Goal: Task Accomplishment & Management: Complete application form

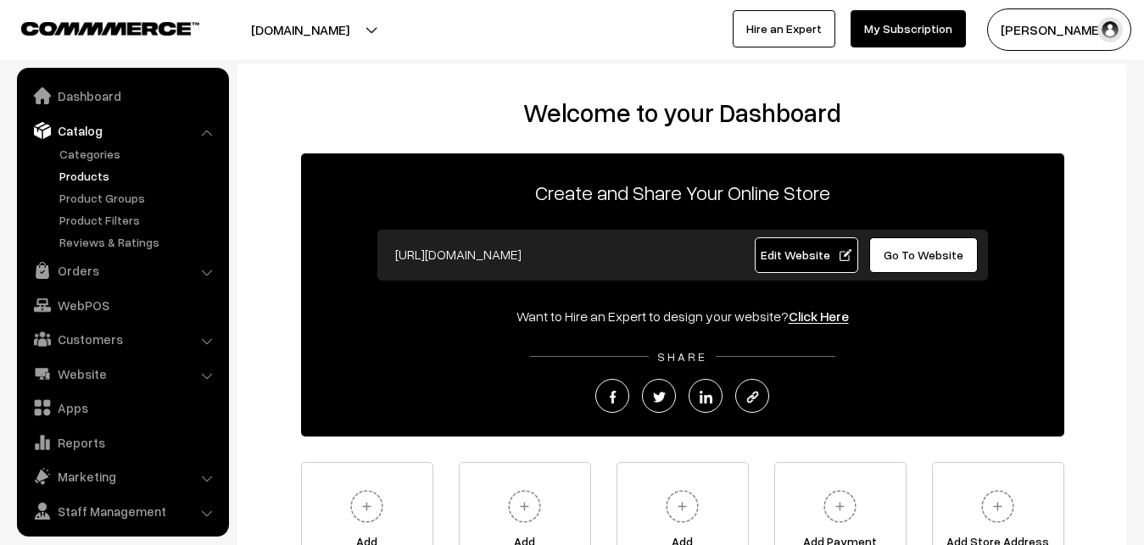
click at [81, 170] on link "Products" at bounding box center [139, 176] width 168 height 18
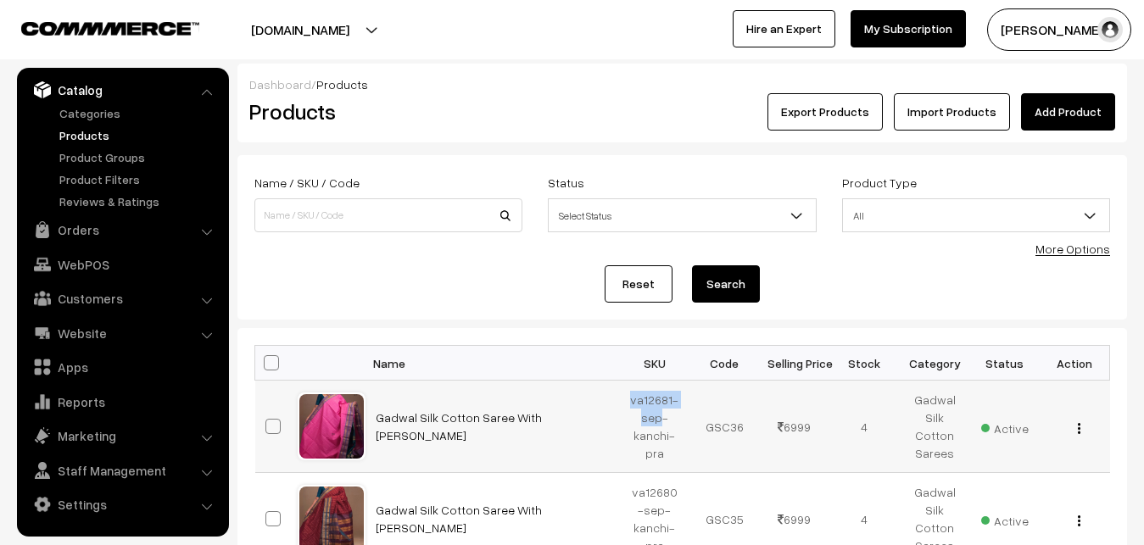
drag, startPoint x: 633, startPoint y: 400, endPoint x: 660, endPoint y: 418, distance: 32.5
click at [660, 418] on td "va12681-sep-kanchi-pra" at bounding box center [655, 427] width 70 height 92
copy td "va12681-sep"
click at [1073, 114] on link "Add Product" at bounding box center [1068, 111] width 94 height 37
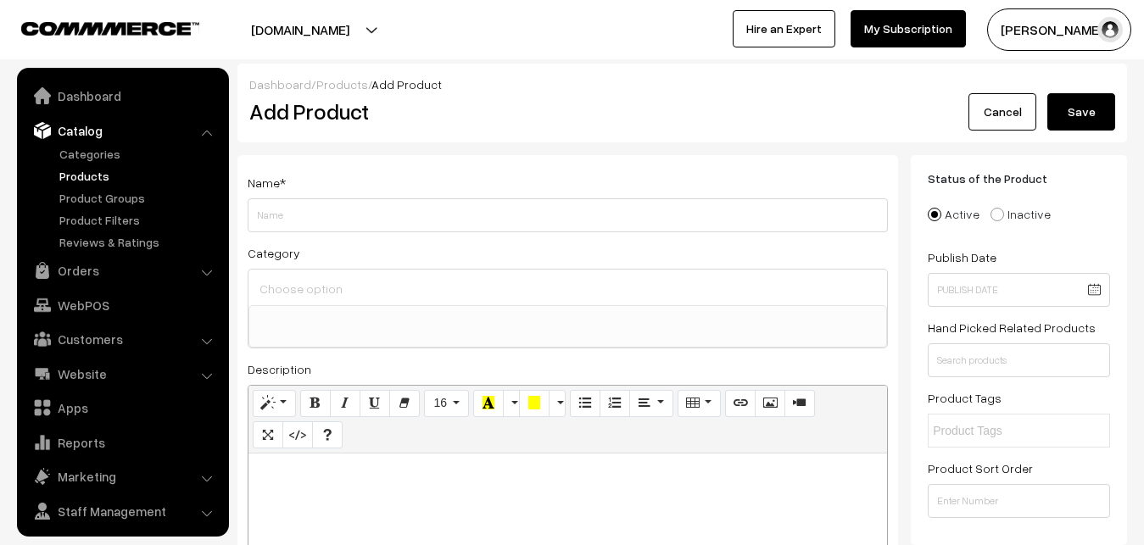
select select
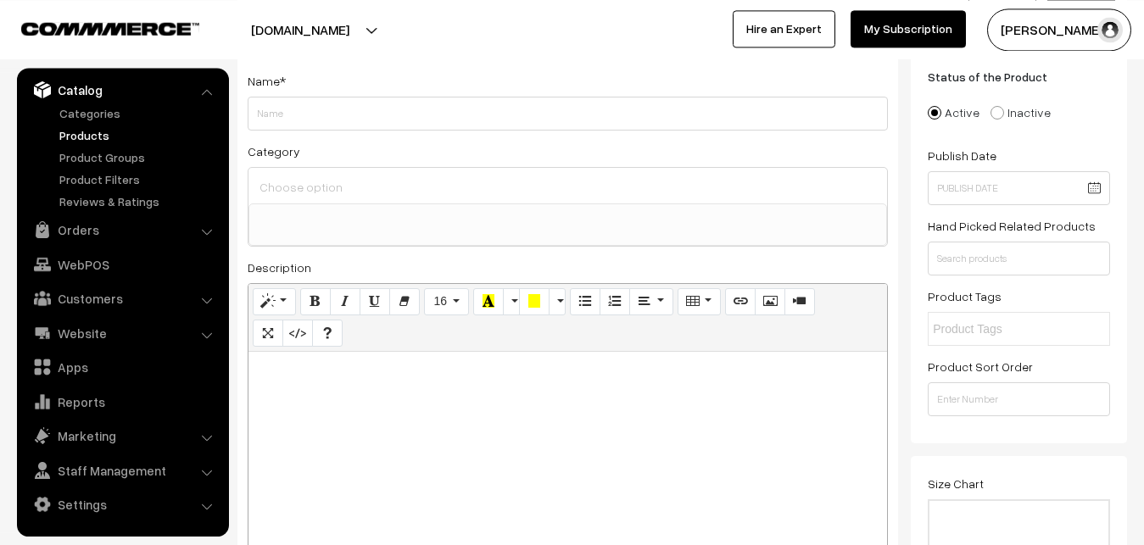
scroll to position [173, 0]
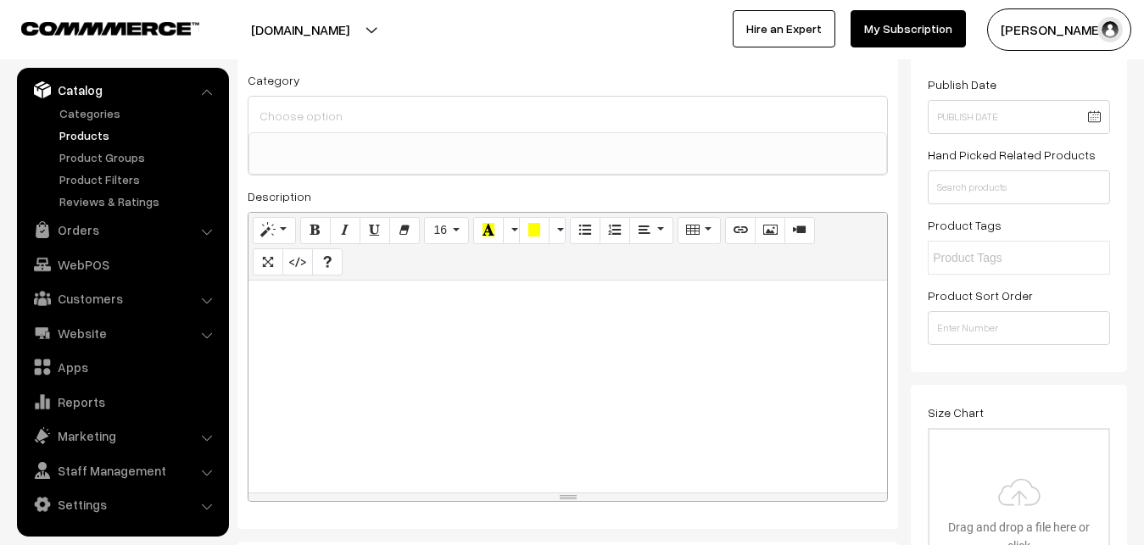
click at [86, 135] on link "Products" at bounding box center [139, 135] width 168 height 18
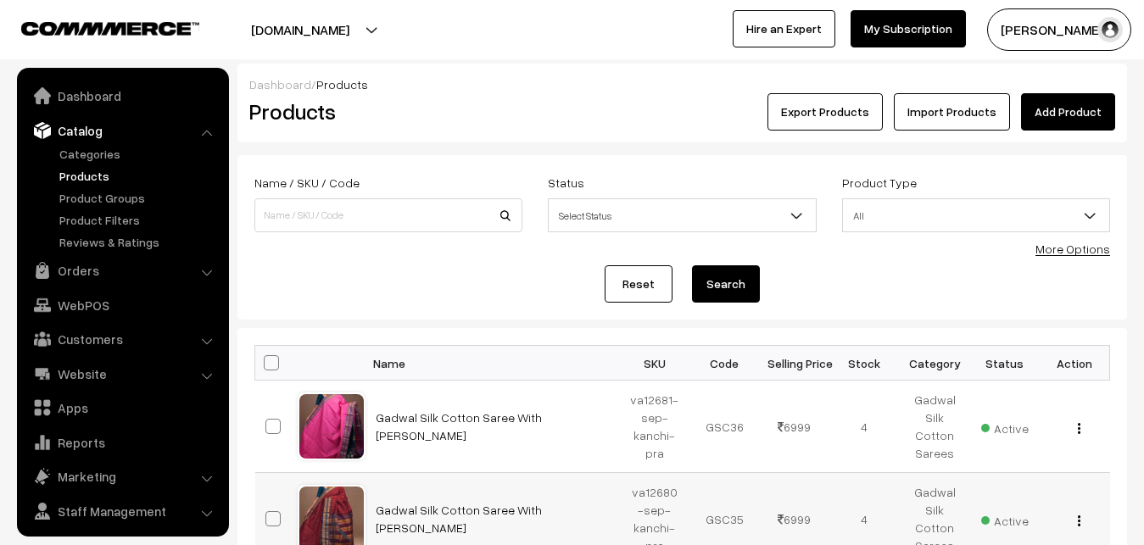
scroll to position [41, 0]
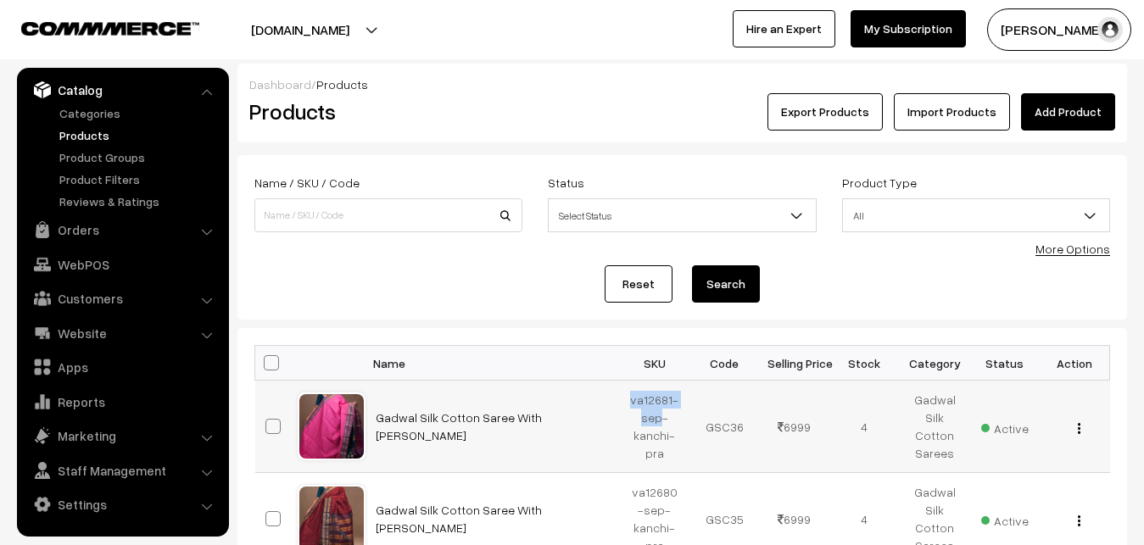
drag, startPoint x: 629, startPoint y: 397, endPoint x: 660, endPoint y: 414, distance: 34.9
click at [660, 414] on td "va12681-sep-kanchi-pra" at bounding box center [655, 427] width 70 height 92
copy td "va12681-sep"
click at [549, 108] on div "Export Products Import Products Add Product" at bounding box center [830, 111] width 569 height 37
click at [1047, 105] on link "Add Product" at bounding box center [1068, 111] width 94 height 37
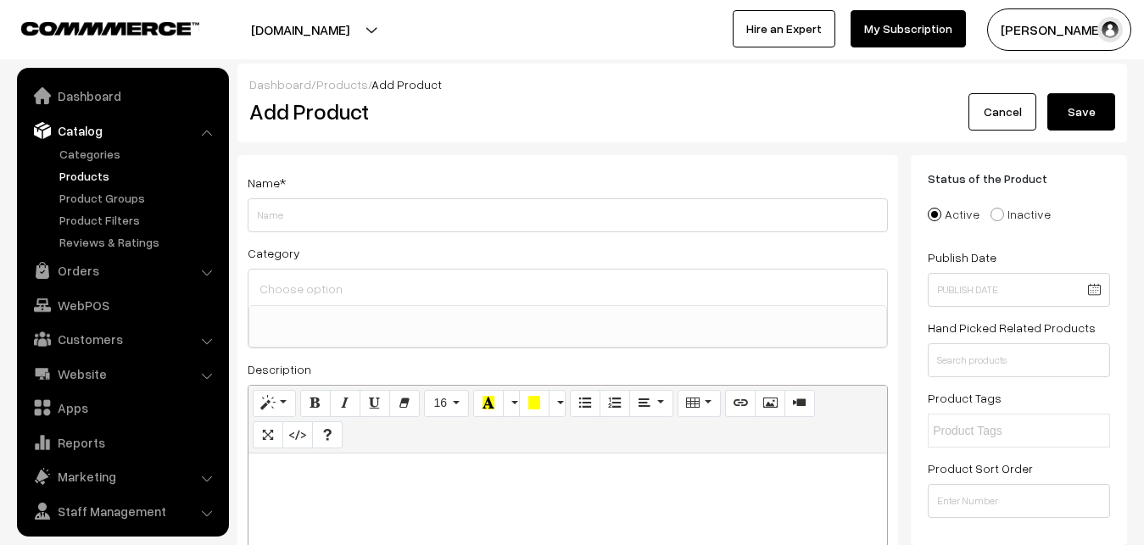
select select
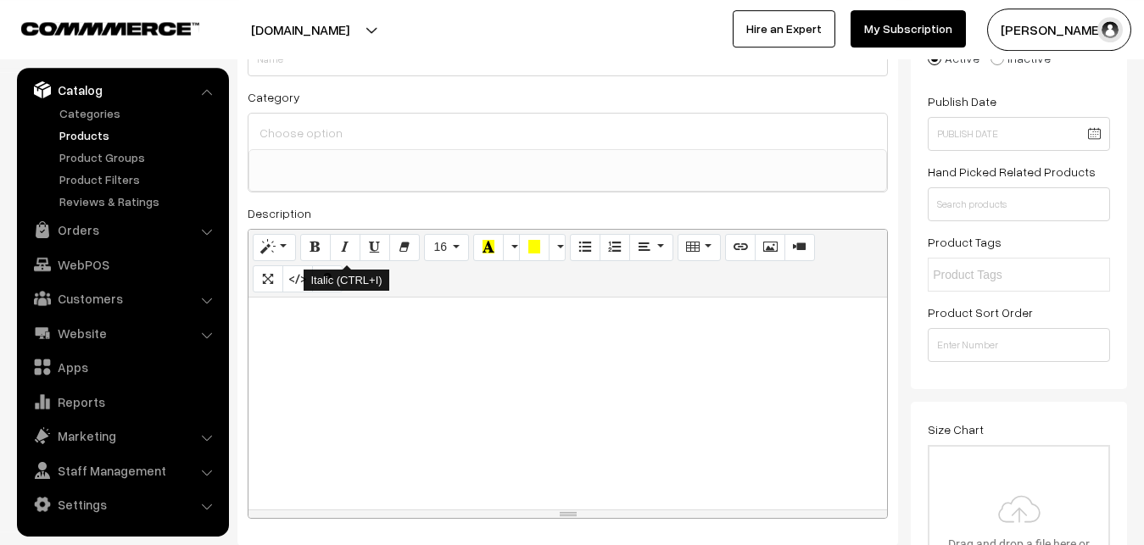
scroll to position [173, 0]
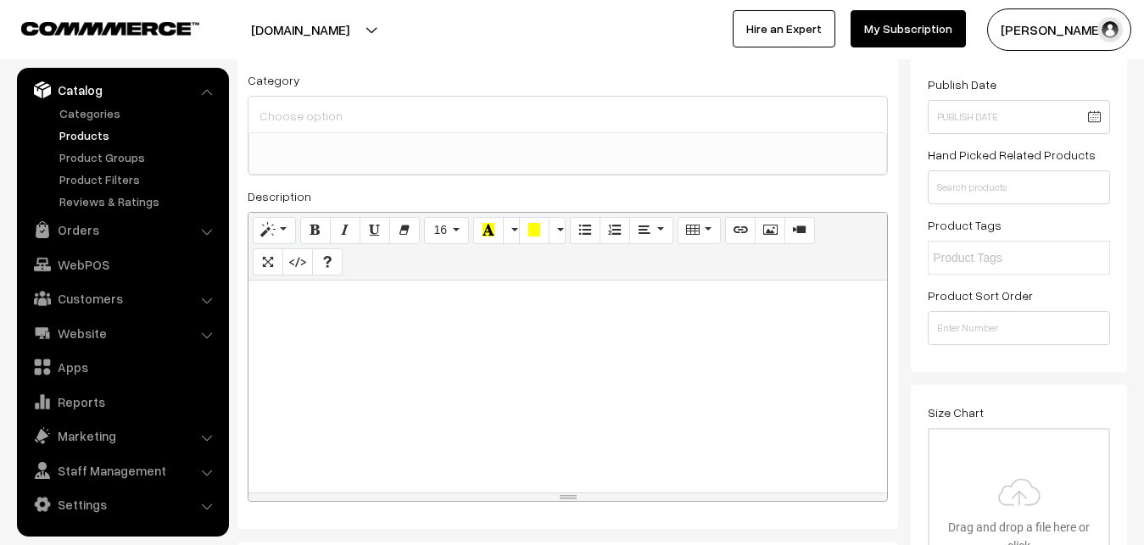
click at [324, 365] on div at bounding box center [567, 387] width 638 height 212
paste div
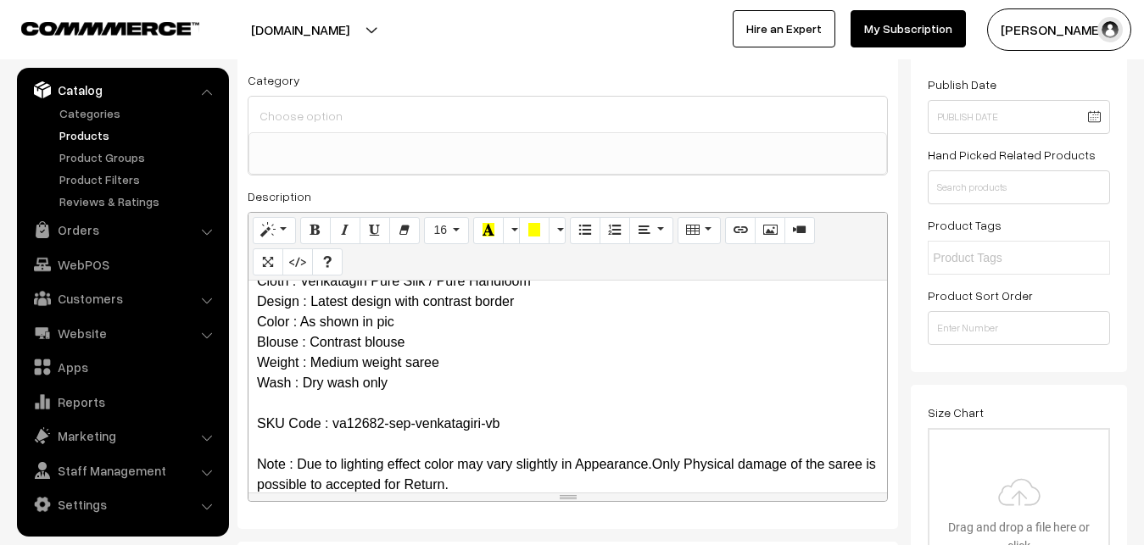
scroll to position [0, 0]
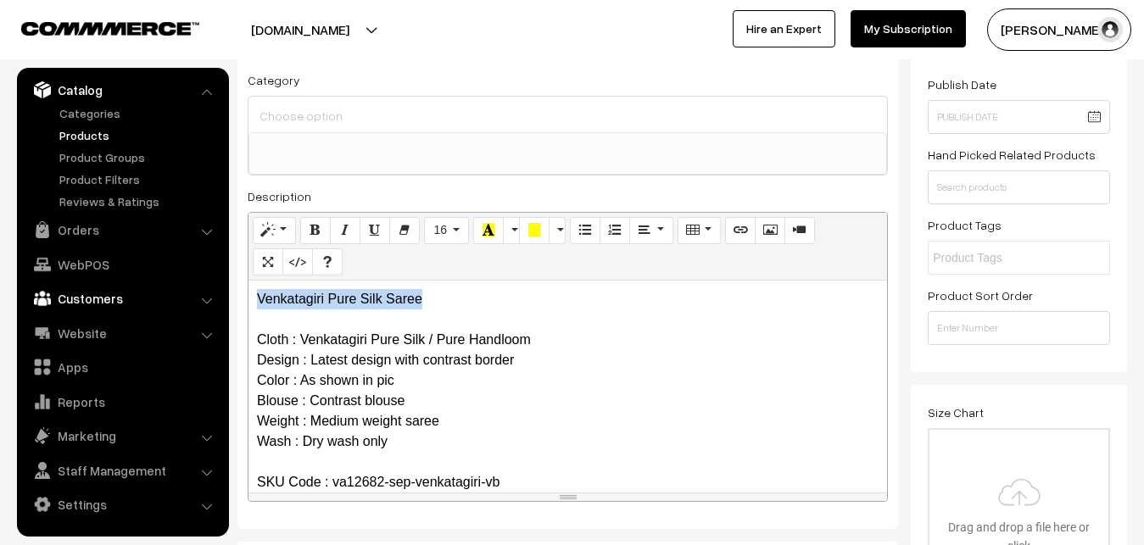
drag, startPoint x: 474, startPoint y: 309, endPoint x: 142, endPoint y: 298, distance: 331.7
click at [248, 302] on div "Venkatagiri Pure Silk Saree Cloth : Venkatagiri Pure Silk / Pure Handloom Desig…" at bounding box center [567, 387] width 638 height 212
copy p "Venkatagiri Pure Silk Saree"
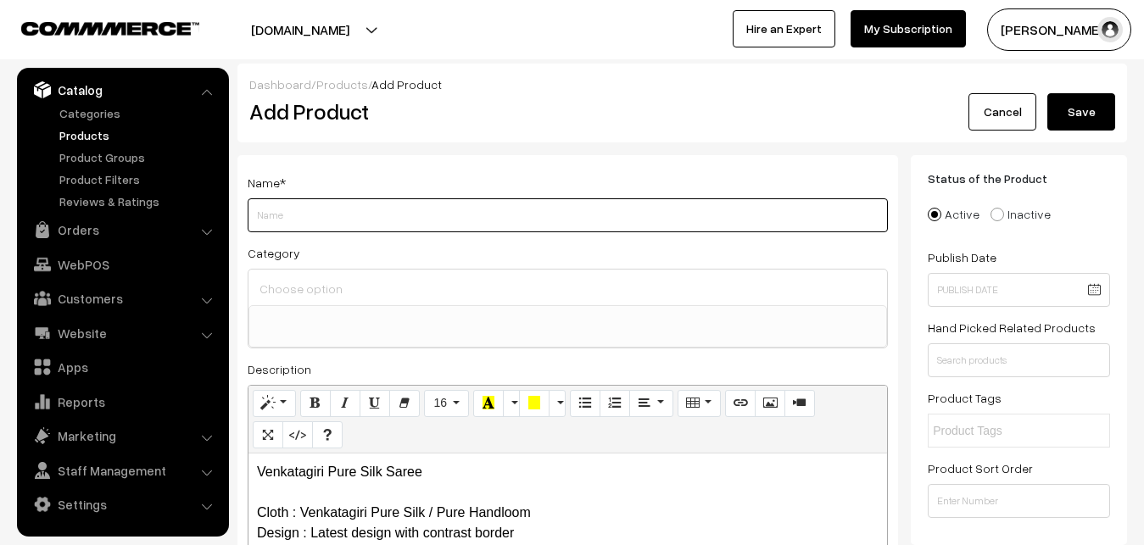
click at [294, 220] on input "Weight" at bounding box center [568, 215] width 640 height 34
paste input "Venkatagiri Pure Silk Saree"
type input "Venkatagiri Pure Silk Saree"
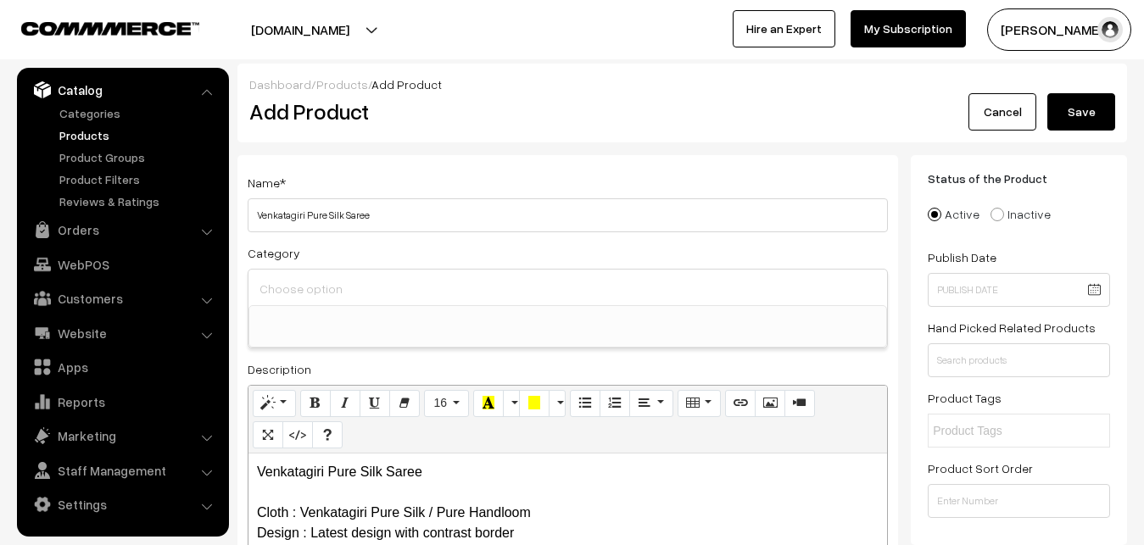
click at [312, 288] on input at bounding box center [567, 288] width 625 height 25
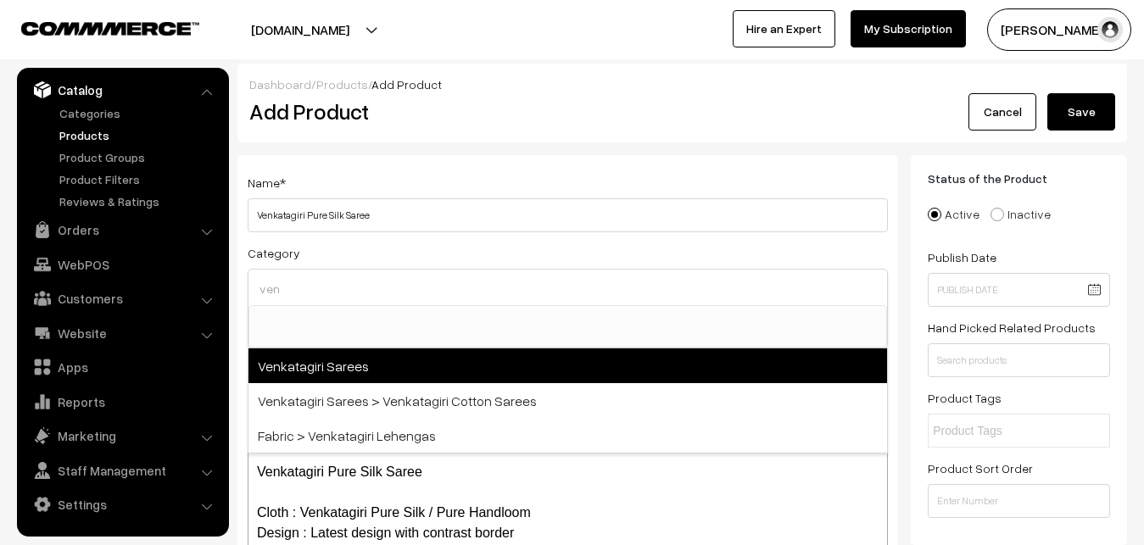
type input "ven"
click at [379, 356] on span "Venkatagiri Sarees" at bounding box center [567, 365] width 638 height 35
select select "5"
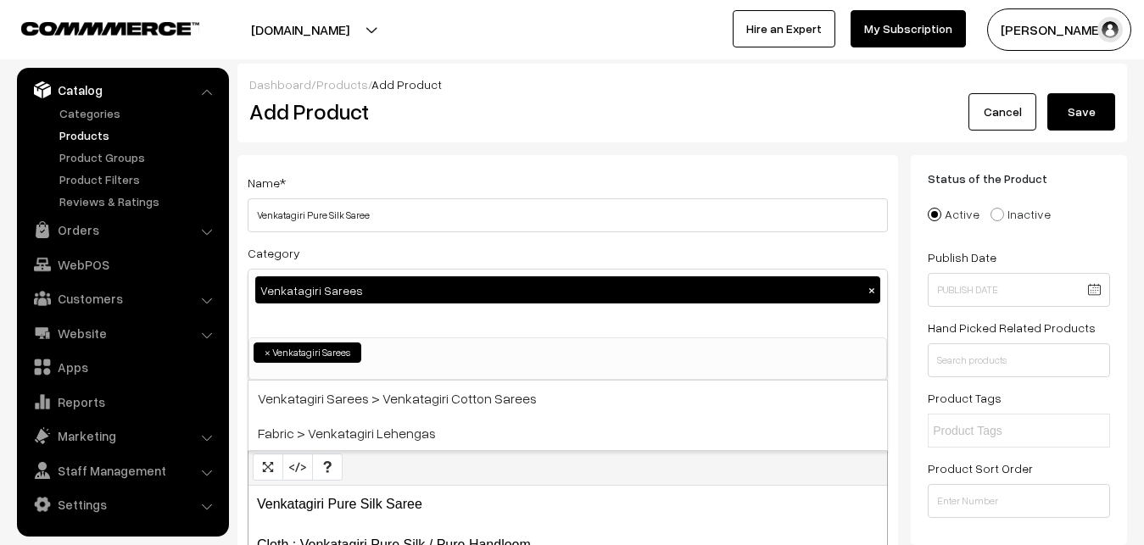
click at [433, 172] on div "Name * Venkatagiri Pure Silk Saree" at bounding box center [568, 202] width 640 height 60
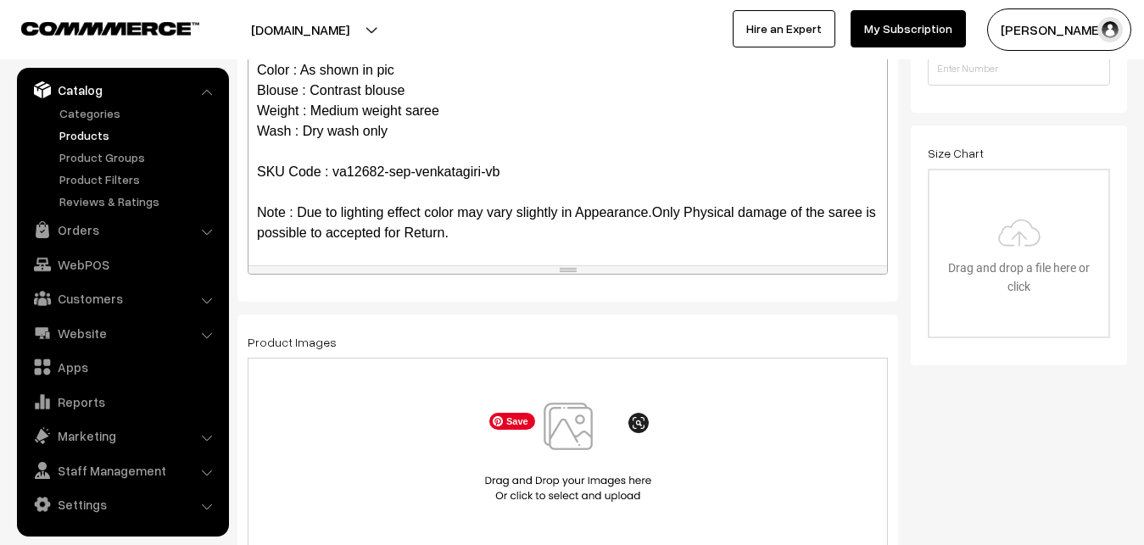
scroll to position [519, 0]
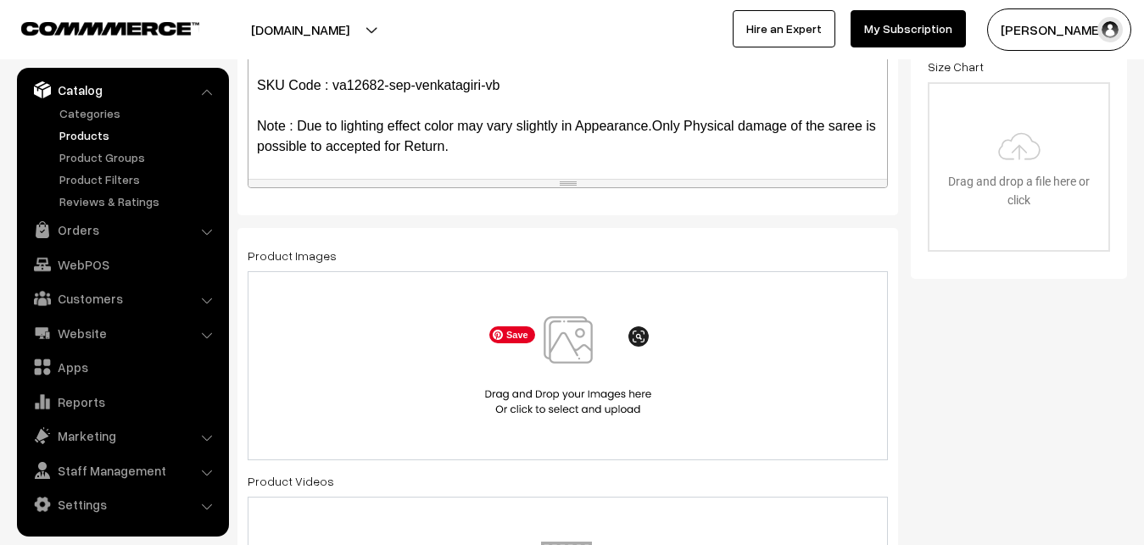
click at [555, 337] on img at bounding box center [568, 365] width 175 height 99
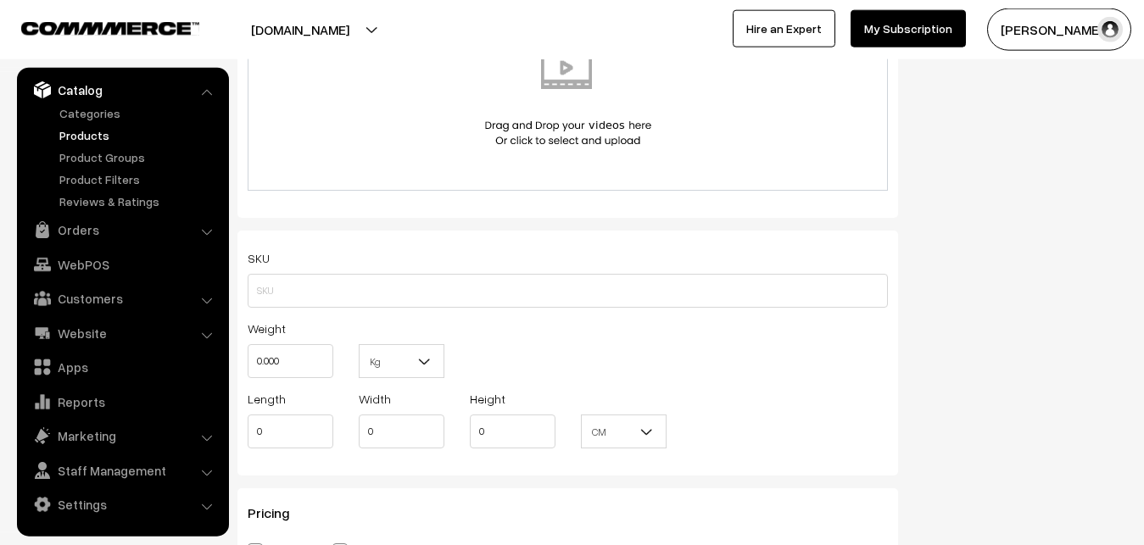
scroll to position [1038, 0]
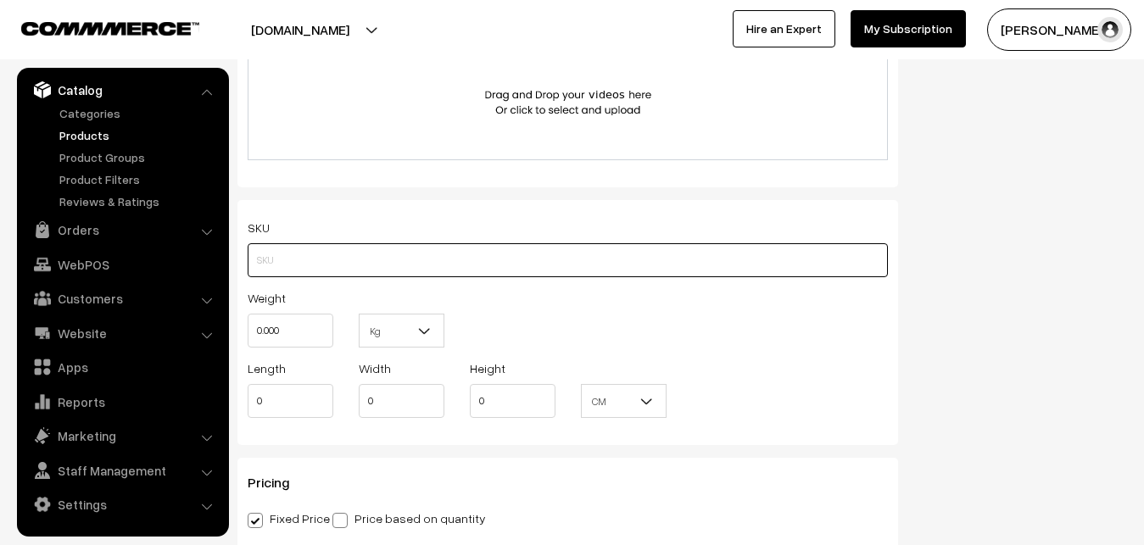
click at [309, 248] on input "text" at bounding box center [568, 260] width 640 height 34
paste input "va12682-sep-venkatagiri-vb"
type input "va12682-sep-venkatagiri-vb"
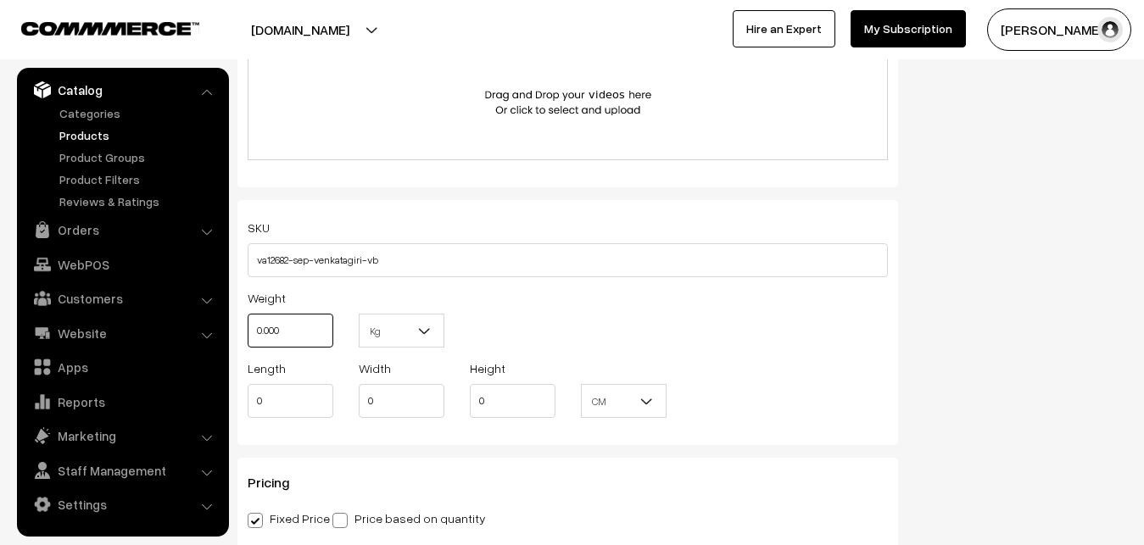
drag, startPoint x: 292, startPoint y: 348, endPoint x: 247, endPoint y: 336, distance: 46.5
click at [248, 336] on input "0.000" at bounding box center [291, 331] width 86 height 34
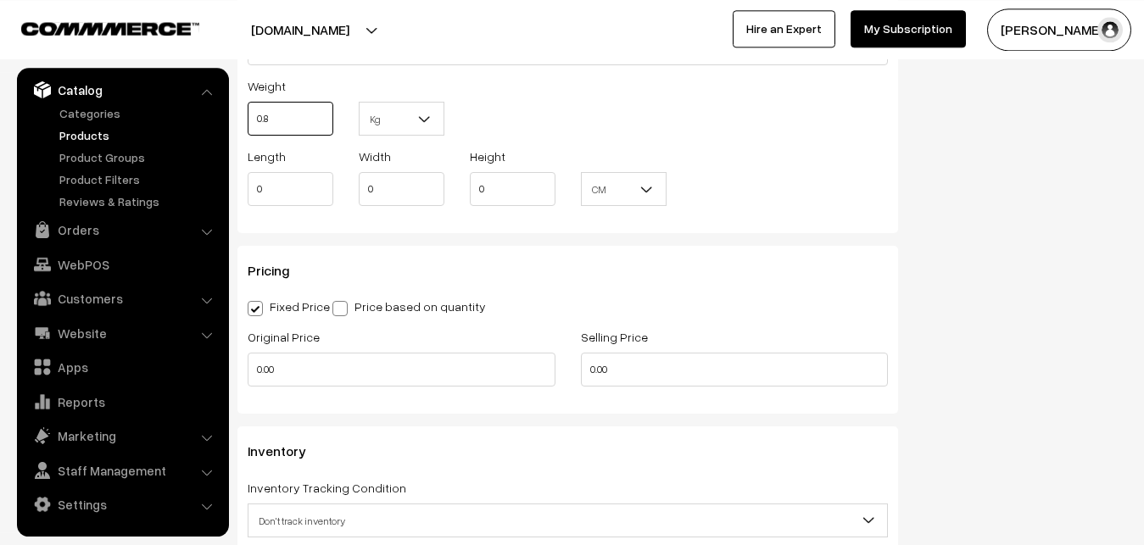
scroll to position [1297, 0]
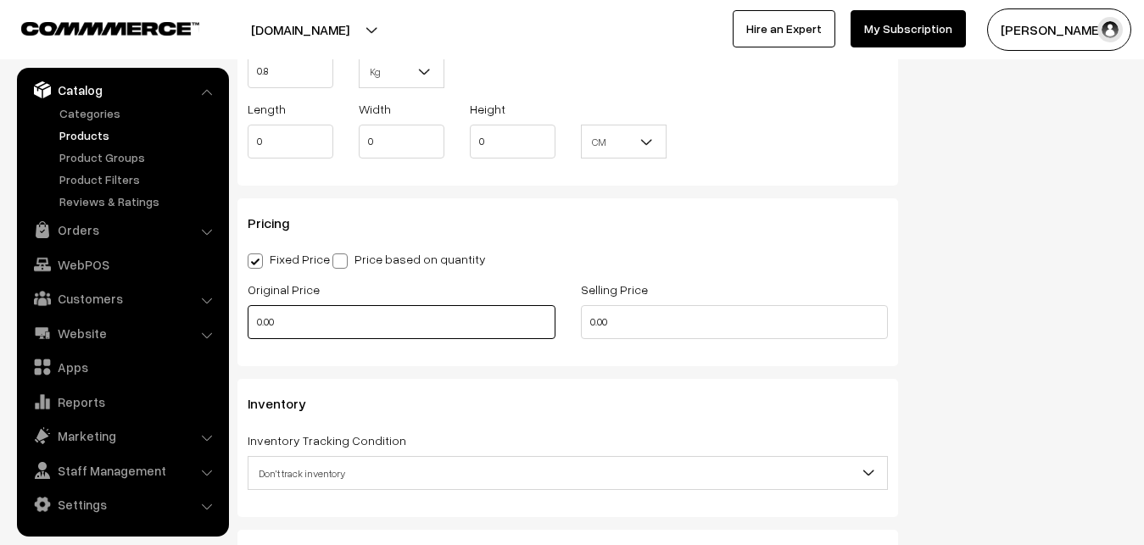
type input "0.80"
drag, startPoint x: 297, startPoint y: 322, endPoint x: 209, endPoint y: 322, distance: 87.3
click at [248, 322] on input "0.00" at bounding box center [402, 322] width 308 height 34
click at [329, 326] on input "0" at bounding box center [402, 322] width 308 height 34
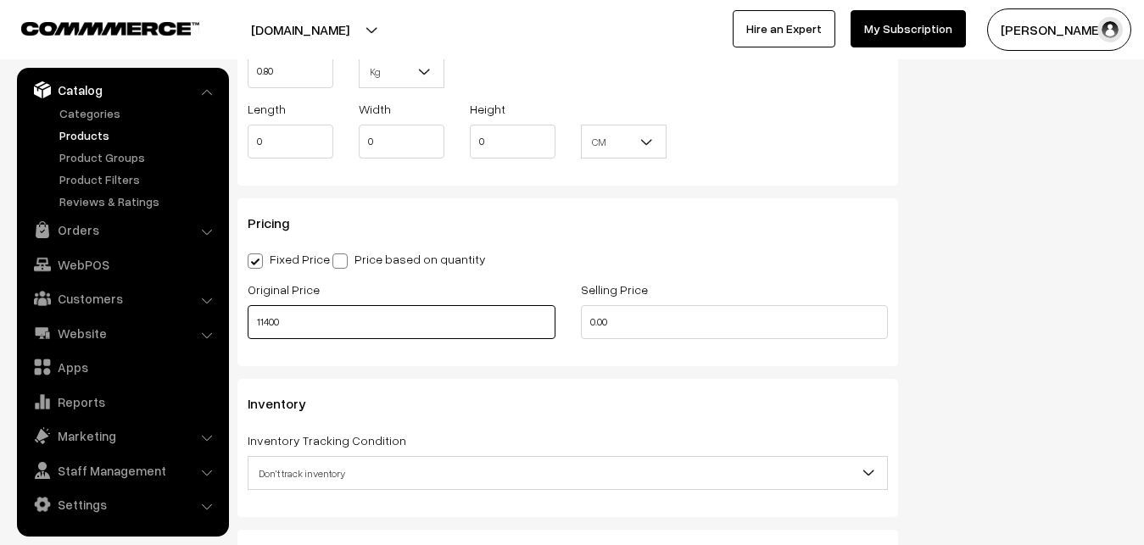
type input "11400"
drag, startPoint x: 627, startPoint y: 324, endPoint x: 565, endPoint y: 324, distance: 62.7
click at [581, 324] on input "0.00" at bounding box center [735, 322] width 308 height 34
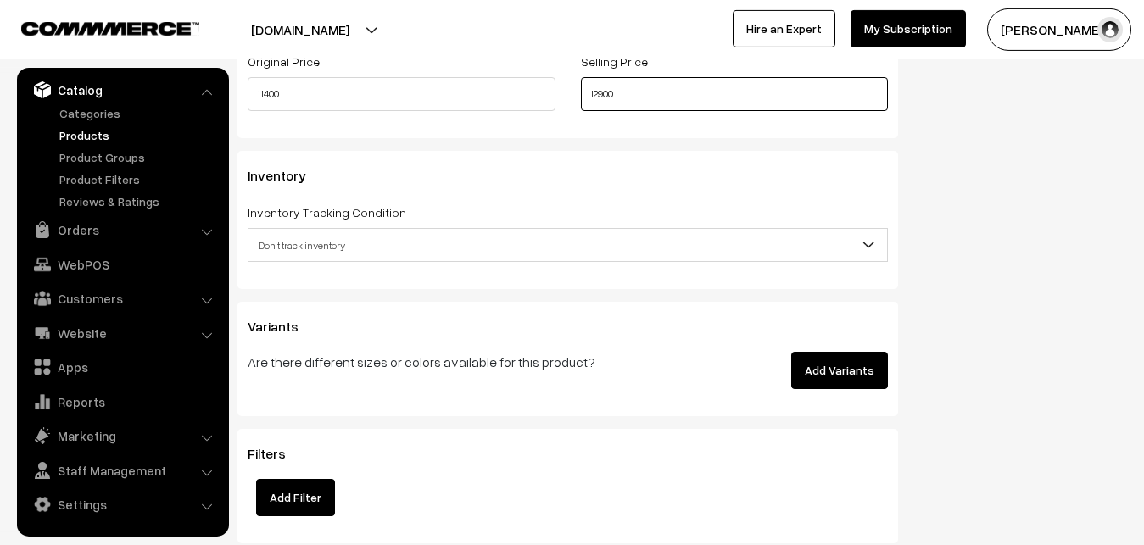
scroll to position [1557, 0]
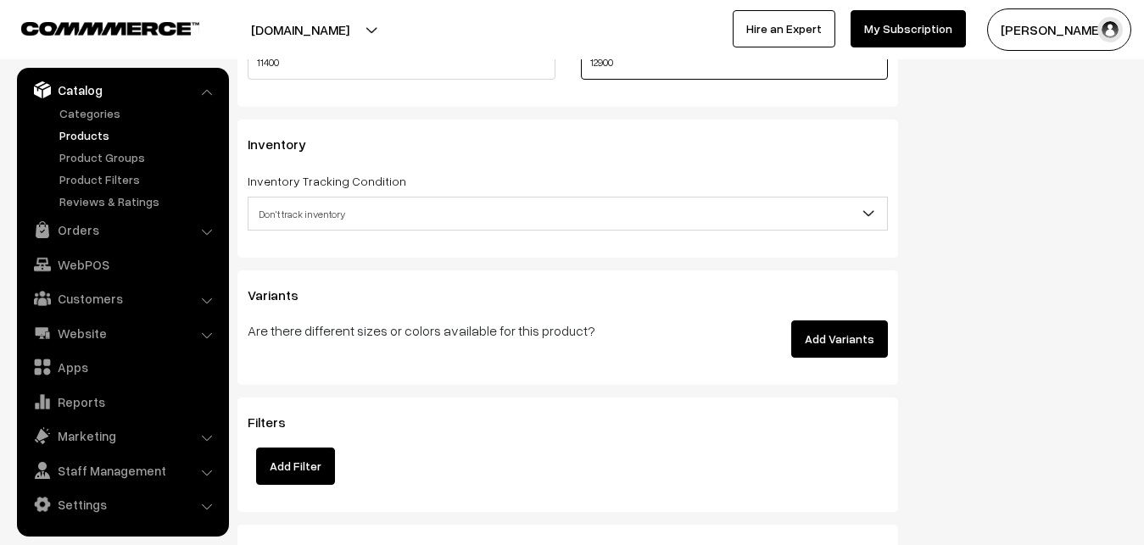
type input "12900"
click at [295, 212] on span "Don't track inventory" at bounding box center [567, 214] width 638 height 30
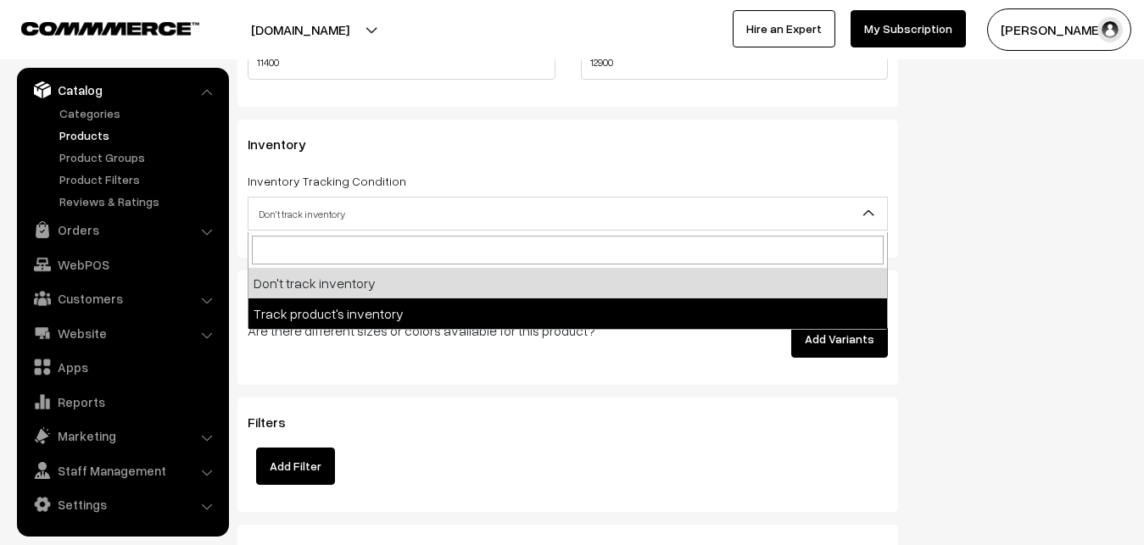
select select "2"
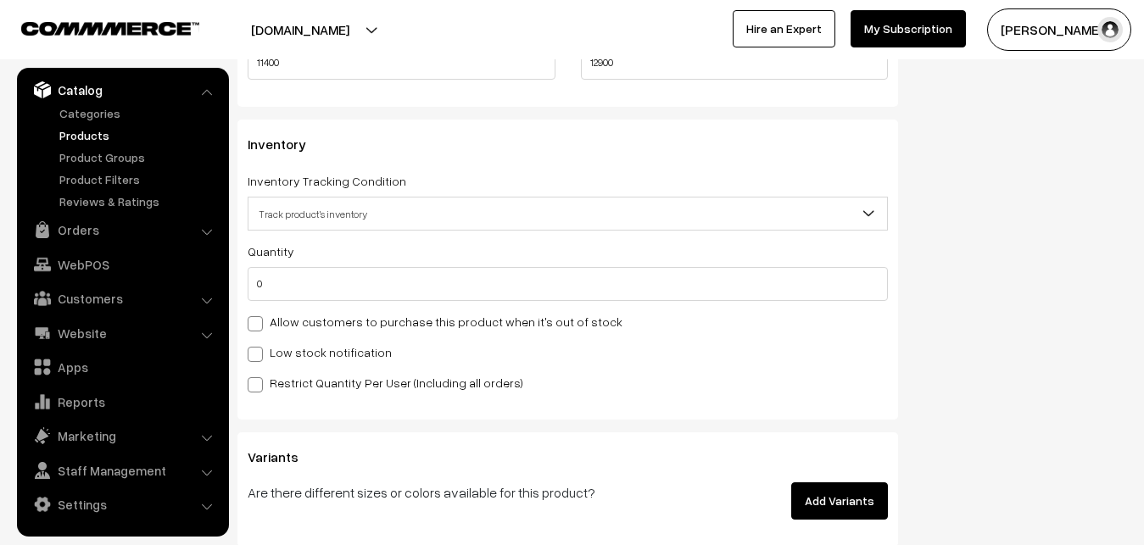
click at [290, 304] on div "Quantity 0 Allow customers to purchase this product when it's out of stock Low …" at bounding box center [568, 317] width 640 height 152
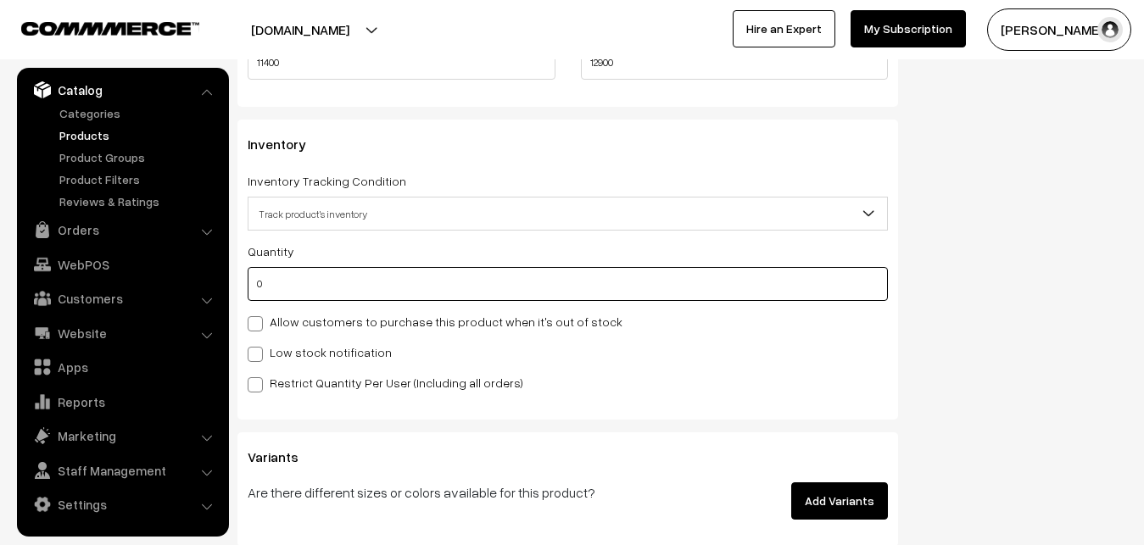
click at [287, 291] on input "0" at bounding box center [568, 284] width 640 height 34
type input "4"
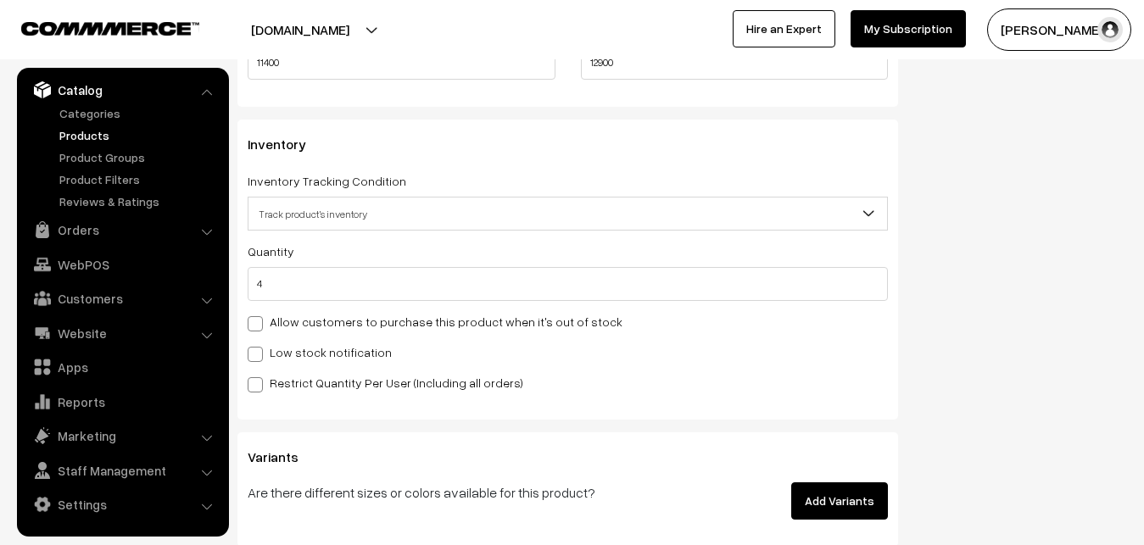
click at [288, 347] on label "Low stock notification" at bounding box center [320, 352] width 144 height 18
click at [259, 347] on input "Low stock notification" at bounding box center [253, 351] width 11 height 11
checkbox input "true"
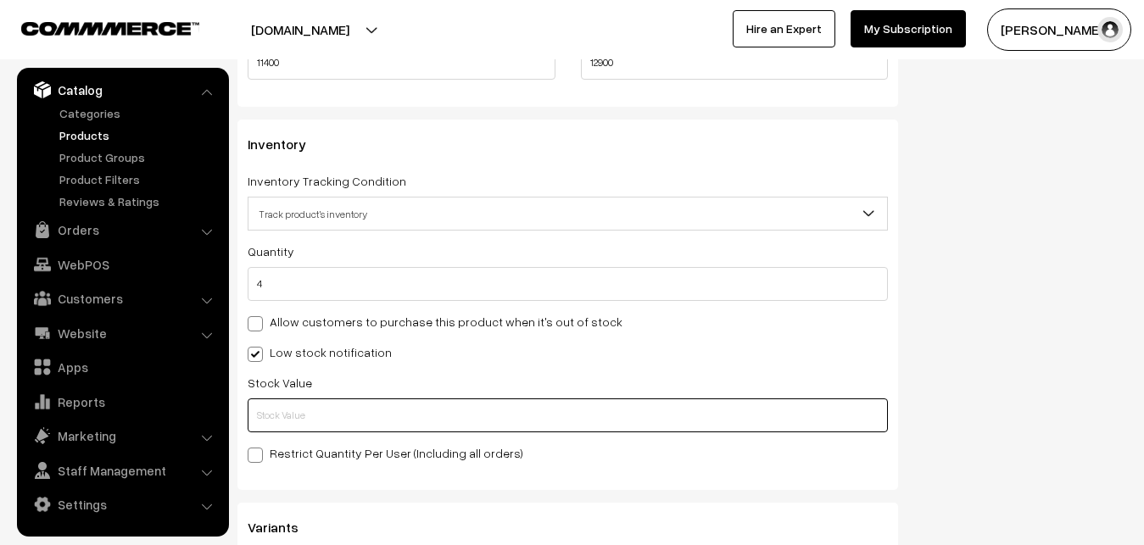
click at [297, 401] on input "text" at bounding box center [568, 416] width 640 height 34
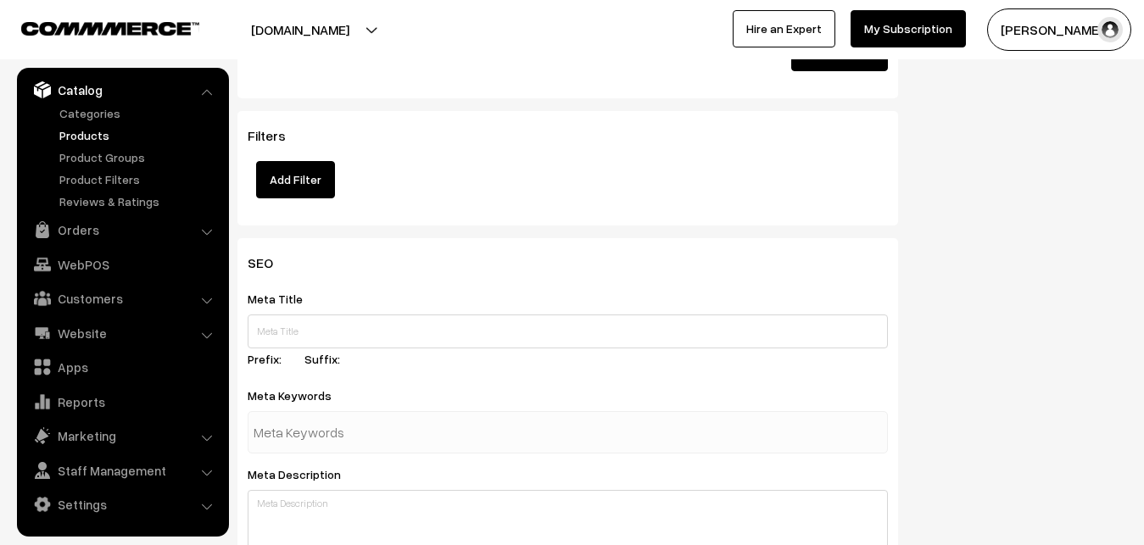
scroll to position [2524, 0]
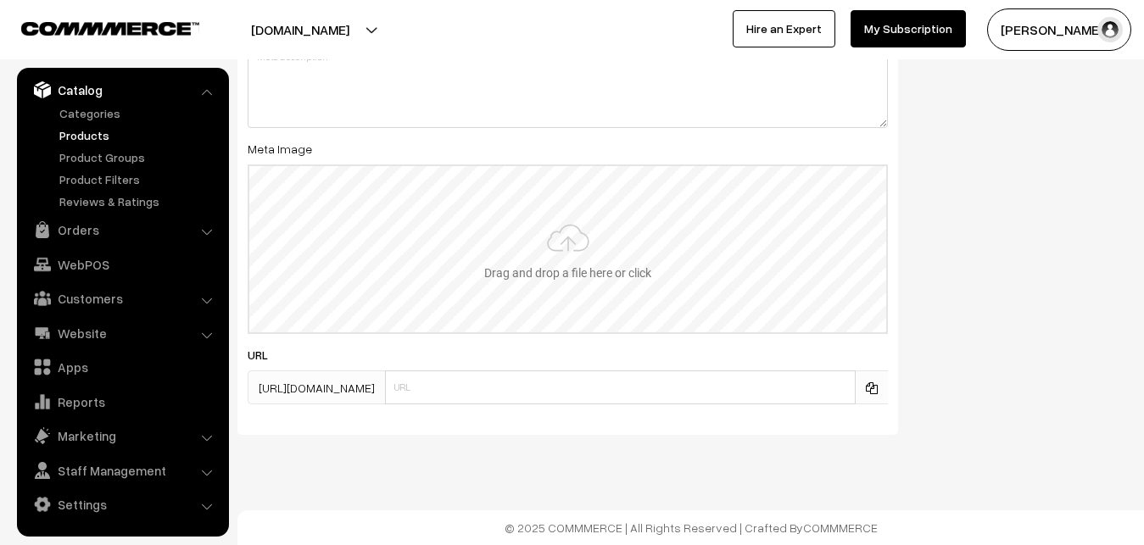
type input "2"
click at [582, 258] on input "file" at bounding box center [567, 249] width 637 height 166
type input "C:\fakepath\venkatagiri-saree-va12682-sep-1.jpeg"
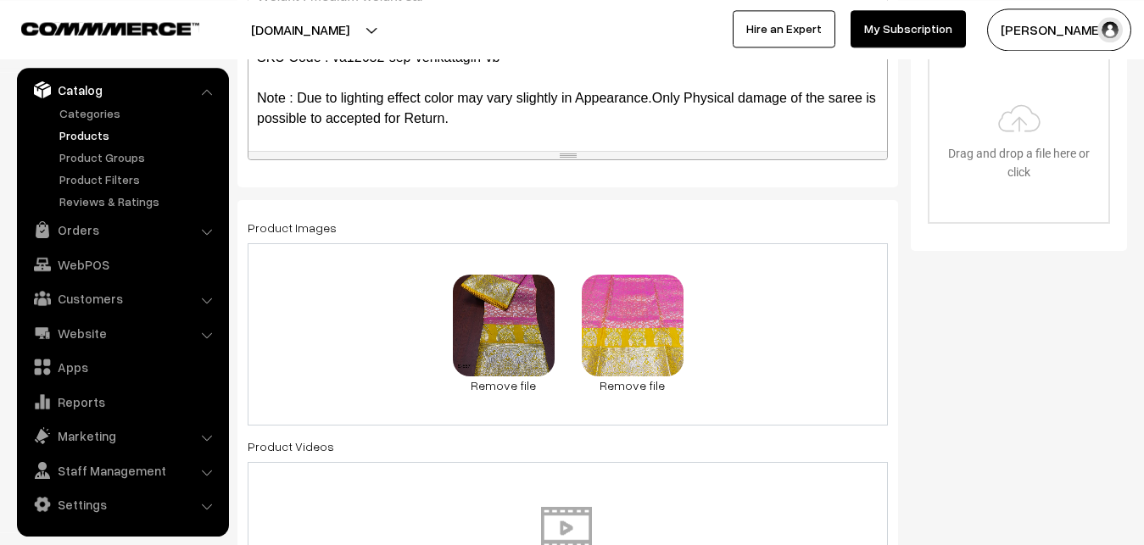
scroll to position [0, 0]
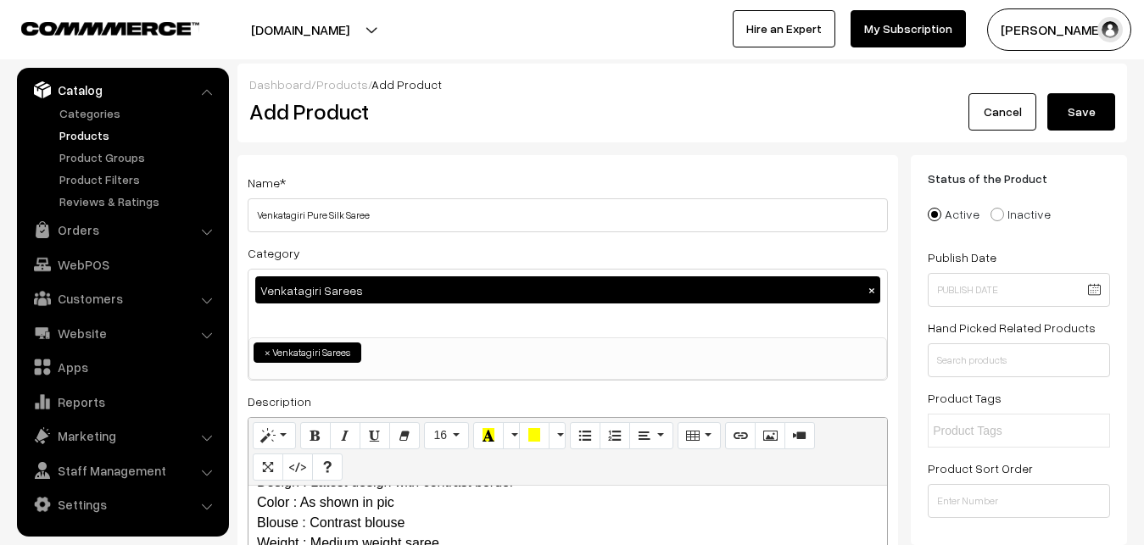
click at [1061, 99] on button "Save" at bounding box center [1081, 111] width 68 height 37
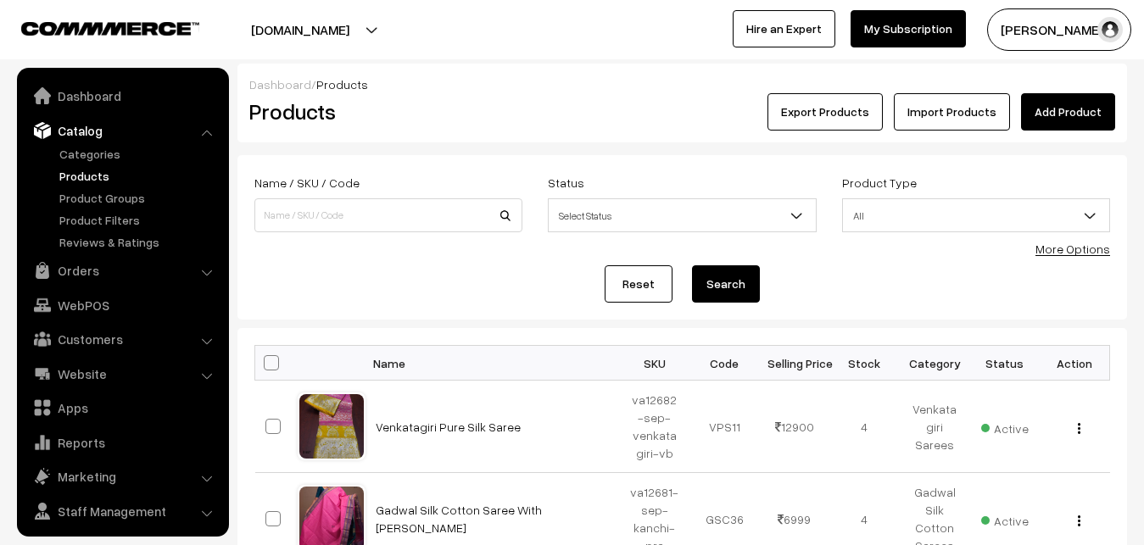
scroll to position [41, 0]
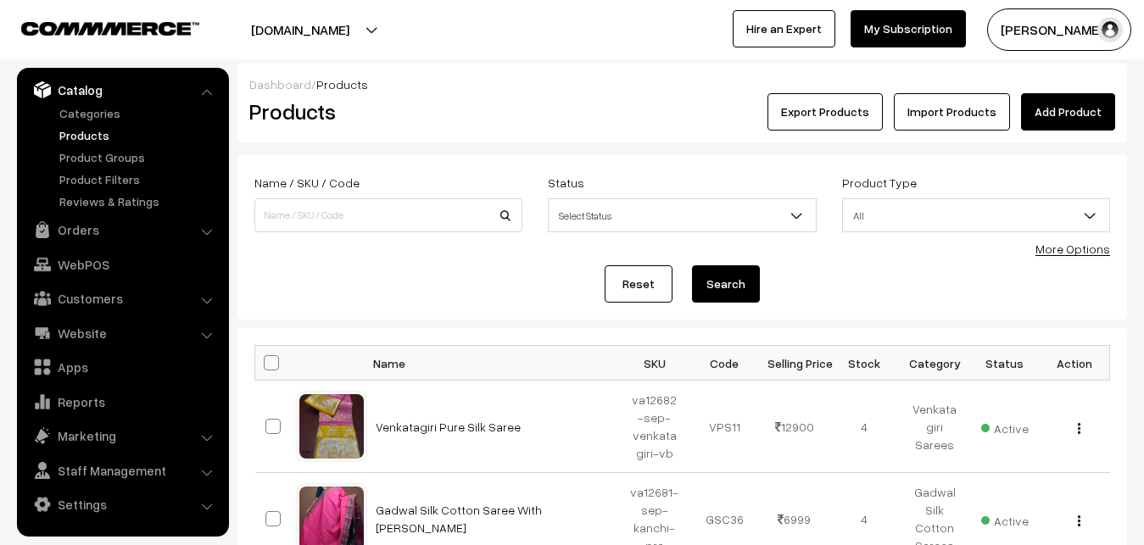
click at [1069, 103] on link "Add Product" at bounding box center [1068, 111] width 94 height 37
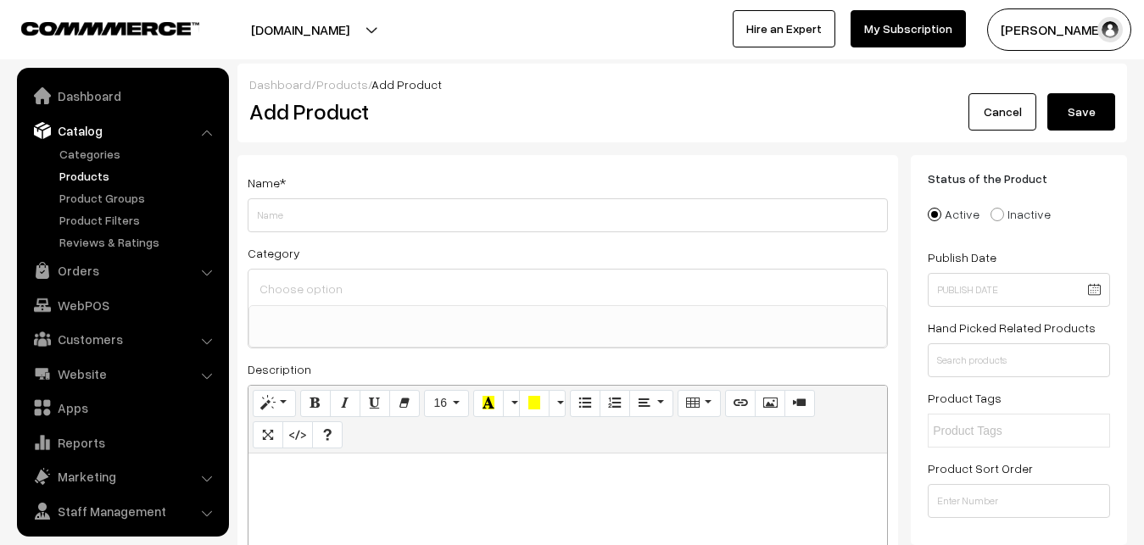
select select
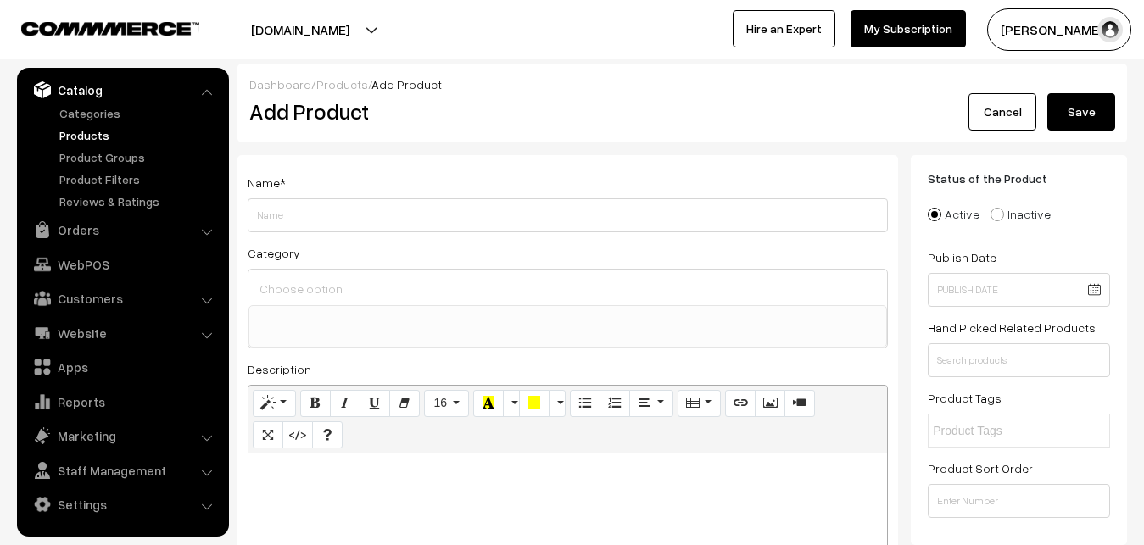
click at [309, 482] on p at bounding box center [567, 472] width 621 height 20
paste div
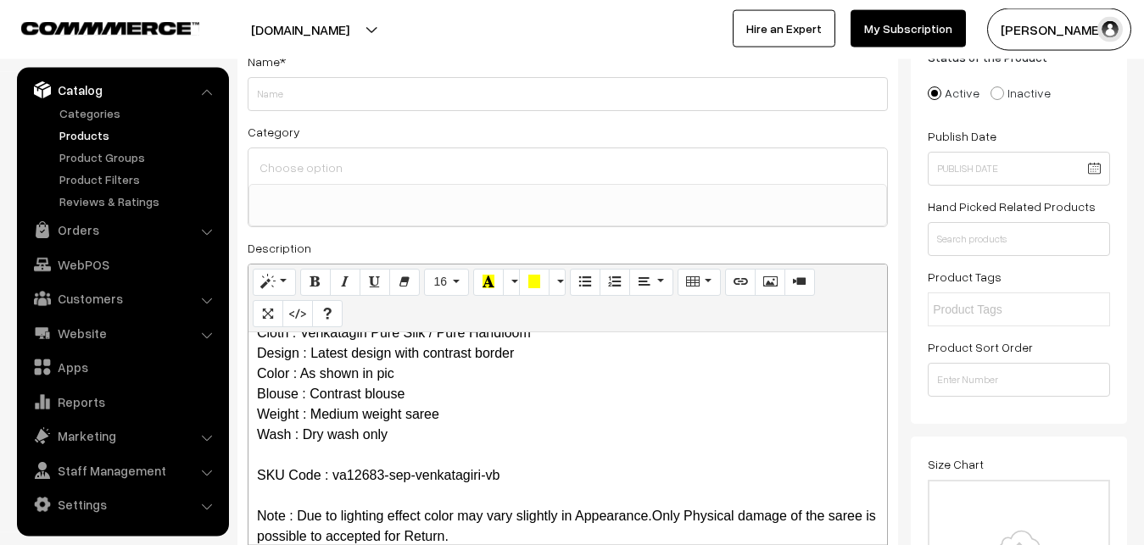
scroll to position [0, 0]
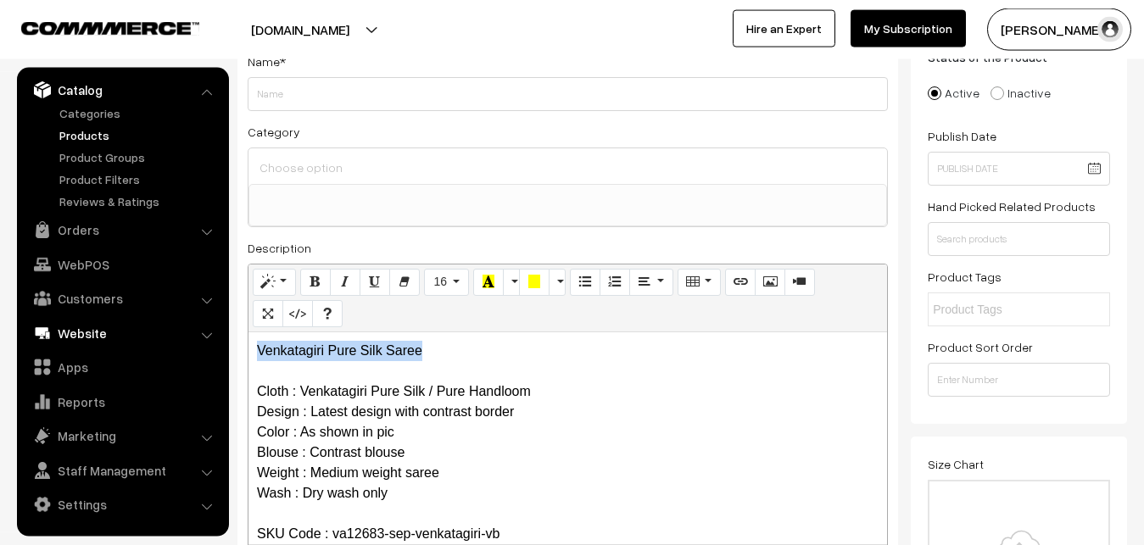
drag, startPoint x: 469, startPoint y: 357, endPoint x: 123, endPoint y: 338, distance: 346.4
click at [248, 341] on div "Venkatagiri Pure Silk Saree Cloth : Venkatagiri Pure Silk / Pure Handloom Desig…" at bounding box center [567, 438] width 638 height 212
copy p "Venkatagiri Pure Silk Saree"
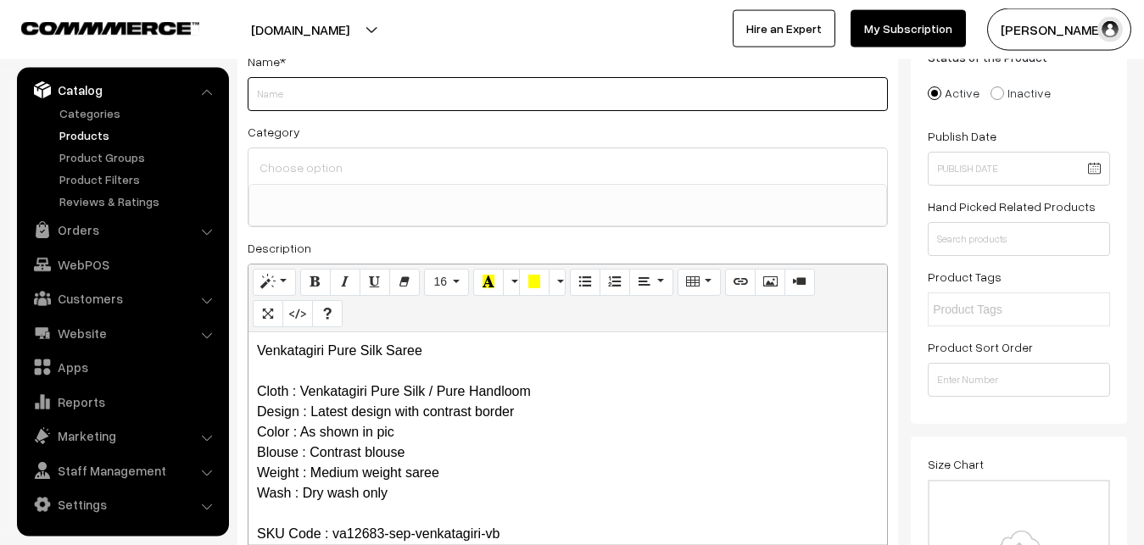
click at [287, 81] on input "Weight" at bounding box center [568, 94] width 640 height 34
paste input "Venkatagiri Pure Silk Saree"
type input "Venkatagiri Pure Silk Saree"
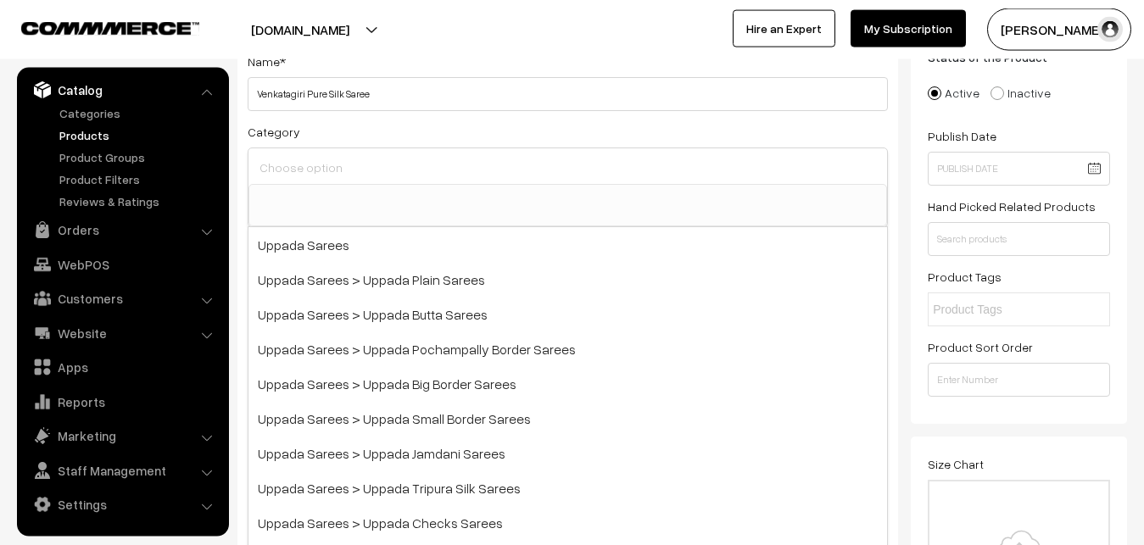
click at [305, 166] on input at bounding box center [567, 167] width 625 height 25
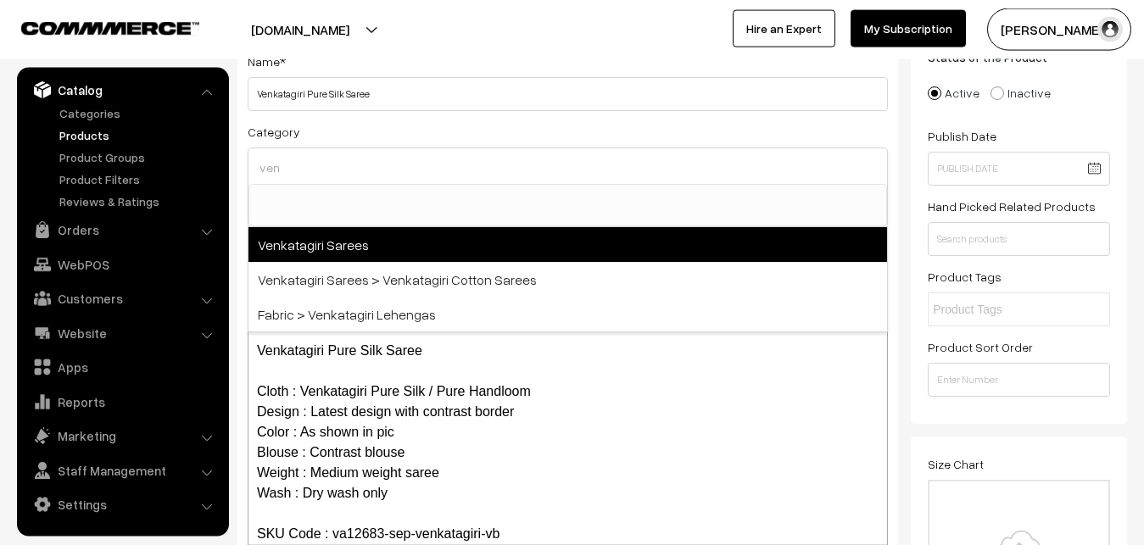
type input "ven"
click at [353, 242] on span "Venkatagiri Sarees" at bounding box center [567, 244] width 638 height 35
select select "5"
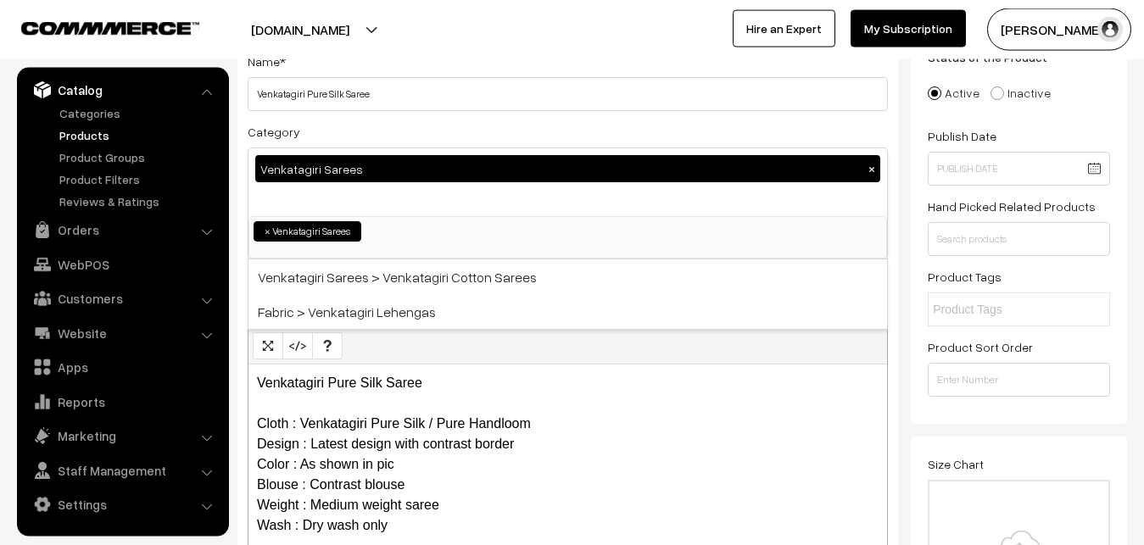
scroll to position [926, 0]
click at [464, 125] on div "Category Venkatagiri Sarees × Uppada Sarees Uppada Sarees > Uppada Plain Sarees…" at bounding box center [568, 190] width 640 height 138
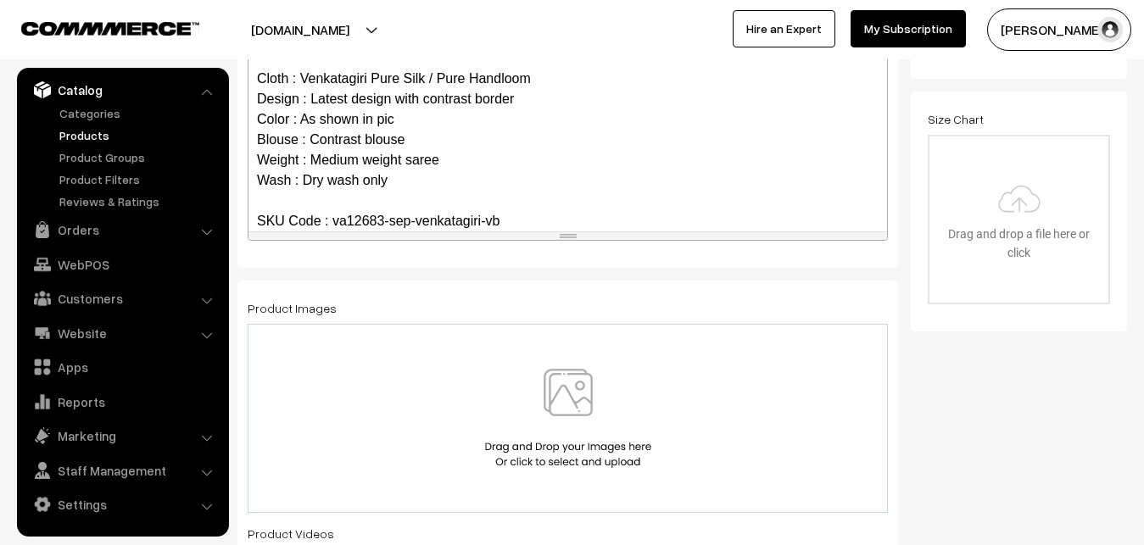
scroll to position [467, 0]
click at [561, 381] on img at bounding box center [568, 417] width 175 height 99
click at [566, 396] on img at bounding box center [568, 417] width 175 height 99
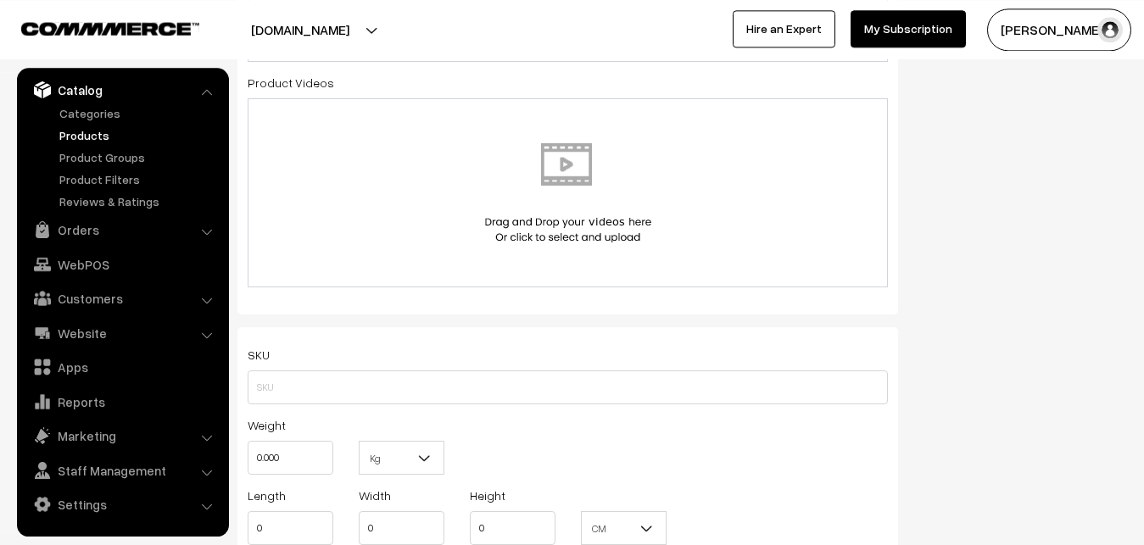
scroll to position [1073, 0]
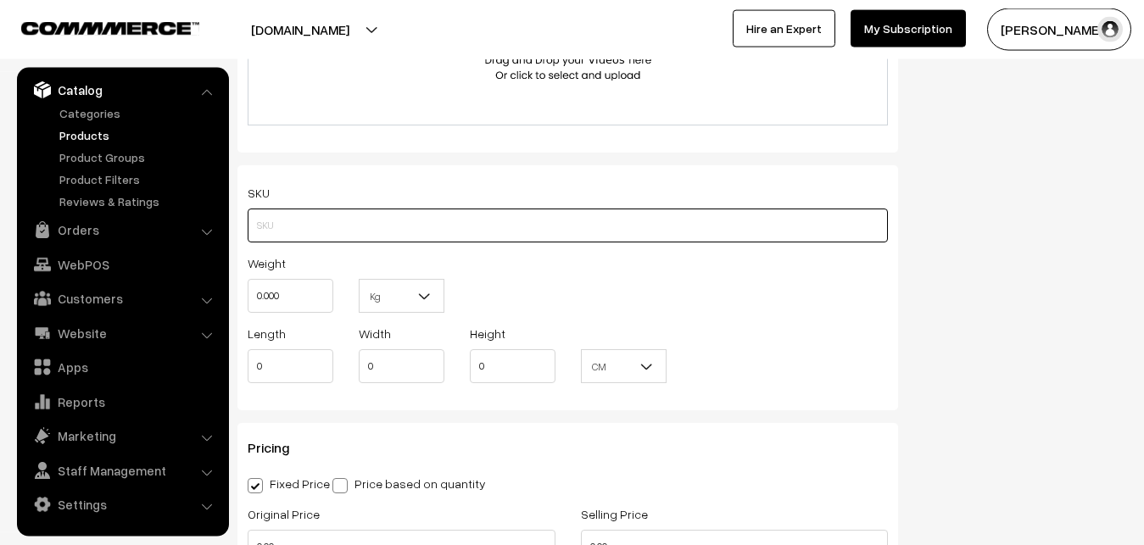
click at [298, 227] on input "text" at bounding box center [568, 226] width 640 height 34
paste input "va12683-sep-venkatagiri-vb"
type input "va12683-sep-venkatagiri-vb"
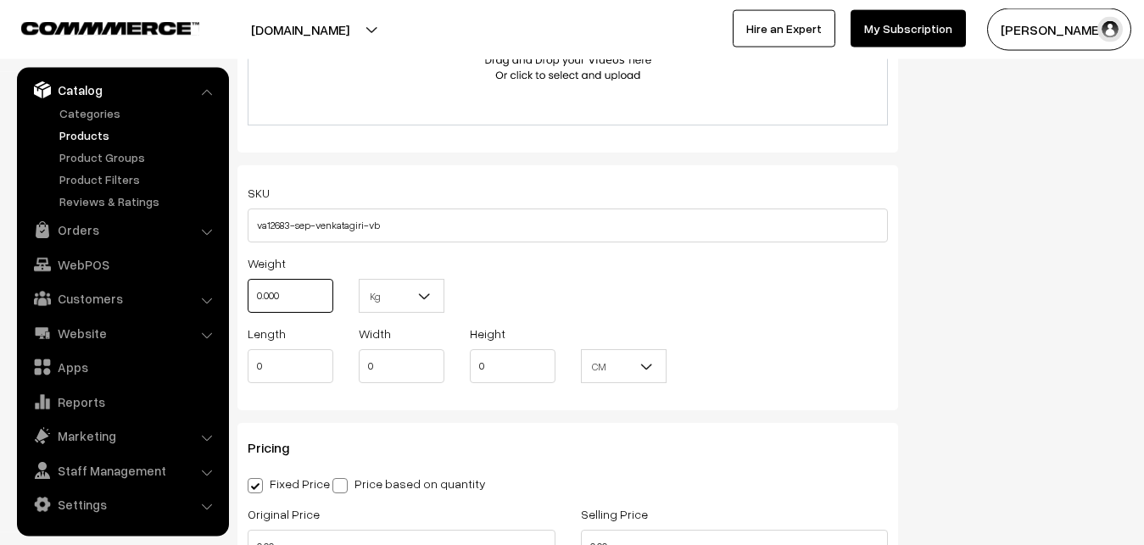
drag, startPoint x: 300, startPoint y: 298, endPoint x: 186, endPoint y: 304, distance: 114.6
click at [248, 304] on input "0.000" at bounding box center [291, 296] width 86 height 34
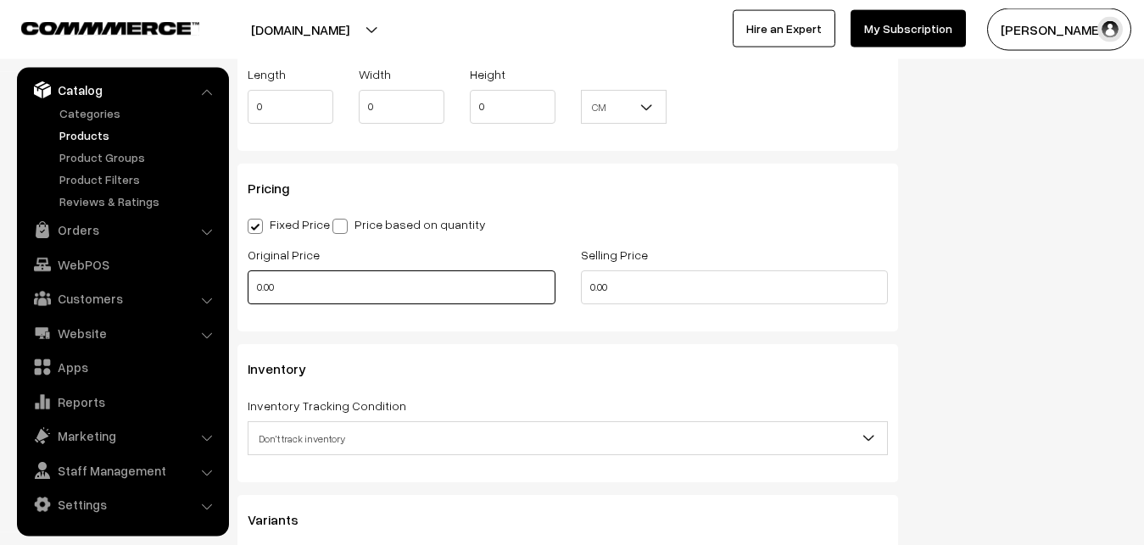
type input "0.80"
drag, startPoint x: 293, startPoint y: 278, endPoint x: 218, endPoint y: 278, distance: 74.6
click at [248, 278] on input "0.00" at bounding box center [402, 287] width 308 height 34
type input "0"
type input "10000"
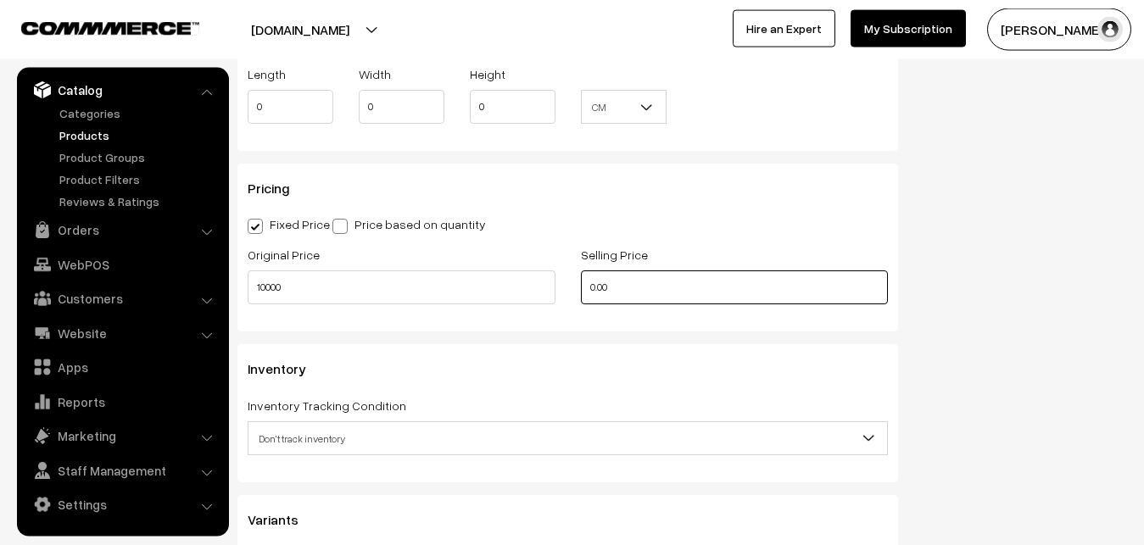
drag, startPoint x: 626, startPoint y: 285, endPoint x: 565, endPoint y: 287, distance: 61.1
click at [581, 287] on input "0.00" at bounding box center [735, 287] width 308 height 34
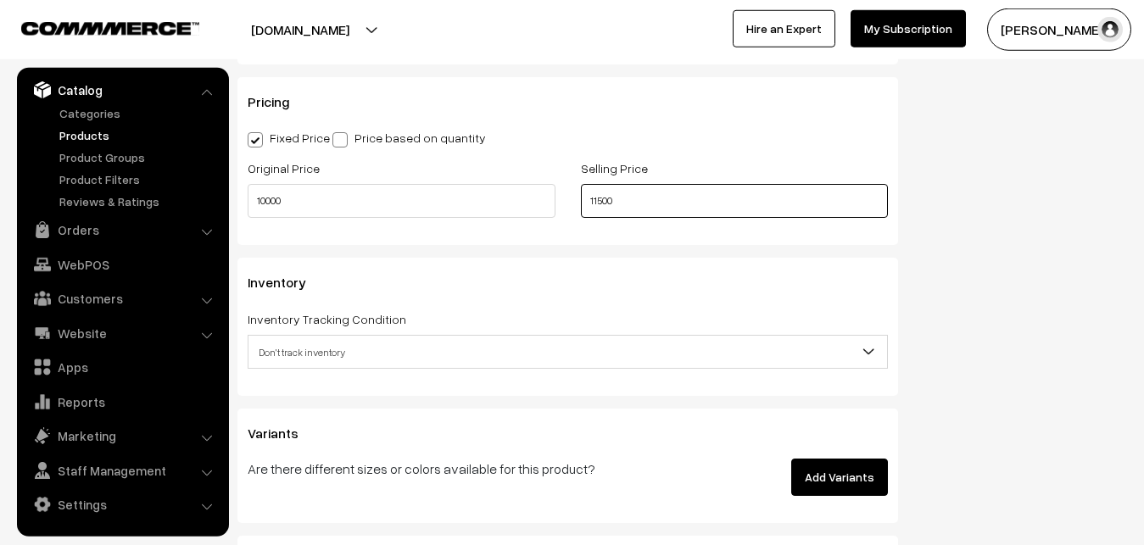
scroll to position [1505, 0]
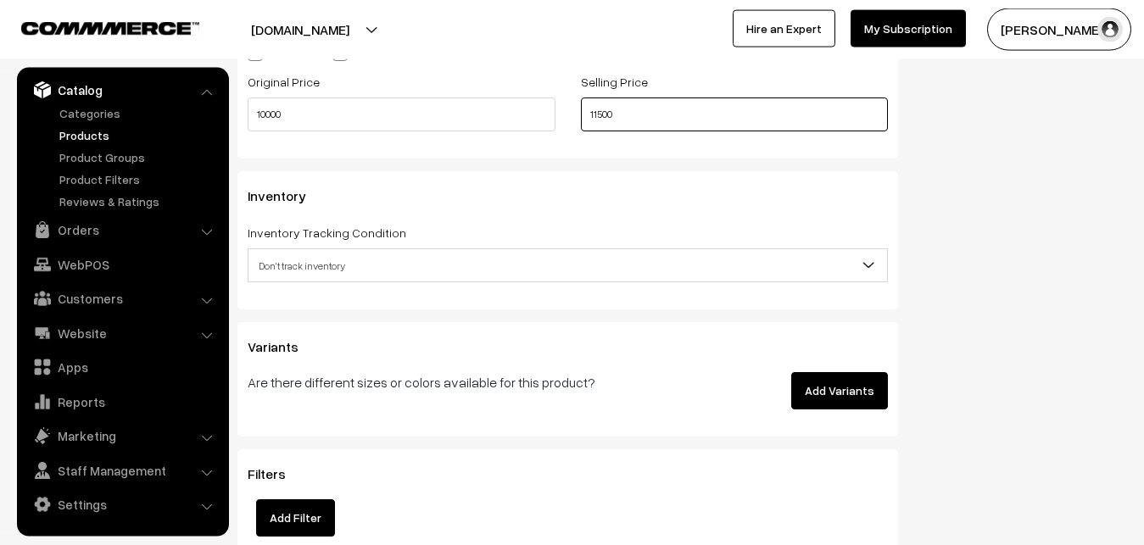
type input "11500"
click at [294, 269] on span "Don't track inventory" at bounding box center [567, 266] width 638 height 30
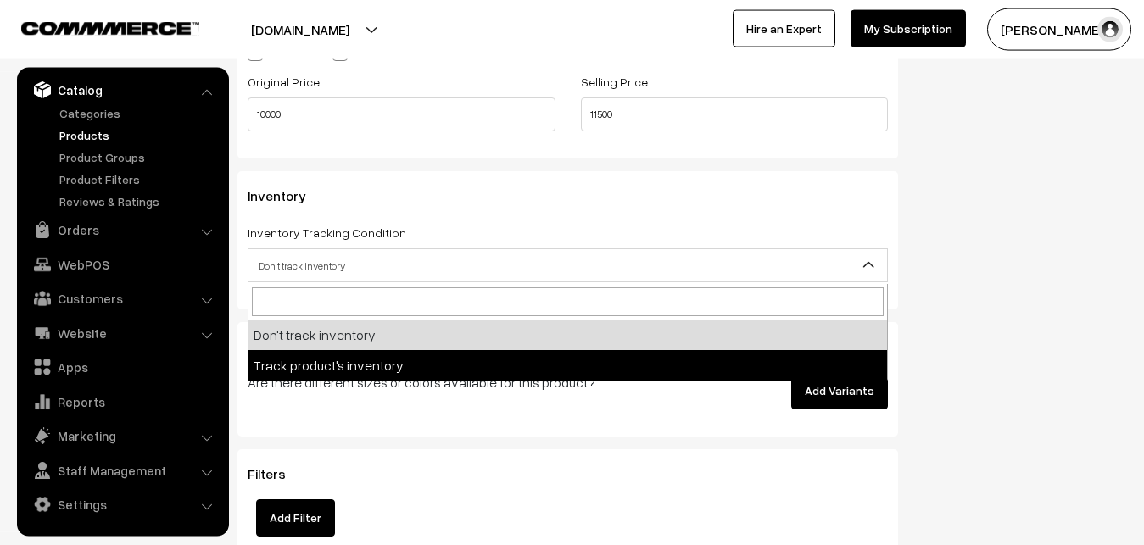
select select "2"
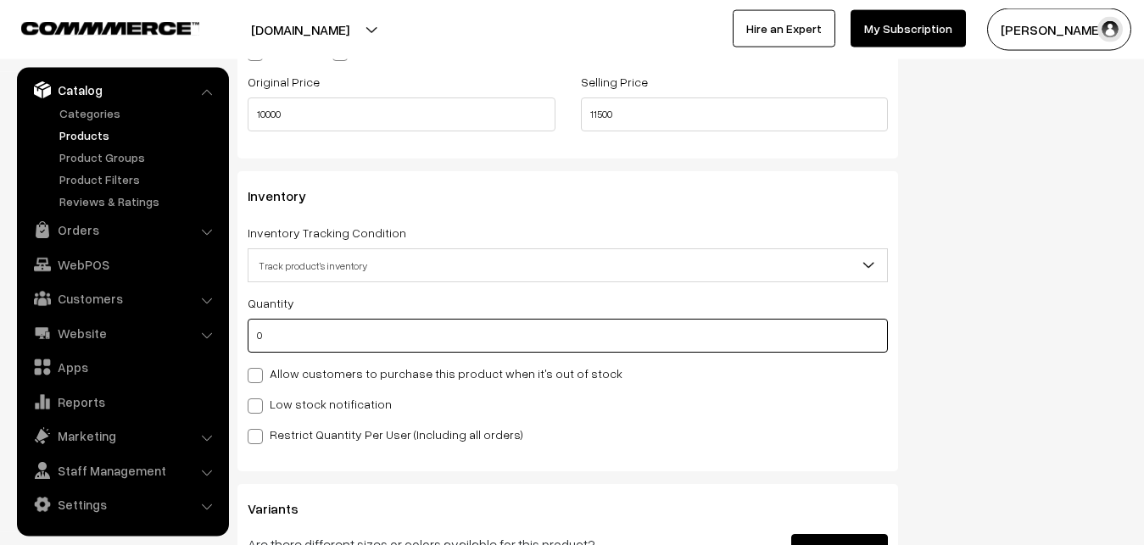
click at [287, 343] on input "0" at bounding box center [568, 336] width 640 height 34
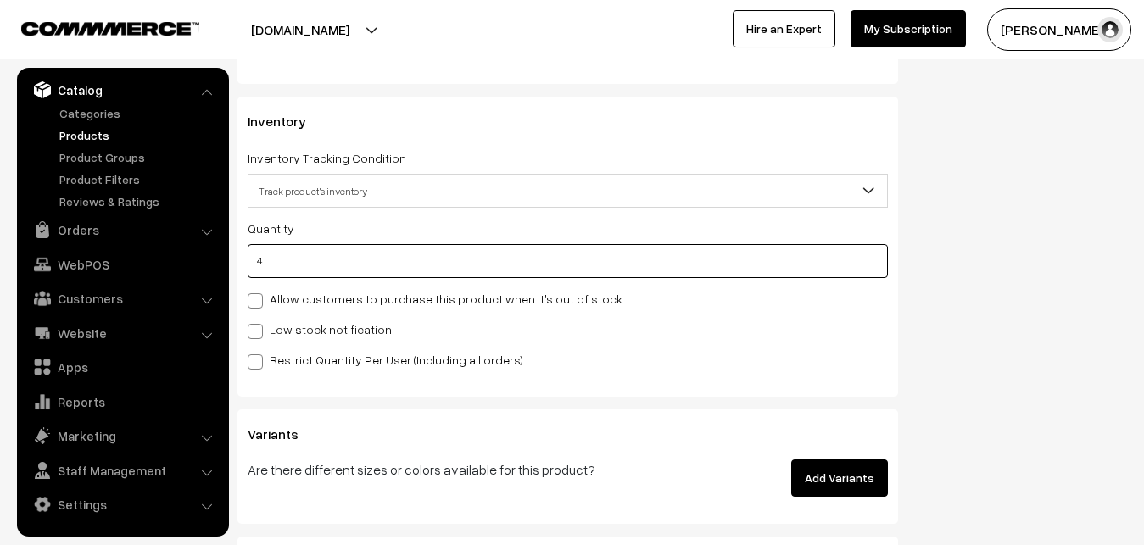
scroll to position [1678, 0]
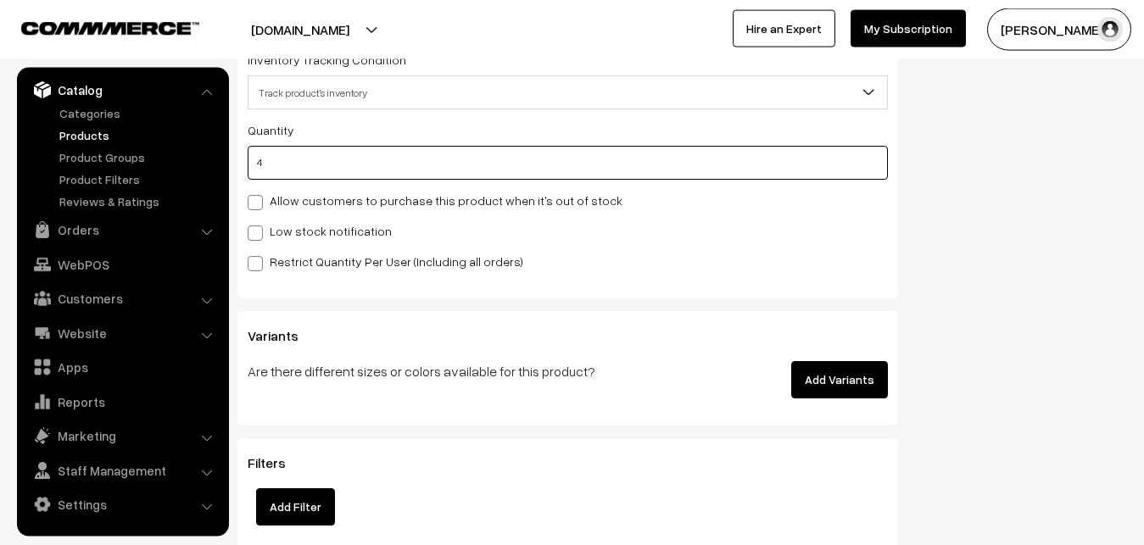
type input "4"
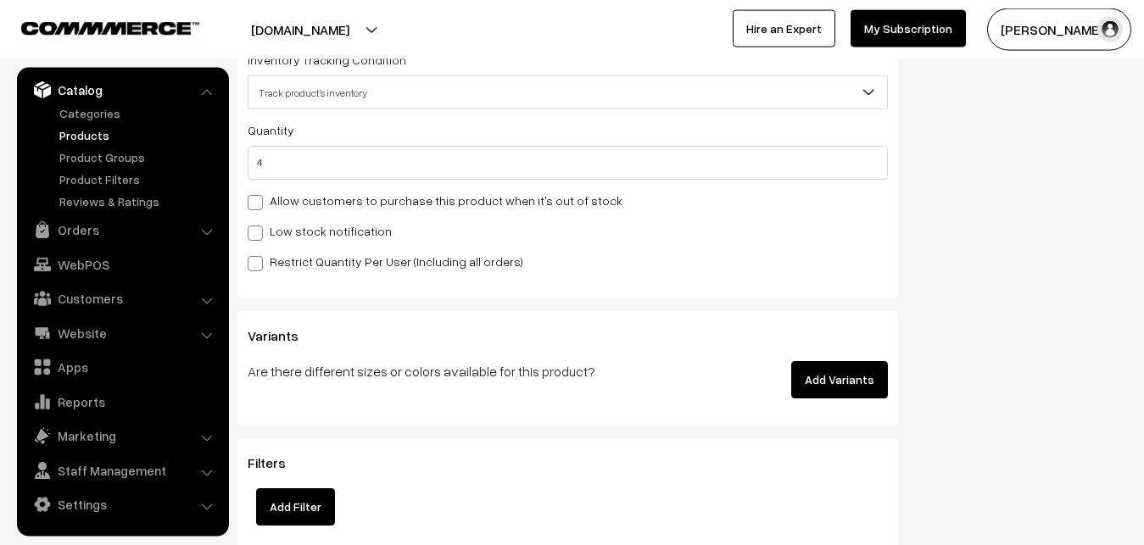
click at [265, 240] on label "Low stock notification" at bounding box center [320, 231] width 144 height 18
click at [259, 236] on input "Low stock notification" at bounding box center [253, 230] width 11 height 11
checkbox input "true"
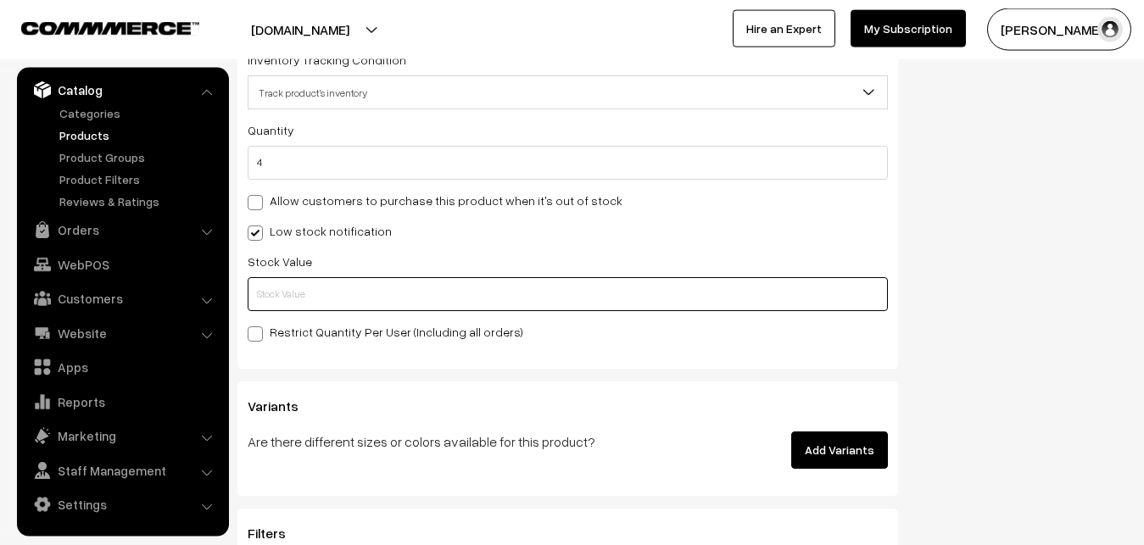
click at [264, 283] on input "text" at bounding box center [568, 294] width 640 height 34
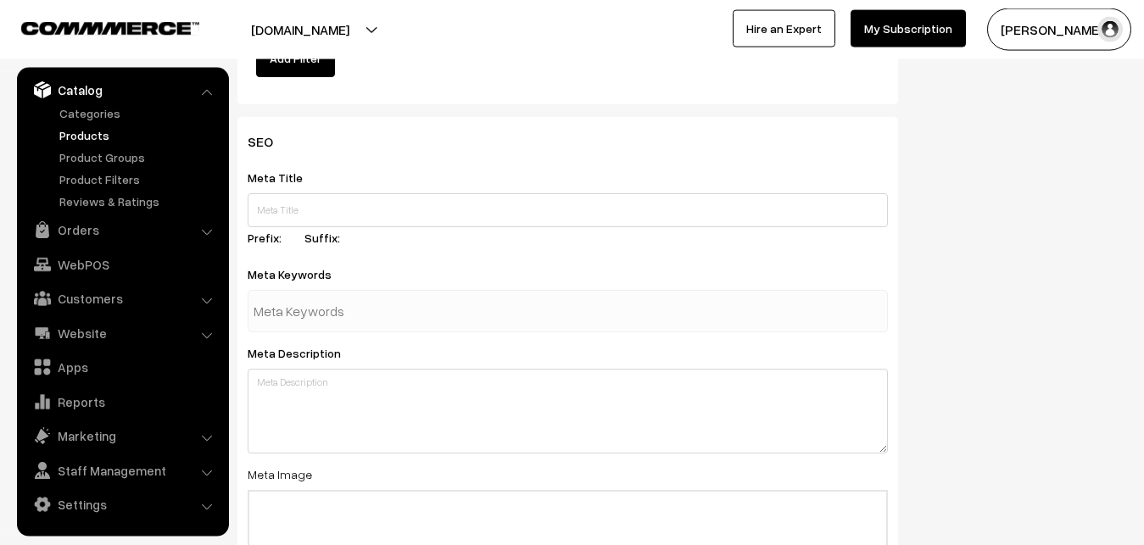
scroll to position [2524, 0]
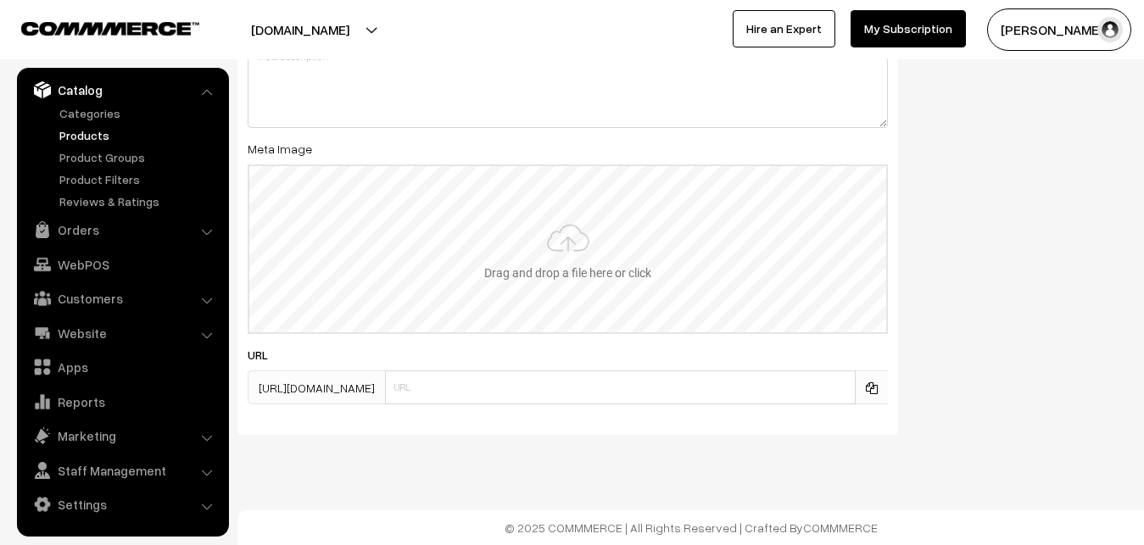
type input "2"
click at [542, 257] on input "file" at bounding box center [567, 249] width 637 height 166
type input "C:\fakepath\venkatagiri-saree-va12683-sep.jpeg"
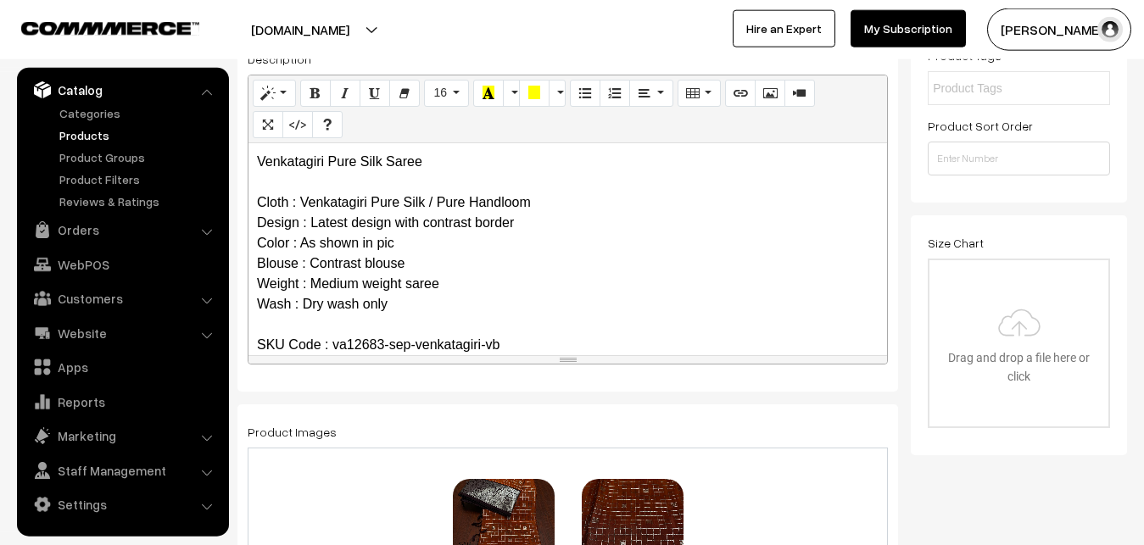
scroll to position [0, 0]
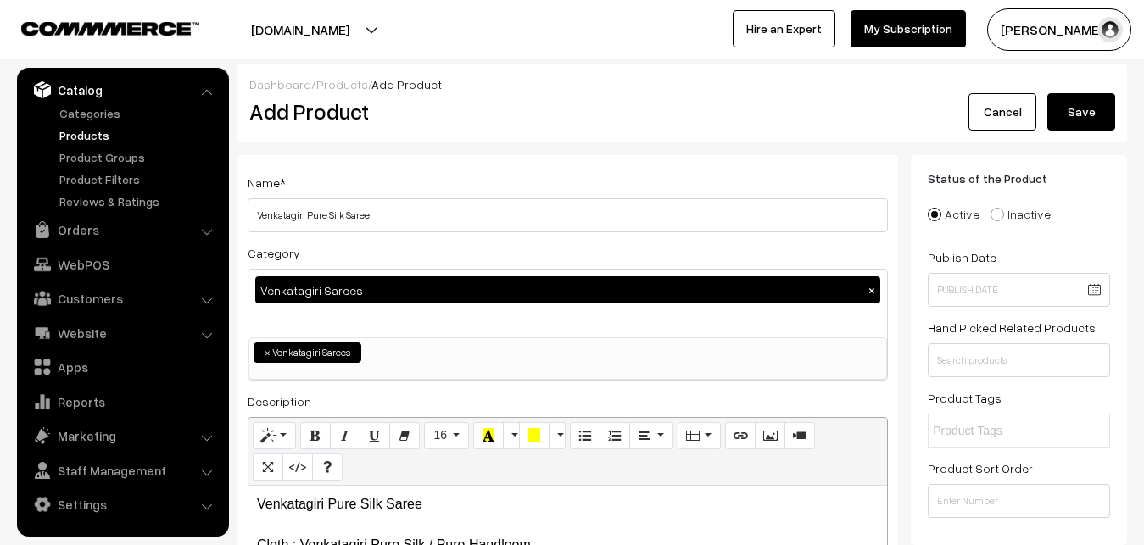
click at [1065, 110] on button "Save" at bounding box center [1081, 111] width 68 height 37
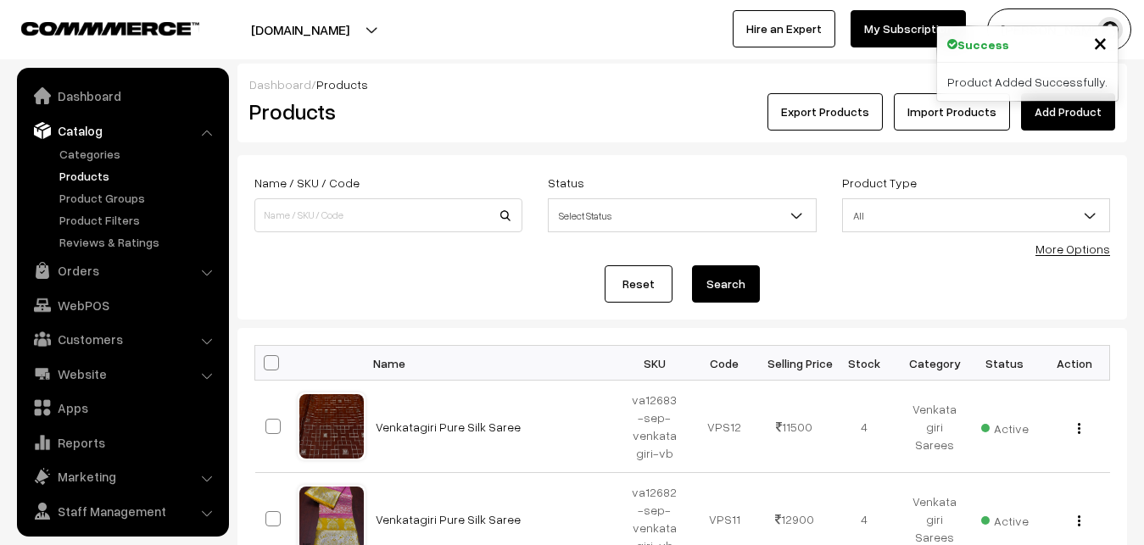
scroll to position [41, 0]
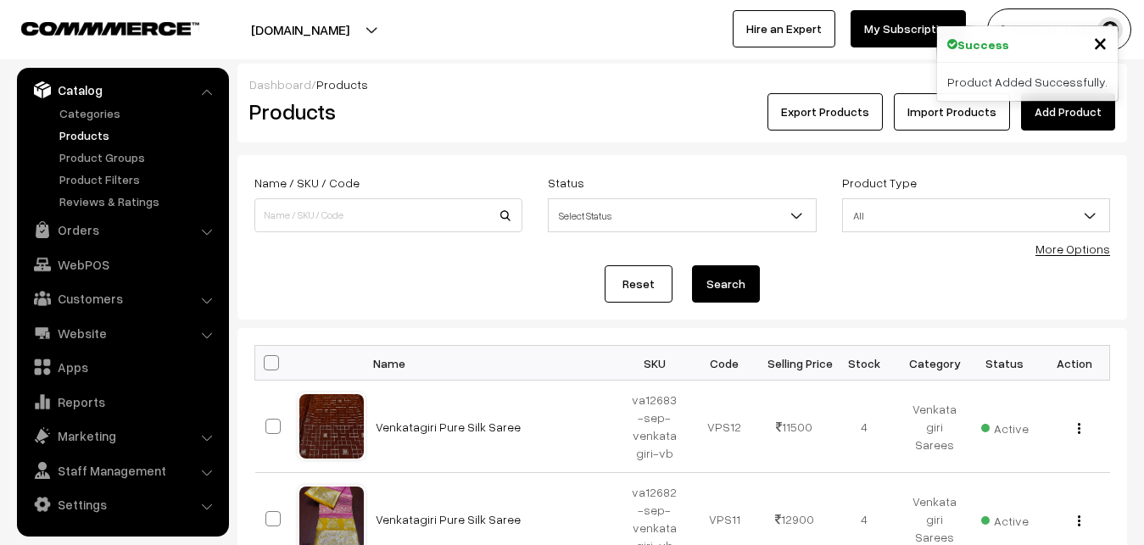
click at [1060, 111] on link "Add Product" at bounding box center [1068, 111] width 94 height 37
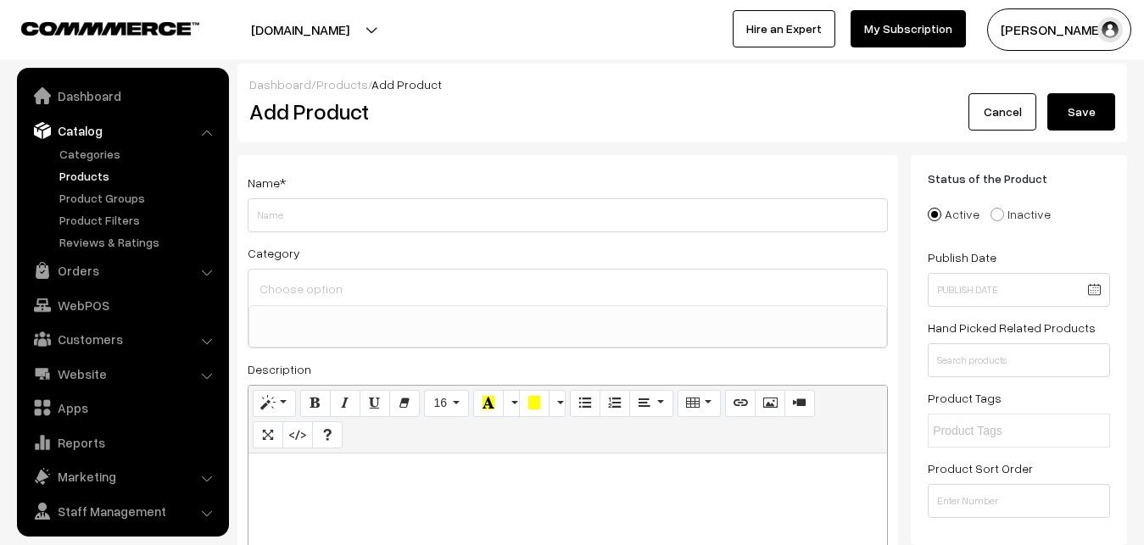
select select
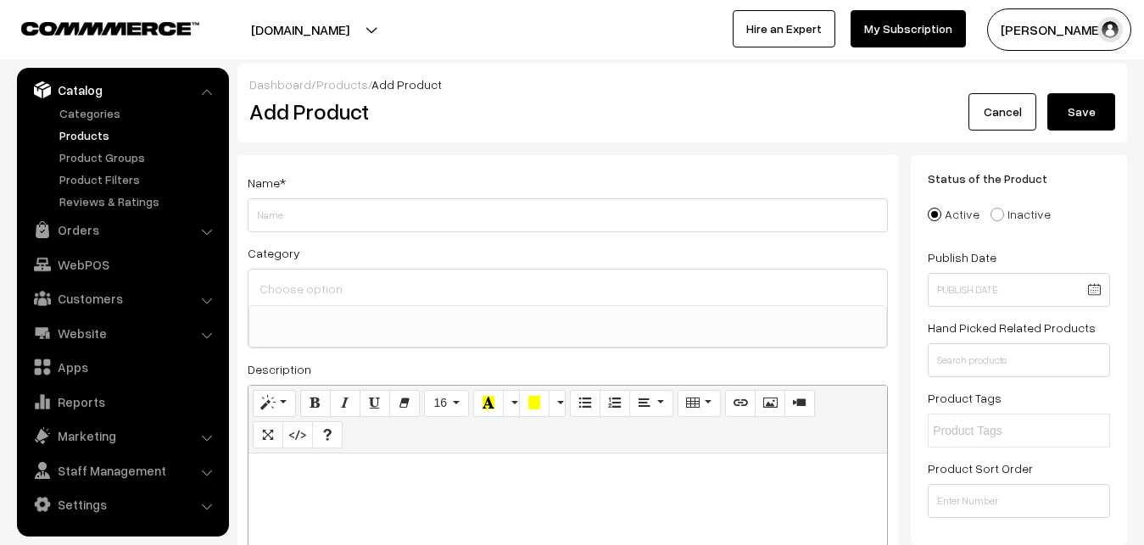
click at [79, 137] on link "Products" at bounding box center [139, 135] width 168 height 18
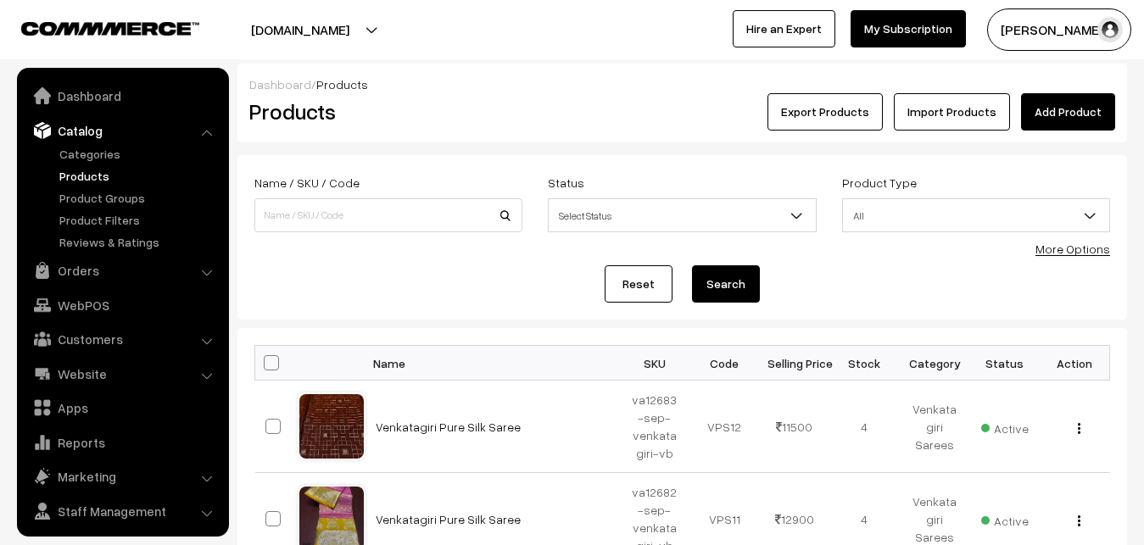
scroll to position [41, 0]
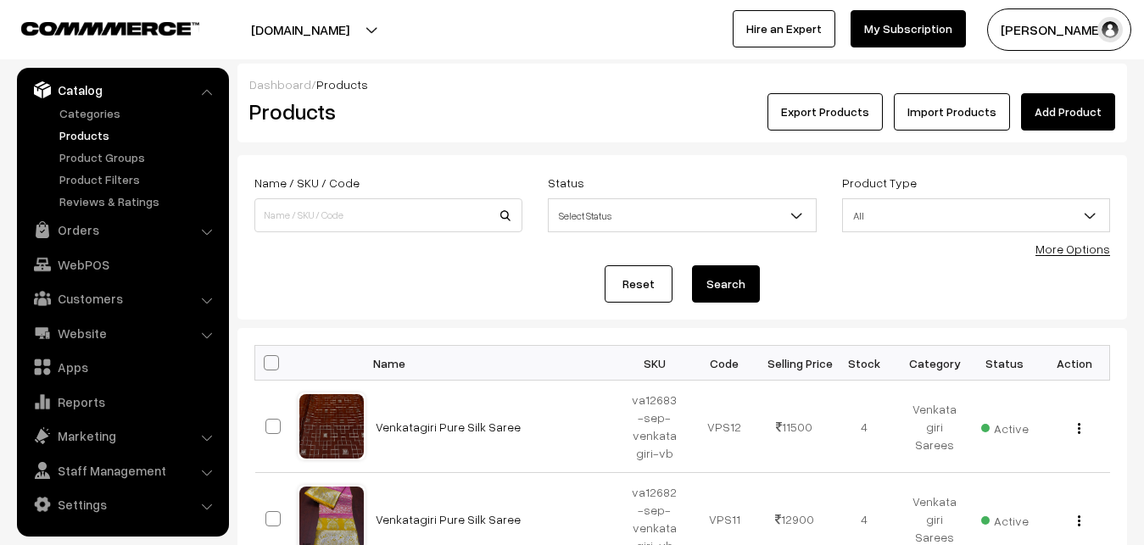
click at [510, 135] on div "Dashboard / Products Products Export Products Import Products Add Product" at bounding box center [681, 103] width 889 height 79
click at [1057, 114] on link "Add Product" at bounding box center [1068, 111] width 94 height 37
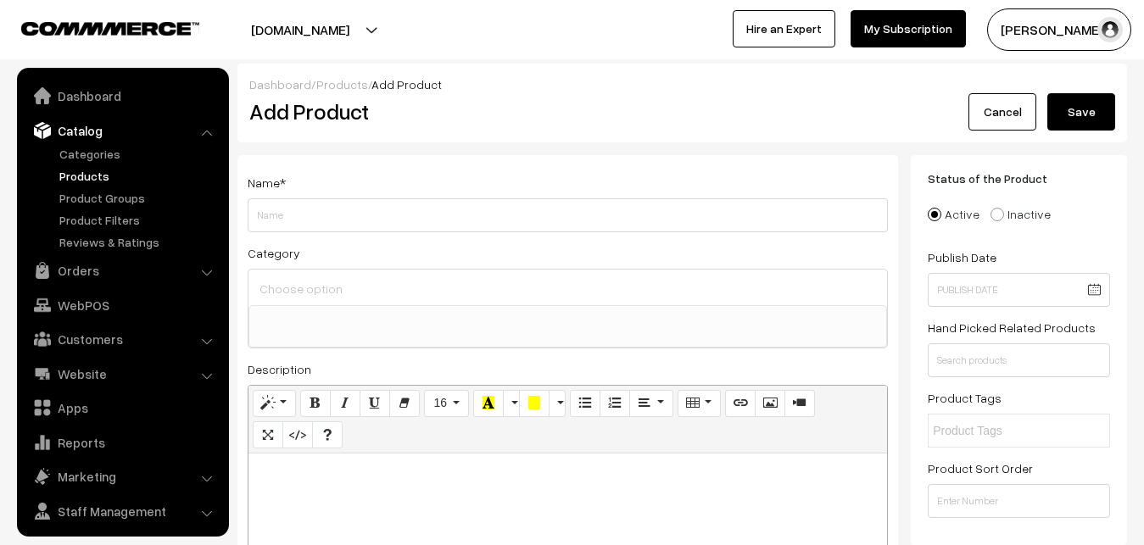
select select
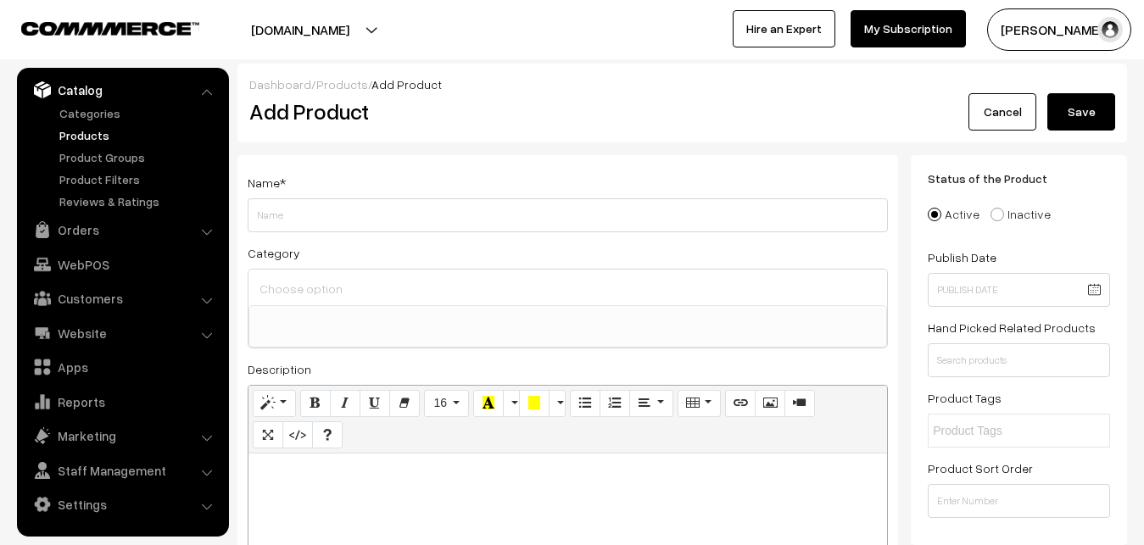
paste div
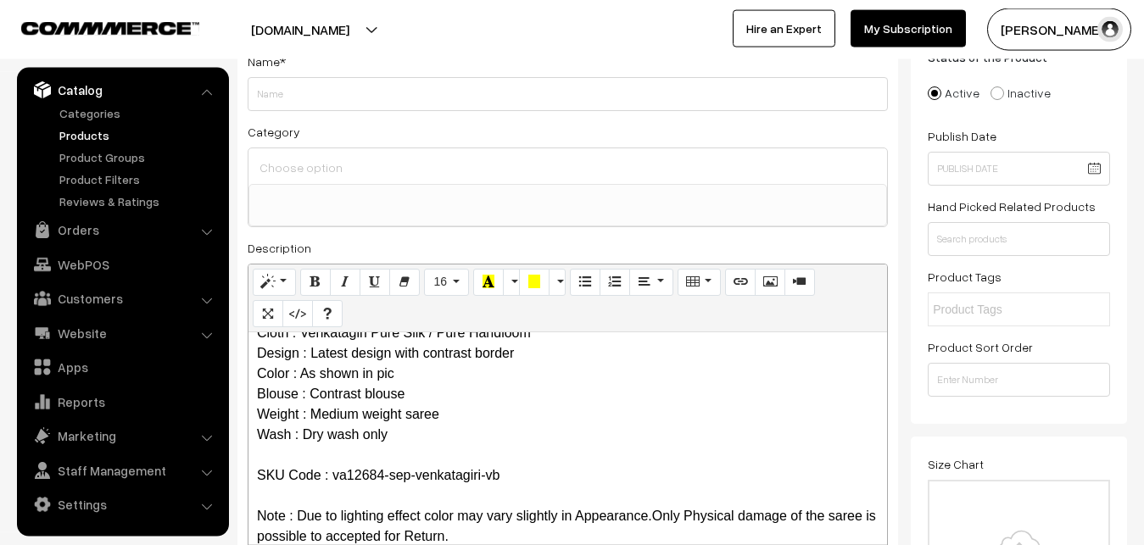
scroll to position [0, 0]
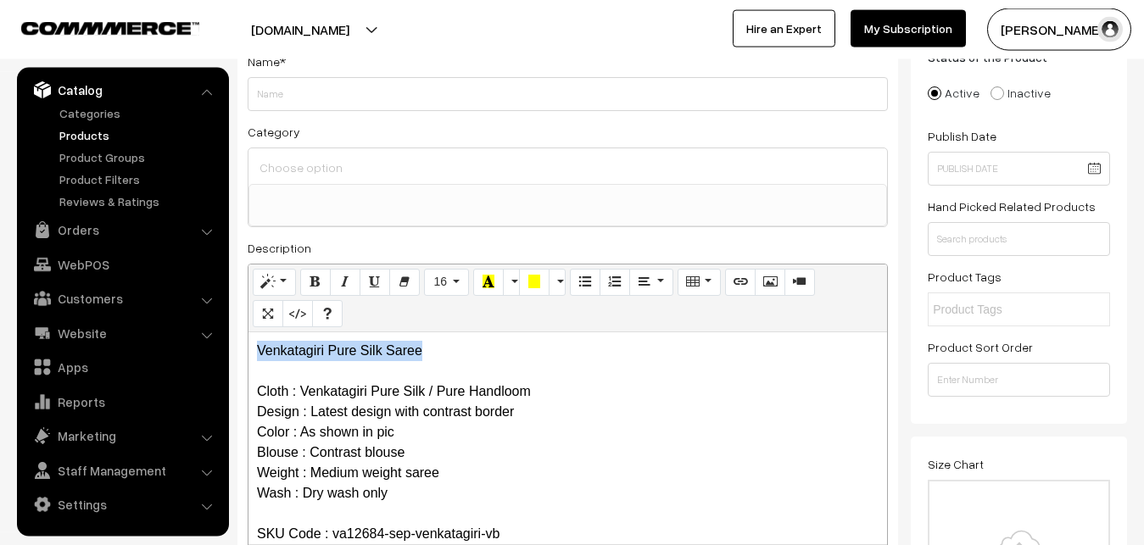
drag, startPoint x: 448, startPoint y: 349, endPoint x: 234, endPoint y: 349, distance: 213.7
click at [248, 349] on div "Venkatagiri Pure Silk Saree Cloth : Venkatagiri Pure Silk / Pure Handloom Desig…" at bounding box center [567, 438] width 638 height 212
copy p "Venkatagiri Pure Silk Saree"
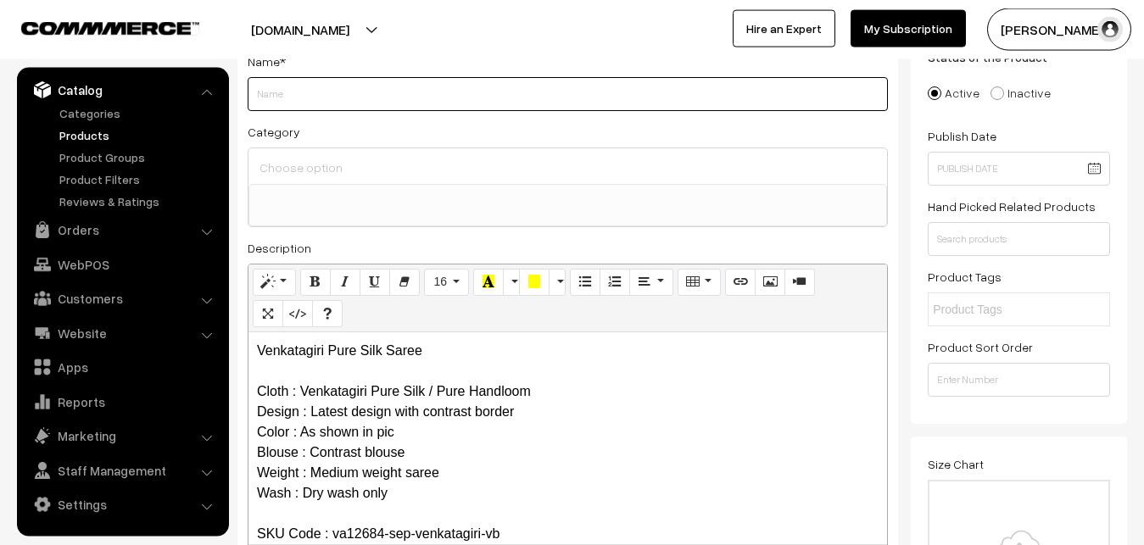
paste input "Venkatagiri Pure Silk Saree"
type input "Venkatagiri Pure Silk Saree"
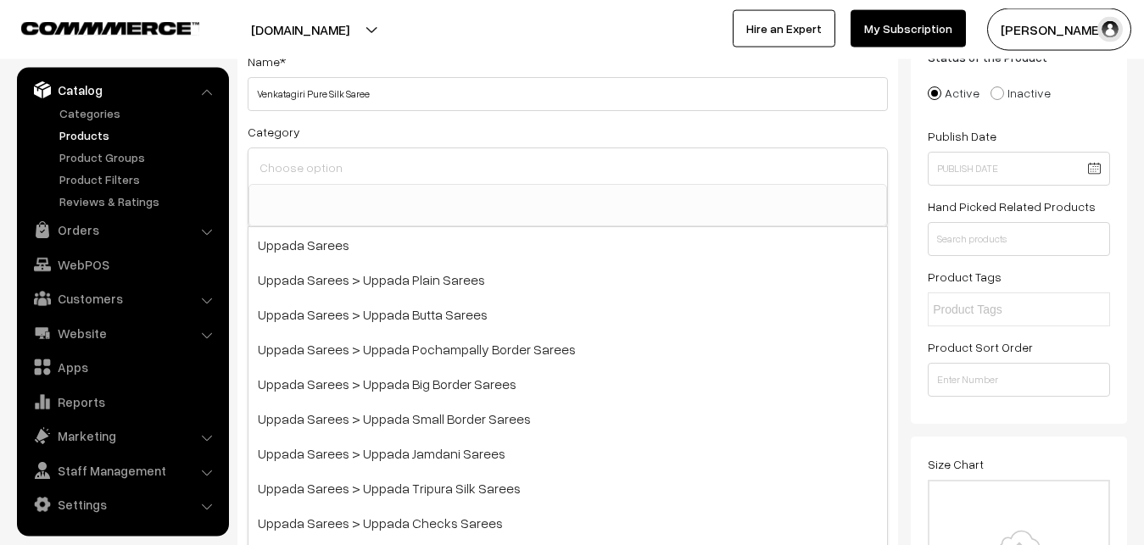
click at [318, 168] on input at bounding box center [567, 167] width 625 height 25
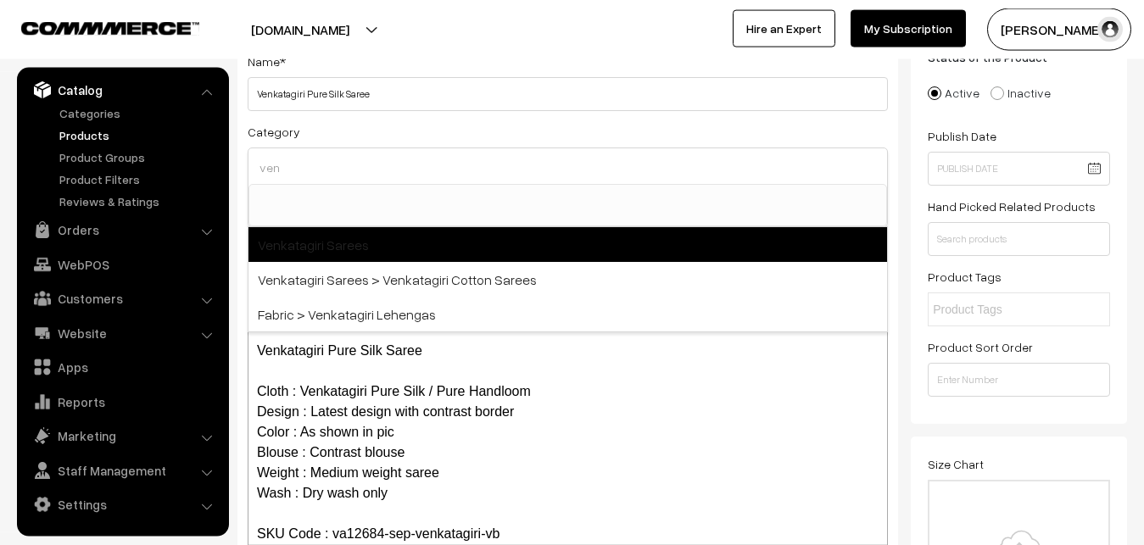
type input "ven"
click at [354, 243] on span "Venkatagiri Sarees" at bounding box center [567, 244] width 638 height 35
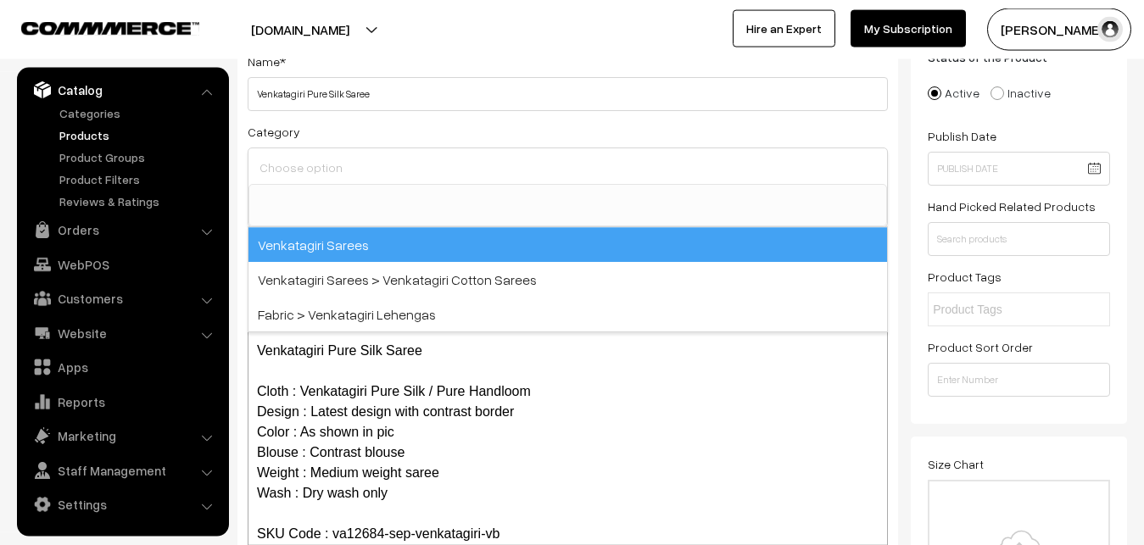
select select "5"
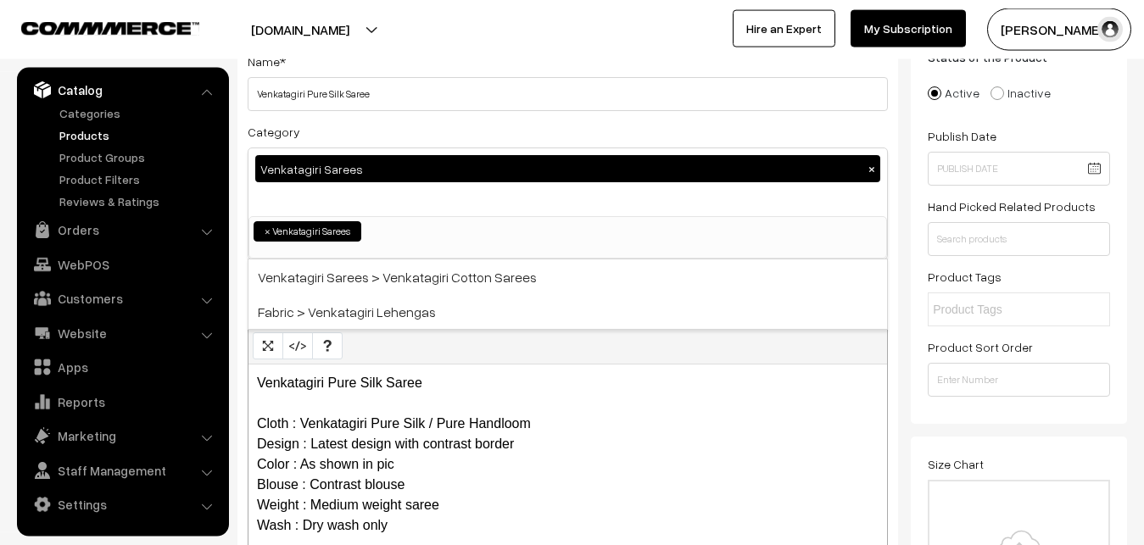
click at [371, 127] on div "Category Venkatagiri Sarees × Uppada Sarees Uppada Sarees > Uppada Plain Sarees…" at bounding box center [568, 190] width 640 height 138
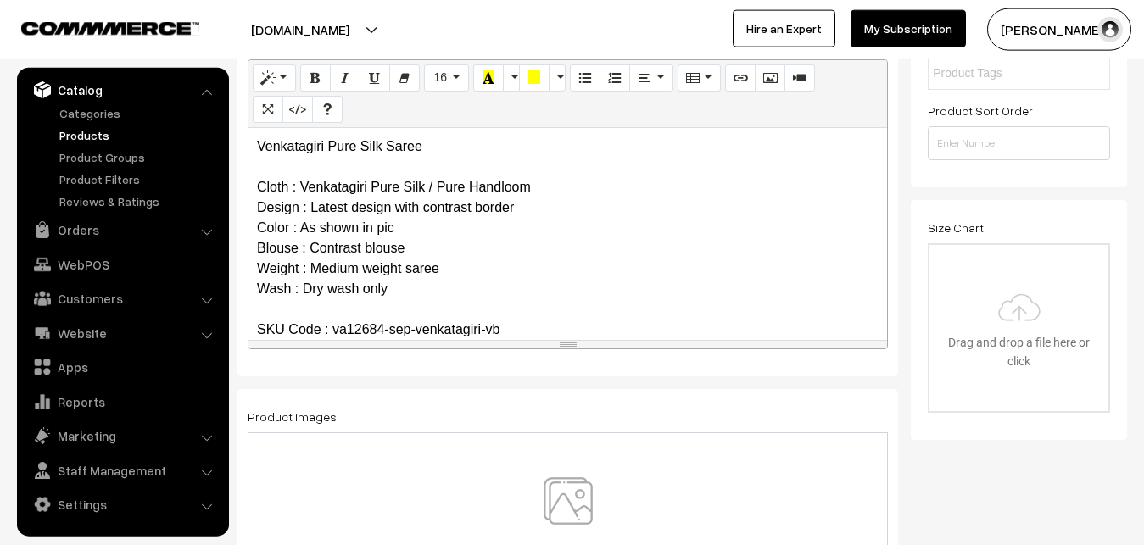
scroll to position [381, 0]
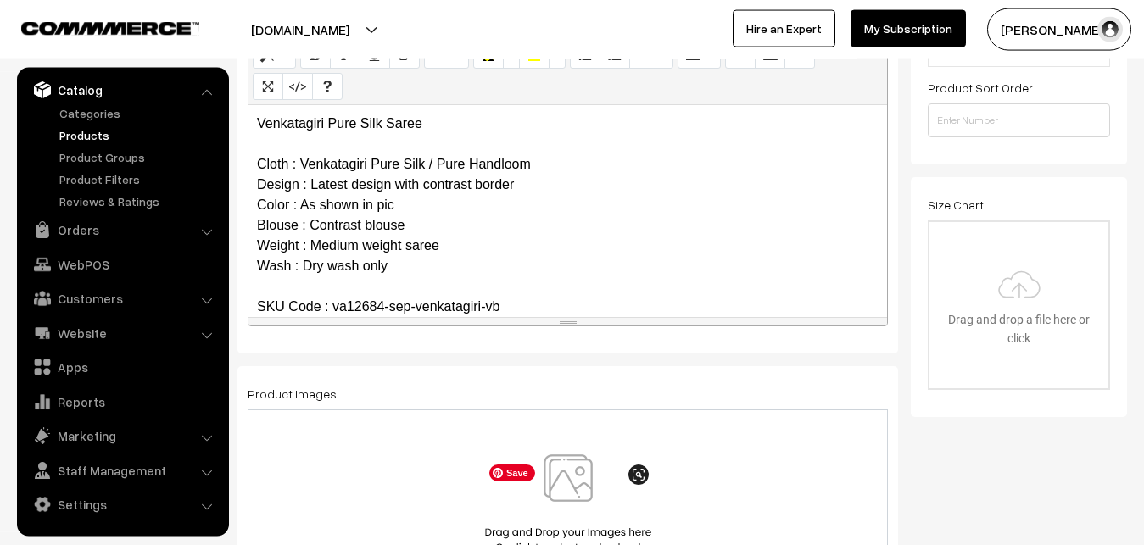
click at [559, 491] on img at bounding box center [568, 503] width 175 height 99
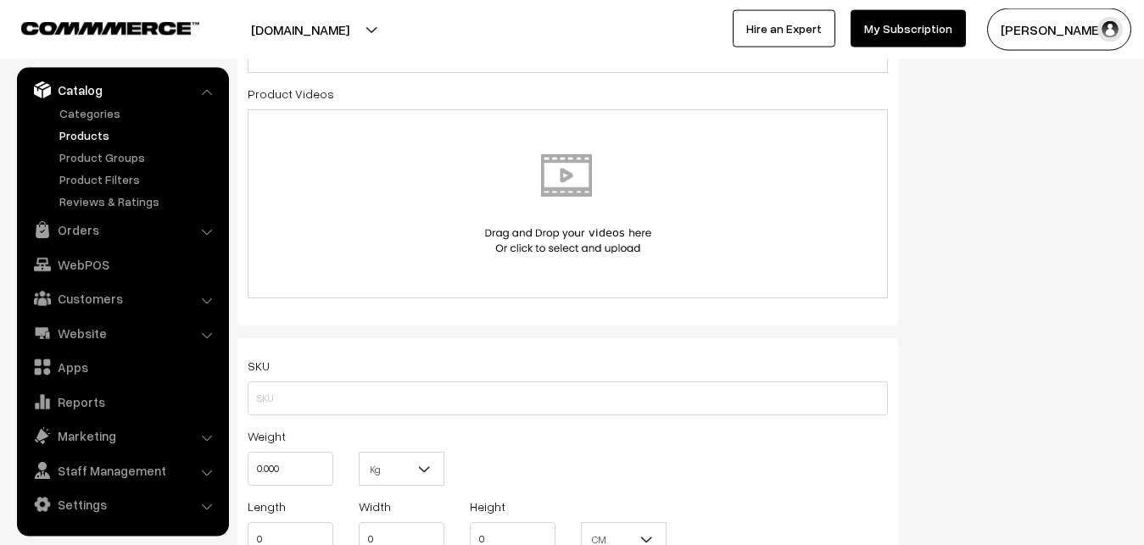
scroll to position [986, 0]
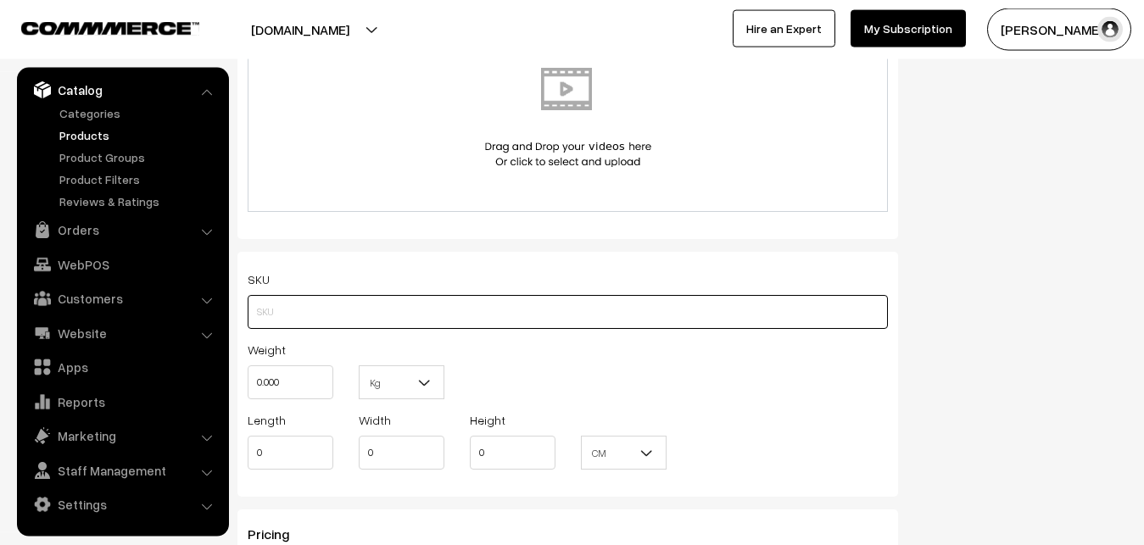
paste input "va12684-sep-venkatagiri-vb"
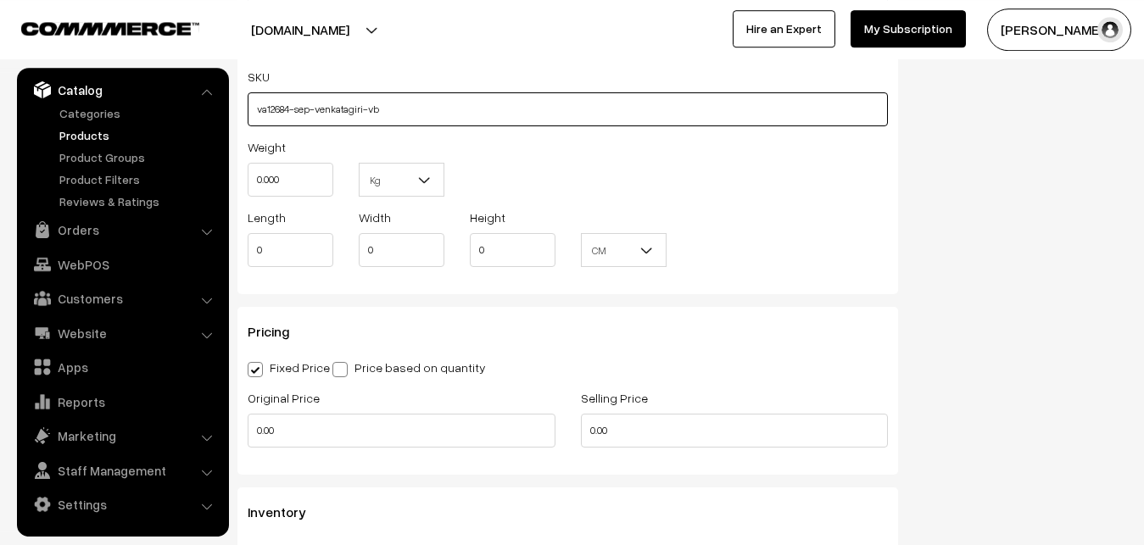
scroll to position [1246, 0]
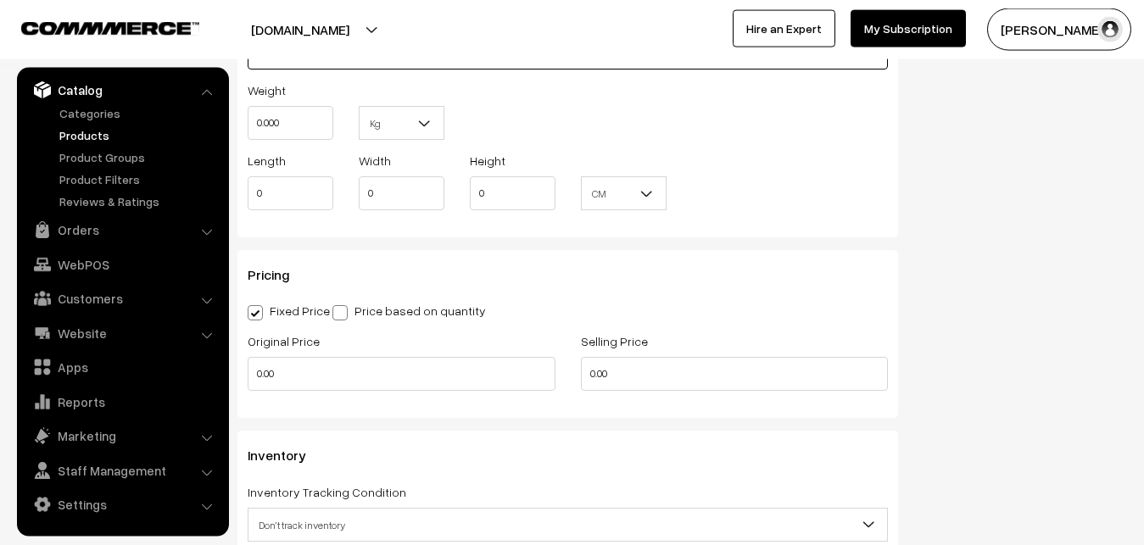
type input "va12684-sep-venkatagiri-vb"
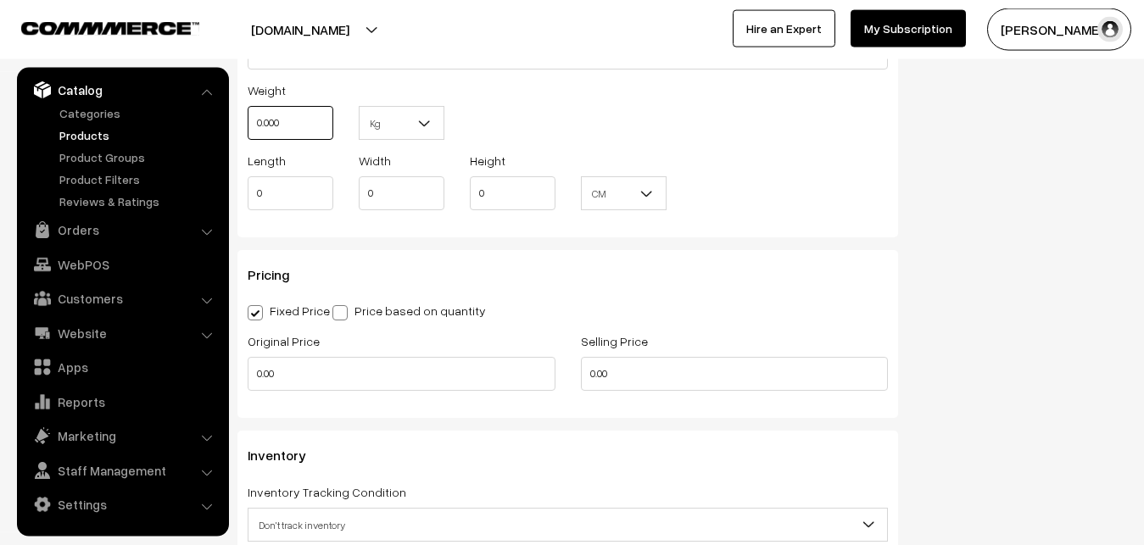
drag, startPoint x: 292, startPoint y: 114, endPoint x: 229, endPoint y: 119, distance: 62.9
click at [248, 119] on input "0.000" at bounding box center [291, 123] width 86 height 34
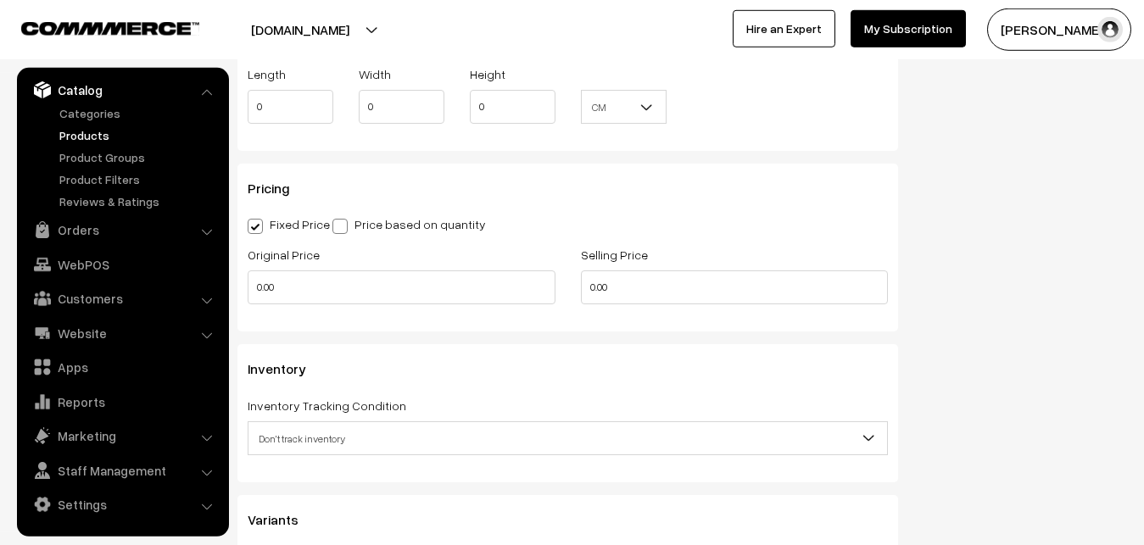
scroll to position [1419, 0]
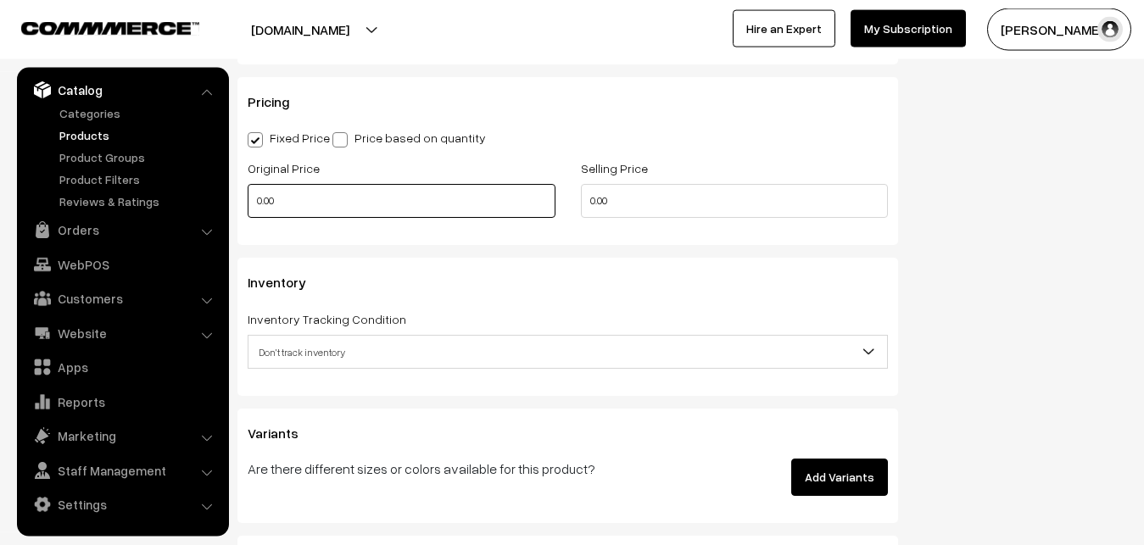
type input "0.80"
drag, startPoint x: 329, startPoint y: 195, endPoint x: 257, endPoint y: 196, distance: 72.1
click at [257, 196] on input "0.00" at bounding box center [402, 201] width 308 height 34
type input "0"
type input "10700"
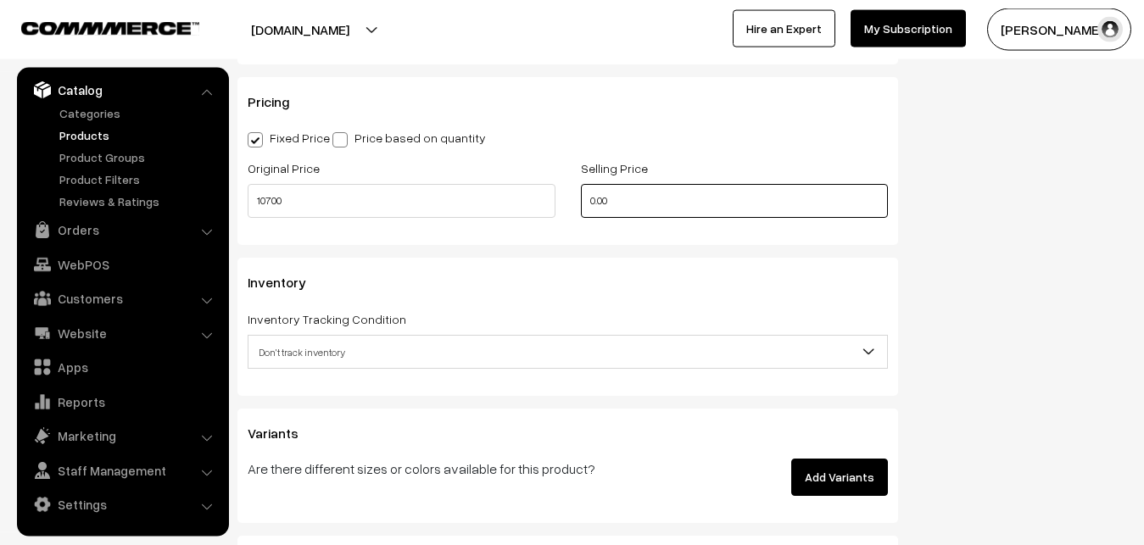
drag, startPoint x: 616, startPoint y: 208, endPoint x: 555, endPoint y: 210, distance: 61.1
click at [581, 210] on input "0.00" at bounding box center [735, 201] width 308 height 34
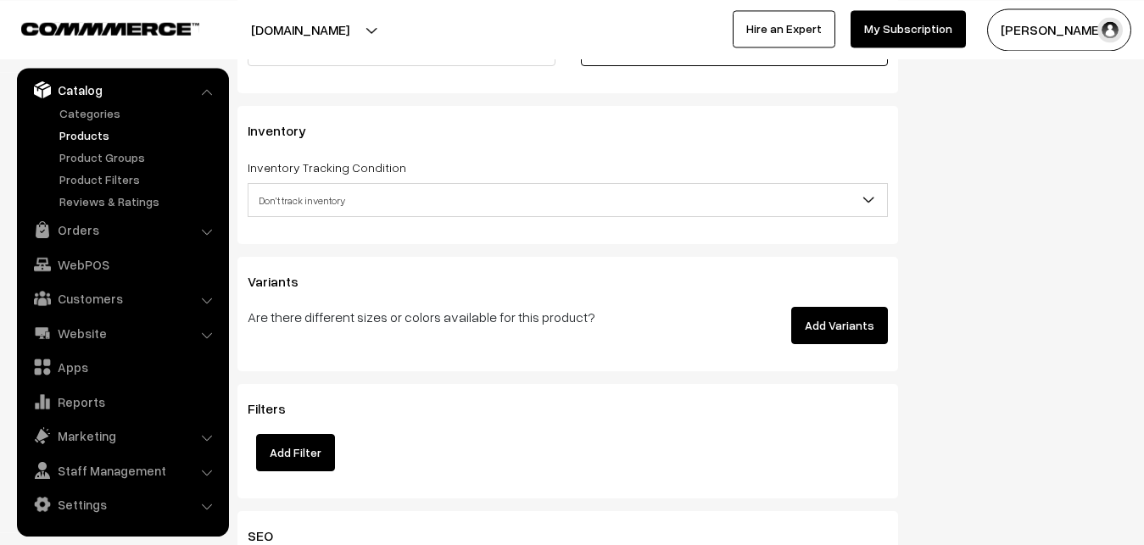
scroll to position [1591, 0]
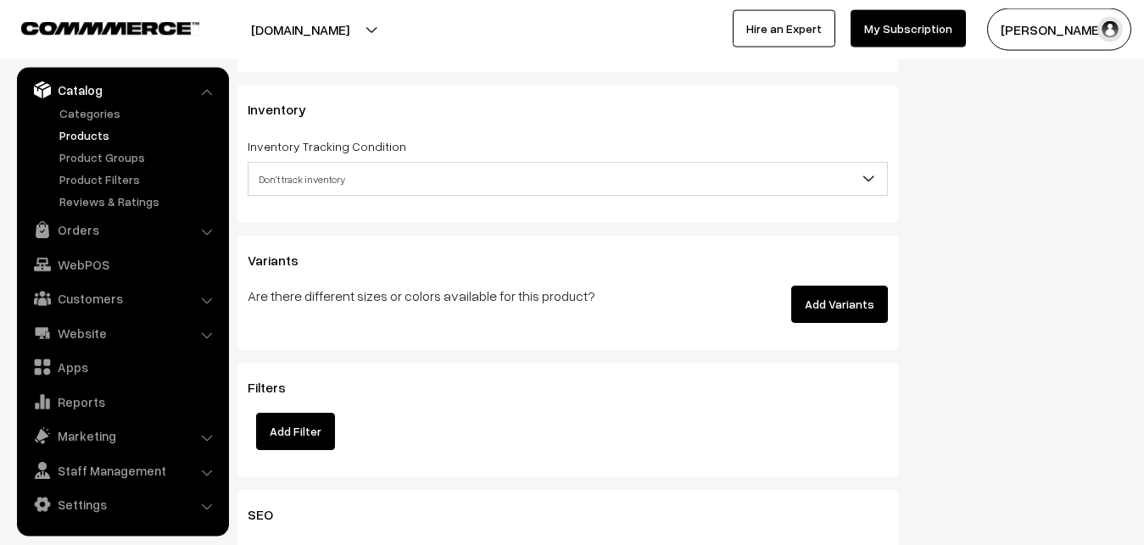
type input "13200"
click at [281, 171] on span "Don't track inventory" at bounding box center [567, 179] width 638 height 30
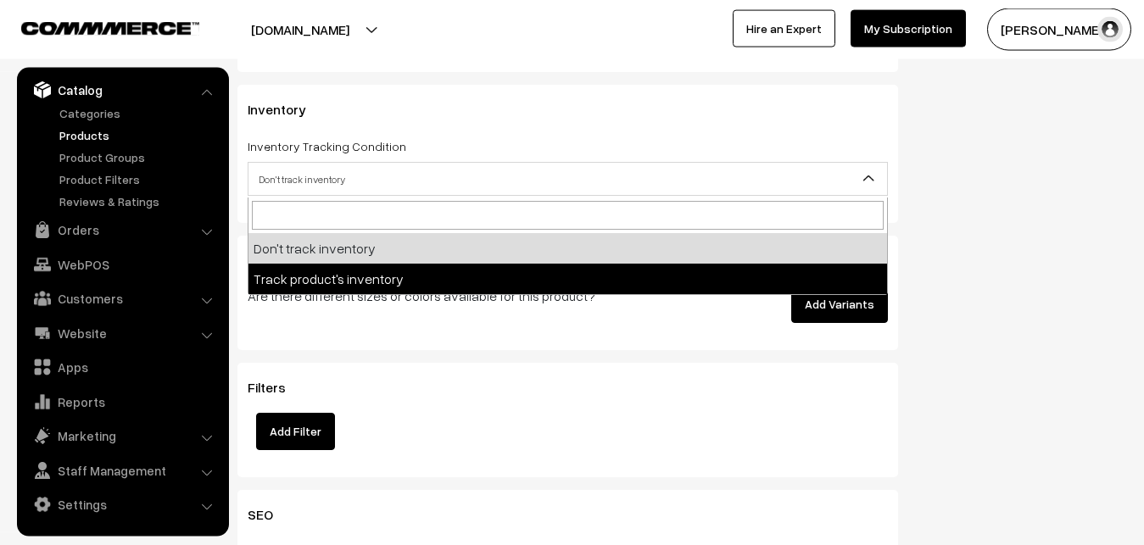
select select "2"
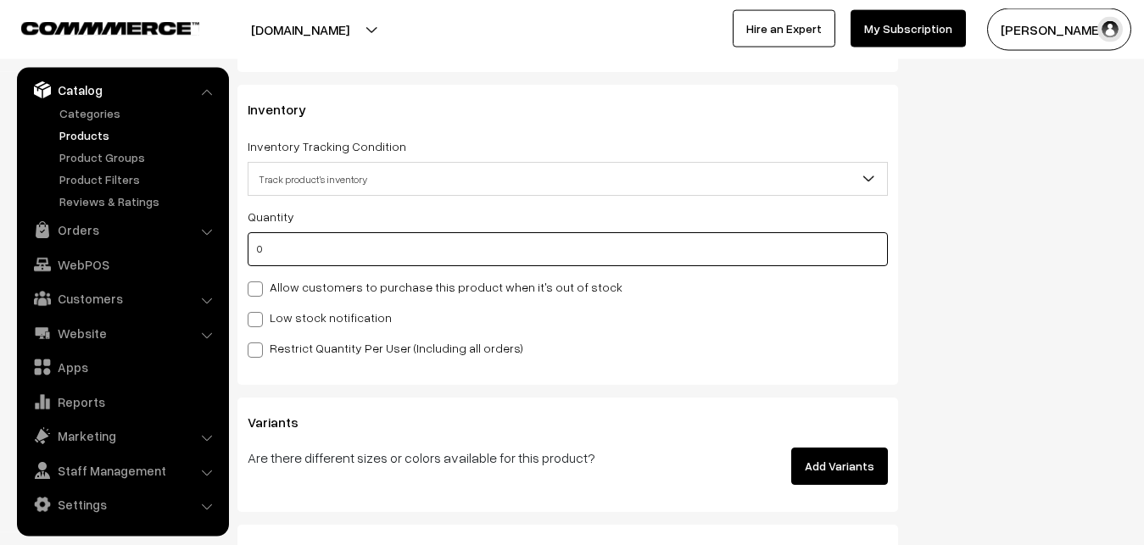
click at [301, 260] on input "0" at bounding box center [568, 249] width 640 height 34
type input "4"
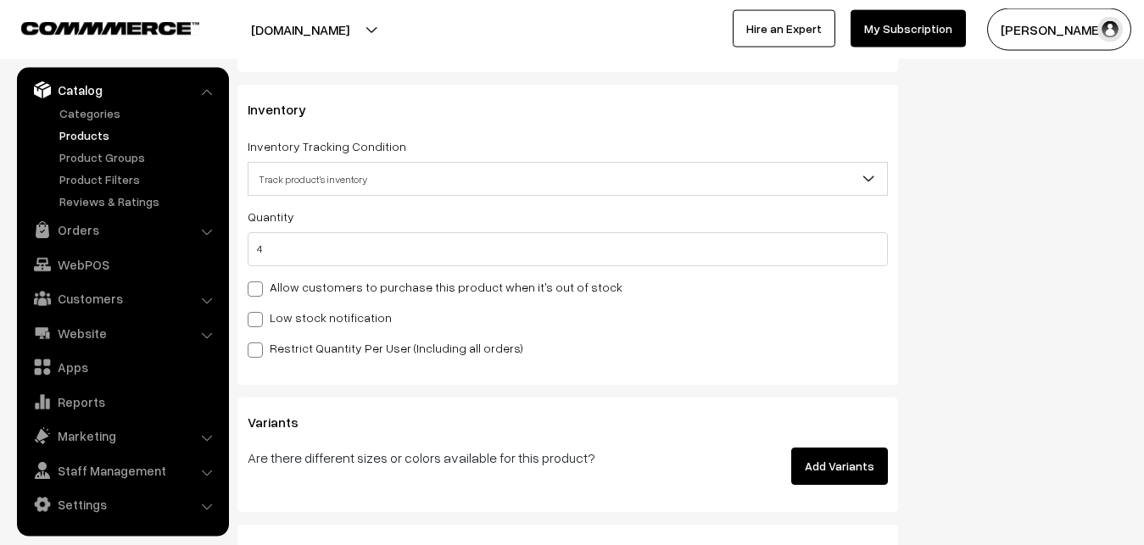
click at [289, 314] on label "Low stock notification" at bounding box center [320, 318] width 144 height 18
click at [259, 314] on input "Low stock notification" at bounding box center [253, 316] width 11 height 11
checkbox input "true"
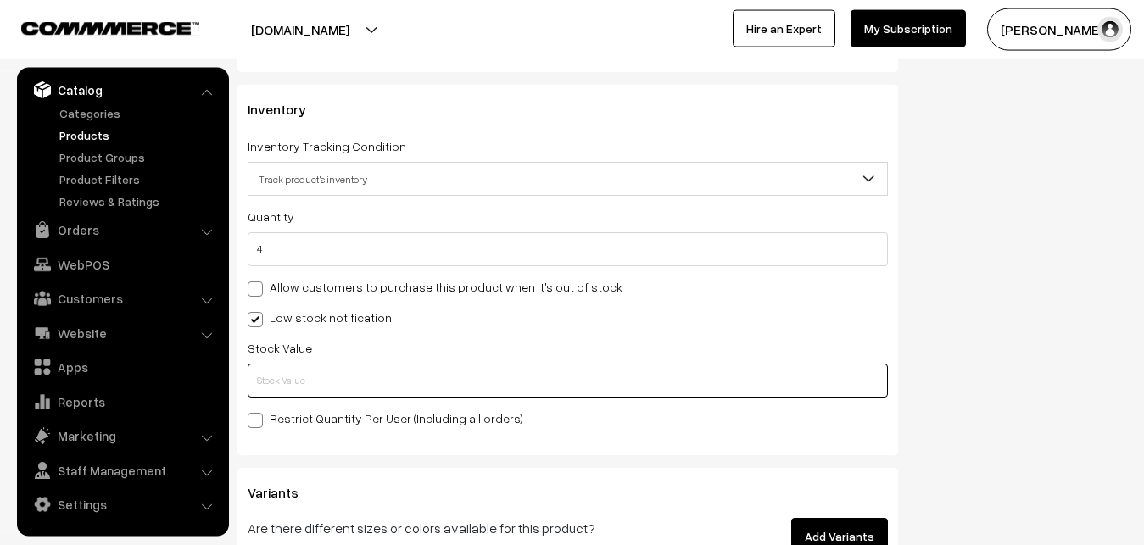
click at [283, 384] on input "text" at bounding box center [568, 381] width 640 height 34
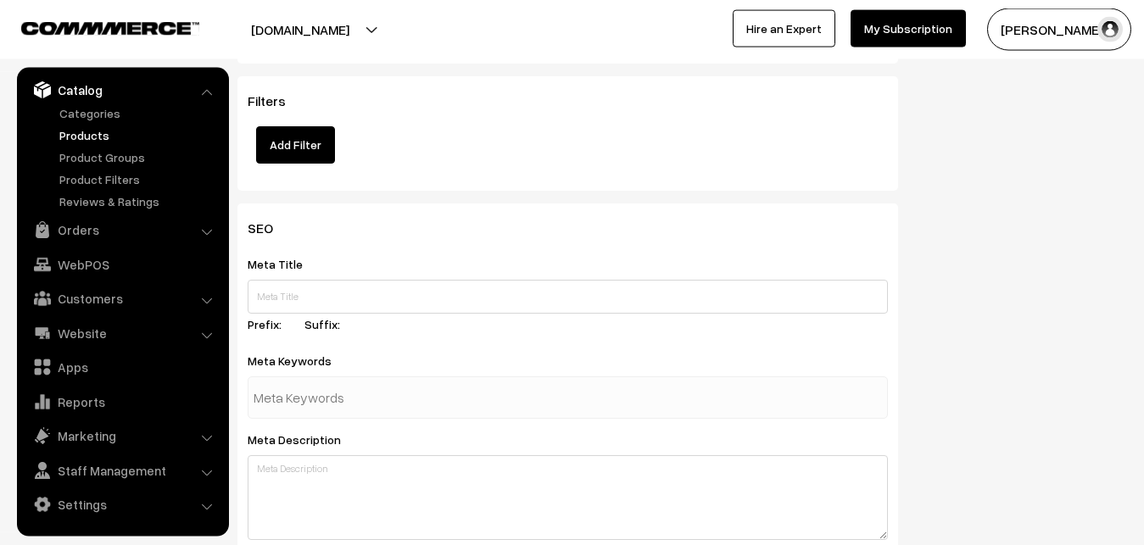
scroll to position [2524, 0]
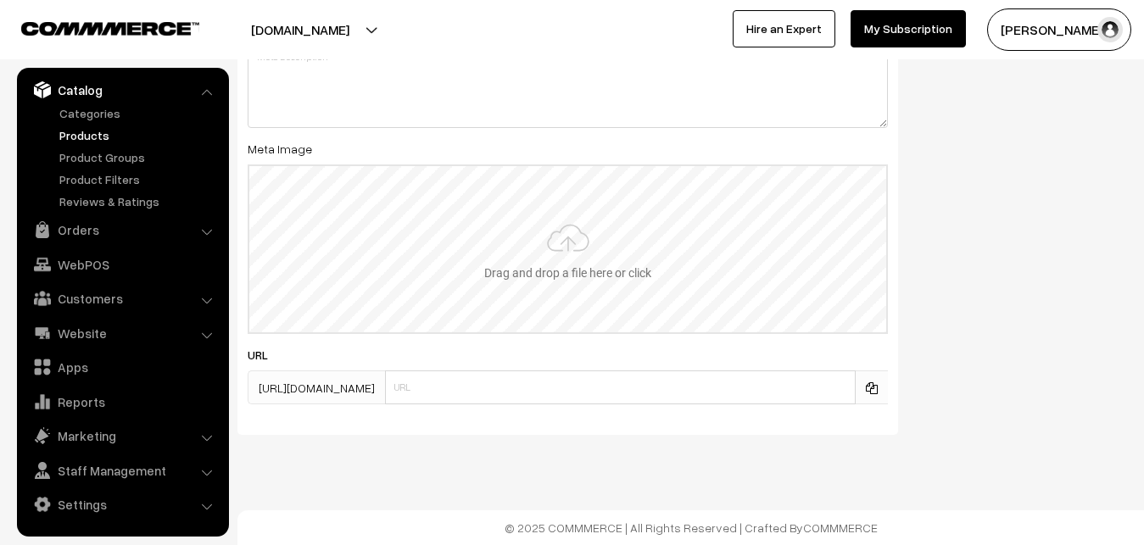
type input "2"
click at [548, 224] on input "file" at bounding box center [567, 249] width 637 height 166
type input "C:\fakepath\venkatagiri-saree-va12684-sep-1.jpeg"
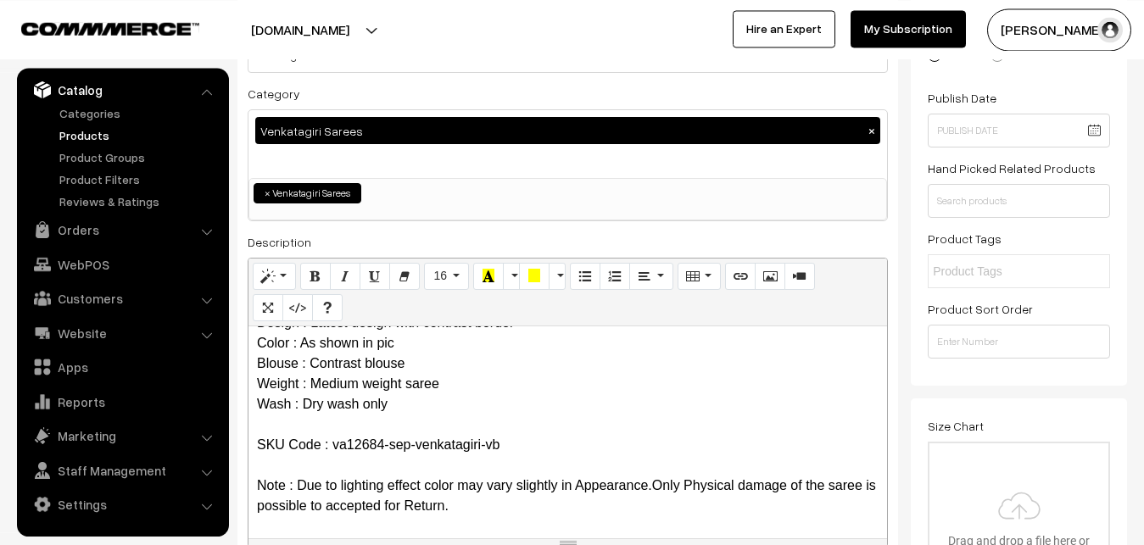
scroll to position [0, 0]
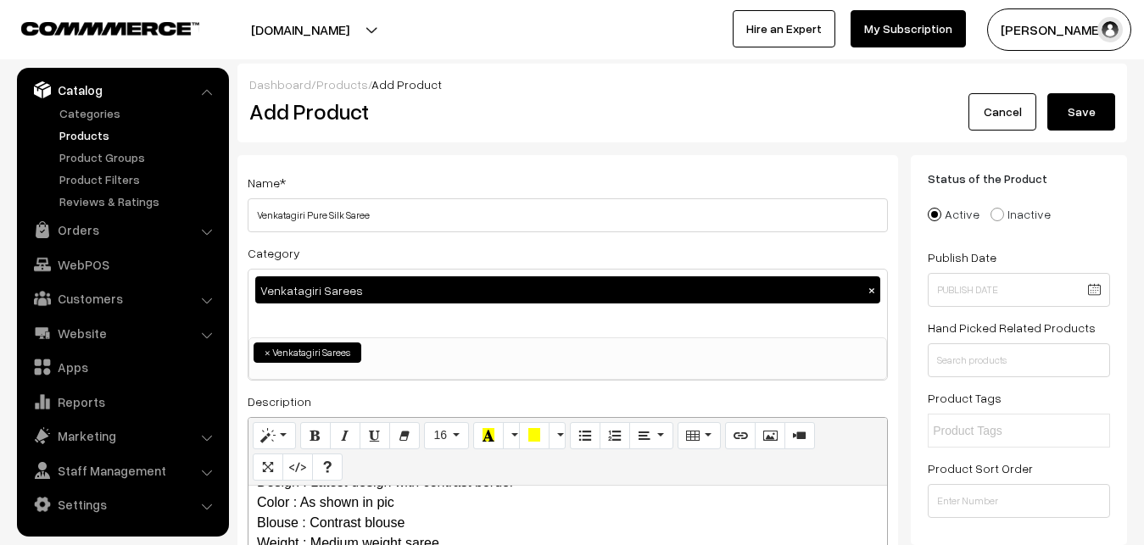
click at [1083, 101] on button "Save" at bounding box center [1081, 111] width 68 height 37
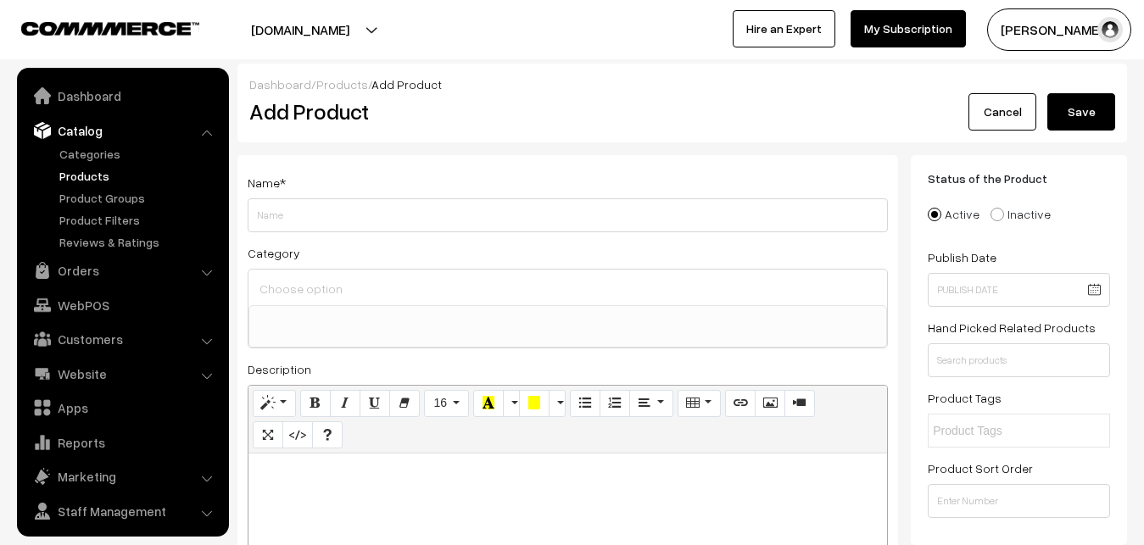
select select
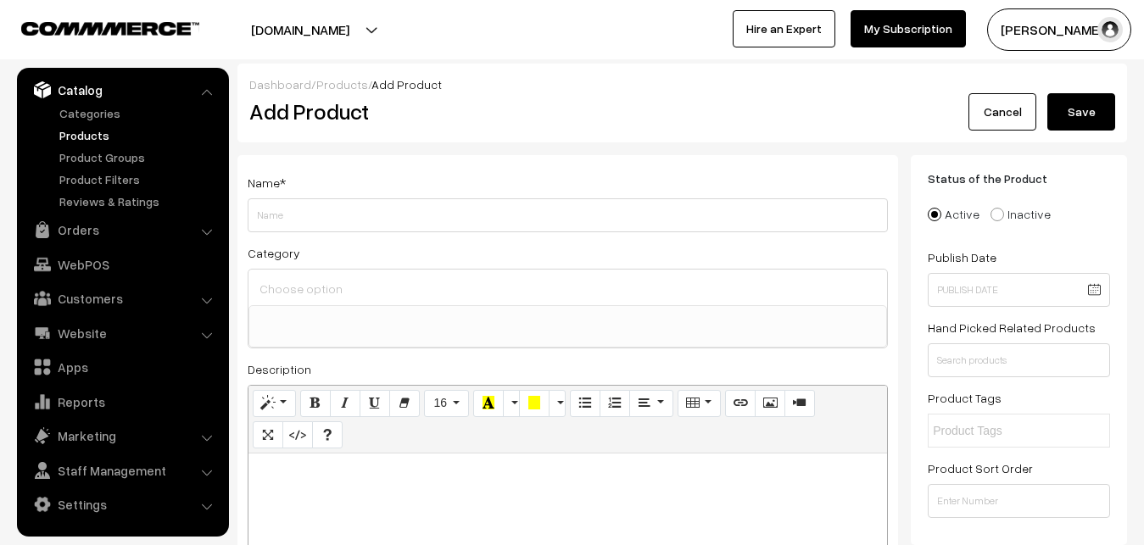
paste div
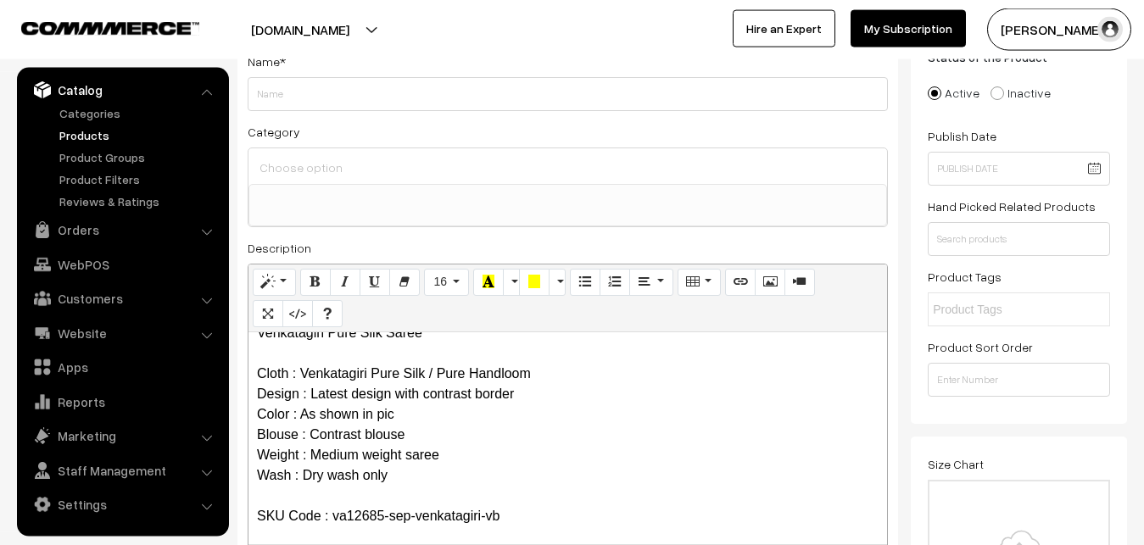
scroll to position [0, 0]
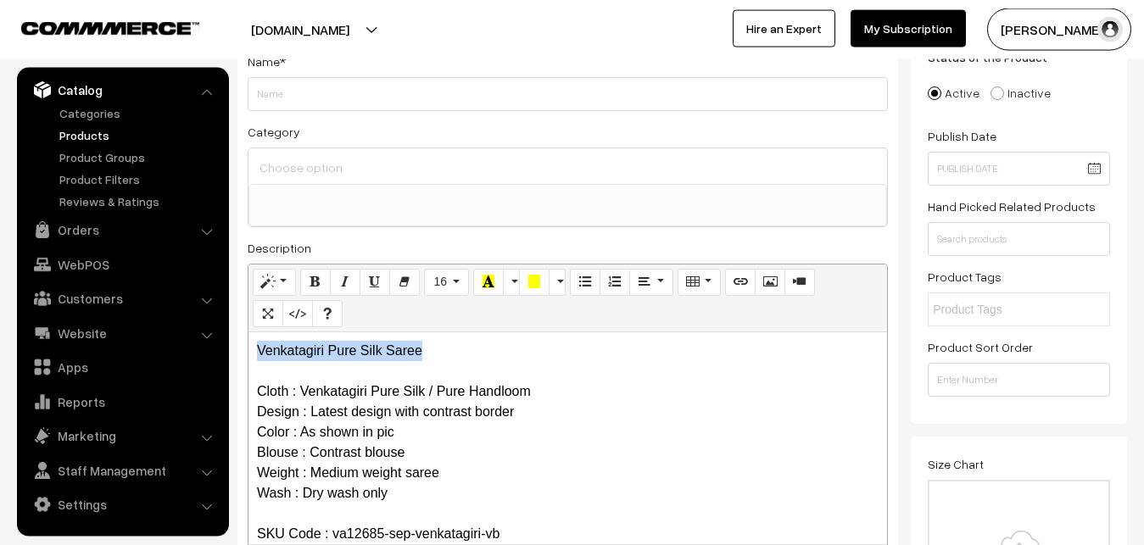
drag, startPoint x: 438, startPoint y: 348, endPoint x: 247, endPoint y: 348, distance: 190.8
click at [248, 348] on div "Venkatagiri Pure Silk Saree Cloth : Venkatagiri Pure Silk / Pure Handloom Desig…" at bounding box center [567, 438] width 638 height 212
copy p "Venkatagiri Pure Silk Saree"
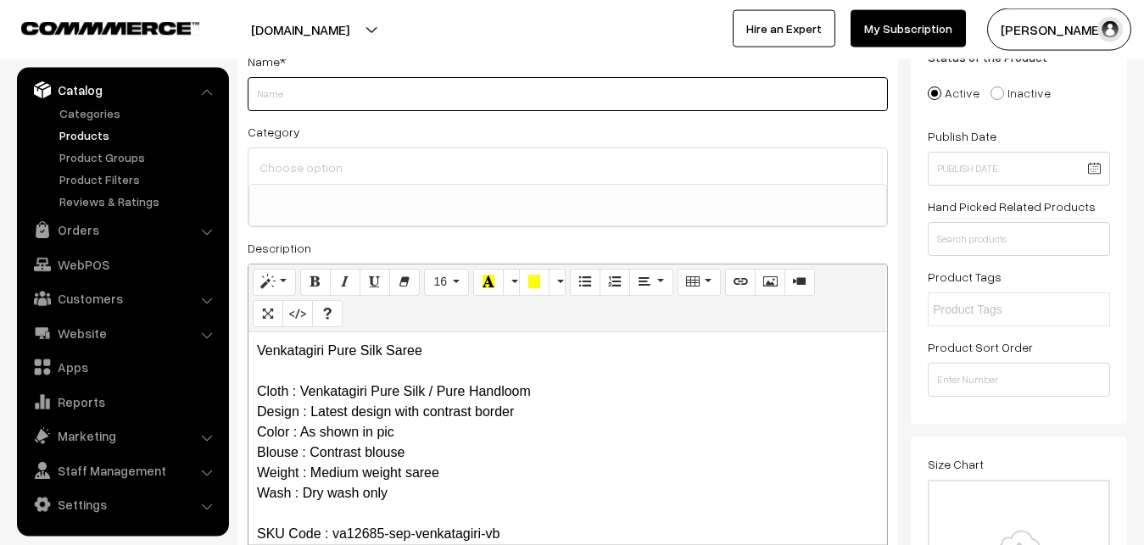
paste input "Venkatagiri Pure Silk Saree"
type input "Venkatagiri Pure Silk Saree"
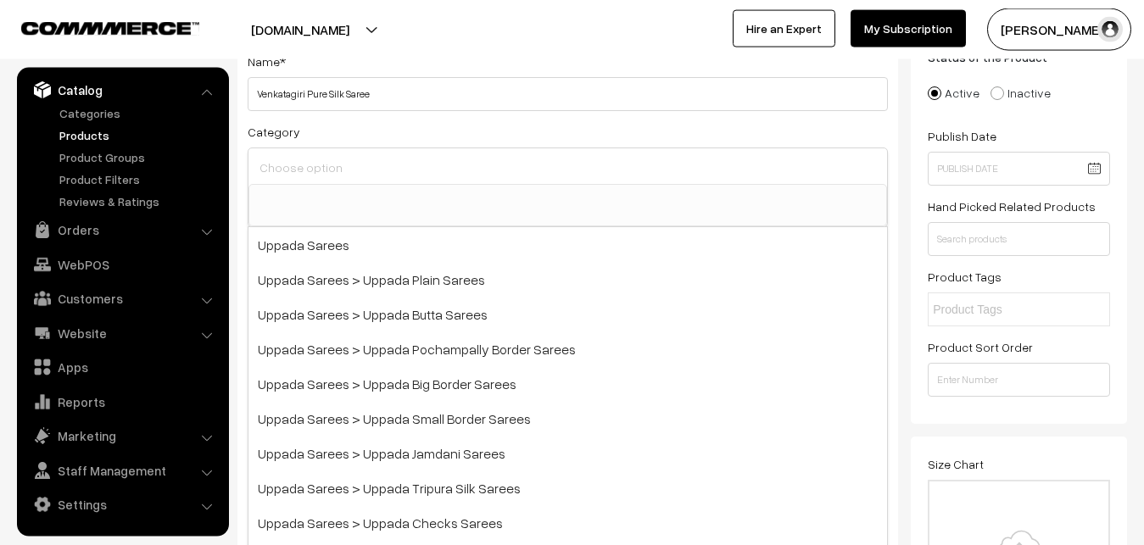
click at [323, 164] on input at bounding box center [567, 167] width 625 height 25
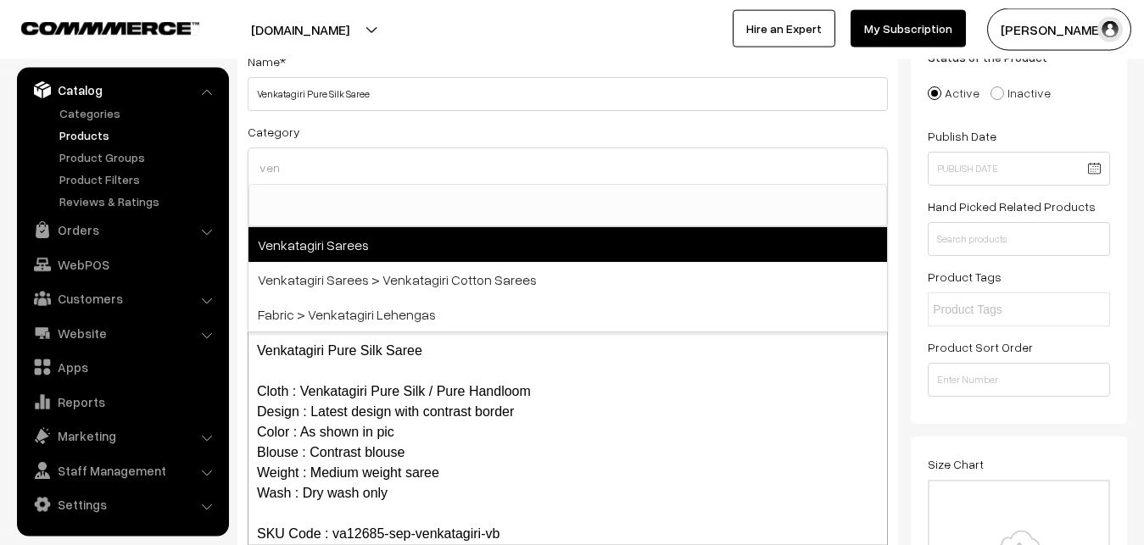
type input "ven"
click at [371, 231] on span "Venkatagiri Sarees" at bounding box center [567, 244] width 638 height 35
select select "5"
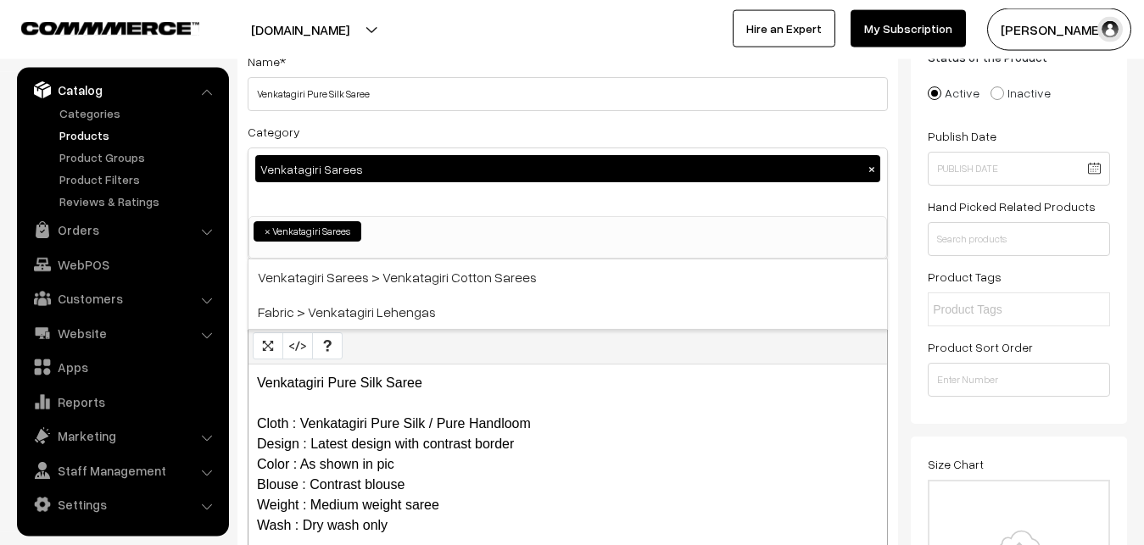
scroll to position [926, 0]
click at [366, 126] on div "Category Venkatagiri Sarees × Uppada Sarees Uppada Sarees > Uppada Plain Sarees…" at bounding box center [568, 190] width 640 height 138
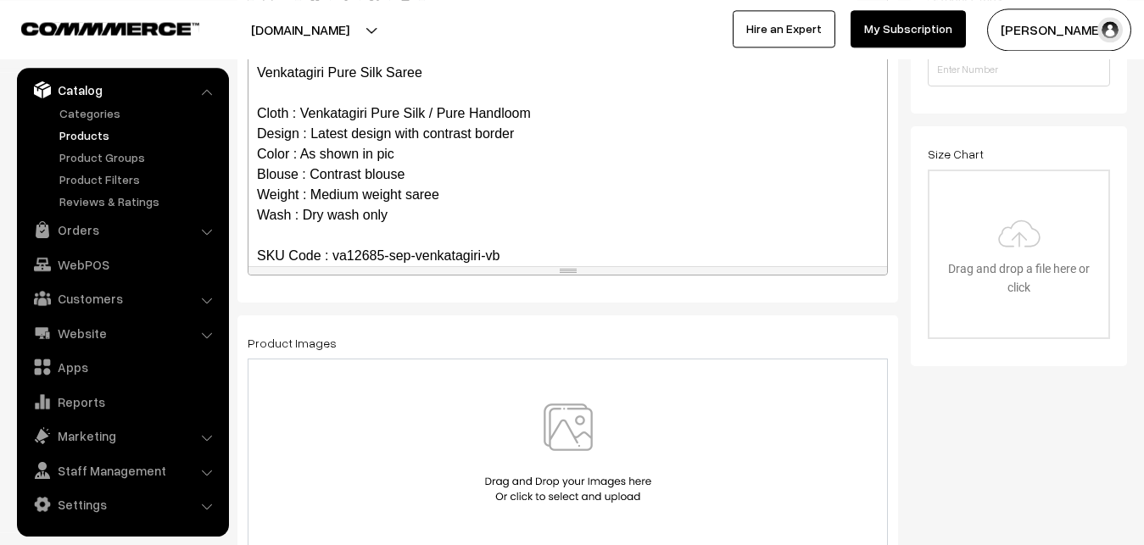
scroll to position [467, 0]
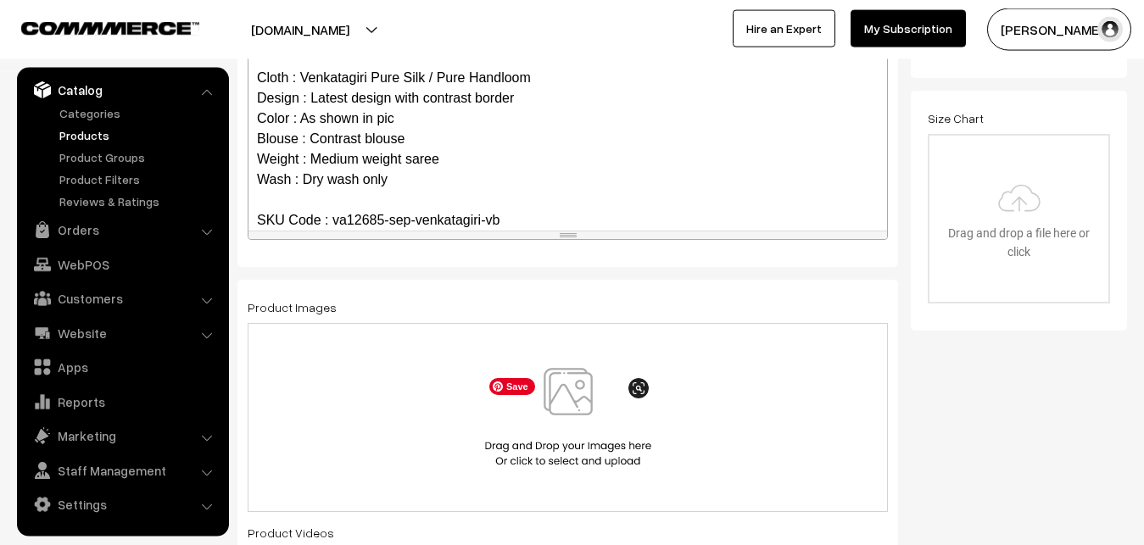
click at [562, 399] on img at bounding box center [568, 417] width 175 height 99
click at [579, 415] on img at bounding box center [568, 417] width 175 height 99
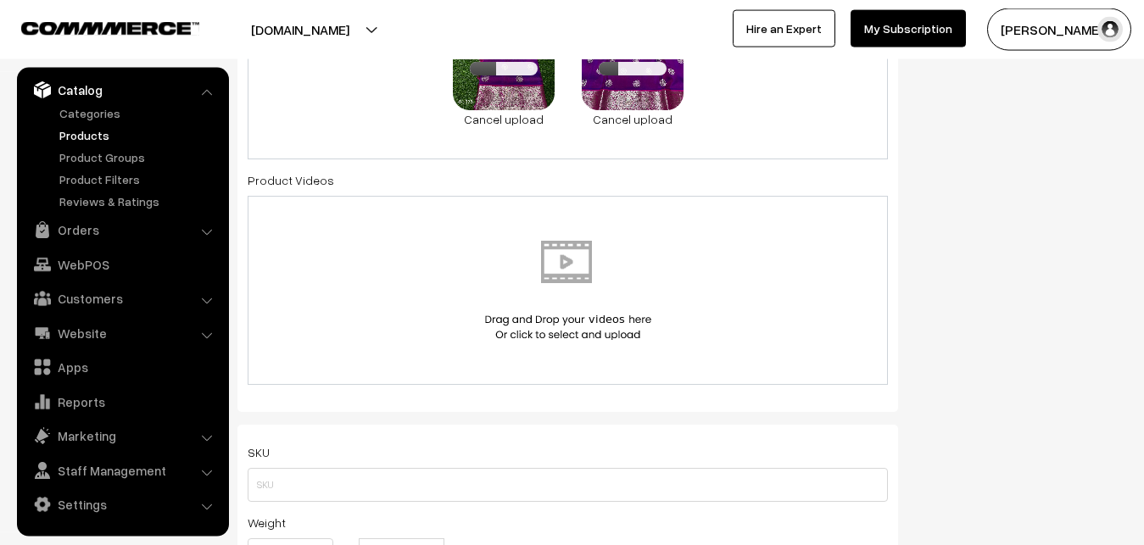
scroll to position [1073, 0]
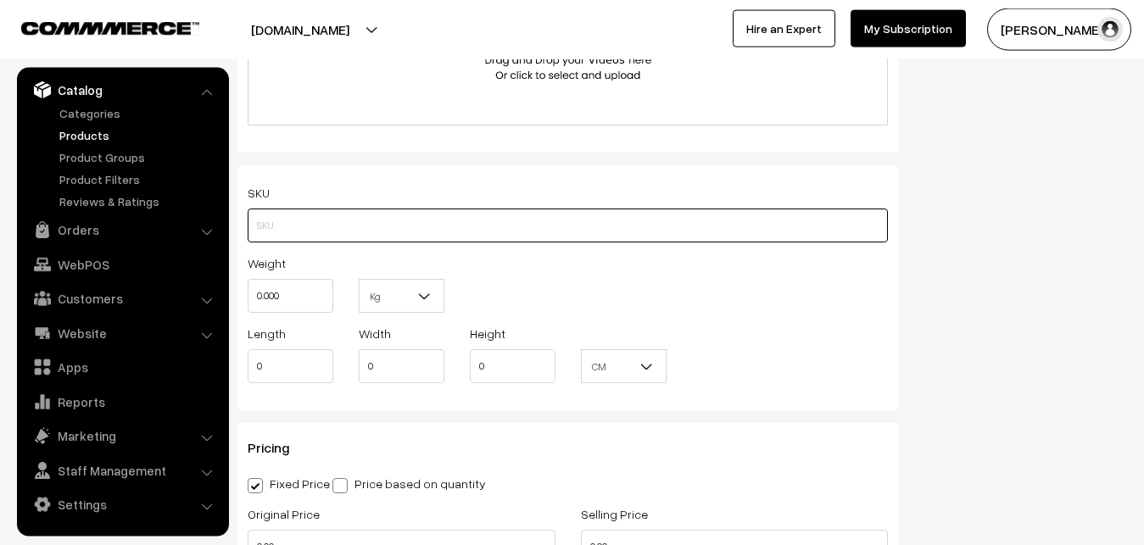
paste input "va12685-sep-venkatagiri-vb"
type input "va12685-sep-venkatagiri-vb"
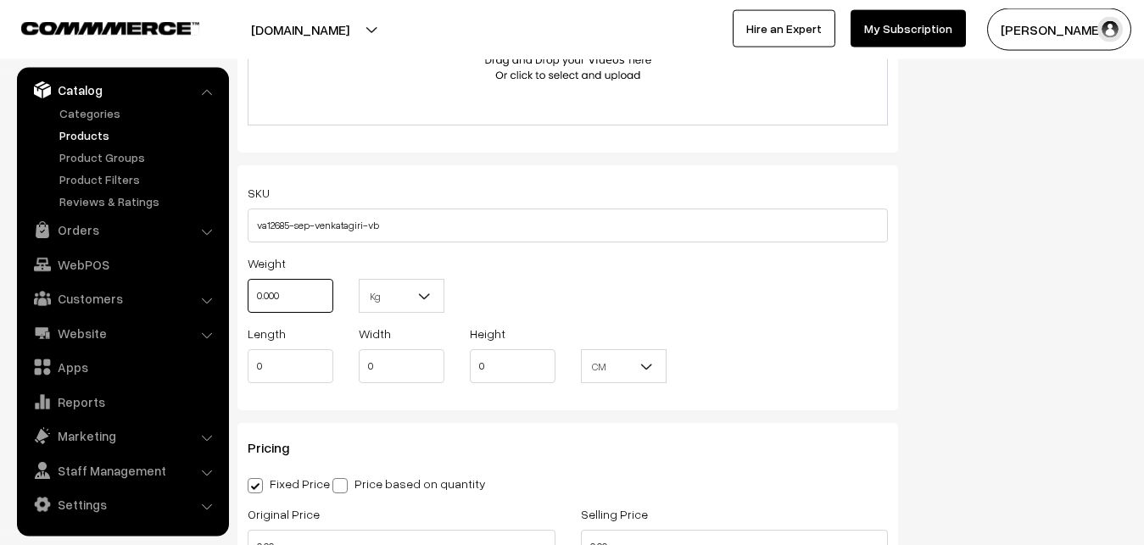
drag, startPoint x: 293, startPoint y: 301, endPoint x: 206, endPoint y: 304, distance: 87.4
click at [248, 304] on input "0.000" at bounding box center [291, 296] width 86 height 34
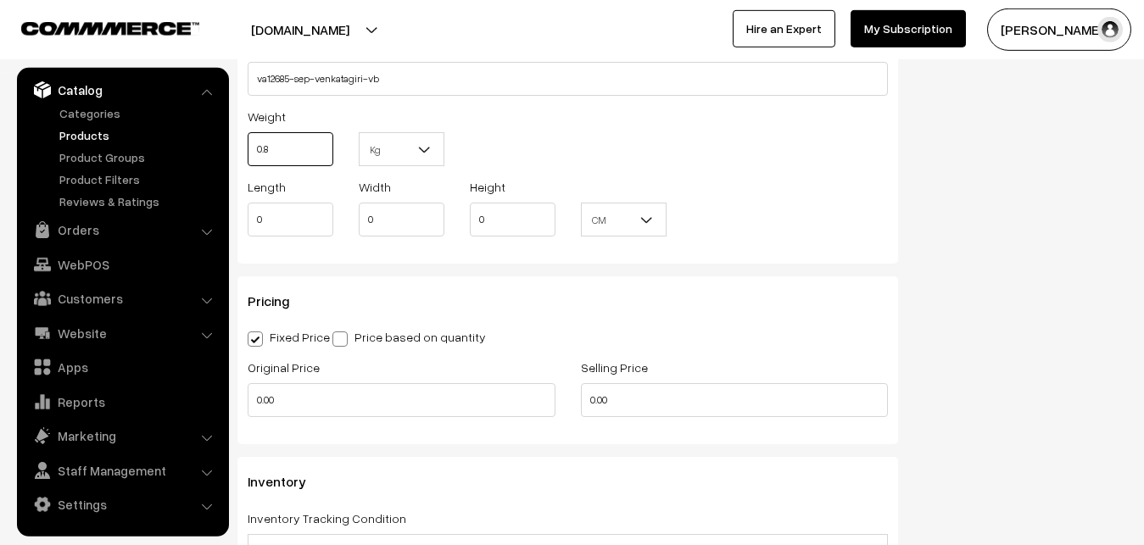
scroll to position [1246, 0]
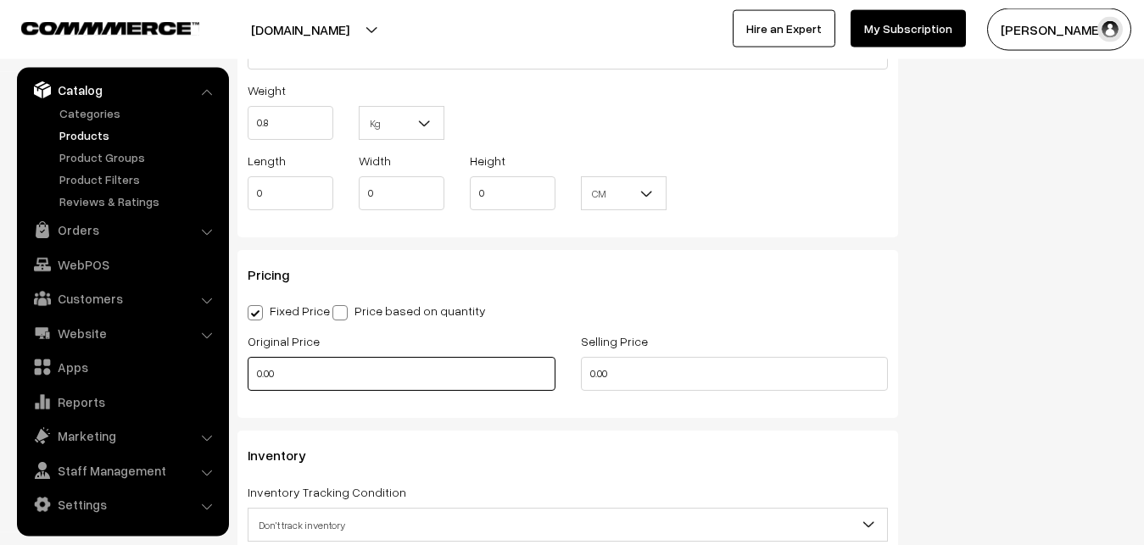
type input "0.80"
drag, startPoint x: 282, startPoint y: 388, endPoint x: 206, endPoint y: 390, distance: 76.3
click at [248, 390] on input "0.00" at bounding box center [402, 374] width 308 height 34
drag, startPoint x: 270, startPoint y: 384, endPoint x: 218, endPoint y: 378, distance: 52.9
click at [248, 378] on input "0" at bounding box center [402, 374] width 308 height 34
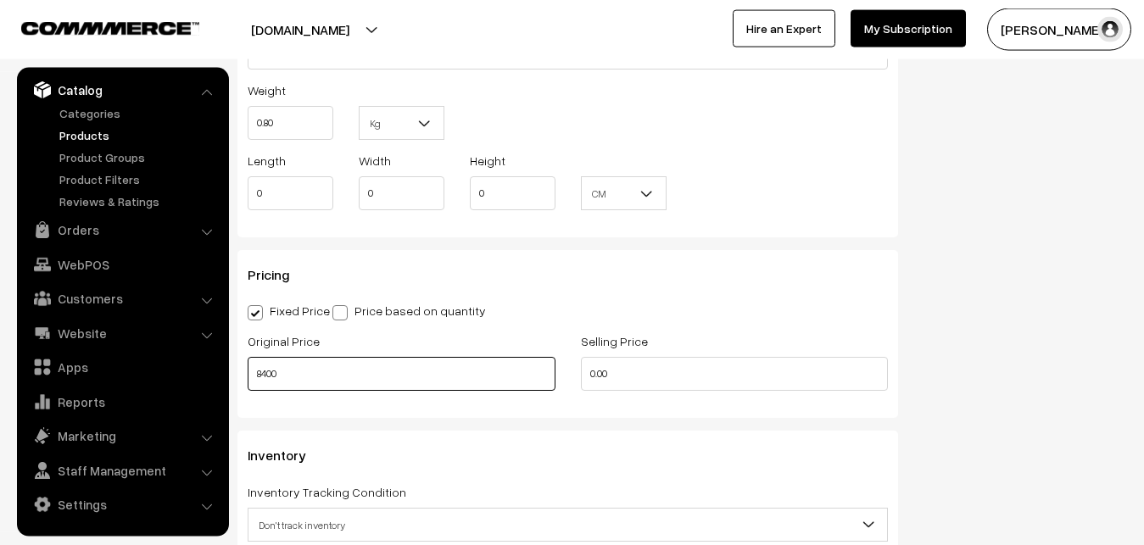
type input "8400"
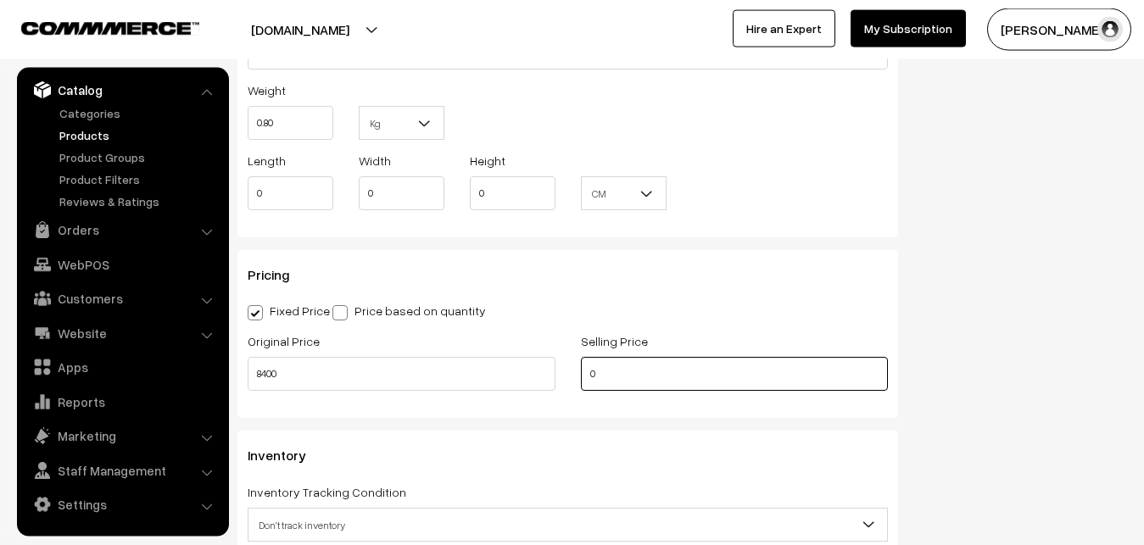
drag, startPoint x: 630, startPoint y: 383, endPoint x: 560, endPoint y: 376, distance: 69.9
click at [581, 376] on input "0" at bounding box center [735, 374] width 308 height 34
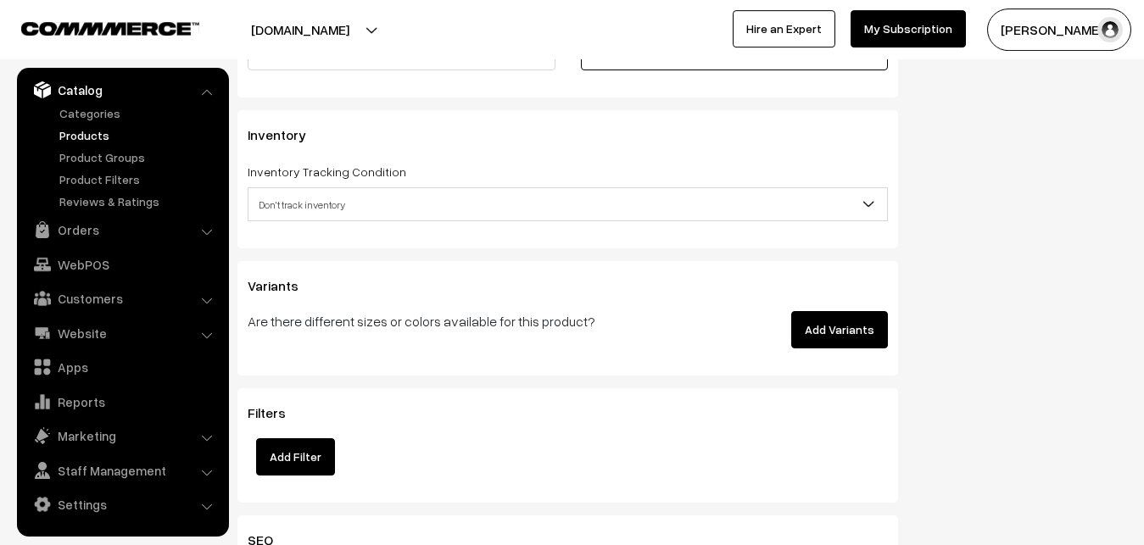
scroll to position [1591, 0]
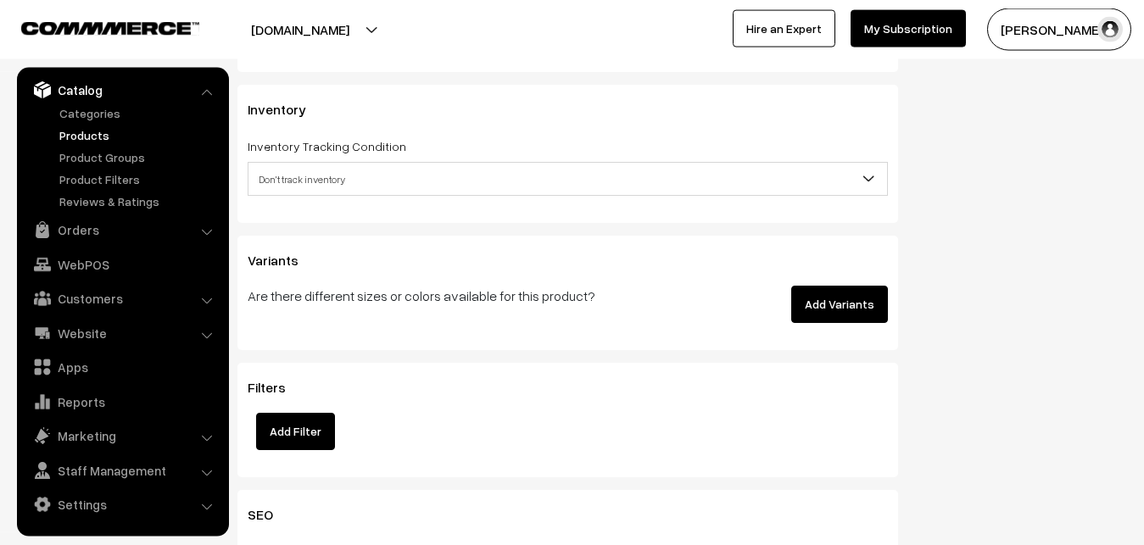
type input "9900"
click at [289, 180] on span "Don't track inventory" at bounding box center [567, 179] width 638 height 30
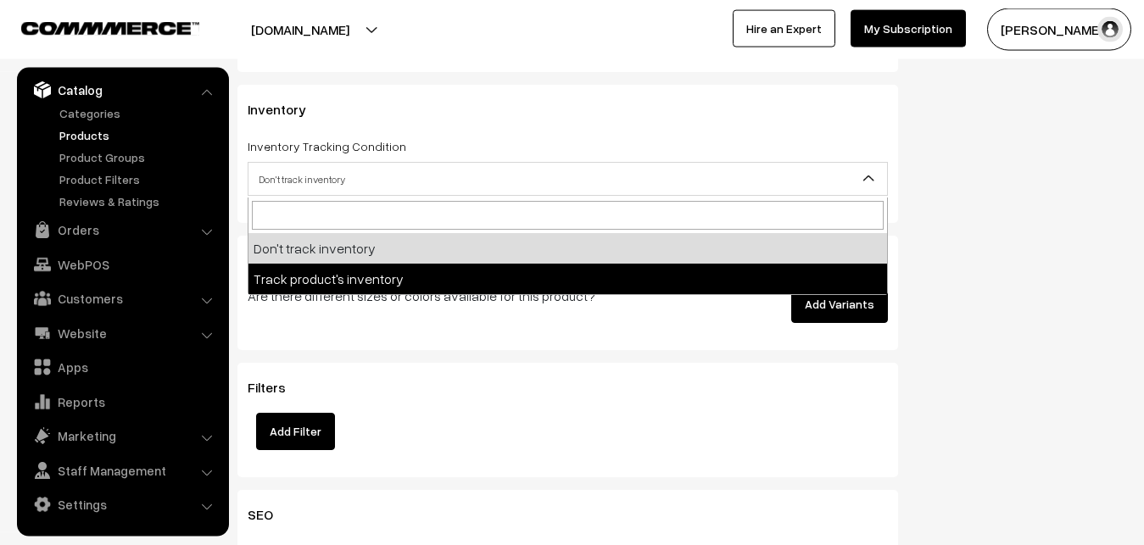
select select "2"
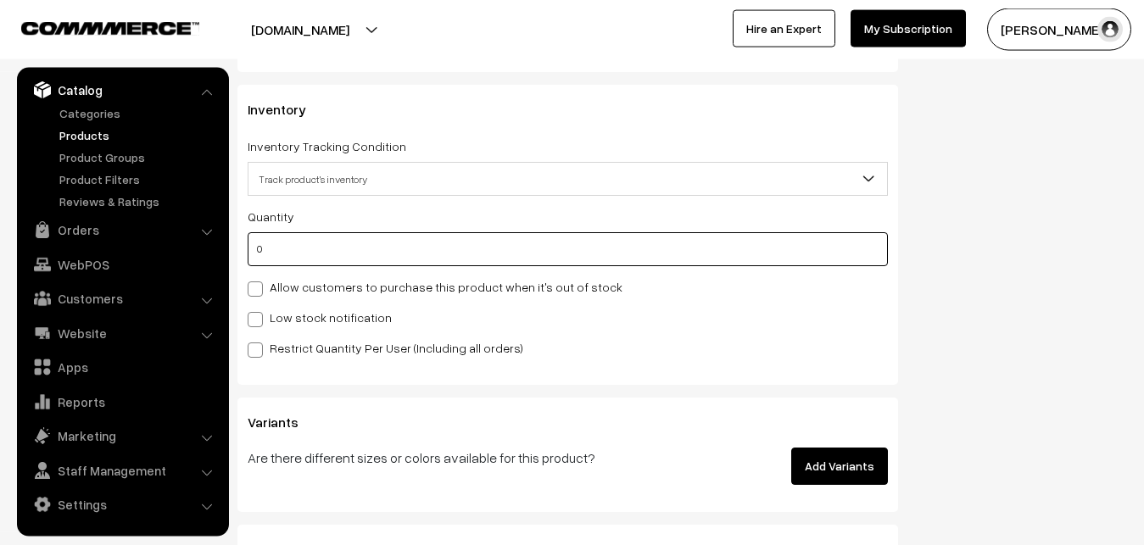
click at [288, 254] on input "0" at bounding box center [568, 249] width 640 height 34
type input "4"
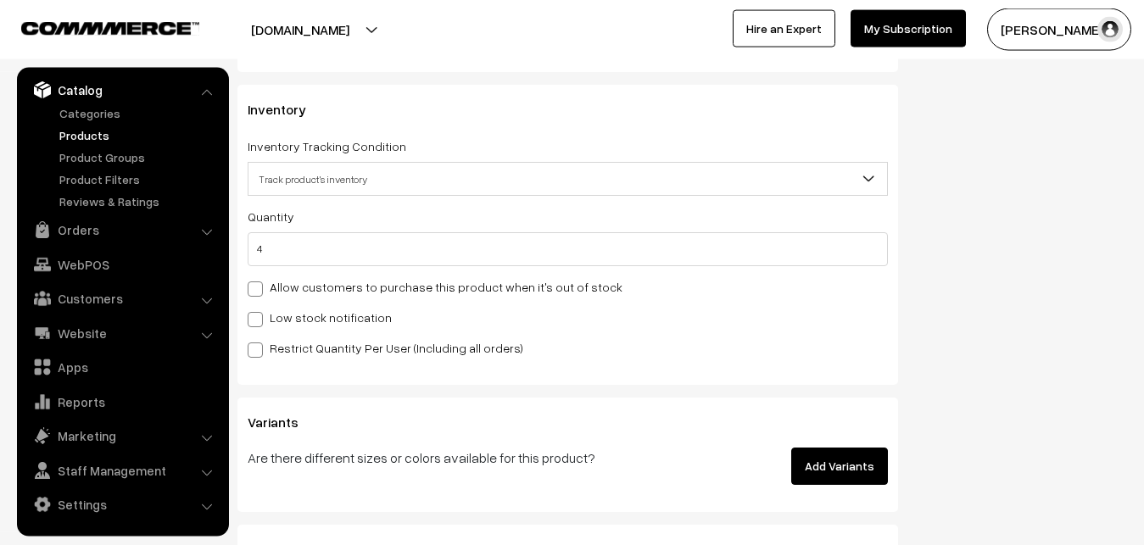
click at [292, 316] on label "Low stock notification" at bounding box center [320, 318] width 144 height 18
click at [259, 316] on input "Low stock notification" at bounding box center [253, 316] width 11 height 11
checkbox input "true"
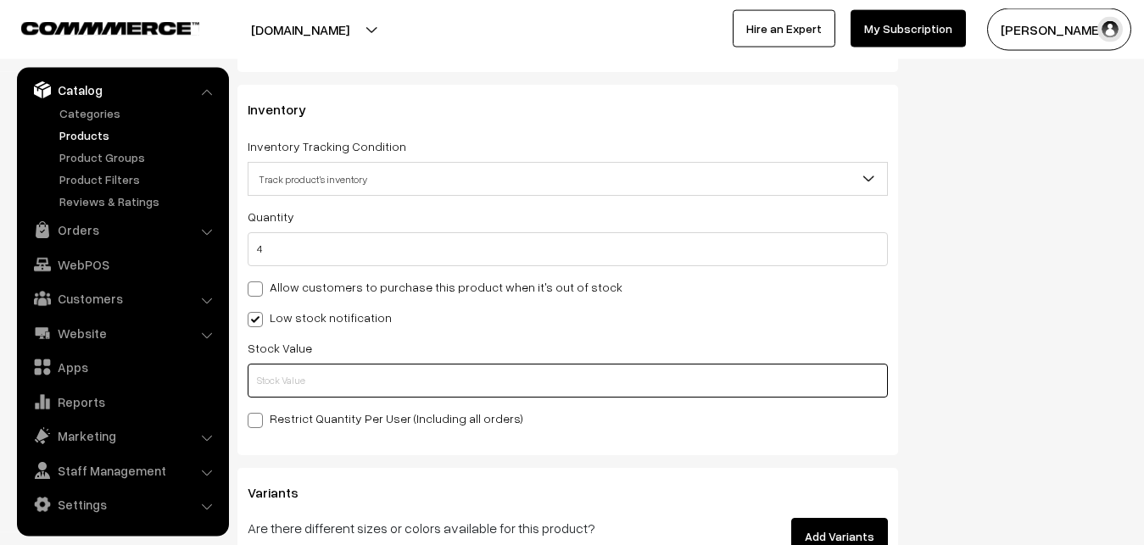
click at [280, 392] on input "text" at bounding box center [568, 381] width 640 height 34
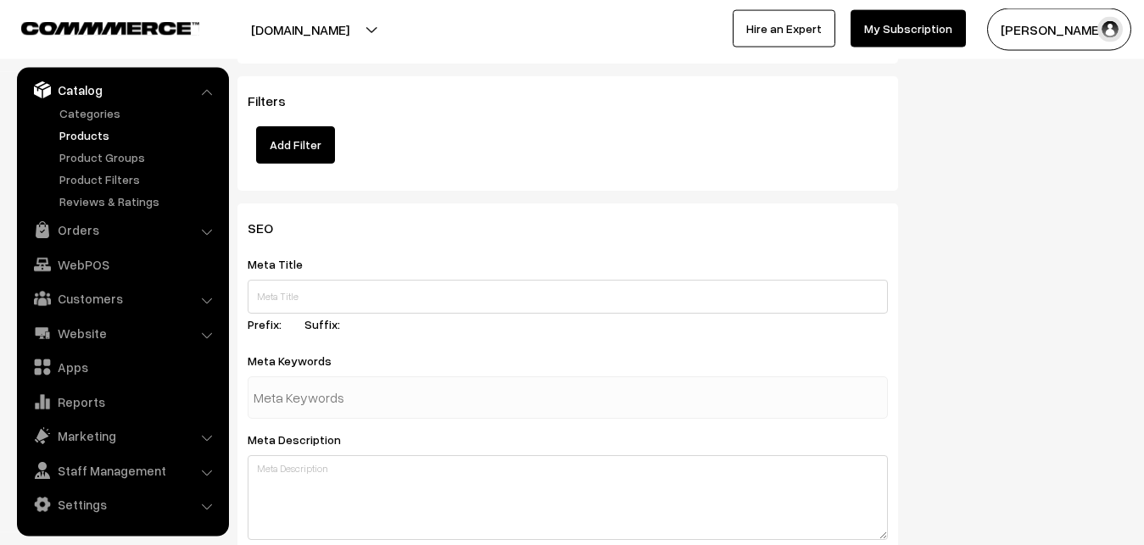
scroll to position [2524, 0]
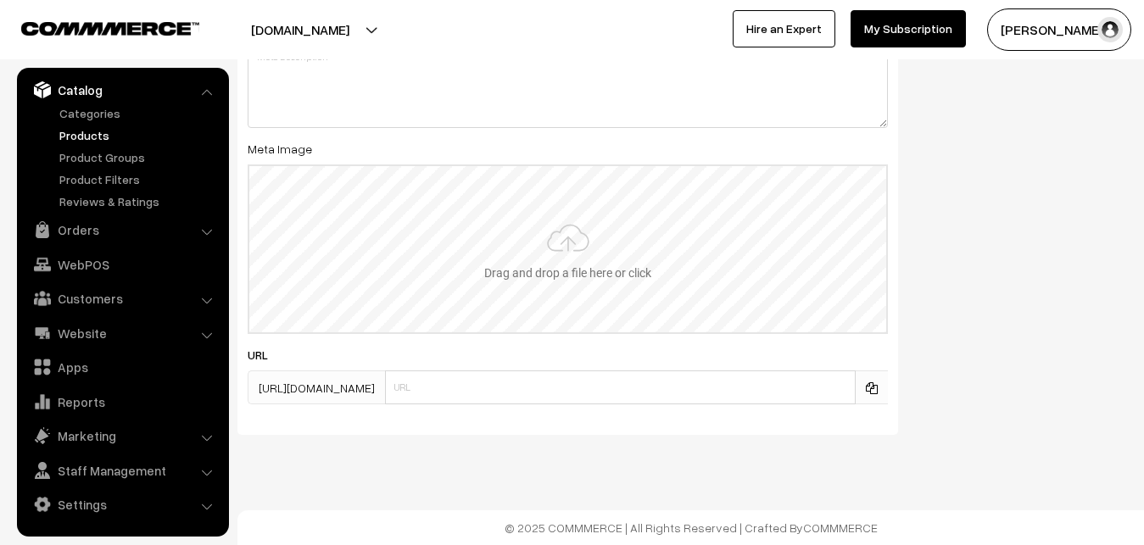
type input "4"
click at [571, 230] on input "file" at bounding box center [567, 249] width 637 height 166
type input "C:\fakepath\venkatagiri-saree-va12685-sep-1.jpeg"
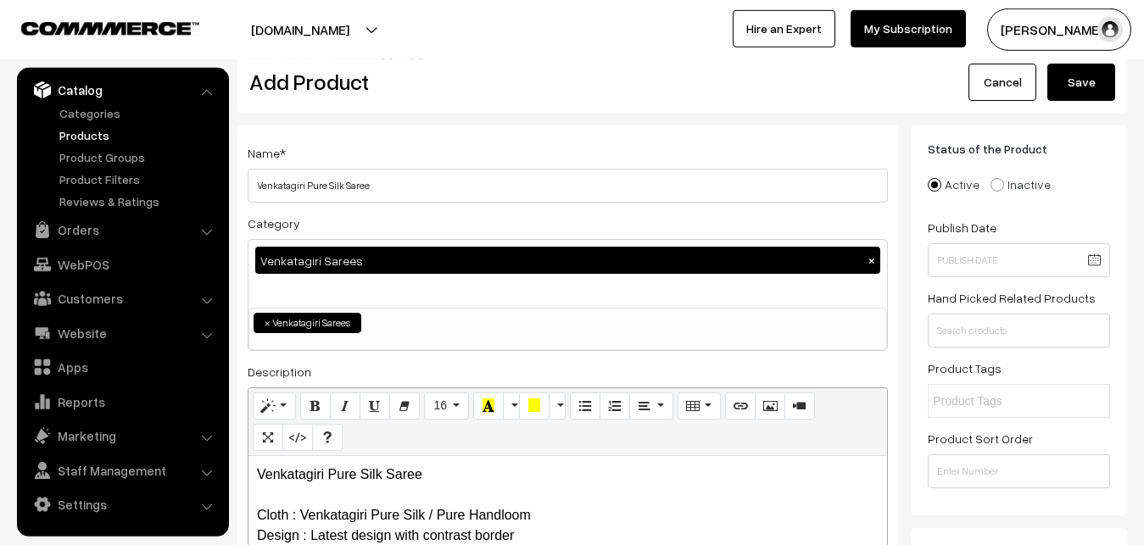
scroll to position [0, 0]
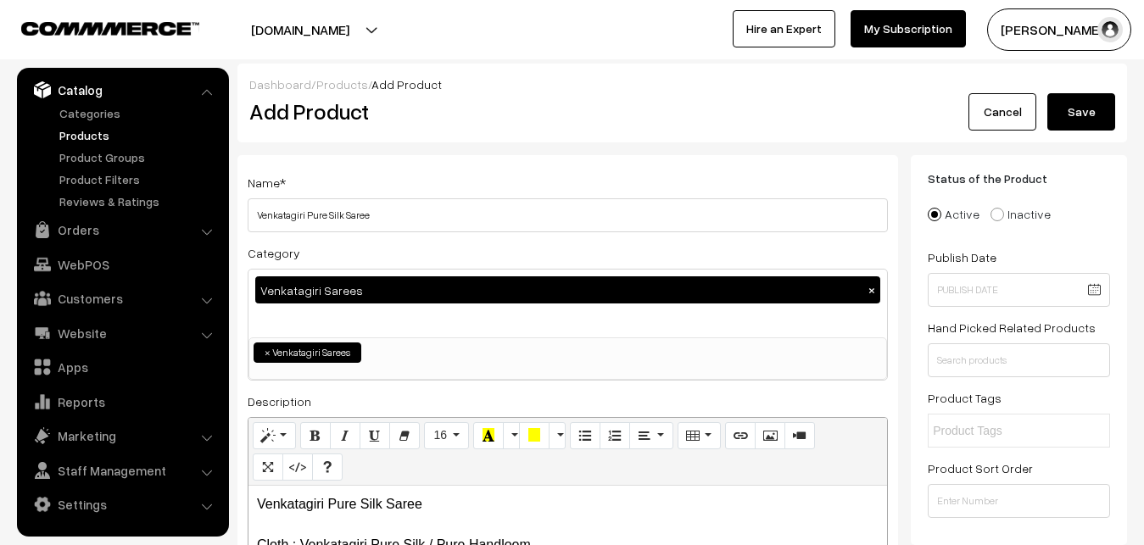
click at [1064, 109] on button "Save" at bounding box center [1081, 111] width 68 height 37
click at [544, 131] on div "Dashboard / Products / Add Product Add Product Cancel Please Wait…" at bounding box center [681, 103] width 889 height 79
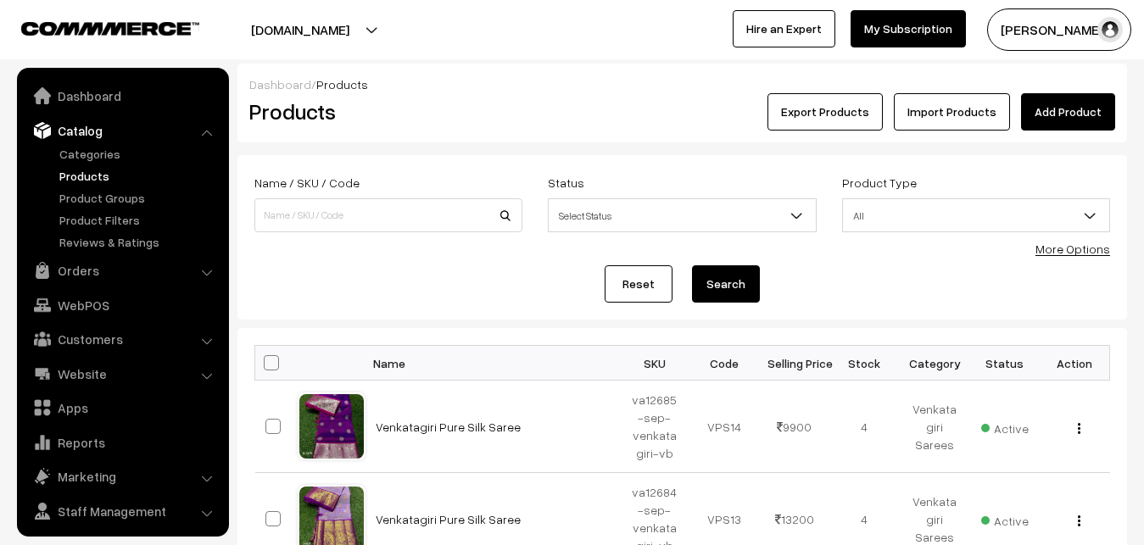
scroll to position [41, 0]
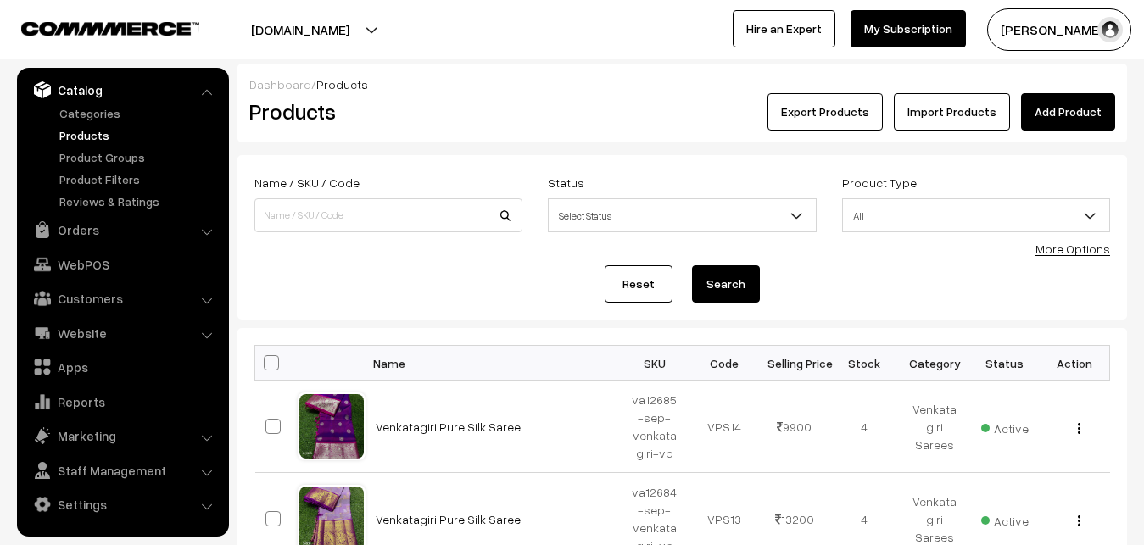
click at [1071, 97] on link "Add Product" at bounding box center [1068, 111] width 94 height 37
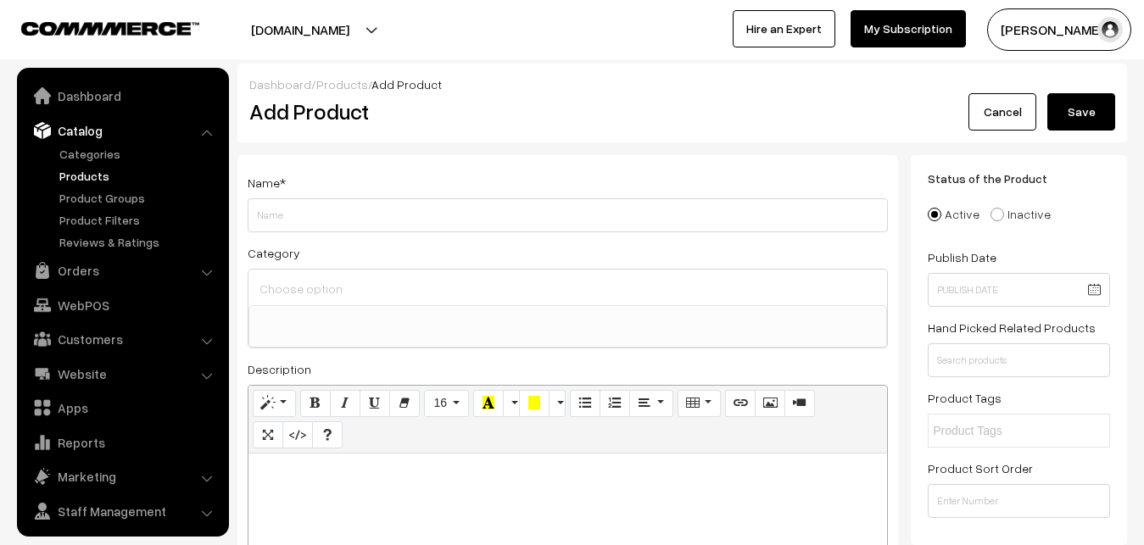
select select
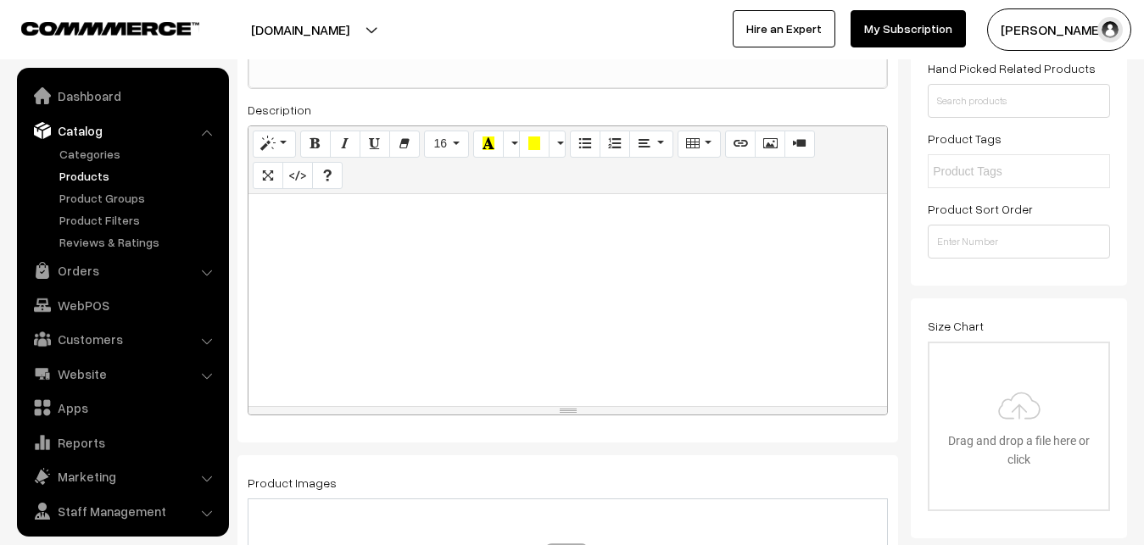
scroll to position [41, 0]
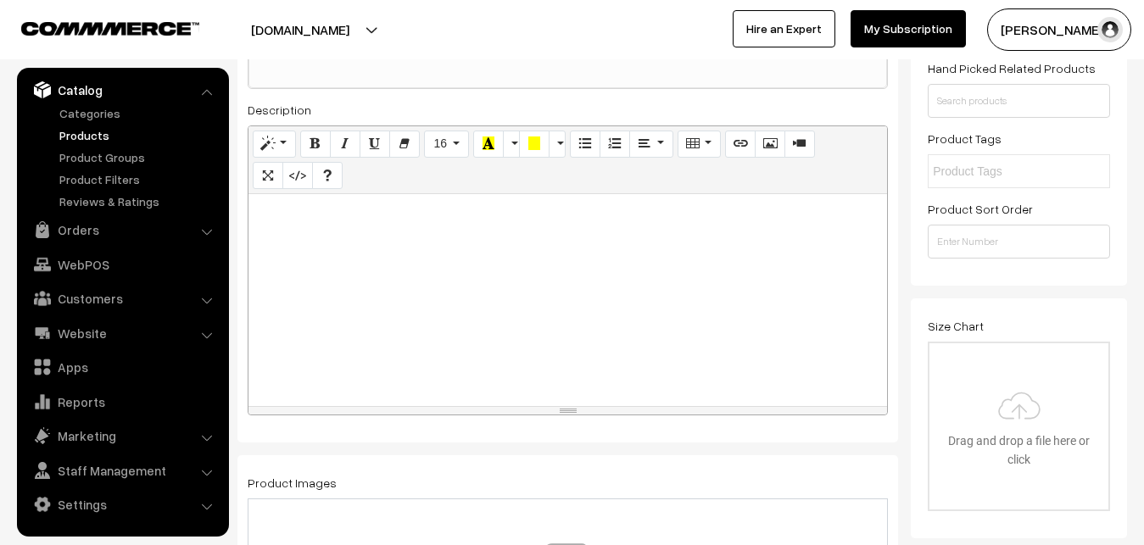
click at [90, 136] on link "Products" at bounding box center [139, 135] width 168 height 18
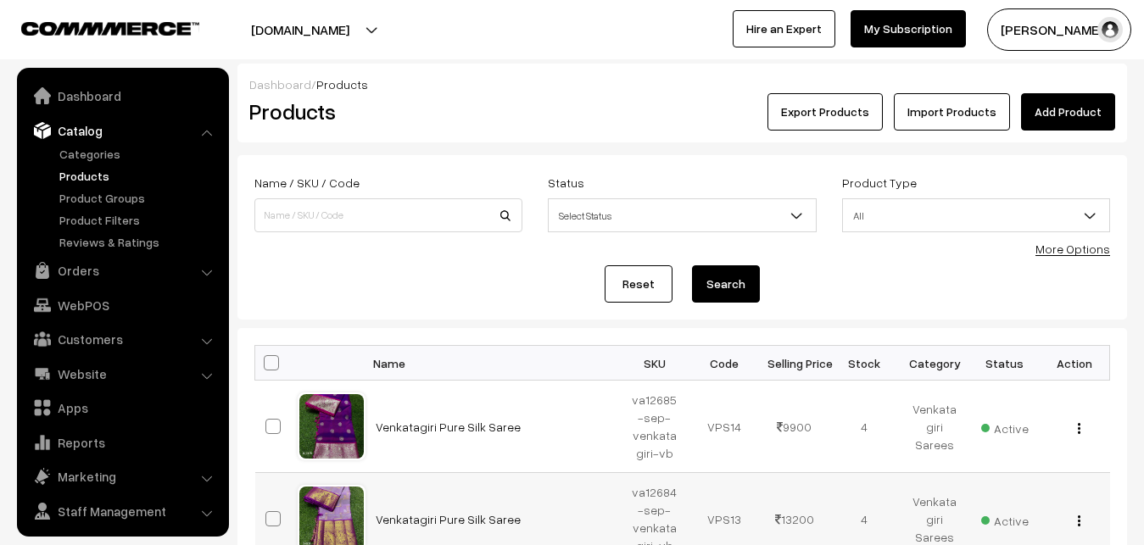
scroll to position [41, 0]
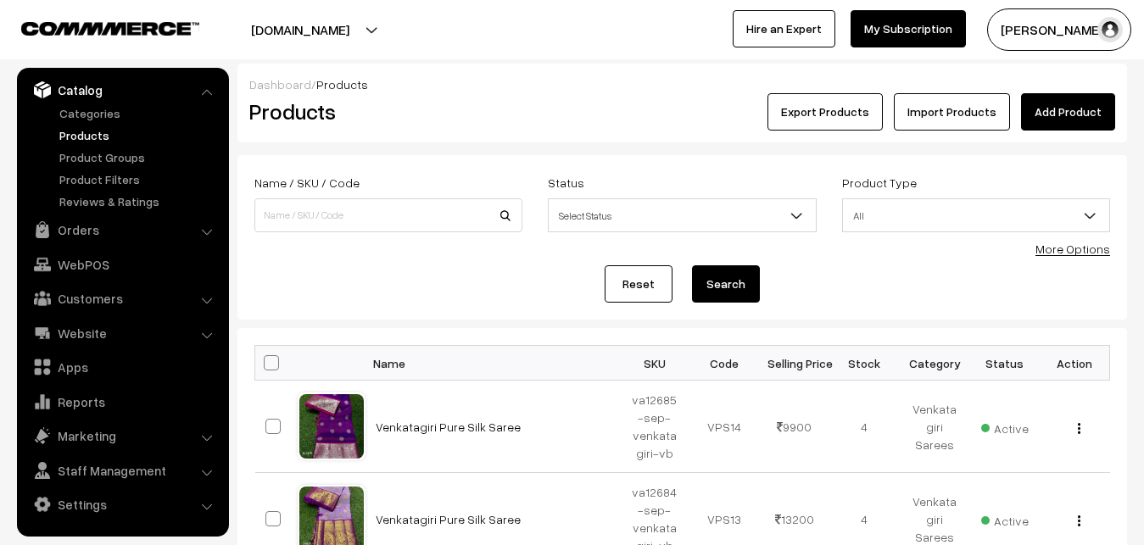
click at [499, 129] on div "Products" at bounding box center [385, 111] width 297 height 37
click at [1065, 121] on link "Add Product" at bounding box center [1068, 111] width 94 height 37
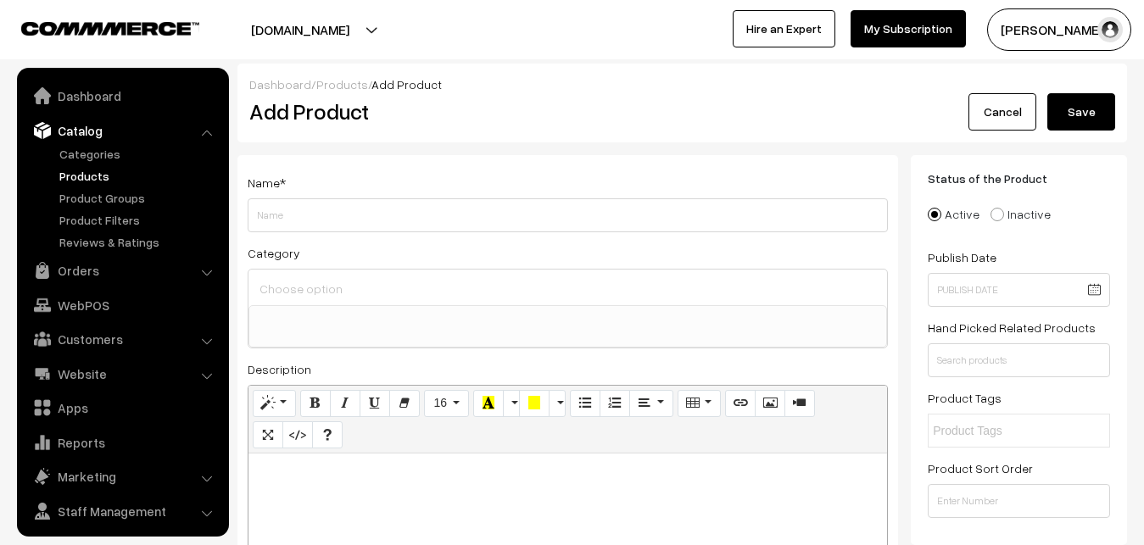
select select
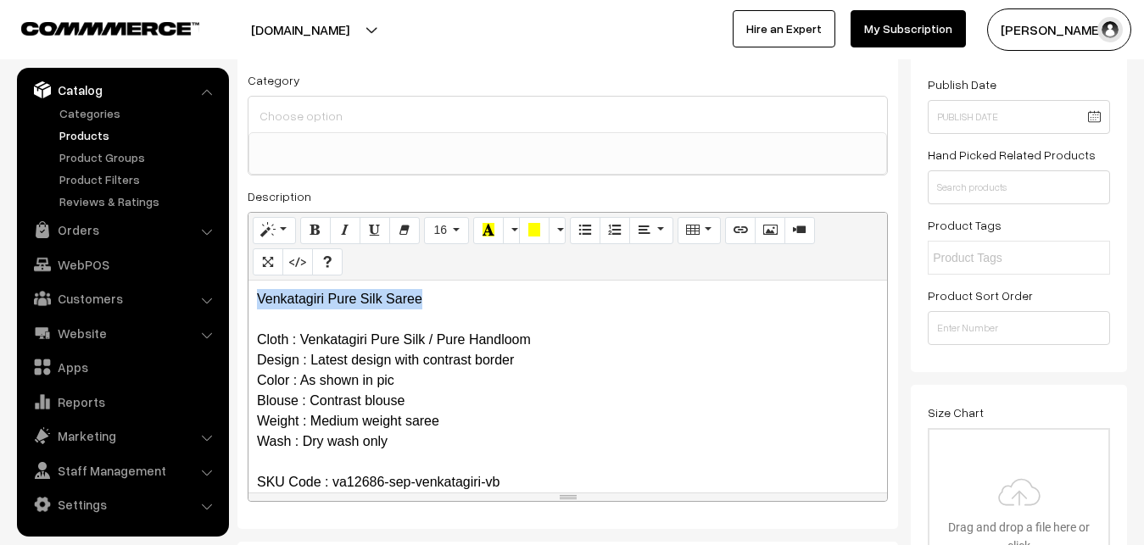
drag, startPoint x: 441, startPoint y: 304, endPoint x: 208, endPoint y: 275, distance: 234.9
click at [248, 281] on div "Venkatagiri Pure Silk Saree Cloth : Venkatagiri Pure Silk / Pure Handloom Desig…" at bounding box center [567, 387] width 638 height 212
copy p "Venkatagiri Pure Silk Saree"
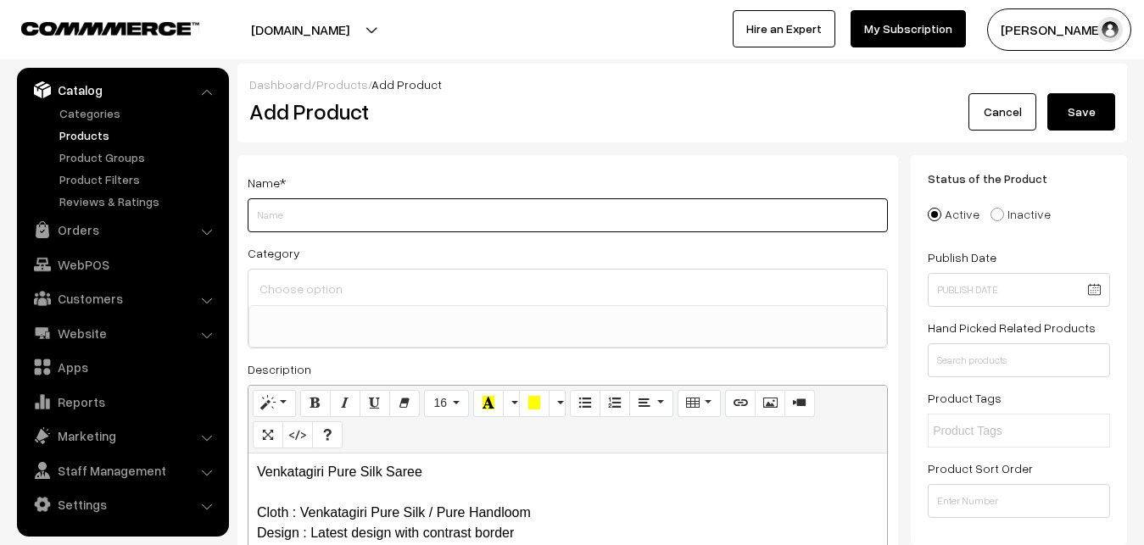
paste input "Venkatagiri Pure Silk Saree"
type input "Venkatagiri Pure Silk Saree"
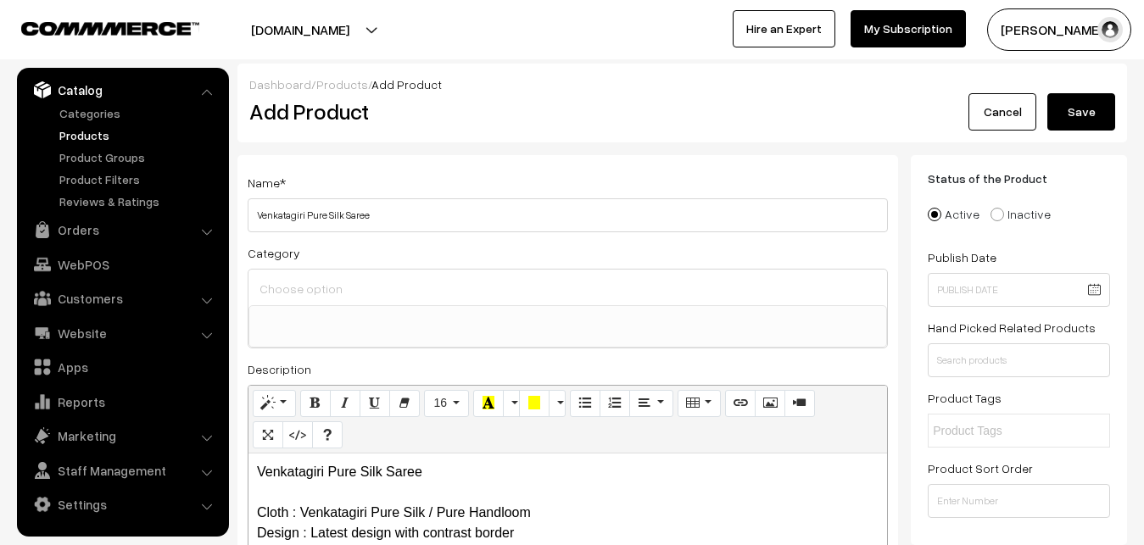
click at [311, 276] on div at bounding box center [567, 288] width 638 height 36
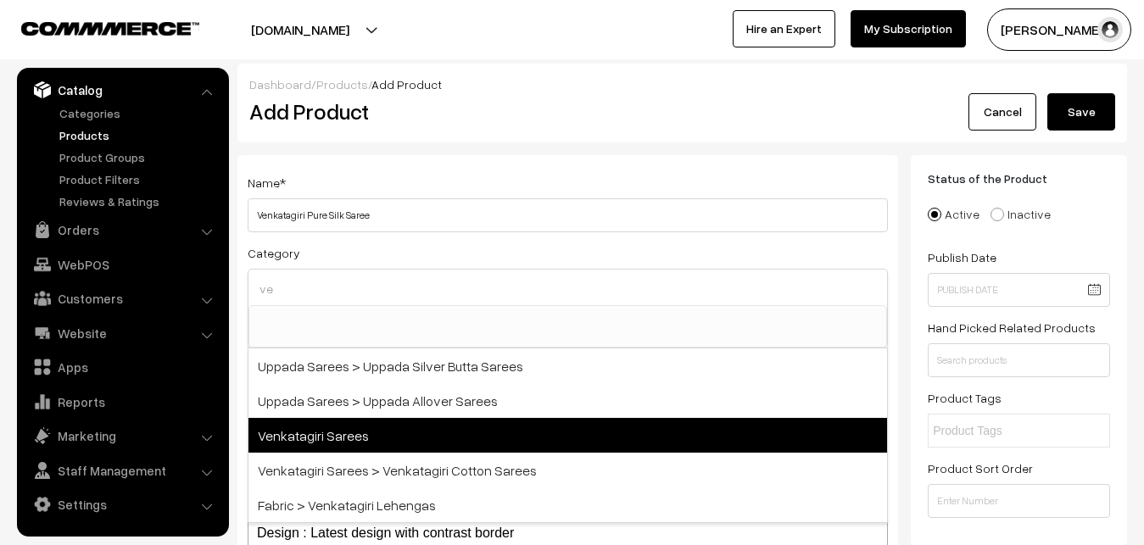
type input "ve"
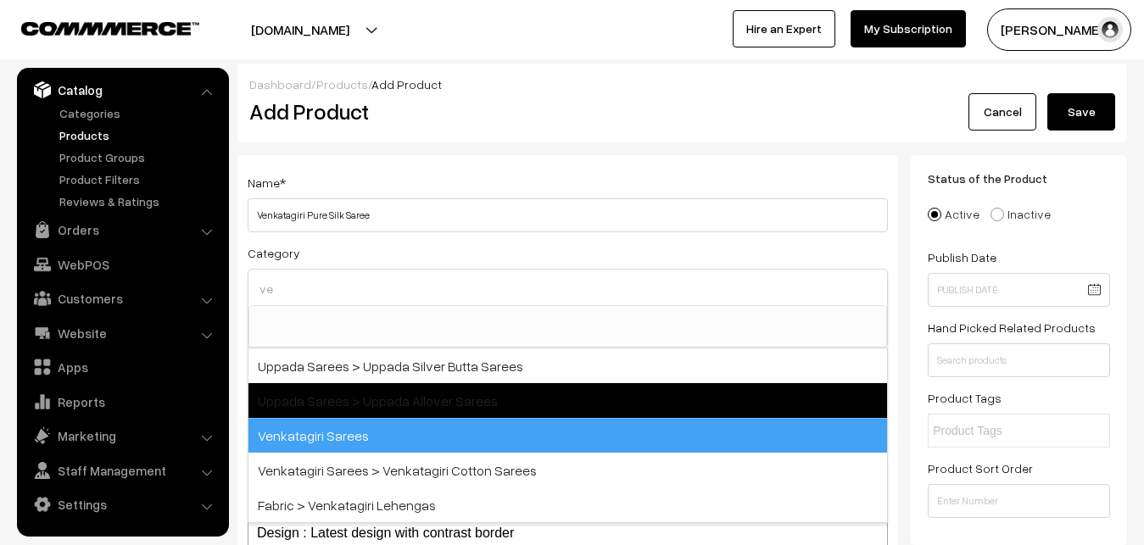
click at [365, 431] on span "Venkatagiri Sarees" at bounding box center [567, 435] width 638 height 35
select select "5"
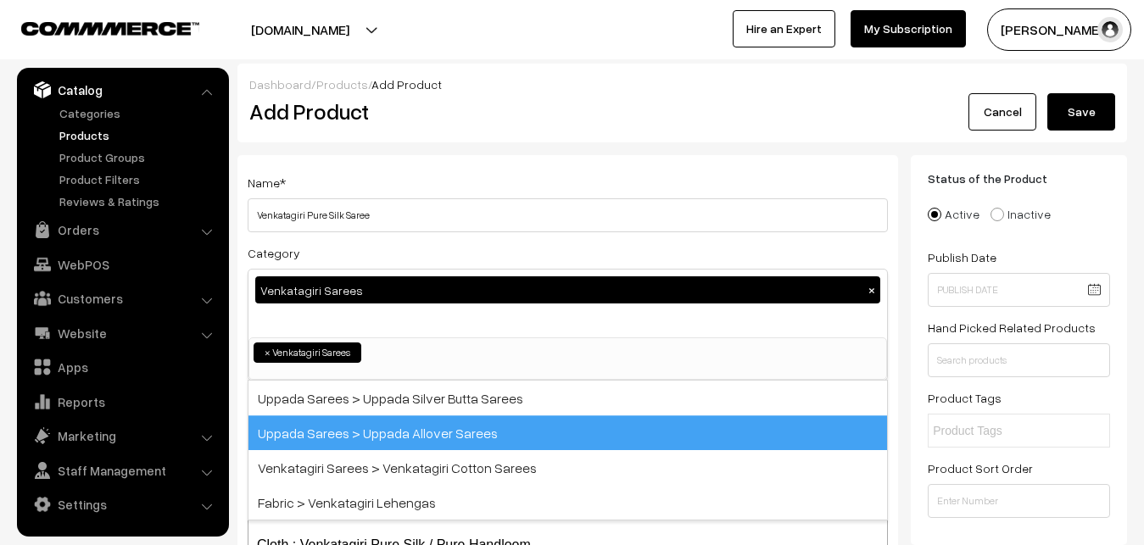
scroll to position [926, 0]
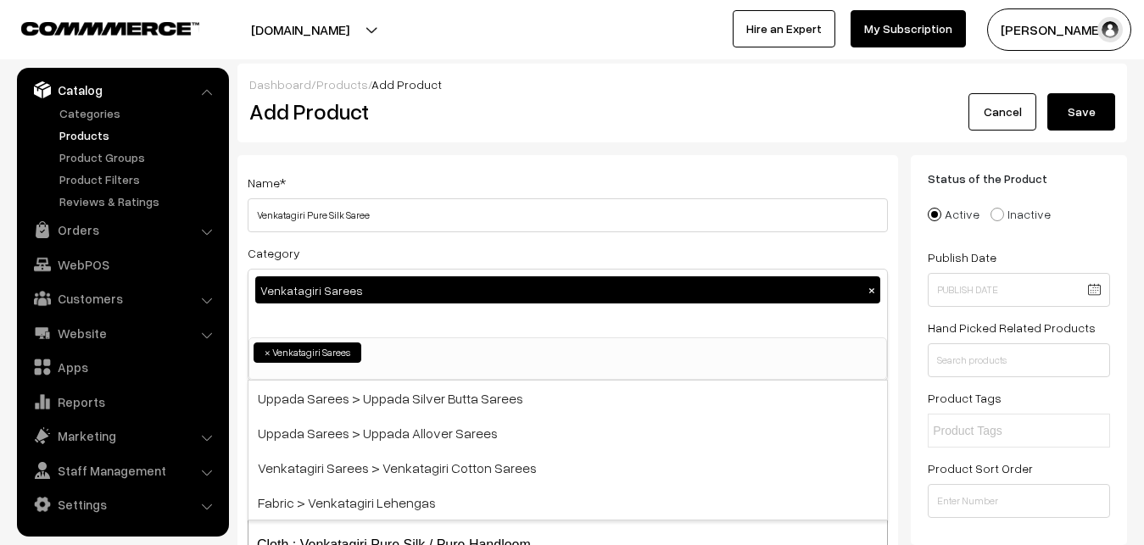
click at [411, 166] on div "Name * Venkatagiri Pure Silk Saree Category Venkatagiri Sarees × Uppada Sarees …" at bounding box center [567, 444] width 661 height 579
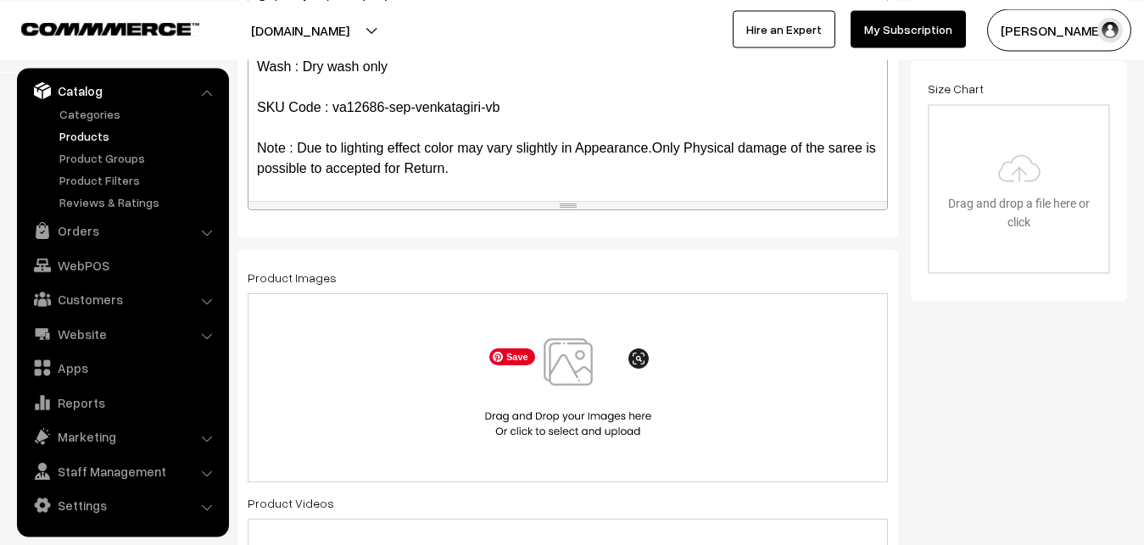
scroll to position [519, 0]
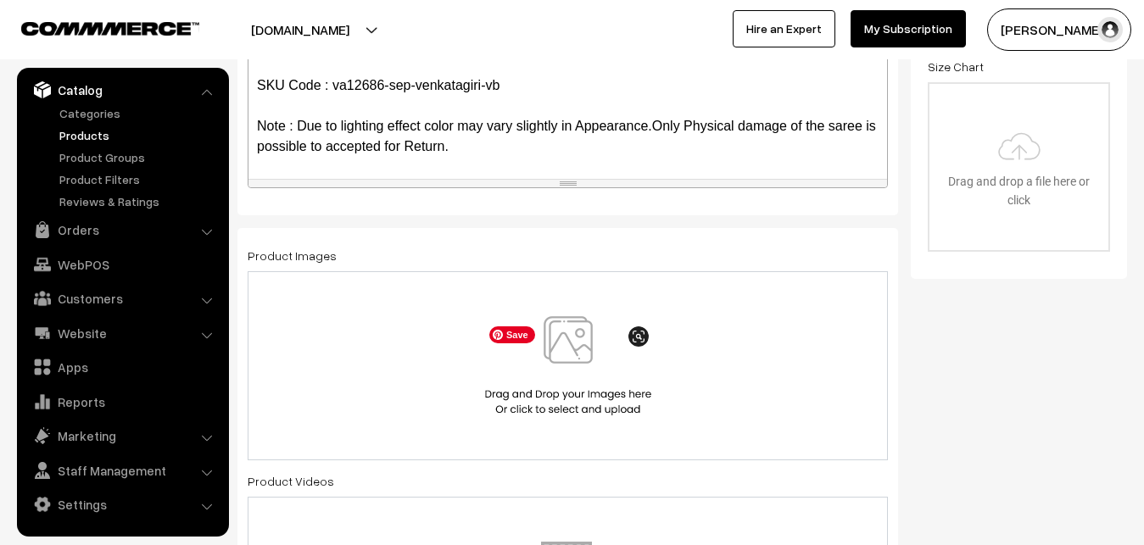
click at [578, 339] on img at bounding box center [568, 365] width 175 height 99
click at [572, 369] on img at bounding box center [568, 365] width 175 height 99
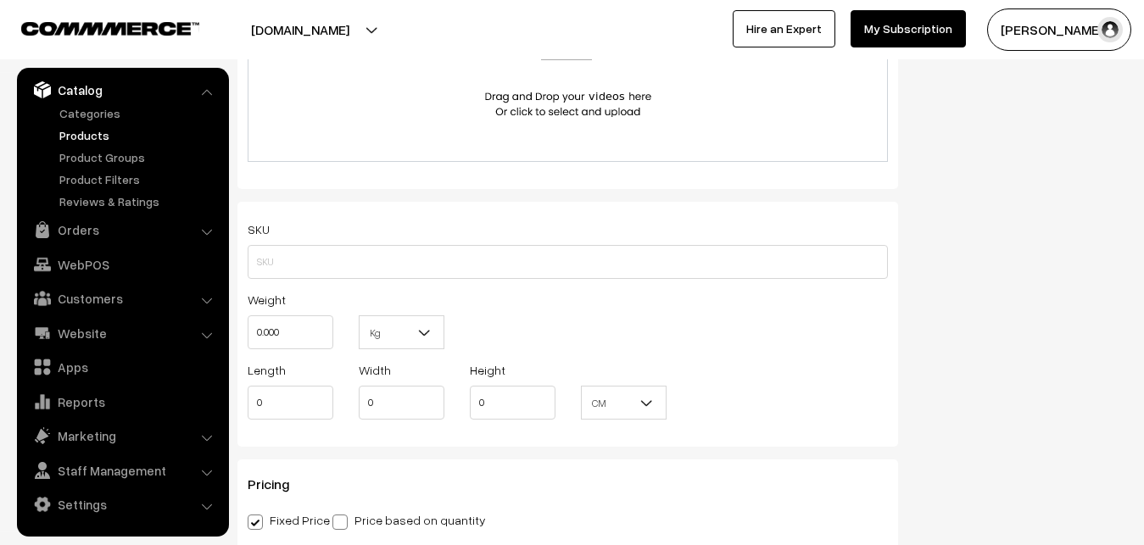
scroll to position [1038, 0]
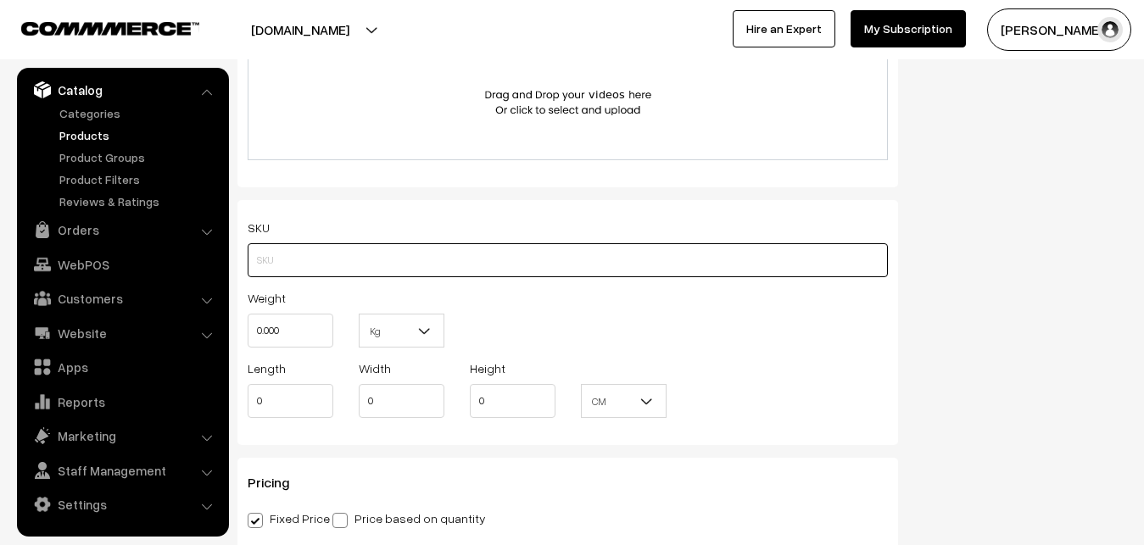
paste input "va12686-sep-venkatagiri-vb"
type input "va12686-sep-venkatagiri-vb"
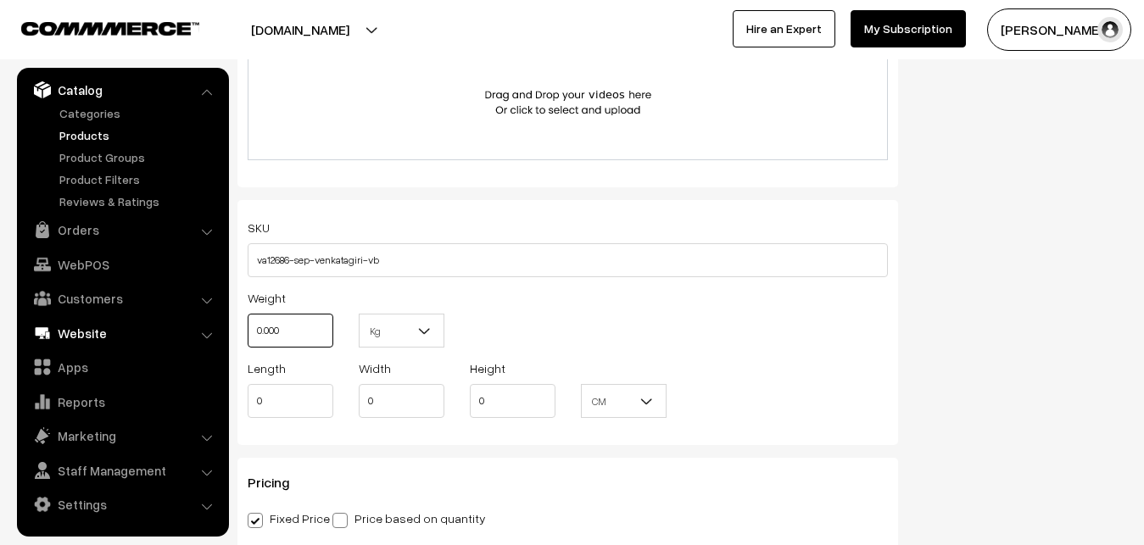
drag, startPoint x: 290, startPoint y: 327, endPoint x: 219, endPoint y: 320, distance: 71.6
click at [248, 320] on input "0.000" at bounding box center [291, 331] width 86 height 34
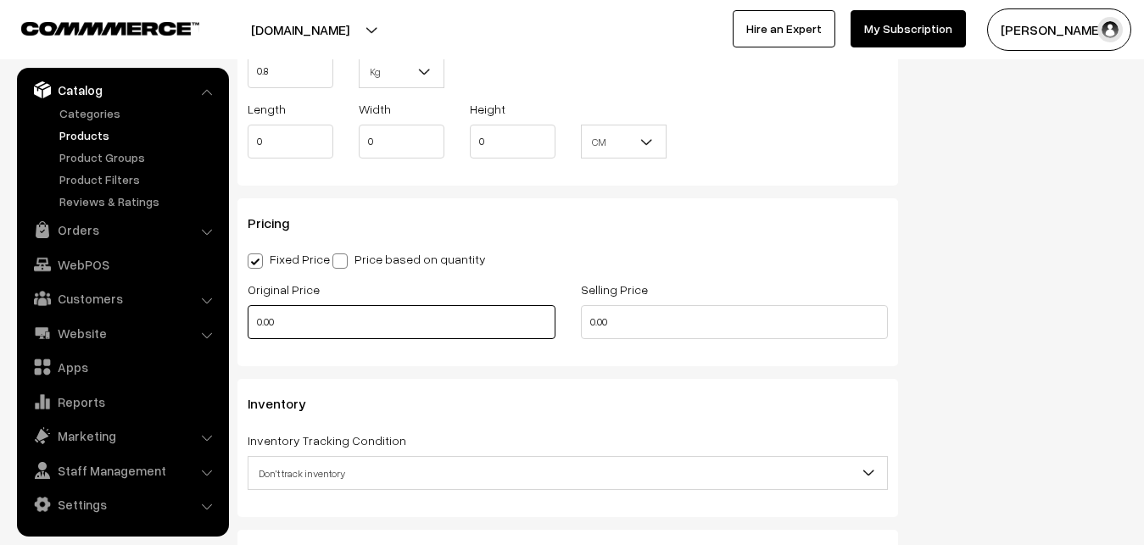
type input "0.80"
drag, startPoint x: 250, startPoint y: 332, endPoint x: 236, endPoint y: 333, distance: 14.4
click at [248, 333] on input "0.00" at bounding box center [402, 322] width 308 height 34
type input "0"
type input "13400"
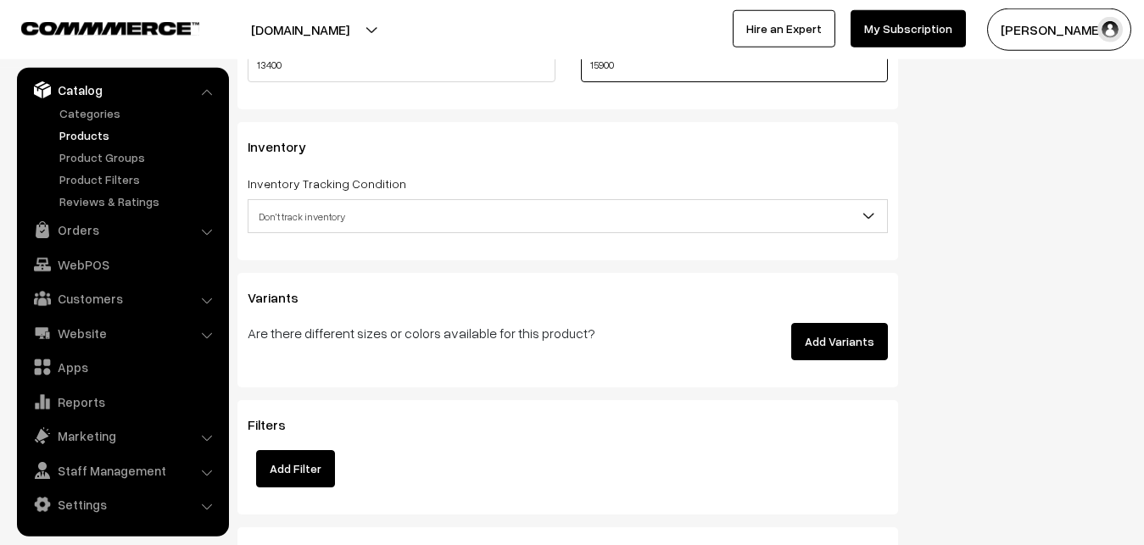
scroll to position [1557, 0]
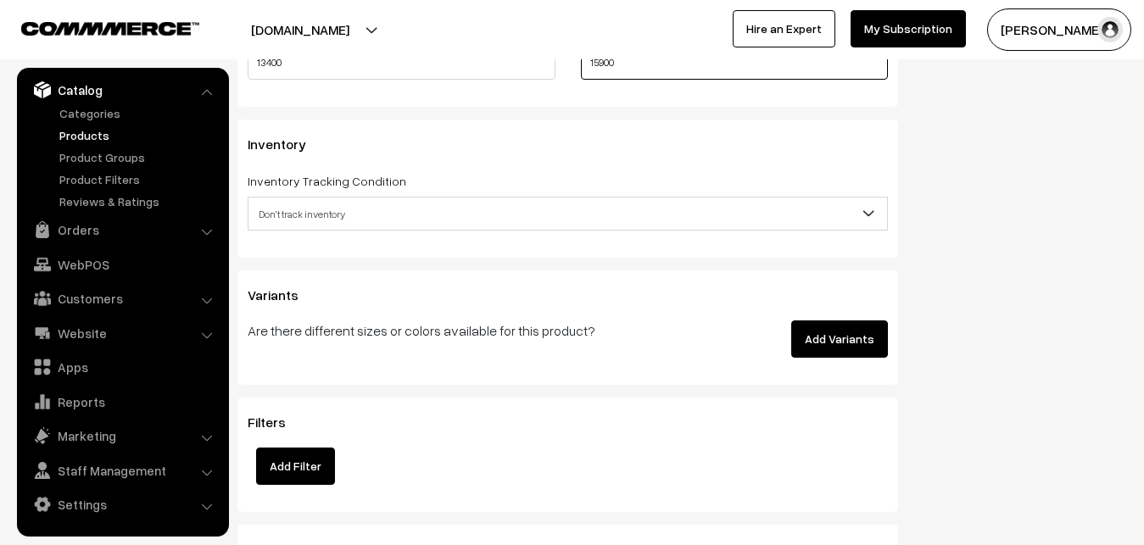
type input "15900"
click at [330, 223] on span "Don't track inventory" at bounding box center [567, 214] width 638 height 30
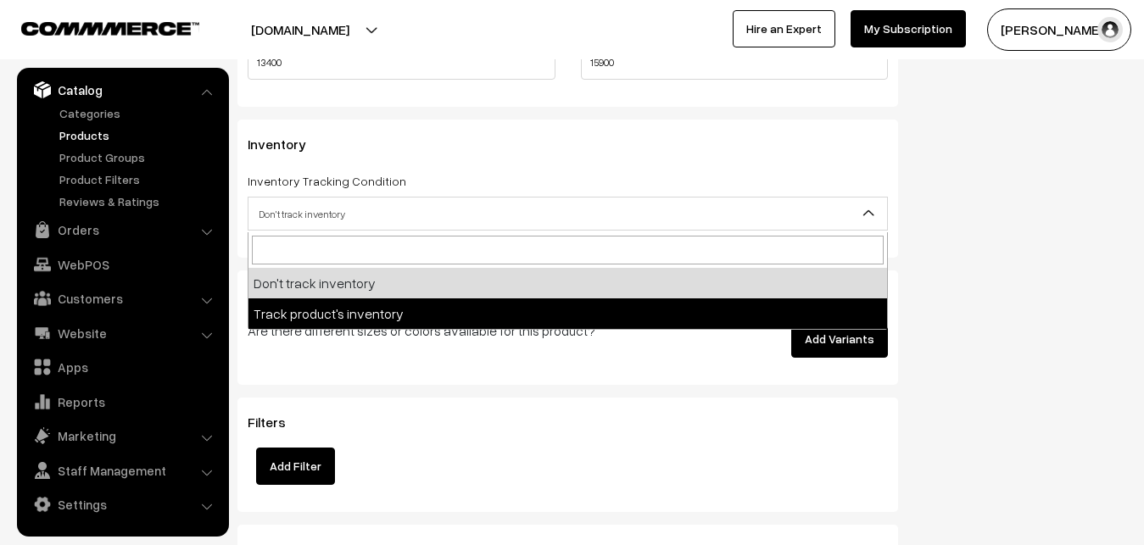
select select "2"
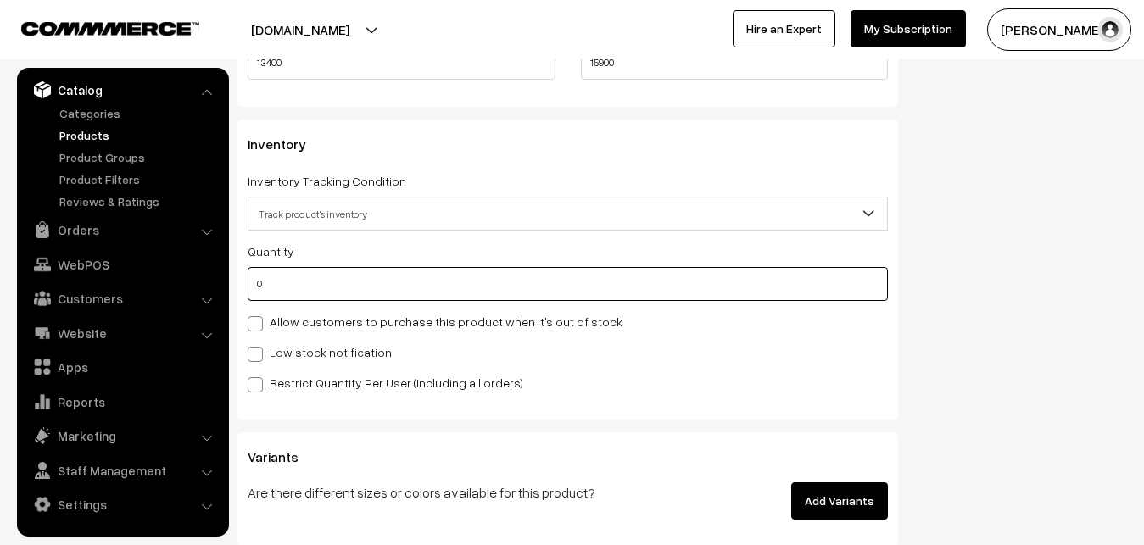
click at [327, 291] on input "0" at bounding box center [568, 284] width 640 height 34
type input "4"
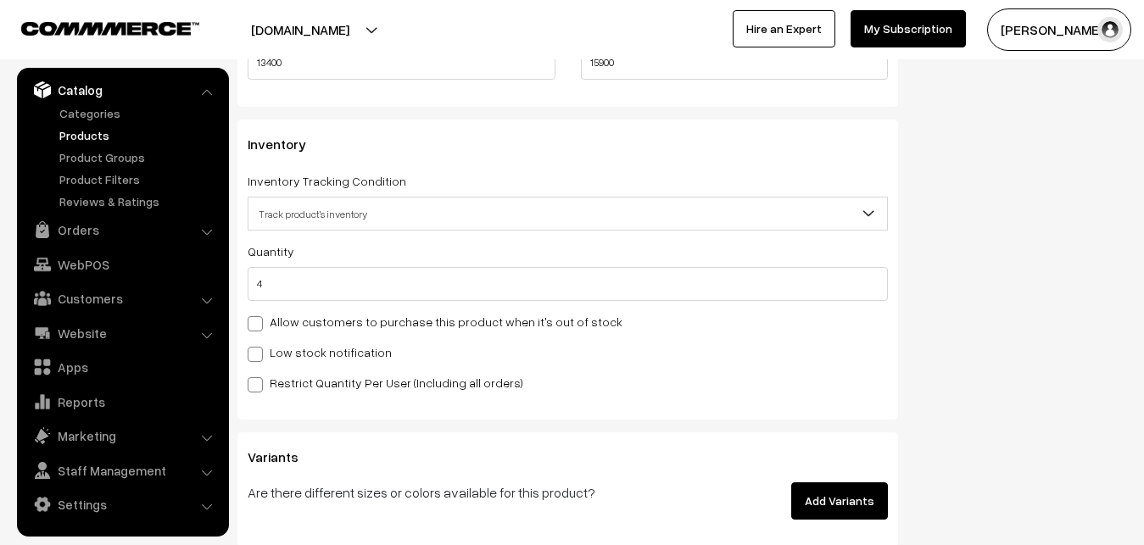
click at [282, 355] on label "Low stock notification" at bounding box center [320, 352] width 144 height 18
click at [259, 355] on input "Low stock notification" at bounding box center [253, 351] width 11 height 11
checkbox input "true"
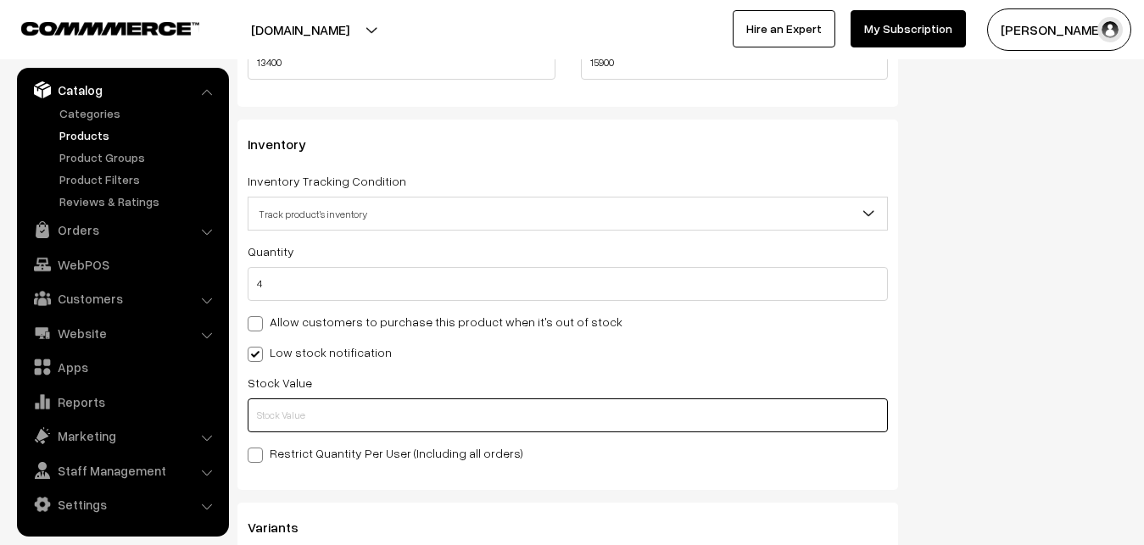
click at [284, 420] on input "text" at bounding box center [568, 416] width 640 height 34
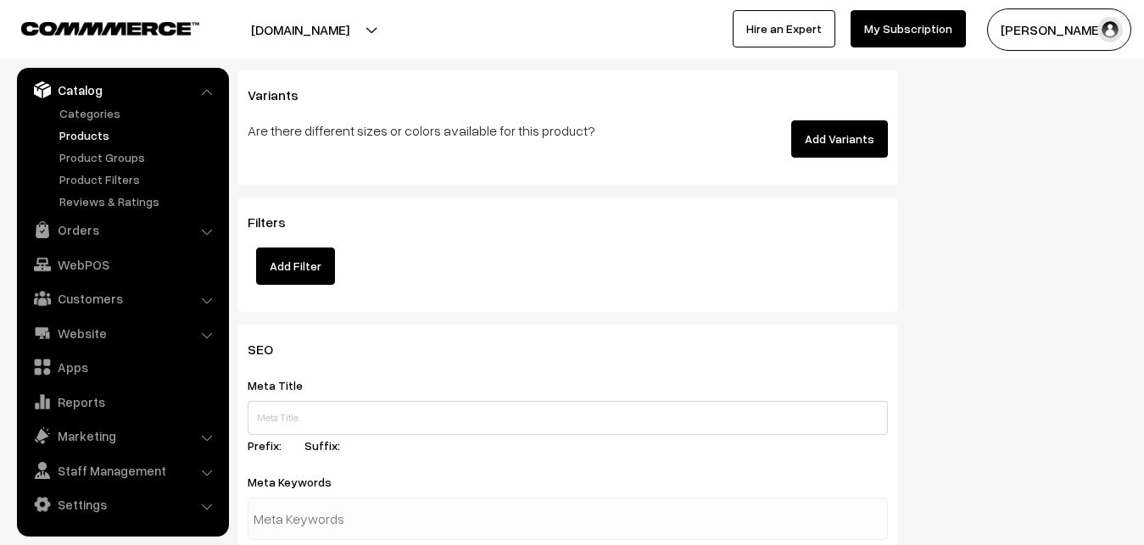
scroll to position [2524, 0]
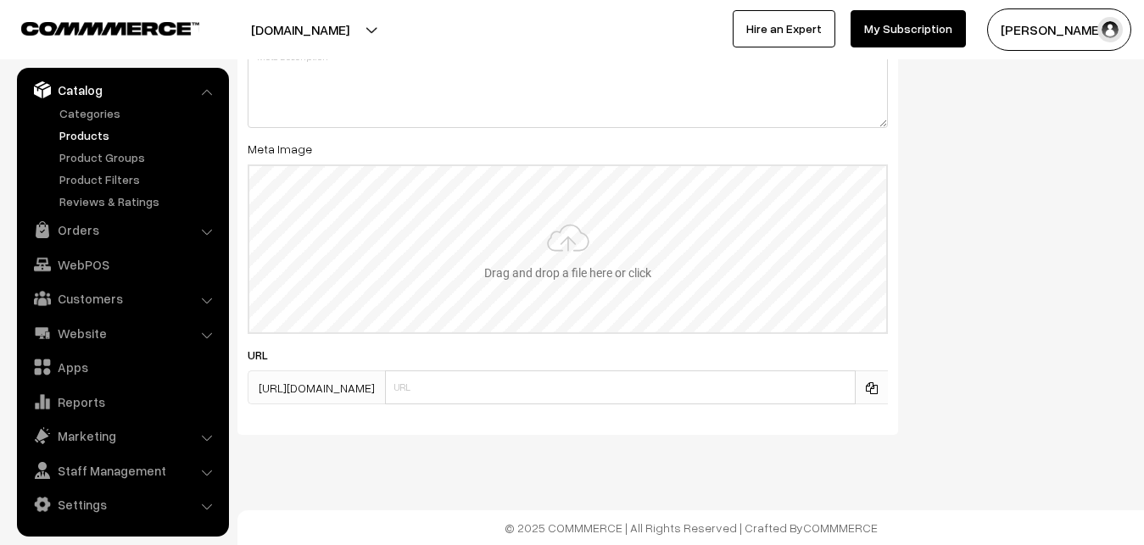
type input "2"
click at [555, 259] on input "file" at bounding box center [567, 249] width 637 height 166
type input "C:\fakepath\venkatagiri-saree-va12686-sep-1.jpeg"
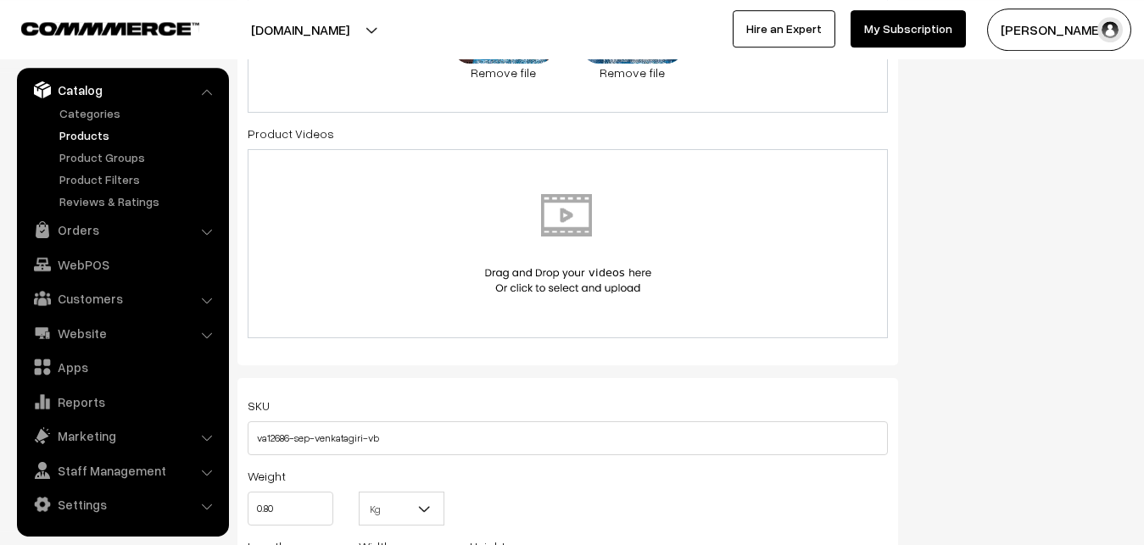
scroll to position [0, 0]
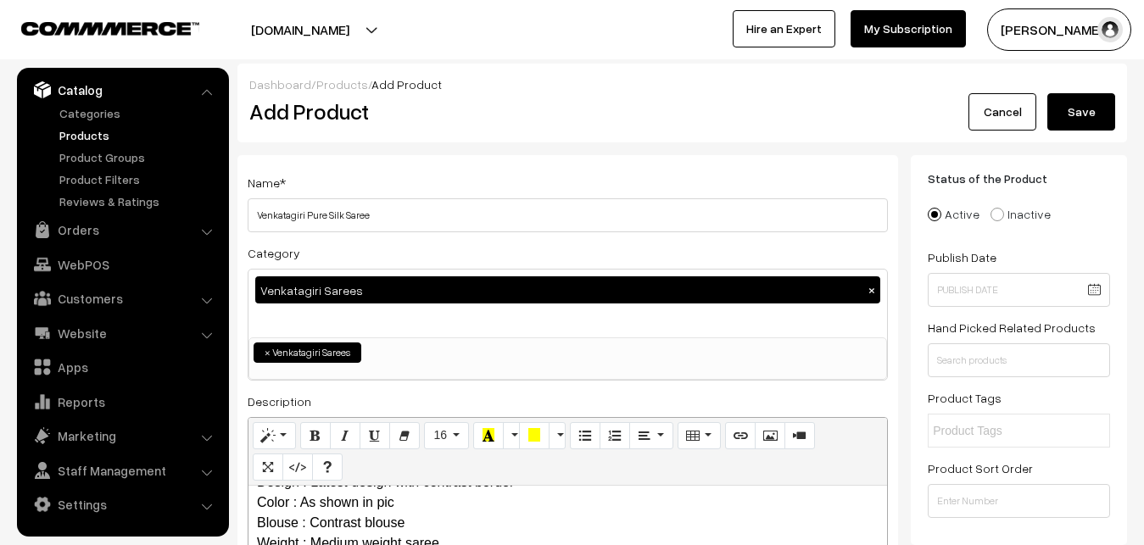
click at [1084, 100] on button "Save" at bounding box center [1081, 111] width 68 height 37
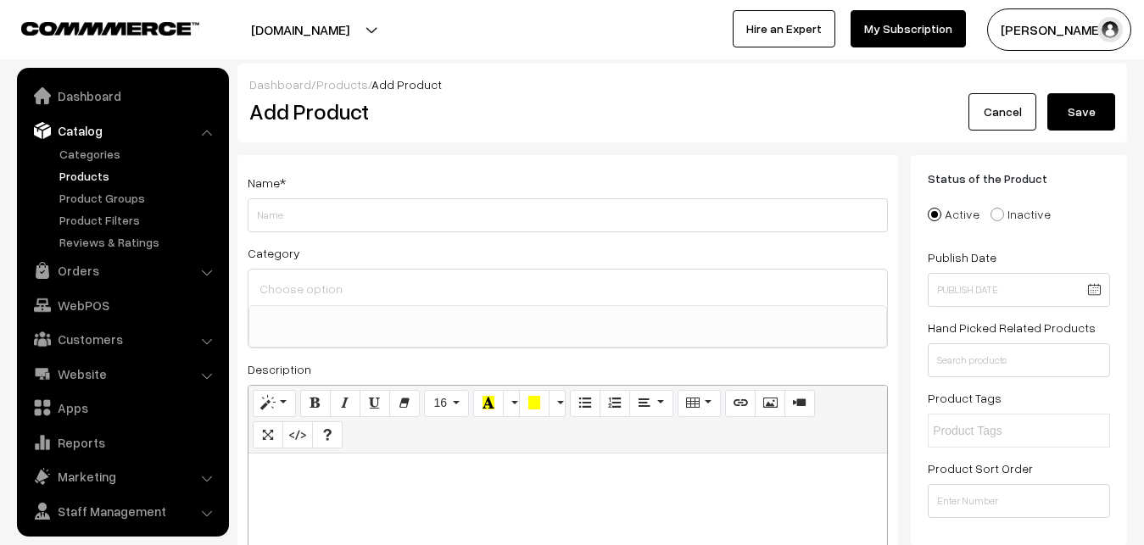
select select
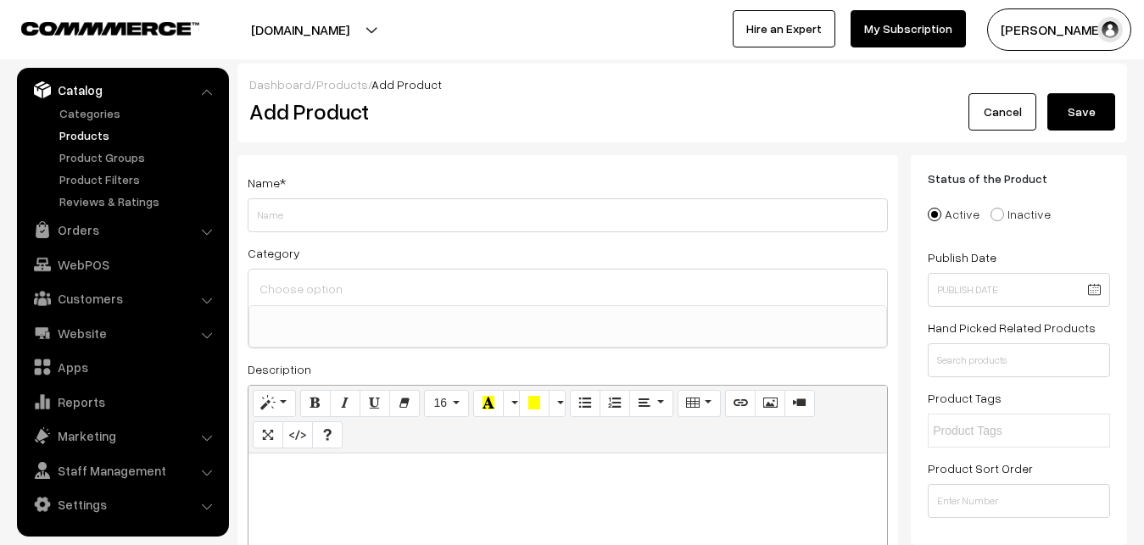
click at [84, 140] on link "Products" at bounding box center [139, 135] width 168 height 18
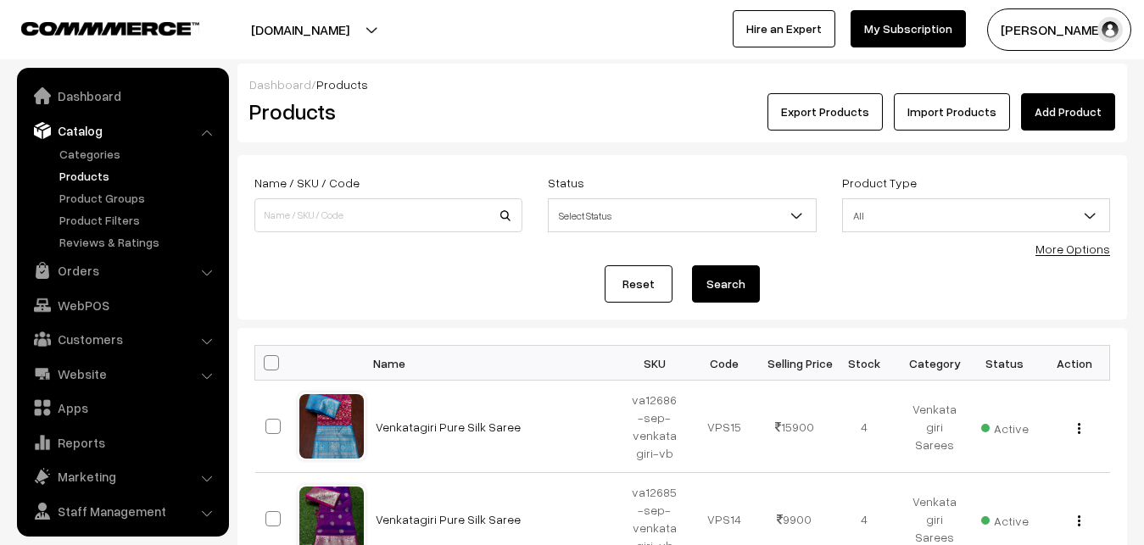
scroll to position [41, 0]
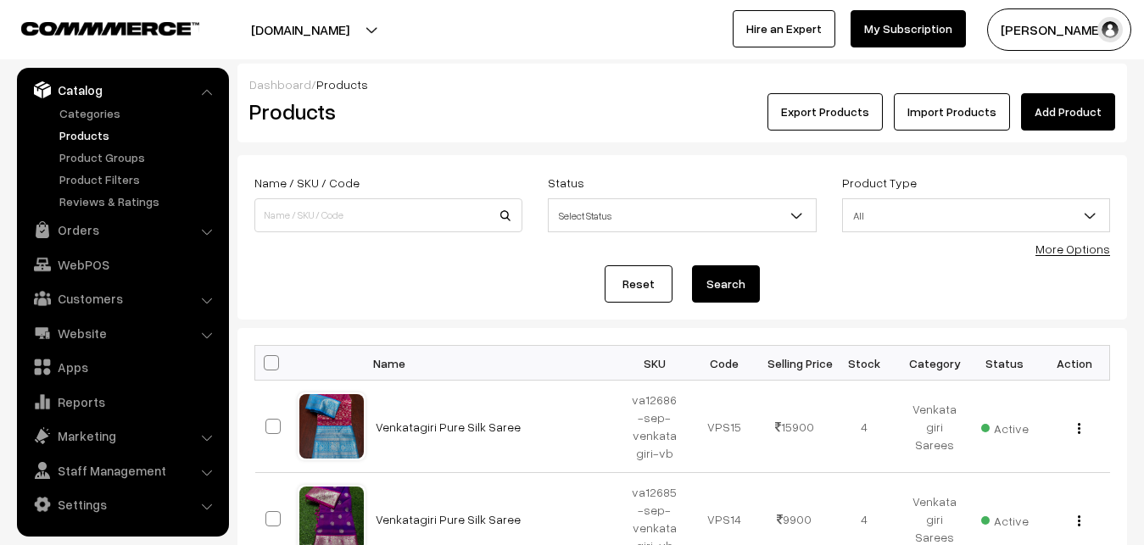
click at [1045, 109] on link "Add Product" at bounding box center [1068, 111] width 94 height 37
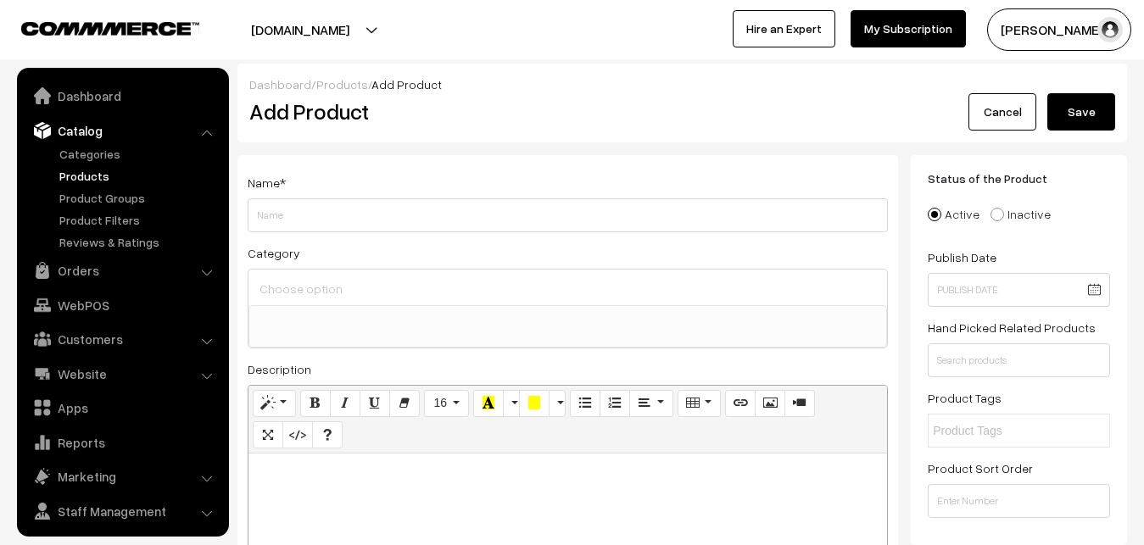
select select
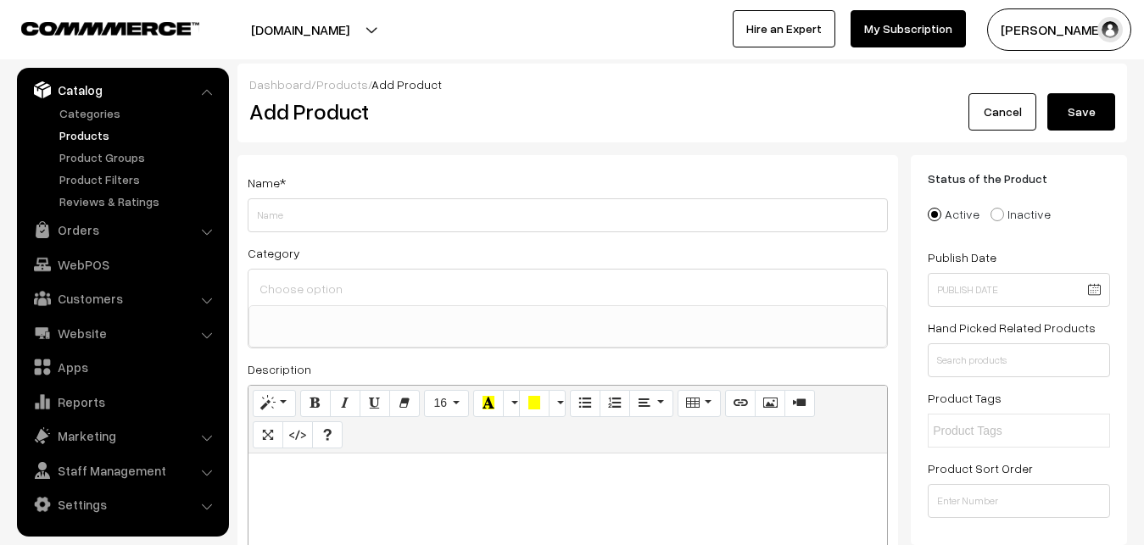
click at [75, 138] on link "Products" at bounding box center [139, 135] width 168 height 18
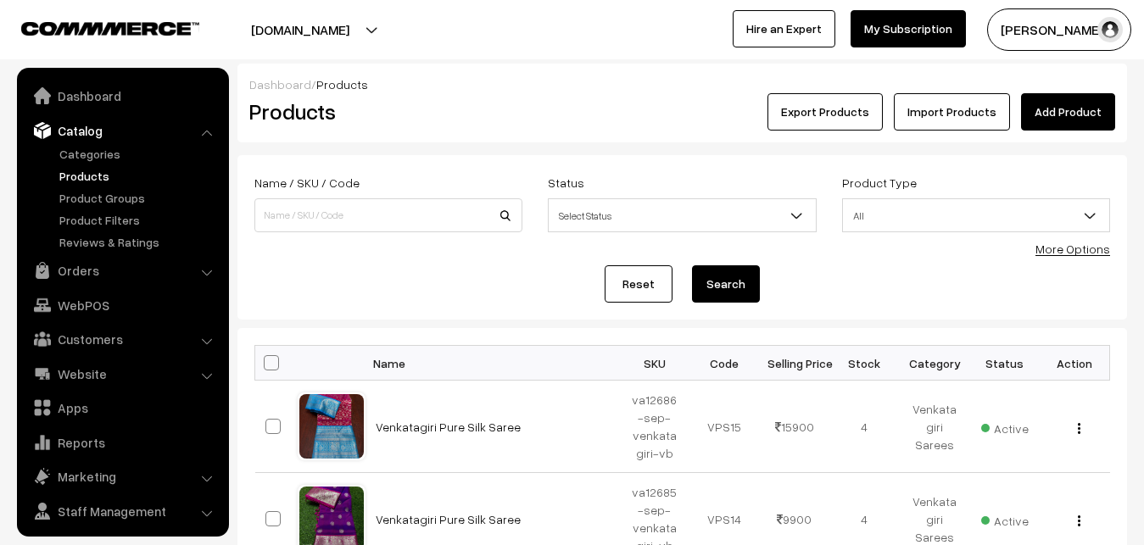
scroll to position [41, 0]
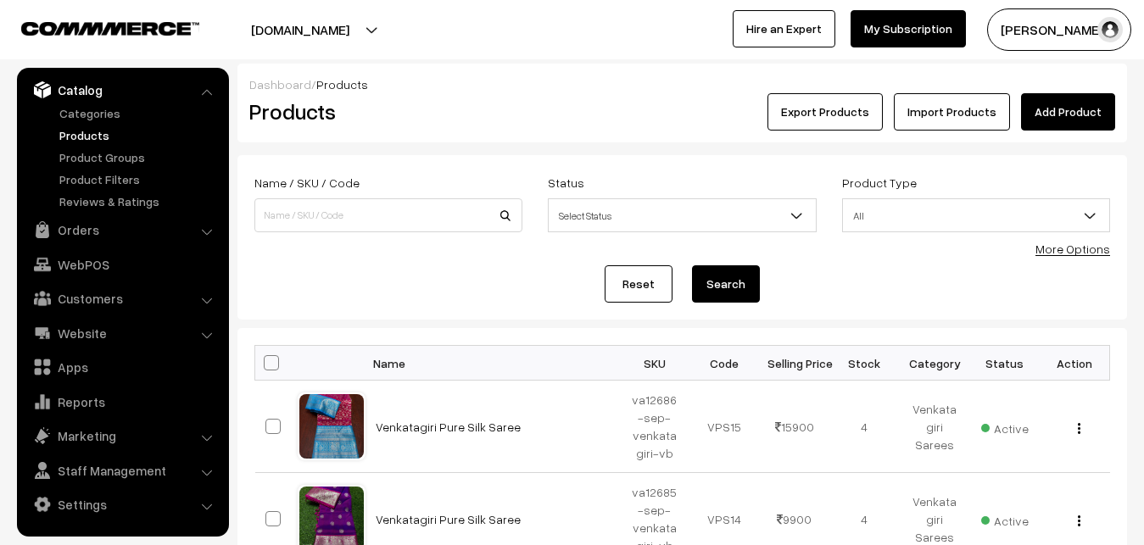
click at [1057, 106] on link "Add Product" at bounding box center [1068, 111] width 94 height 37
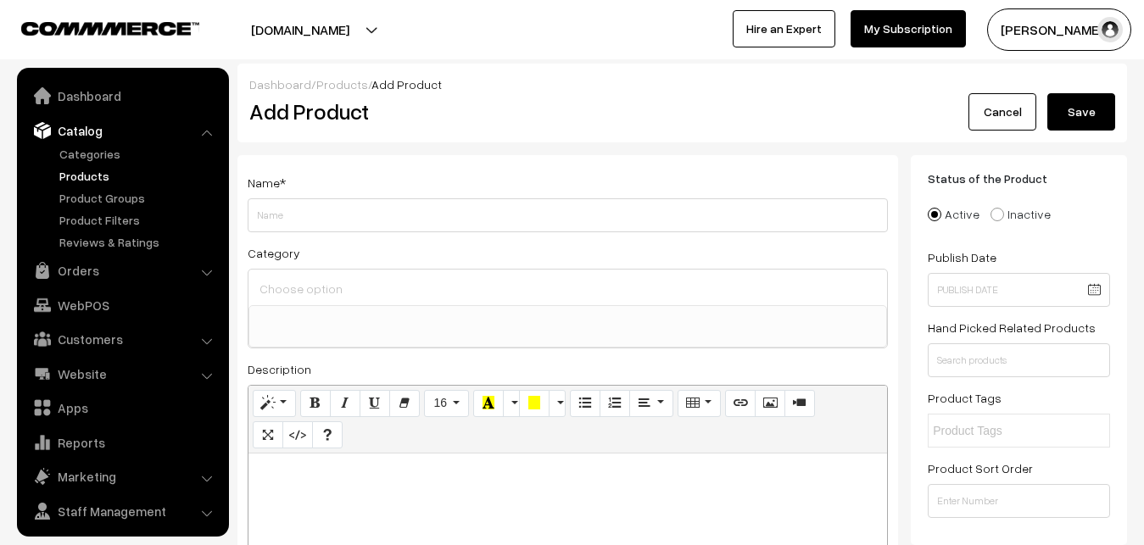
select select
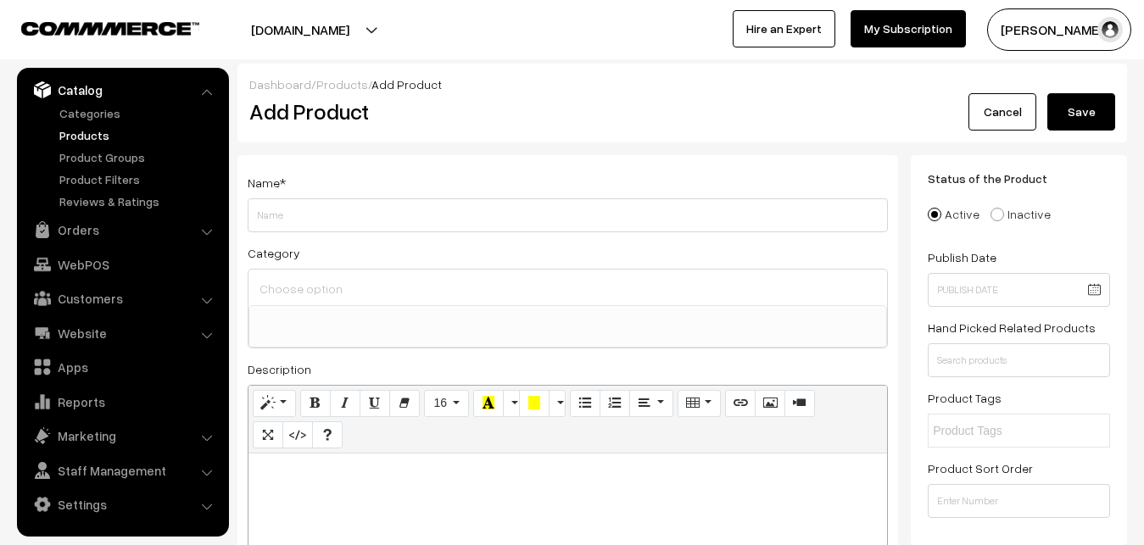
paste div
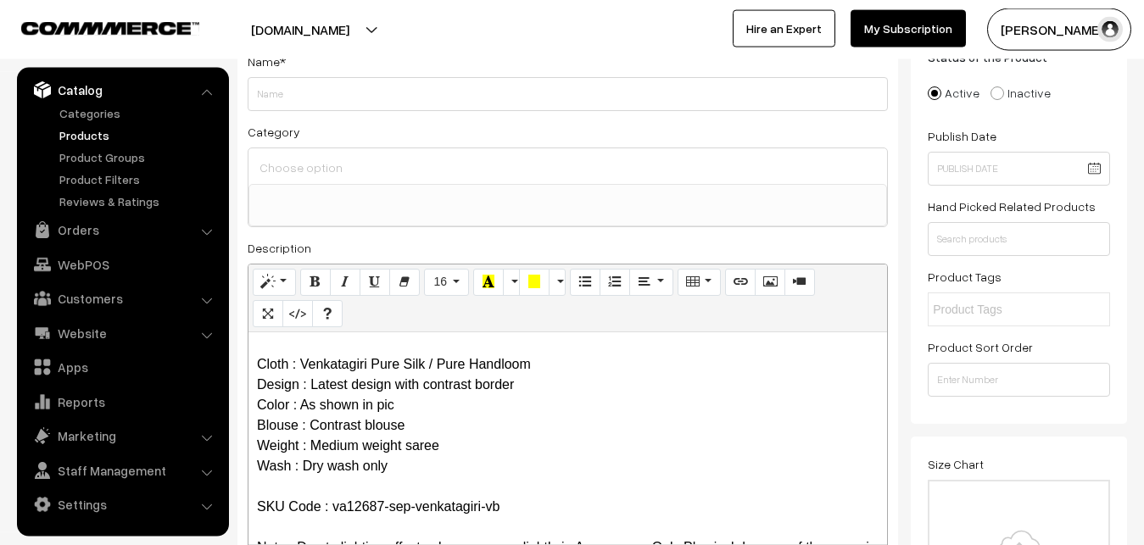
scroll to position [0, 0]
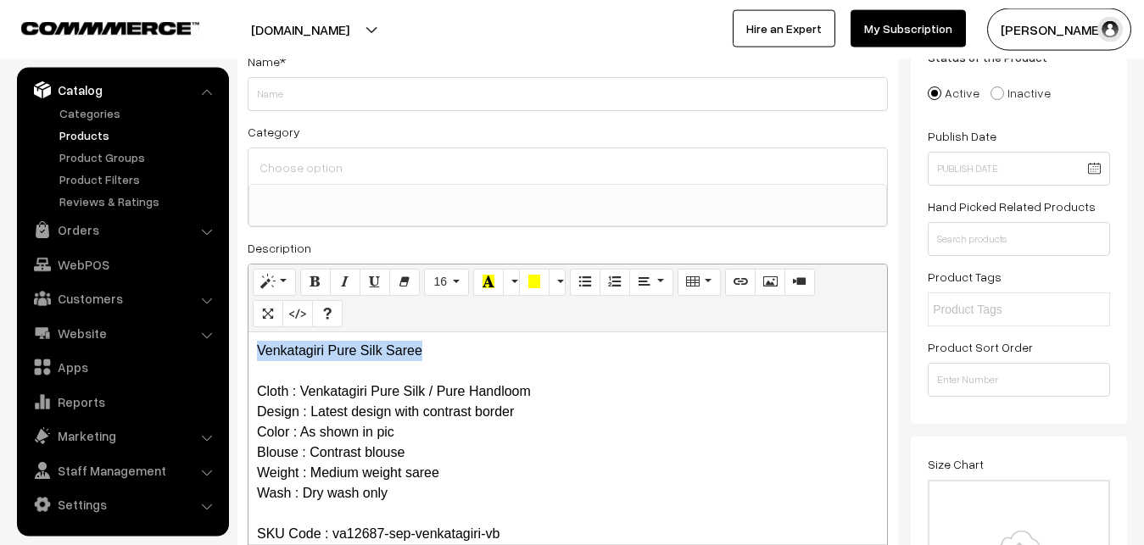
drag, startPoint x: 433, startPoint y: 348, endPoint x: 225, endPoint y: 343, distance: 208.6
click at [248, 343] on div "Venkatagiri Pure Silk Saree Cloth : Venkatagiri Pure Silk / Pure Handloom Desig…" at bounding box center [567, 438] width 638 height 212
copy p "Venkatagiri Pure Silk Saree"
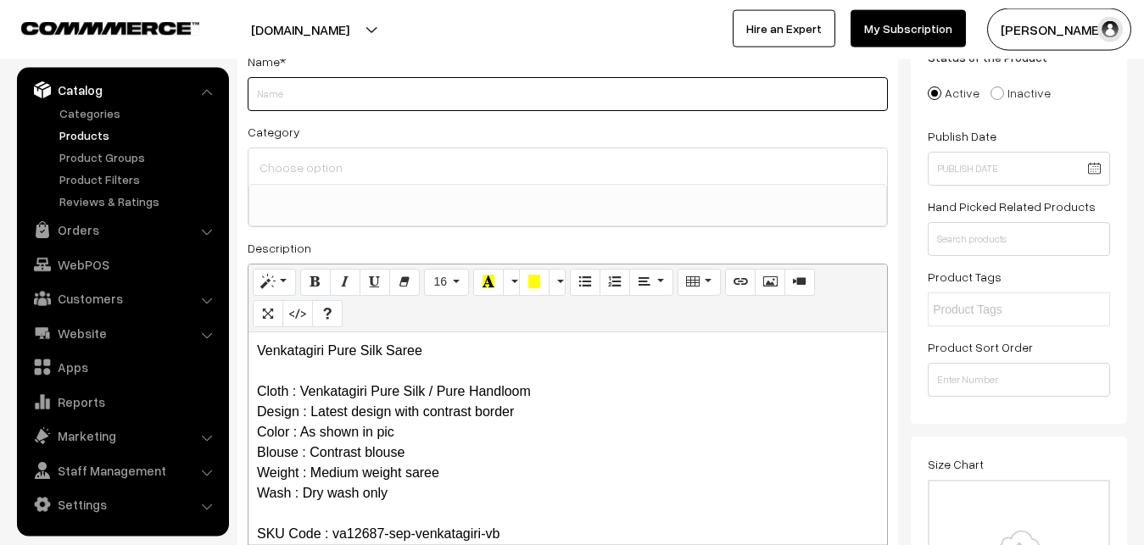
paste input "Venkatagiri Pure Silk Saree"
type input "Venkatagiri Pure Silk Saree"
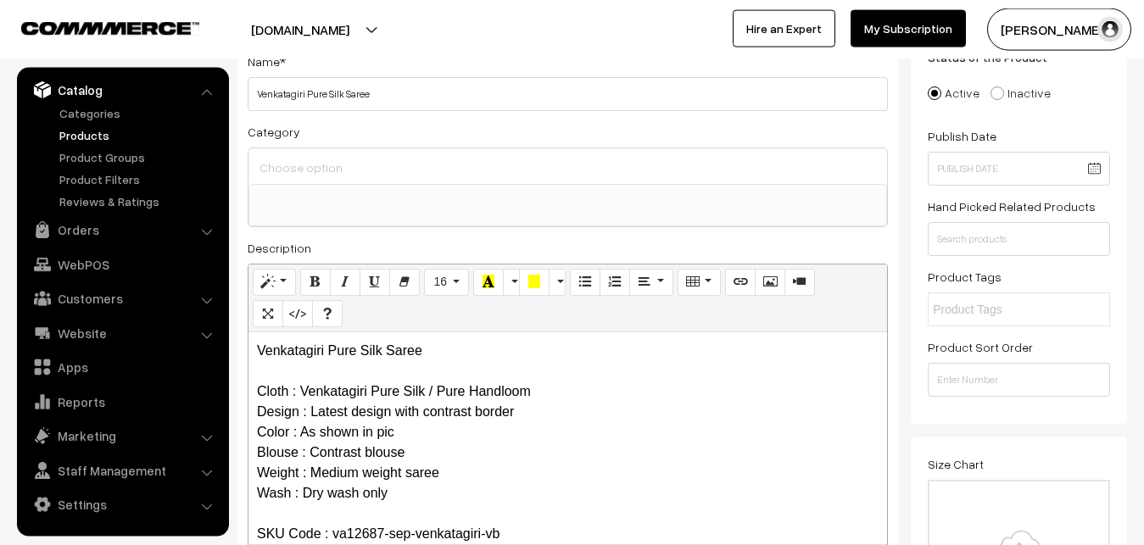
click at [320, 169] on input at bounding box center [567, 167] width 625 height 25
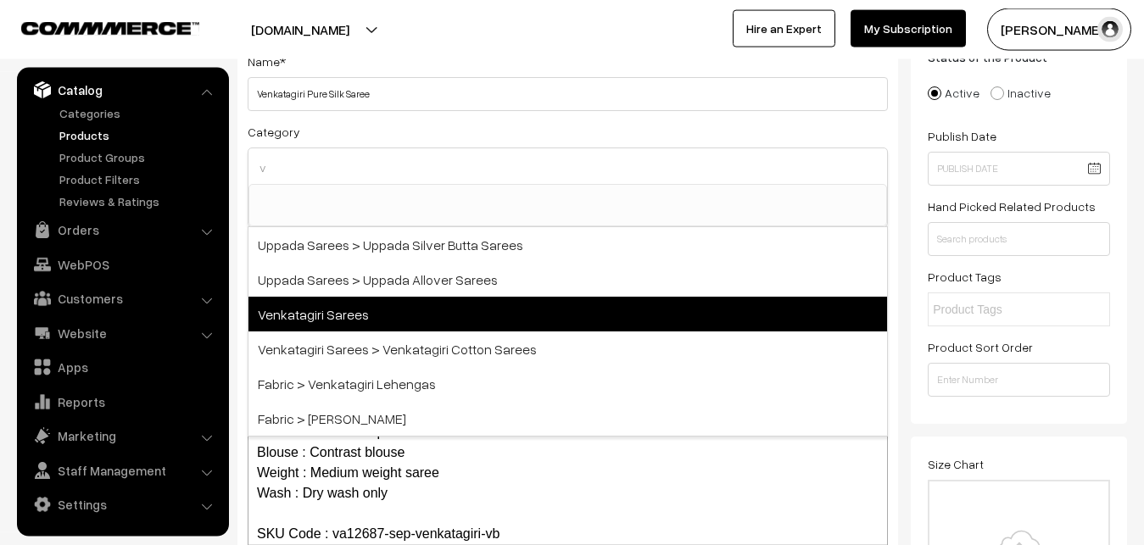
type input "v"
click at [332, 309] on span "Venkatagiri Sarees" at bounding box center [567, 314] width 638 height 35
select select "5"
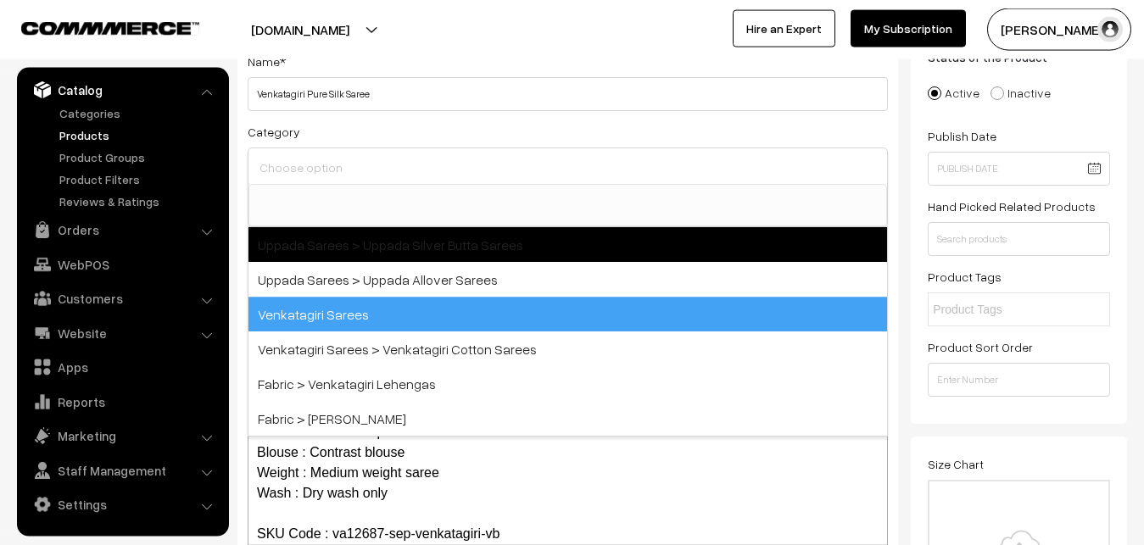
scroll to position [926, 0]
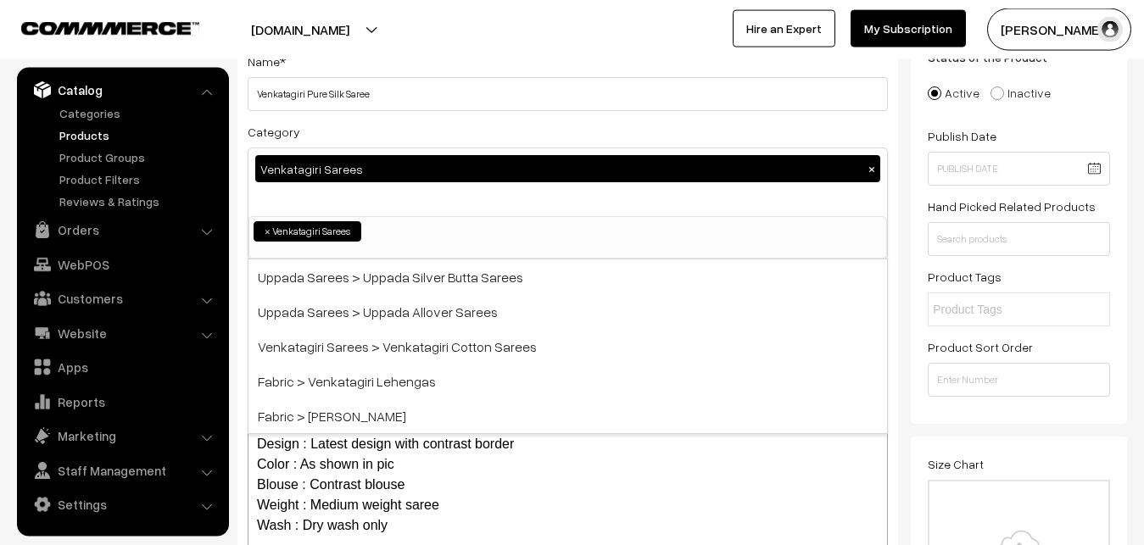
click at [378, 135] on div "Category Venkatagiri Sarees × Uppada Sarees Uppada Sarees > Uppada Plain Sarees…" at bounding box center [568, 190] width 640 height 138
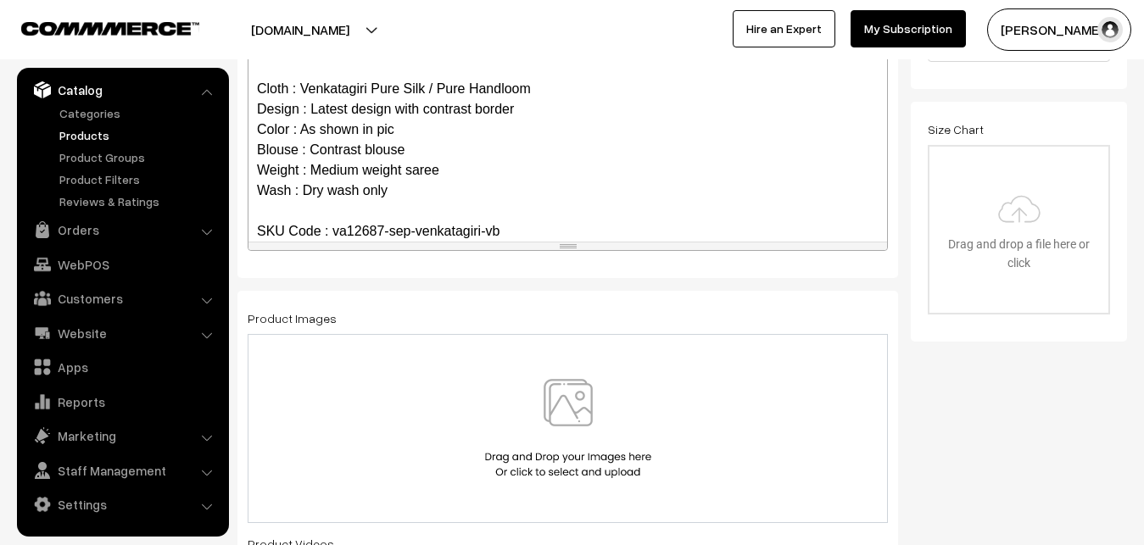
scroll to position [467, 0]
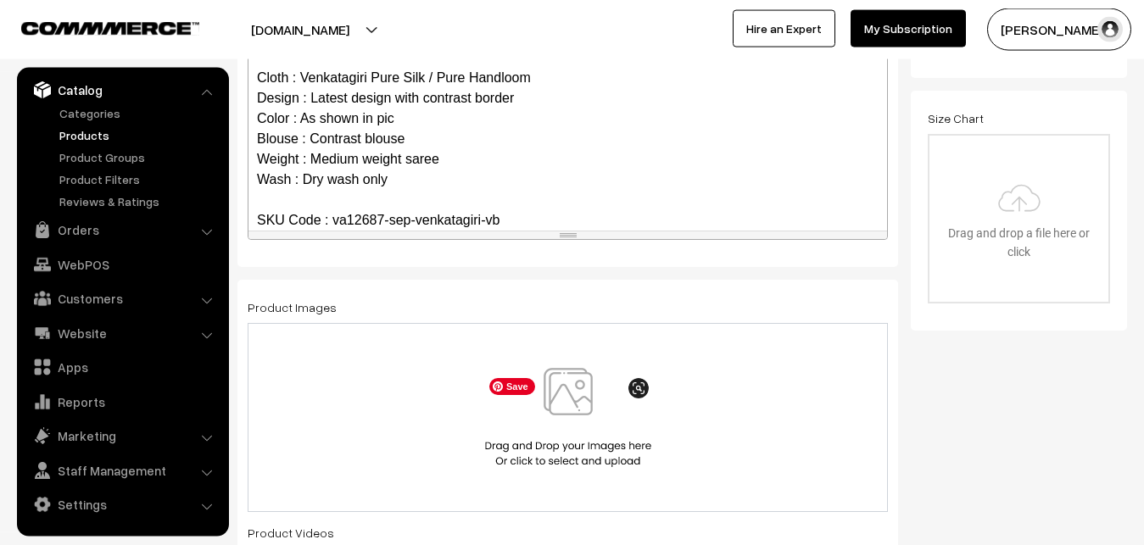
click at [600, 405] on img at bounding box center [568, 417] width 175 height 99
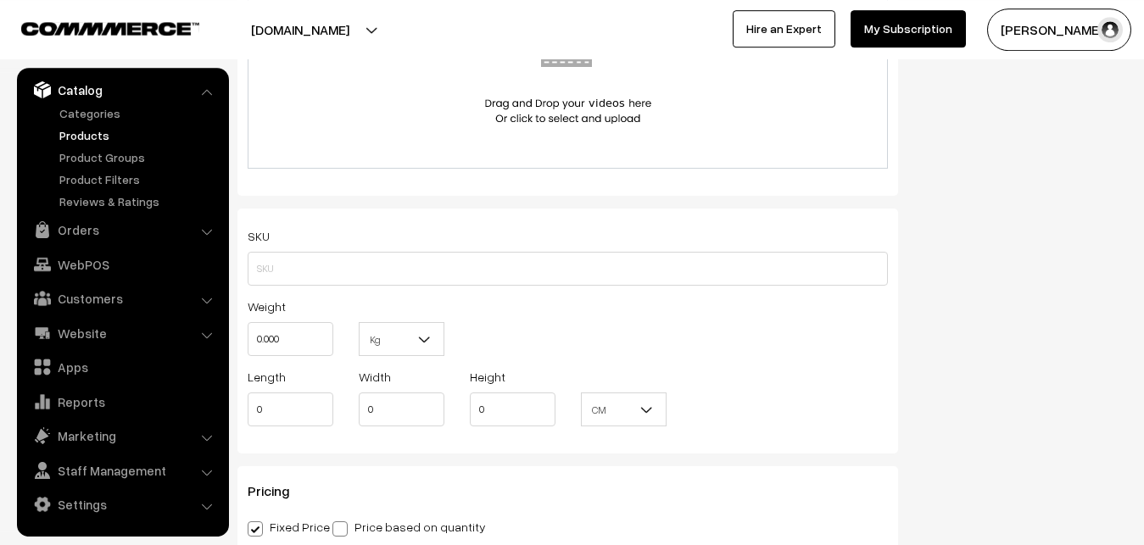
scroll to position [1073, 0]
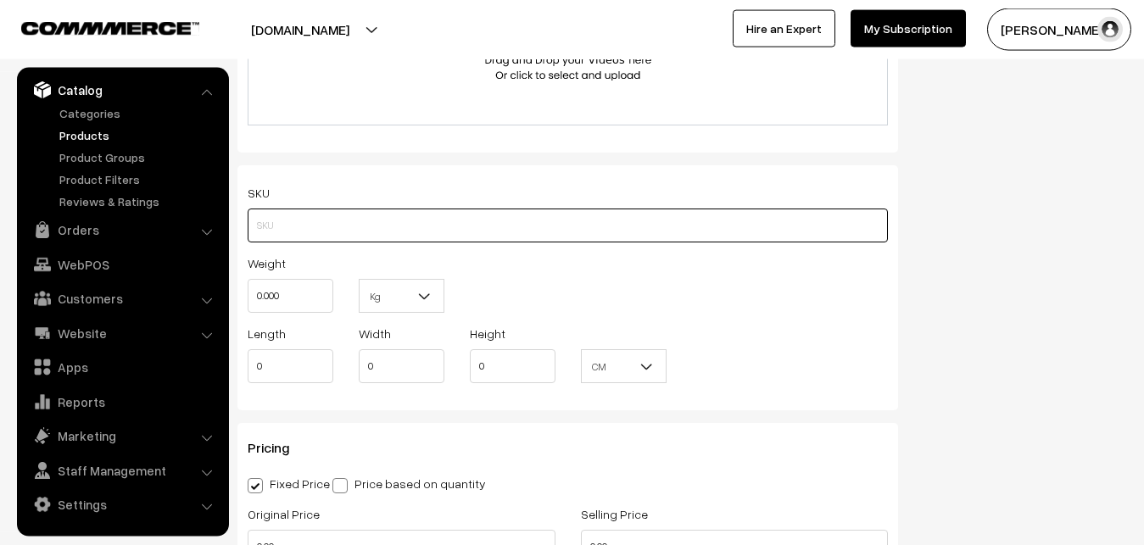
paste input "va12687-sep-venkatagiri-vb"
type input "va12687-sep-venkatagiri-vb"
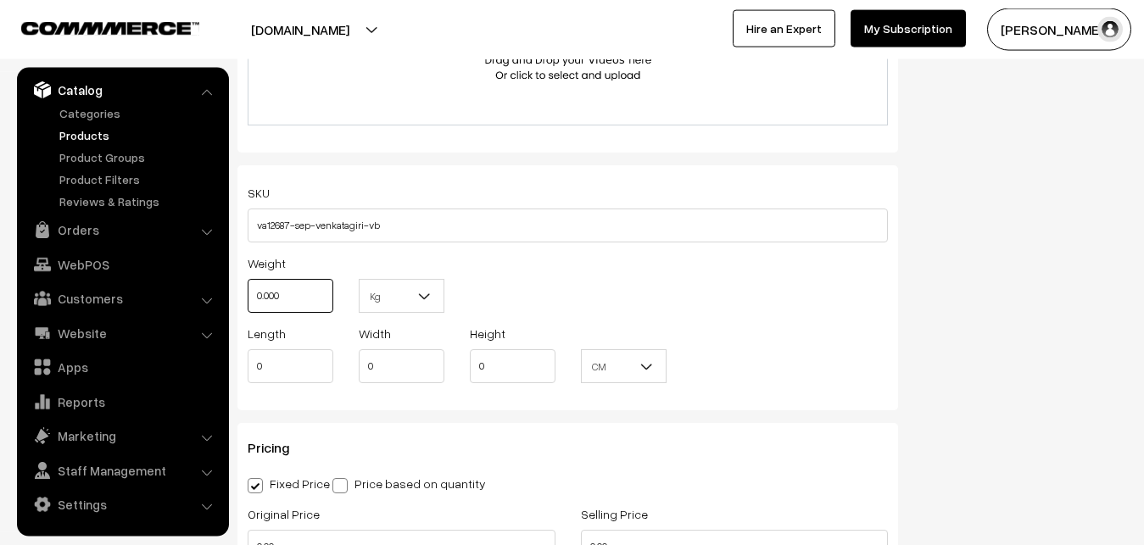
drag, startPoint x: 298, startPoint y: 304, endPoint x: 231, endPoint y: 303, distance: 67.8
click at [248, 304] on input "0.000" at bounding box center [291, 296] width 86 height 34
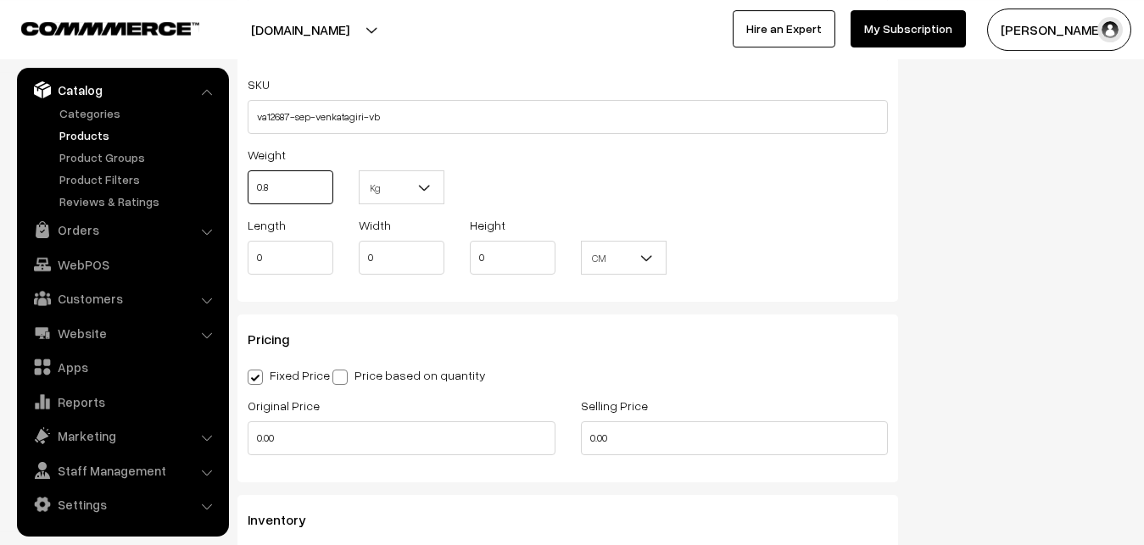
scroll to position [1246, 0]
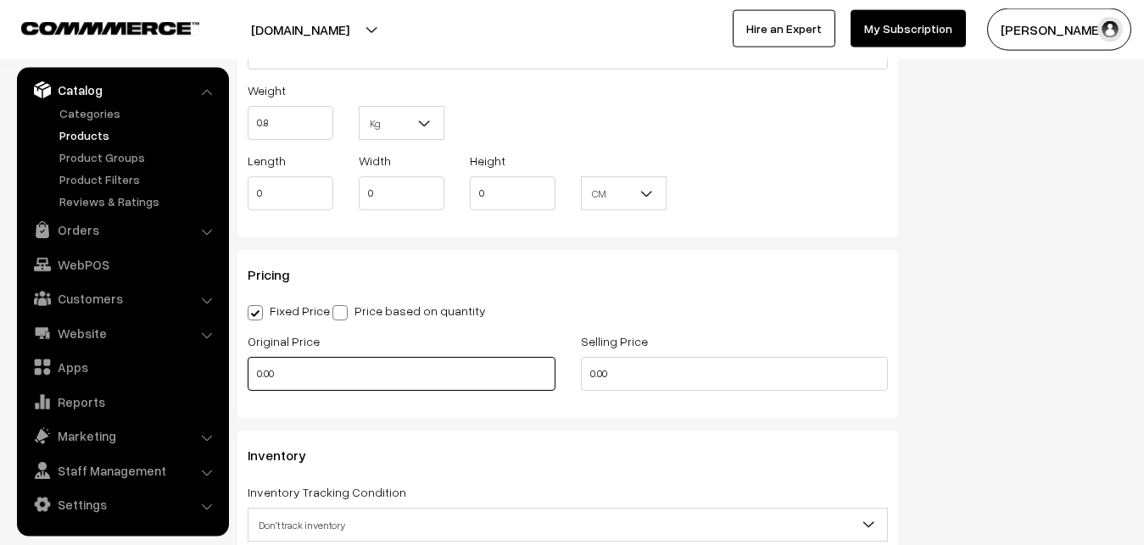
type input "0.80"
drag, startPoint x: 290, startPoint y: 380, endPoint x: 237, endPoint y: 381, distance: 53.4
click at [248, 381] on input "0.00" at bounding box center [402, 374] width 308 height 34
type input "0"
type input "8400"
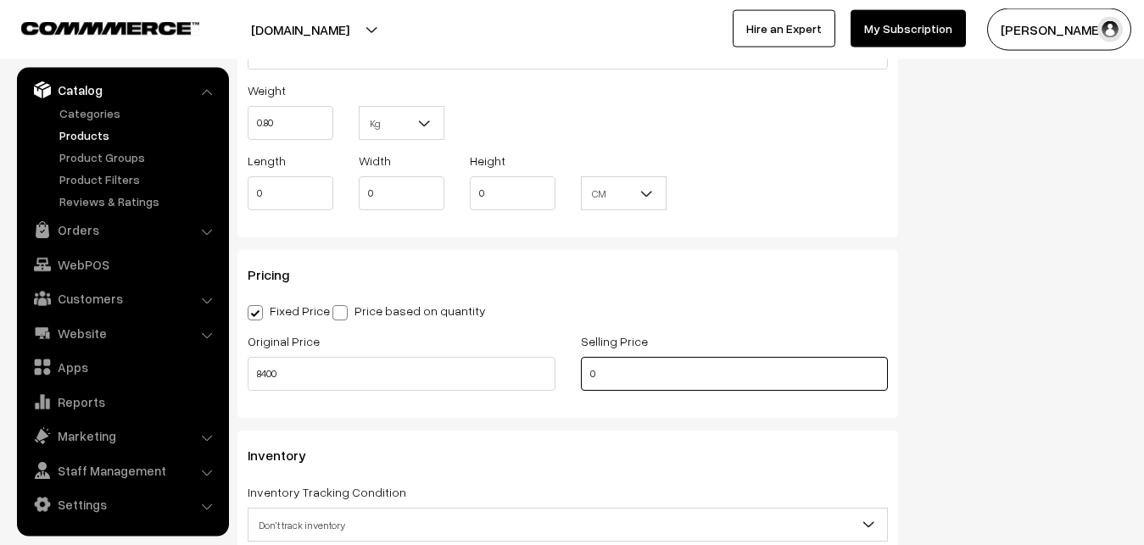
click at [612, 368] on input "0" at bounding box center [735, 374] width 308 height 34
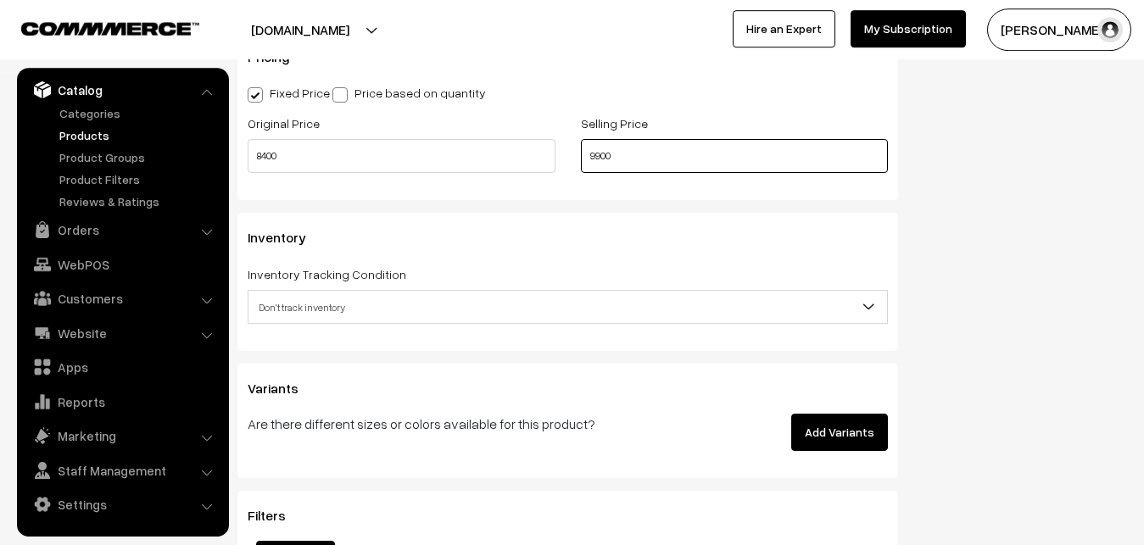
scroll to position [1505, 0]
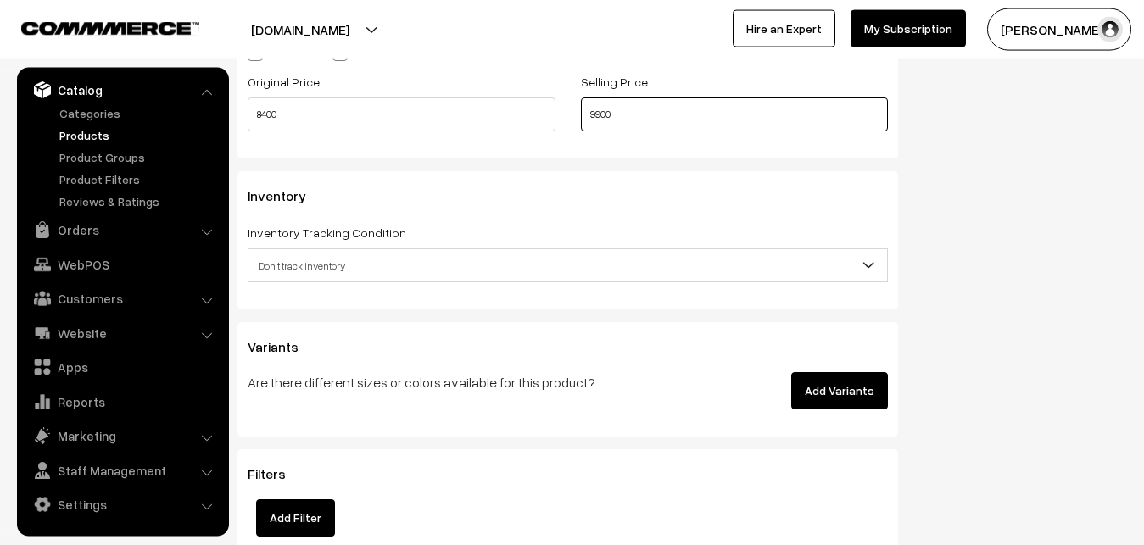
type input "9900"
click at [286, 265] on span "Don't track inventory" at bounding box center [567, 266] width 638 height 30
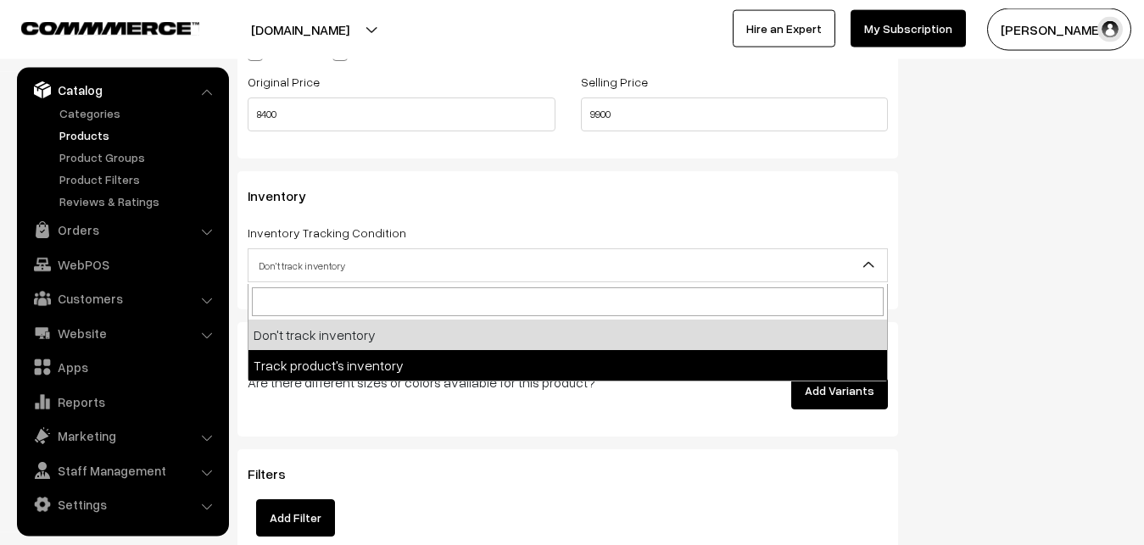
select select "2"
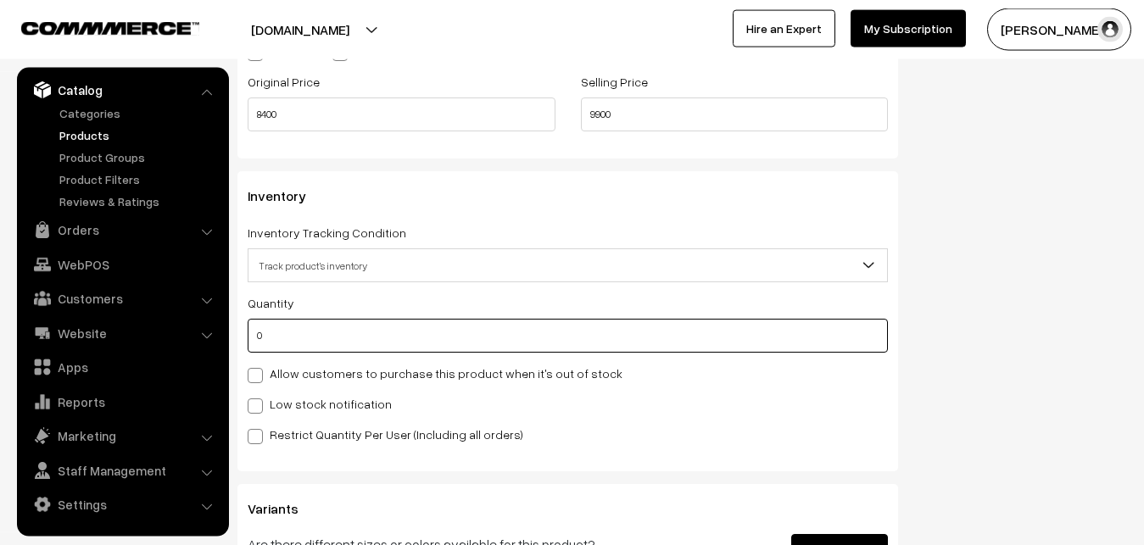
click at [299, 343] on input "0" at bounding box center [568, 336] width 640 height 34
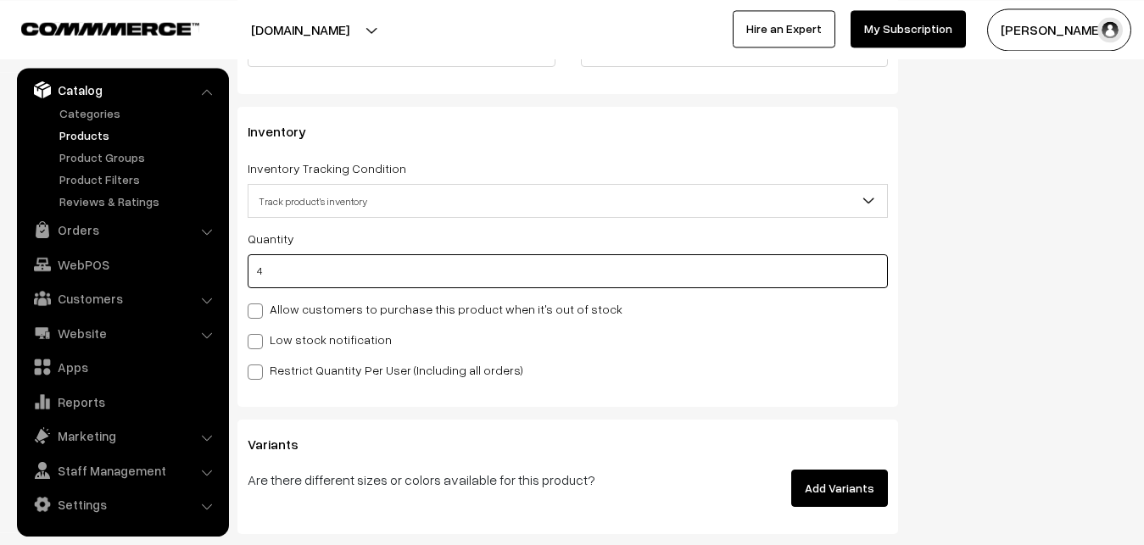
scroll to position [1591, 0]
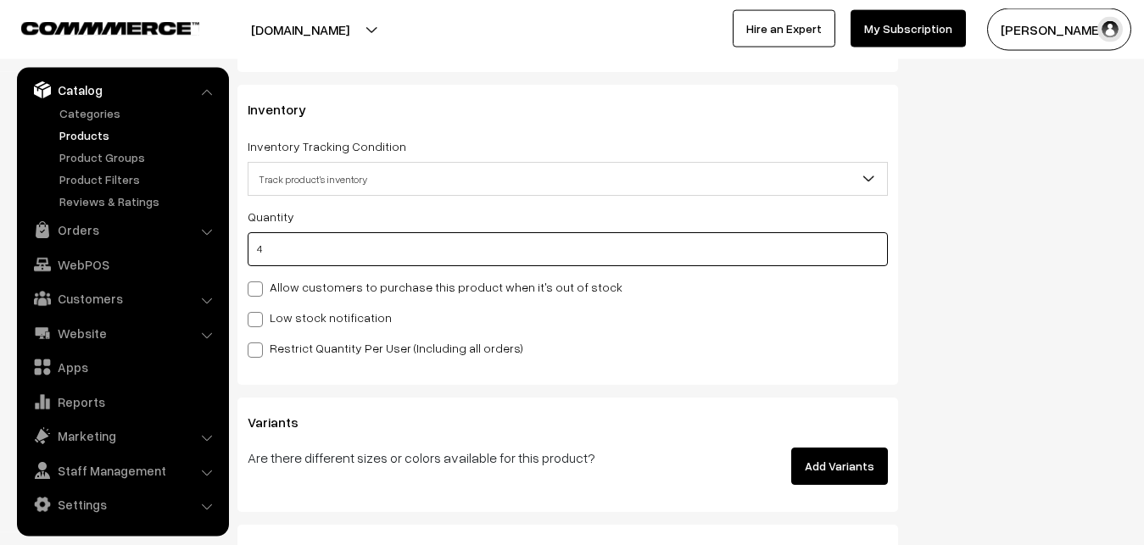
type input "4"
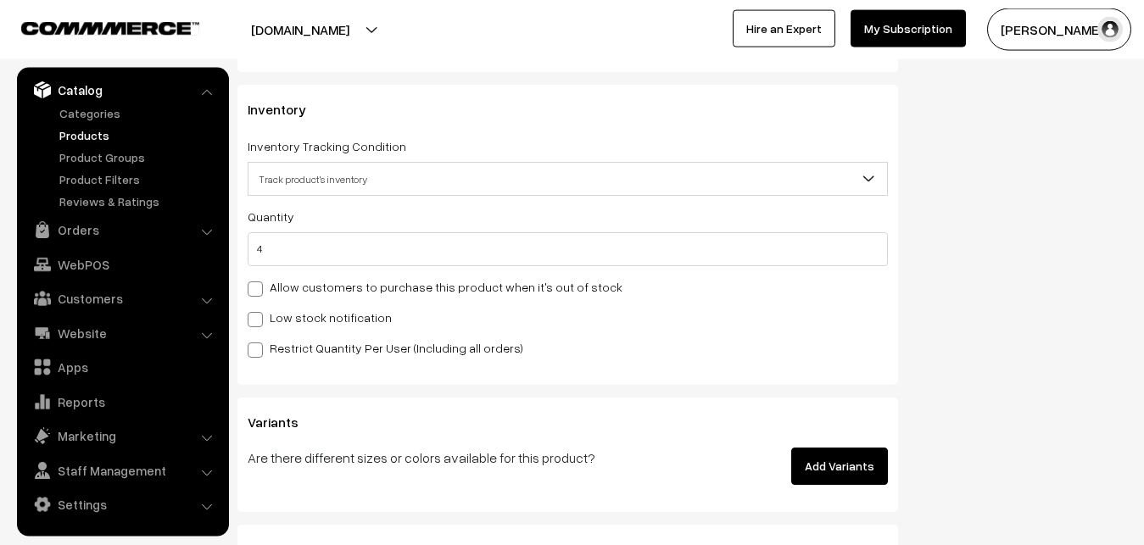
click at [261, 326] on span at bounding box center [255, 319] width 15 height 15
click at [259, 322] on input "Low stock notification" at bounding box center [253, 316] width 11 height 11
checkbox input "true"
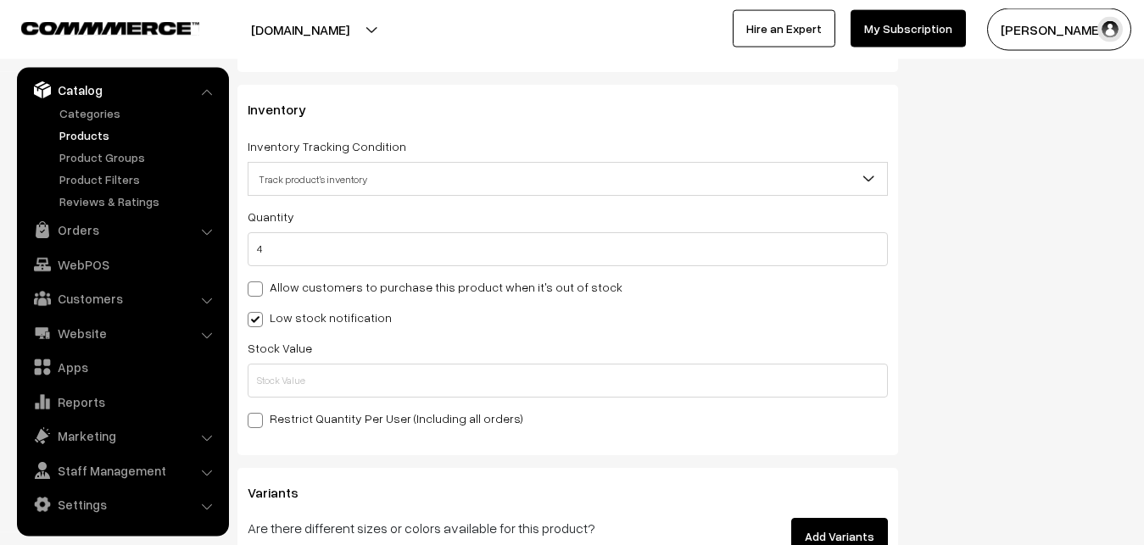
click at [259, 409] on div "Quantity 4 Allow customers to purchase this product when it's out of stock Low …" at bounding box center [568, 317] width 640 height 222
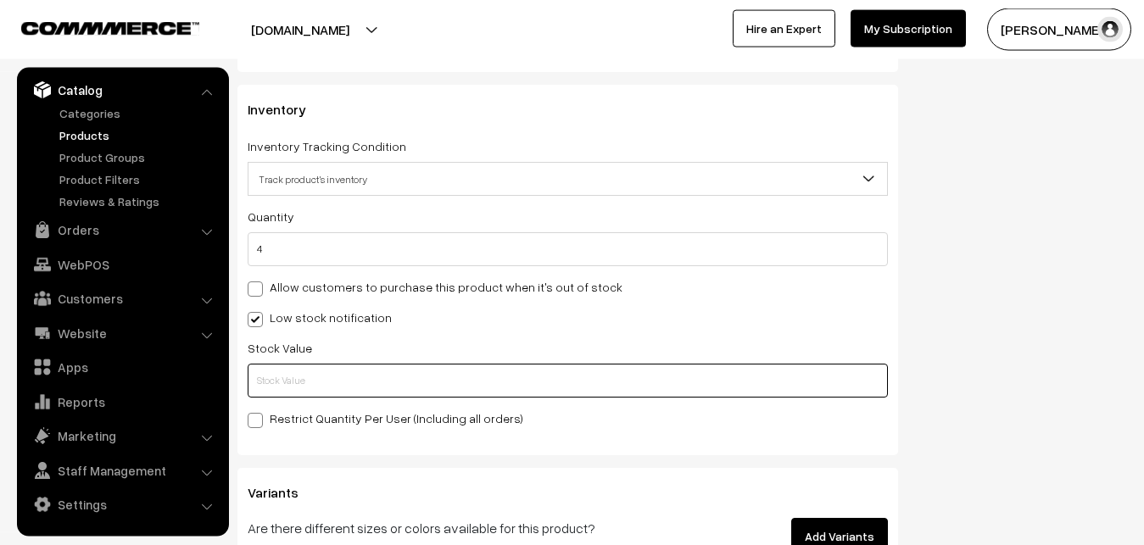
click at [263, 396] on input "text" at bounding box center [568, 381] width 640 height 34
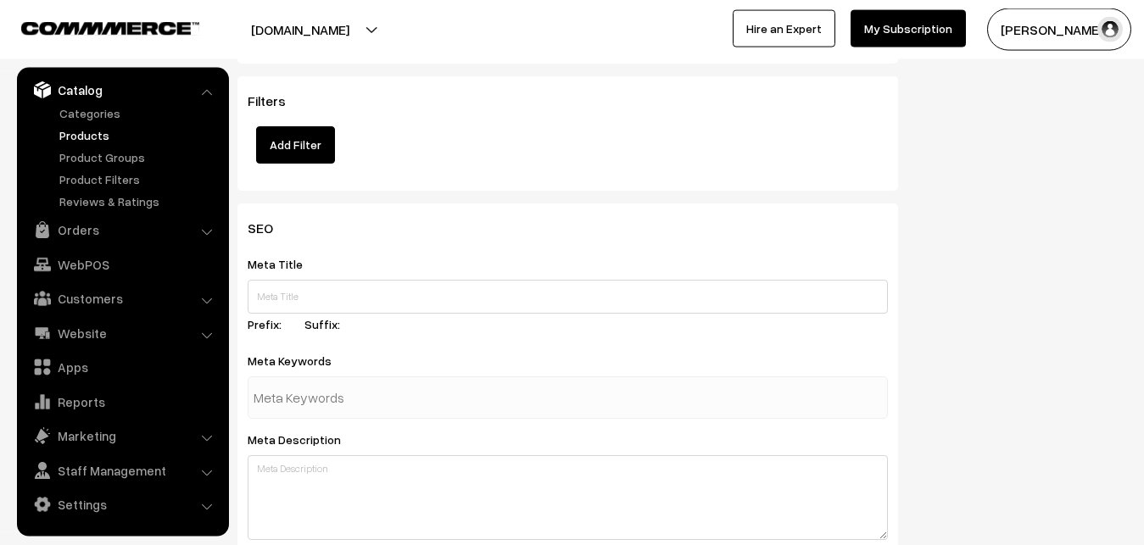
scroll to position [2524, 0]
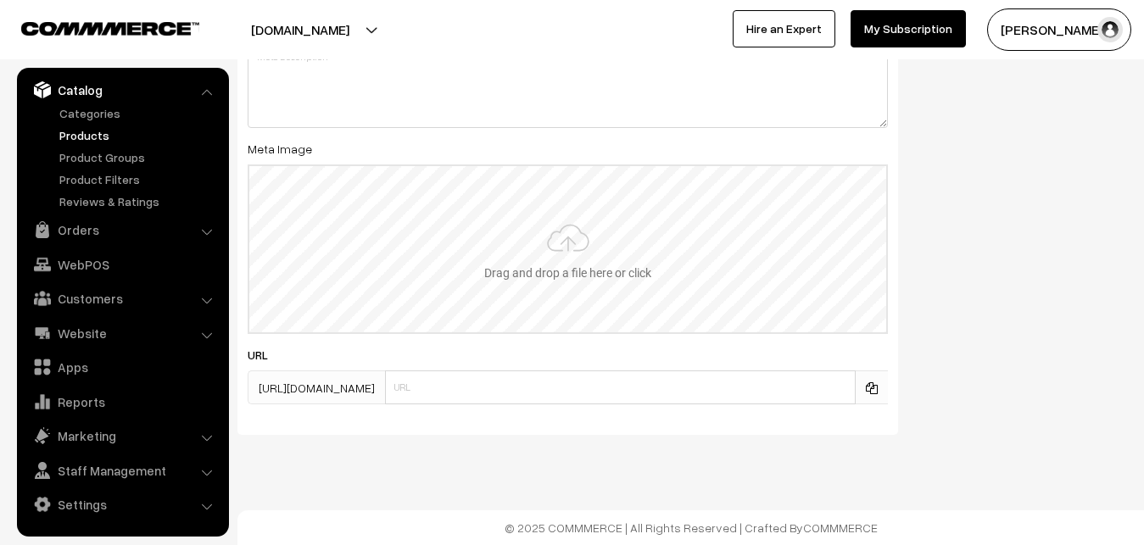
type input "2"
click at [554, 248] on input "file" at bounding box center [567, 249] width 637 height 166
type input "C:\fakepath\venkatagiri-saree-va12687-sep.jpeg"
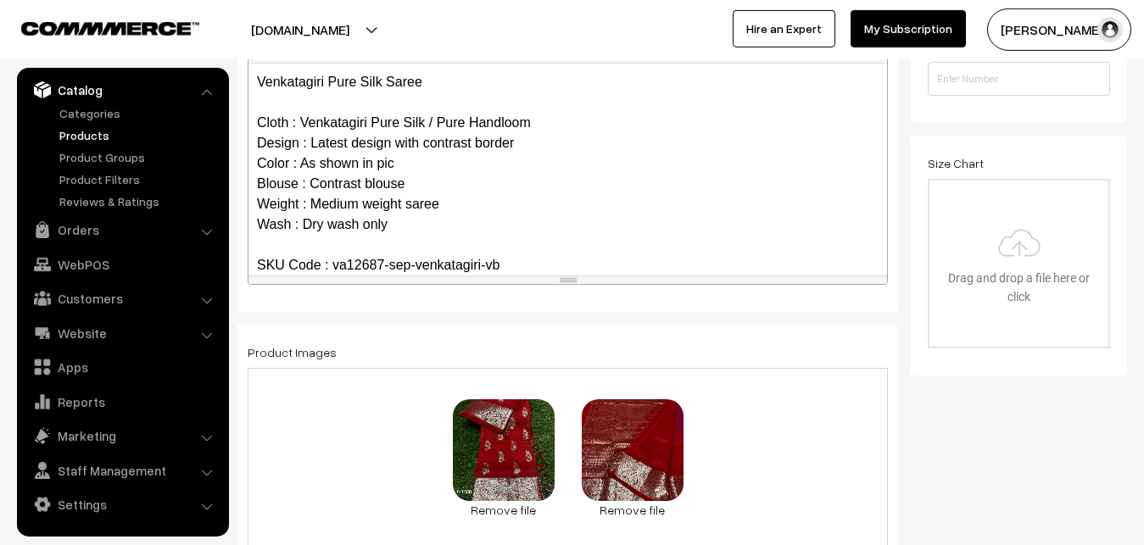
scroll to position [0, 0]
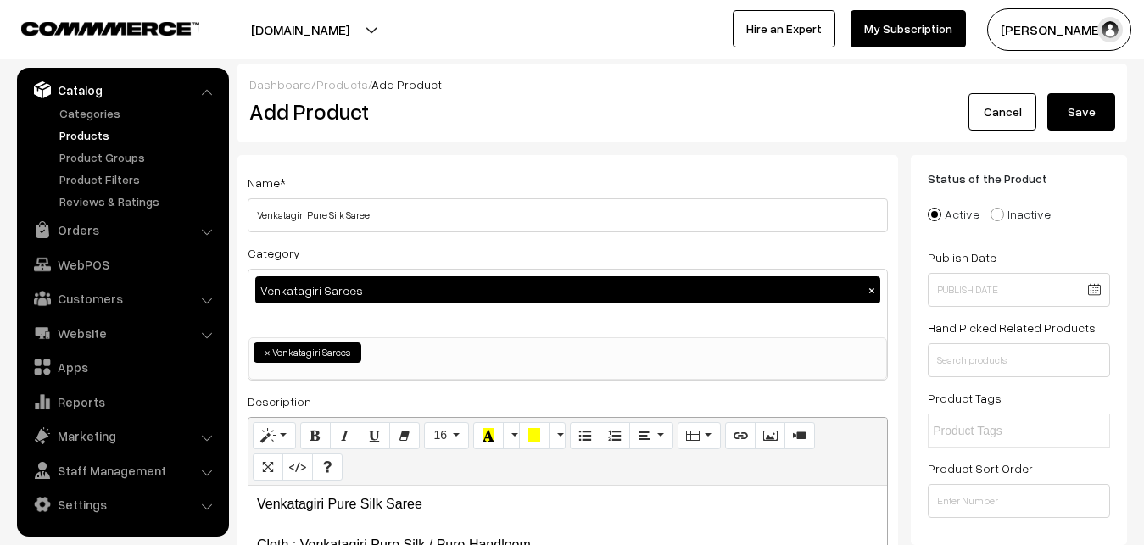
click at [1073, 103] on button "Save" at bounding box center [1081, 111] width 68 height 37
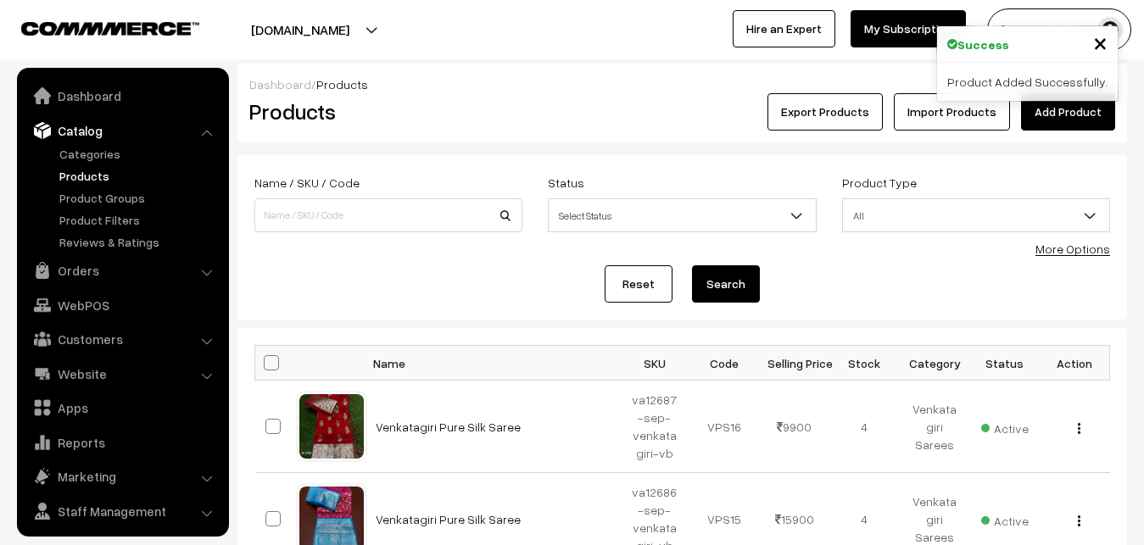
scroll to position [41, 0]
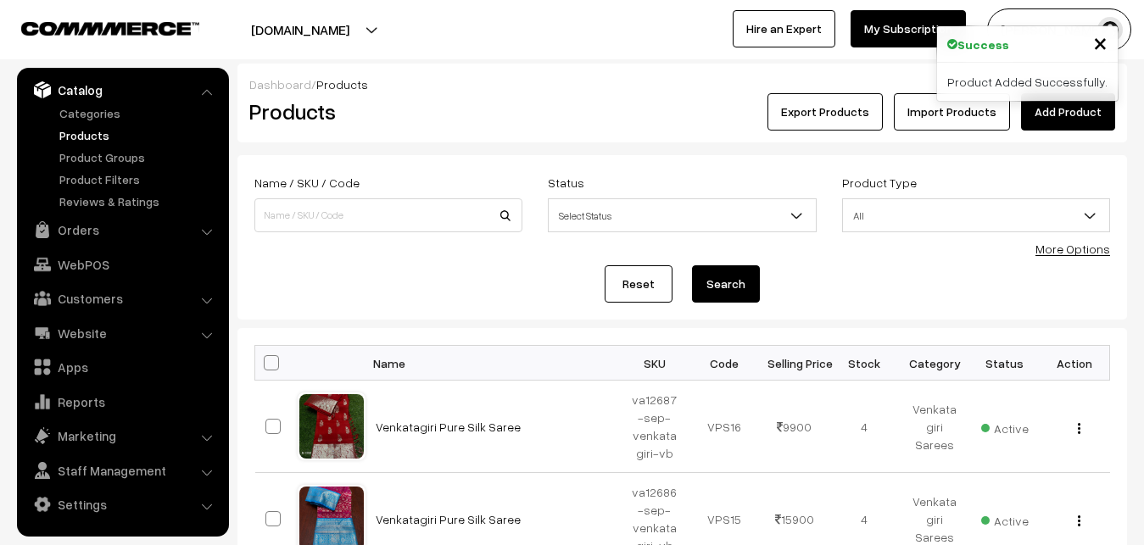
click at [1033, 117] on link "Add Product" at bounding box center [1068, 111] width 94 height 37
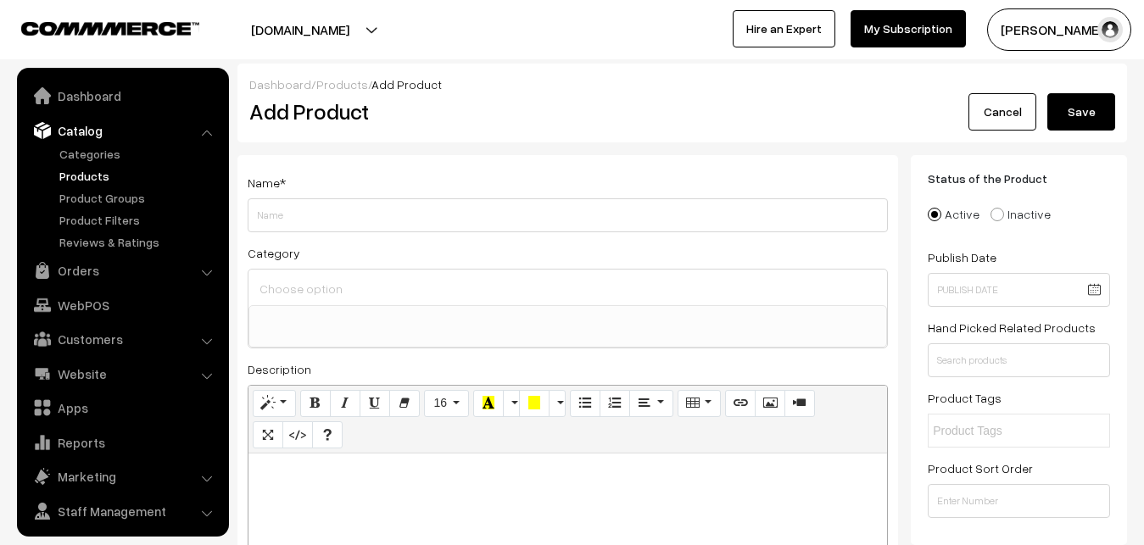
select select
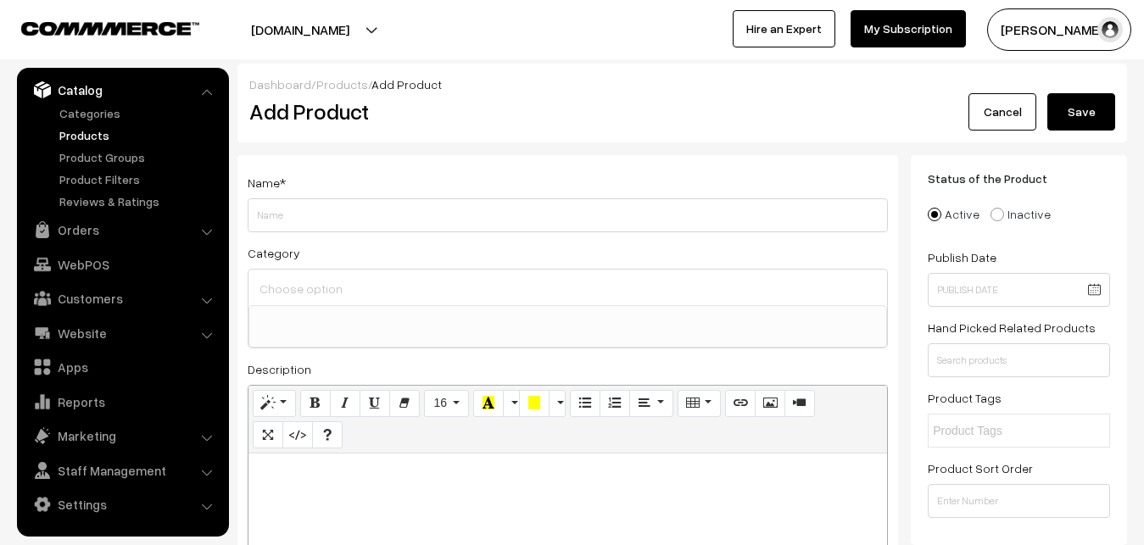
click at [90, 128] on link "Products" at bounding box center [139, 135] width 168 height 18
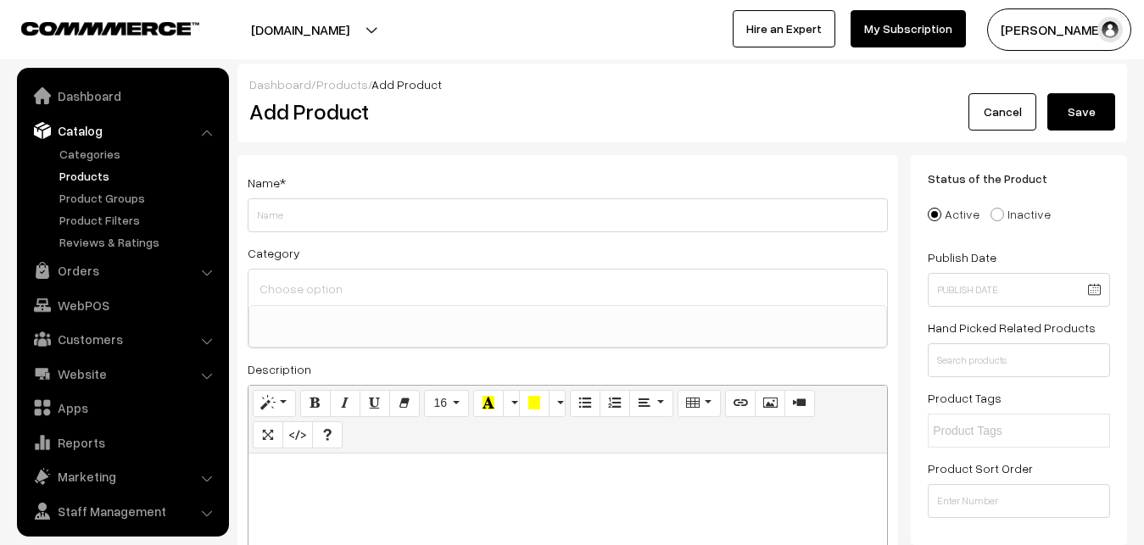
select select
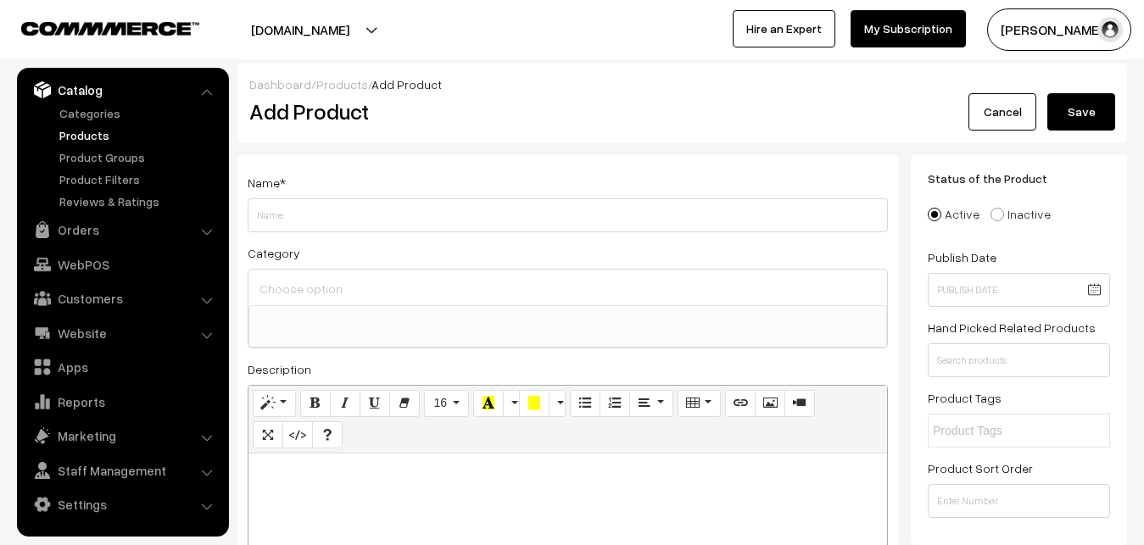
paste div
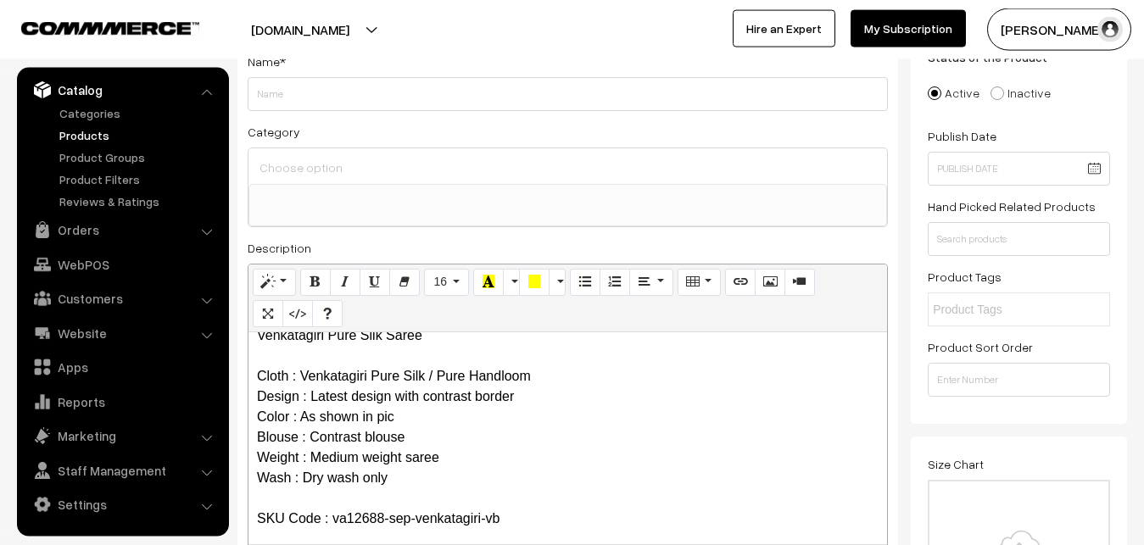
scroll to position [0, 0]
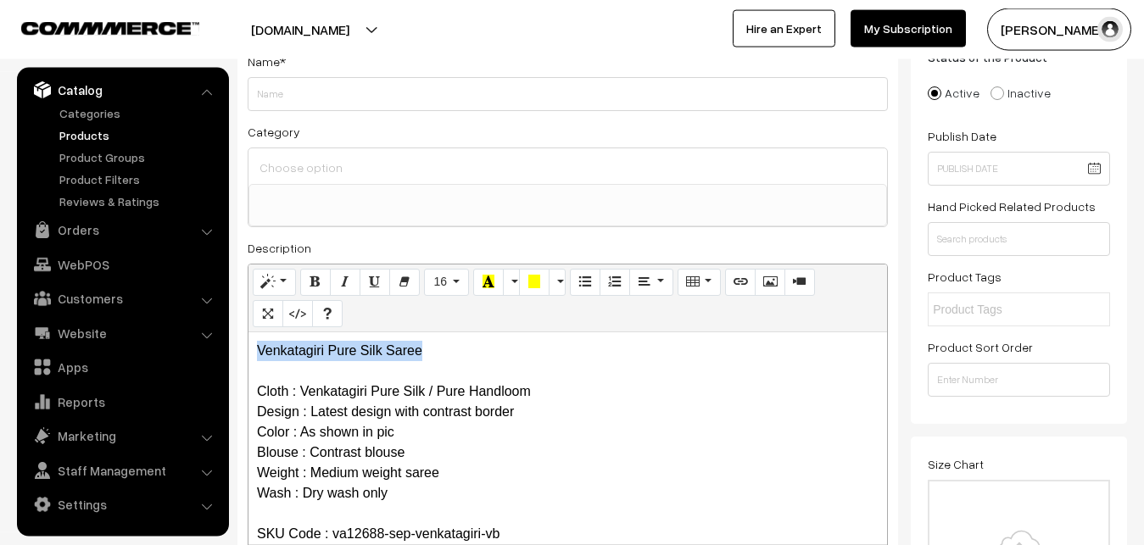
drag, startPoint x: 460, startPoint y: 357, endPoint x: 237, endPoint y: 356, distance: 223.0
click at [248, 356] on div "Venkatagiri Pure Silk Saree Cloth : Venkatagiri Pure Silk / Pure Handloom Desig…" at bounding box center [567, 438] width 638 height 212
copy p "Venkatagiri Pure Silk Saree"
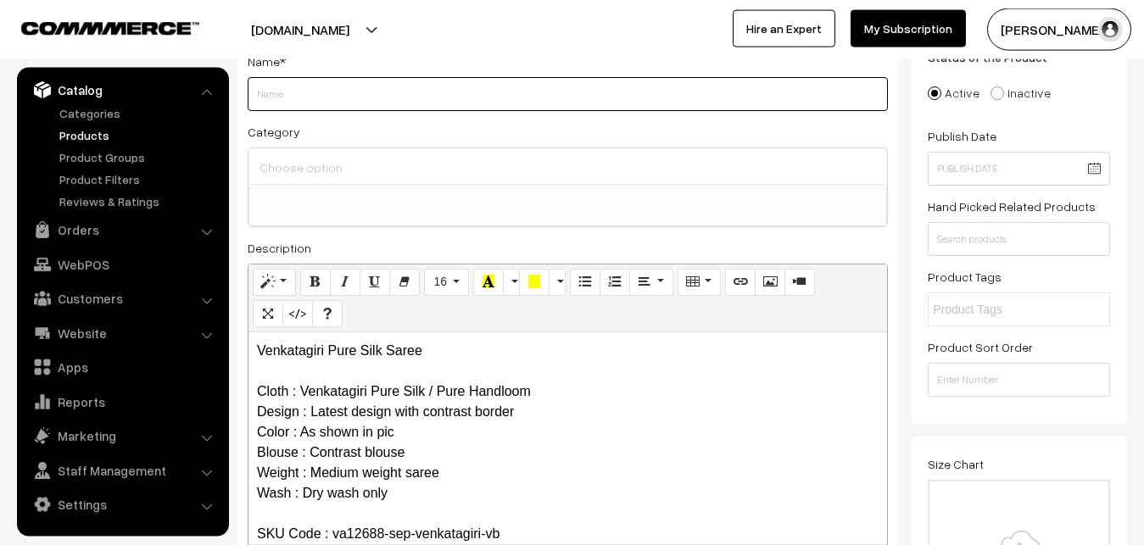
paste input "Venkatagiri Pure Silk Saree"
type input "Venkatagiri Pure Silk Saree"
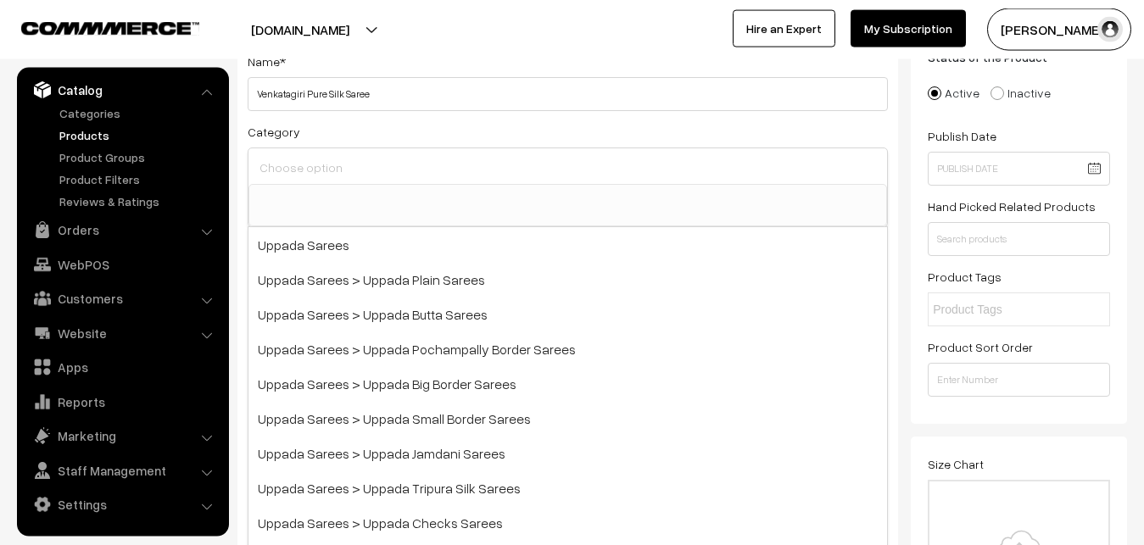
click at [313, 176] on input at bounding box center [567, 167] width 625 height 25
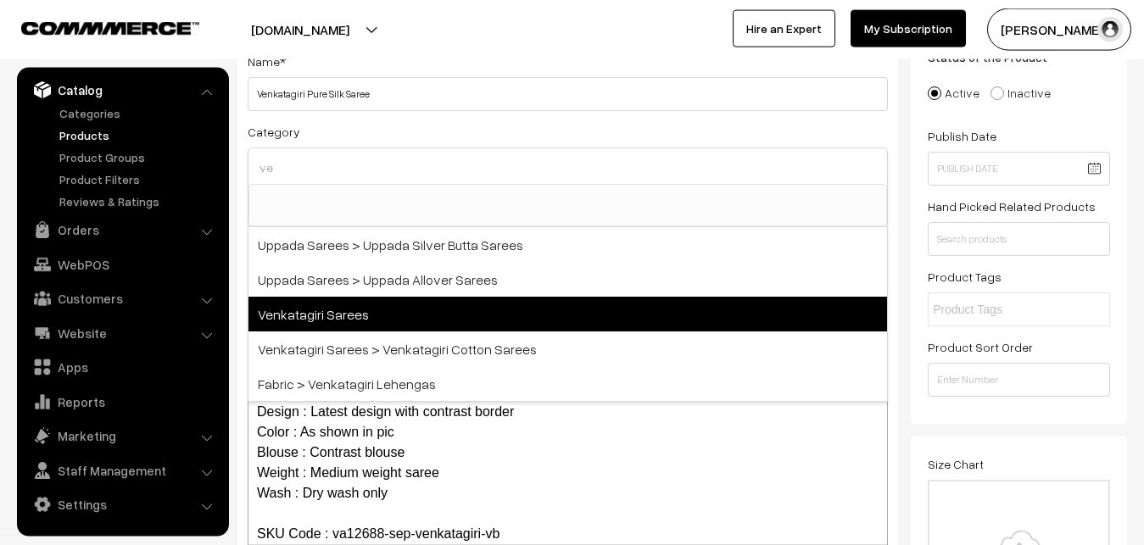
type input "ve"
click at [334, 301] on span "Venkatagiri Sarees" at bounding box center [567, 314] width 638 height 35
select select "5"
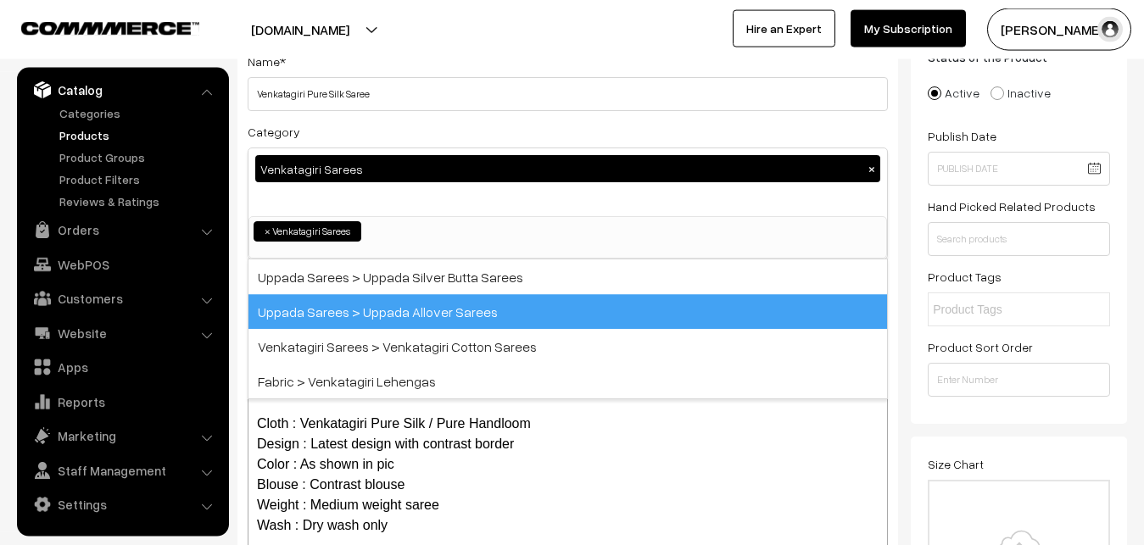
scroll to position [926, 0]
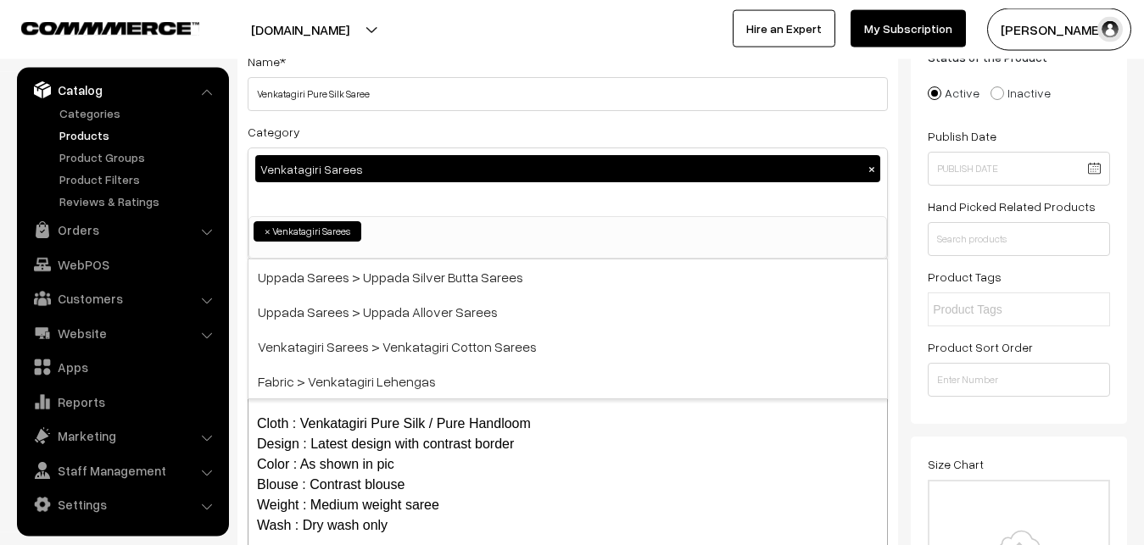
click at [371, 142] on div "Category Venkatagiri Sarees × Uppada Sarees Uppada Sarees > Uppada Plain Sarees…" at bounding box center [568, 190] width 640 height 138
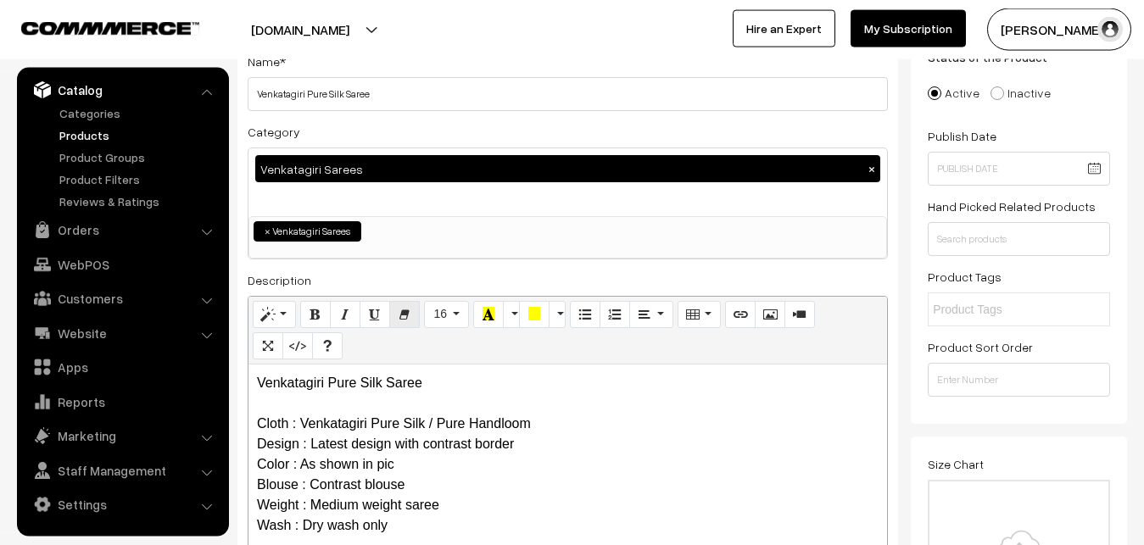
scroll to position [381, 0]
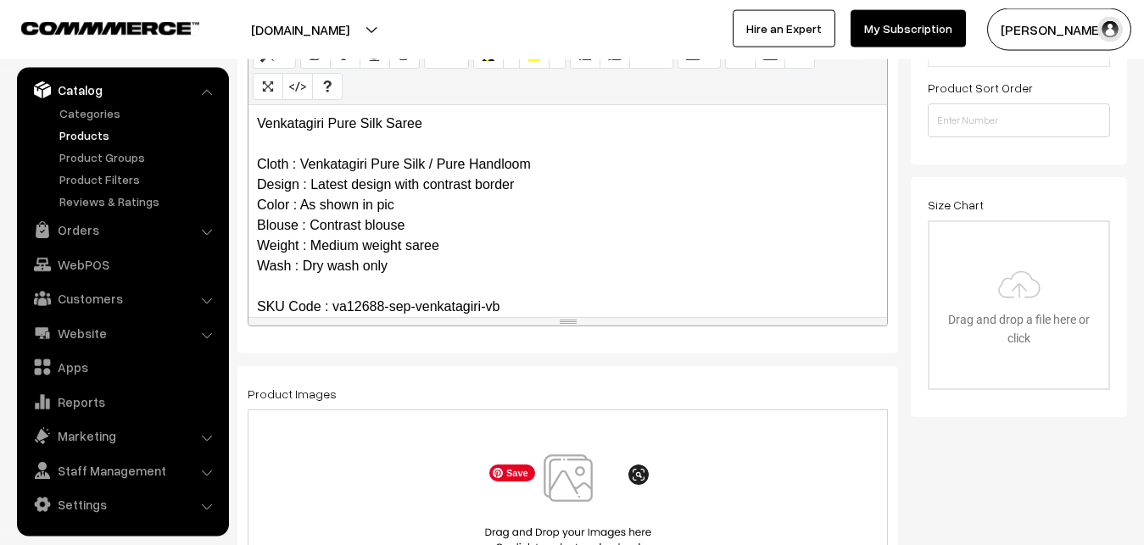
click at [578, 480] on img at bounding box center [568, 503] width 175 height 99
click at [560, 475] on img at bounding box center [568, 503] width 175 height 99
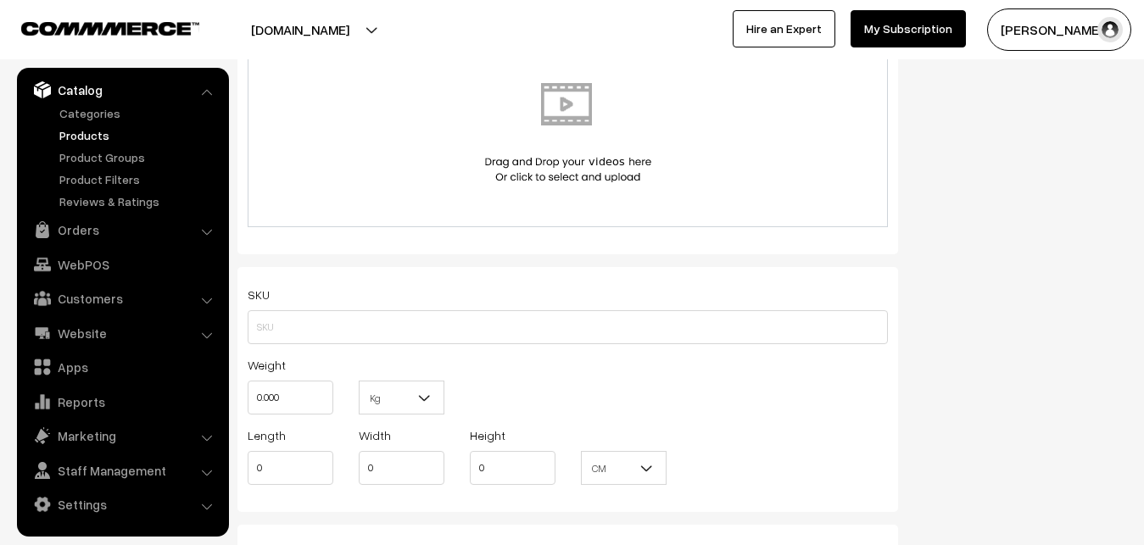
scroll to position [986, 0]
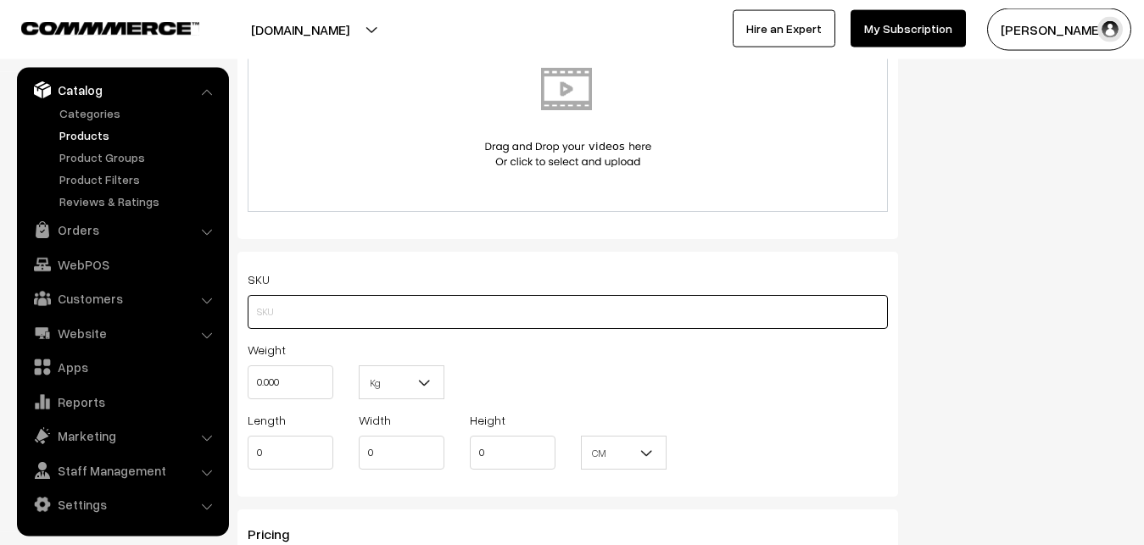
paste input "va12688-sep-venkatagiri-vb"
type input "va12688-sep-venkatagiri-vb"
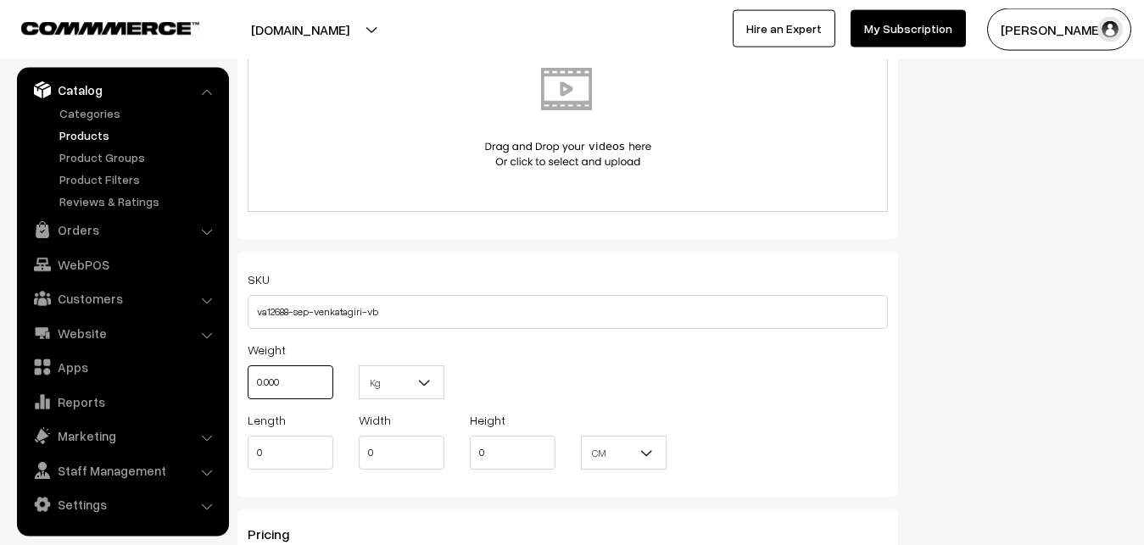
drag, startPoint x: 291, startPoint y: 389, endPoint x: 235, endPoint y: 381, distance: 56.6
click at [248, 381] on input "0.000" at bounding box center [291, 382] width 86 height 34
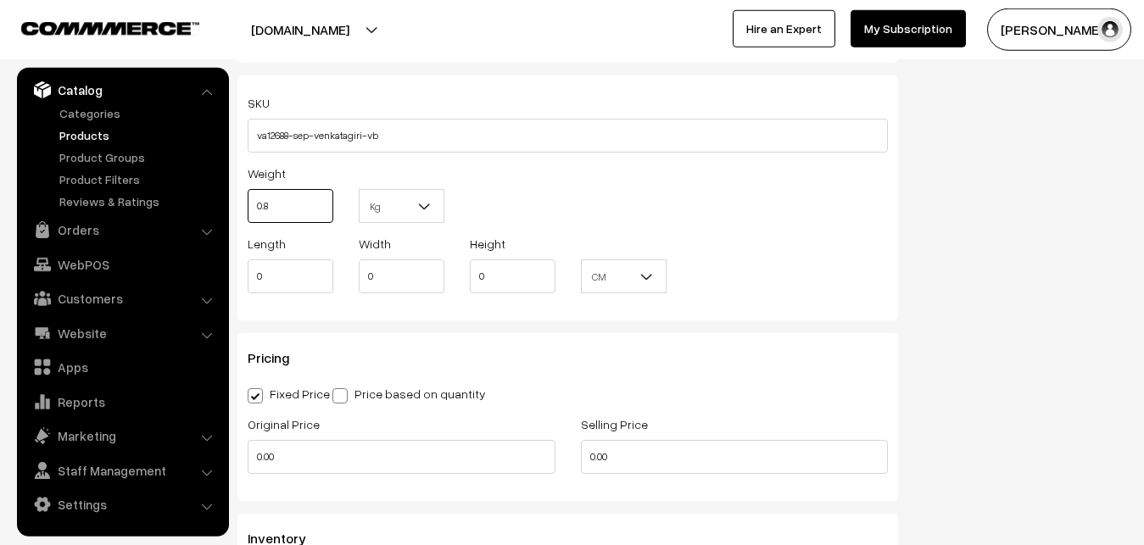
scroll to position [1246, 0]
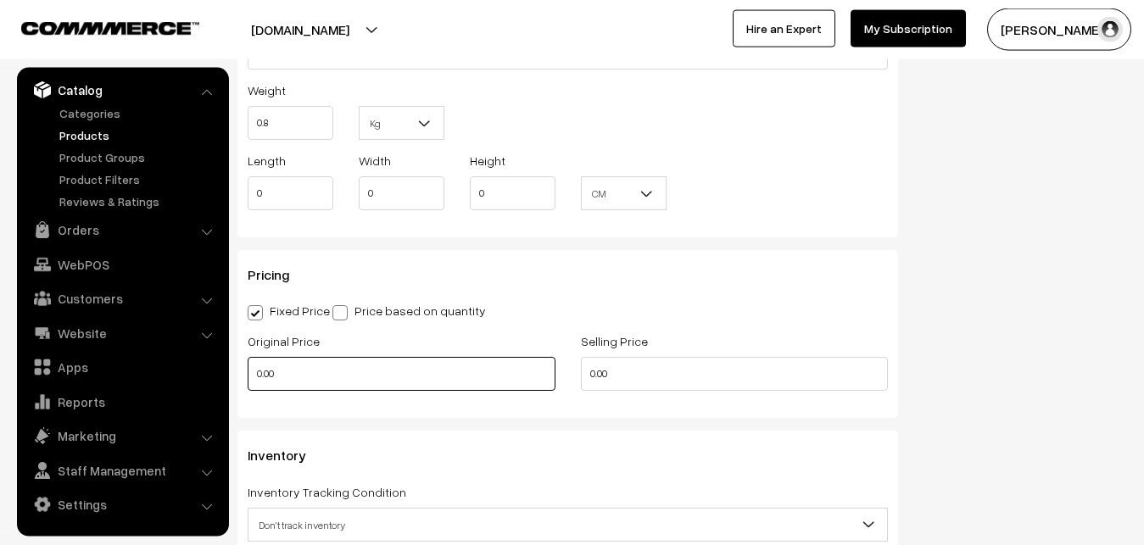
type input "0.80"
drag, startPoint x: 292, startPoint y: 386, endPoint x: 237, endPoint y: 385, distance: 54.3
click at [248, 385] on input "0.00" at bounding box center [402, 374] width 308 height 34
type input "0"
type input "7000"
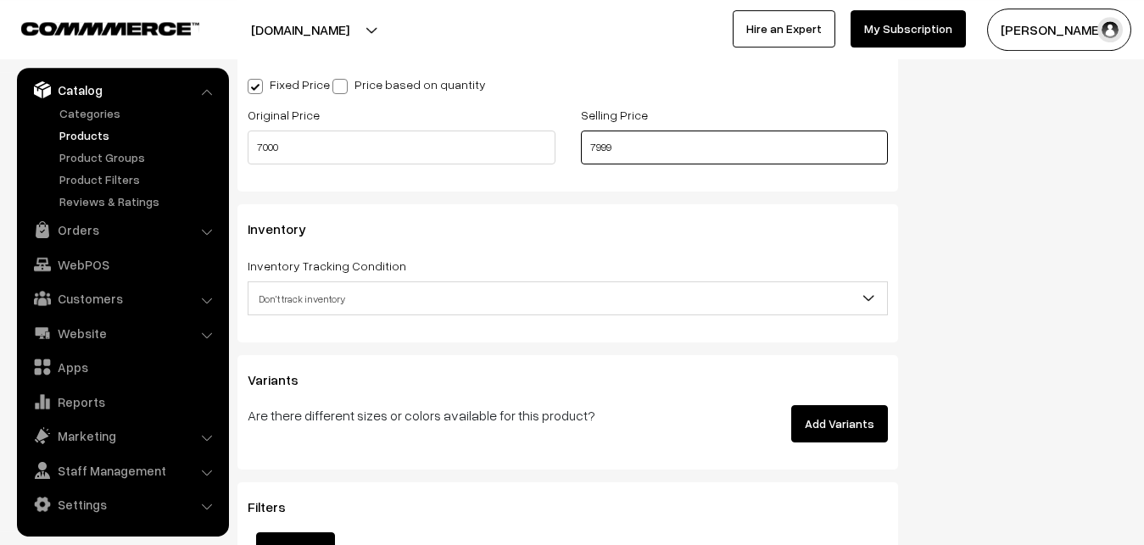
scroll to position [1505, 0]
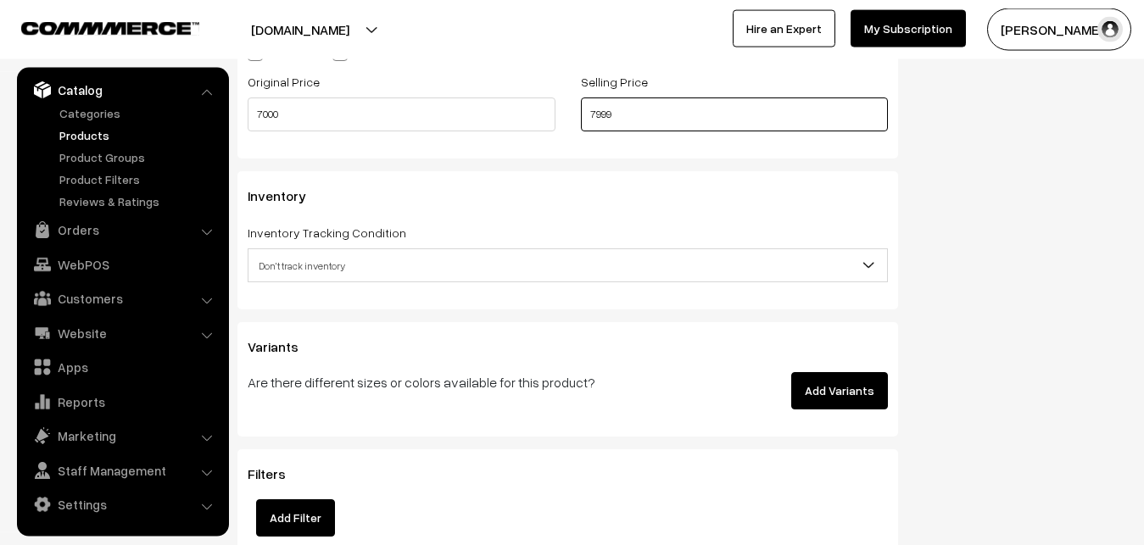
type input "7999"
click at [335, 277] on span "Don't track inventory" at bounding box center [567, 266] width 638 height 30
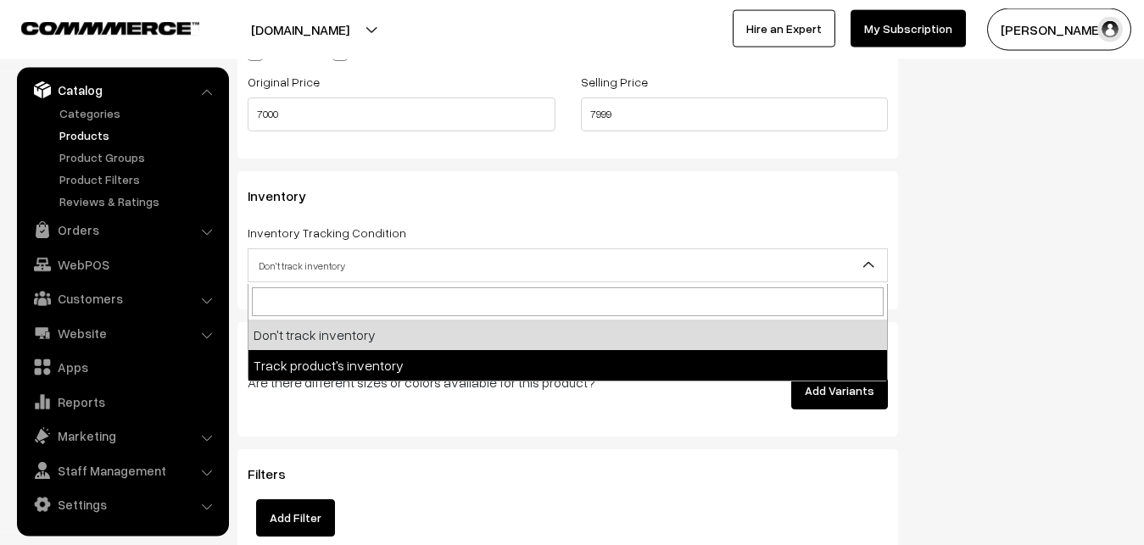
select select "2"
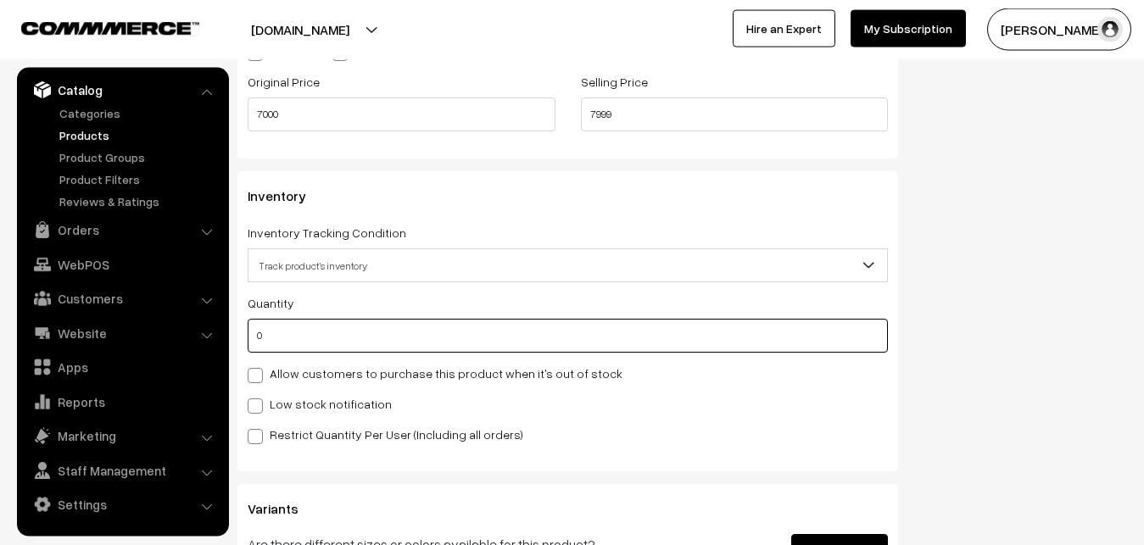
click at [283, 331] on input "0" at bounding box center [568, 336] width 640 height 34
type input "4"
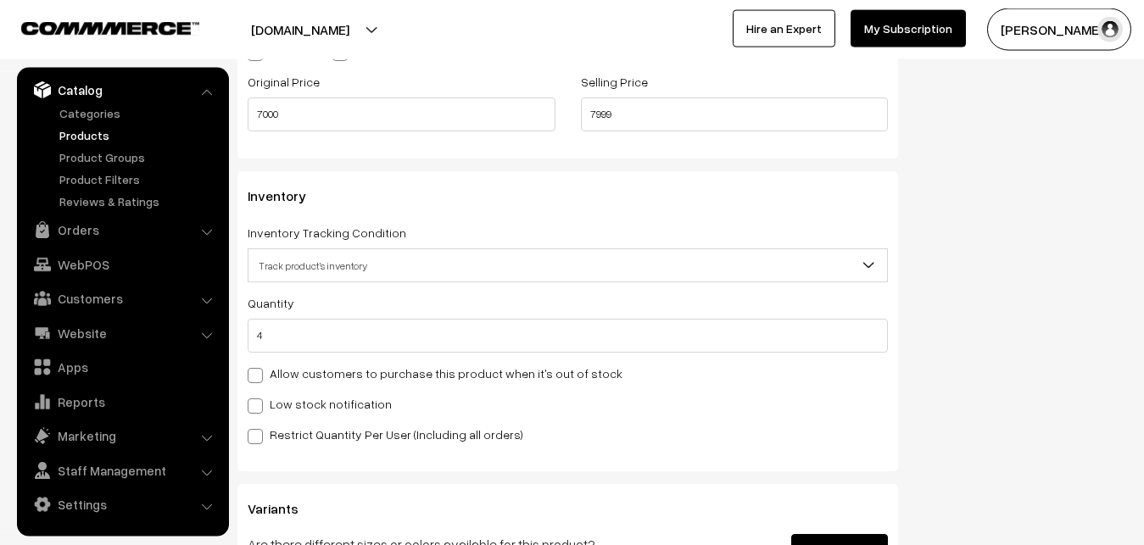
click at [278, 398] on label "Low stock notification" at bounding box center [320, 404] width 144 height 18
click at [259, 398] on input "Low stock notification" at bounding box center [253, 403] width 11 height 11
checkbox input "true"
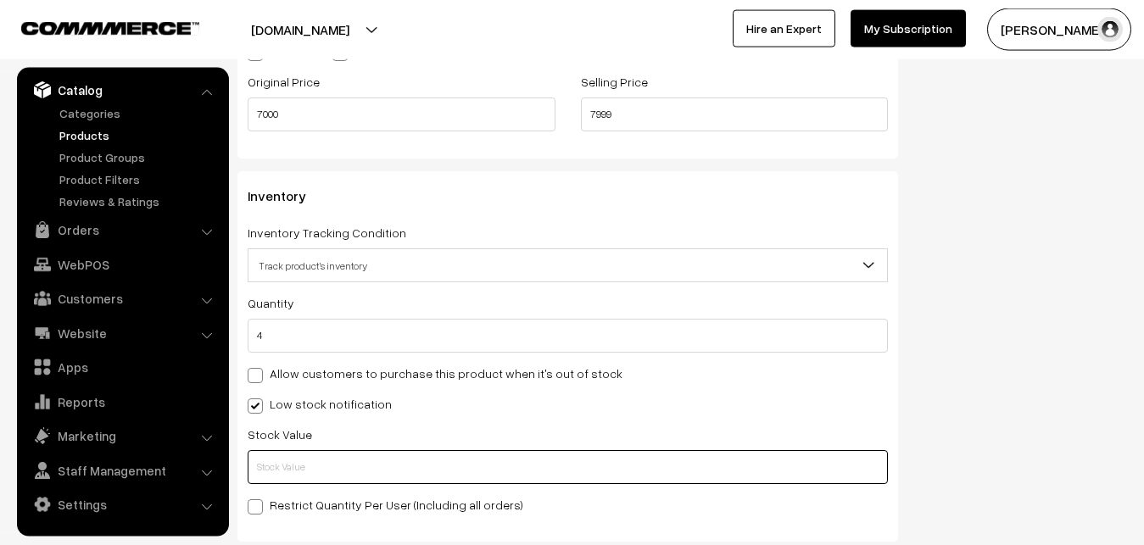
click at [273, 456] on input "text" at bounding box center [568, 467] width 640 height 34
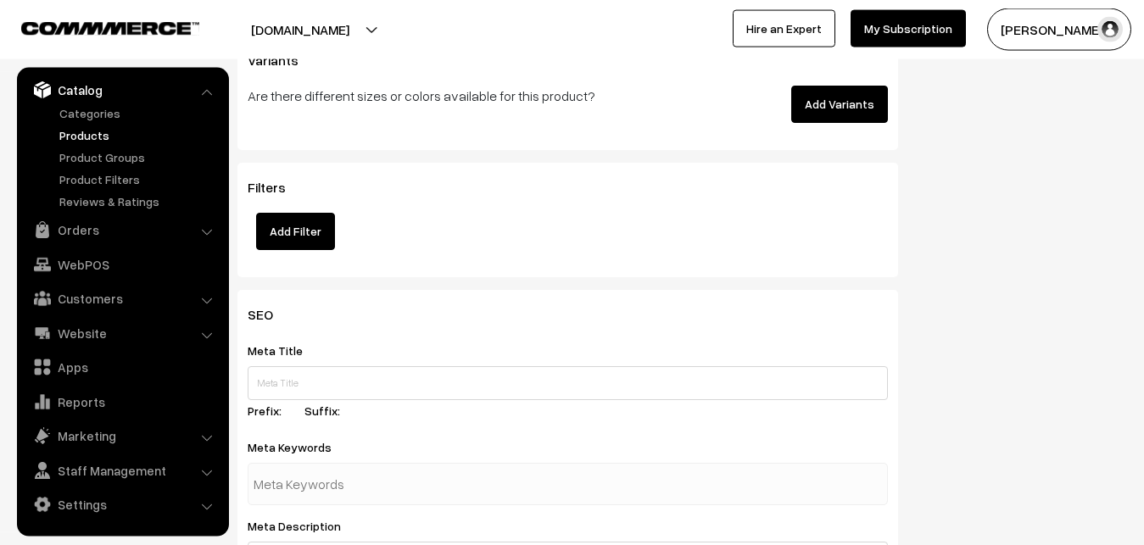
scroll to position [2524, 0]
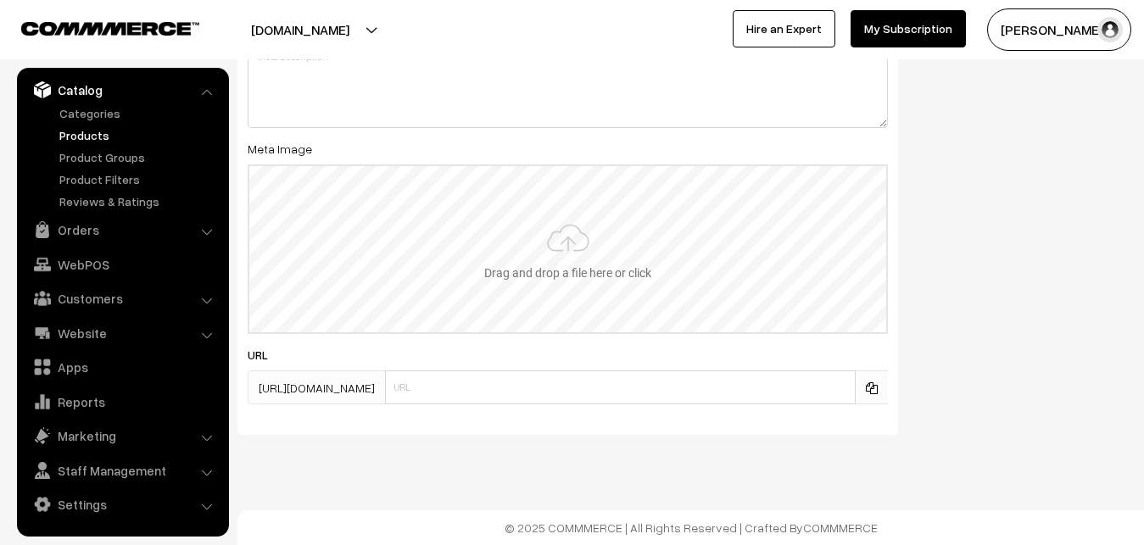
type input "2"
click at [538, 223] on input "file" at bounding box center [567, 249] width 637 height 166
type input "C:\fakepath\venkatagiri-saree-va12688-sep-1.jpeg"
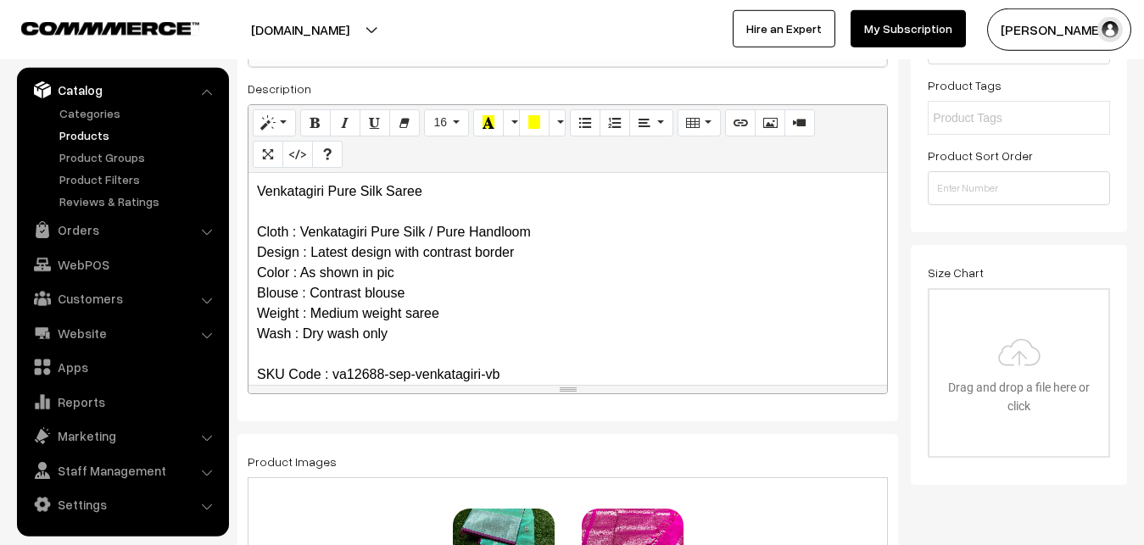
scroll to position [0, 0]
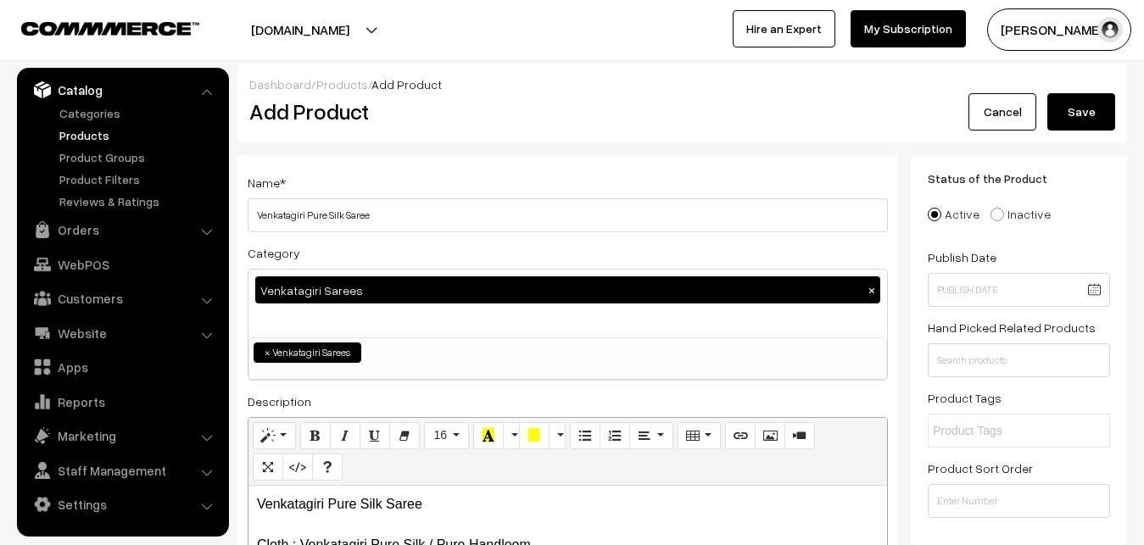
click at [1088, 88] on div "Dashboard / Products / Add Product" at bounding box center [682, 84] width 866 height 18
click at [1084, 114] on button "Save" at bounding box center [1081, 111] width 68 height 37
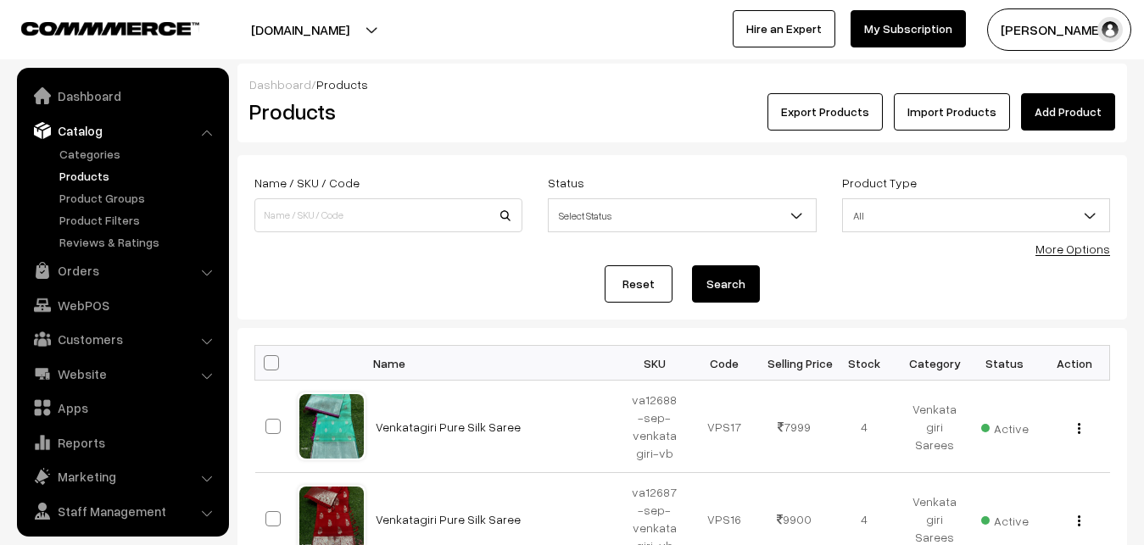
scroll to position [41, 0]
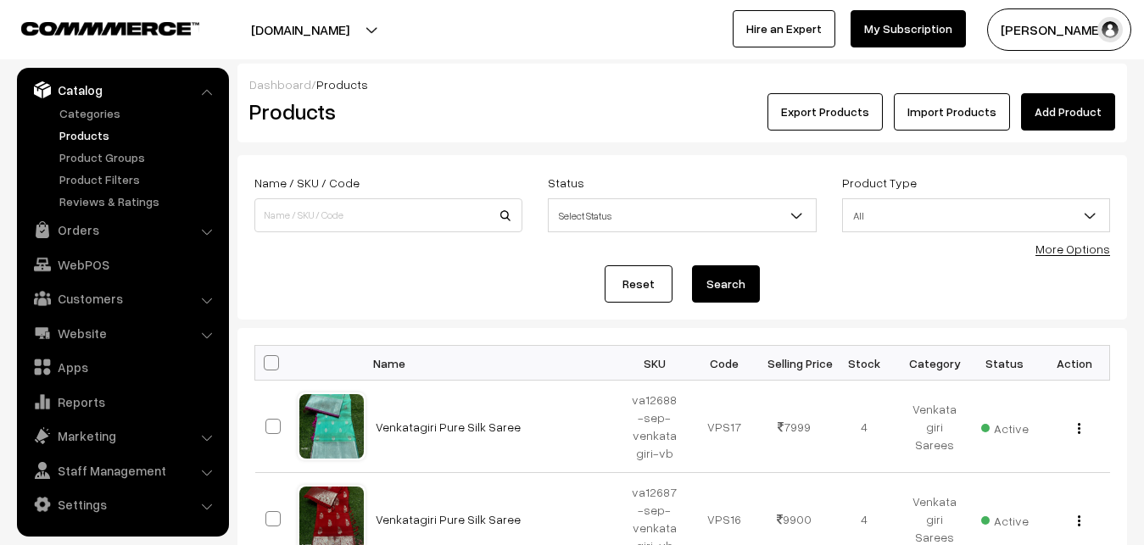
click at [1032, 115] on link "Add Product" at bounding box center [1068, 111] width 94 height 37
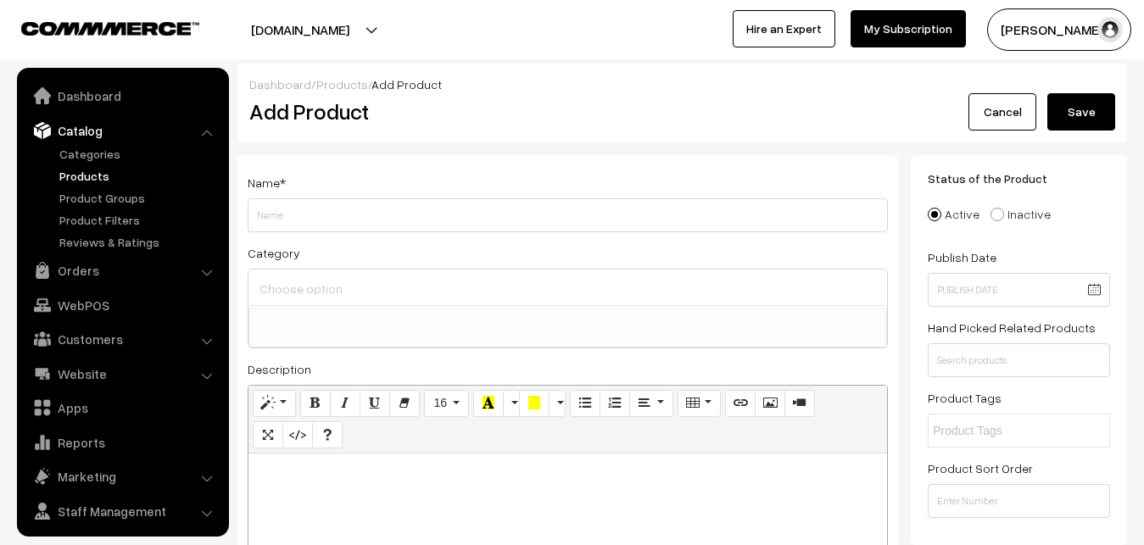
select select
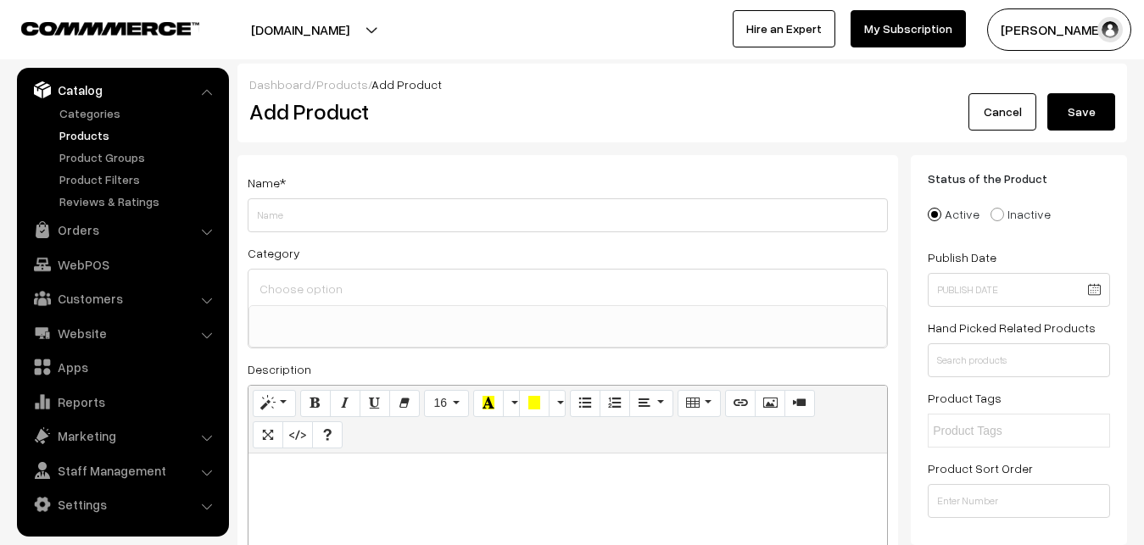
click at [90, 135] on link "Products" at bounding box center [139, 135] width 168 height 18
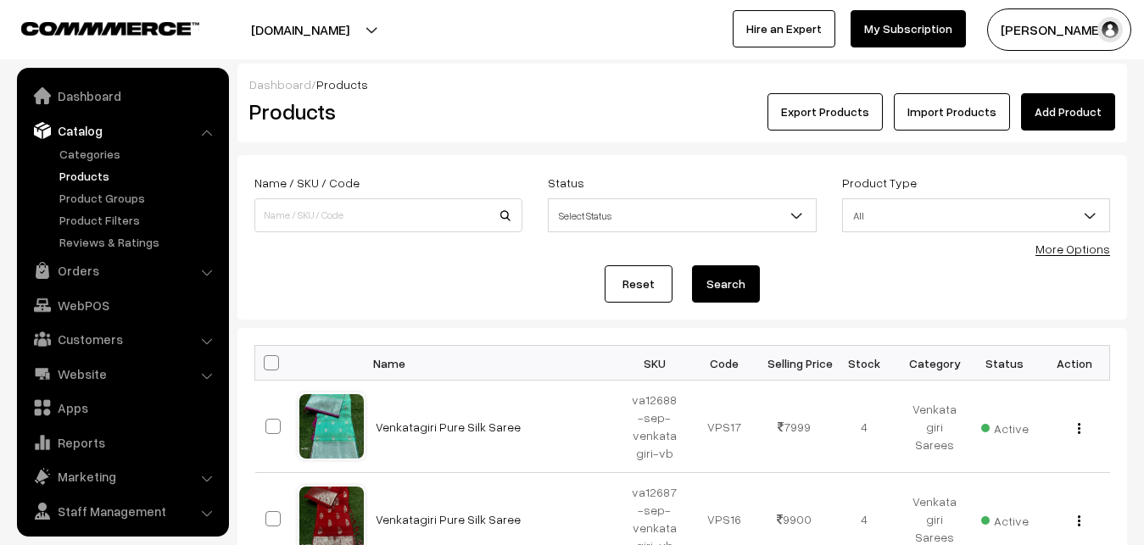
scroll to position [41, 0]
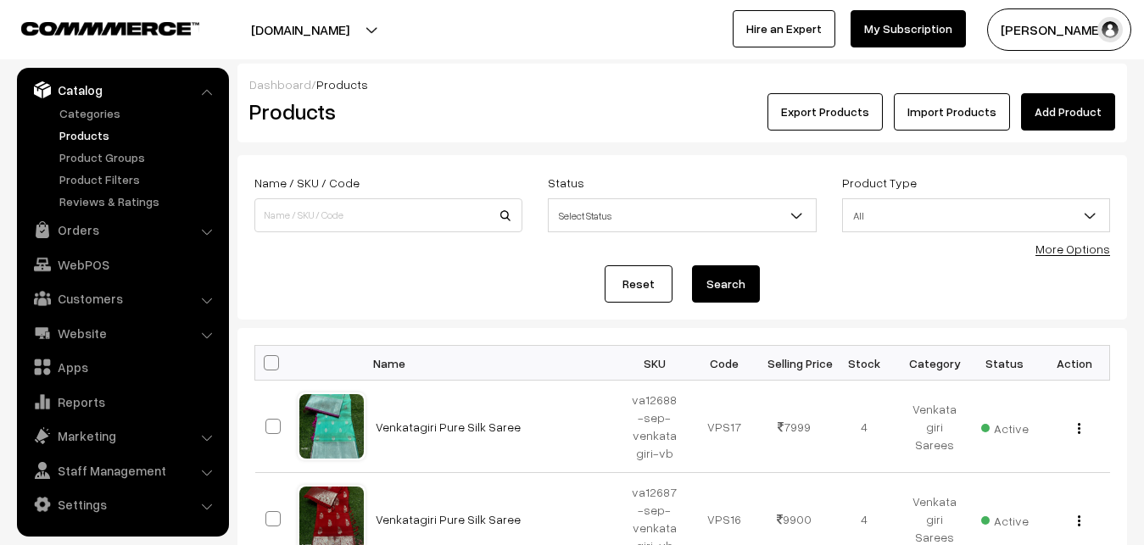
click at [582, 120] on div "Export Products Import Products Add Product" at bounding box center [830, 111] width 569 height 37
click at [1060, 110] on link "Add Product" at bounding box center [1068, 111] width 94 height 37
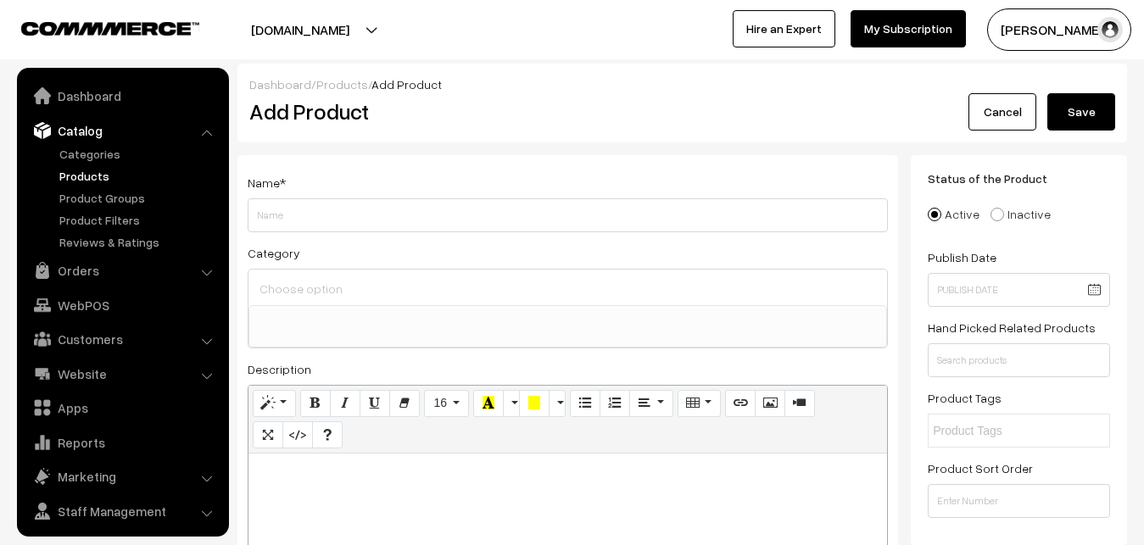
select select
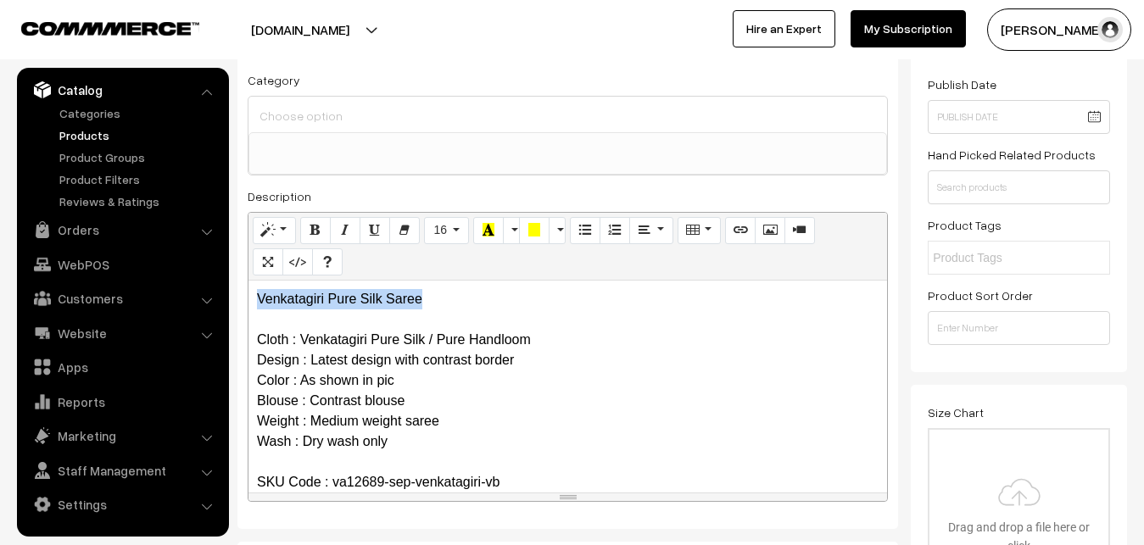
drag, startPoint x: 436, startPoint y: 289, endPoint x: 229, endPoint y: 281, distance: 207.1
click at [248, 281] on div "Venkatagiri Pure Silk Saree Cloth : Venkatagiri Pure Silk / Pure Handloom Desig…" at bounding box center [567, 387] width 638 height 212
copy p "Venkatagiri Pure Silk Saree"
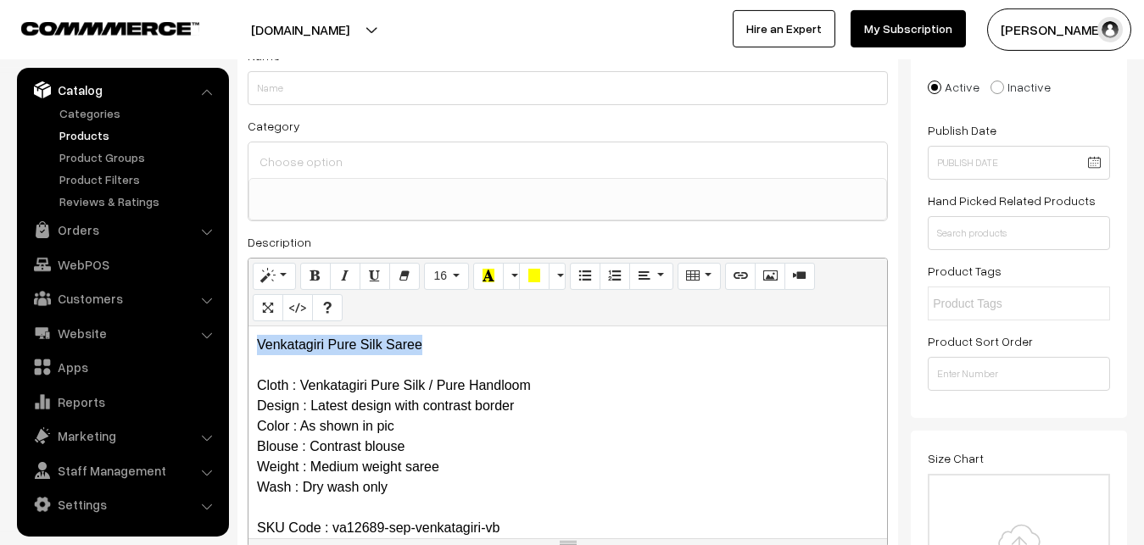
scroll to position [86, 0]
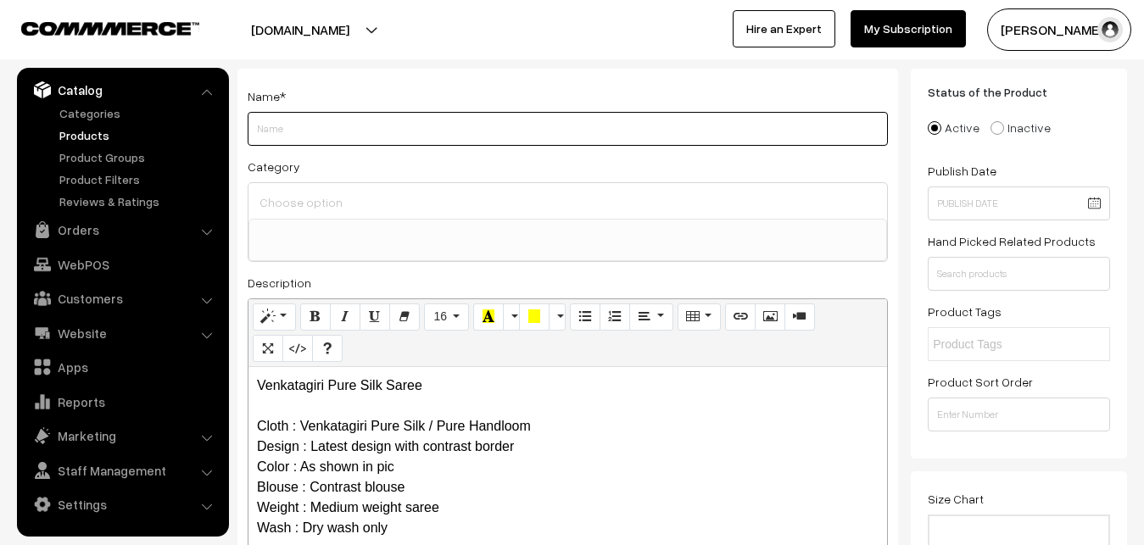
paste input "Venkatagiri Pure Silk Saree"
type input "Venkatagiri Pure Silk Saree"
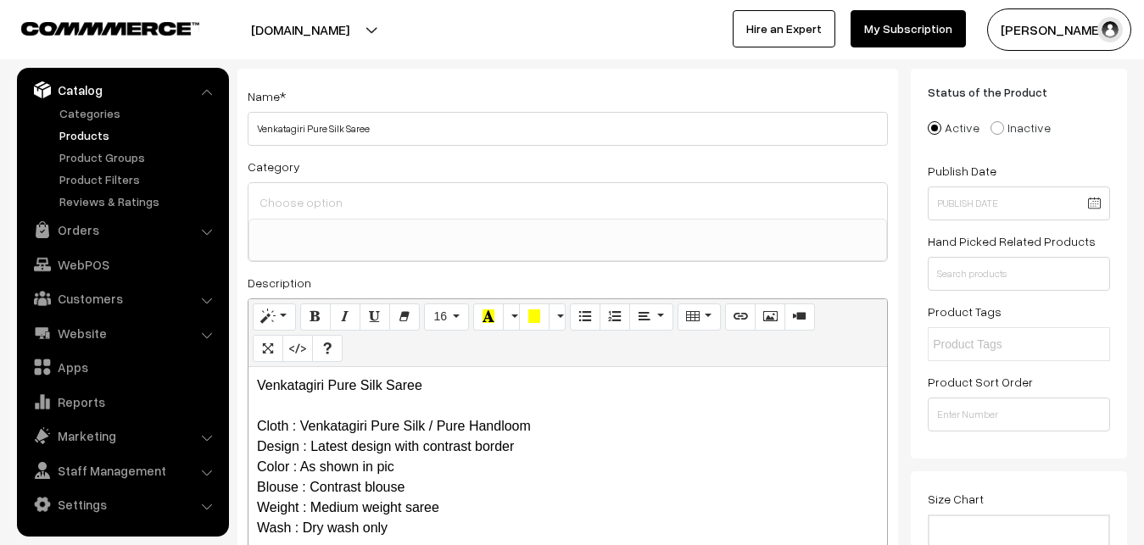
click at [284, 169] on label "Category" at bounding box center [274, 167] width 53 height 18
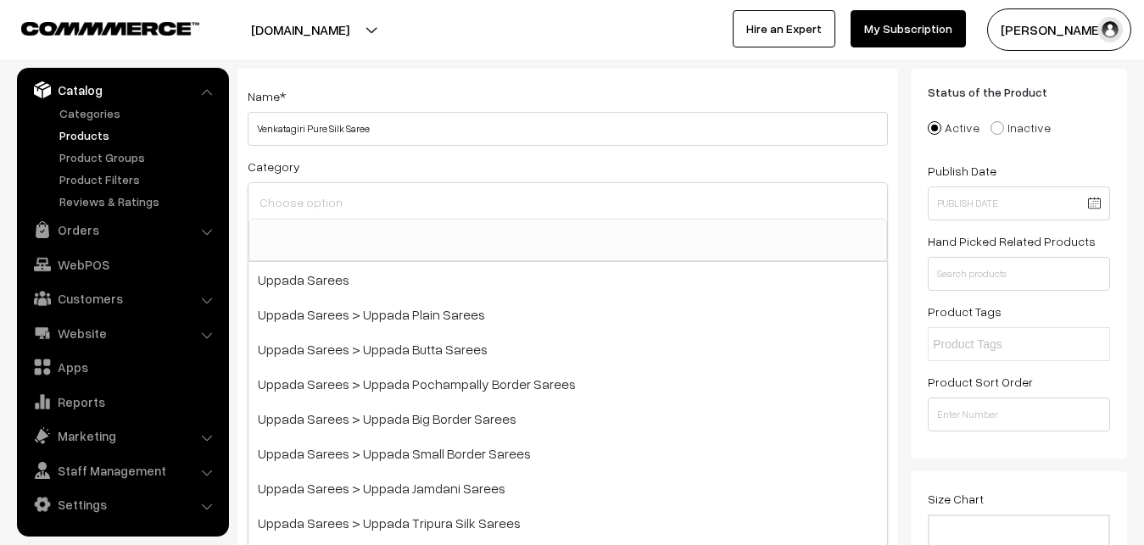
click at [284, 193] on input at bounding box center [567, 202] width 625 height 25
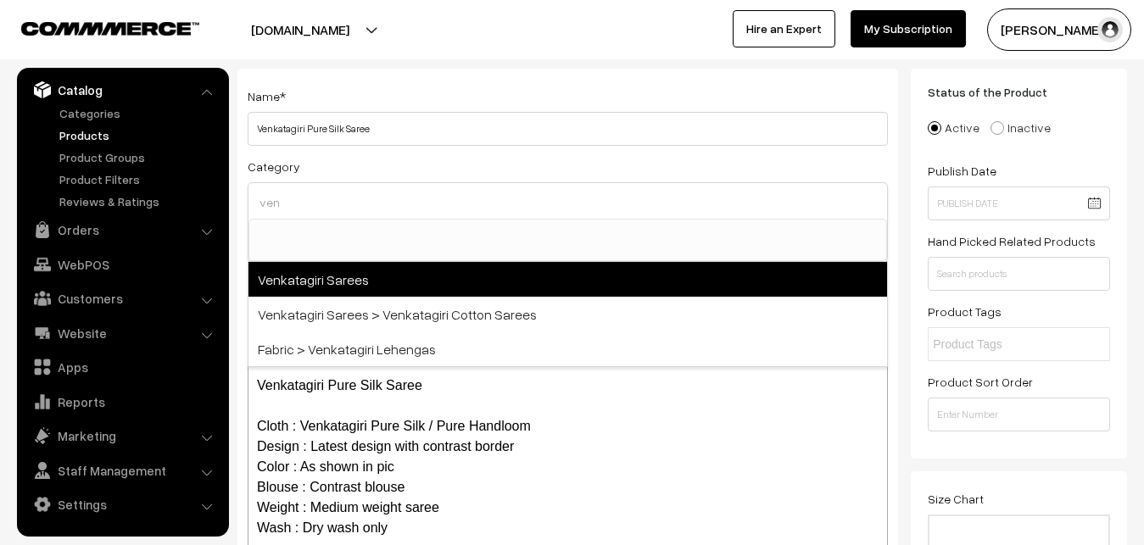
type input "ven"
click at [292, 270] on span "Venkatagiri Sarees" at bounding box center [567, 279] width 638 height 35
select select "5"
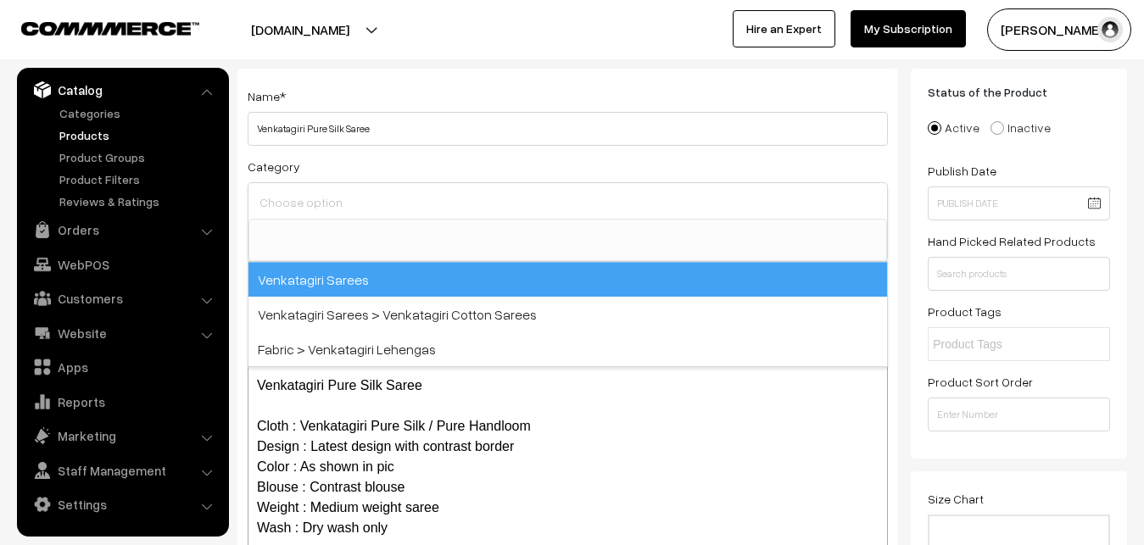
scroll to position [926, 0]
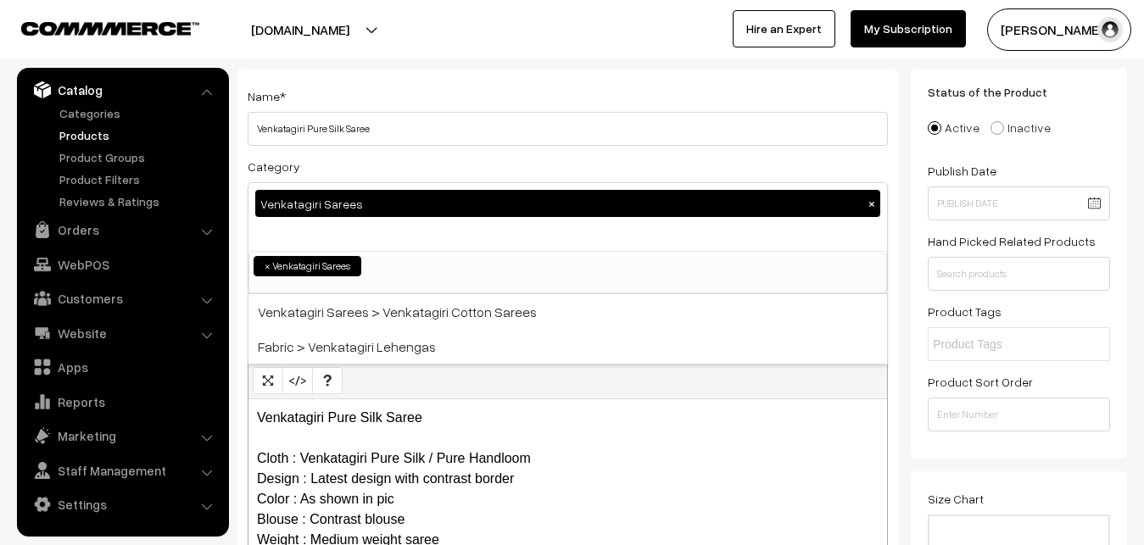
click at [355, 170] on div "Category Venkatagiri Sarees × Uppada Sarees Uppada Sarees > Uppada Plain Sarees…" at bounding box center [568, 225] width 640 height 138
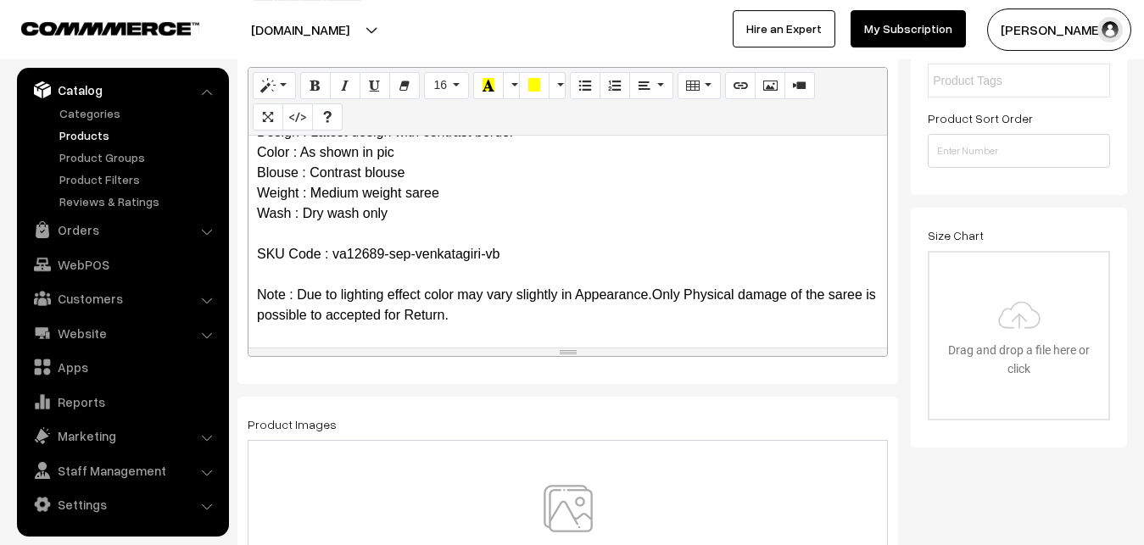
scroll to position [519, 0]
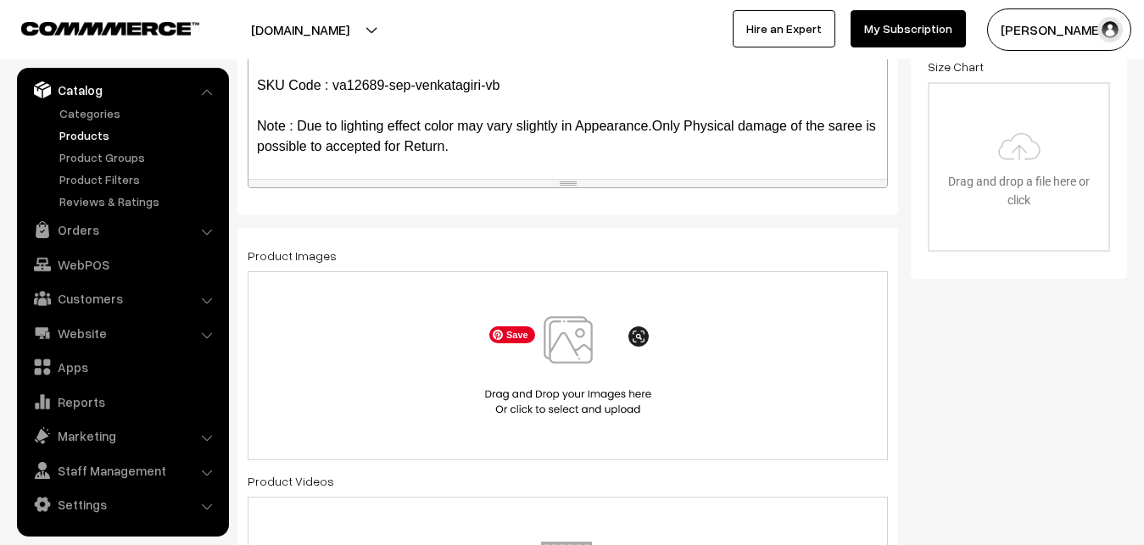
click at [565, 344] on img at bounding box center [568, 365] width 175 height 99
click at [562, 339] on img at bounding box center [568, 365] width 175 height 99
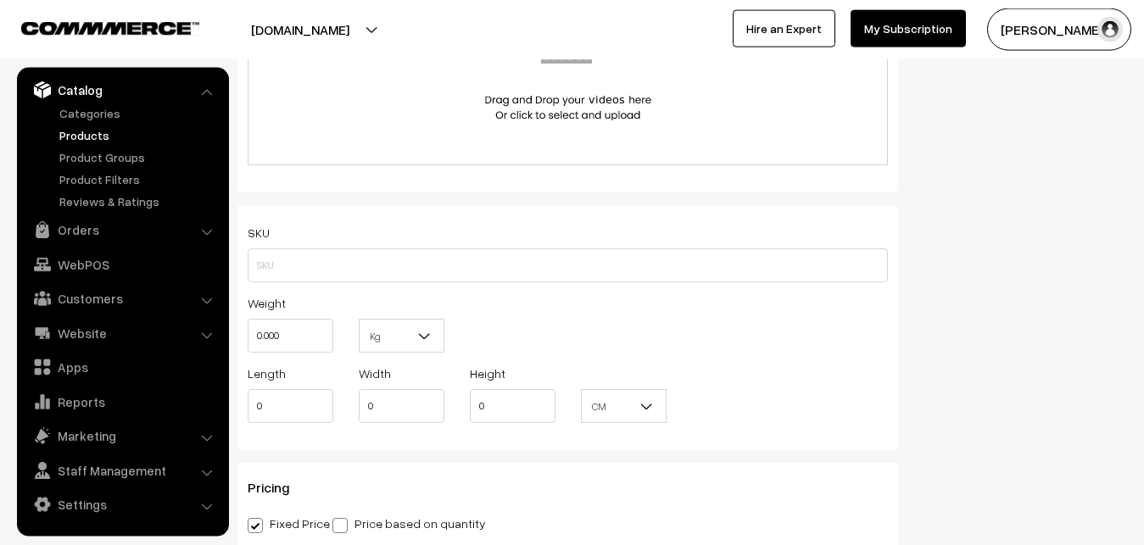
scroll to position [1038, 0]
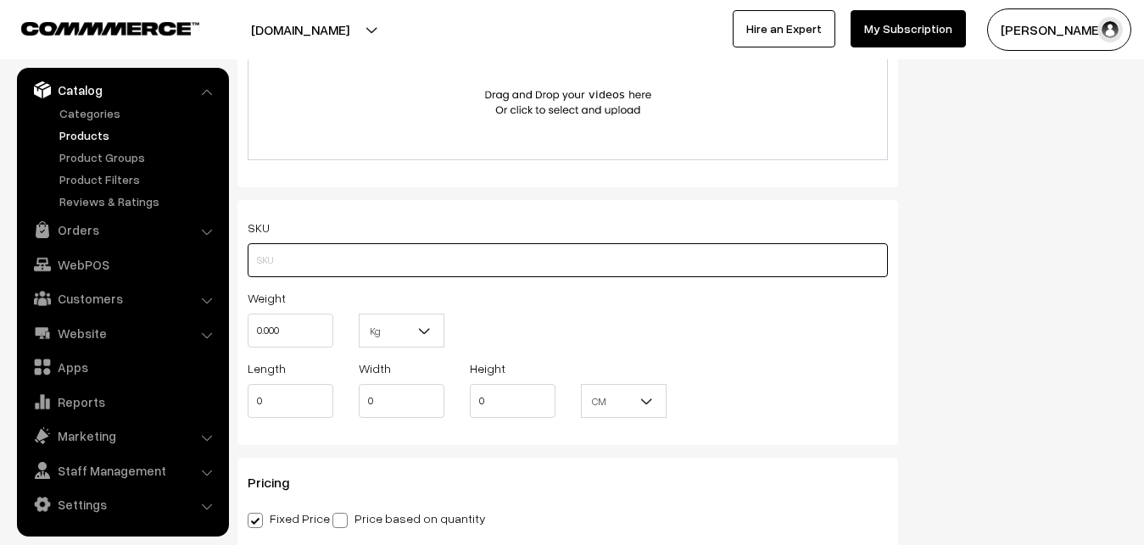
paste input "va12689-sep-venkatagiri-vb"
type input "va12689-sep-venkatagiri-vb"
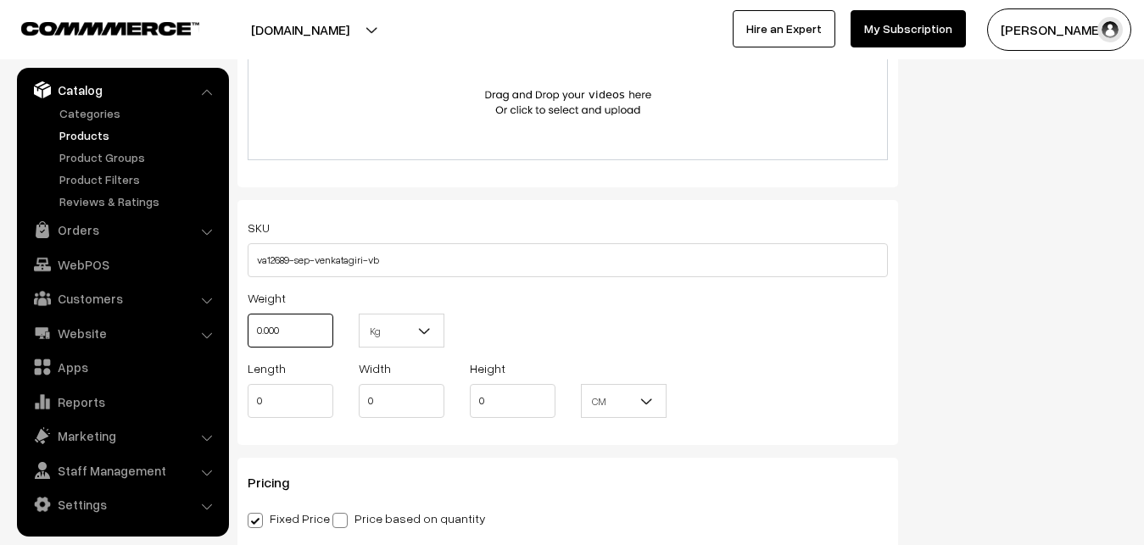
drag, startPoint x: 295, startPoint y: 338, endPoint x: 235, endPoint y: 338, distance: 60.2
click at [248, 338] on input "0.000" at bounding box center [291, 331] width 86 height 34
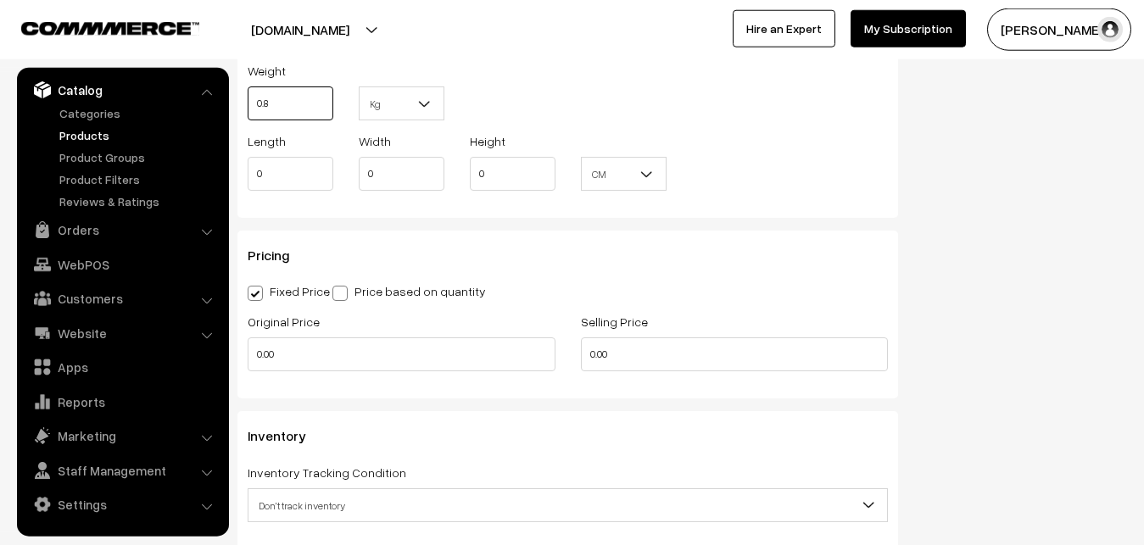
scroll to position [1297, 0]
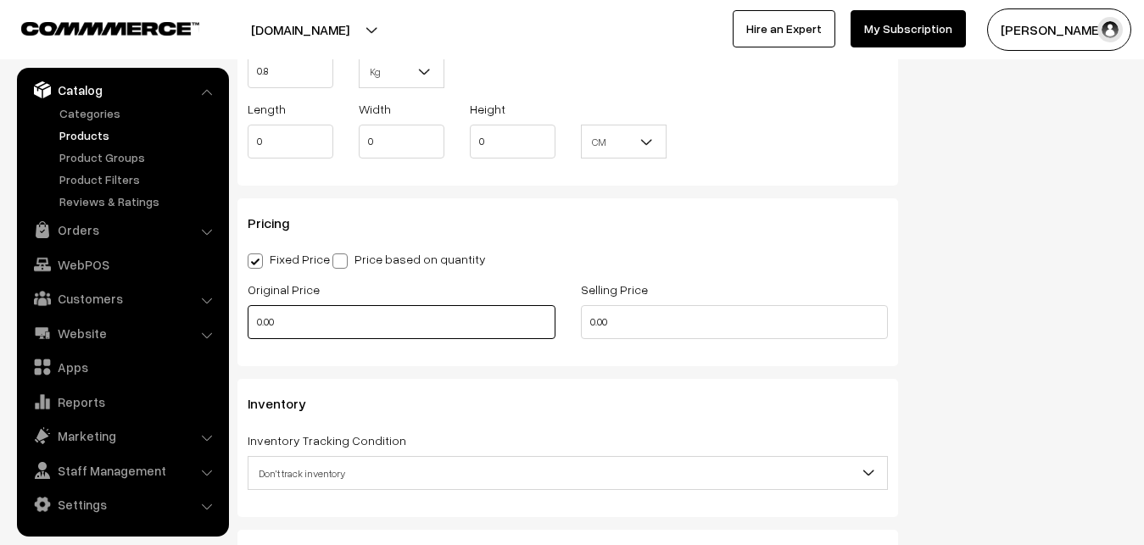
type input "0.80"
drag, startPoint x: 315, startPoint y: 313, endPoint x: 236, endPoint y: 318, distance: 79.0
click at [248, 318] on input "0.00" at bounding box center [402, 322] width 308 height 34
type input "0"
type input "10700"
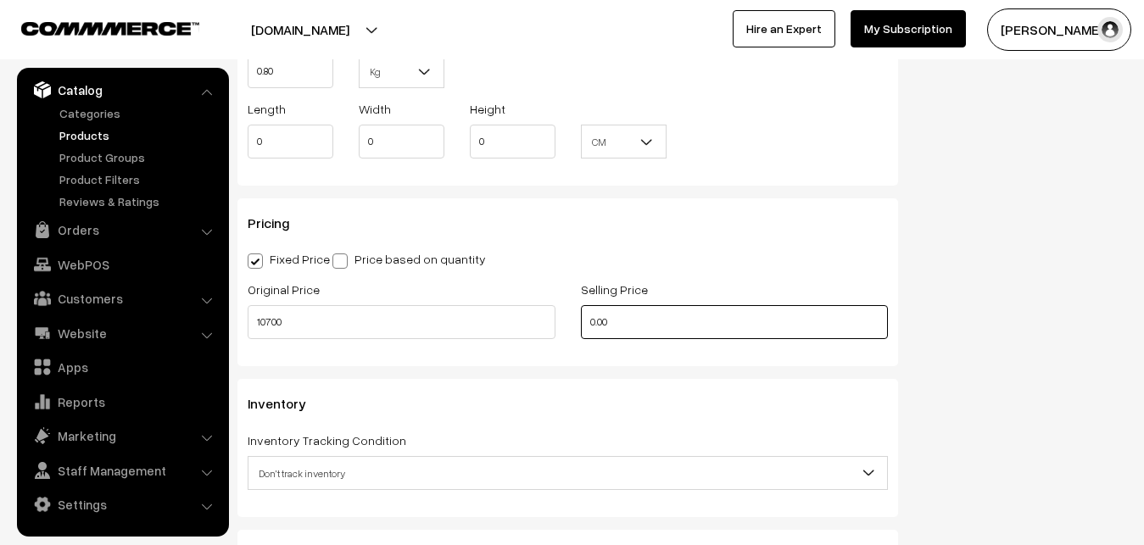
drag, startPoint x: 643, startPoint y: 324, endPoint x: 523, endPoint y: 314, distance: 120.0
click at [581, 314] on input "0.00" at bounding box center [735, 322] width 308 height 34
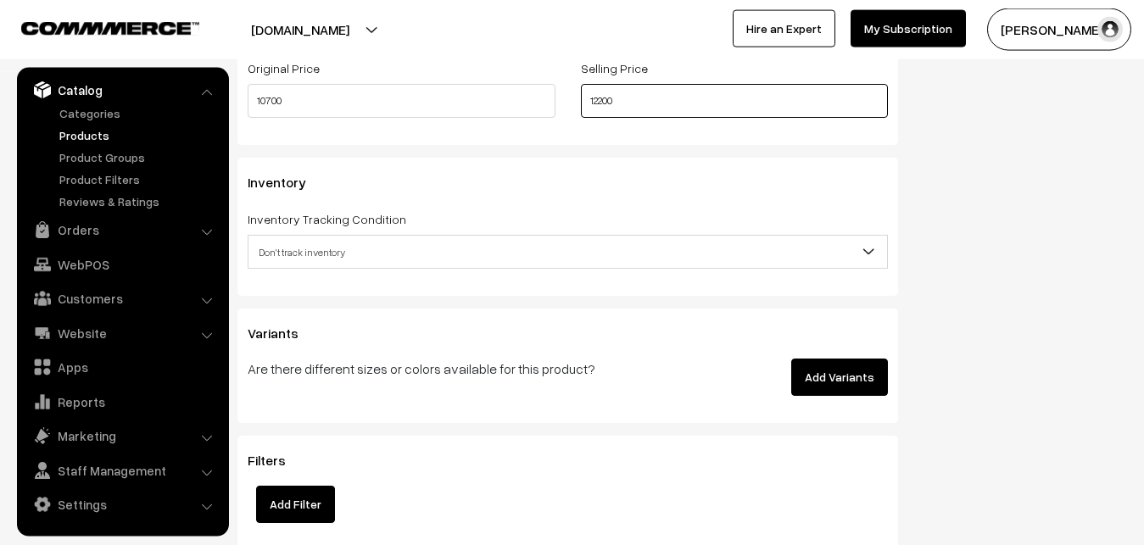
scroll to position [1557, 0]
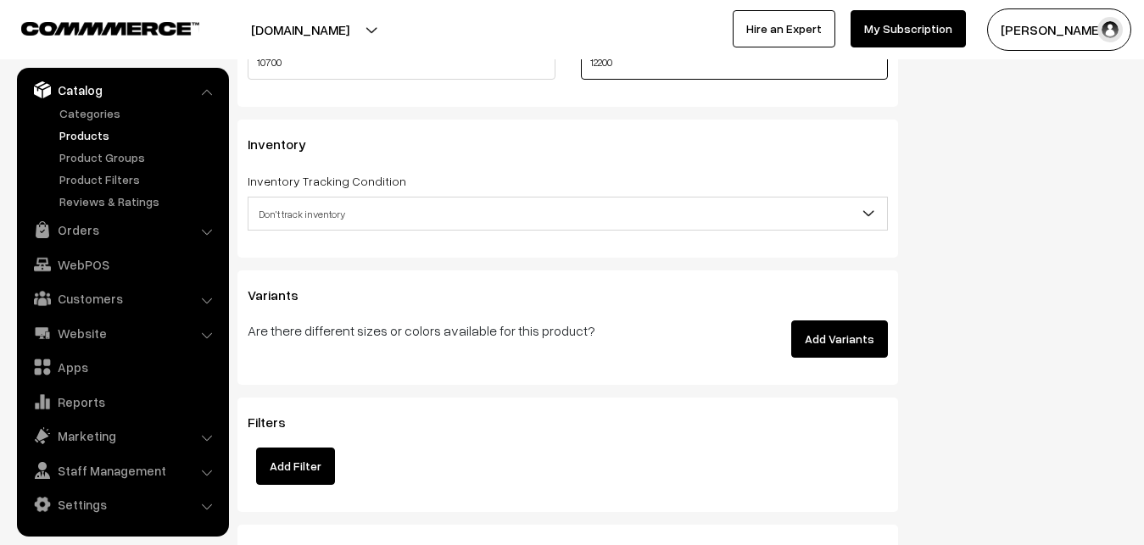
type input "12200"
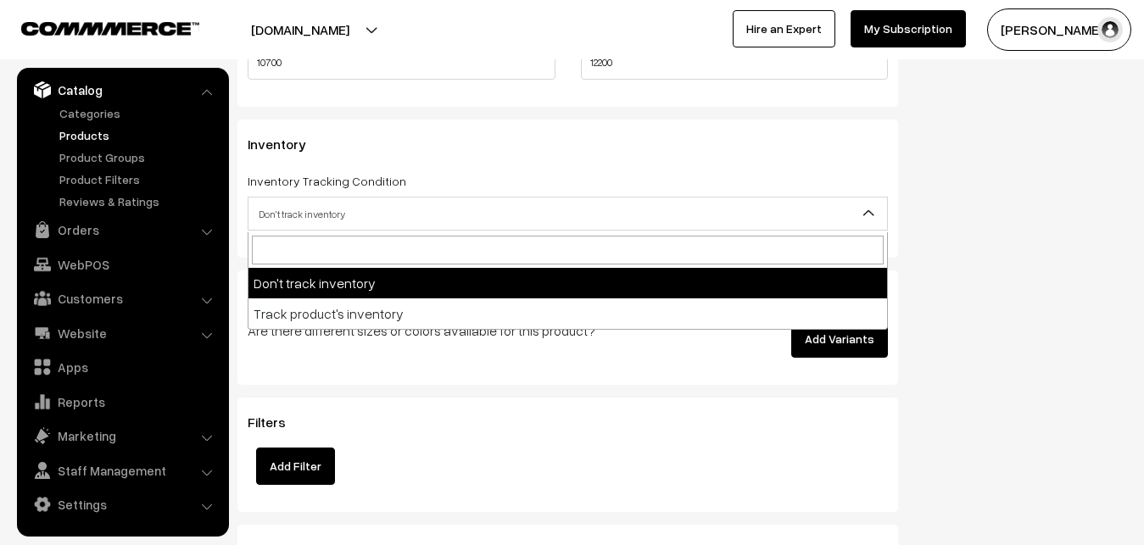
click at [293, 207] on span "Don't track inventory" at bounding box center [567, 214] width 638 height 30
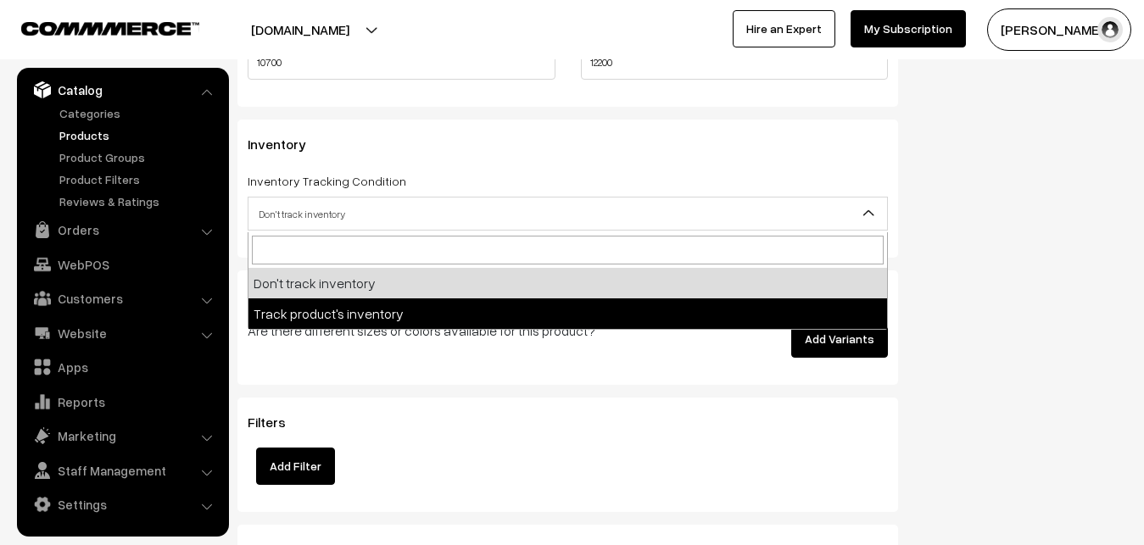
drag, startPoint x: 311, startPoint y: 307, endPoint x: 301, endPoint y: 299, distance: 12.7
select select "2"
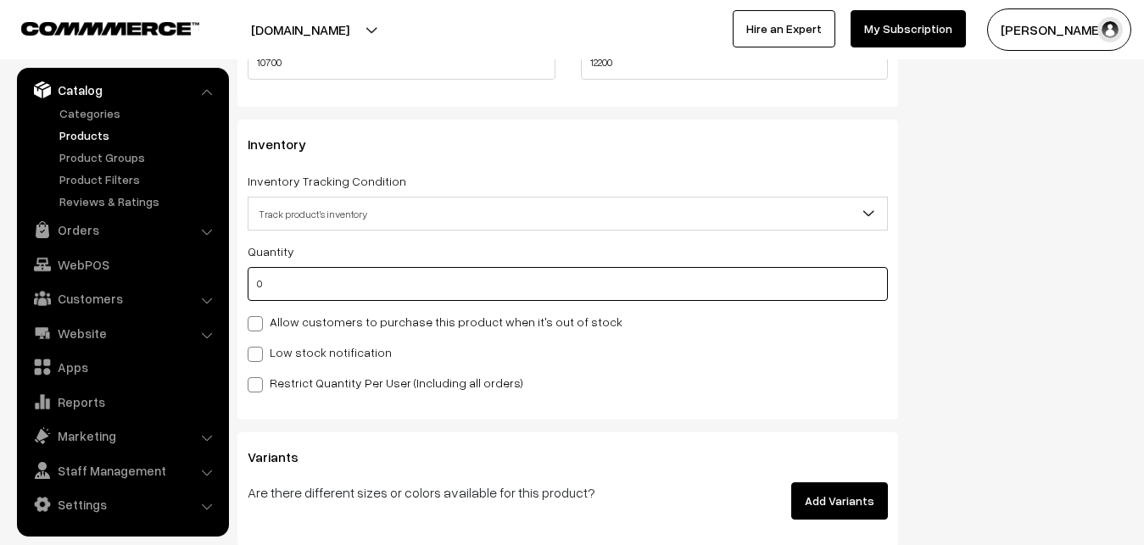
click at [294, 292] on input "0" at bounding box center [568, 284] width 640 height 34
type input "4"
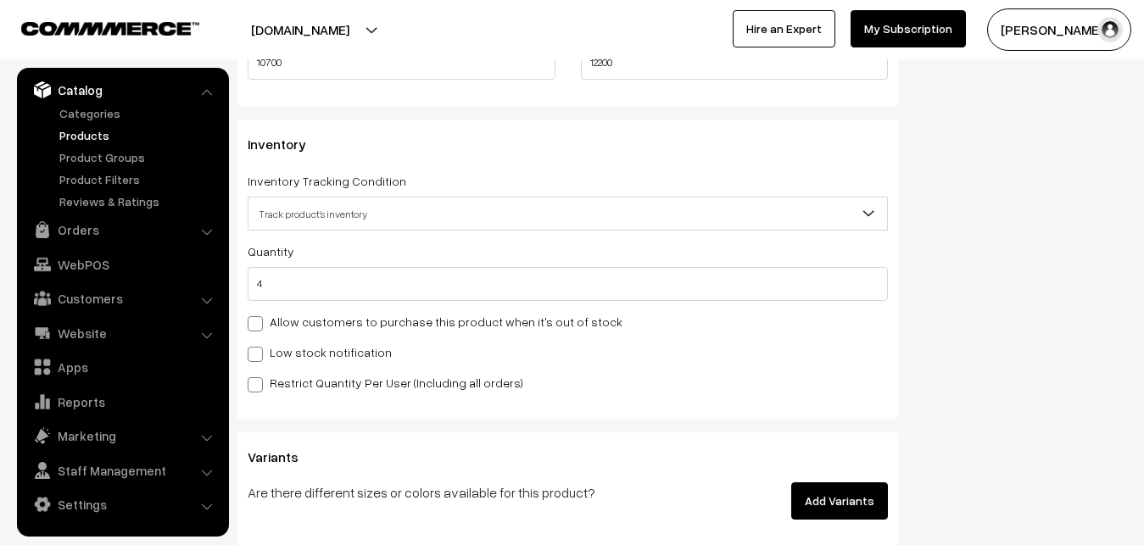
click at [263, 347] on label "Low stock notification" at bounding box center [320, 352] width 144 height 18
click at [259, 347] on input "Low stock notification" at bounding box center [253, 351] width 11 height 11
checkbox input "true"
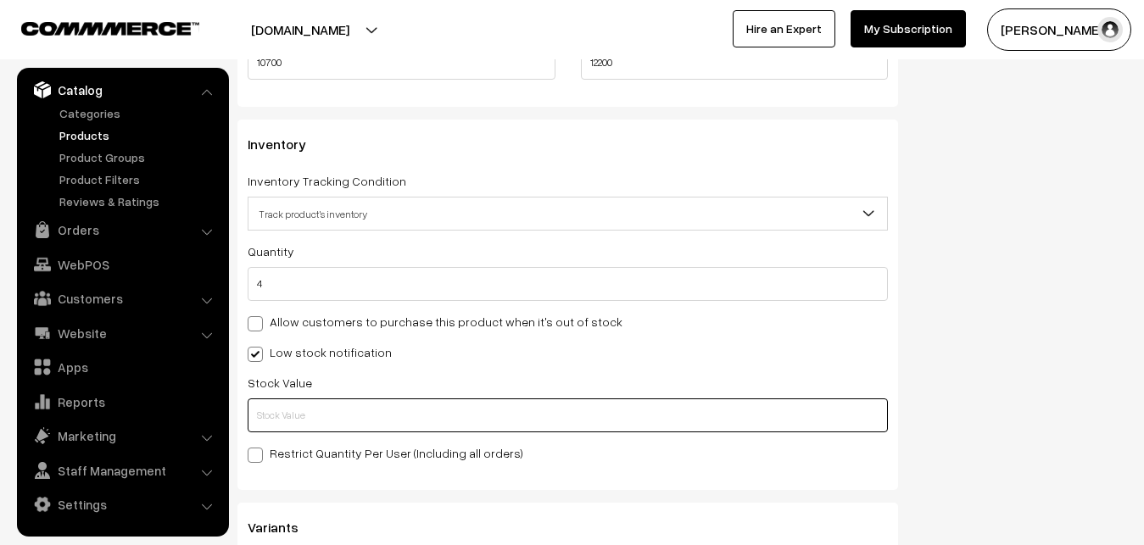
click at [270, 413] on input "text" at bounding box center [568, 416] width 640 height 34
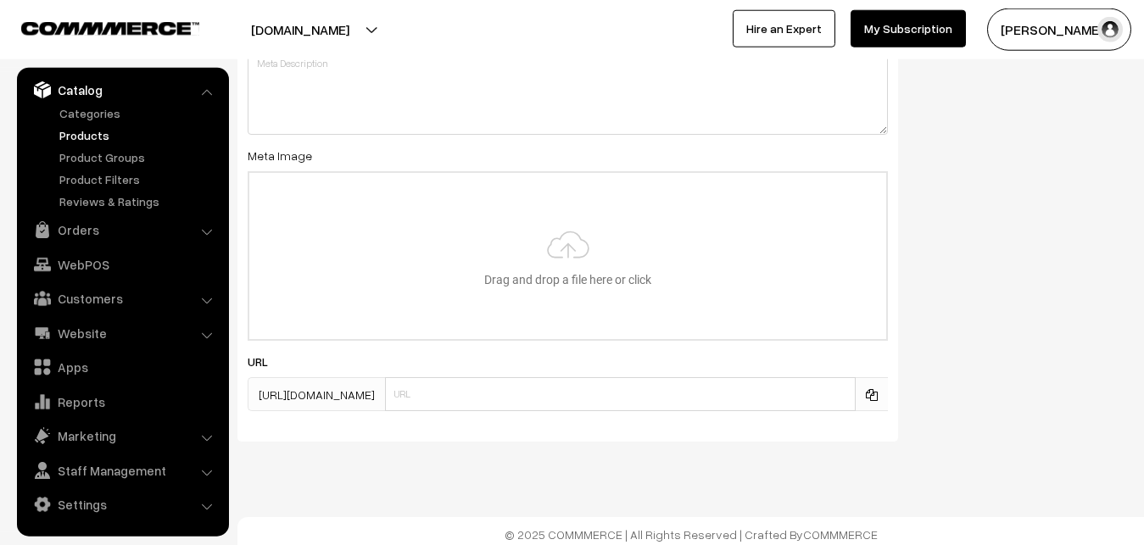
scroll to position [2524, 0]
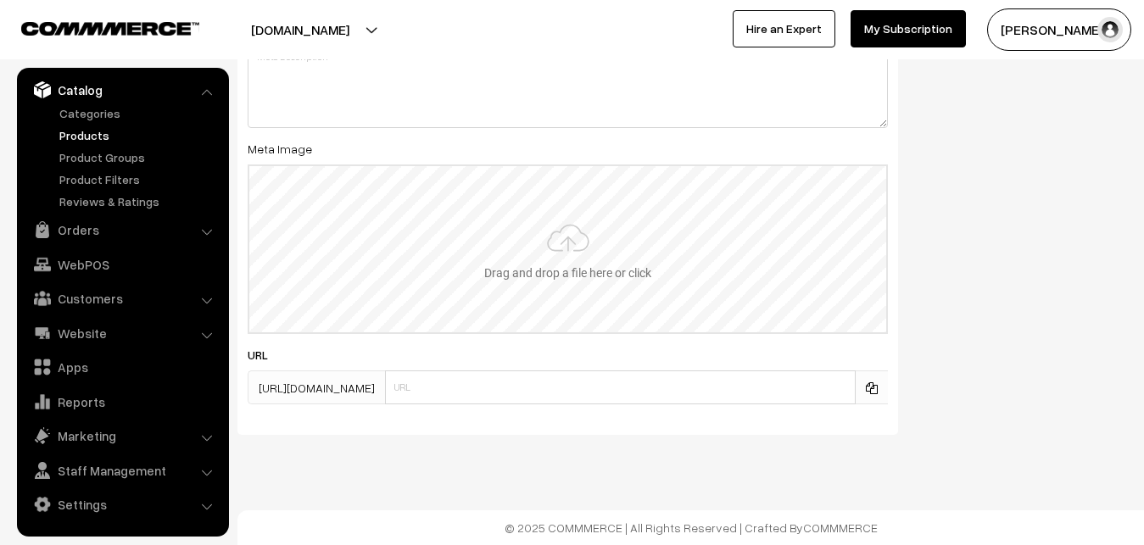
type input "2"
click at [606, 270] on input "file" at bounding box center [567, 249] width 637 height 166
type input "C:\fakepath\venkatagiri-saree-va12689-sep.jpeg"
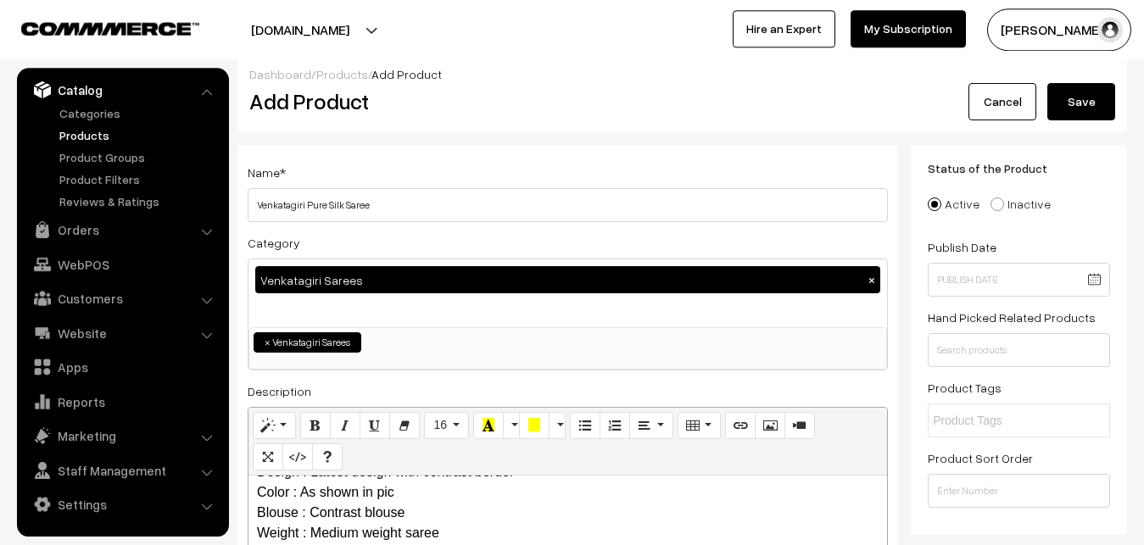
scroll to position [0, 0]
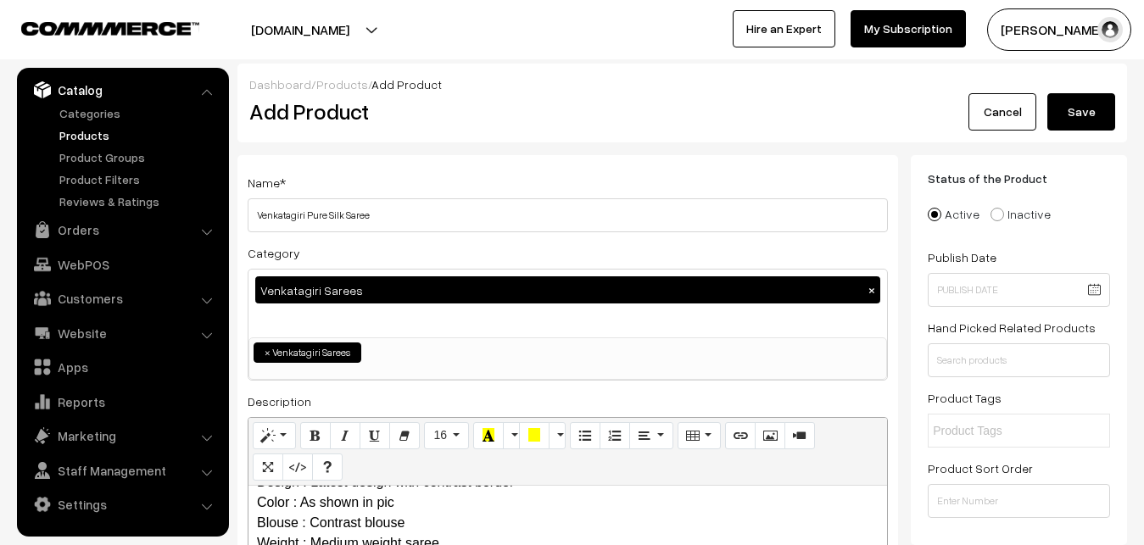
click at [1055, 109] on button "Save" at bounding box center [1081, 111] width 68 height 37
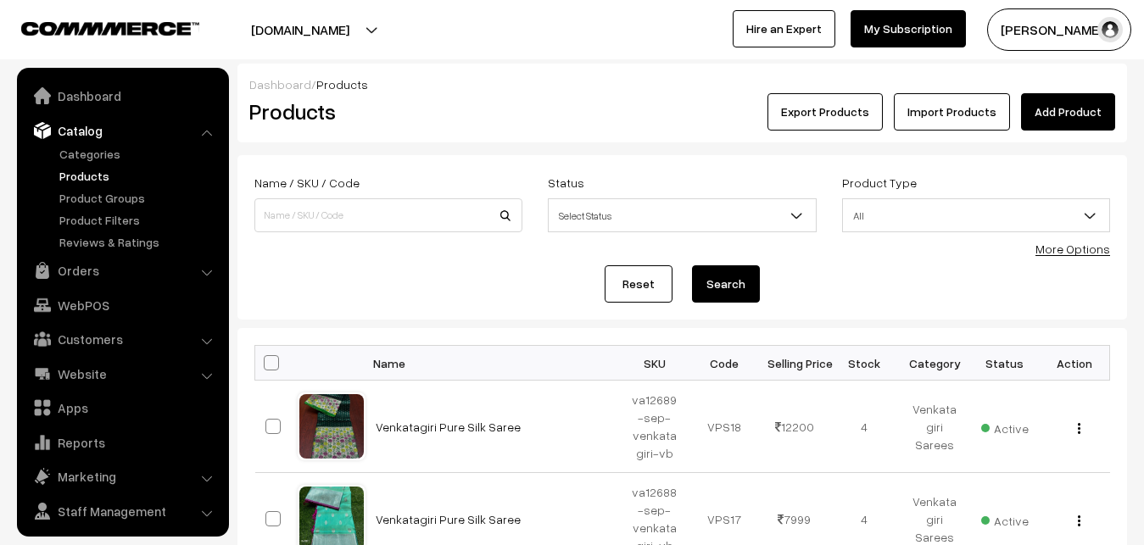
scroll to position [41, 0]
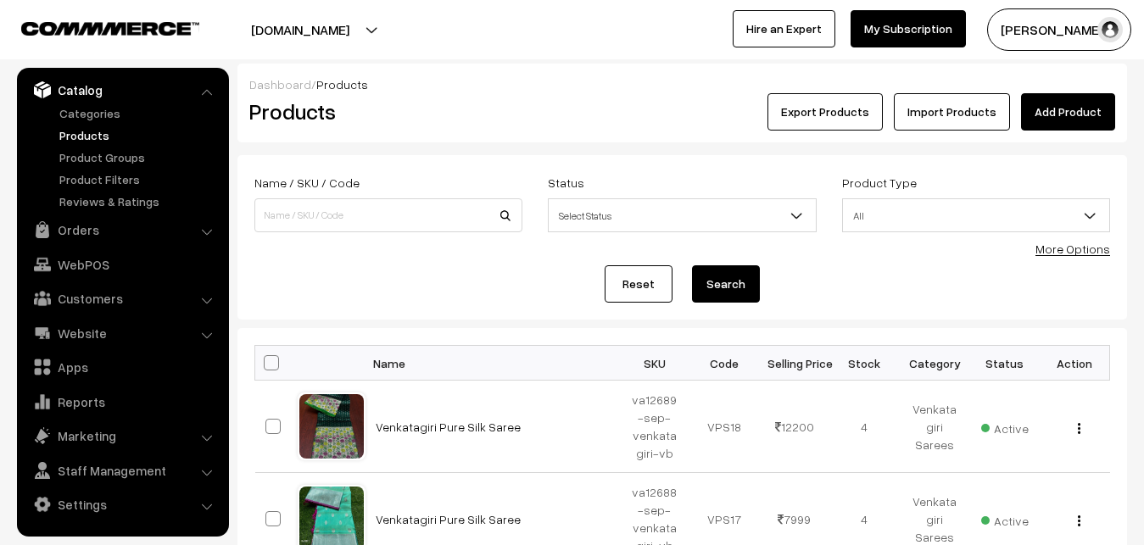
click at [1067, 113] on link "Add Product" at bounding box center [1068, 111] width 94 height 37
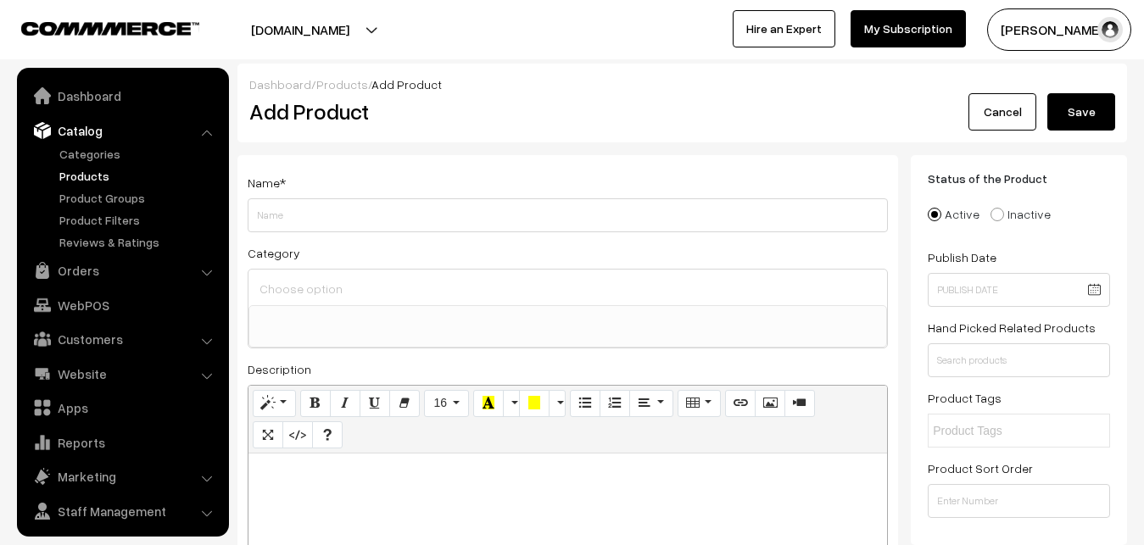
select select
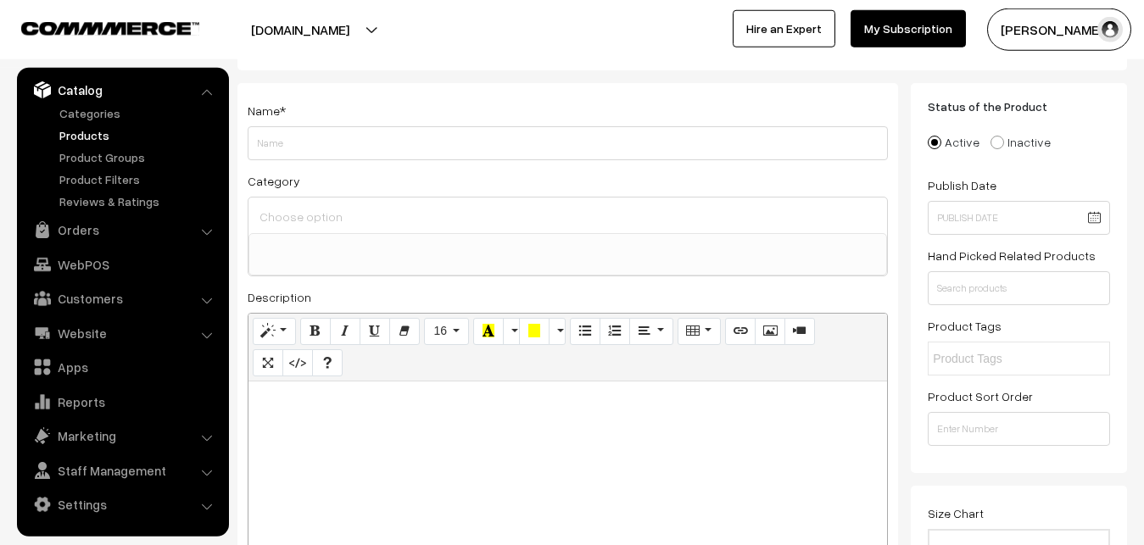
scroll to position [173, 0]
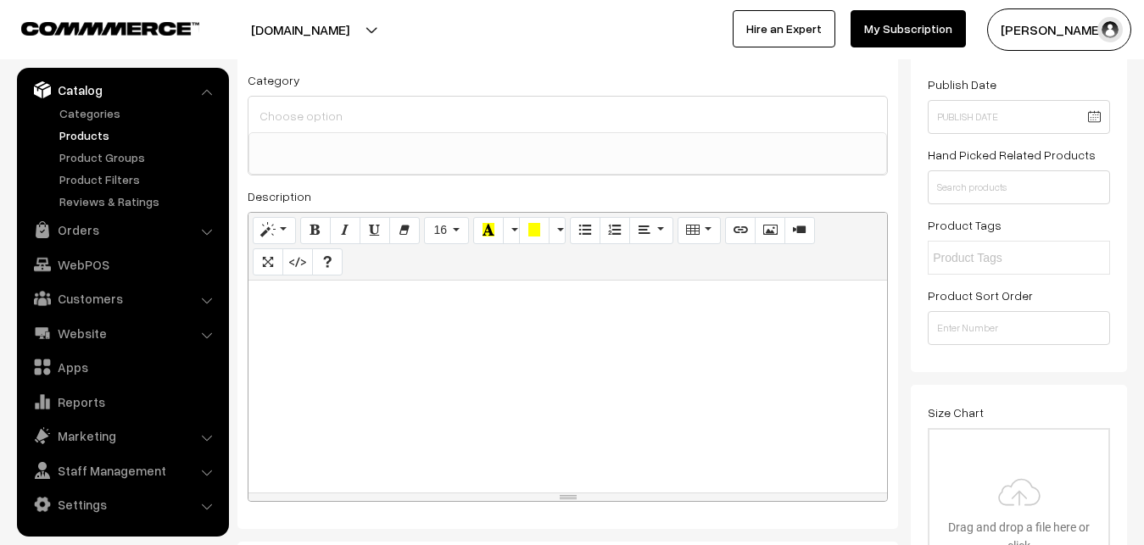
click at [340, 354] on div at bounding box center [567, 387] width 638 height 212
paste div
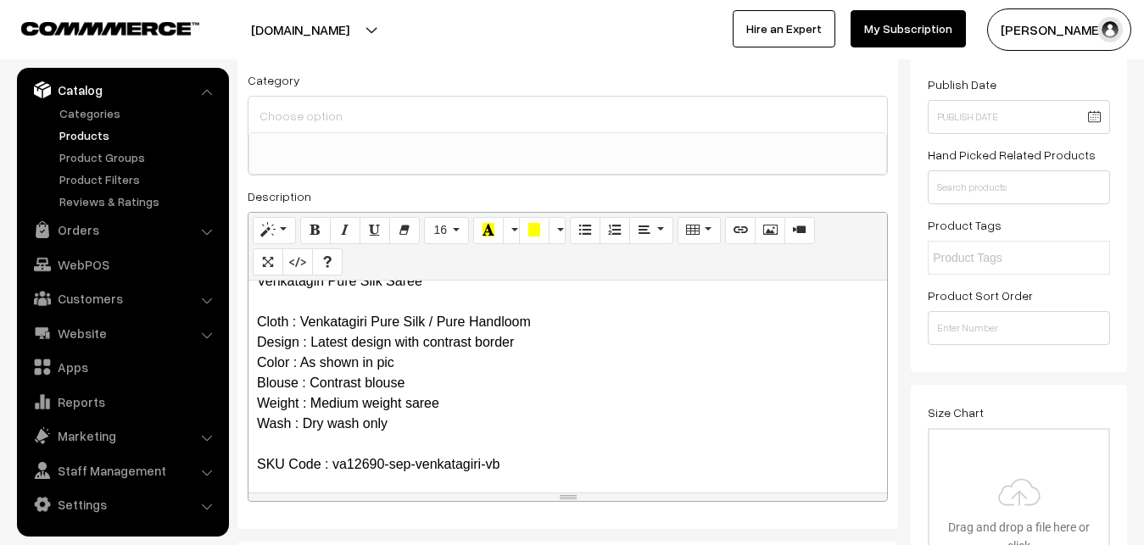
scroll to position [0, 0]
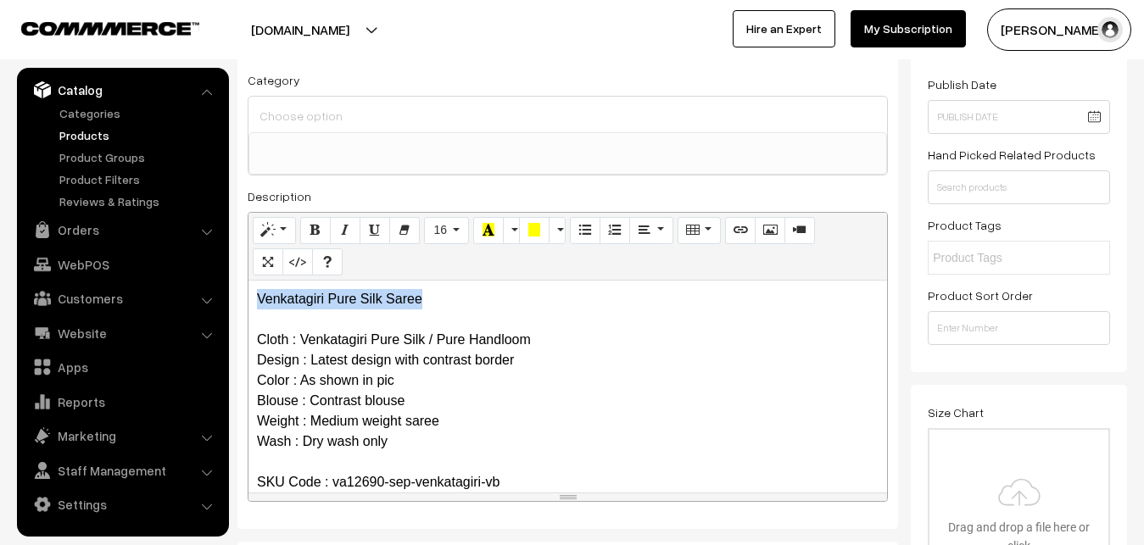
drag, startPoint x: 439, startPoint y: 303, endPoint x: 239, endPoint y: 289, distance: 200.6
click at [248, 289] on div "Venkatagiri Pure Silk Saree Cloth : Venkatagiri Pure Silk / Pure Handloom Desig…" at bounding box center [567, 387] width 638 height 212
copy p "Venkatagiri Pure Silk Saree"
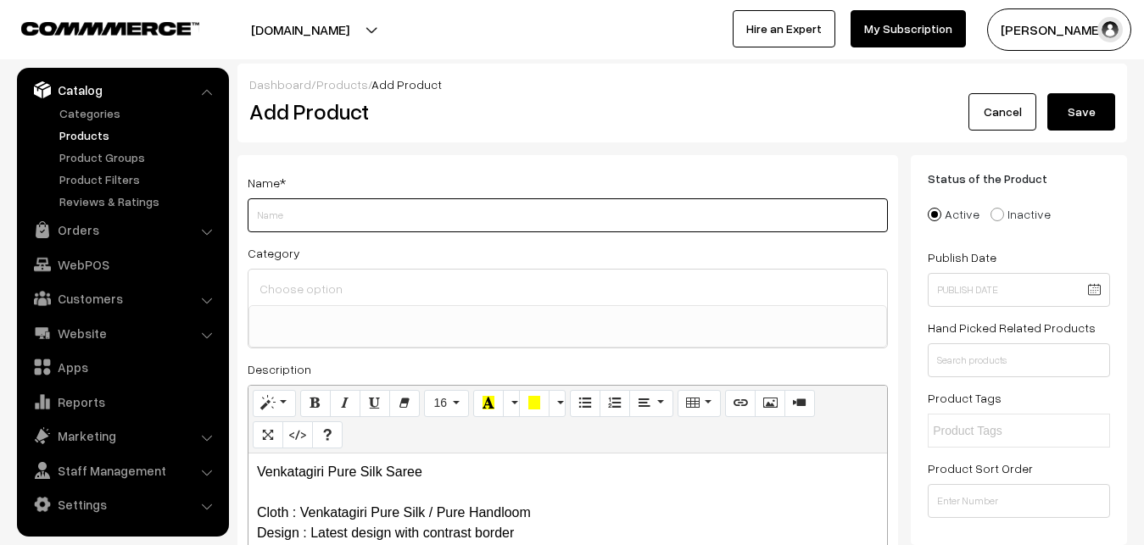
paste input "Venkatagiri Pure Silk Saree"
type input "Venkatagiri Pure Silk Saree"
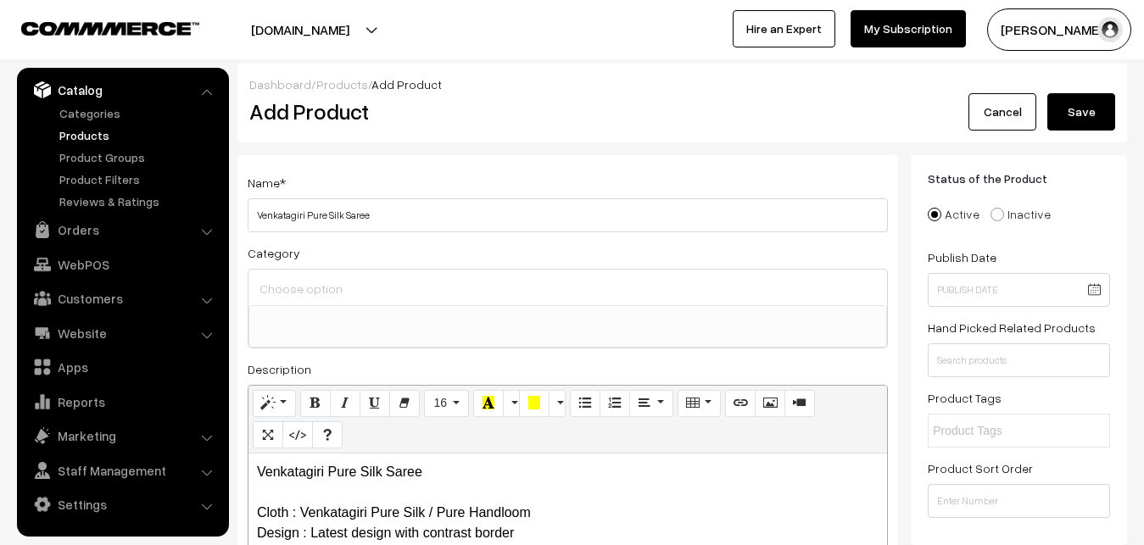
click at [305, 289] on input at bounding box center [567, 288] width 625 height 25
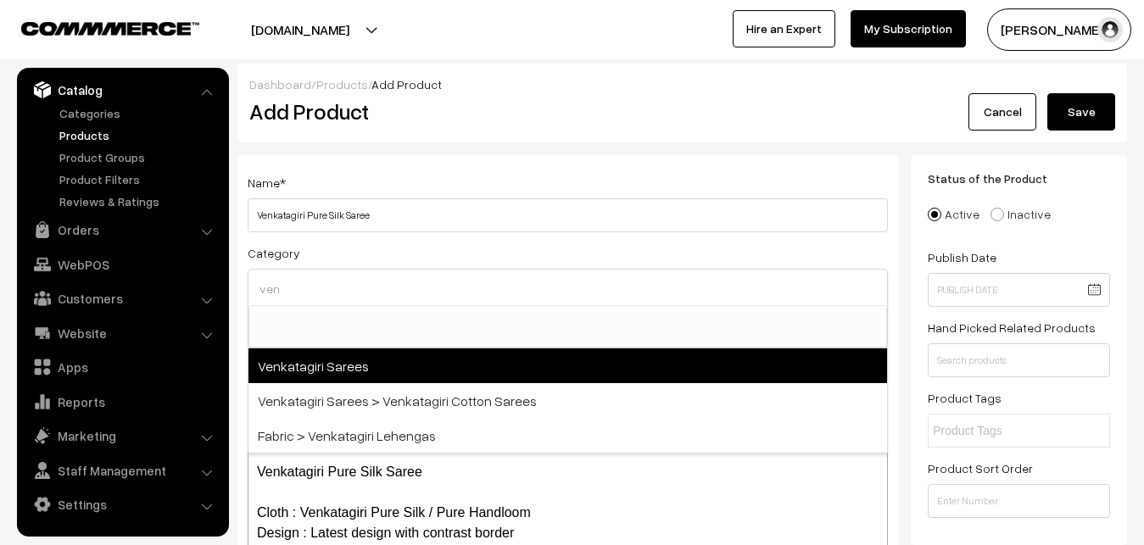
type input "ven"
click at [344, 376] on span "Venkatagiri Sarees" at bounding box center [567, 365] width 638 height 35
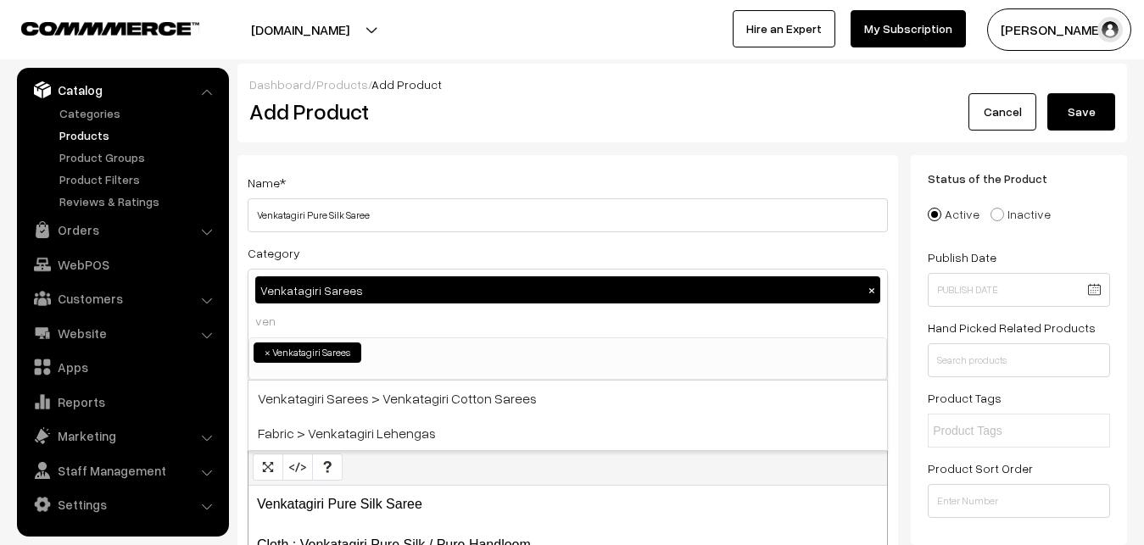
select select "5"
click at [388, 172] on div "Name * Venkatagiri Pure Silk Saree" at bounding box center [568, 202] width 640 height 60
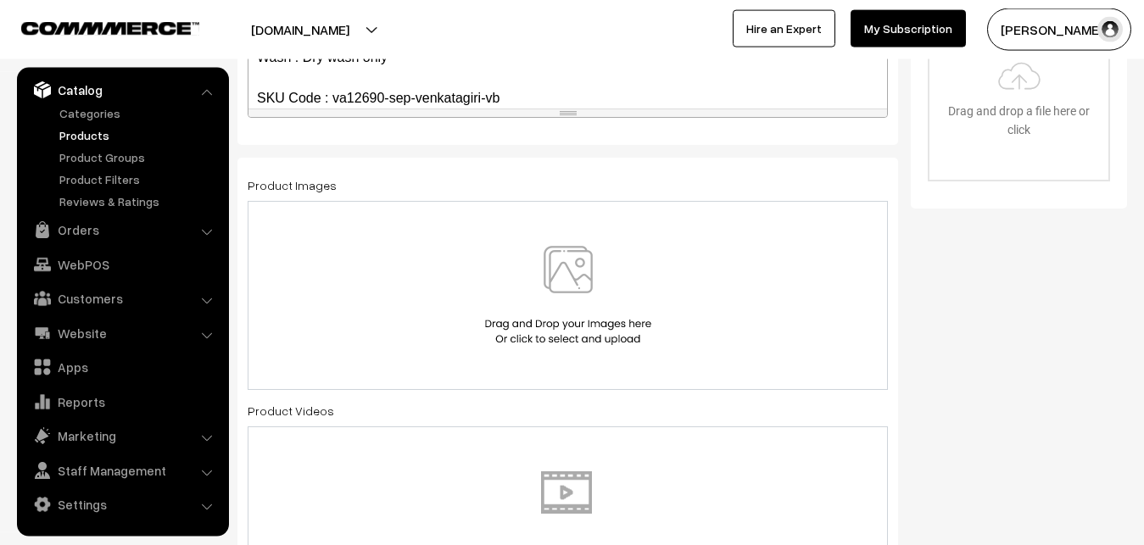
scroll to position [605, 0]
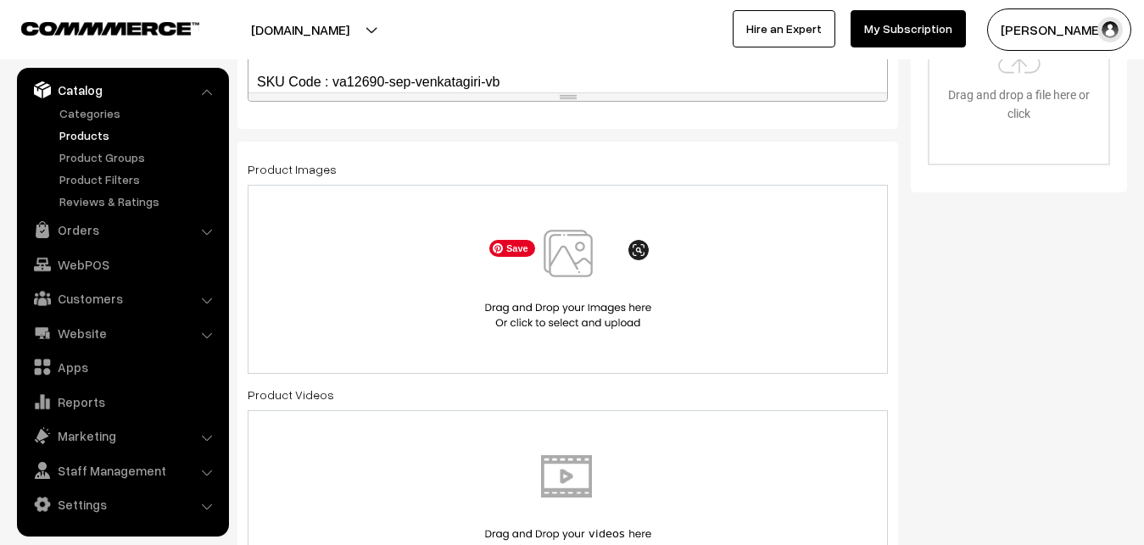
click at [574, 252] on img at bounding box center [568, 279] width 175 height 99
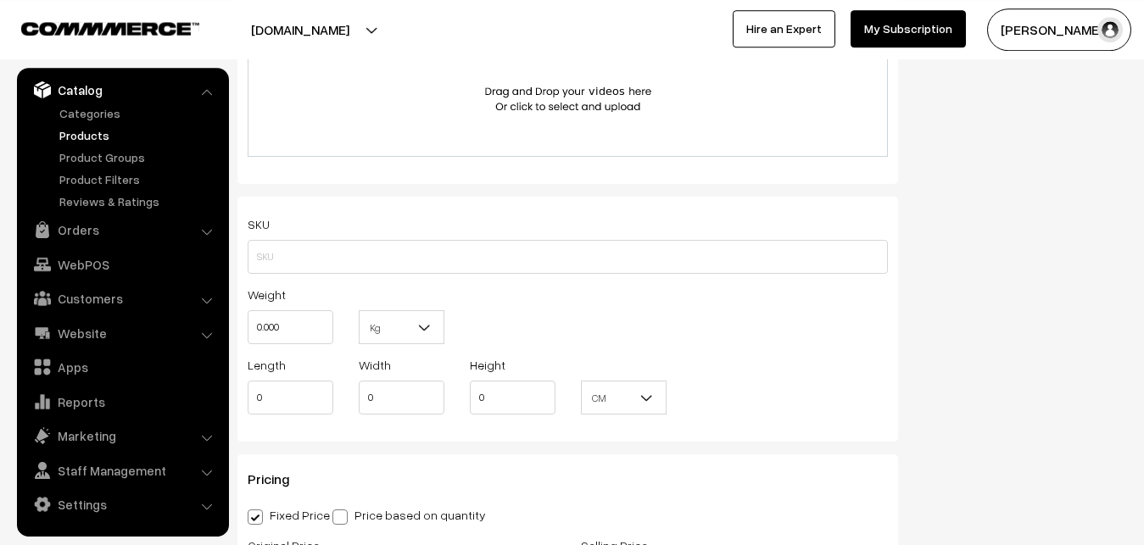
scroll to position [1124, 0]
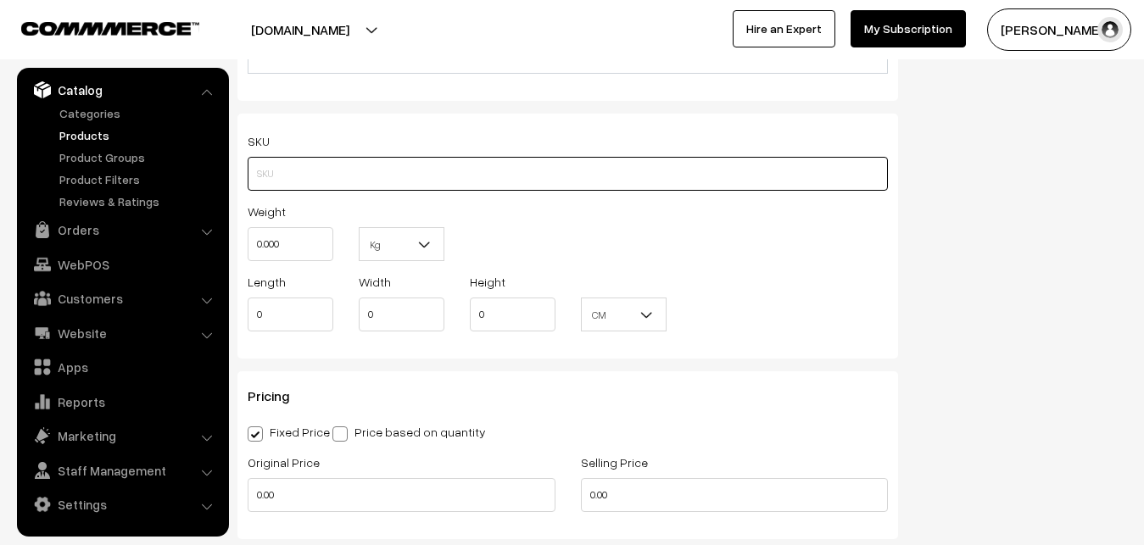
paste input "va12690-sep-venkatagiri-vb"
type input "va12690-sep-venkatagiri-vb"
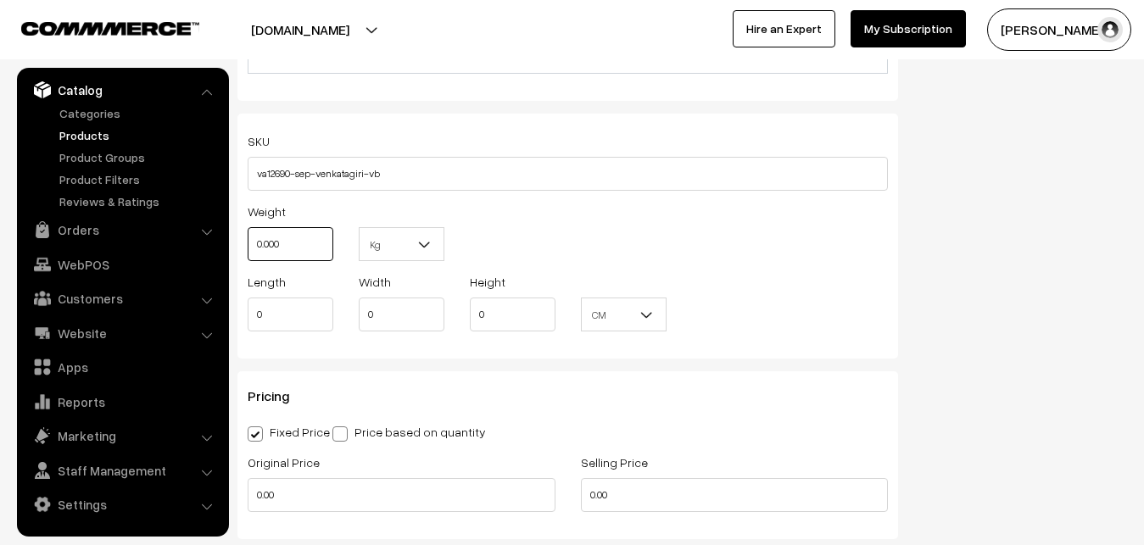
drag, startPoint x: 281, startPoint y: 242, endPoint x: 205, endPoint y: 239, distance: 75.5
click at [248, 239] on input "0.000" at bounding box center [291, 244] width 86 height 34
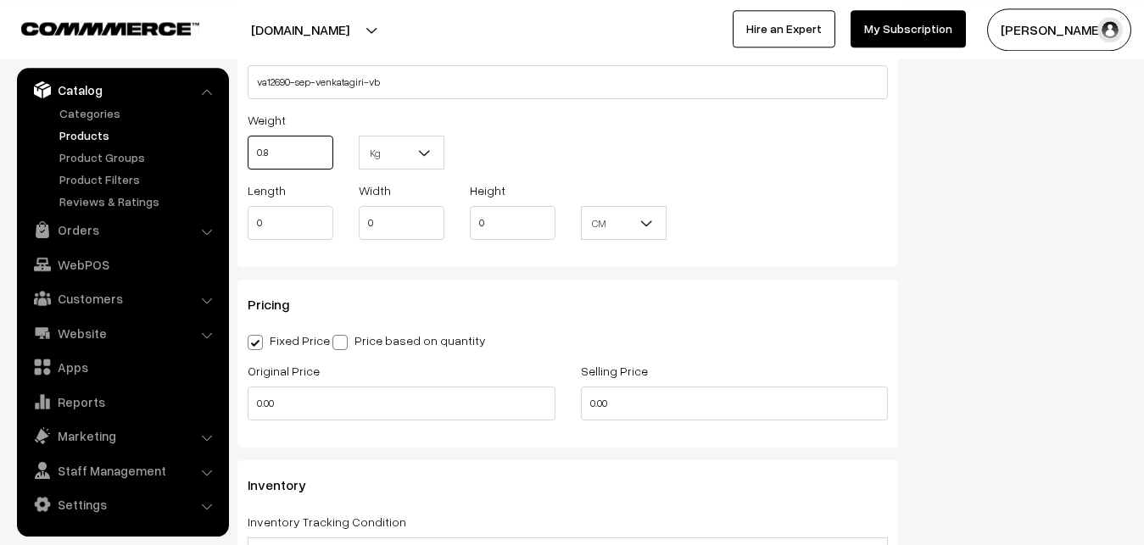
scroll to position [1297, 0]
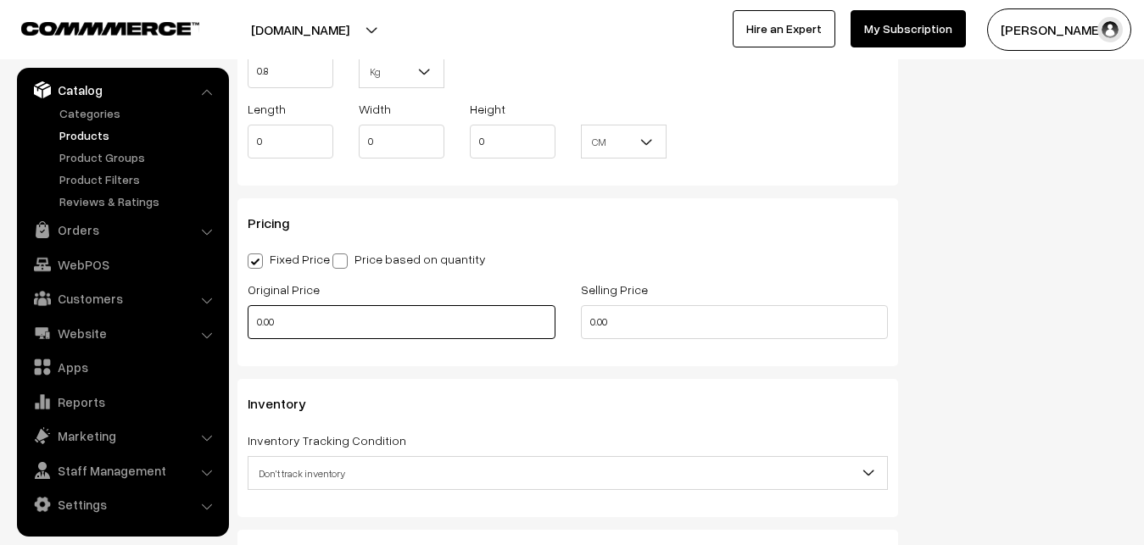
type input "0.80"
drag, startPoint x: 276, startPoint y: 320, endPoint x: 226, endPoint y: 309, distance: 51.2
click at [248, 309] on input "0.00" at bounding box center [402, 322] width 308 height 34
type input "0"
type input "8500"
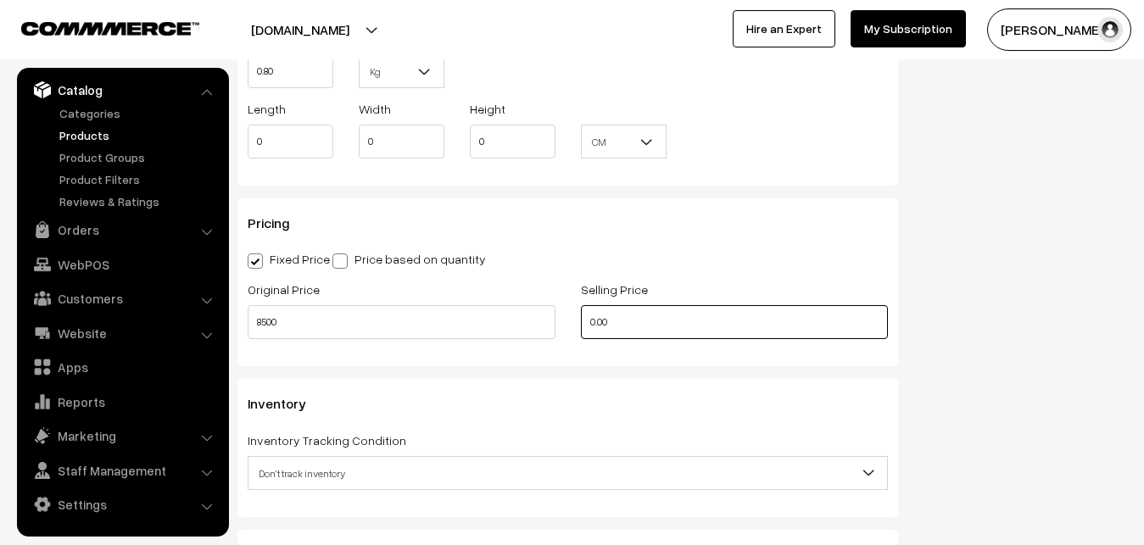
drag, startPoint x: 627, startPoint y: 327, endPoint x: 547, endPoint y: 322, distance: 79.9
click at [581, 322] on input "0.00" at bounding box center [735, 322] width 308 height 34
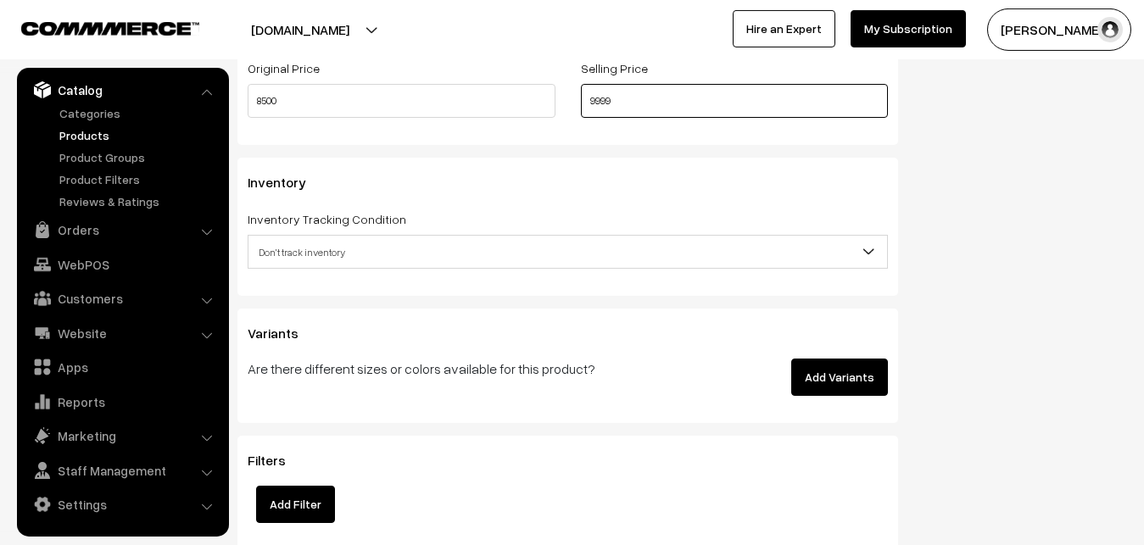
scroll to position [1557, 0]
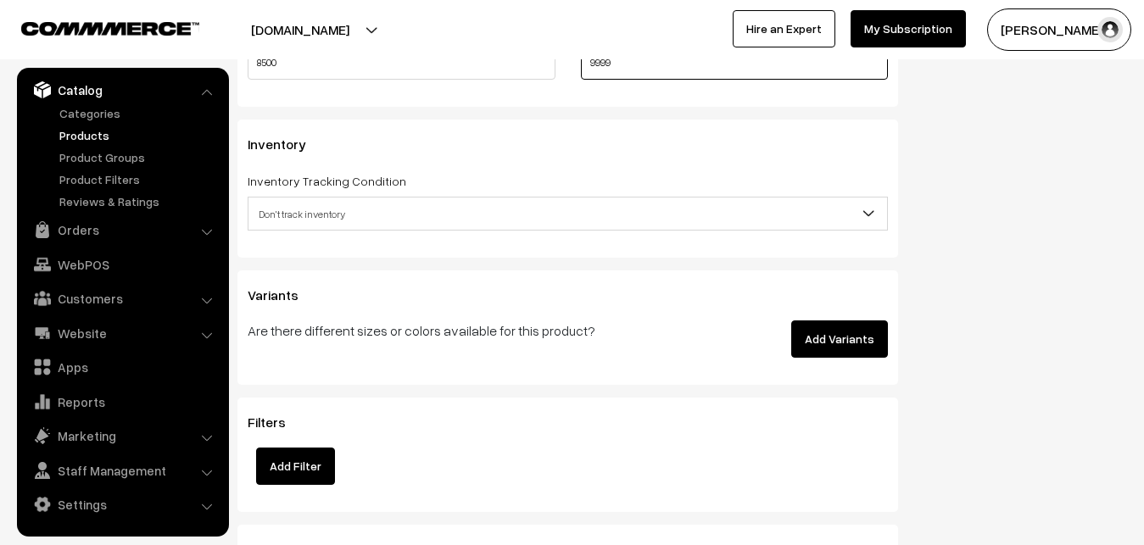
type input "9999"
click at [307, 225] on span "Don't track inventory" at bounding box center [567, 214] width 638 height 30
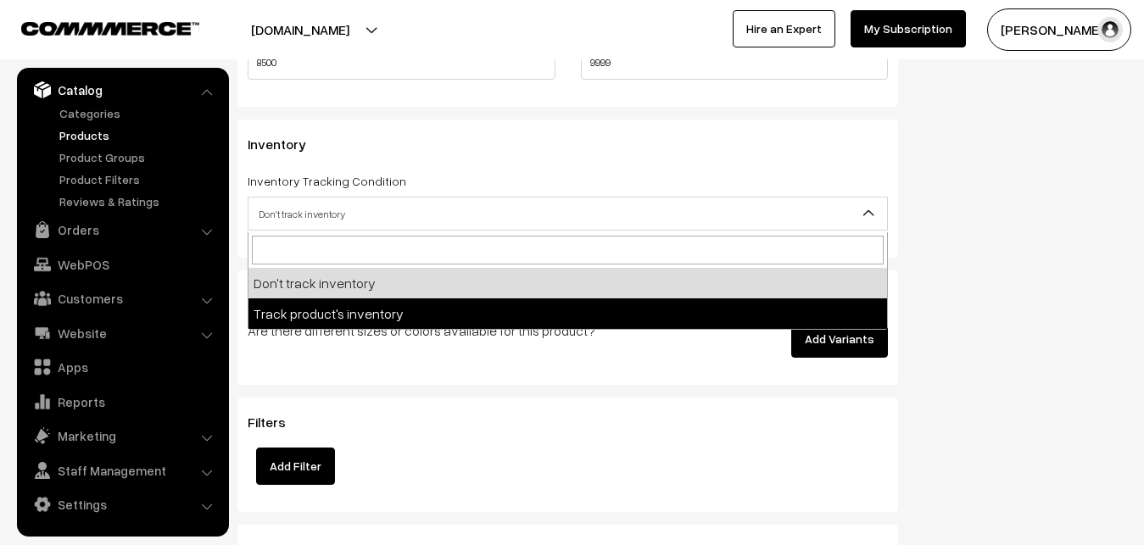
select select "2"
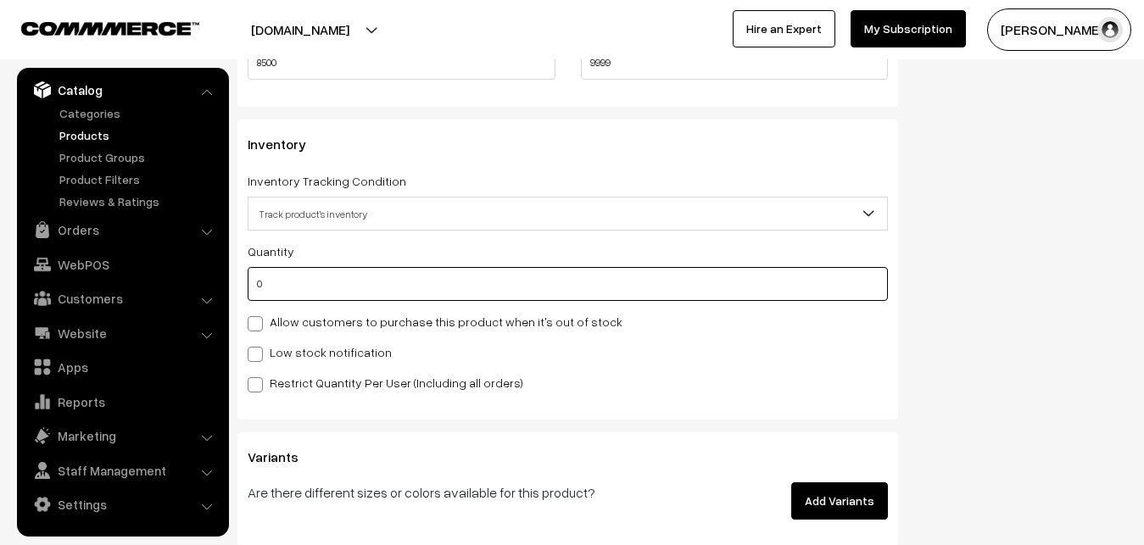
click at [302, 275] on input "0" at bounding box center [568, 284] width 640 height 34
type input "4"
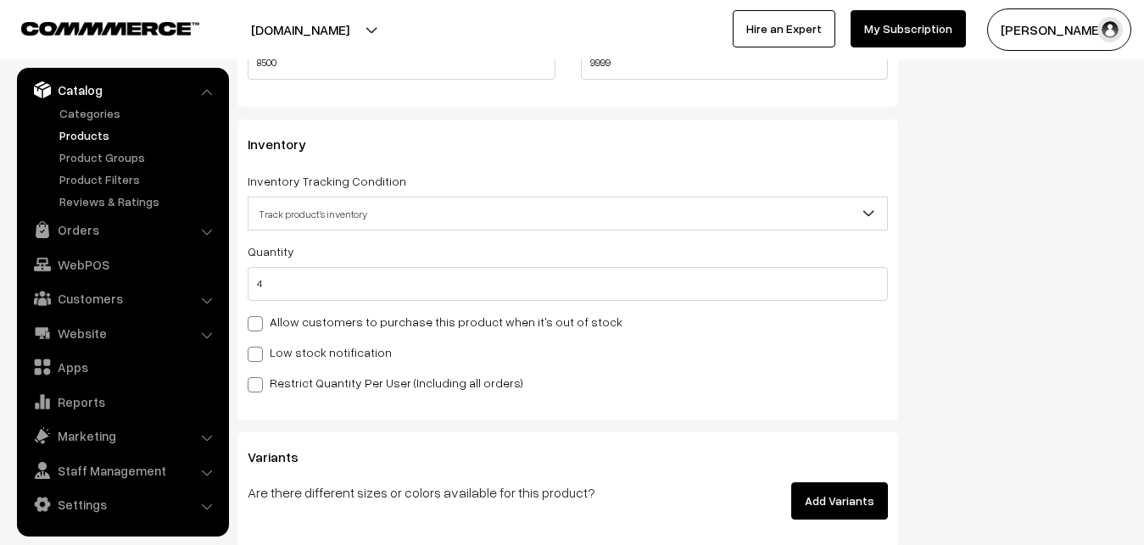
click at [297, 346] on label "Low stock notification" at bounding box center [320, 352] width 144 height 18
click at [259, 346] on input "Low stock notification" at bounding box center [253, 351] width 11 height 11
checkbox input "true"
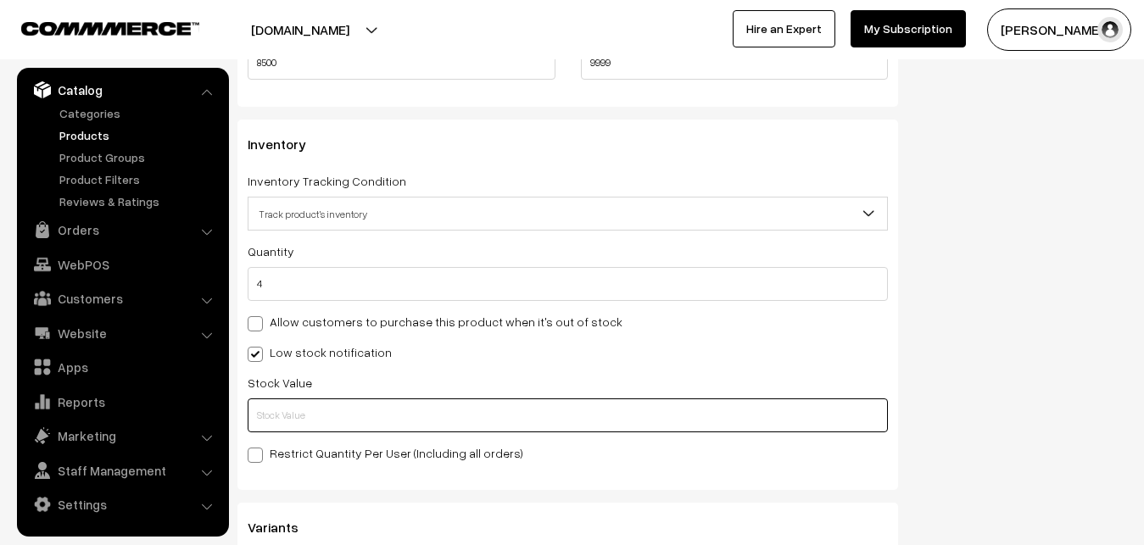
click at [294, 407] on input "text" at bounding box center [568, 416] width 640 height 34
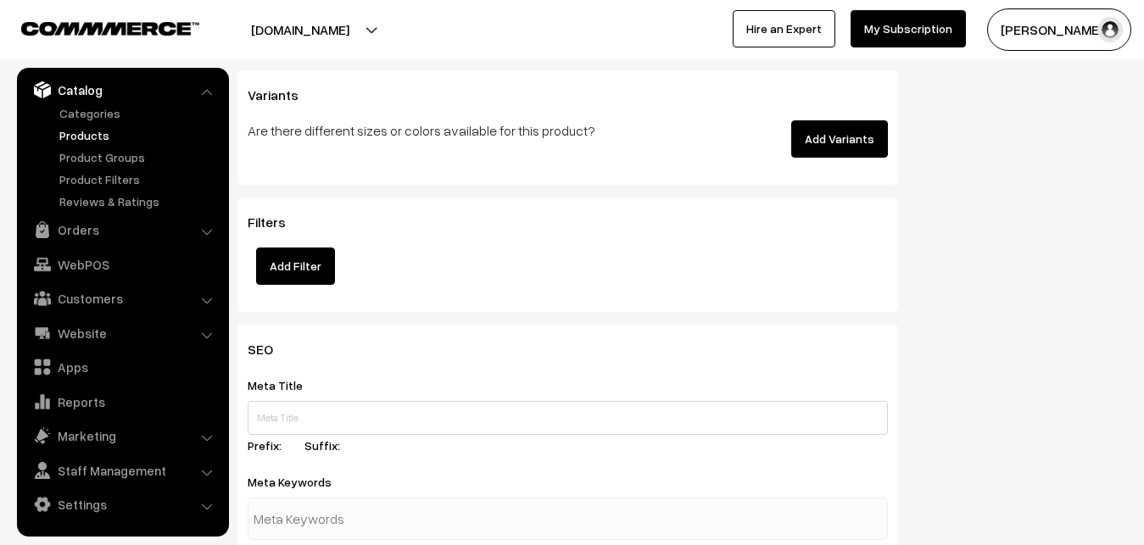
scroll to position [2524, 0]
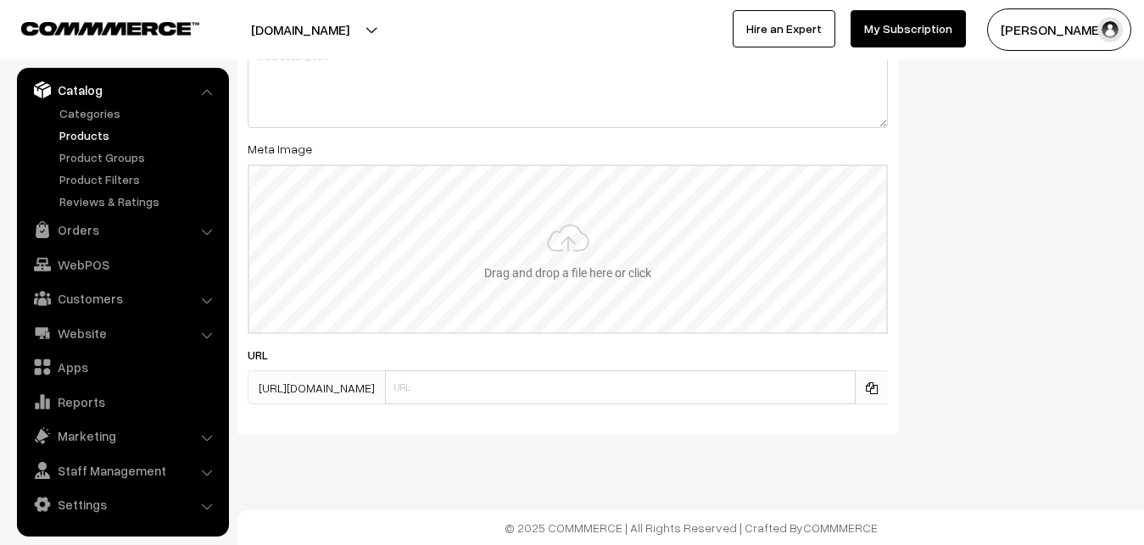
type input "2"
click at [562, 235] on input "file" at bounding box center [567, 249] width 637 height 166
type input "C:\fakepath\venkatagiri-saree-va12690-sep-1.jpeg"
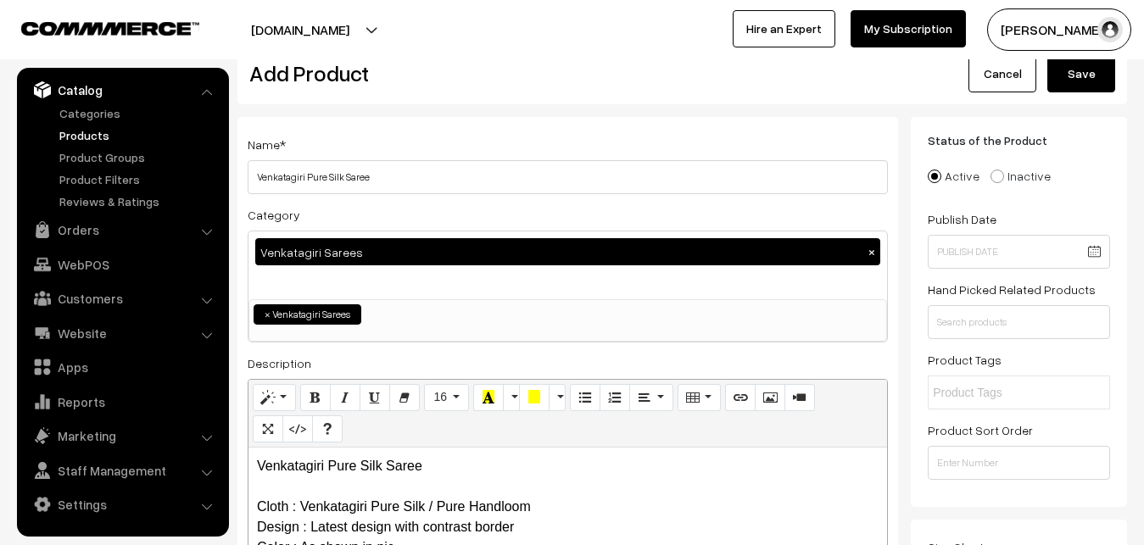
scroll to position [0, 0]
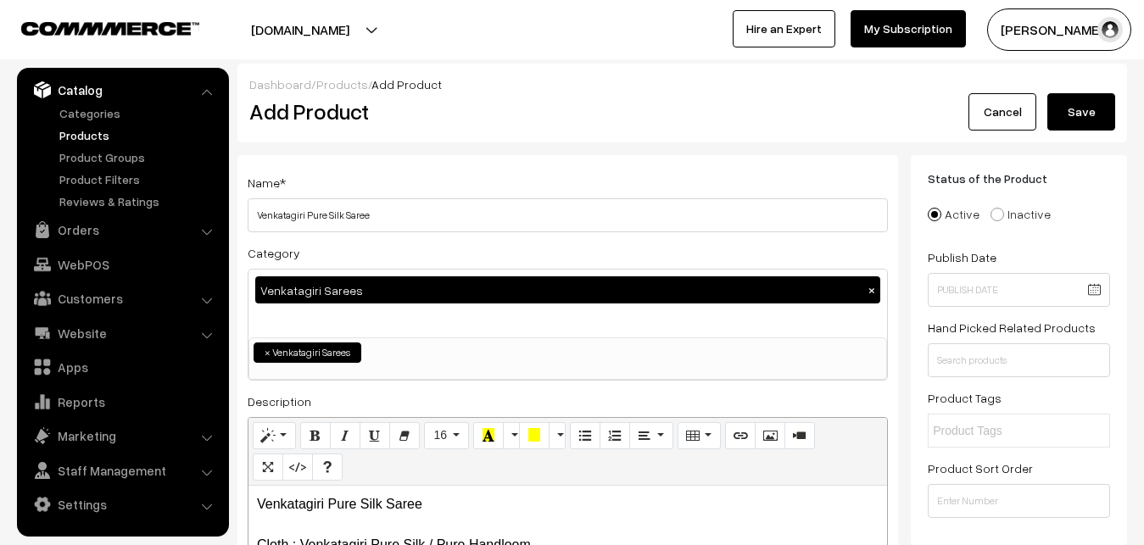
click at [1077, 136] on div "Dashboard / Products / Add Product Add Product Cancel Save" at bounding box center [681, 103] width 889 height 79
click at [1077, 106] on button "Save" at bounding box center [1081, 111] width 68 height 37
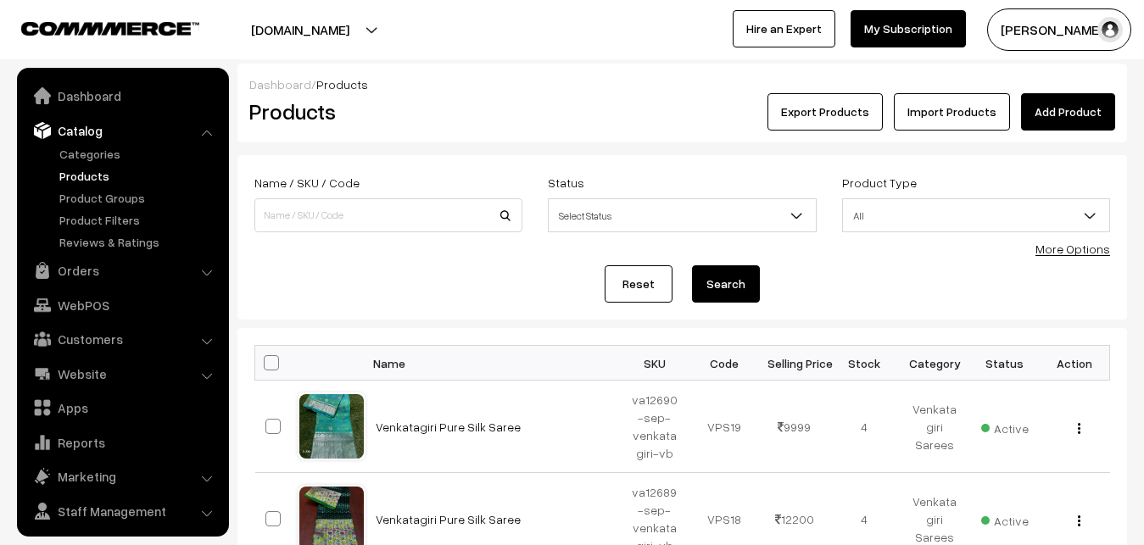
scroll to position [41, 0]
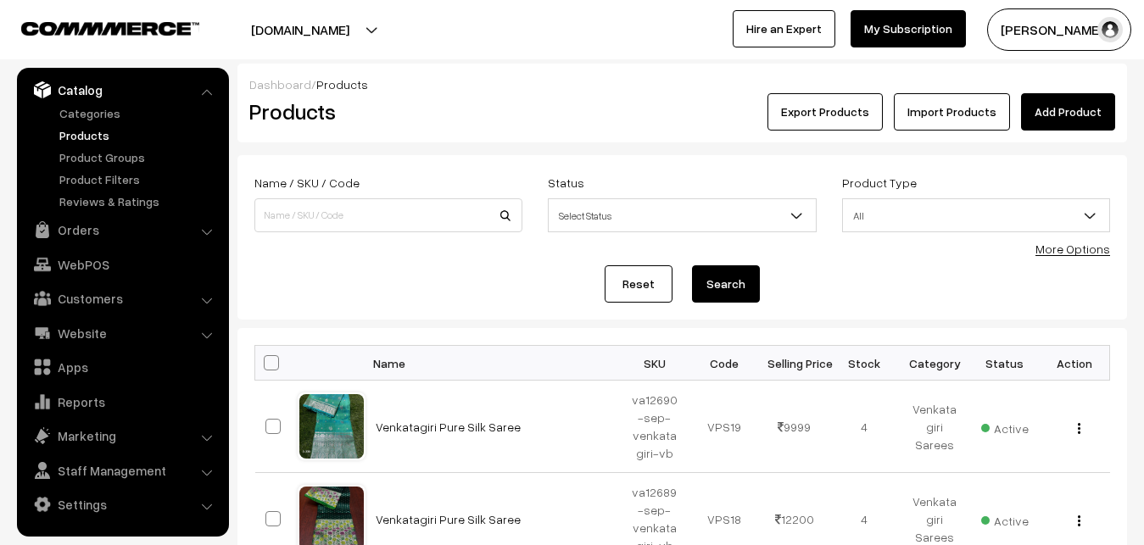
click at [1070, 107] on link "Add Product" at bounding box center [1068, 111] width 94 height 37
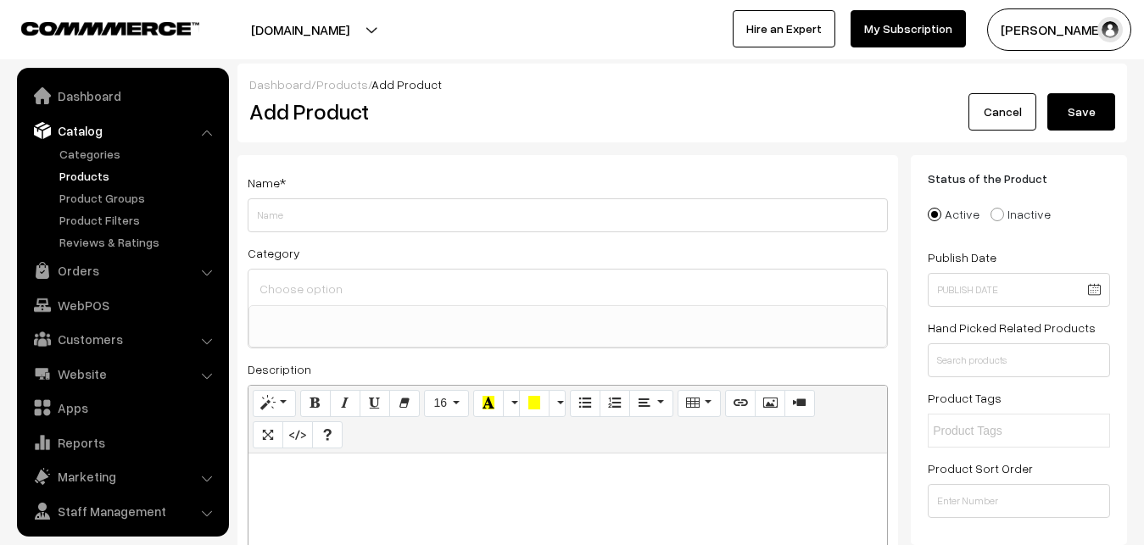
select select
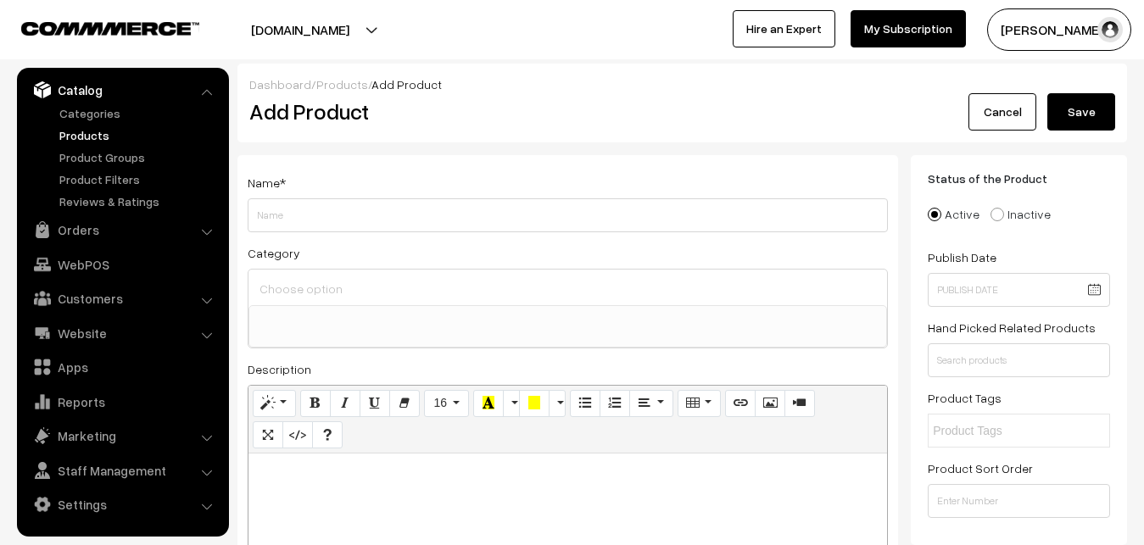
click at [77, 131] on link "Products" at bounding box center [139, 135] width 168 height 18
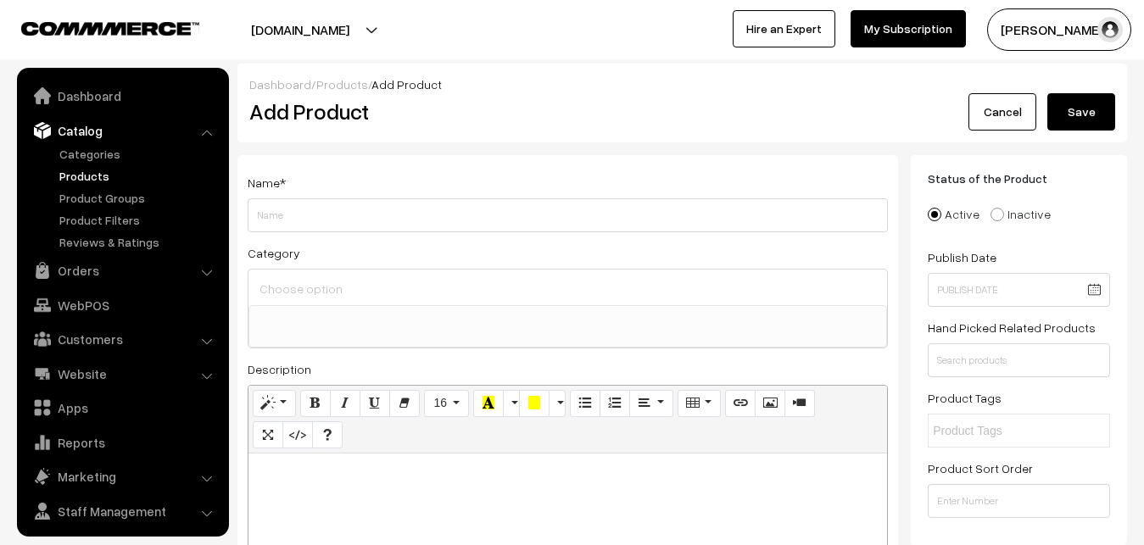
select select
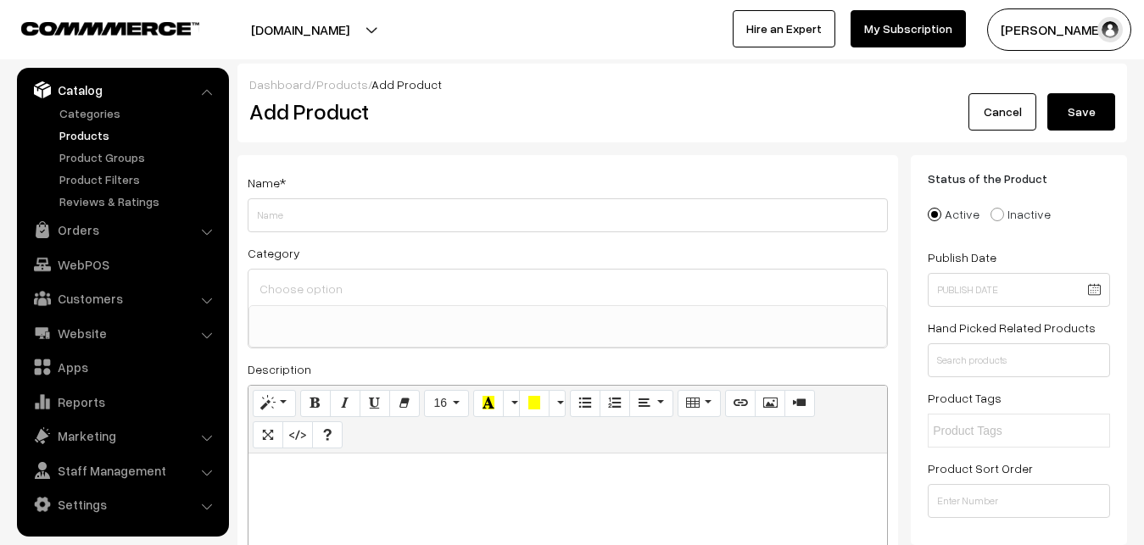
paste div
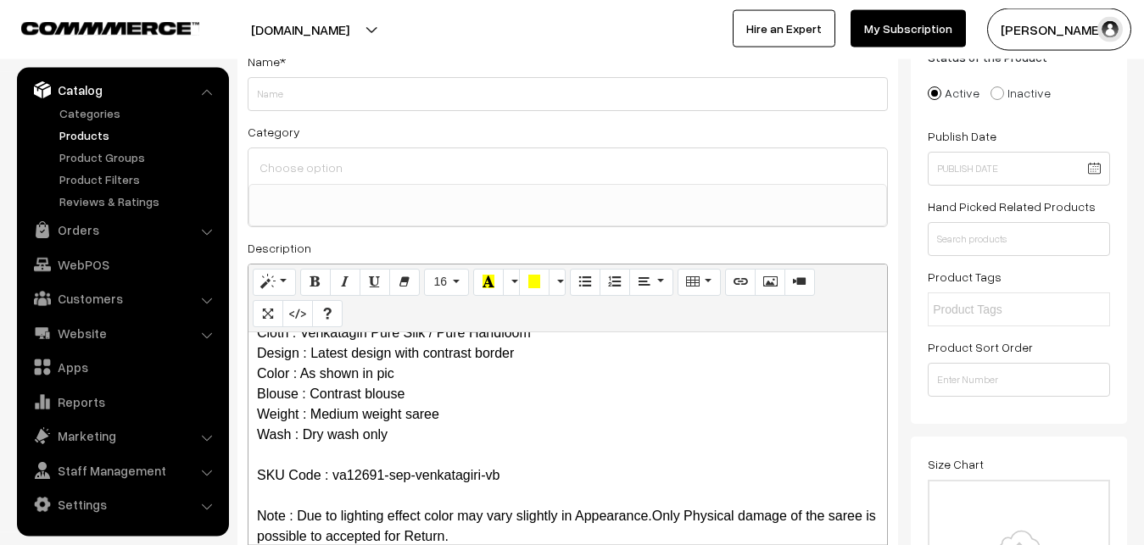
scroll to position [0, 0]
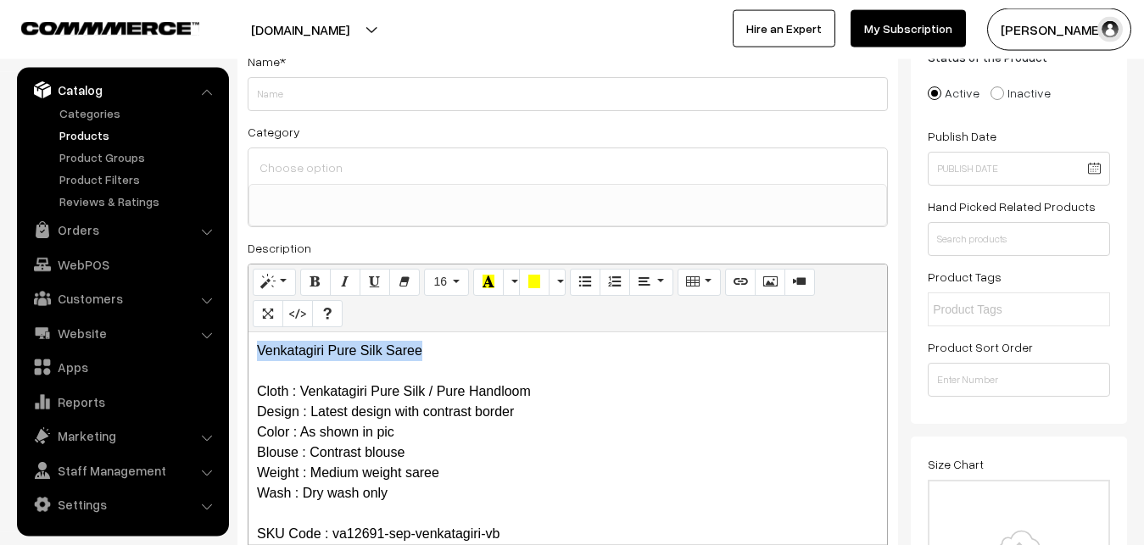
drag, startPoint x: 446, startPoint y: 346, endPoint x: 235, endPoint y: 348, distance: 211.1
click at [248, 348] on div "Venkatagiri Pure Silk Saree Cloth : Venkatagiri Pure Silk / Pure Handloom Desig…" at bounding box center [567, 438] width 638 height 212
copy p "Venkatagiri Pure Silk Saree"
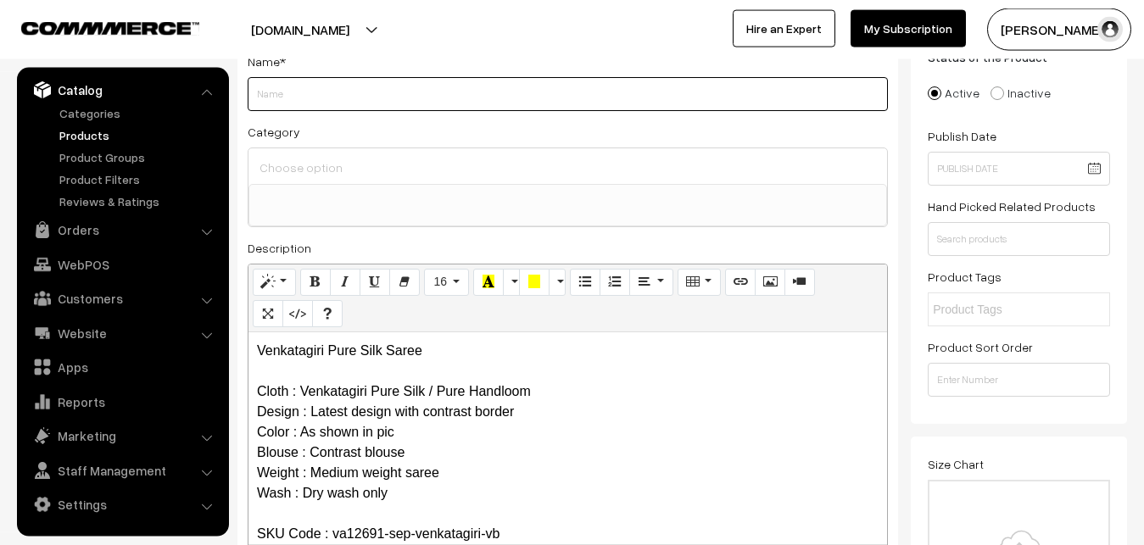
paste input "Venkatagiri Pure Silk Saree"
type input "Venkatagiri Pure Silk Saree"
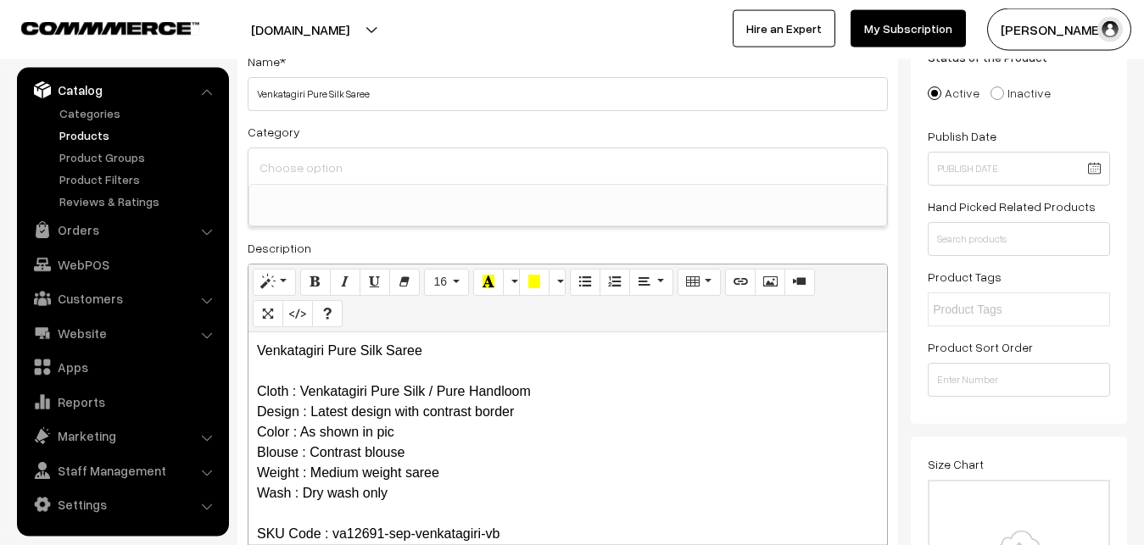
click at [325, 162] on input at bounding box center [567, 167] width 625 height 25
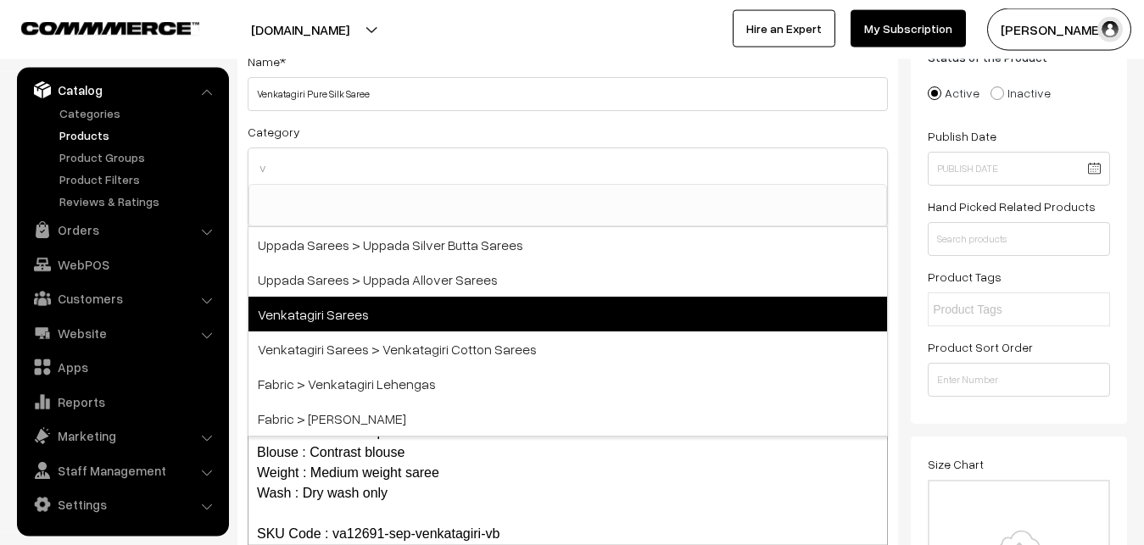
type input "v"
click at [348, 304] on span "Venkatagiri Sarees" at bounding box center [567, 314] width 638 height 35
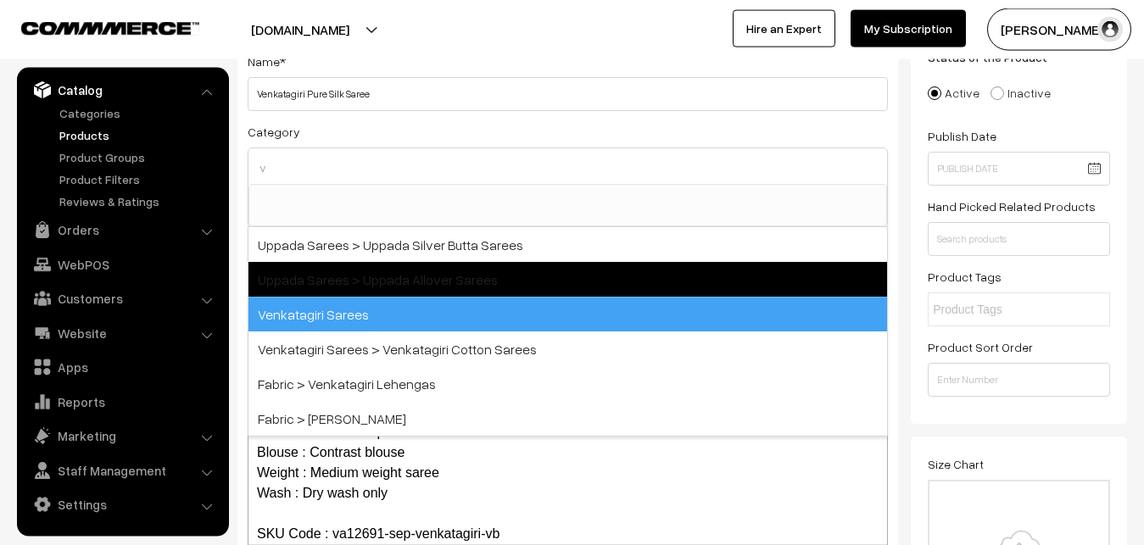
select select "5"
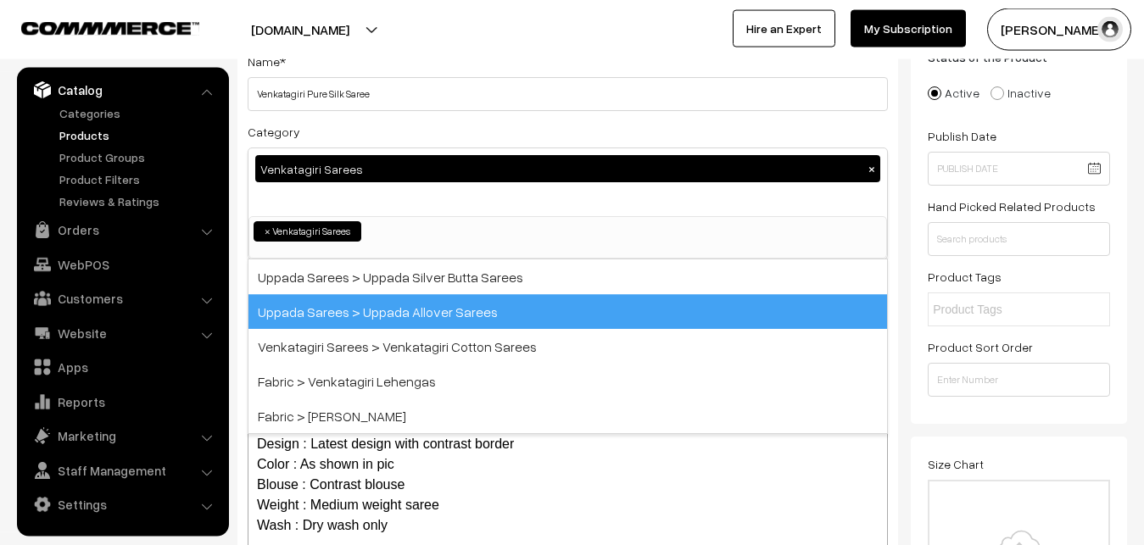
scroll to position [926, 0]
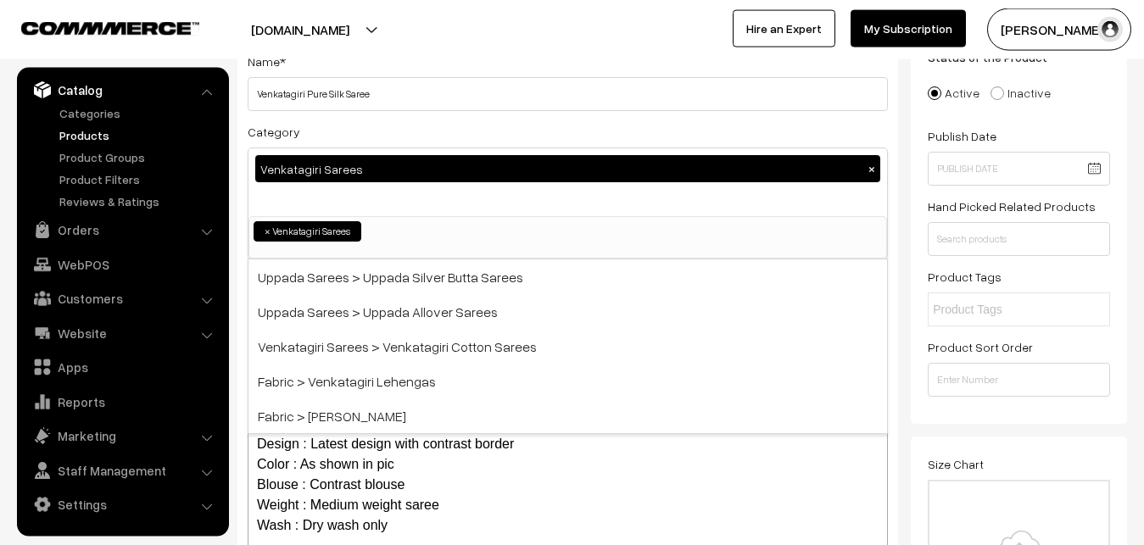
click at [356, 137] on div "Category Venkatagiri Sarees × Uppada Sarees Uppada Sarees > Uppada Plain Sarees…" at bounding box center [568, 190] width 640 height 138
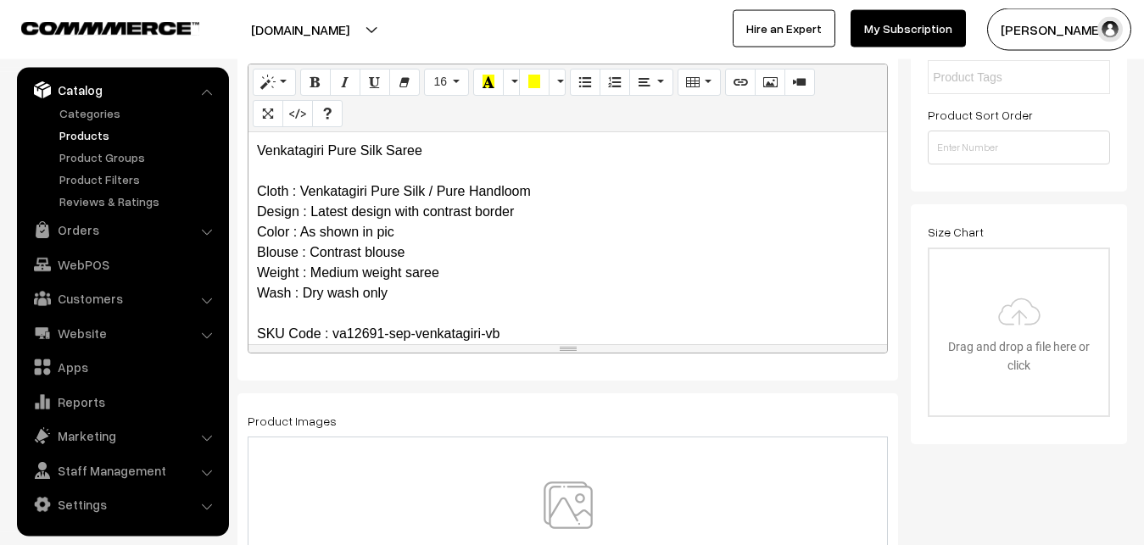
scroll to position [381, 0]
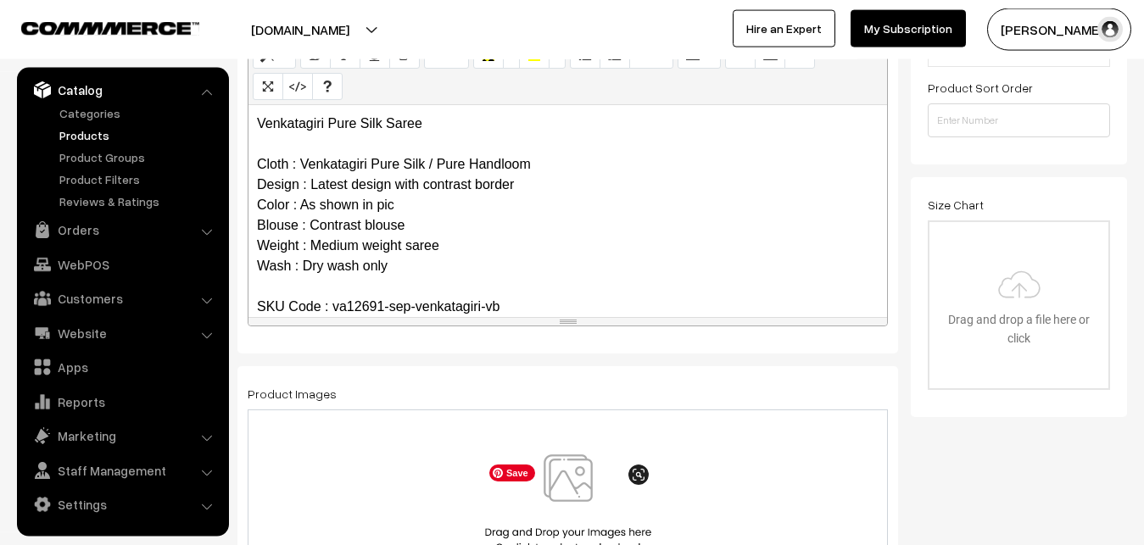
click at [560, 470] on img at bounding box center [568, 503] width 175 height 99
click at [529, 479] on span "Save" at bounding box center [512, 473] width 46 height 17
click at [571, 511] on img at bounding box center [568, 503] width 175 height 99
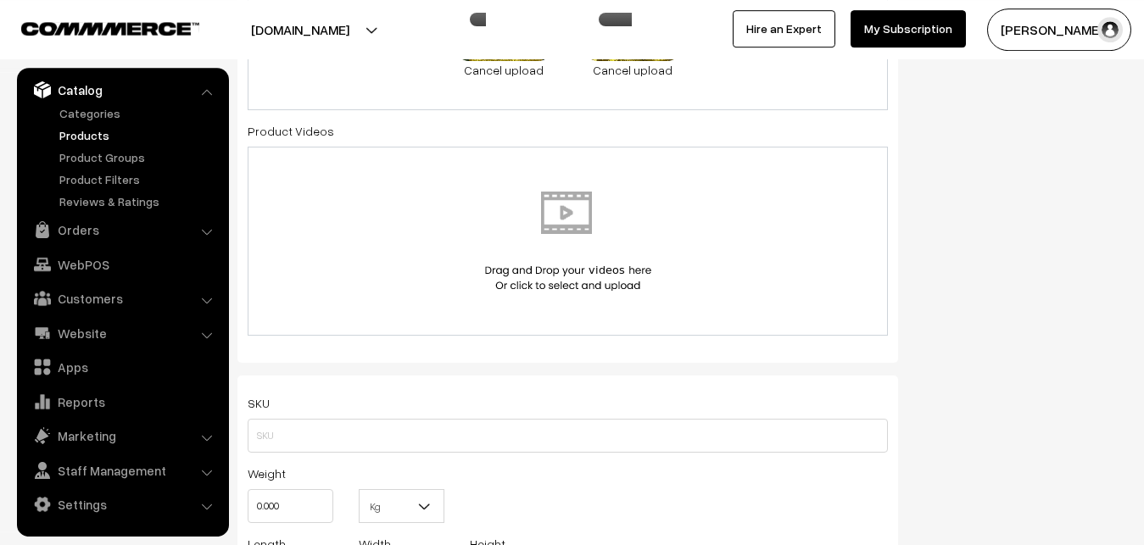
scroll to position [900, 0]
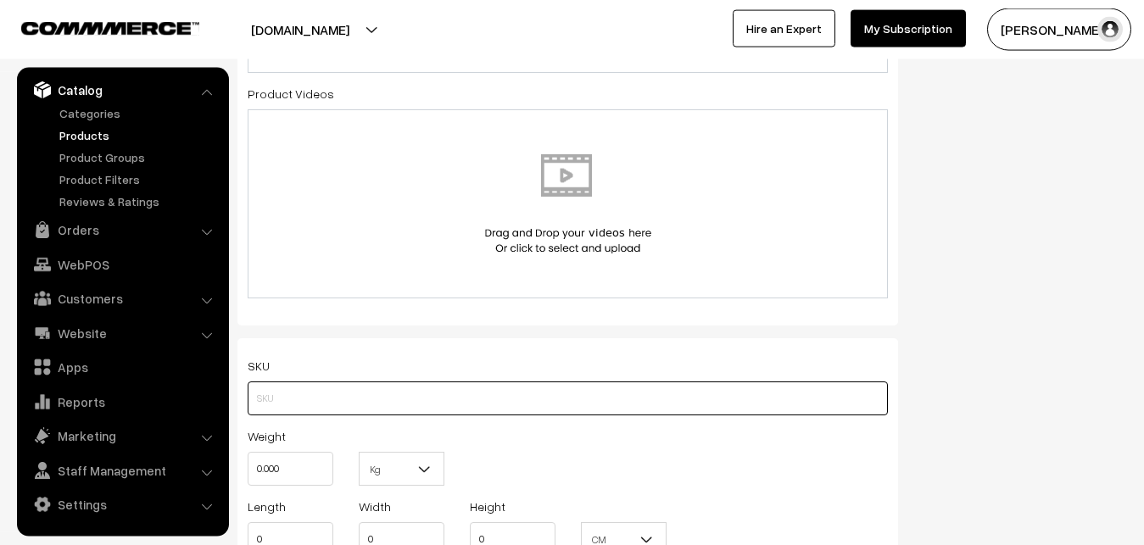
paste input "va12691-sep-venkatagiri-vb"
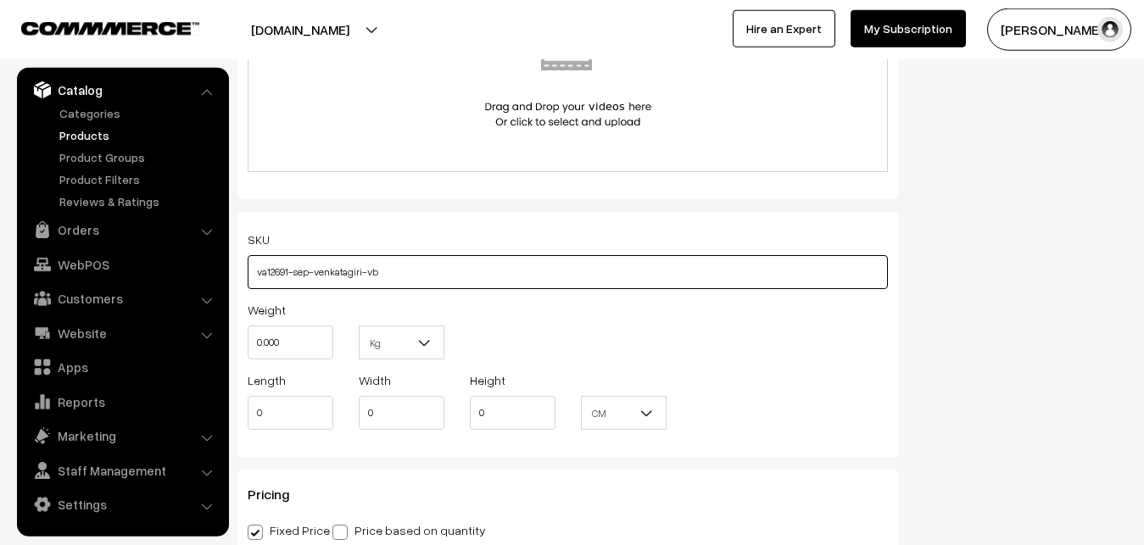
scroll to position [1159, 0]
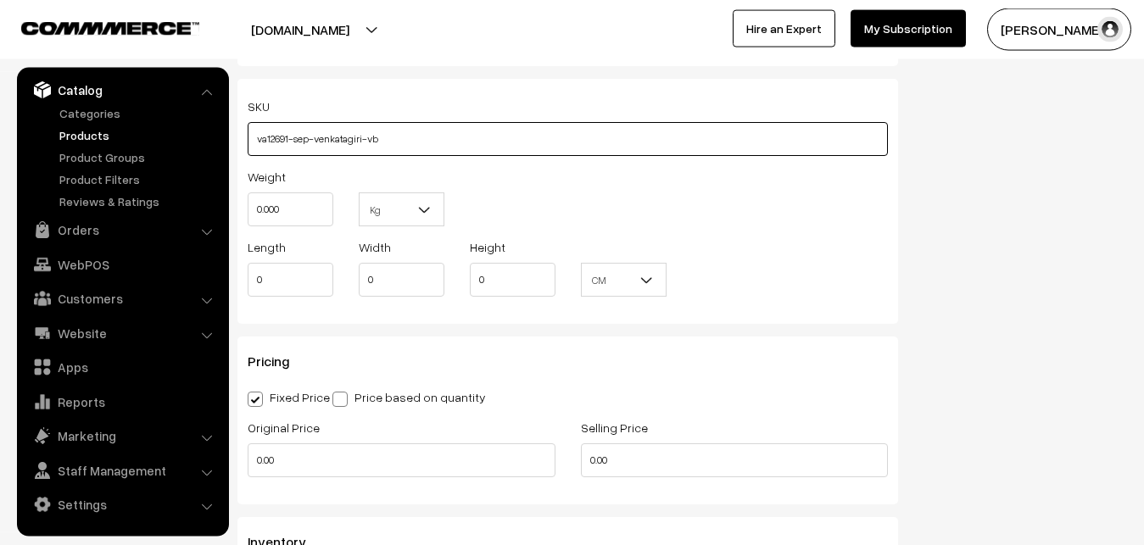
type input "va12691-sep-venkatagiri-vb"
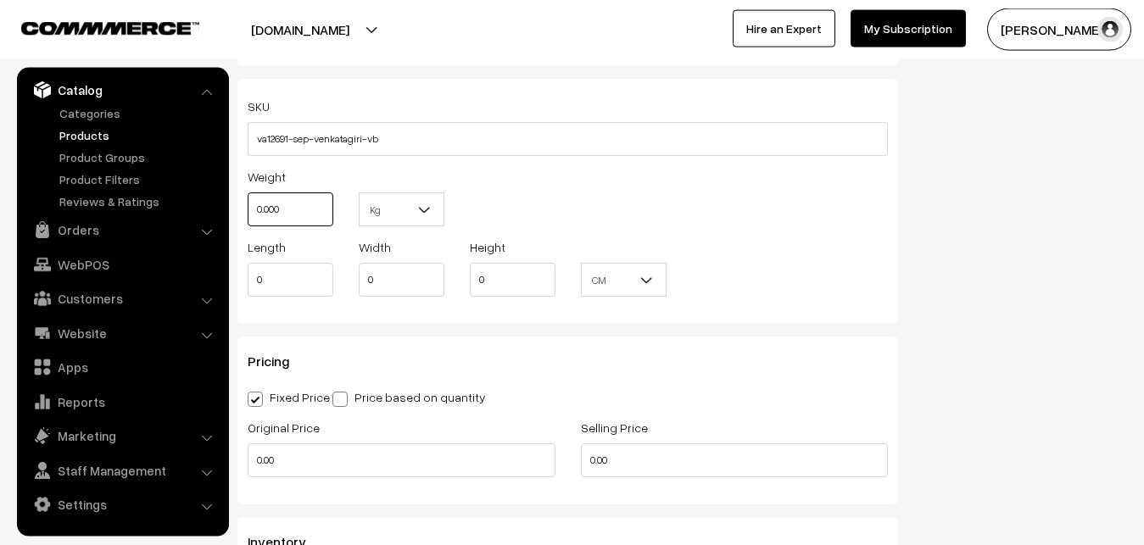
drag, startPoint x: 306, startPoint y: 209, endPoint x: 252, endPoint y: 213, distance: 54.4
click at [252, 213] on input "0.000" at bounding box center [291, 209] width 86 height 34
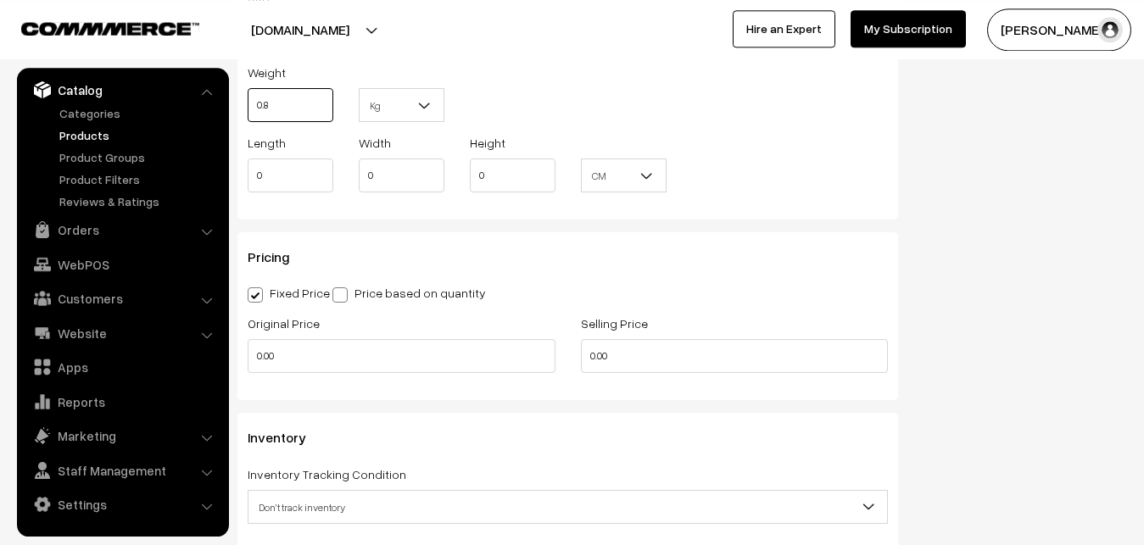
scroll to position [1332, 0]
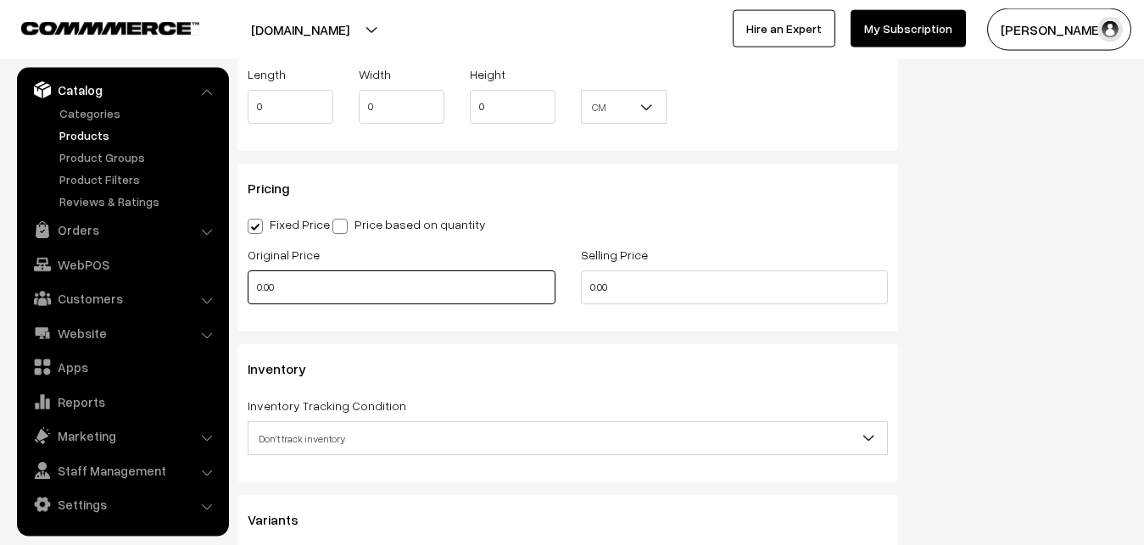
type input "0.80"
drag, startPoint x: 281, startPoint y: 286, endPoint x: 228, endPoint y: 286, distance: 52.6
click at [248, 286] on input "0.00" at bounding box center [402, 287] width 308 height 34
type input "0"
type input "8400"
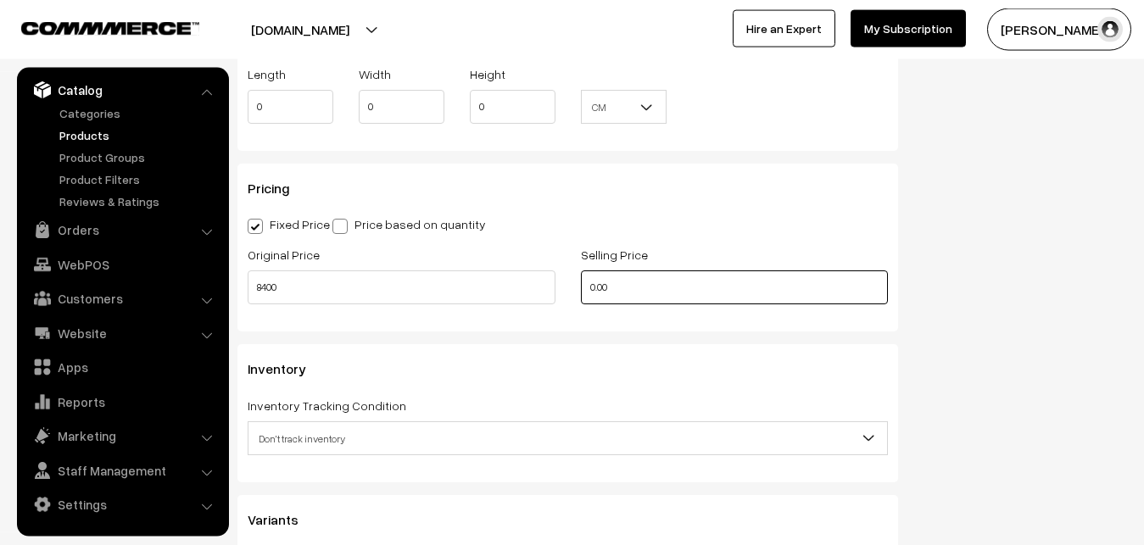
drag, startPoint x: 637, startPoint y: 291, endPoint x: 576, endPoint y: 290, distance: 61.1
click at [581, 290] on input "0.00" at bounding box center [735, 287] width 308 height 34
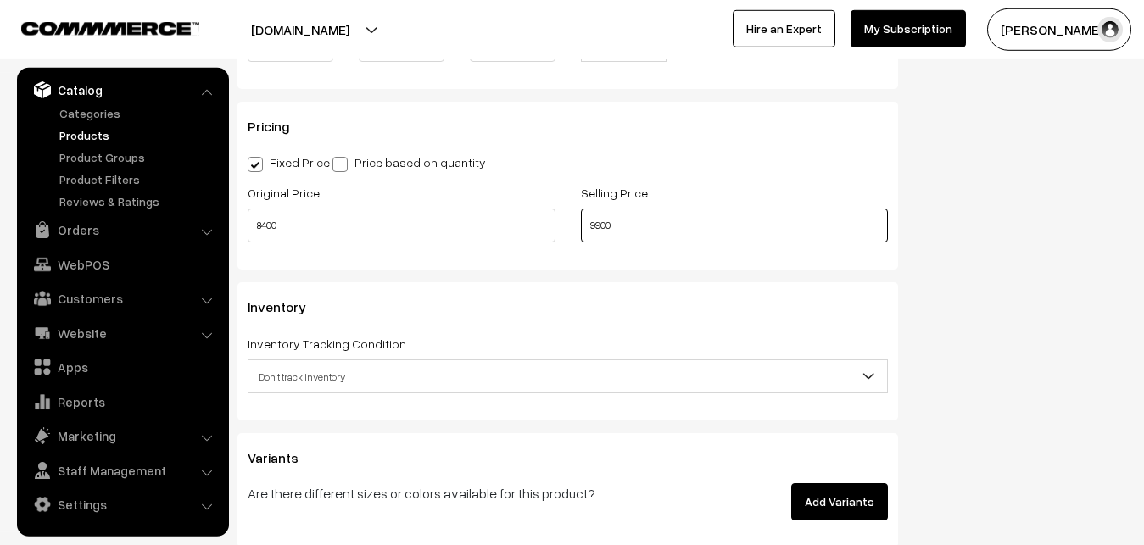
scroll to position [1505, 0]
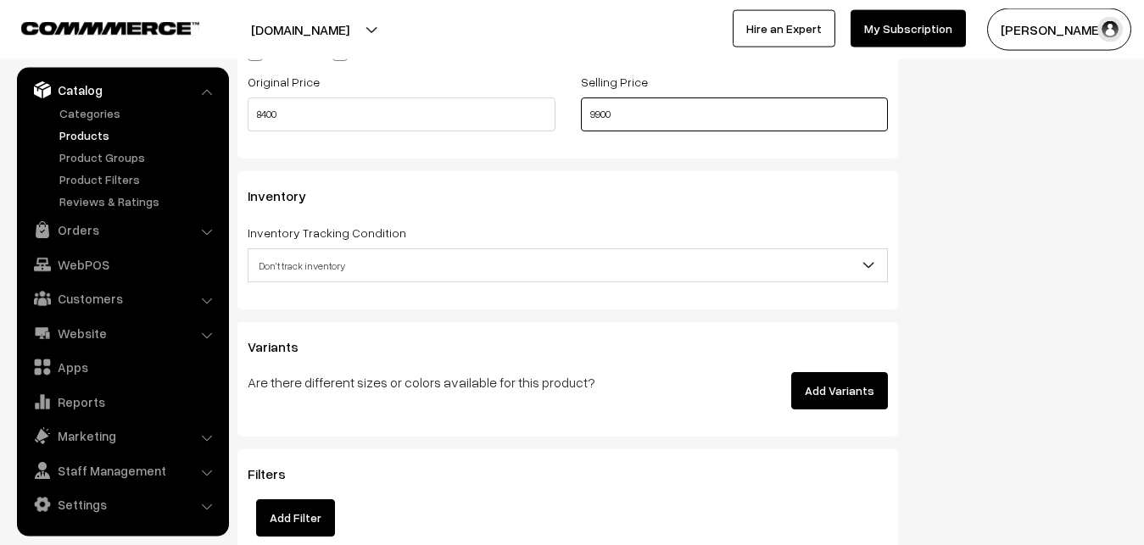
type input "9900"
click at [307, 258] on span "Don't track inventory" at bounding box center [567, 266] width 638 height 30
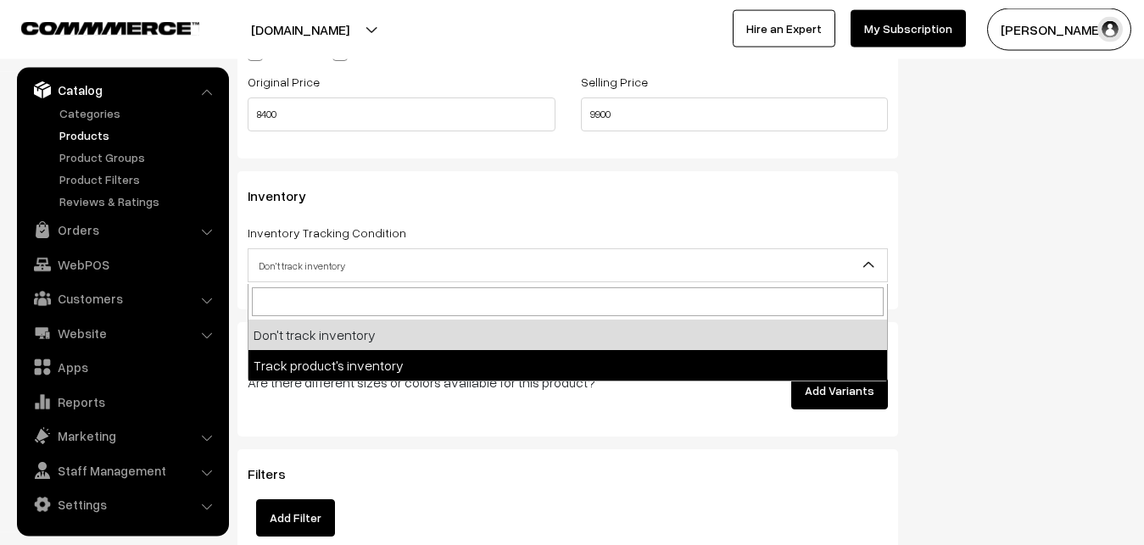
select select "2"
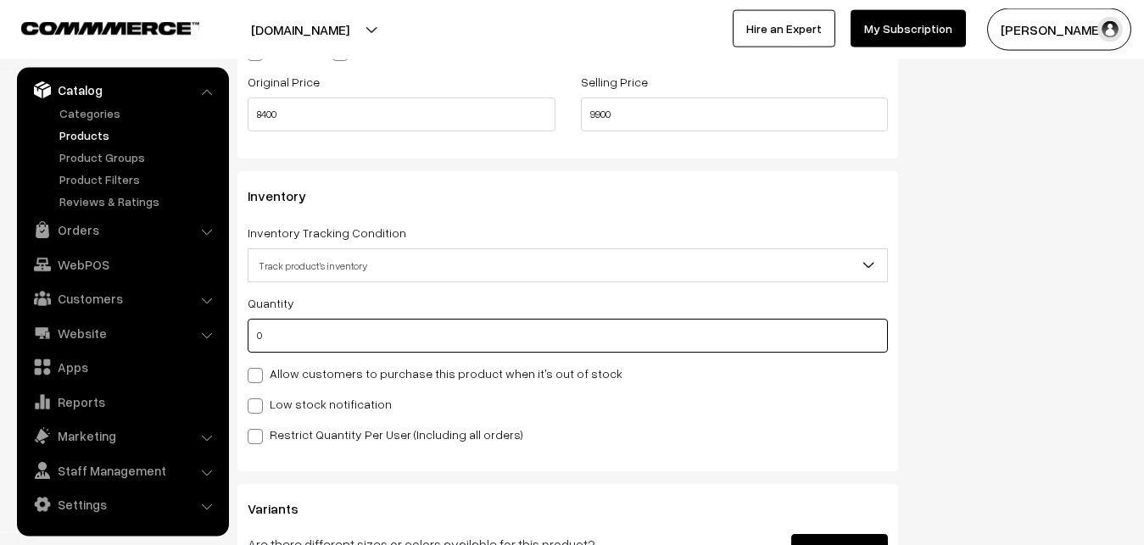
click at [298, 337] on input "0" at bounding box center [568, 336] width 640 height 34
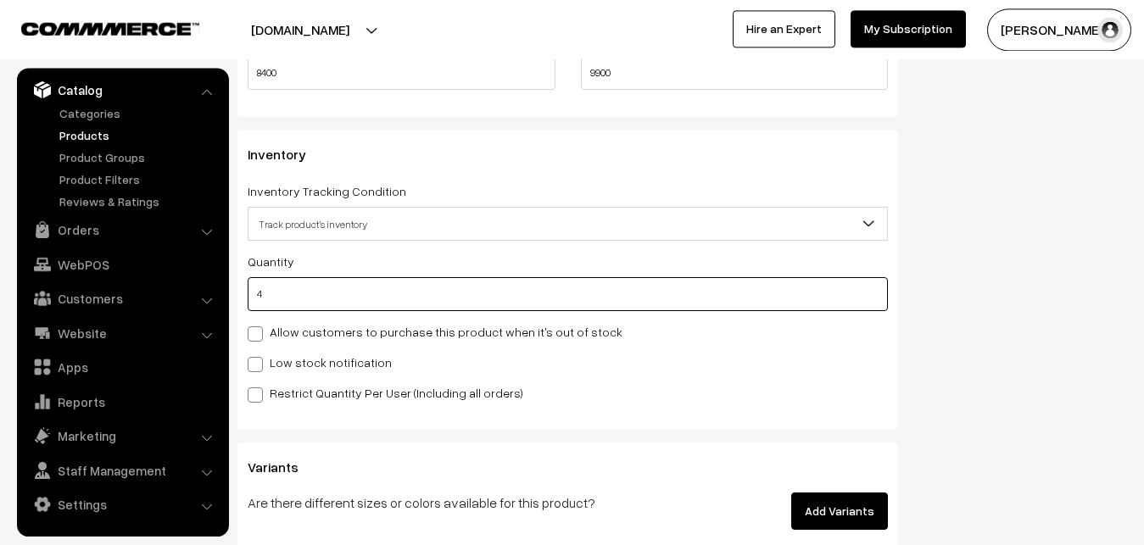
scroll to position [1591, 0]
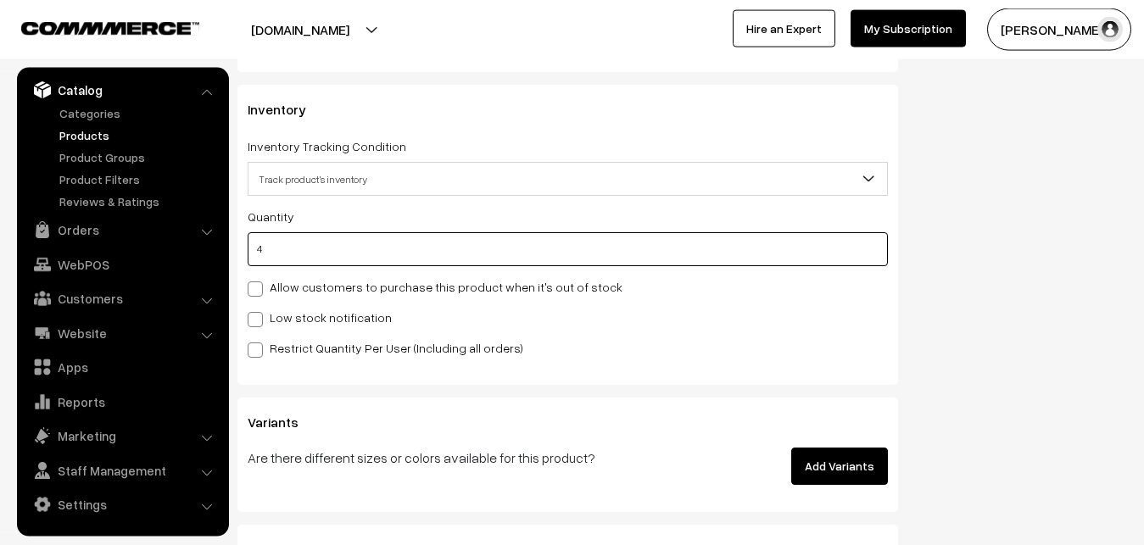
type input "4"
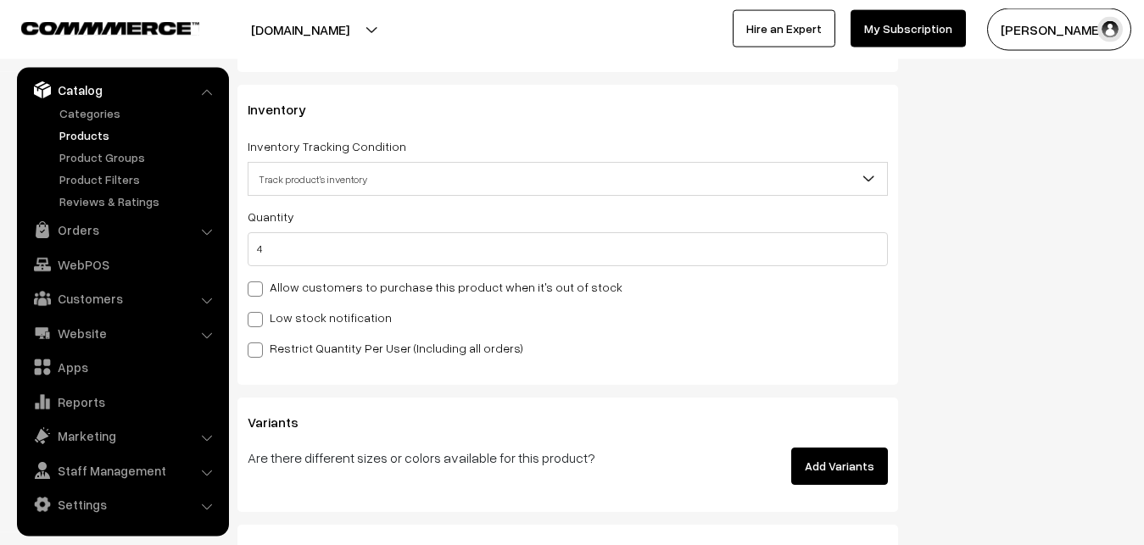
click at [297, 316] on label "Low stock notification" at bounding box center [320, 318] width 144 height 18
click at [259, 316] on input "Low stock notification" at bounding box center [253, 316] width 11 height 11
checkbox input "true"
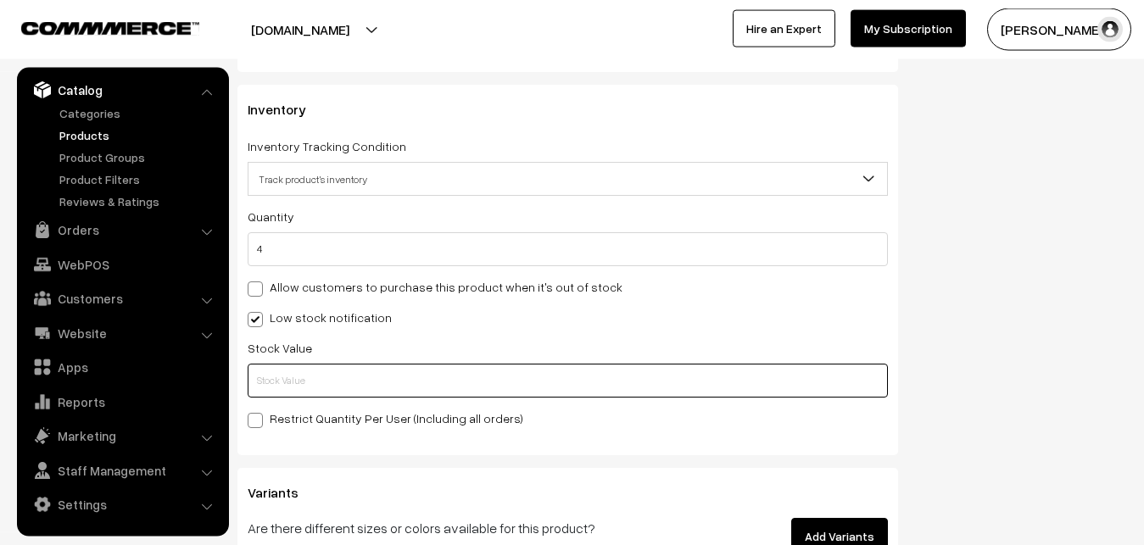
click at [287, 376] on input "text" at bounding box center [568, 381] width 640 height 34
type input "2"
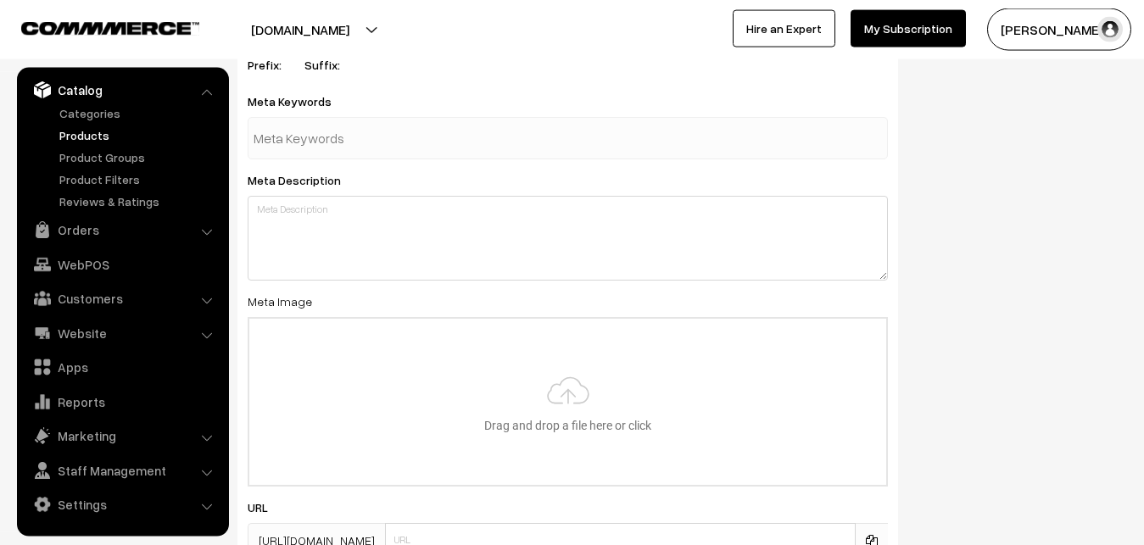
scroll to position [2524, 0]
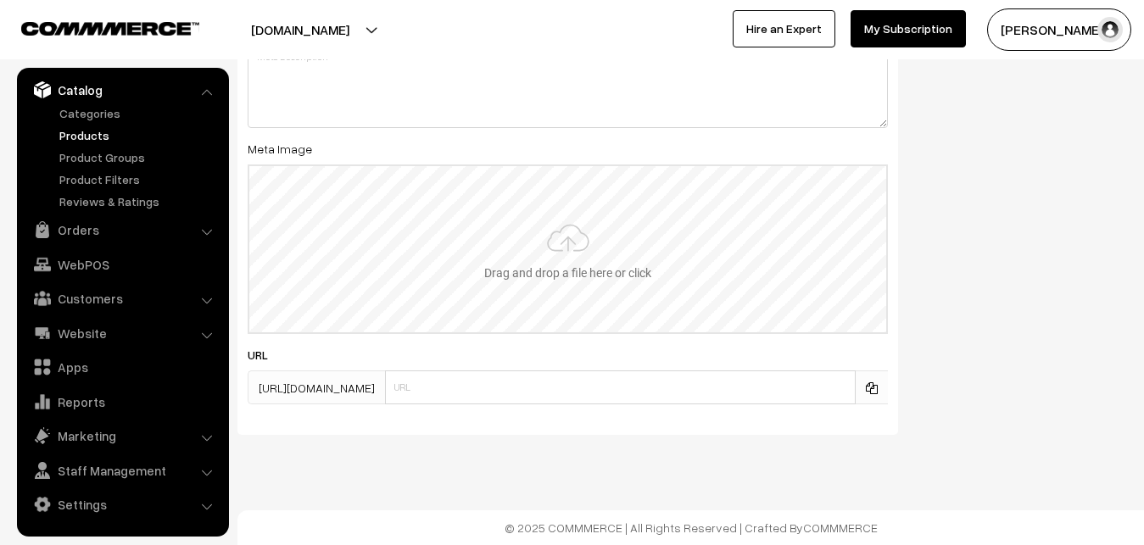
click at [588, 254] on input "file" at bounding box center [567, 249] width 637 height 166
type input "C:\fakepath\venkatagiri-saree-va12691-sep.jpeg"
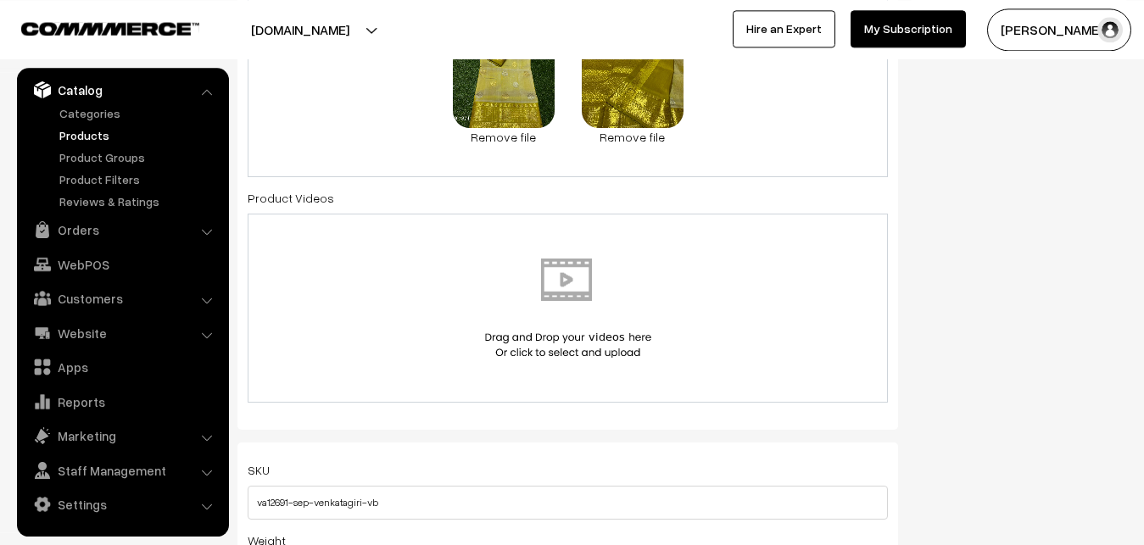
scroll to position [0, 0]
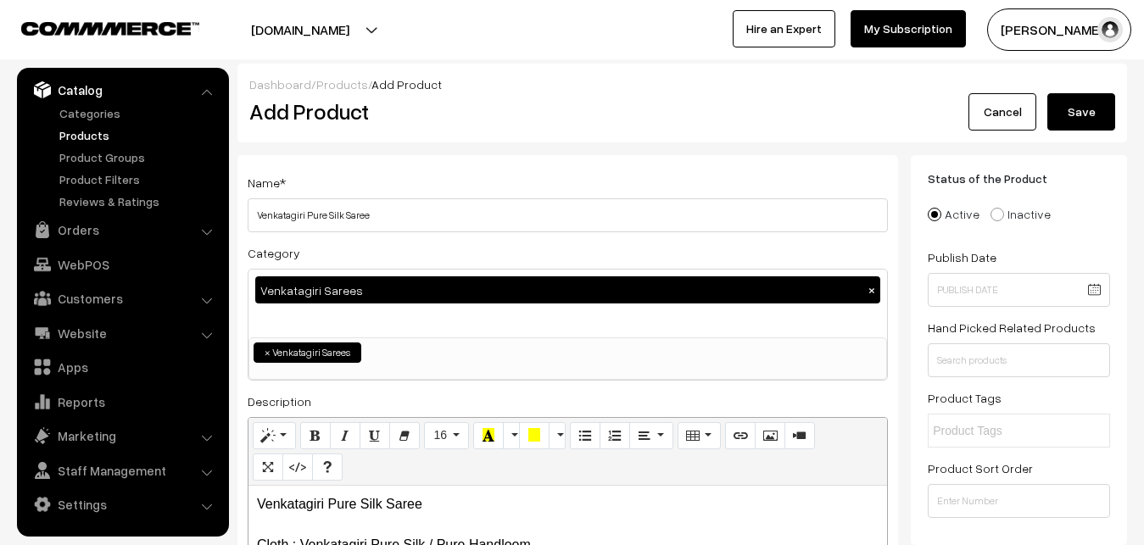
click at [1095, 100] on button "Save" at bounding box center [1081, 111] width 68 height 37
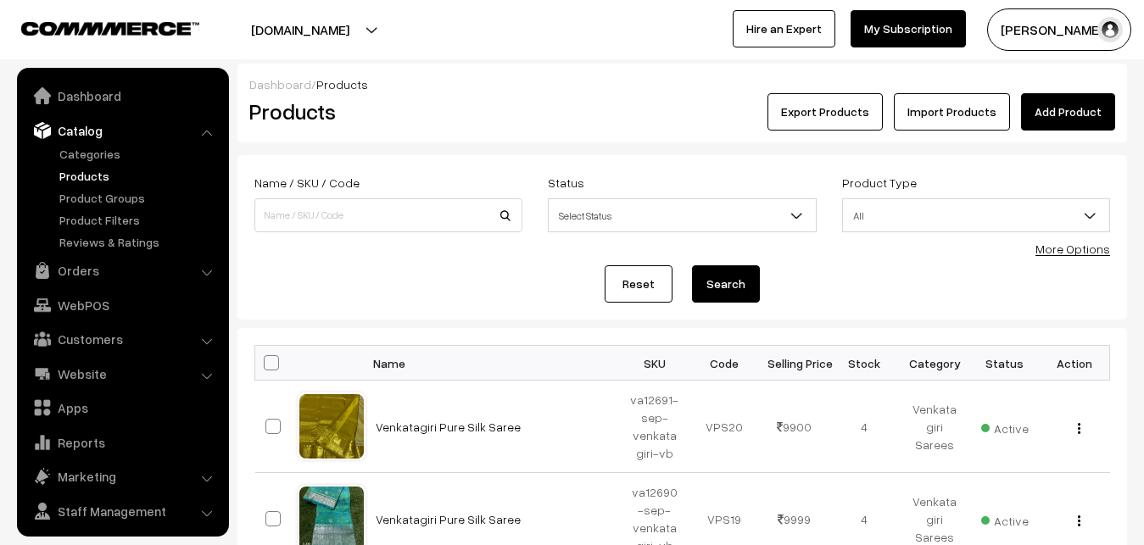
scroll to position [41, 0]
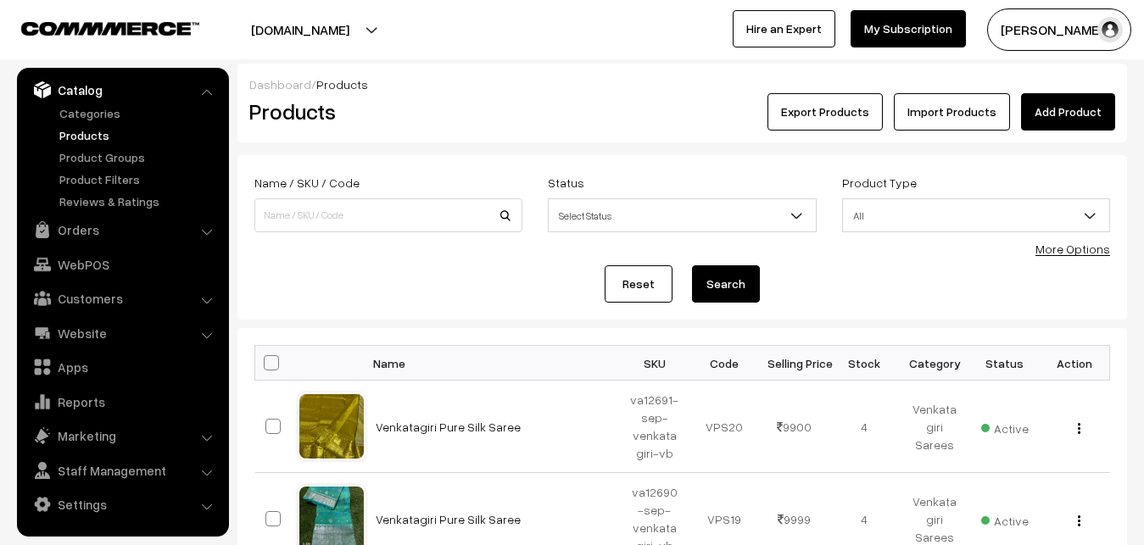
click at [1064, 98] on link "Add Product" at bounding box center [1068, 111] width 94 height 37
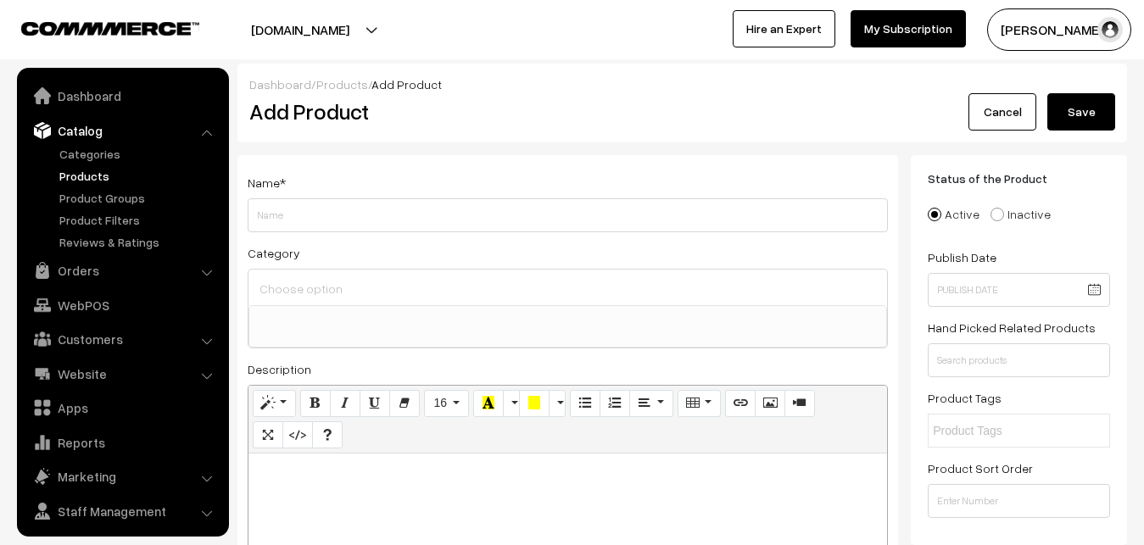
select select
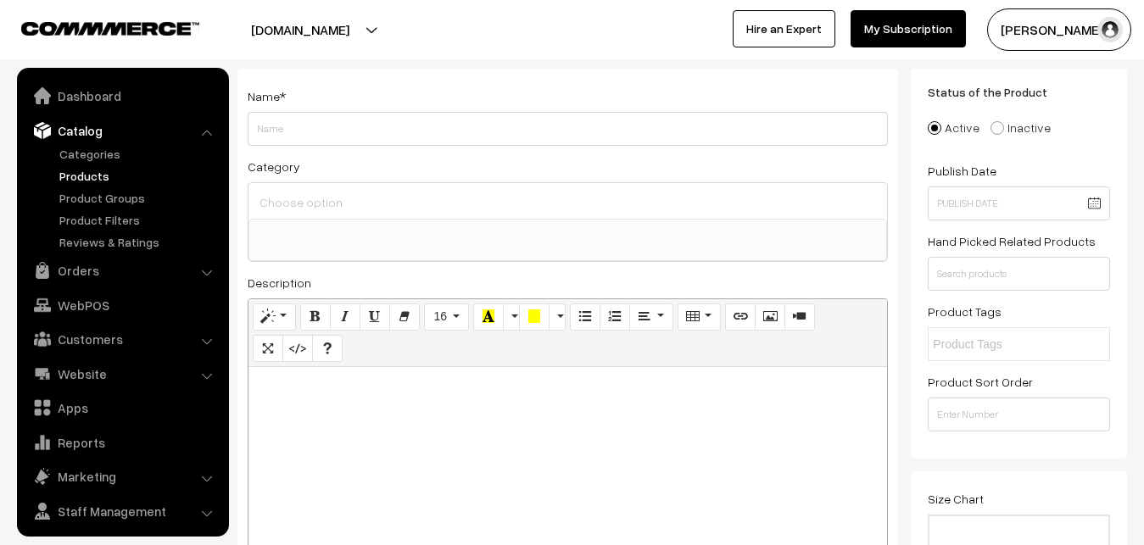
scroll to position [41, 0]
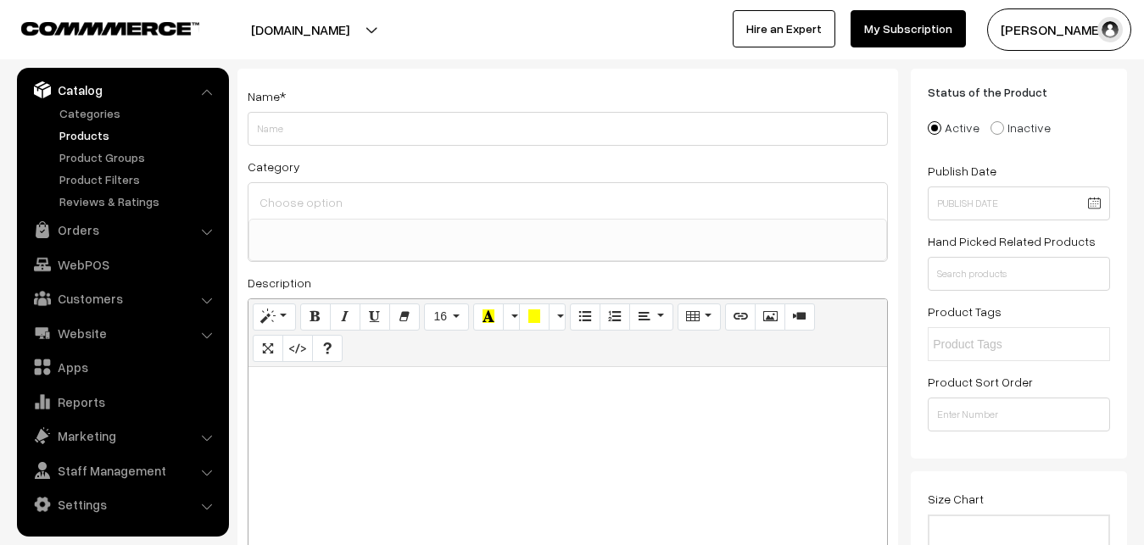
paste div
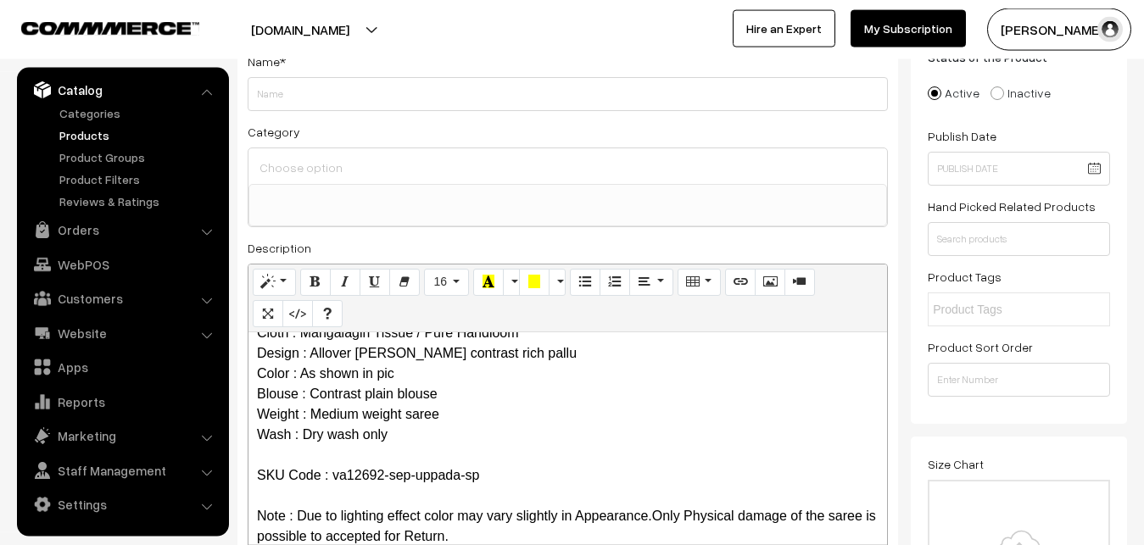
scroll to position [0, 0]
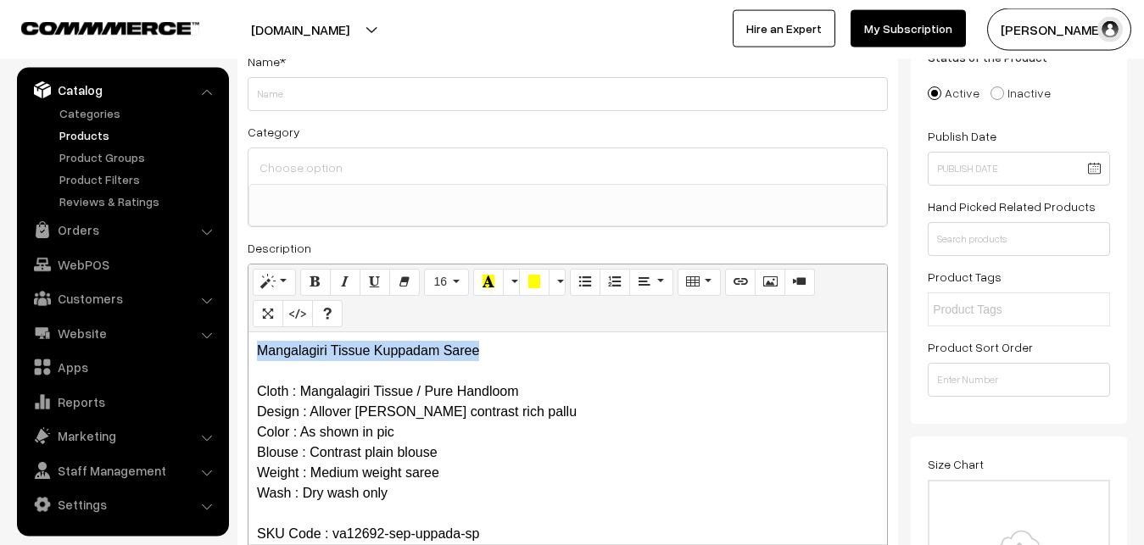
drag, startPoint x: 499, startPoint y: 348, endPoint x: 238, endPoint y: 322, distance: 261.6
click at [248, 332] on div "Mangalagiri Tissue Kuppadam Saree Cloth : Mangalagiri Tissue / Pure Handloom De…" at bounding box center [567, 438] width 638 height 212
copy p "Mangalagiri Tissue Kuppadam Saree"
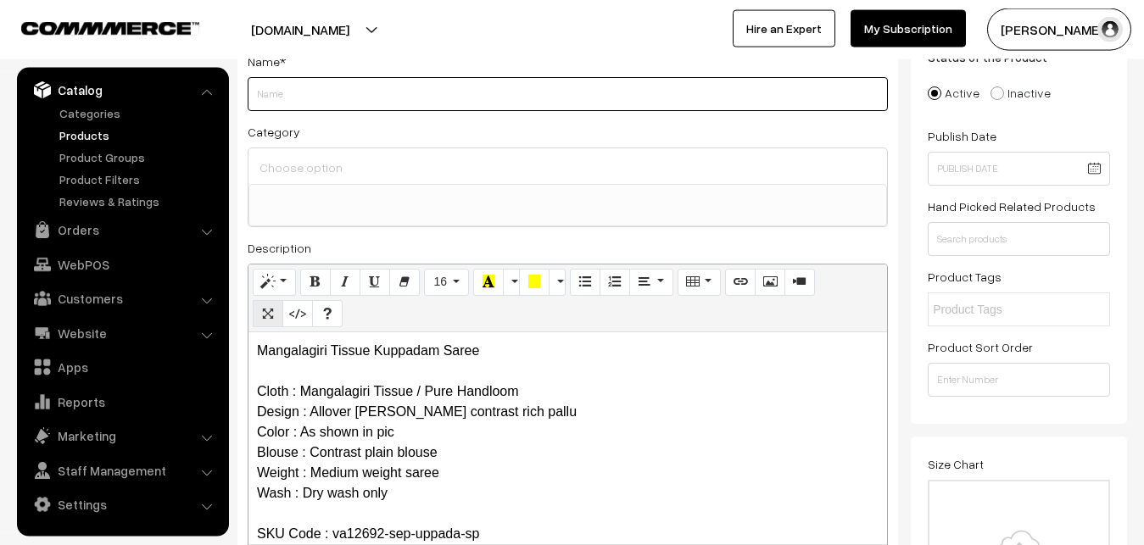
paste input "Mangalagiri Tissue Kuppadam Saree"
type input "Mangalagiri Tissue Kuppadam Saree"
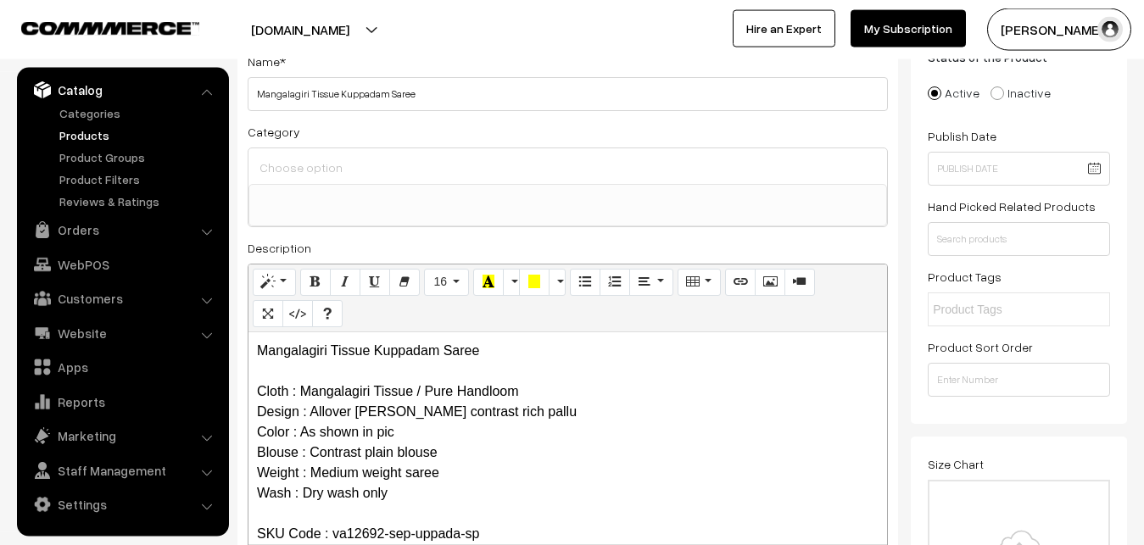
click at [297, 171] on input at bounding box center [567, 167] width 625 height 25
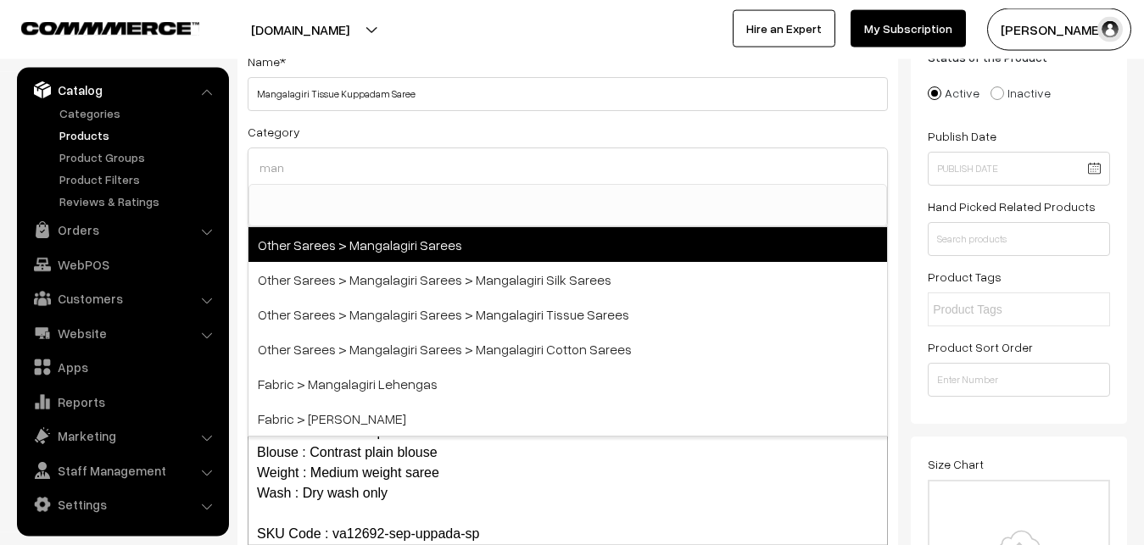
type input "man"
click at [385, 243] on span "Other Sarees > Mangalagiri Sarees" at bounding box center [567, 244] width 638 height 35
select select "31"
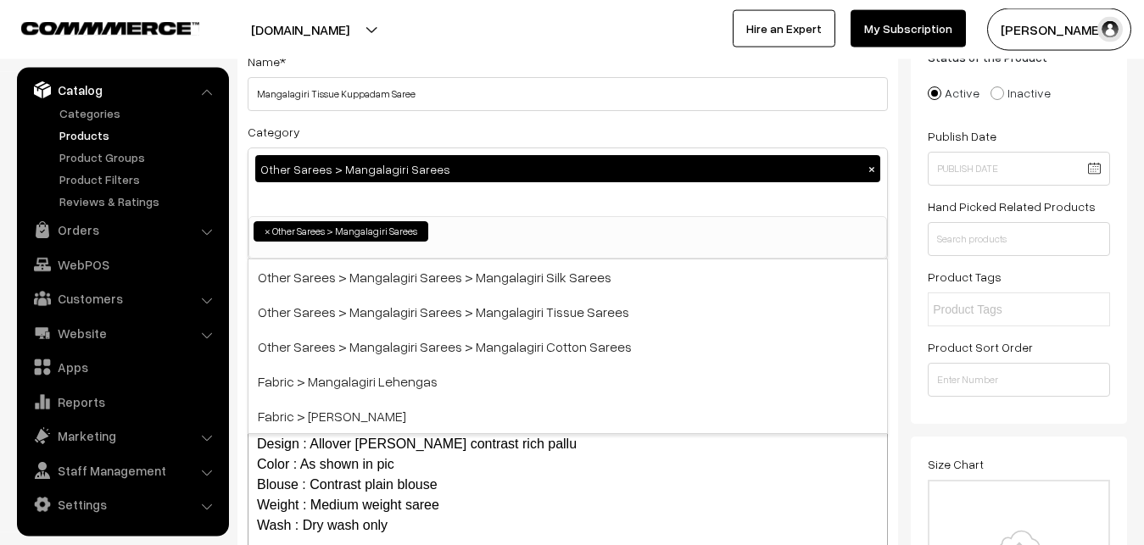
scroll to position [427, 0]
click at [420, 131] on div "Category Other Sarees > Mangalagiri Sarees × Uppada Sarees Uppada Sarees > Uppa…" at bounding box center [568, 190] width 640 height 138
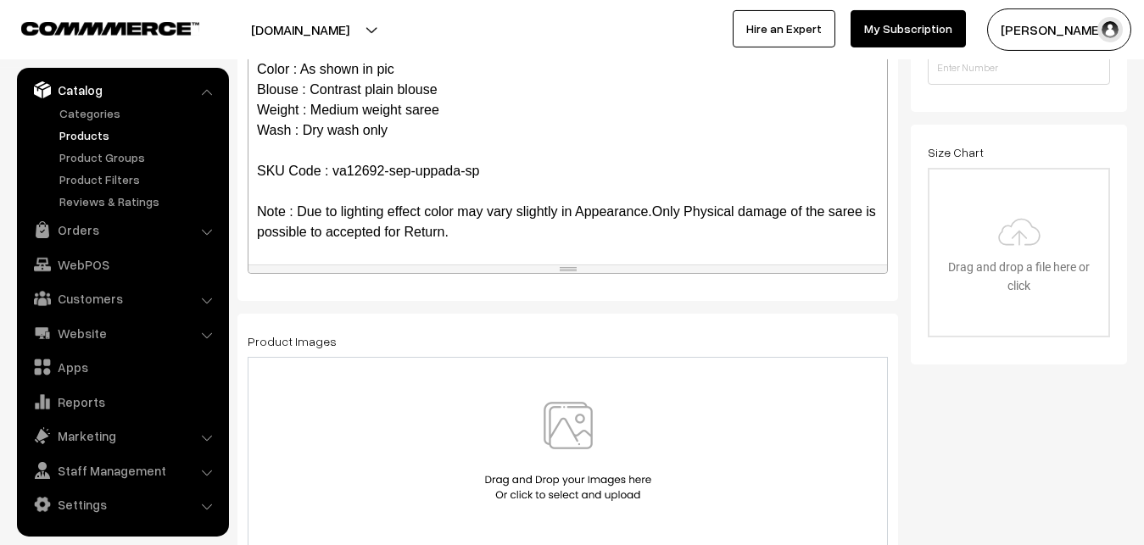
scroll to position [467, 0]
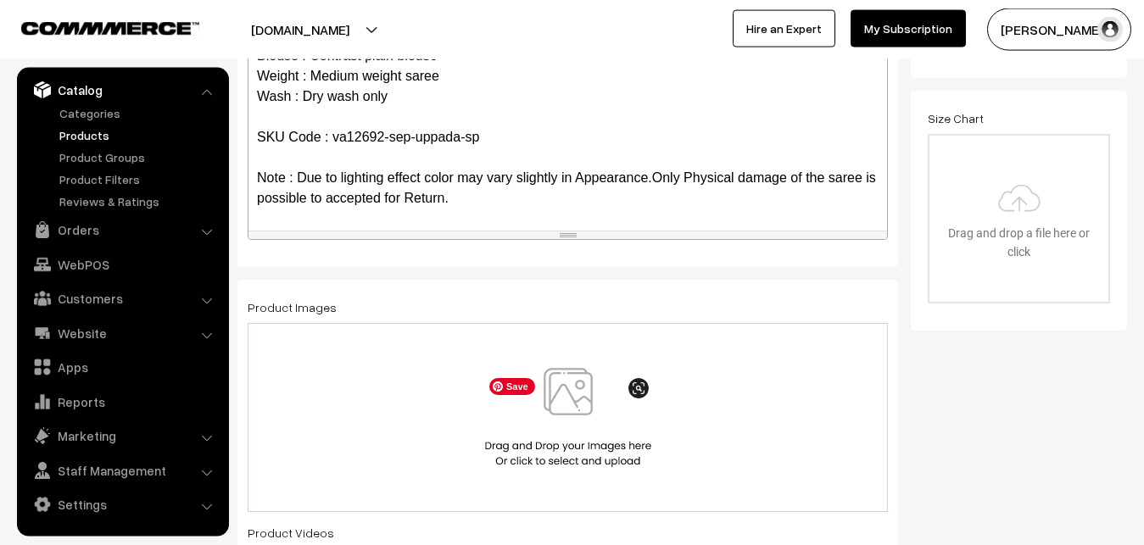
click at [567, 417] on img at bounding box center [568, 417] width 175 height 99
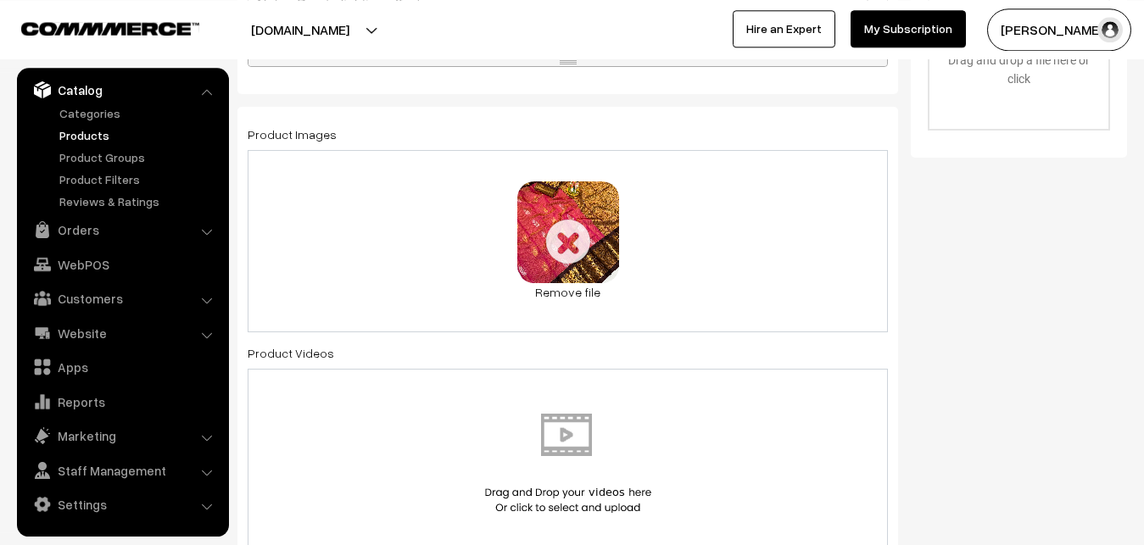
scroll to position [554, 0]
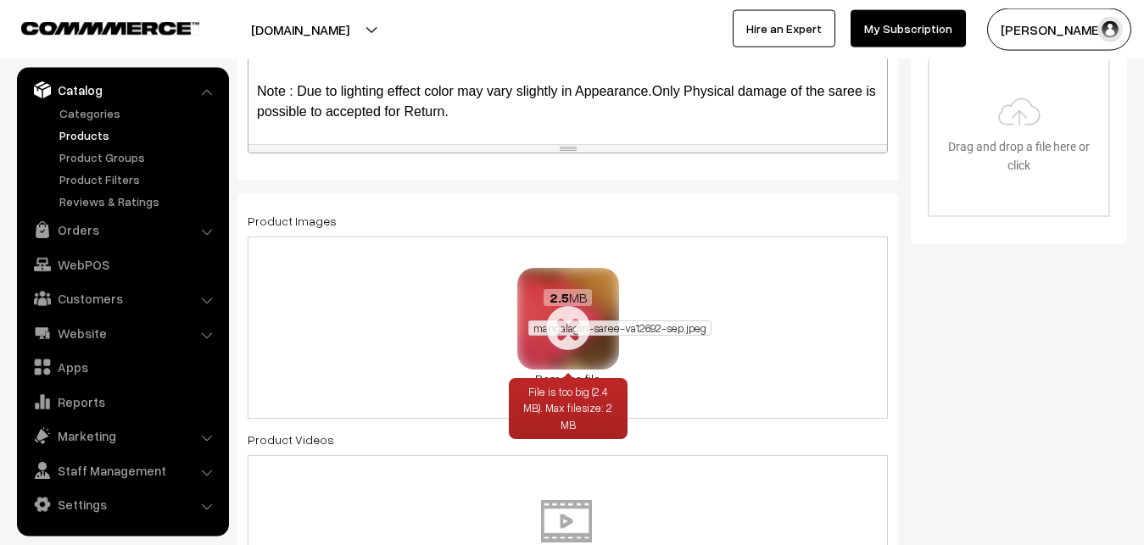
click at [575, 333] on span "mangalagiri-saree-va12692-sep.jpeg" at bounding box center [619, 327] width 183 height 15
click at [571, 373] on link "Remove file" at bounding box center [568, 379] width 102 height 18
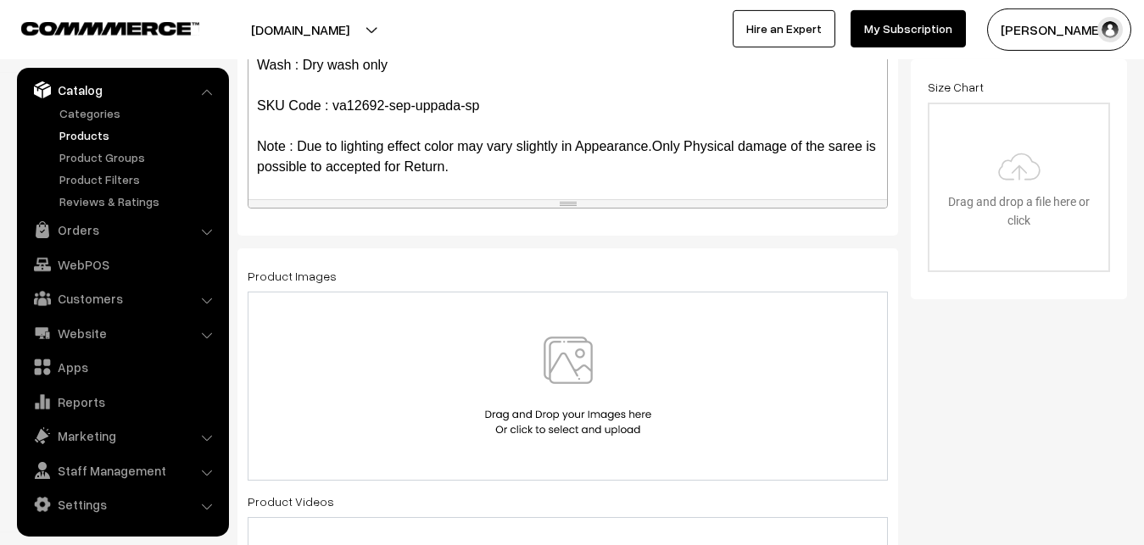
scroll to position [381, 0]
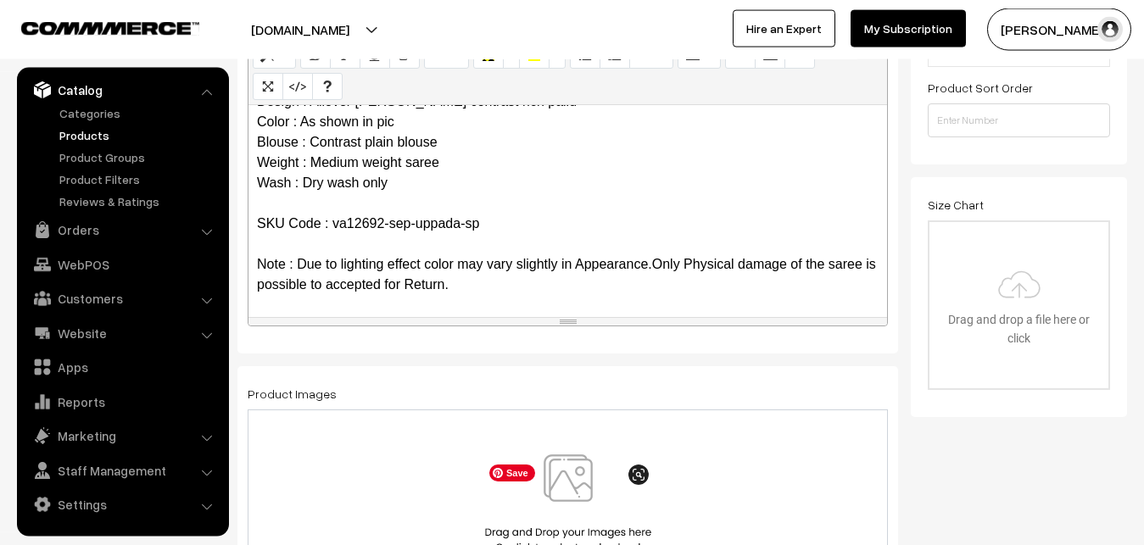
click at [583, 489] on img at bounding box center [568, 503] width 175 height 99
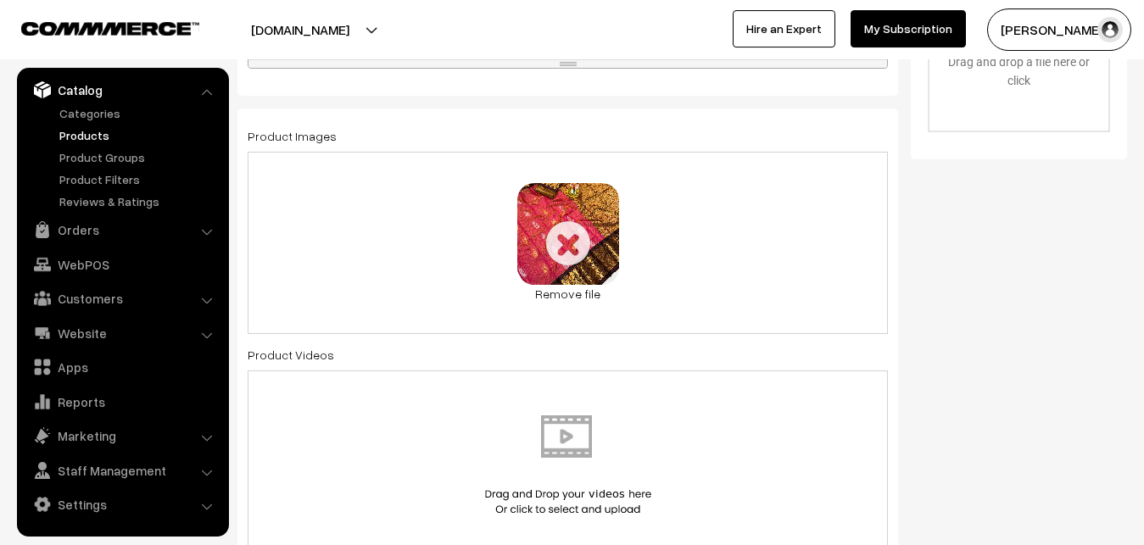
scroll to position [640, 0]
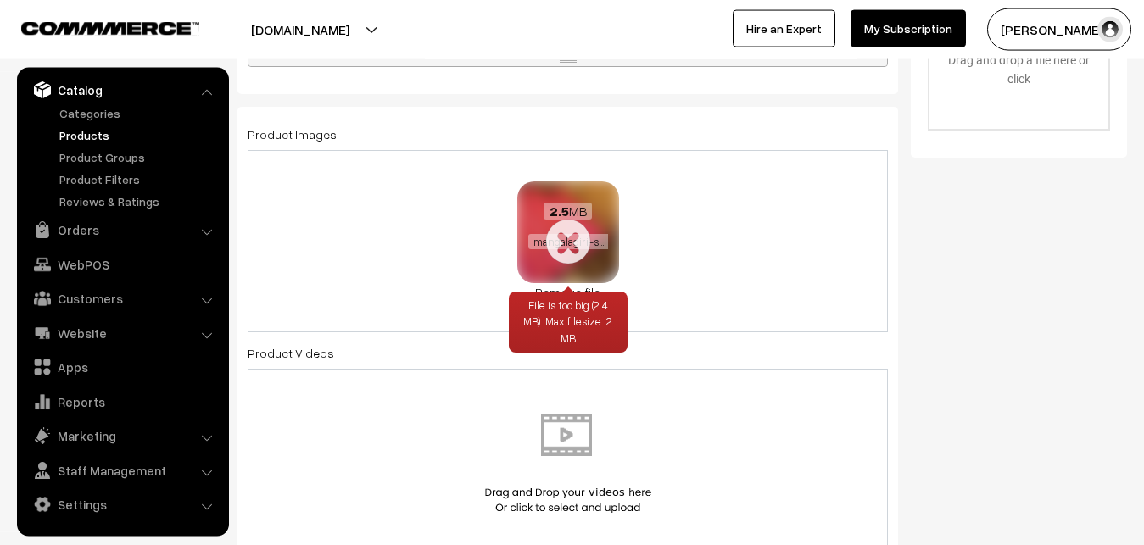
click at [577, 288] on link "Remove file" at bounding box center [568, 292] width 102 height 18
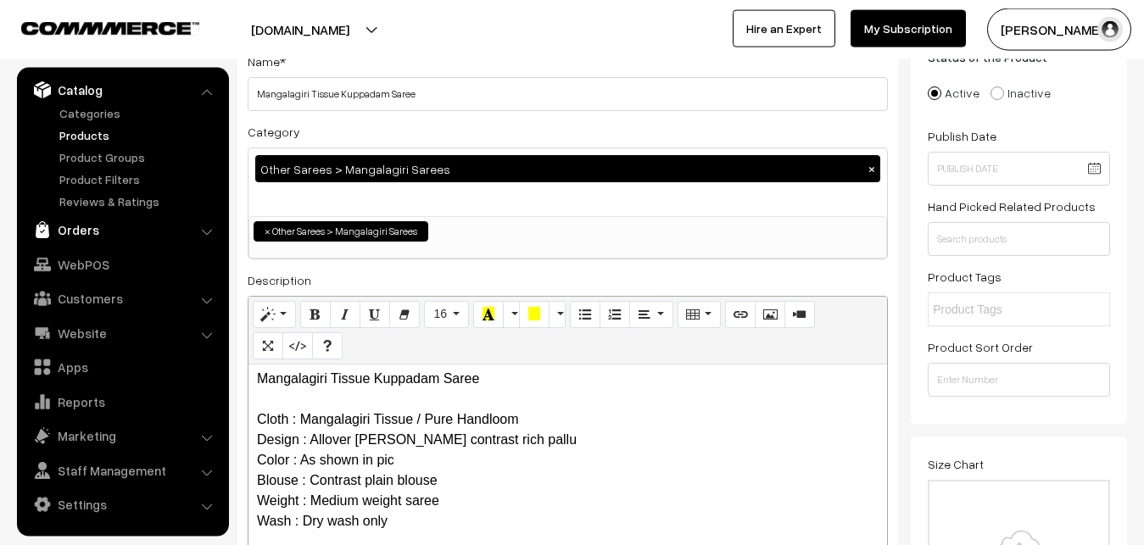
scroll to position [0, 0]
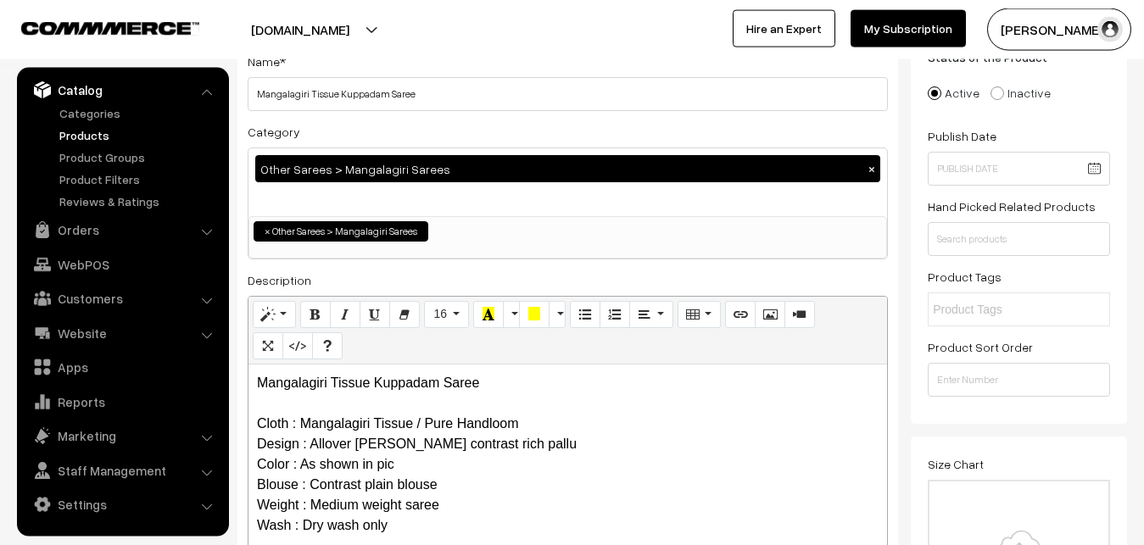
click at [81, 136] on link "Products" at bounding box center [139, 135] width 168 height 18
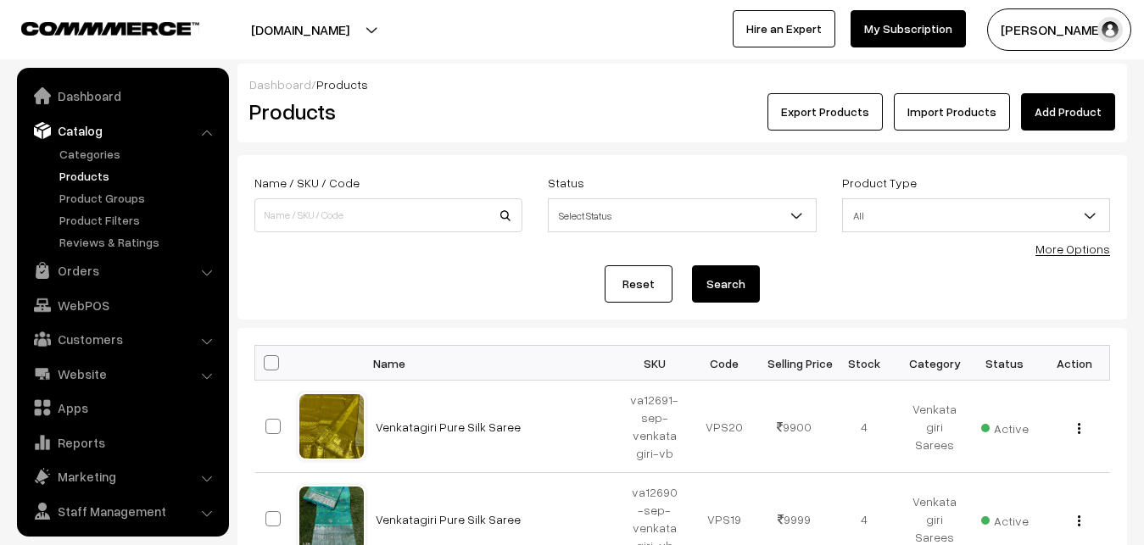
scroll to position [41, 0]
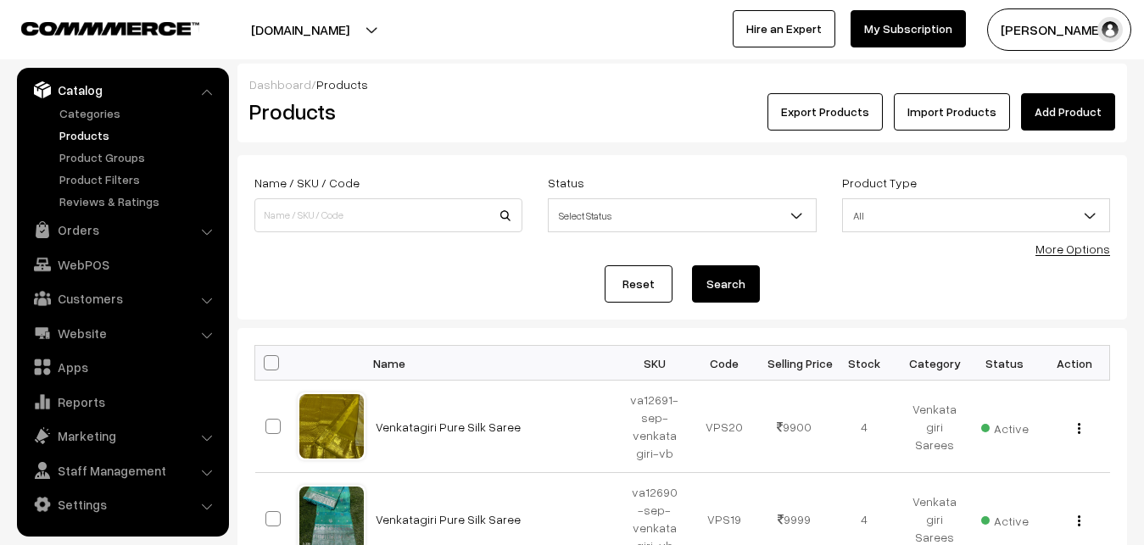
click at [1058, 93] on link "Add Product" at bounding box center [1068, 111] width 94 height 37
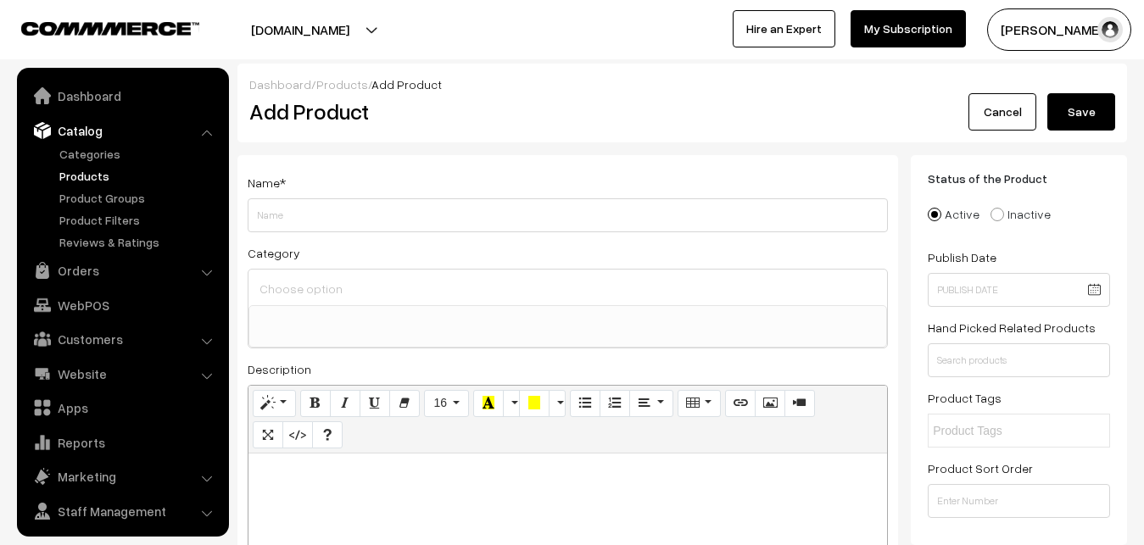
select select
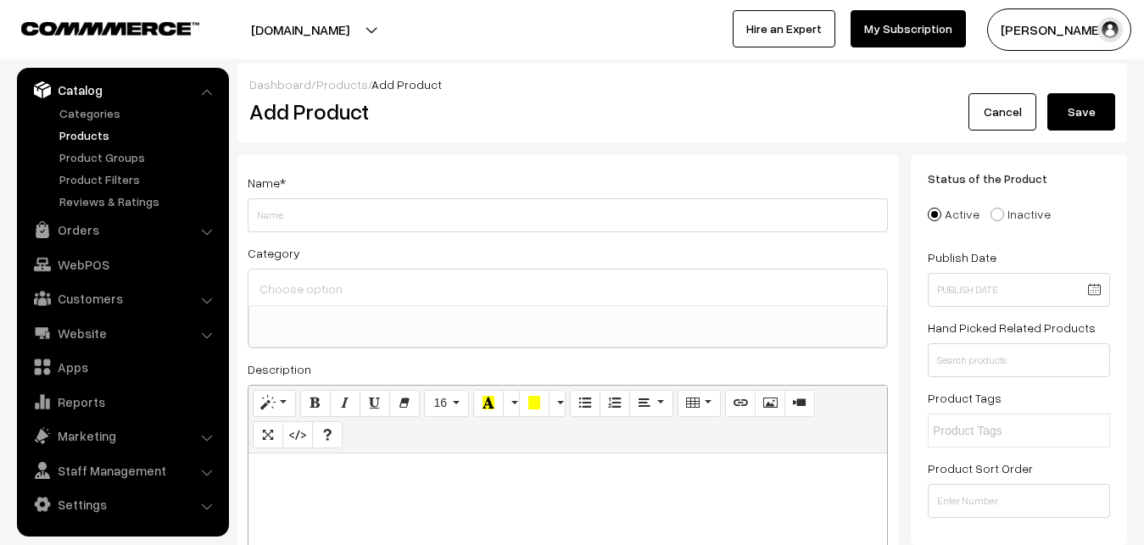
click at [81, 138] on link "Products" at bounding box center [139, 135] width 168 height 18
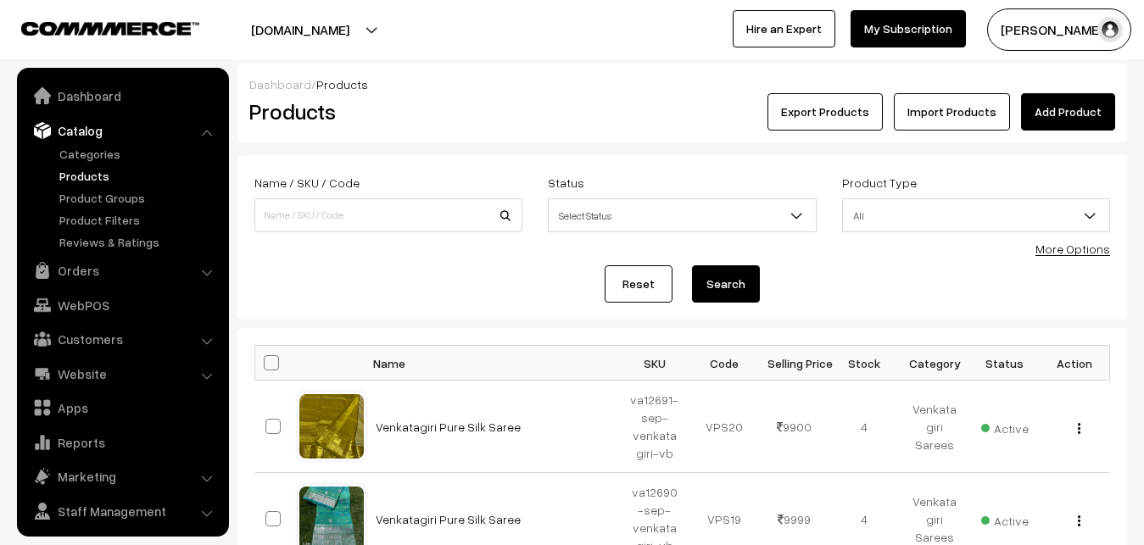
scroll to position [41, 0]
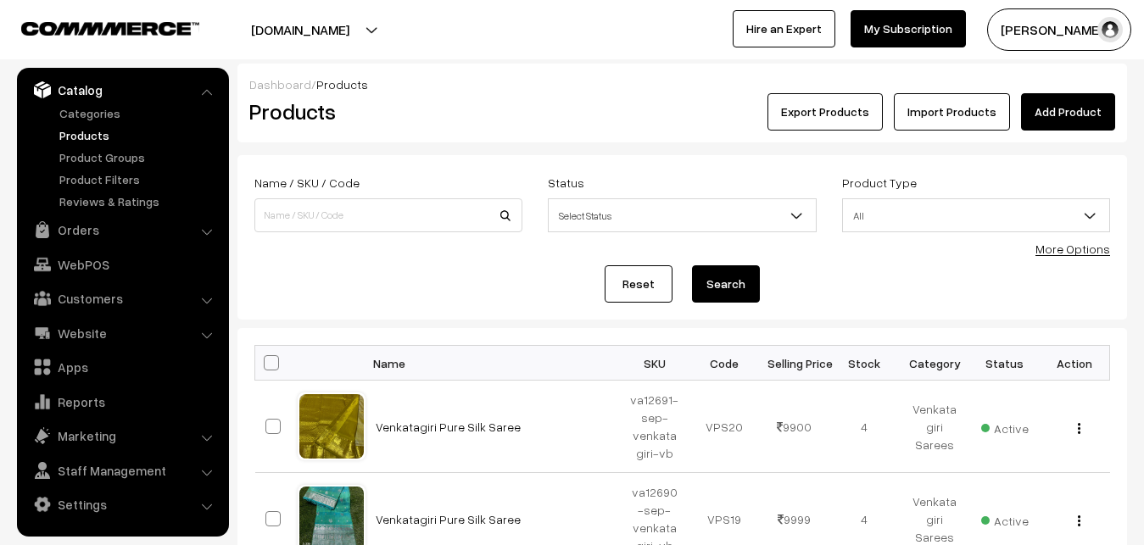
click at [493, 94] on div "Products" at bounding box center [385, 111] width 297 height 37
click at [1062, 109] on link "Add Product" at bounding box center [1068, 111] width 94 height 37
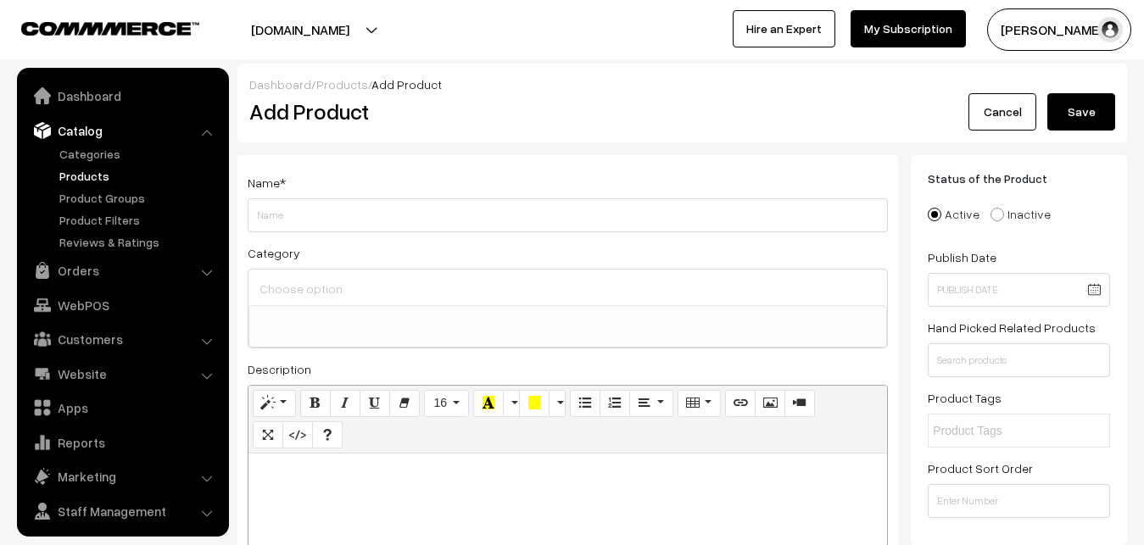
select select
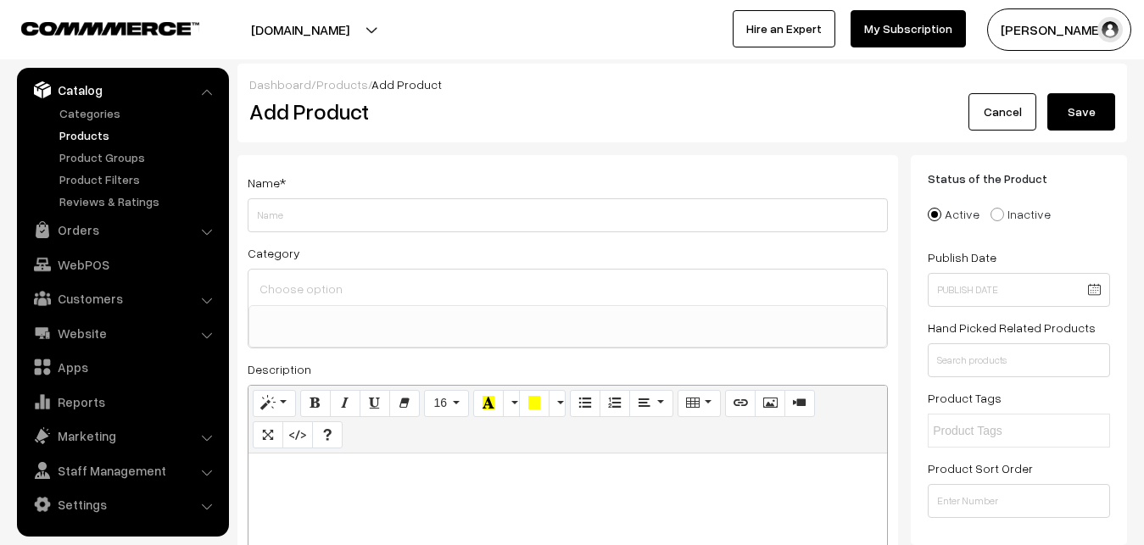
paste div
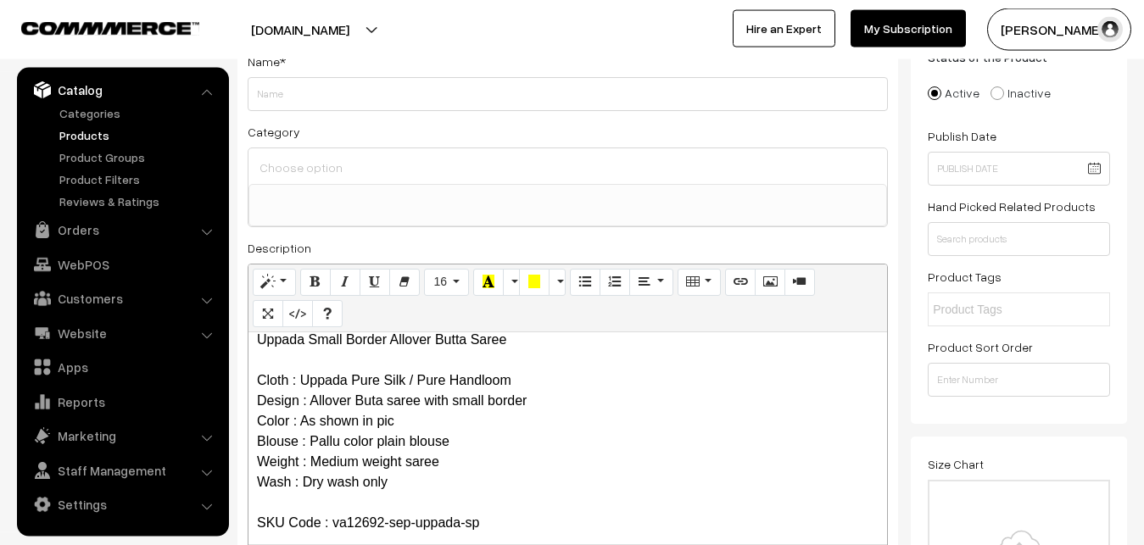
scroll to position [0, 0]
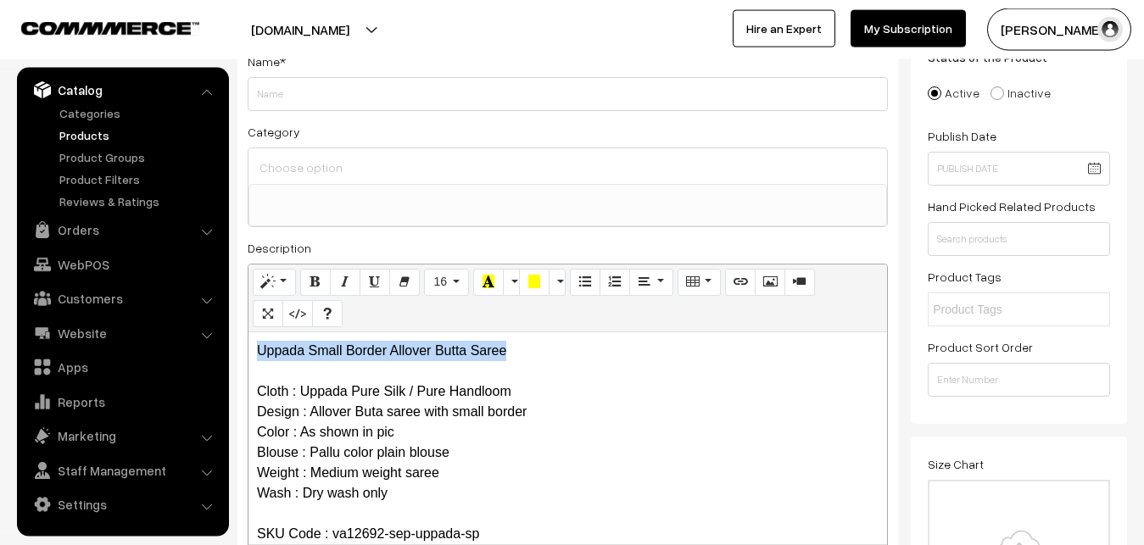
drag, startPoint x: 529, startPoint y: 360, endPoint x: 255, endPoint y: 348, distance: 274.1
click at [255, 348] on div "Uppada Small Border Allover Butta Saree Cloth : Uppada Pure Silk / Pure Handloo…" at bounding box center [567, 438] width 638 height 212
copy p "Uppada Small Border Allover Butta Saree"
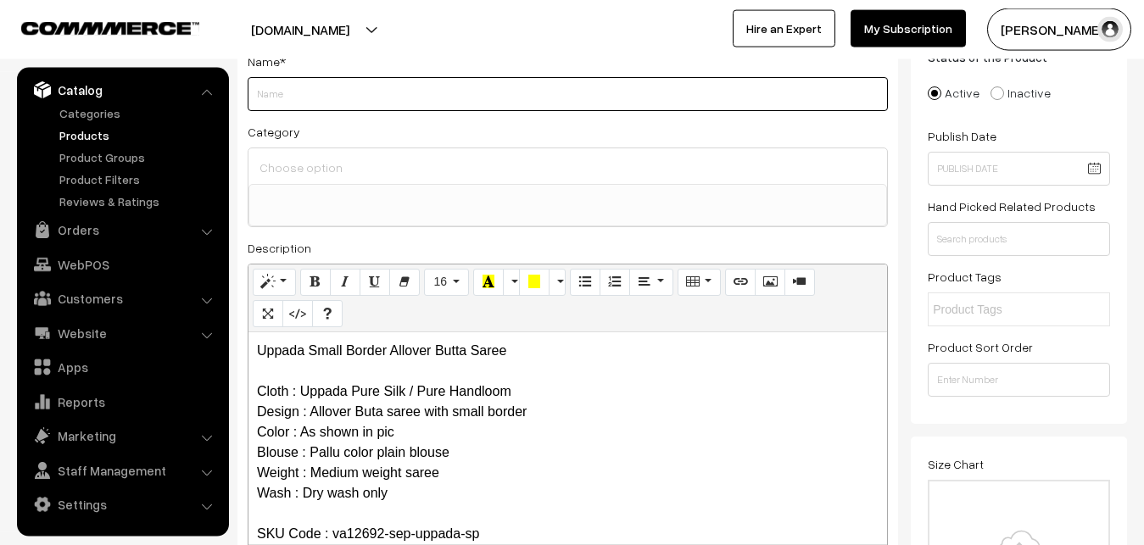
paste input "Uppada Small Border Allover Butta Saree"
type input "Uppada Small Border Allover Butta Saree"
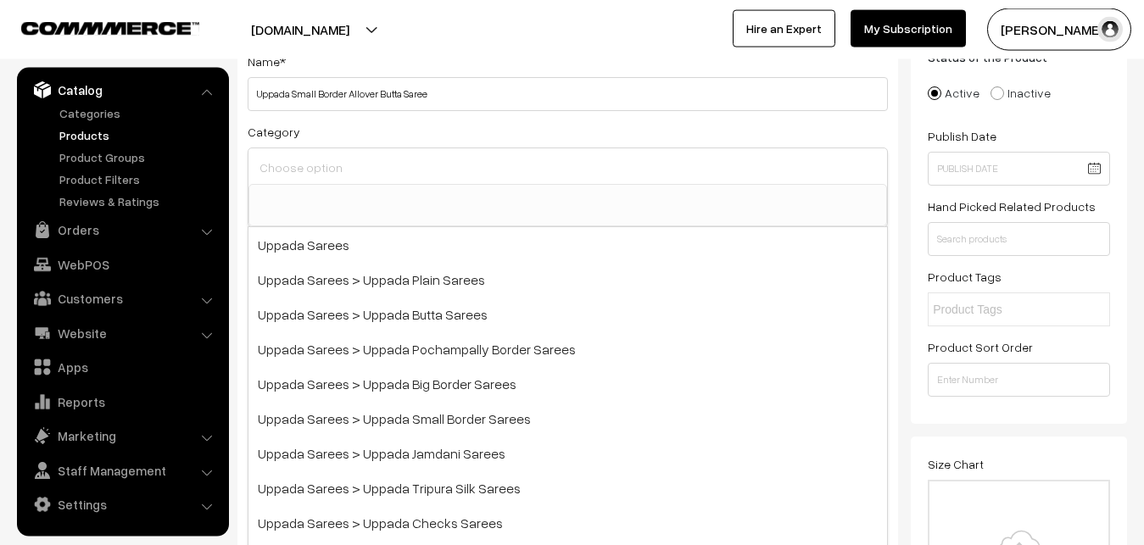
click at [323, 173] on input at bounding box center [567, 167] width 625 height 25
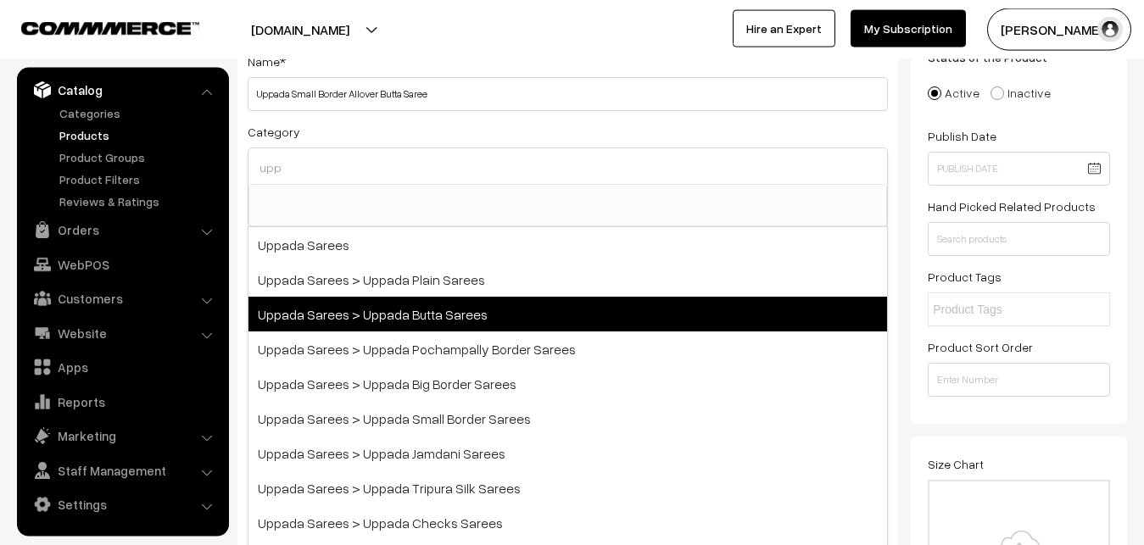
type input "upp"
click at [443, 304] on span "Uppada Sarees > Uppada Butta Sarees" at bounding box center [567, 314] width 638 height 35
select select "7"
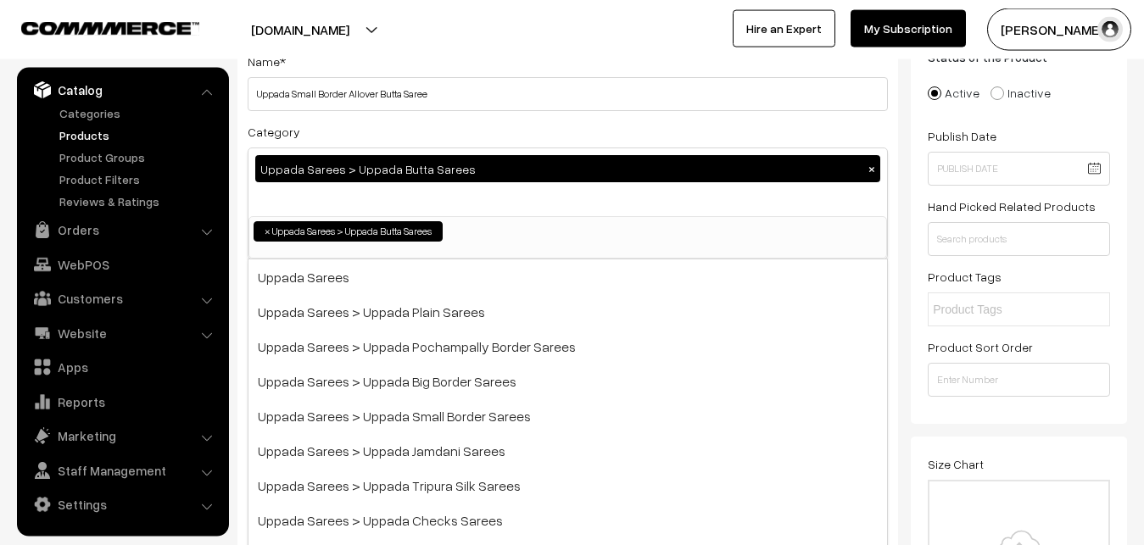
click at [460, 136] on div "Category Uppada Sarees > Uppada Butta Sarees × Uppada Sarees Uppada Sarees > Up…" at bounding box center [568, 190] width 640 height 138
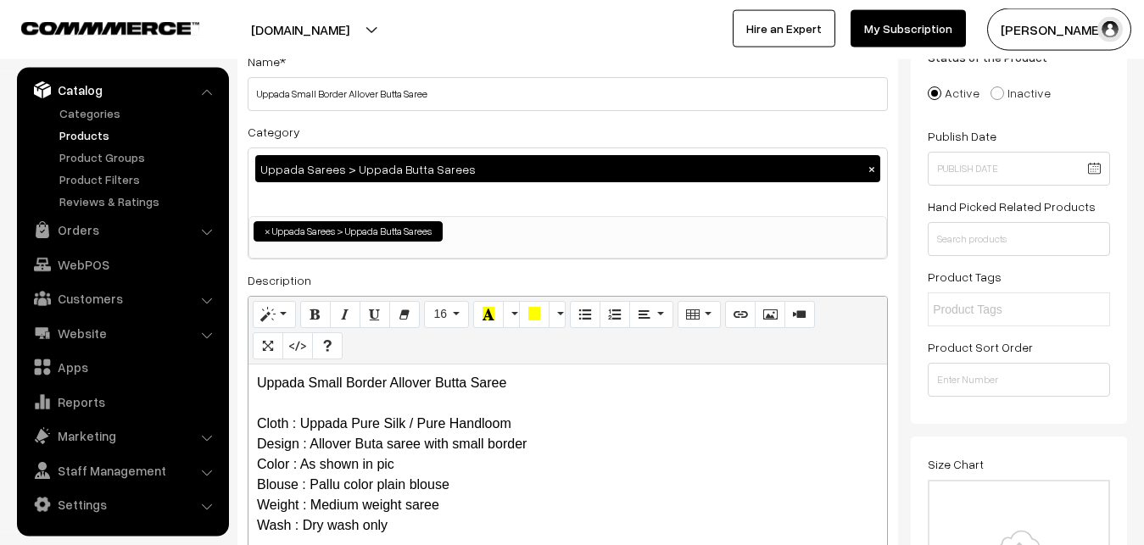
click at [872, 170] on button "×" at bounding box center [871, 168] width 15 height 15
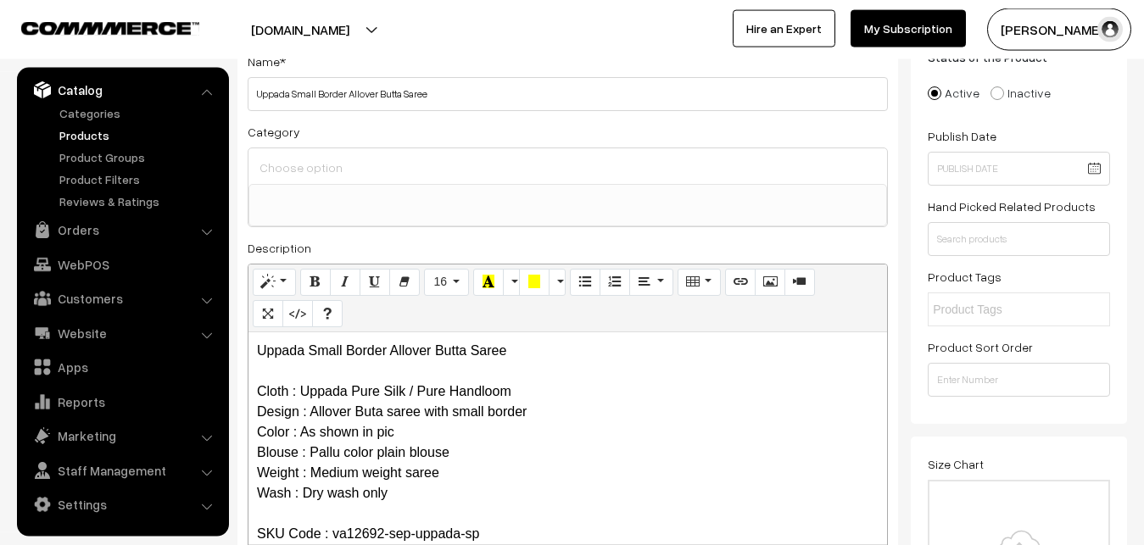
click at [342, 164] on input at bounding box center [567, 167] width 625 height 25
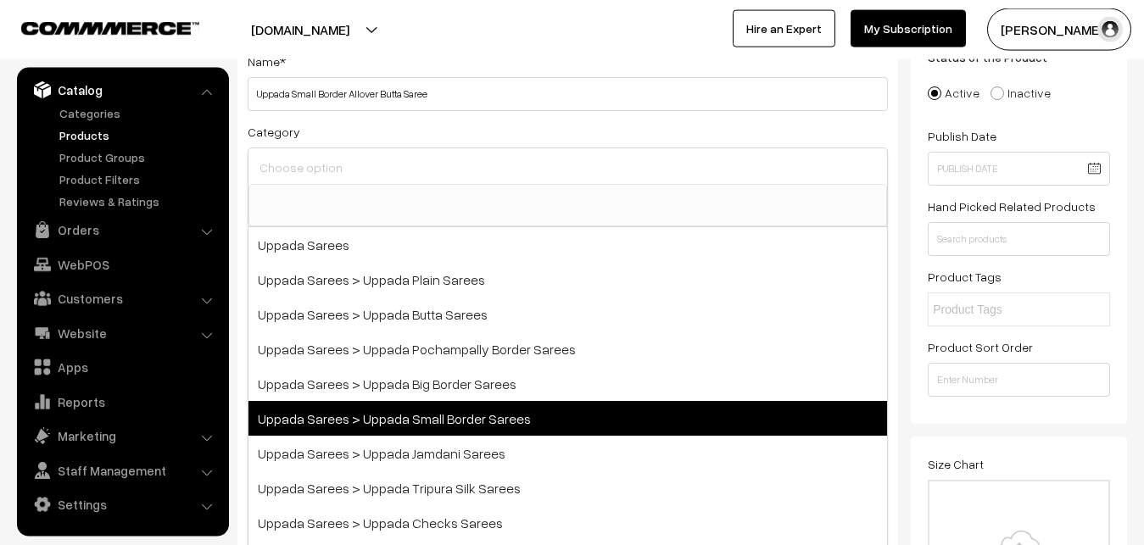
click at [437, 420] on span "Uppada Sarees > Uppada Small Border Sarees" at bounding box center [567, 418] width 638 height 35
select select "68"
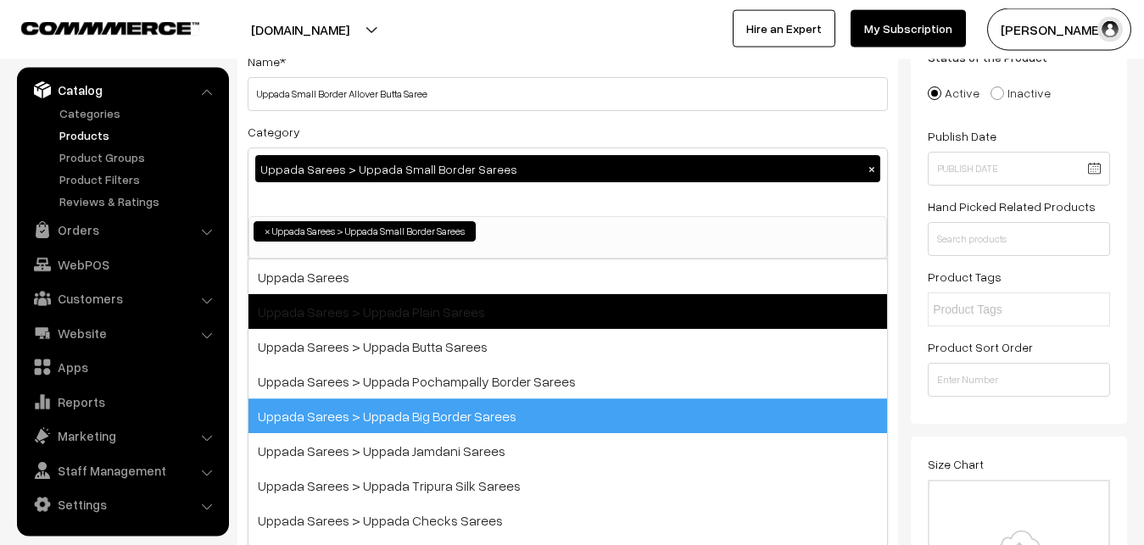
scroll to position [36, 0]
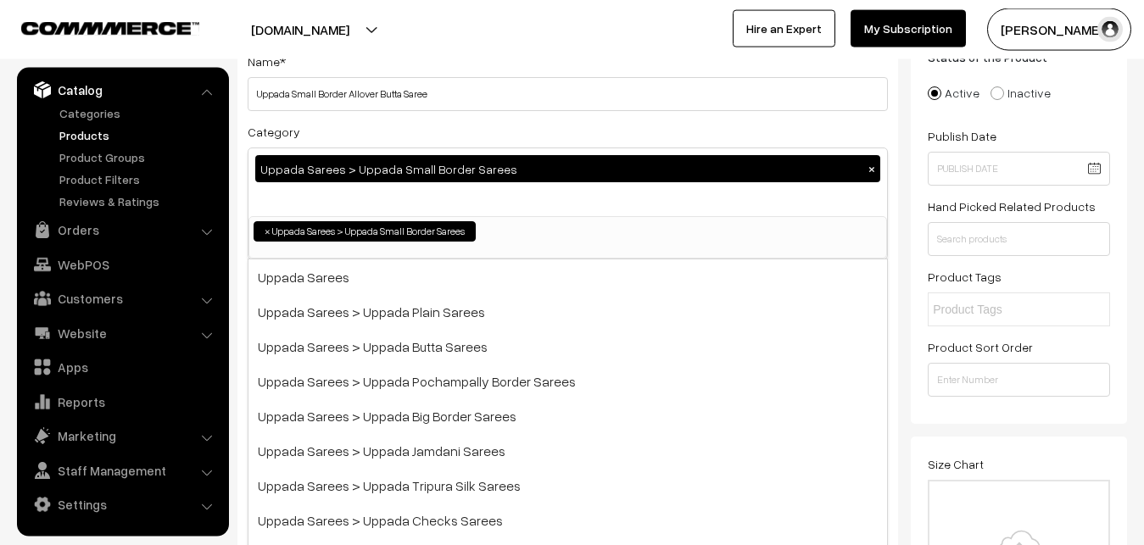
click at [470, 132] on div "Category Uppada Sarees > Uppada Small Border Sarees × Uppada Sarees Uppada Sare…" at bounding box center [568, 190] width 640 height 138
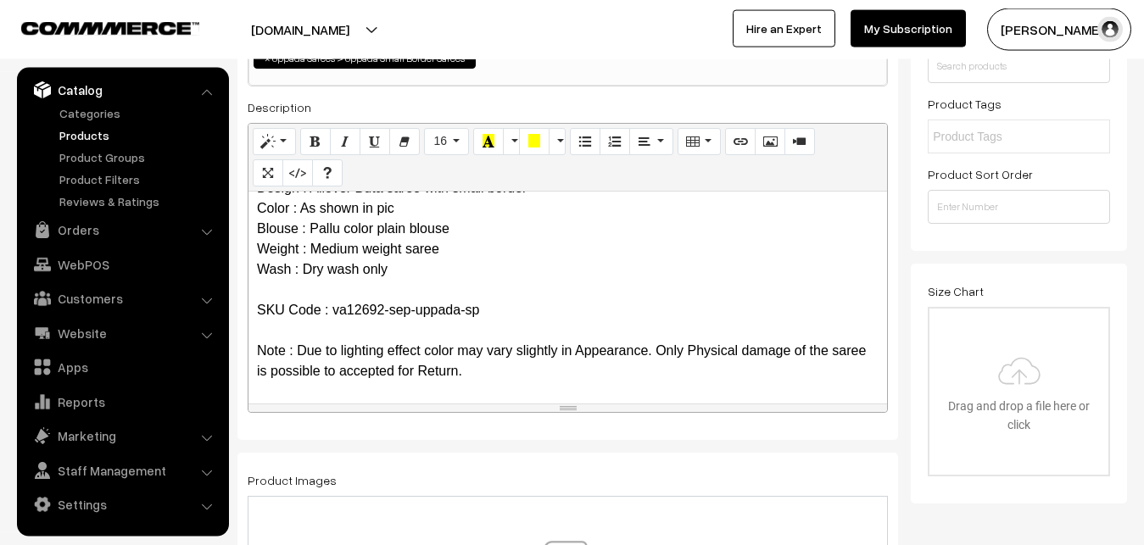
scroll to position [467, 0]
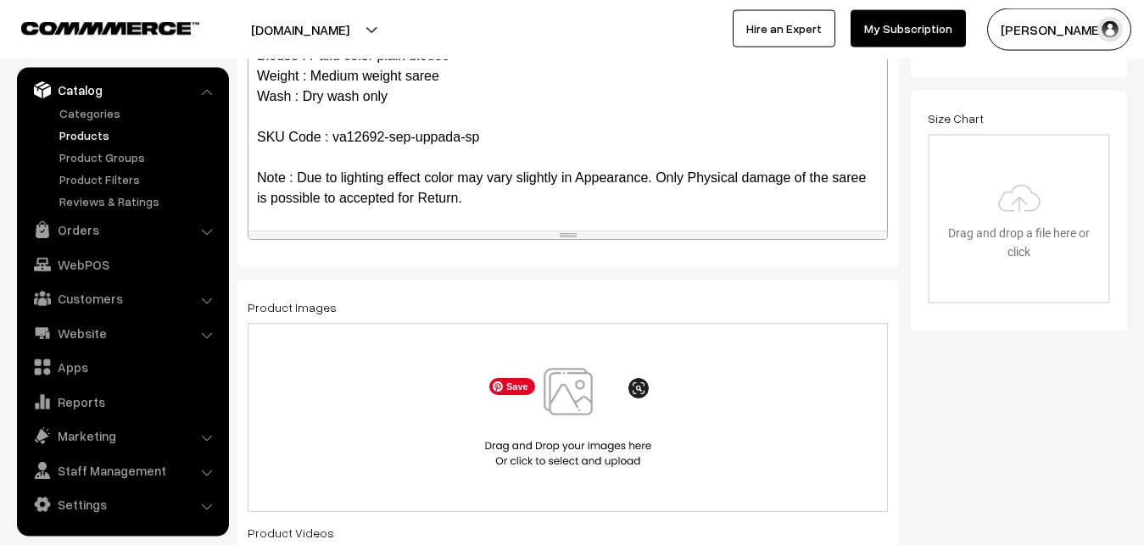
click at [571, 398] on img at bounding box center [568, 417] width 175 height 99
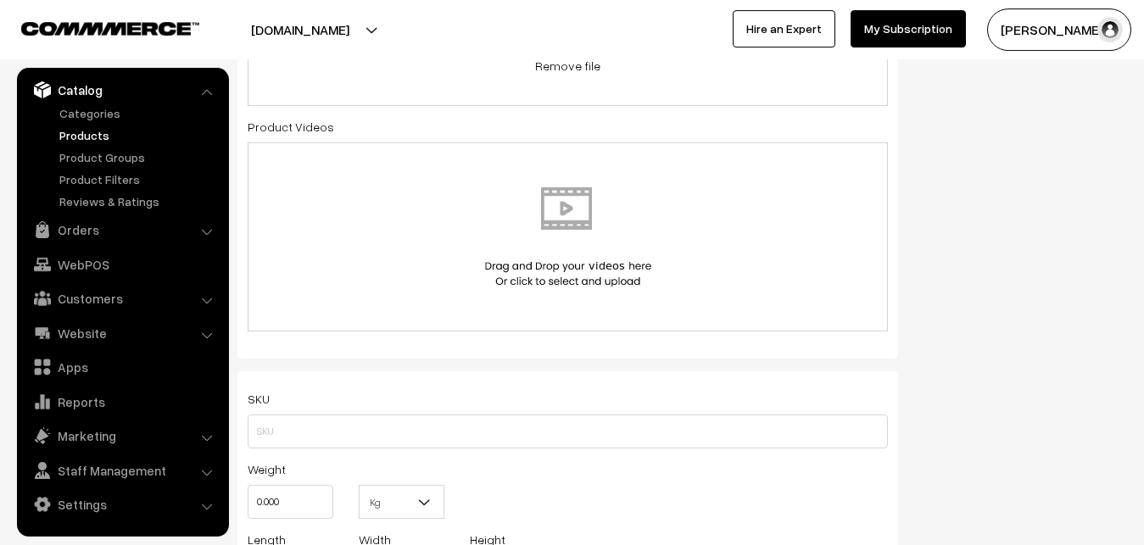
scroll to position [900, 0]
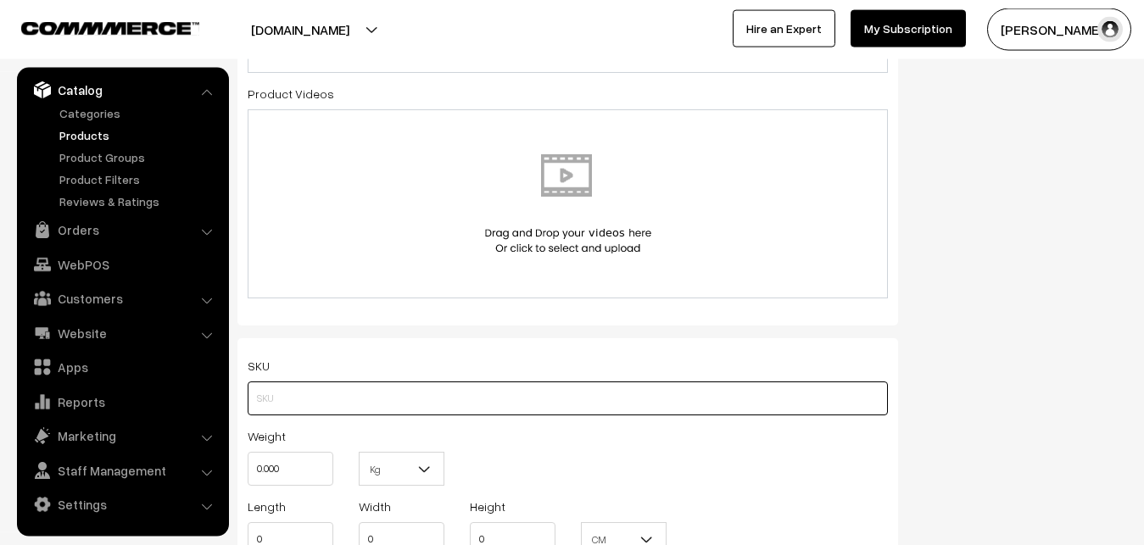
paste input "va12692-sep-uppada-sp"
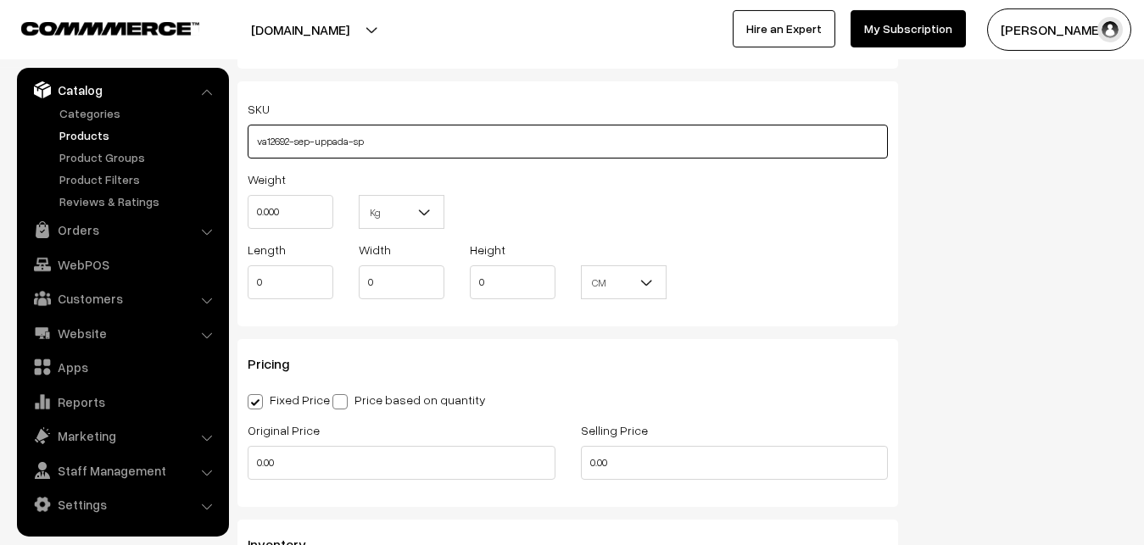
scroll to position [1159, 0]
type input "va12692-sep-uppada-sp"
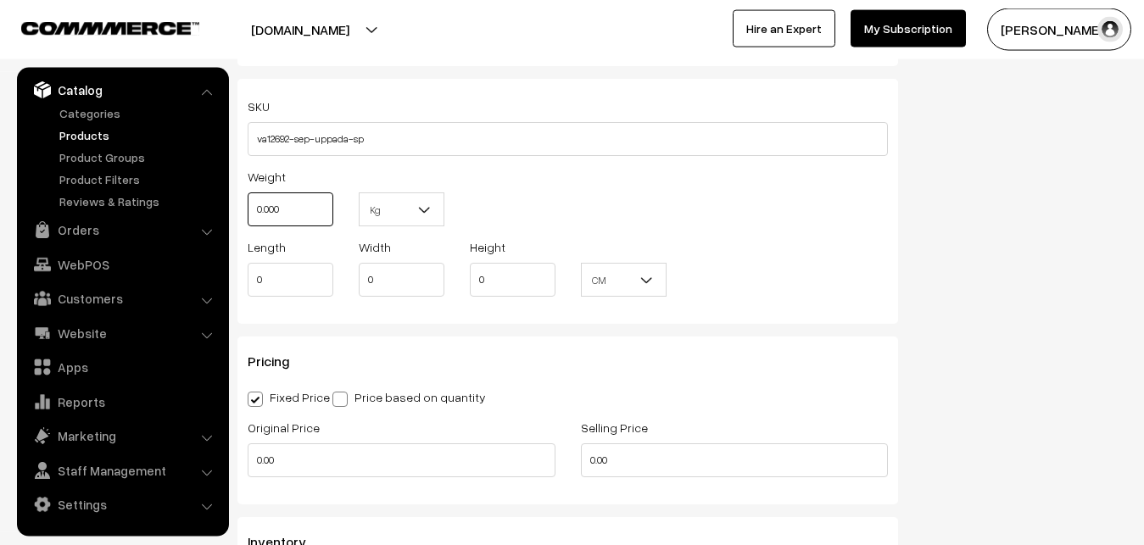
drag, startPoint x: 285, startPoint y: 213, endPoint x: 226, endPoint y: 213, distance: 59.4
click at [248, 213] on input "0.000" at bounding box center [291, 209] width 86 height 34
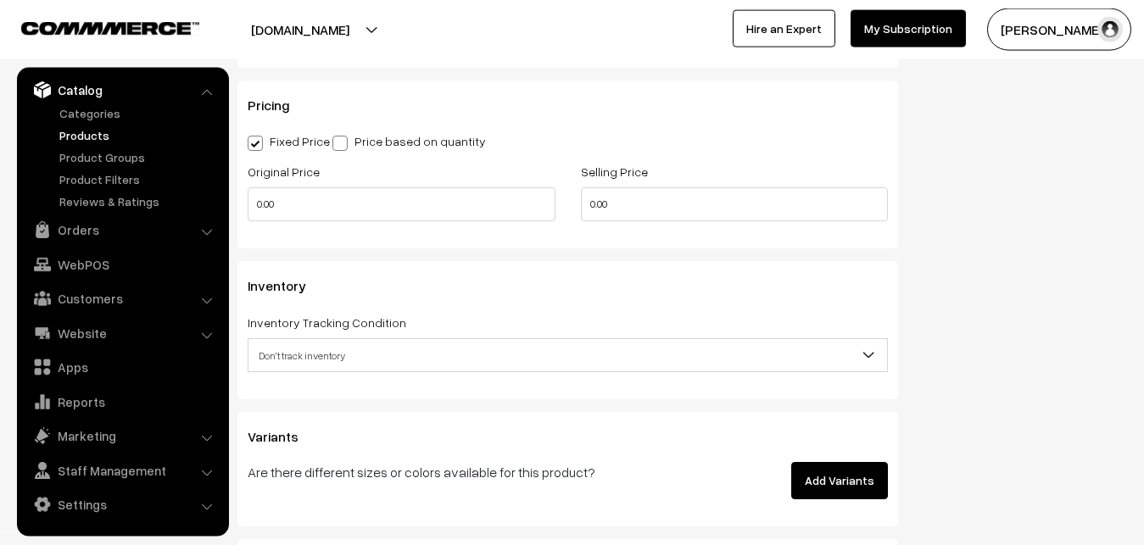
scroll to position [1419, 0]
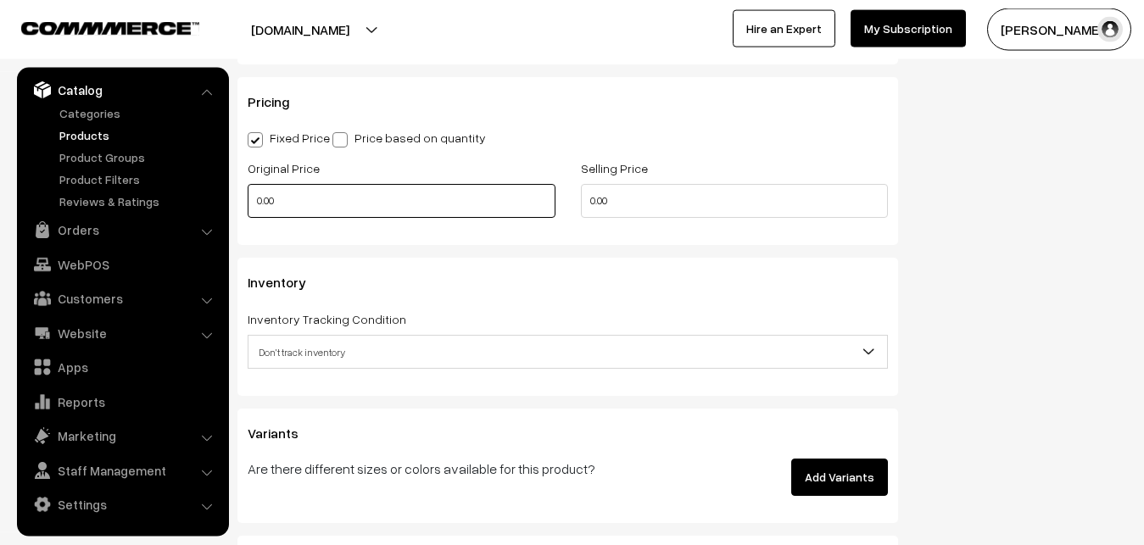
type input "0.80"
drag, startPoint x: 291, startPoint y: 207, endPoint x: 237, endPoint y: 207, distance: 54.3
click at [248, 207] on input "0.00" at bounding box center [402, 201] width 308 height 34
drag, startPoint x: 287, startPoint y: 204, endPoint x: 250, endPoint y: 210, distance: 36.9
click at [250, 210] on input "0" at bounding box center [402, 201] width 308 height 34
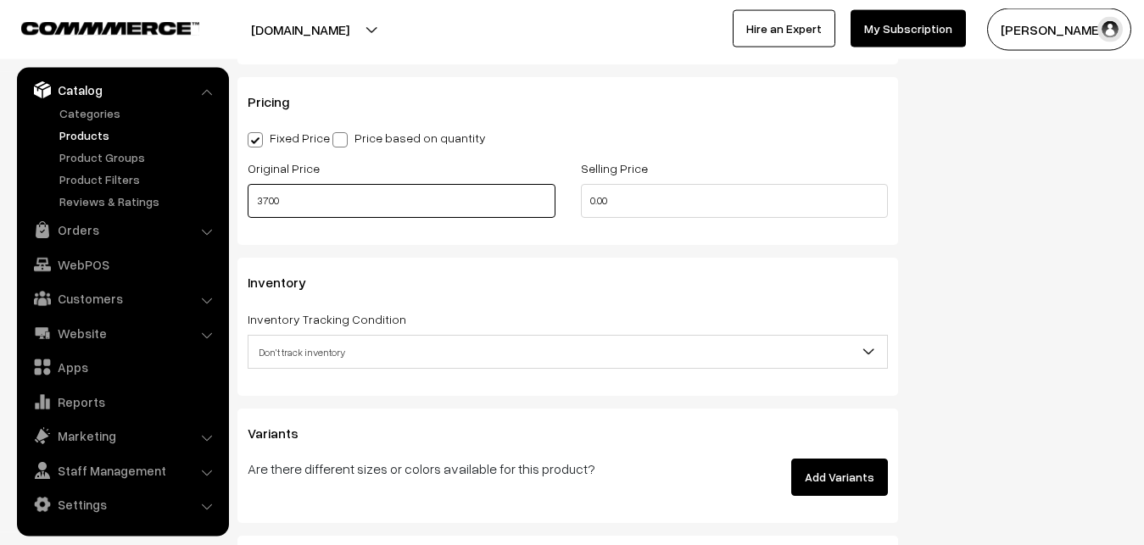
type input "3700"
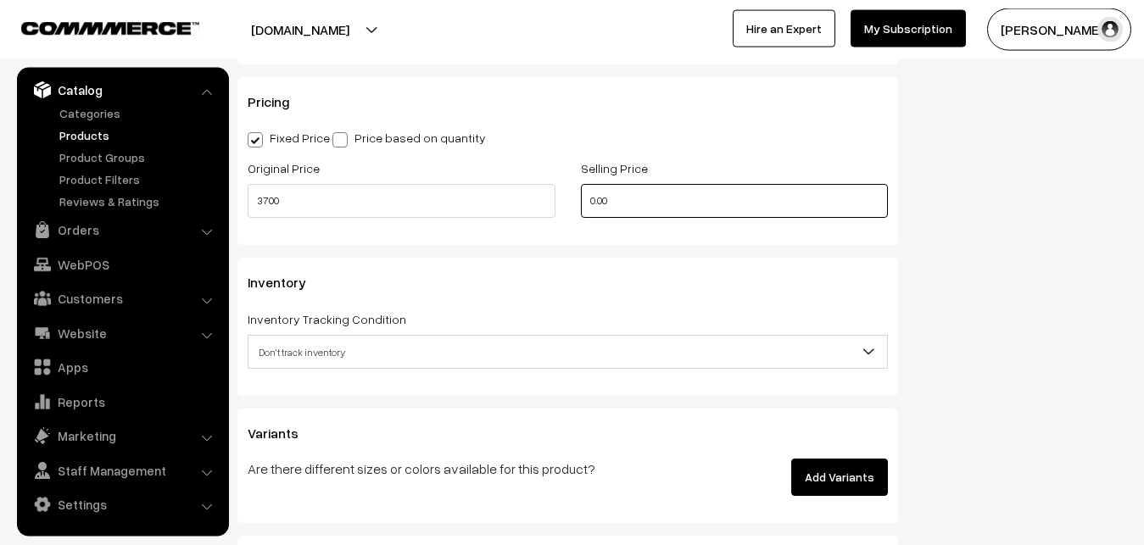
drag, startPoint x: 629, startPoint y: 196, endPoint x: 449, endPoint y: 196, distance: 180.6
click at [581, 196] on input "0.00" at bounding box center [735, 201] width 308 height 34
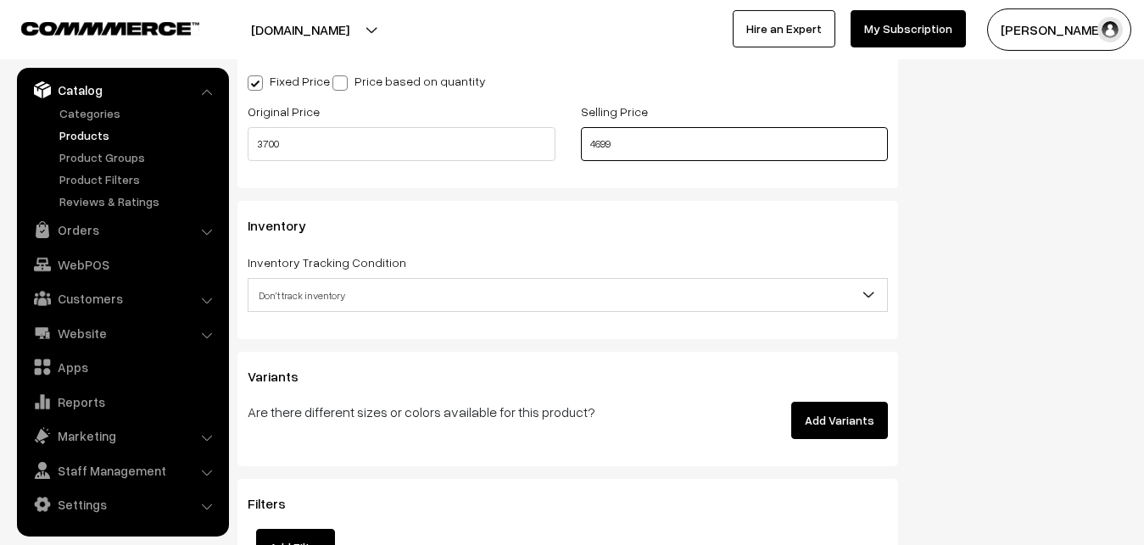
scroll to position [1505, 0]
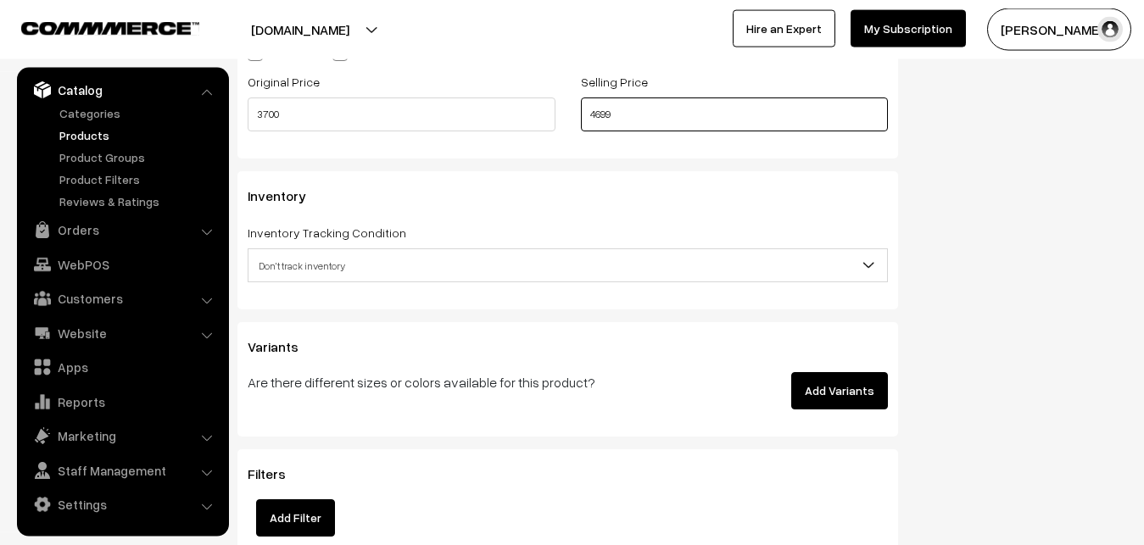
type input "4699"
click at [287, 262] on span "Don't track inventory" at bounding box center [567, 266] width 638 height 30
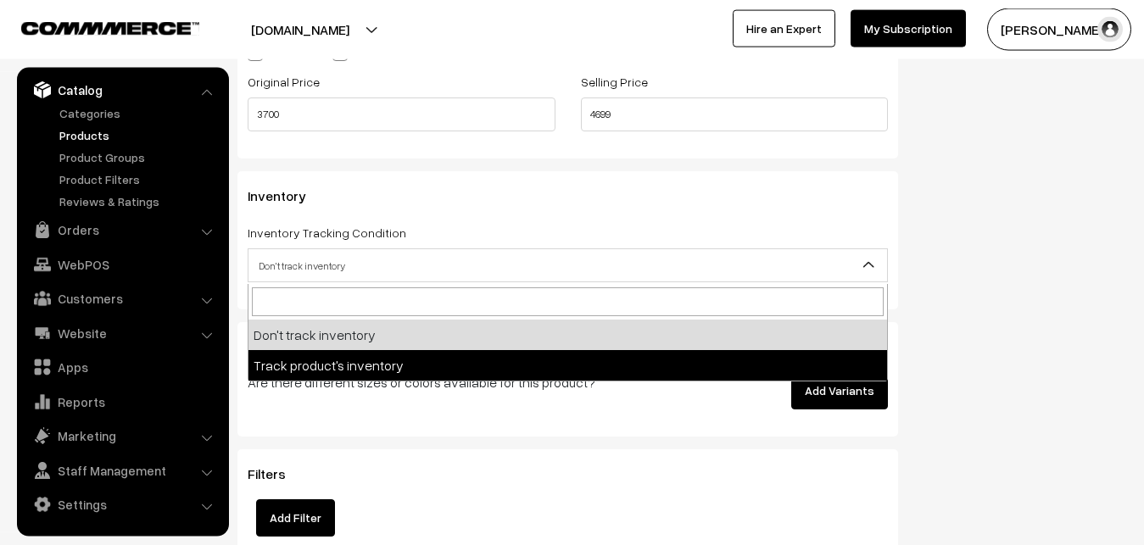
select select "2"
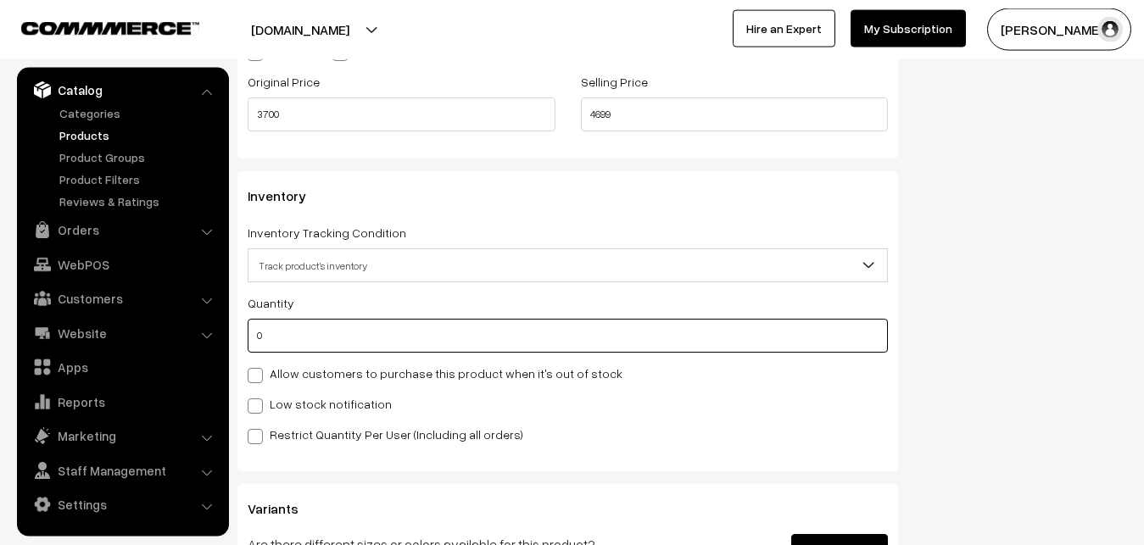
click at [283, 348] on input "0" at bounding box center [568, 336] width 640 height 34
type input "4"
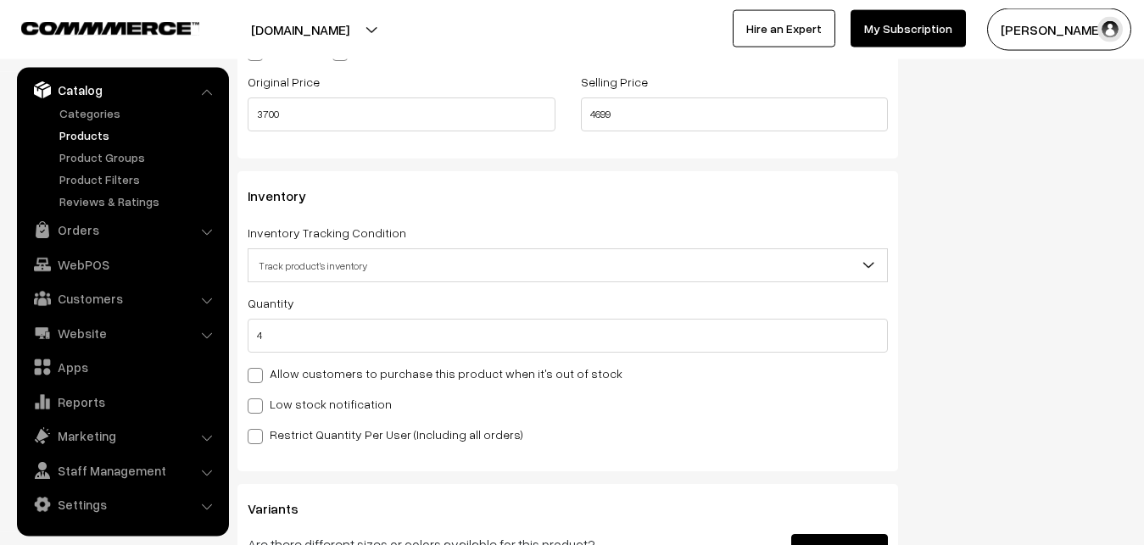
click at [296, 402] on label "Low stock notification" at bounding box center [320, 404] width 144 height 18
click at [259, 402] on input "Low stock notification" at bounding box center [253, 403] width 11 height 11
checkbox input "true"
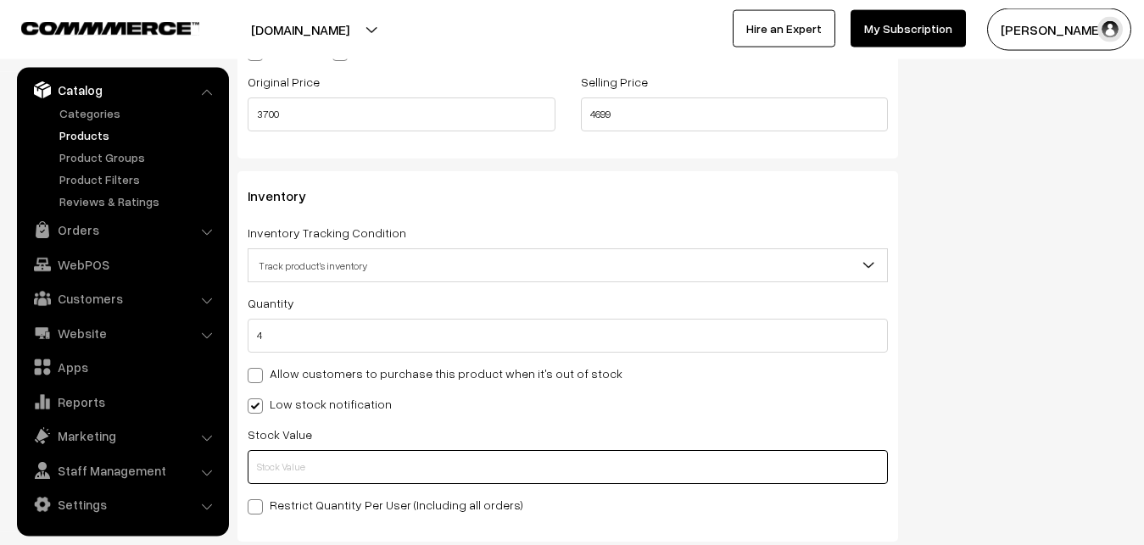
click at [286, 476] on input "text" at bounding box center [568, 467] width 640 height 34
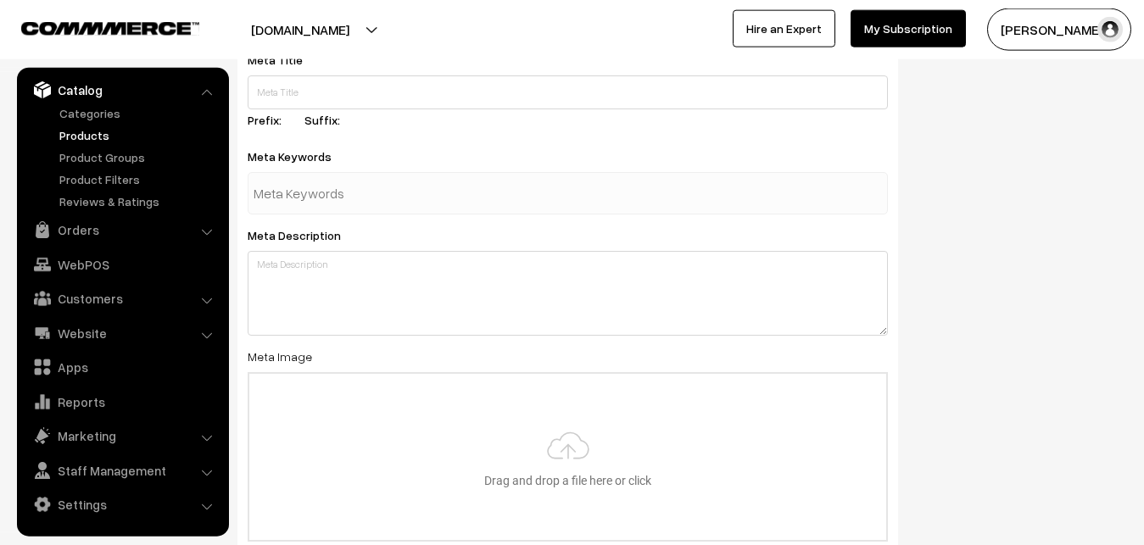
scroll to position [2524, 0]
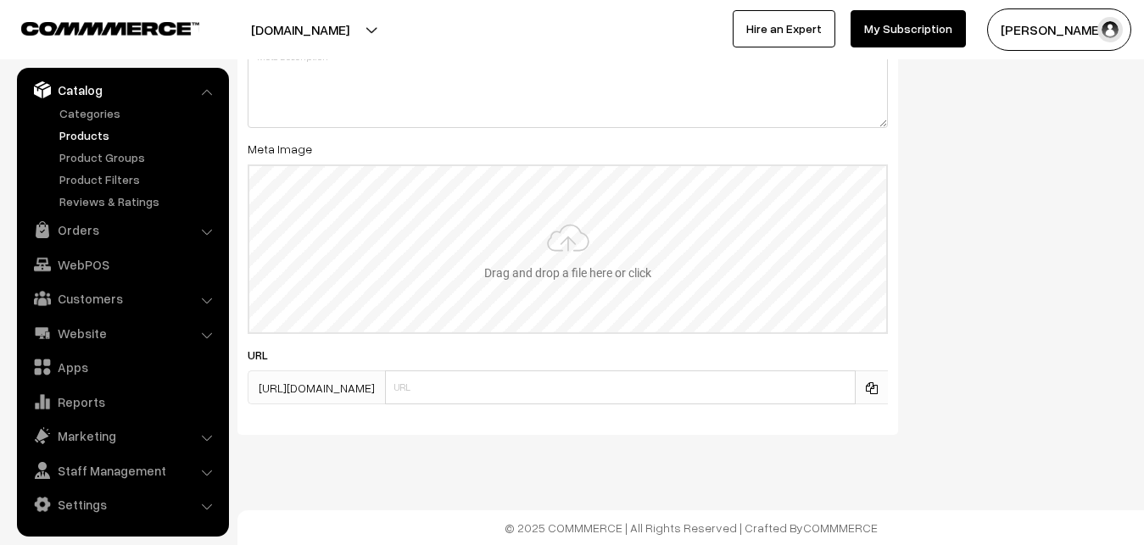
type input "2"
click at [561, 268] on input "file" at bounding box center [567, 249] width 637 height 166
type input "C:\fakepath\uppada-saree-va12692-sep.jpeg"
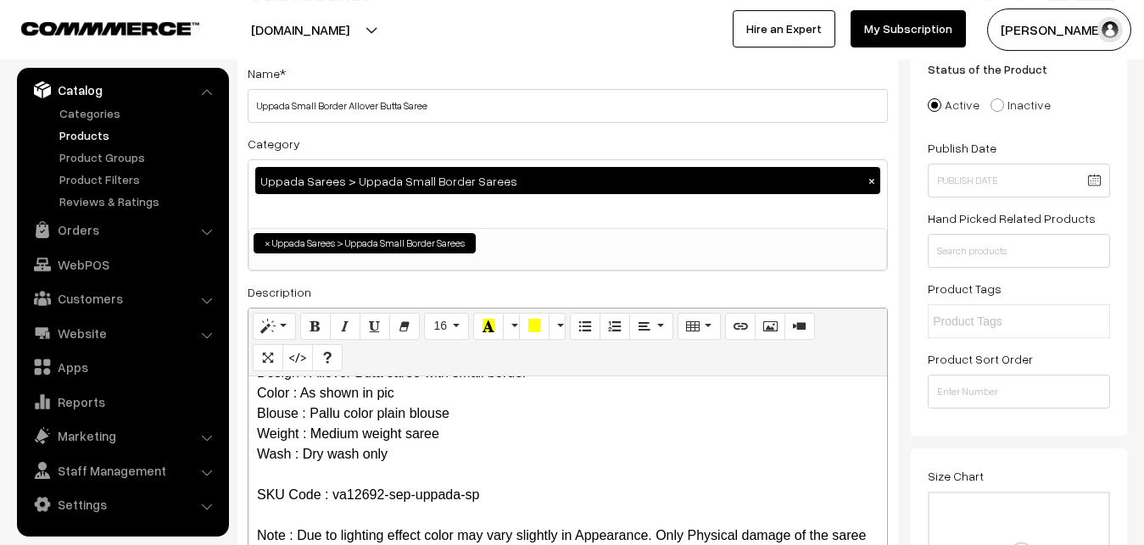
scroll to position [0, 0]
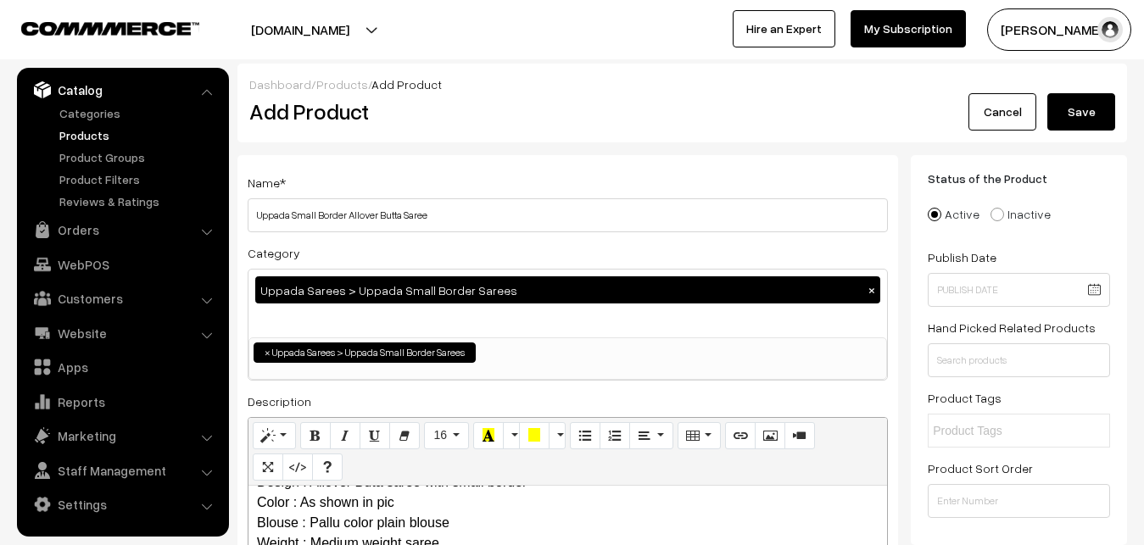
click at [1089, 113] on button "Save" at bounding box center [1081, 111] width 68 height 37
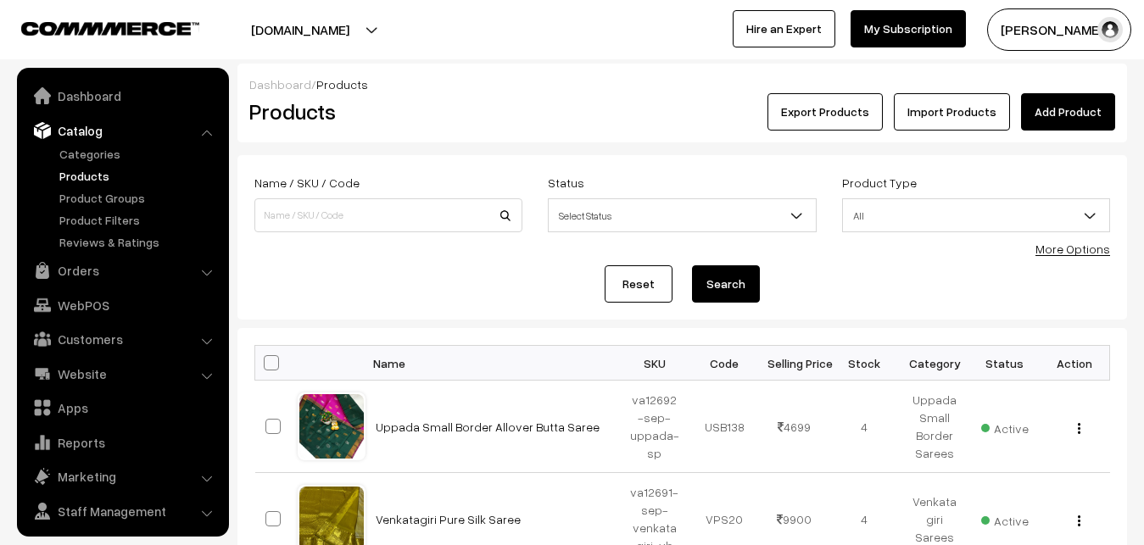
scroll to position [41, 0]
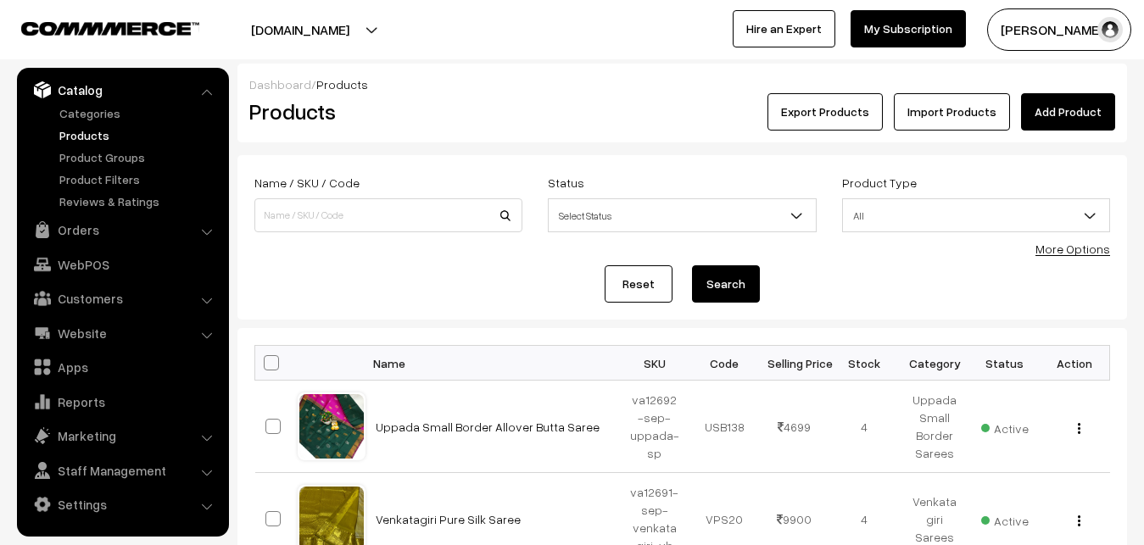
click at [489, 98] on div "Products" at bounding box center [385, 111] width 297 height 37
click at [1062, 109] on link "Add Product" at bounding box center [1068, 111] width 94 height 37
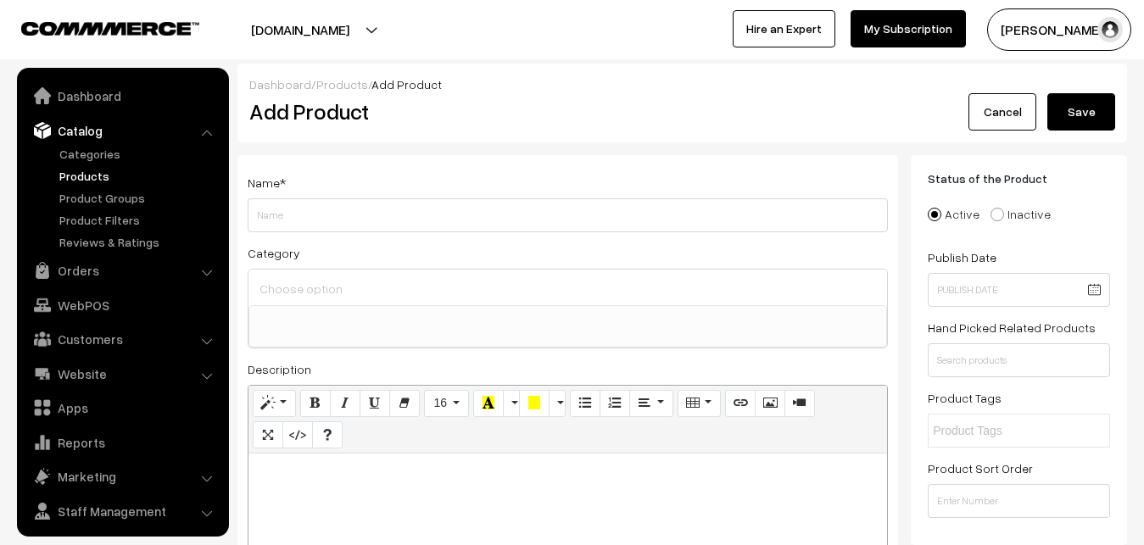
select select
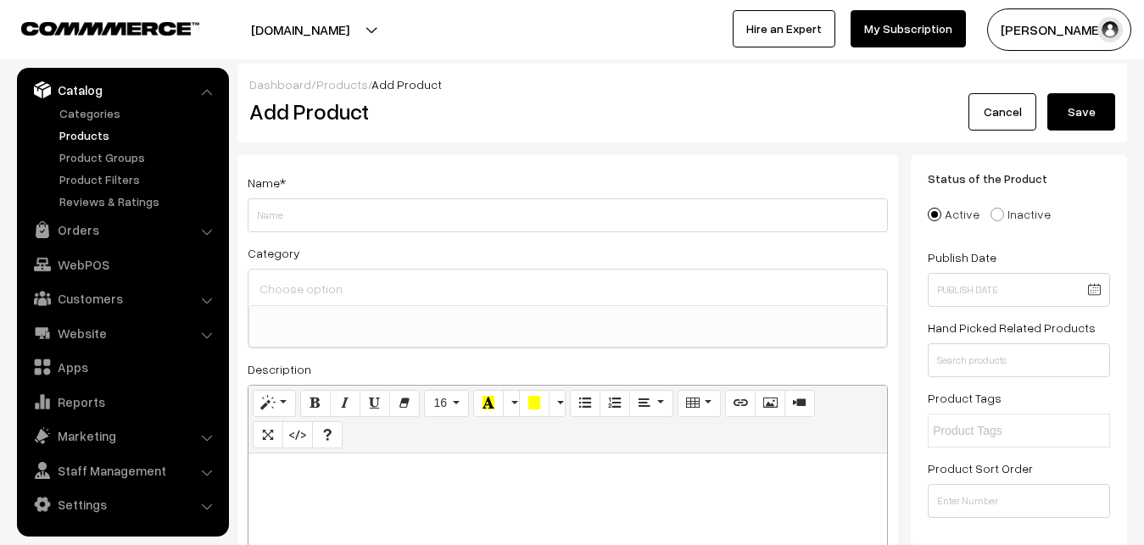
click at [300, 471] on p at bounding box center [567, 472] width 621 height 20
paste div
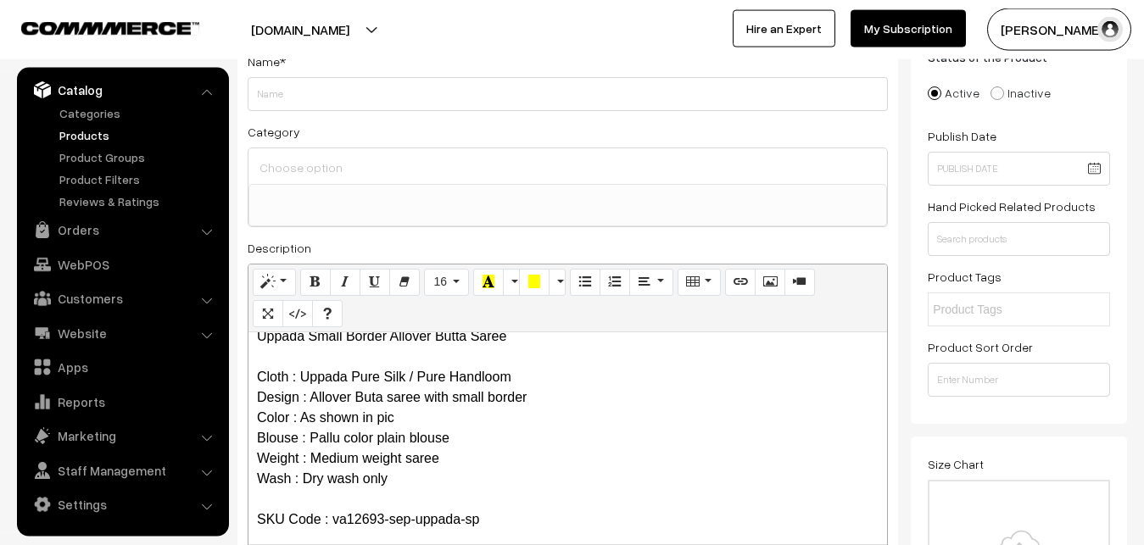
scroll to position [0, 0]
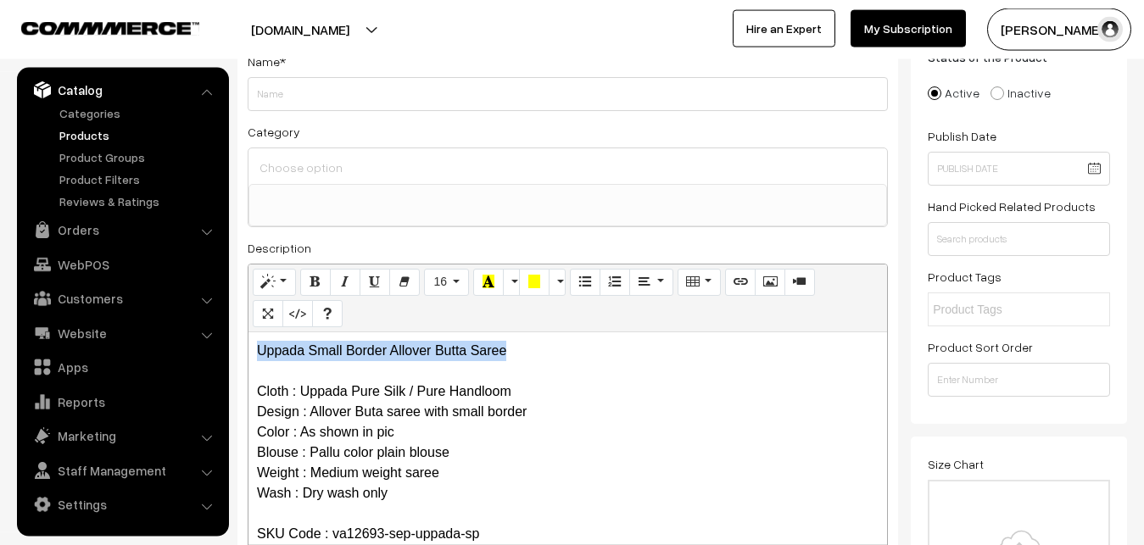
drag, startPoint x: 522, startPoint y: 352, endPoint x: 215, endPoint y: 334, distance: 308.3
click at [248, 334] on div "Uppada Small Border Allover Butta Saree Cloth : Uppada Pure Silk / Pure Handloo…" at bounding box center [567, 438] width 638 height 212
copy p "Uppada Small Border Allover Butta Saree"
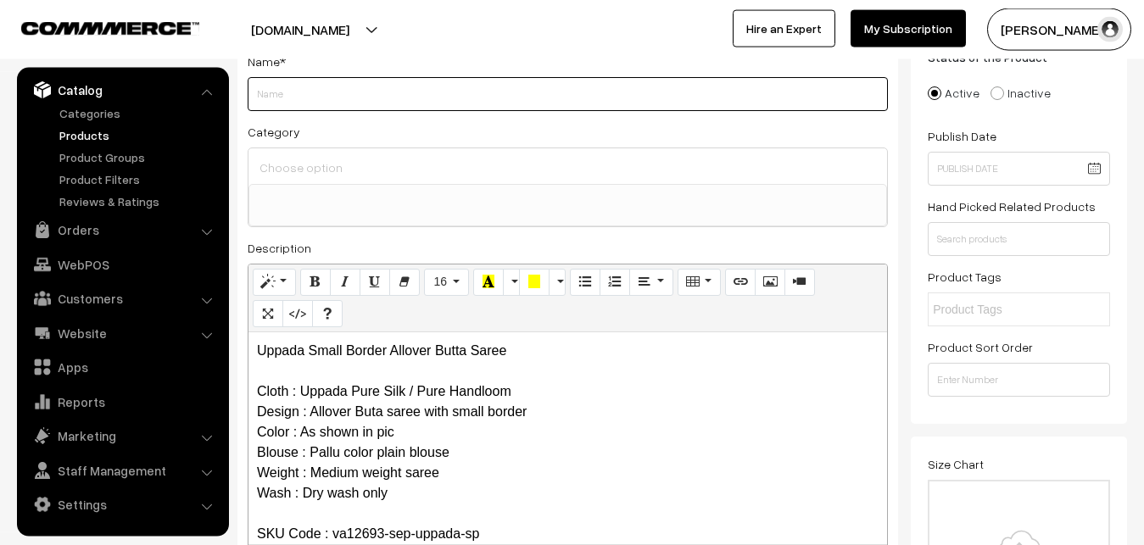
paste input "Uppada Small Border Allover Butta Saree"
type input "Uppada Small Border Allover Butta Saree"
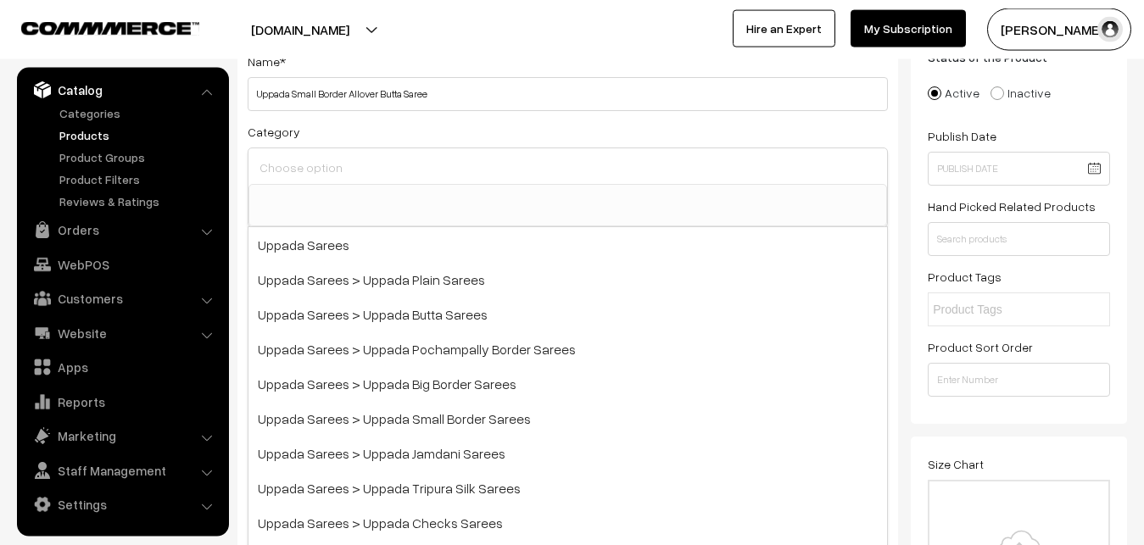
click at [336, 170] on input at bounding box center [567, 167] width 625 height 25
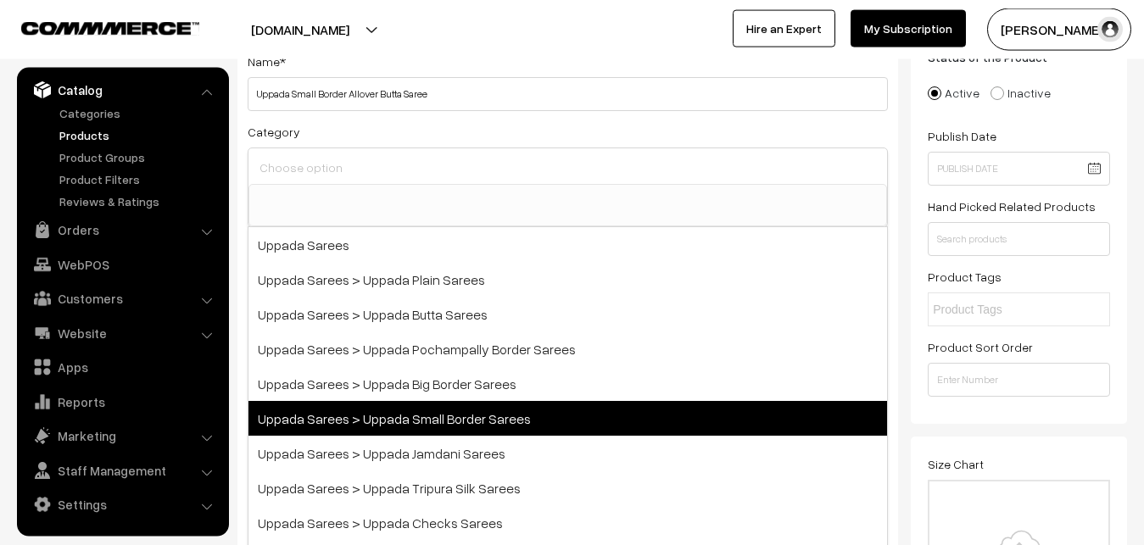
click at [447, 423] on span "Uppada Sarees > Uppada Small Border Sarees" at bounding box center [567, 418] width 638 height 35
select select "68"
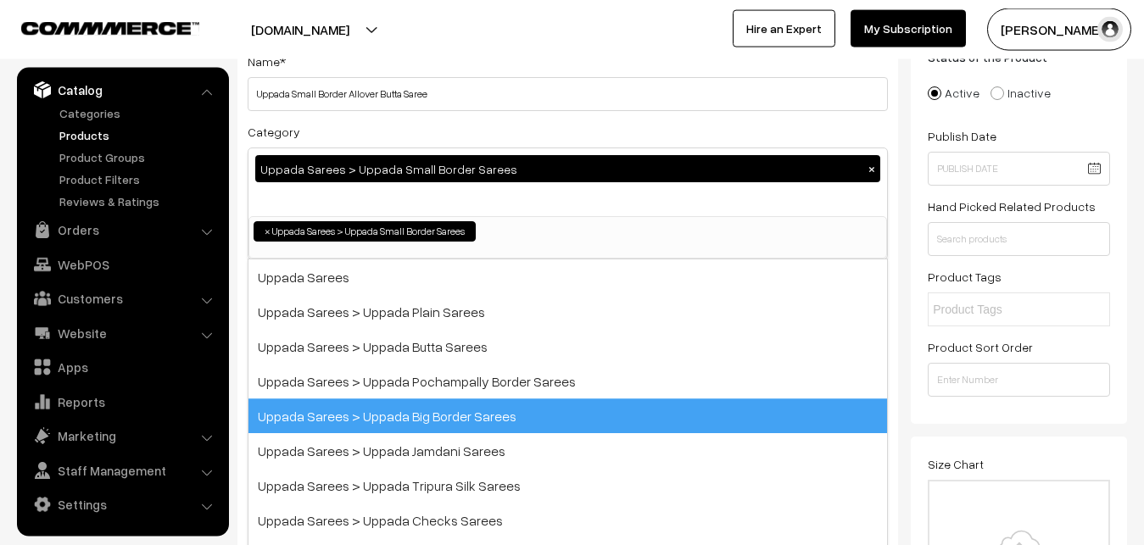
scroll to position [36, 0]
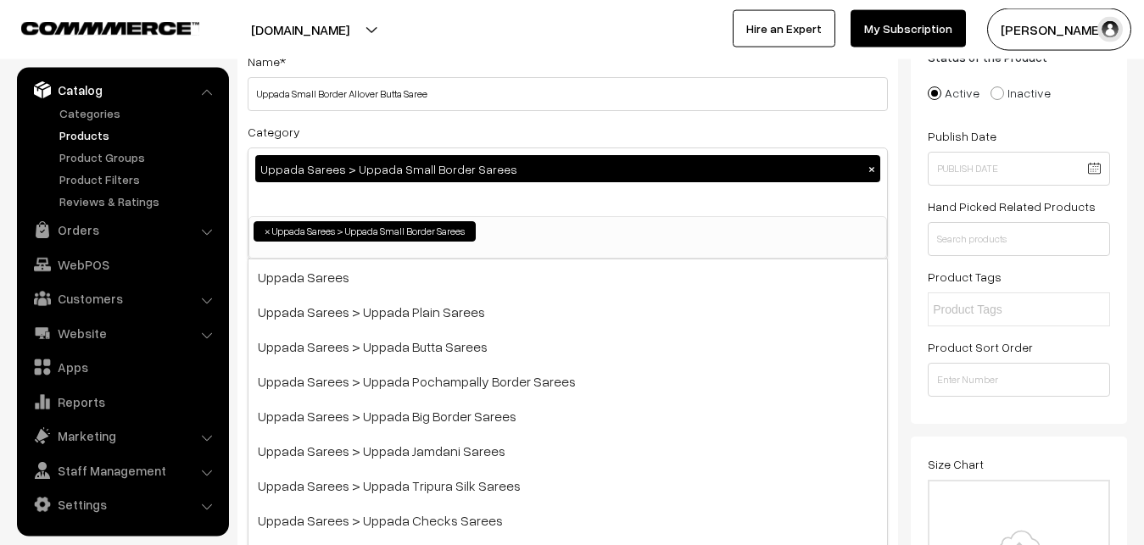
click at [448, 188] on div "Uppada Sarees > Uppada Small Border Sarees ×" at bounding box center [567, 182] width 638 height 68
click at [530, 125] on div "Category Uppada Sarees > Uppada Small Border Sarees × Uppada Sarees Uppada Sare…" at bounding box center [568, 190] width 640 height 138
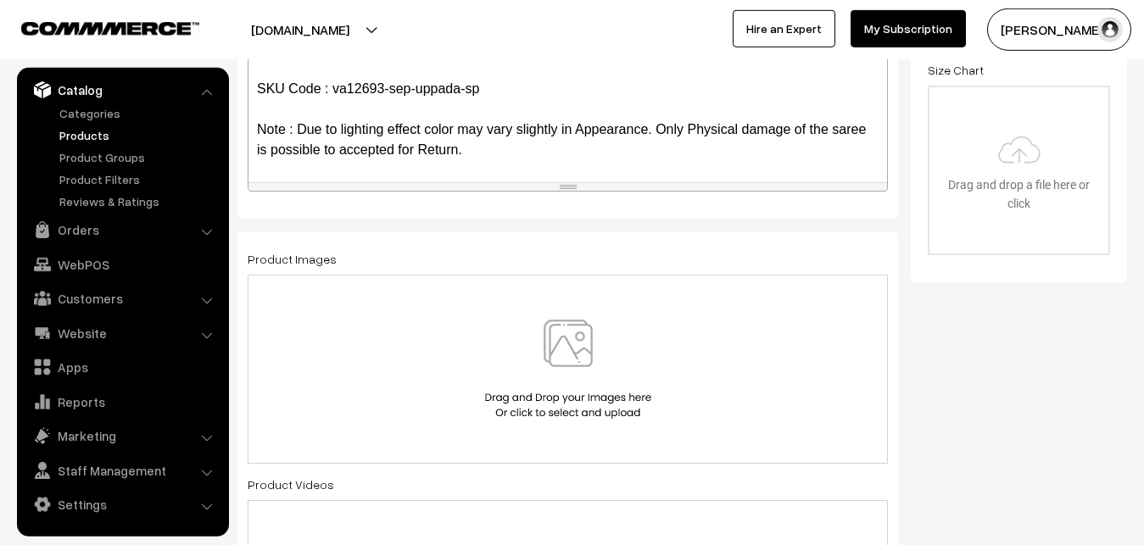
scroll to position [640, 0]
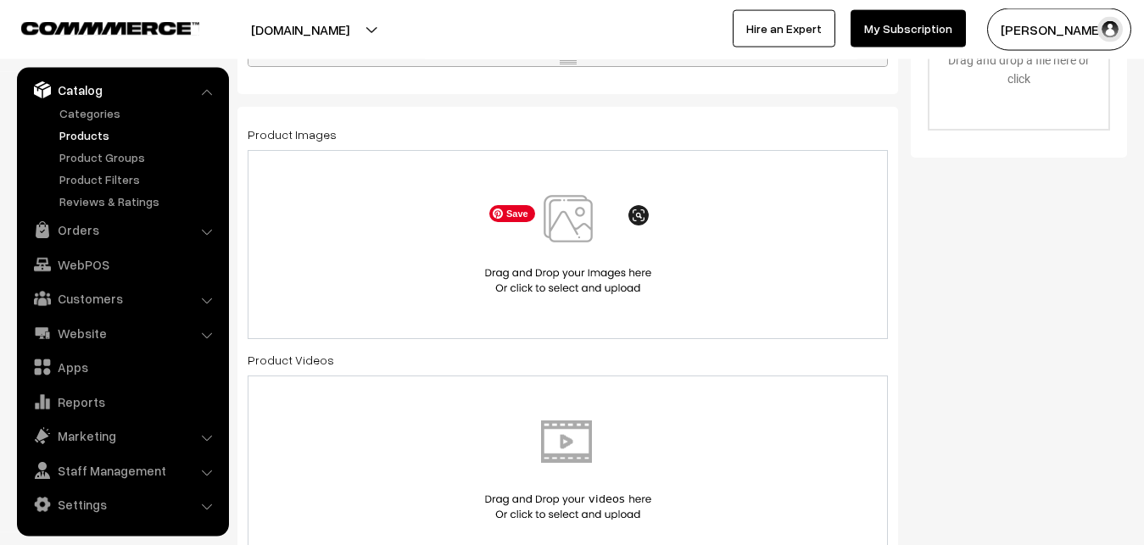
click at [571, 232] on img at bounding box center [568, 244] width 175 height 99
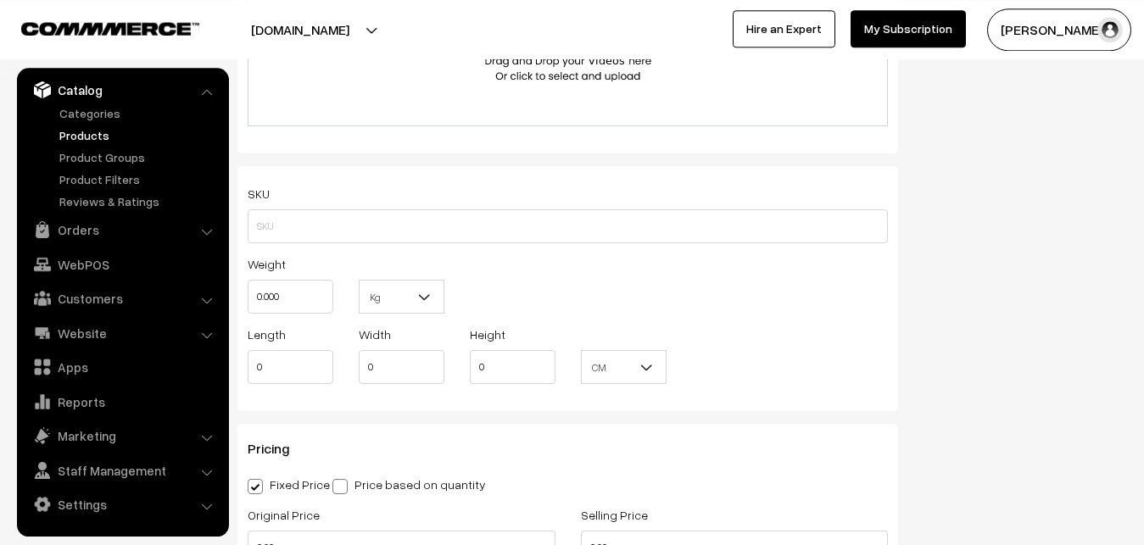
scroll to position [1073, 0]
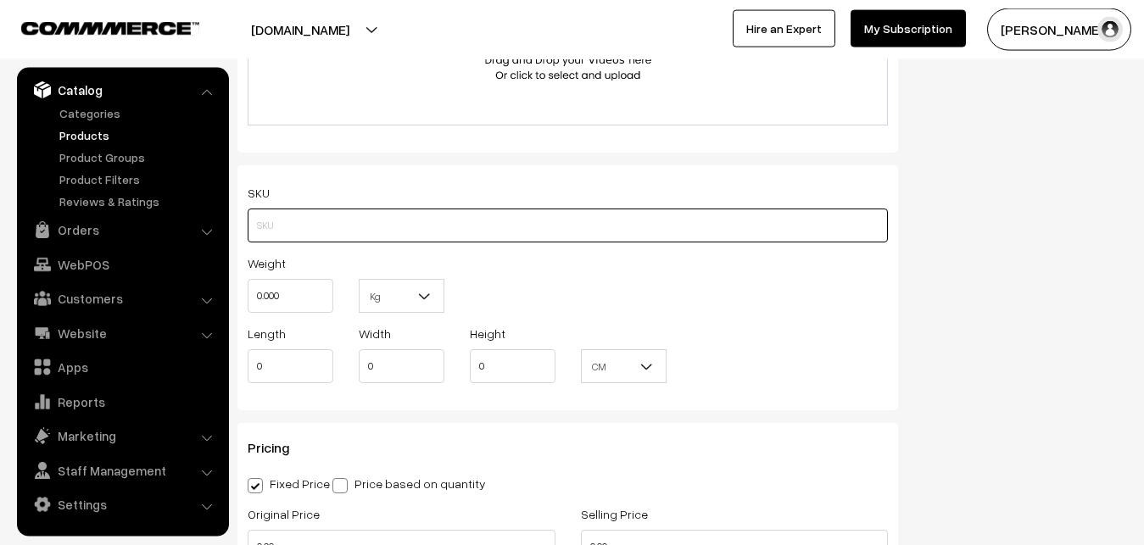
paste input "va12693-sep-uppada-sp"
type input "va12693-sep-uppada-sp"
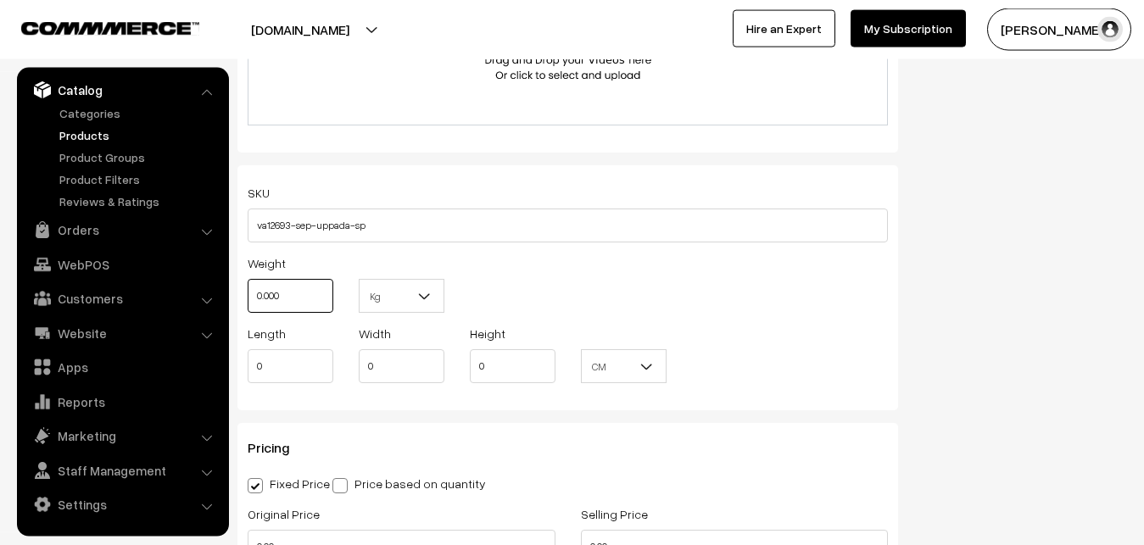
drag, startPoint x: 304, startPoint y: 304, endPoint x: 208, endPoint y: 304, distance: 96.7
click at [248, 304] on input "0.000" at bounding box center [291, 296] width 86 height 34
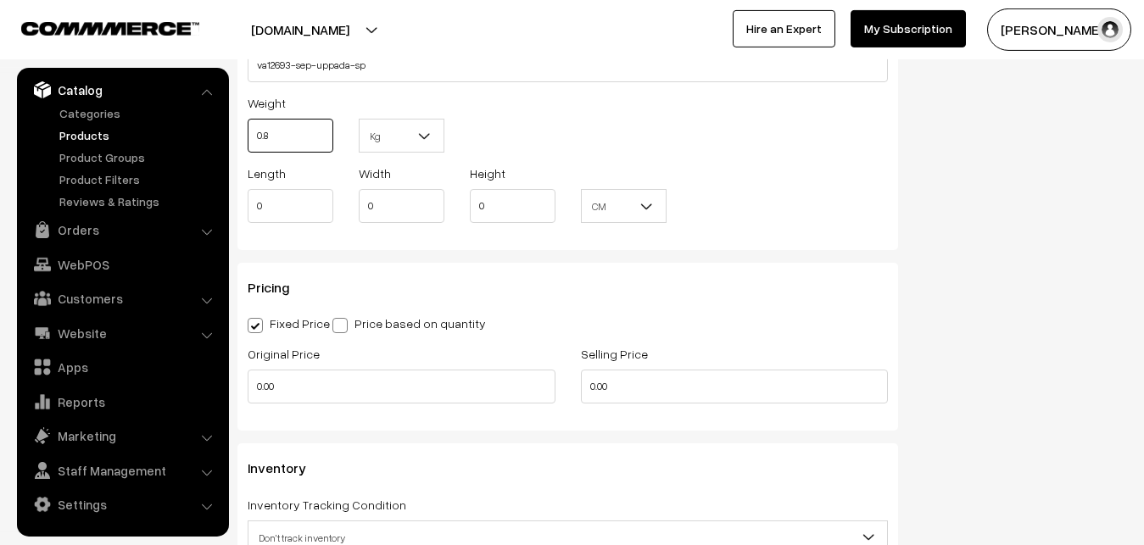
scroll to position [1246, 0]
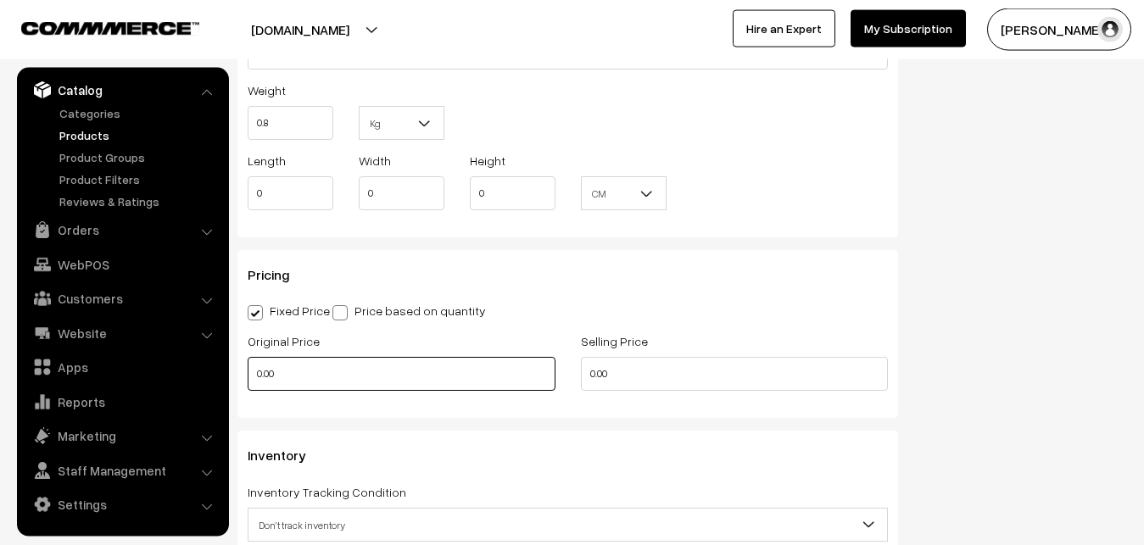
type input "0.80"
drag, startPoint x: 290, startPoint y: 384, endPoint x: 231, endPoint y: 384, distance: 58.5
click at [248, 384] on input "0.00" at bounding box center [402, 374] width 308 height 34
type input "3700"
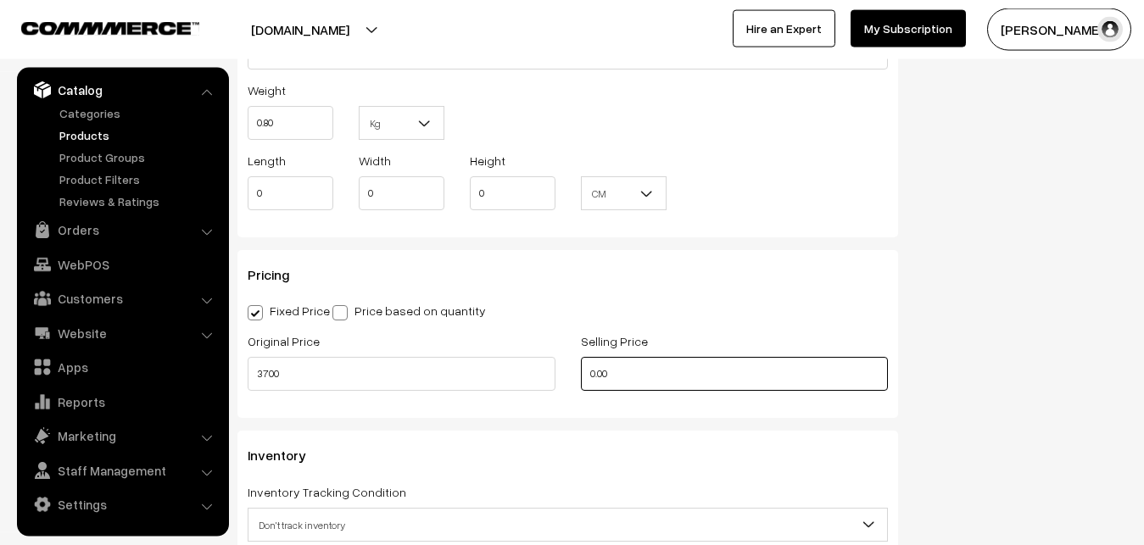
drag, startPoint x: 636, startPoint y: 376, endPoint x: 560, endPoint y: 368, distance: 76.7
click at [581, 369] on input "0.00" at bounding box center [735, 374] width 308 height 34
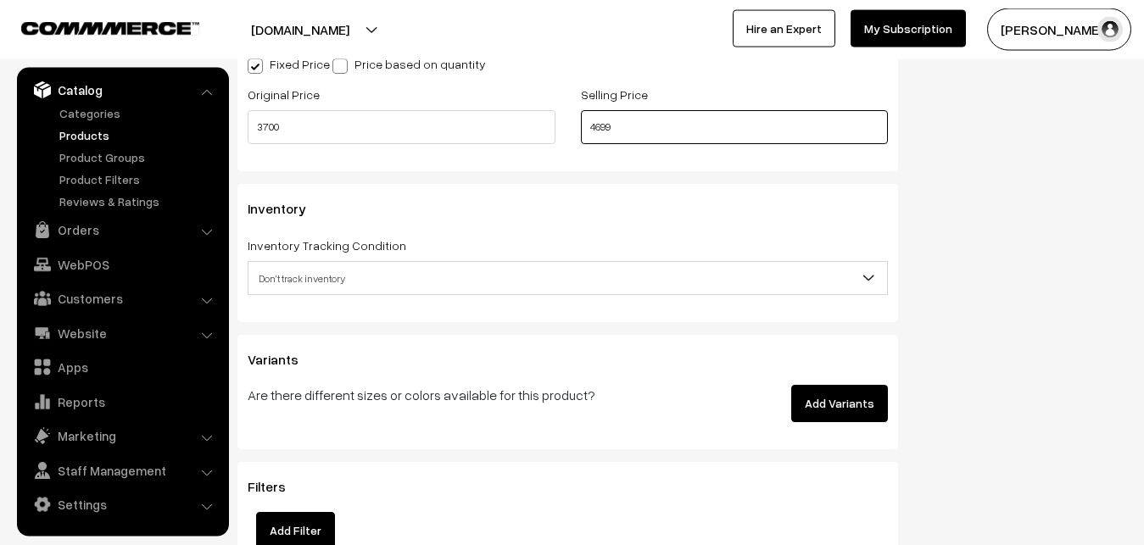
scroll to position [1505, 0]
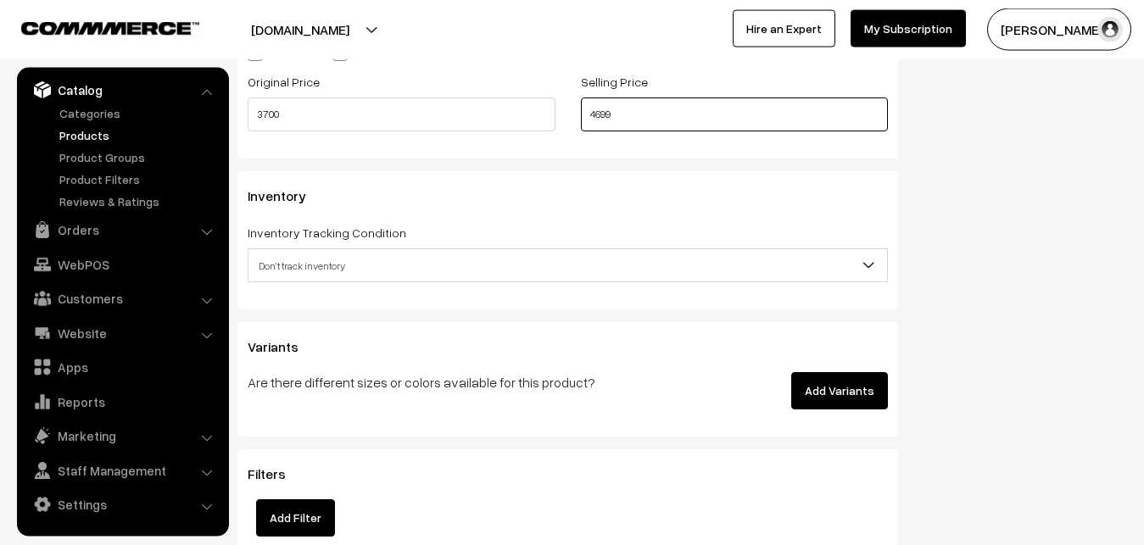
type input "4699"
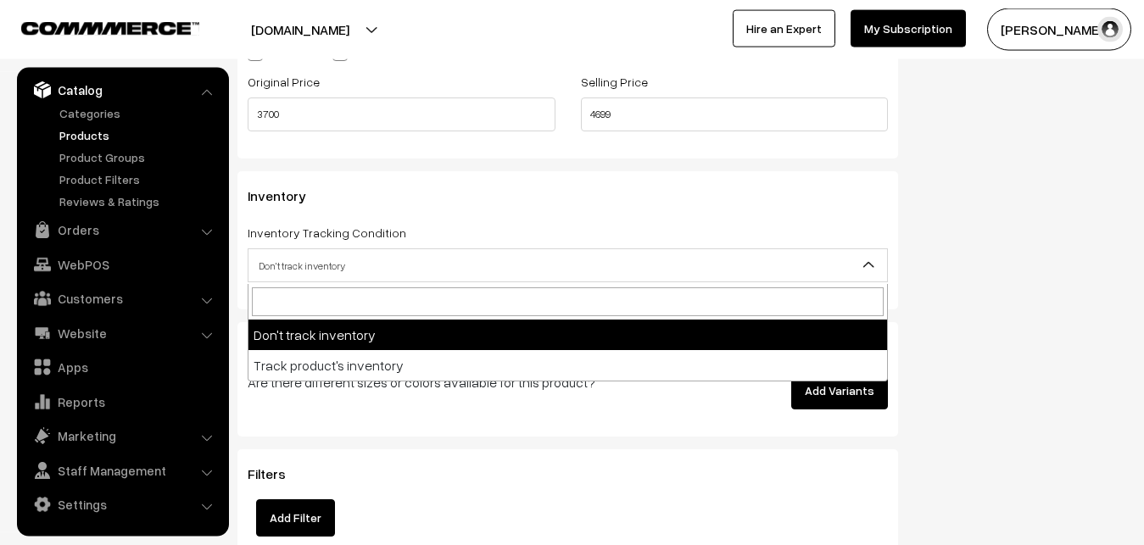
click at [280, 269] on span "Don't track inventory" at bounding box center [567, 266] width 638 height 30
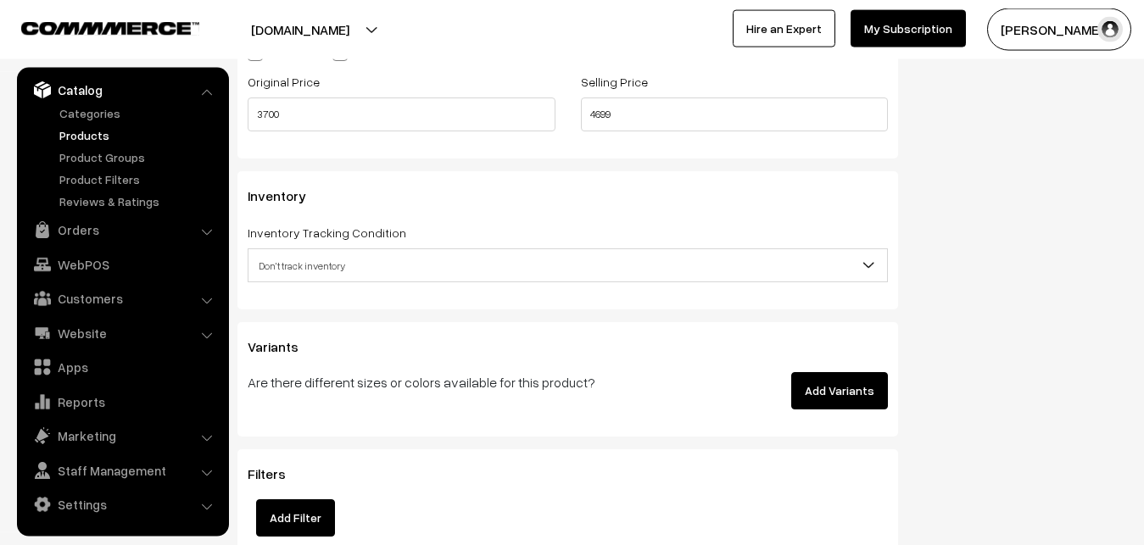
click at [291, 277] on span "Don't track inventory" at bounding box center [567, 266] width 638 height 30
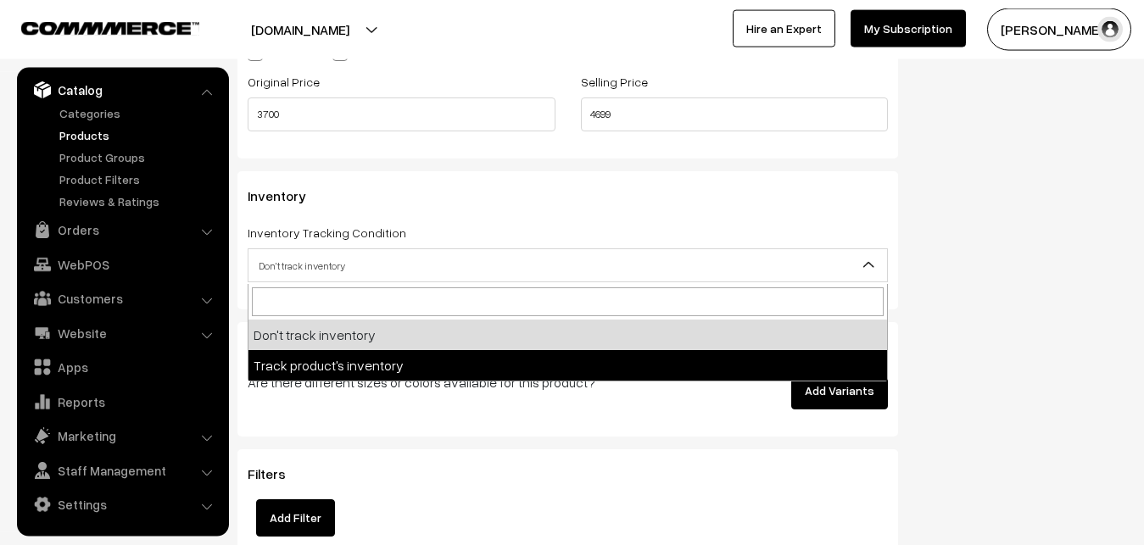
select select "2"
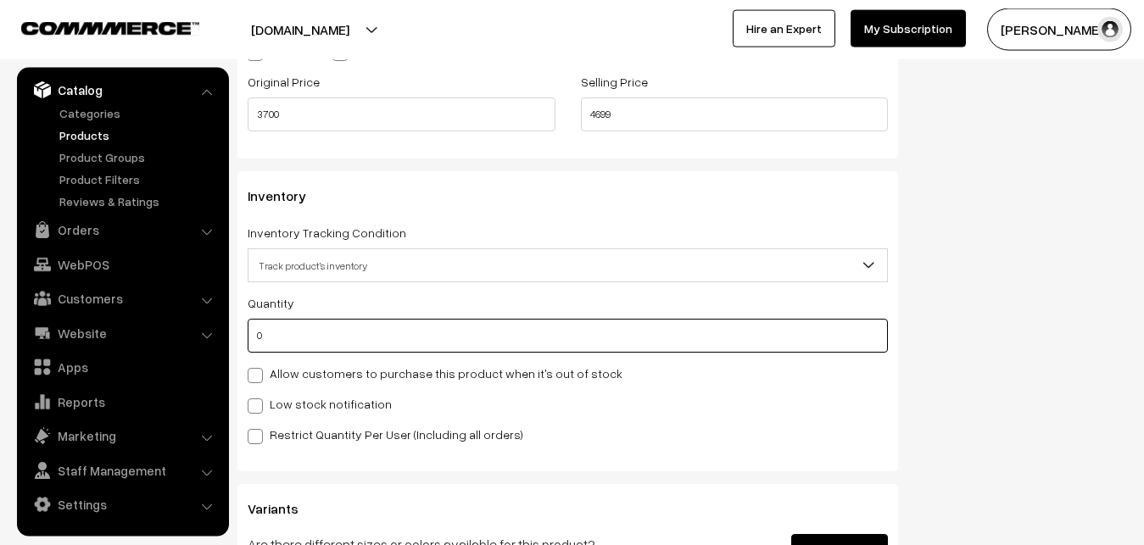
click at [281, 328] on input "0" at bounding box center [568, 336] width 640 height 34
type input "4"
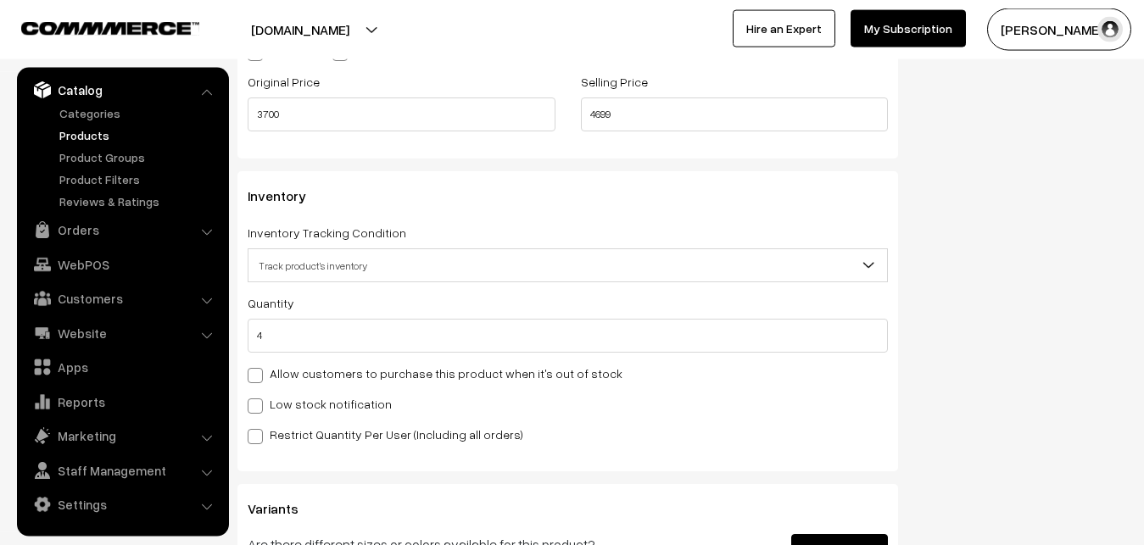
click at [295, 393] on div "Quantity 4 Allow customers to purchase this product when it's out of stock Low …" at bounding box center [568, 369] width 640 height 152
click at [295, 406] on label "Low stock notification" at bounding box center [320, 404] width 144 height 18
click at [259, 406] on input "Low stock notification" at bounding box center [253, 403] width 11 height 11
checkbox input "true"
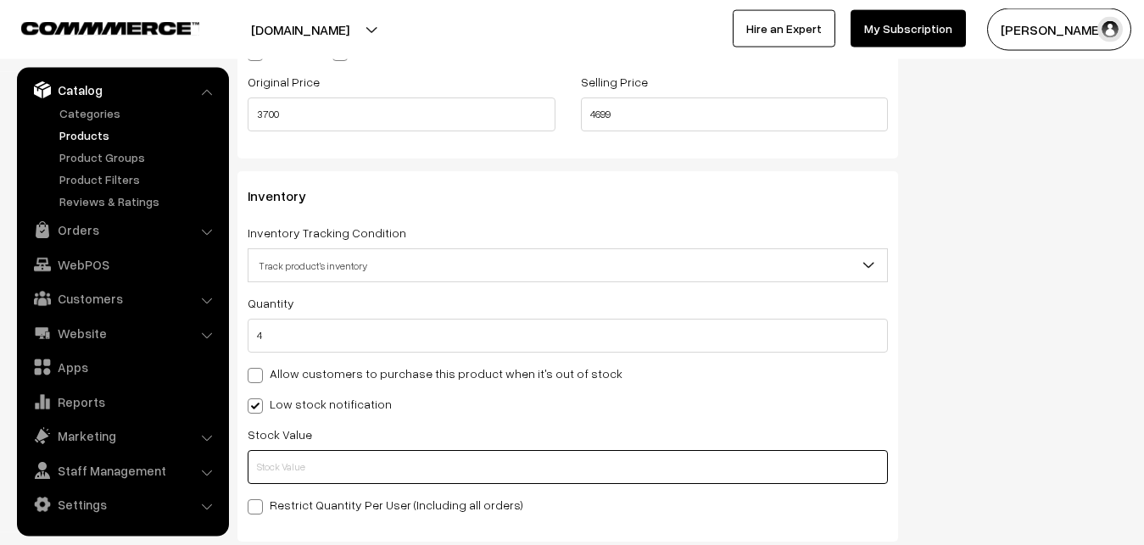
click at [289, 465] on input "text" at bounding box center [568, 467] width 640 height 34
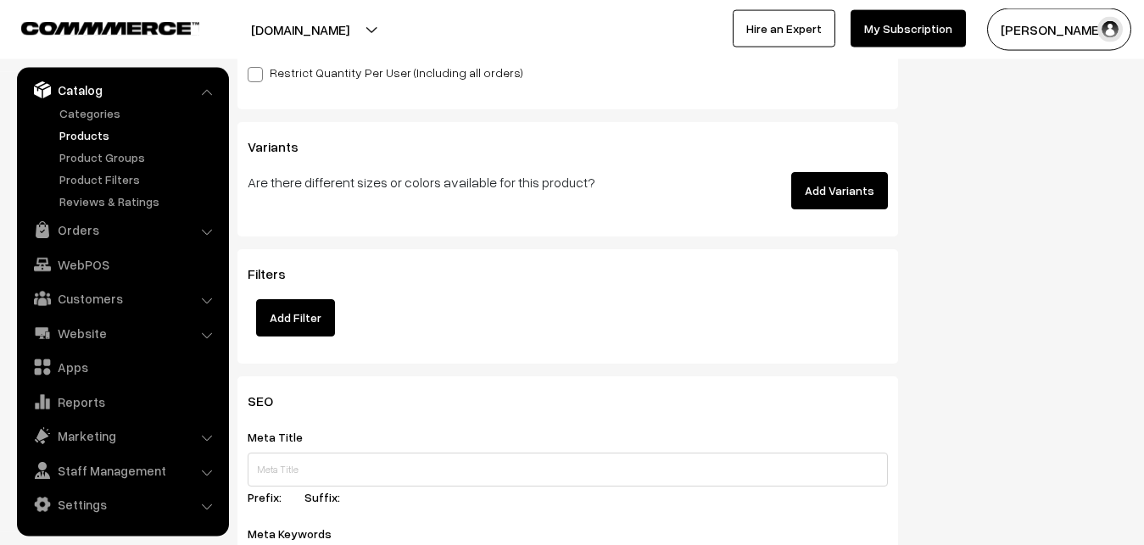
scroll to position [2456, 0]
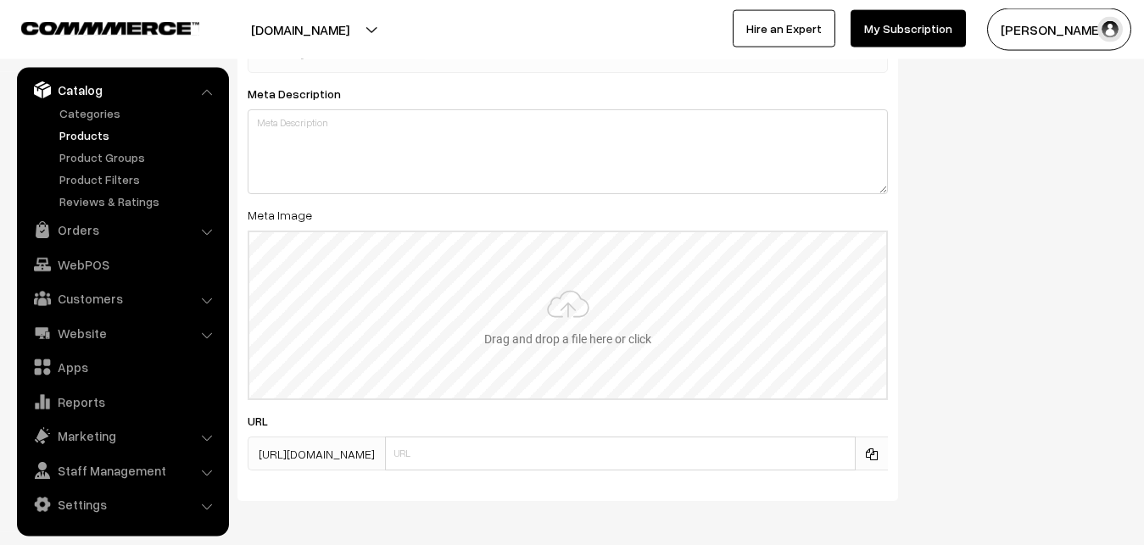
type input "2"
click at [553, 288] on input "file" at bounding box center [567, 315] width 637 height 166
type input "C:\fakepath\uppada-saree-va12693-sep.jpeg"
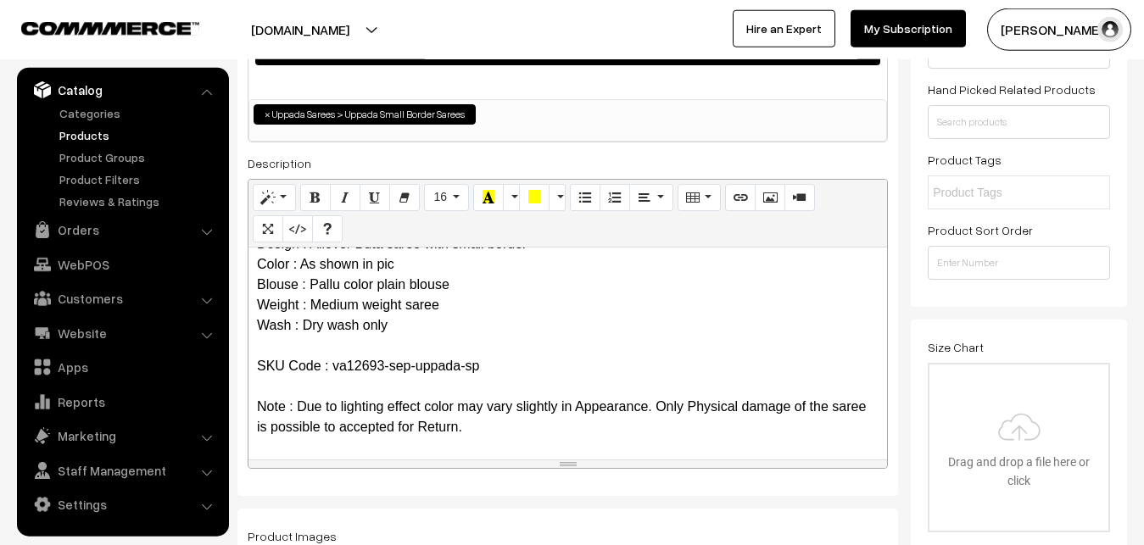
scroll to position [0, 0]
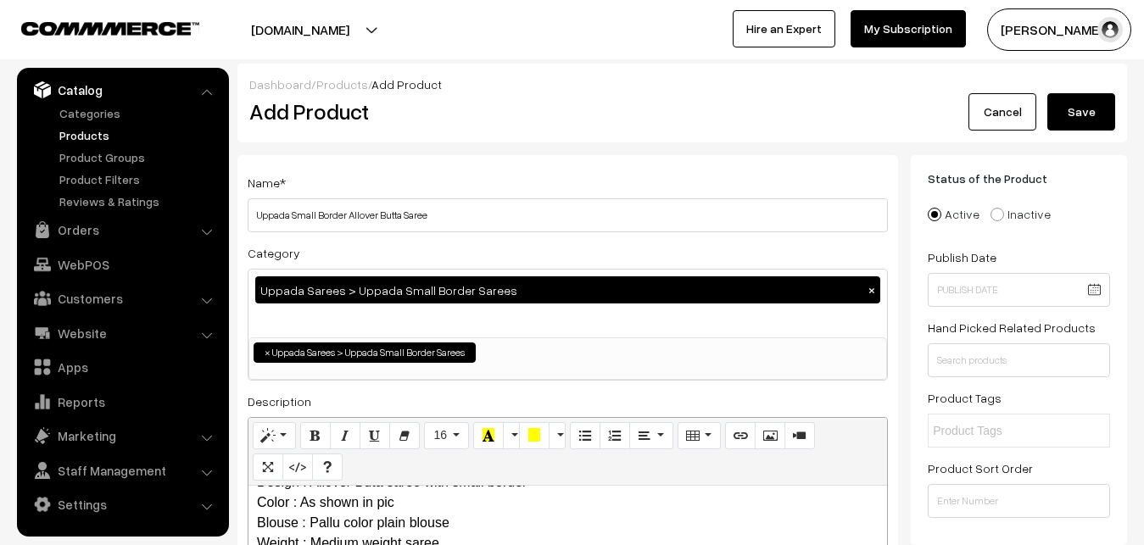
click at [1091, 112] on button "Save" at bounding box center [1081, 111] width 68 height 37
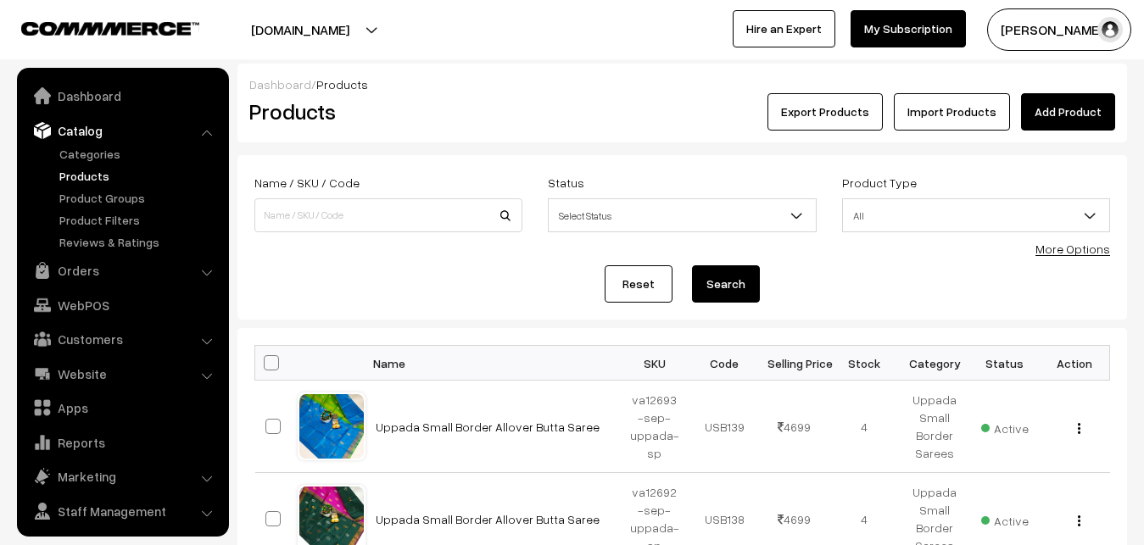
scroll to position [41, 0]
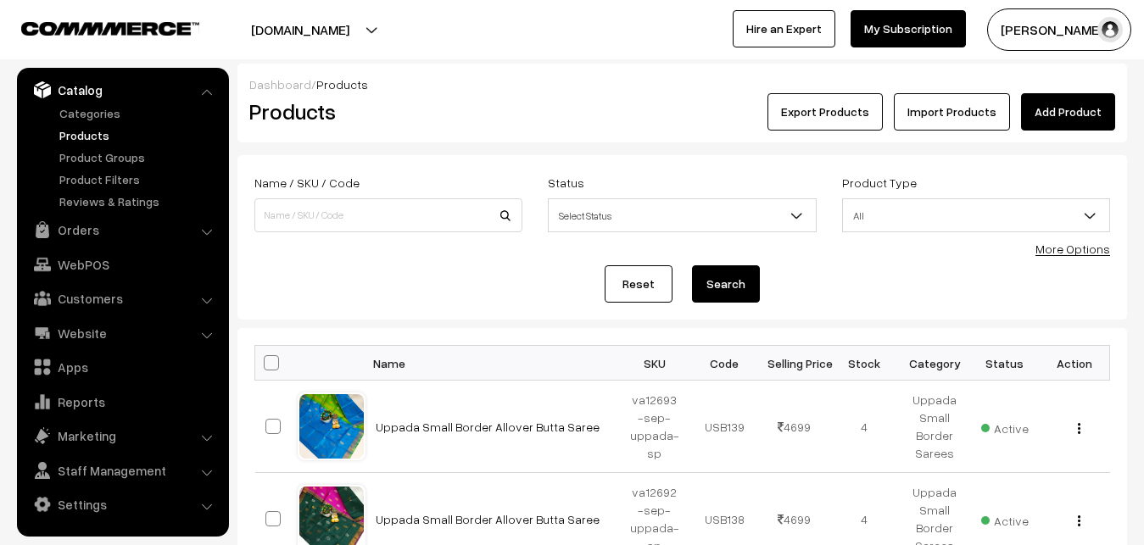
click at [522, 90] on div "Dashboard / Products" at bounding box center [682, 84] width 866 height 18
click at [1088, 104] on link "Add Product" at bounding box center [1068, 111] width 94 height 37
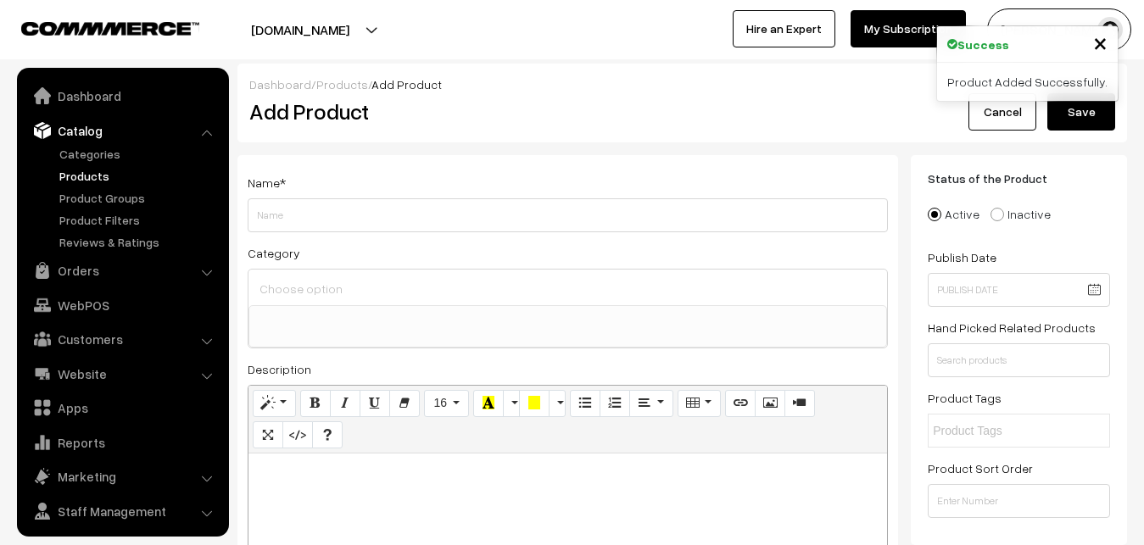
select select
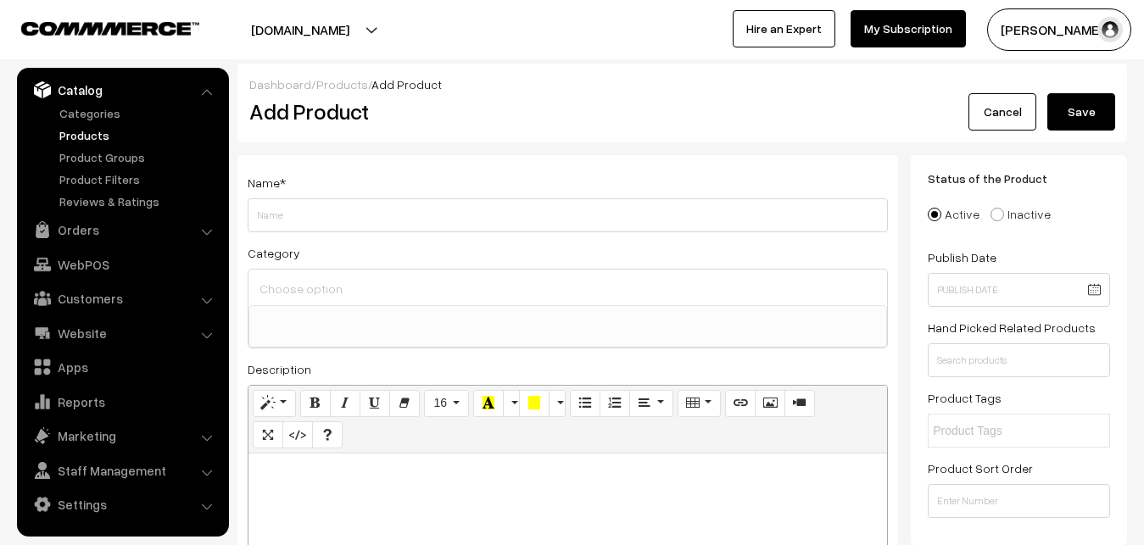
click at [399, 474] on p at bounding box center [567, 472] width 621 height 20
paste div
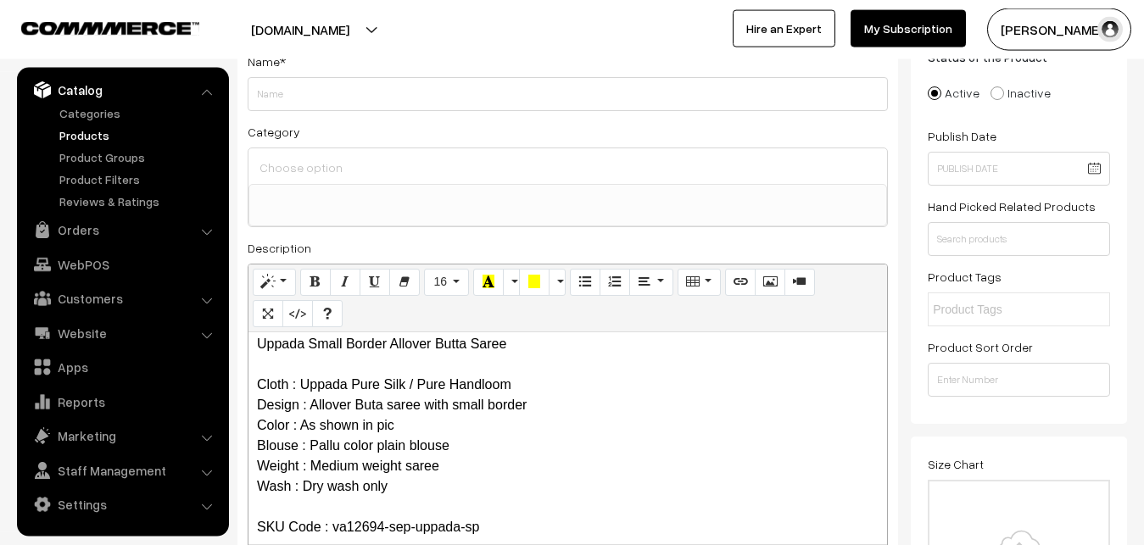
scroll to position [0, 0]
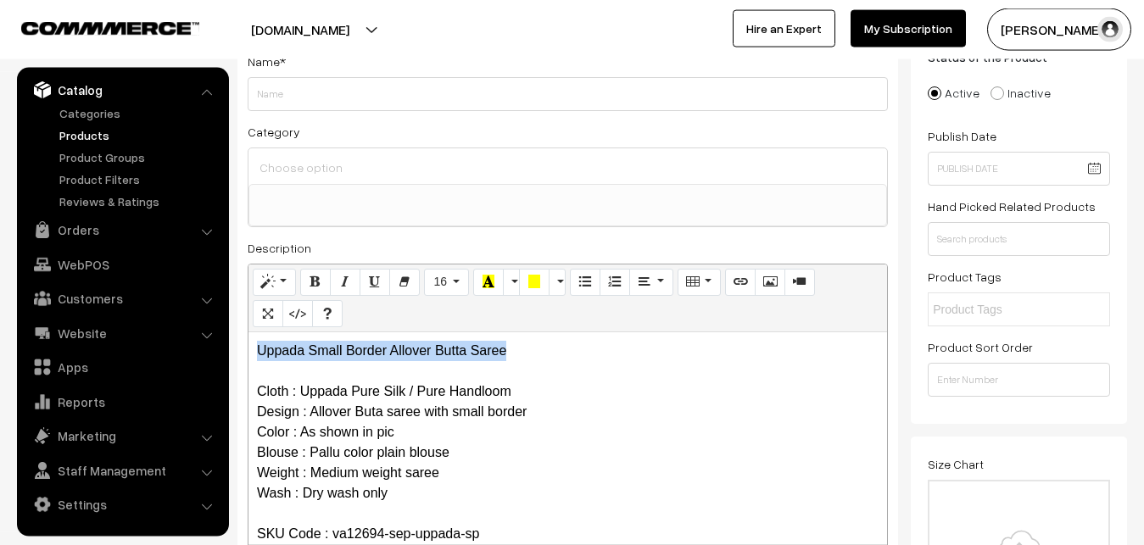
drag, startPoint x: 517, startPoint y: 356, endPoint x: 241, endPoint y: 337, distance: 277.0
click at [248, 337] on div "Uppada Small Border Allover Butta Saree Cloth : Uppada Pure Silk / Pure Handloo…" at bounding box center [567, 438] width 638 height 212
copy p "Uppada Small Border Allover Butta Saree"
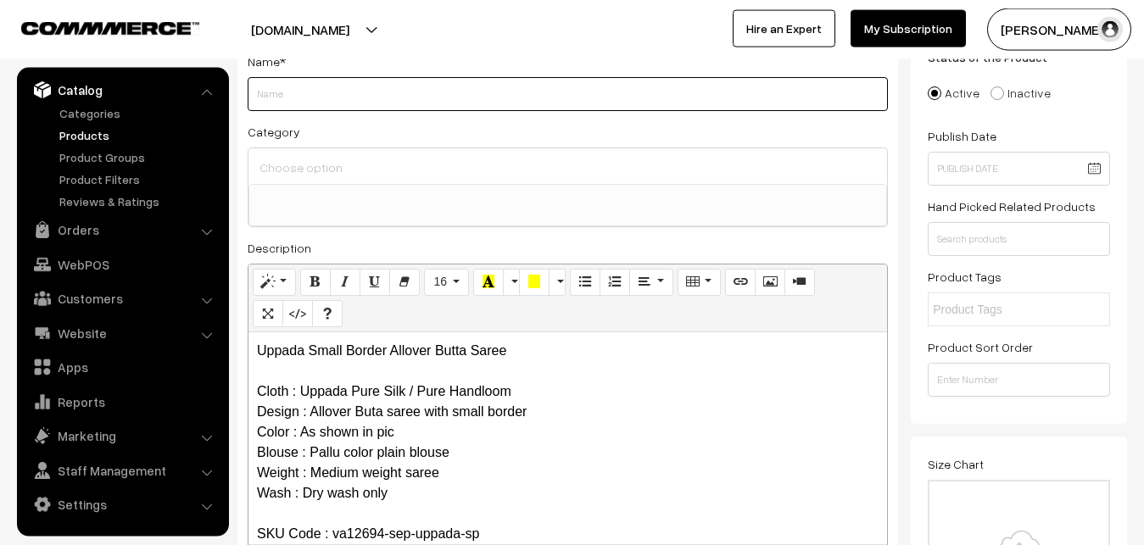
click at [275, 88] on input "Weight" at bounding box center [568, 94] width 640 height 34
paste input "Uppada Small Border Allover Butta Saree"
type input "Uppada Small Border Allover Butta Saree"
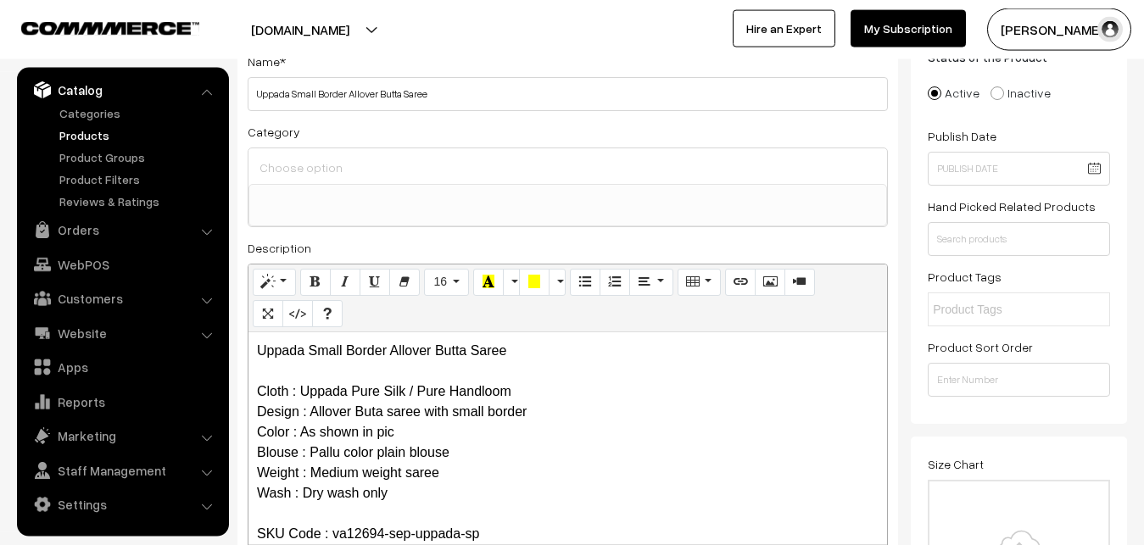
click at [280, 147] on div "Category Uppada Sarees Uppada Sarees > Uppada Plain Sarees Uppada Sarees > Uppa…" at bounding box center [568, 174] width 640 height 106
click at [282, 158] on input at bounding box center [567, 167] width 625 height 25
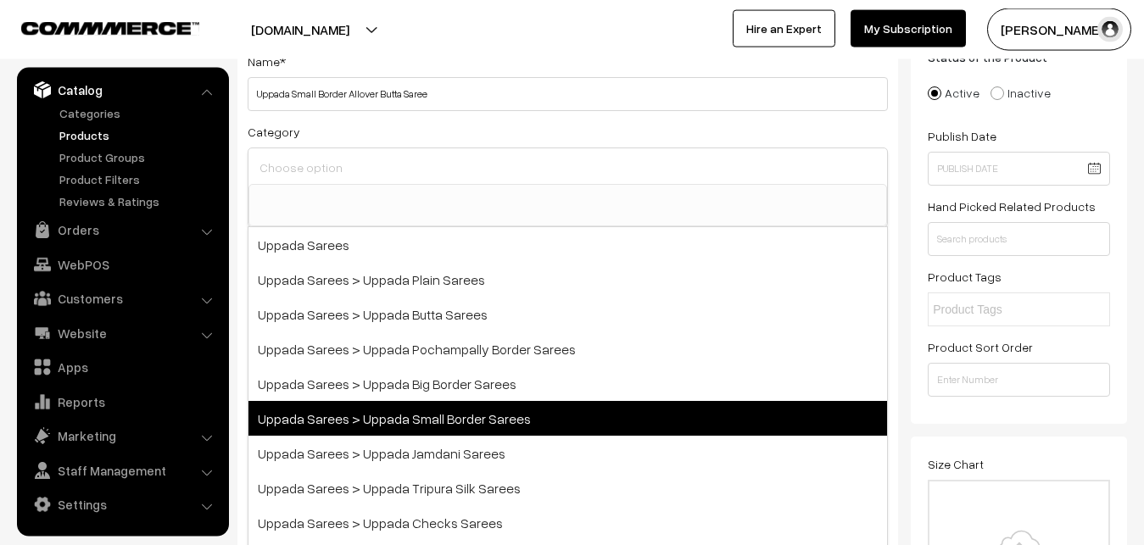
click at [431, 409] on span "Uppada Sarees > Uppada Small Border Sarees" at bounding box center [567, 418] width 638 height 35
select select "68"
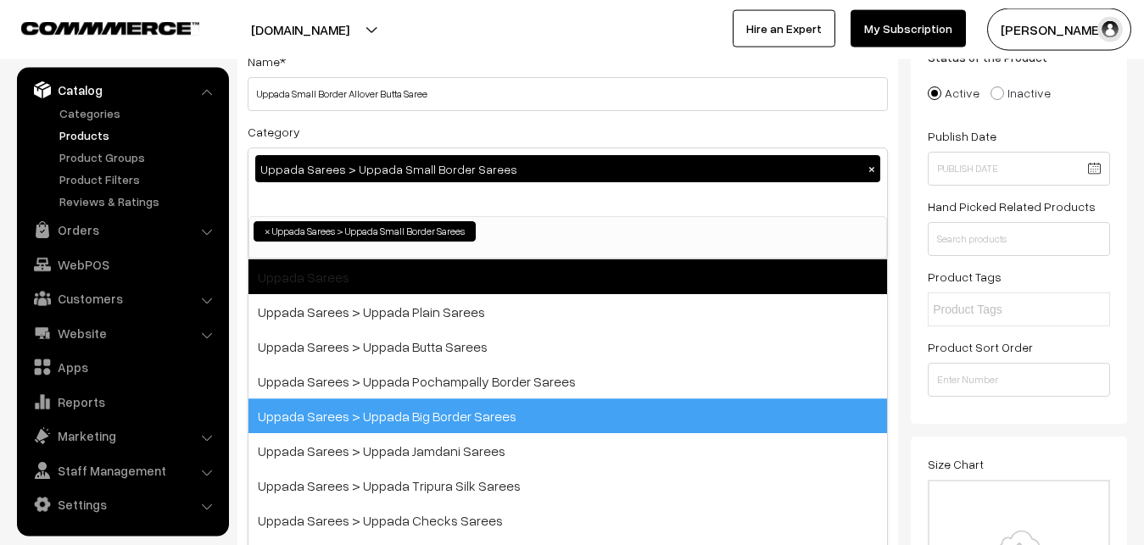
scroll to position [36, 0]
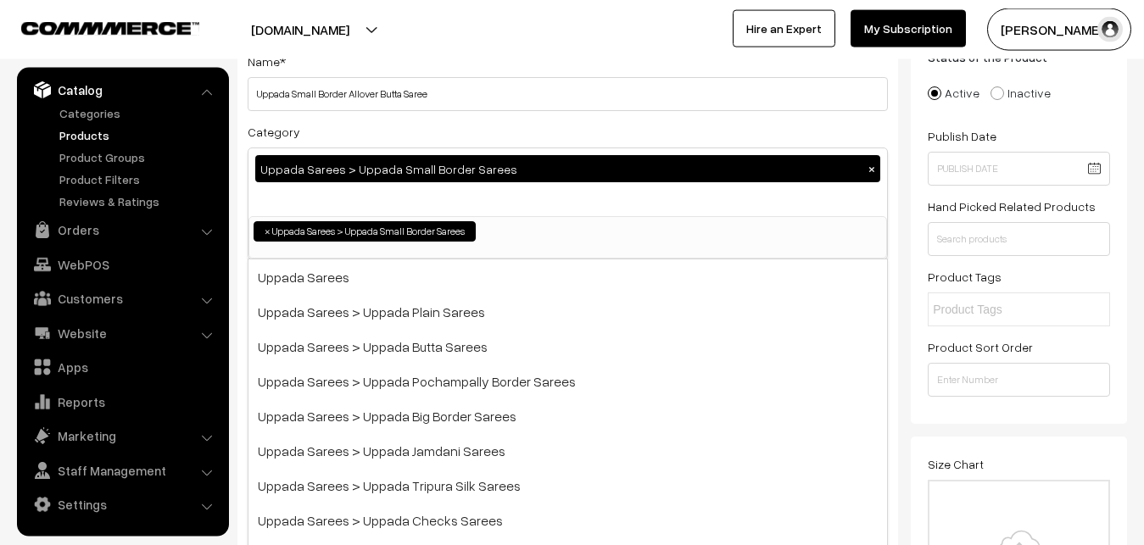
click at [446, 115] on div "Name * Uppada Small Border Allover [PERSON_NAME] Category Uppada Sarees > Uppad…" at bounding box center [567, 323] width 661 height 579
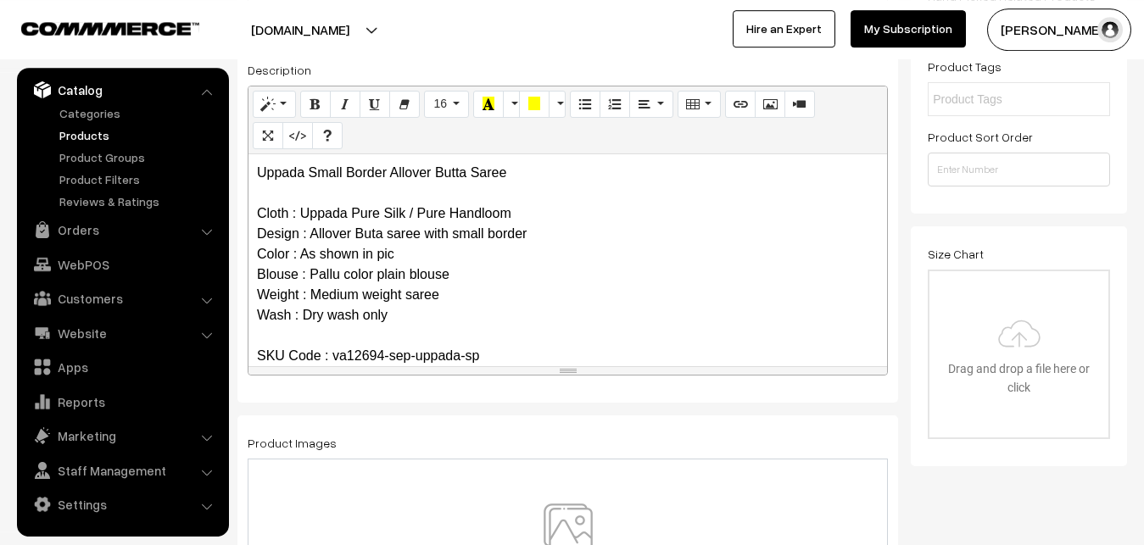
scroll to position [467, 0]
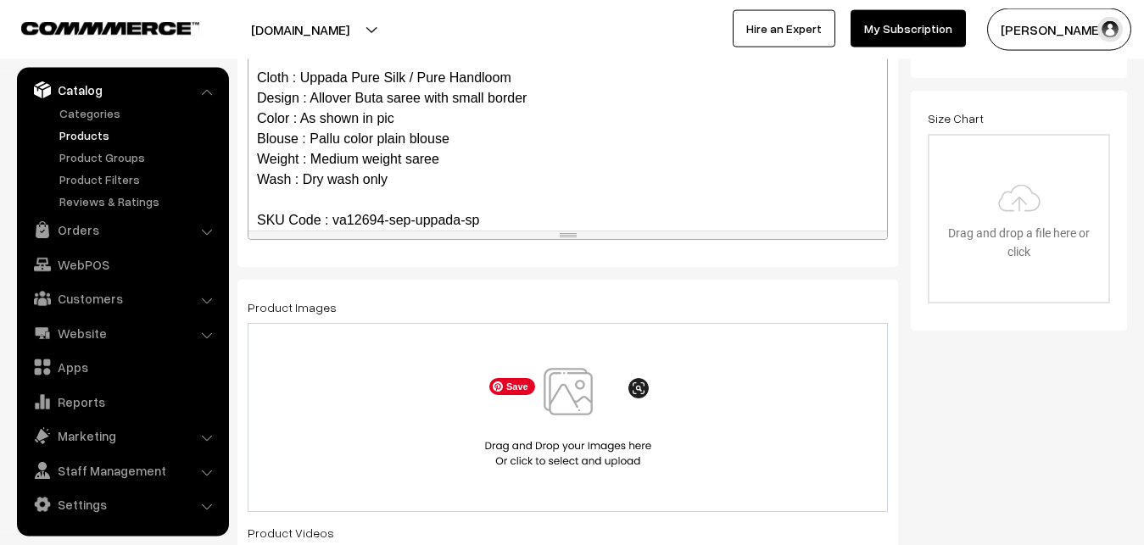
click at [567, 399] on img at bounding box center [568, 417] width 175 height 99
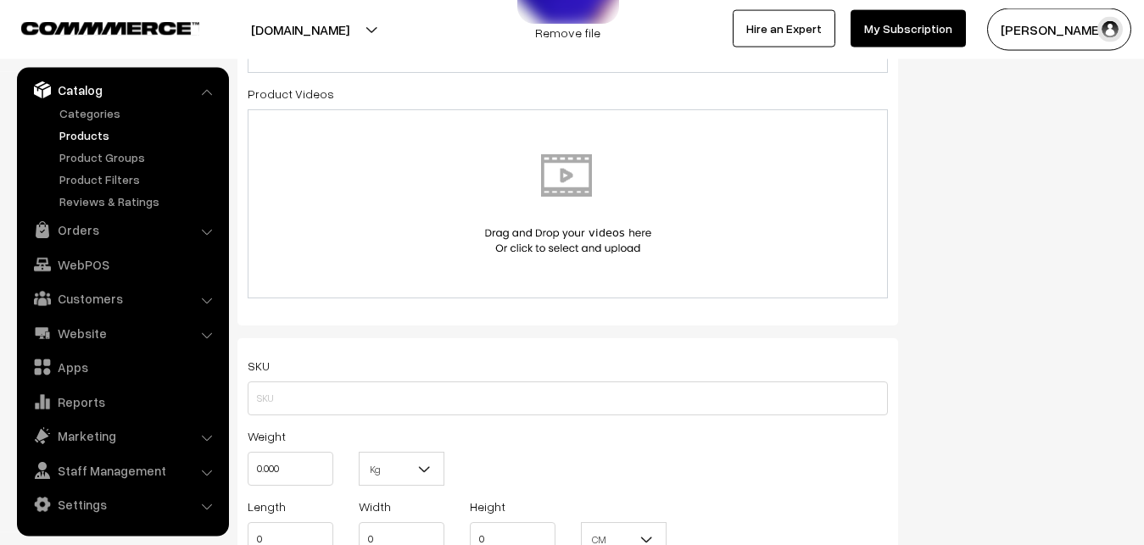
scroll to position [986, 0]
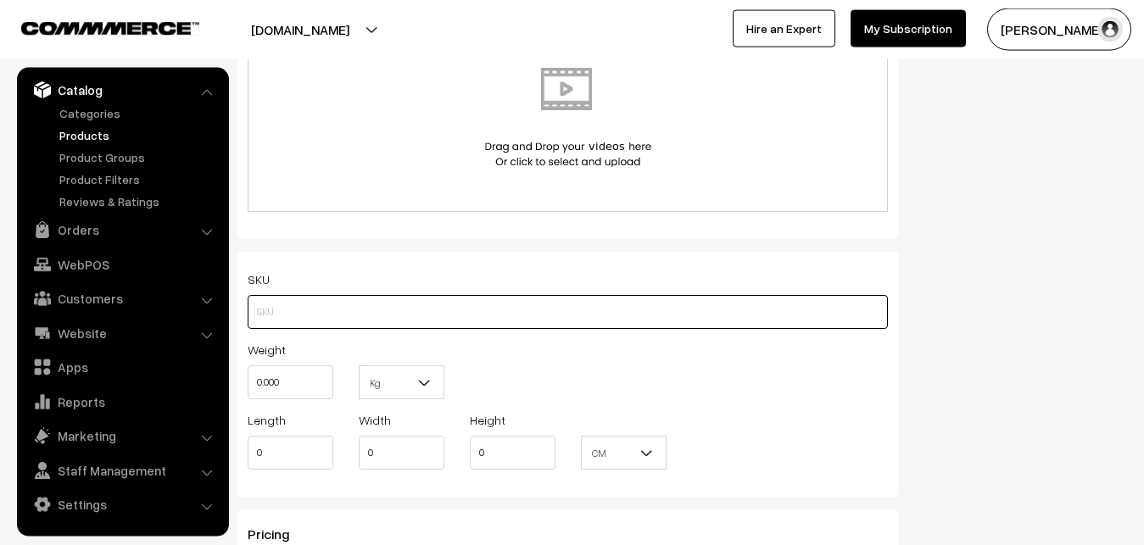
click at [276, 309] on input "text" at bounding box center [568, 312] width 640 height 34
paste input "va12694-sep-uppada-sp"
type input "va12694-sep-uppada-sp"
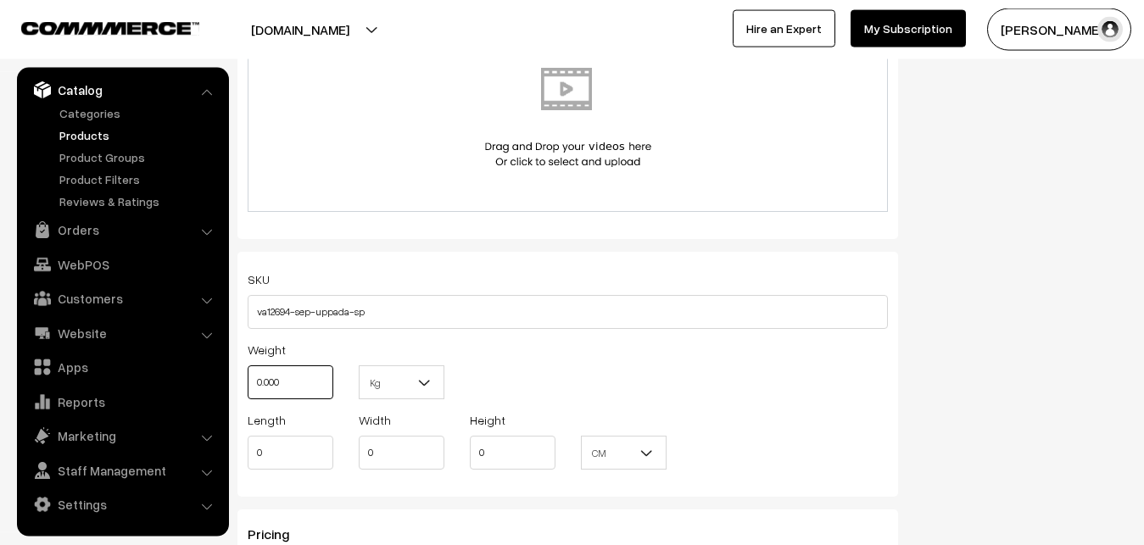
drag, startPoint x: 293, startPoint y: 382, endPoint x: 253, endPoint y: 385, distance: 39.9
click at [253, 385] on input "0.000" at bounding box center [291, 382] width 86 height 34
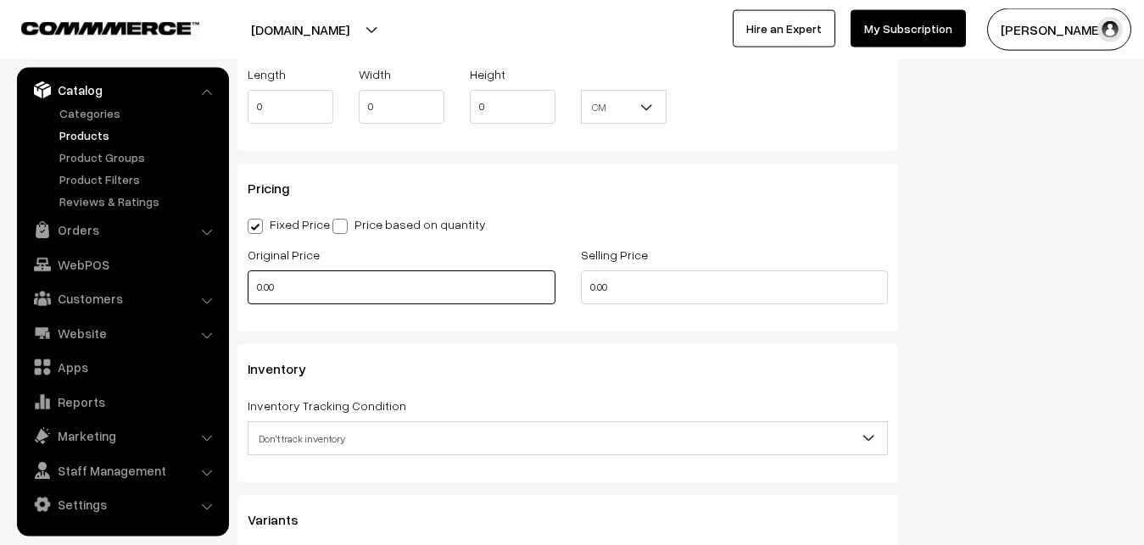
type input "0.80"
drag, startPoint x: 281, startPoint y: 293, endPoint x: 233, endPoint y: 293, distance: 48.3
click at [248, 293] on input "0.00" at bounding box center [402, 287] width 308 height 34
type input "3700"
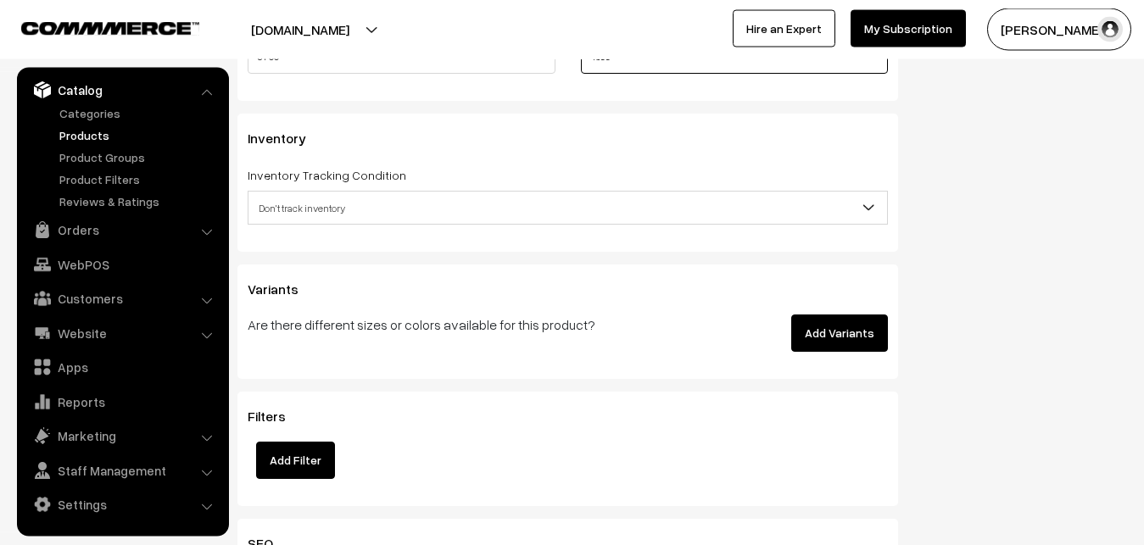
scroll to position [1591, 0]
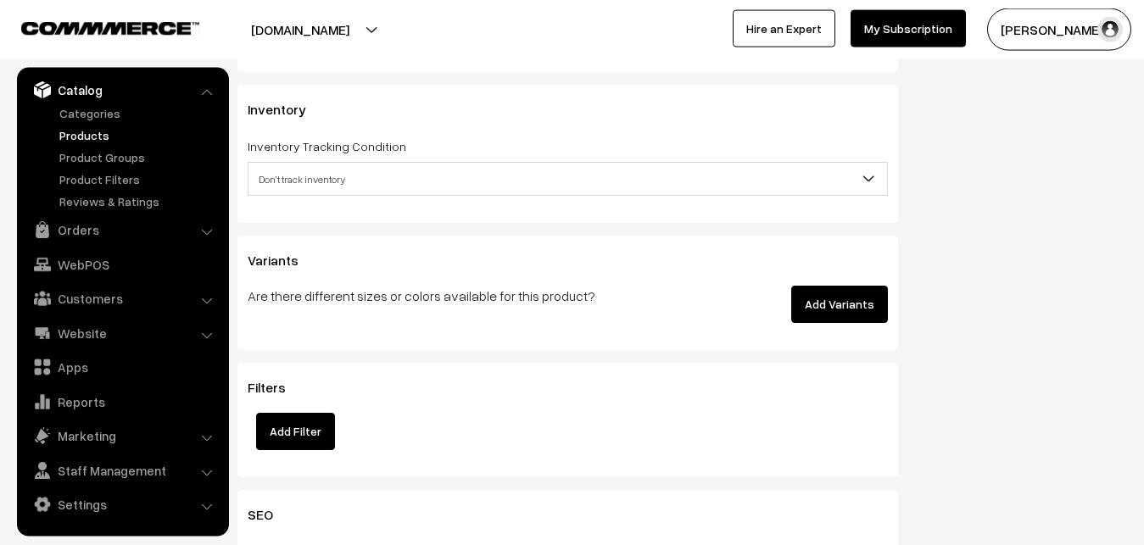
type input "4699"
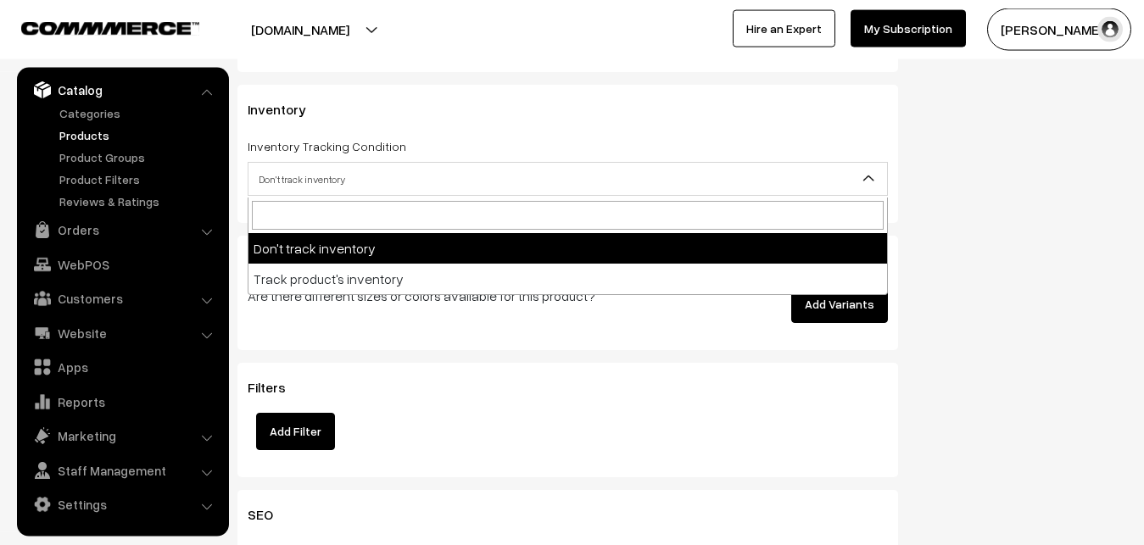
click at [338, 182] on span "Don't track inventory" at bounding box center [567, 179] width 638 height 30
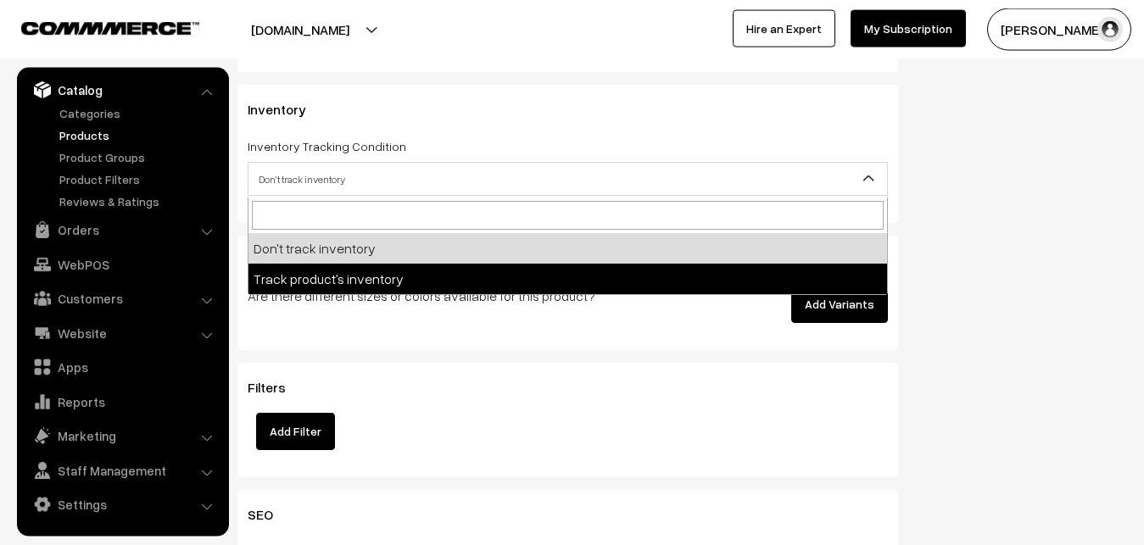
select select "2"
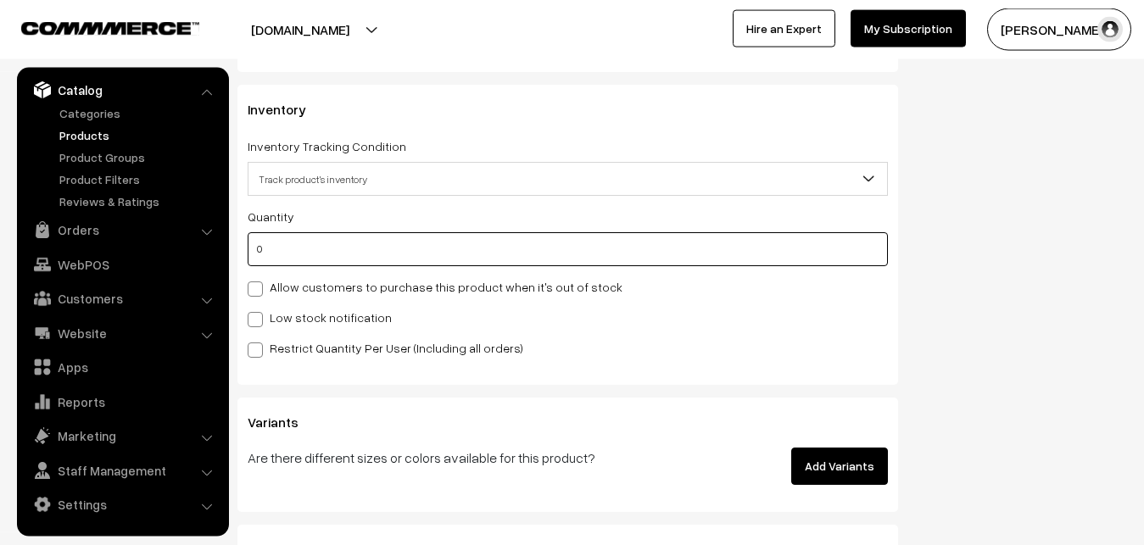
click at [281, 250] on input "0" at bounding box center [568, 249] width 640 height 34
type input "4"
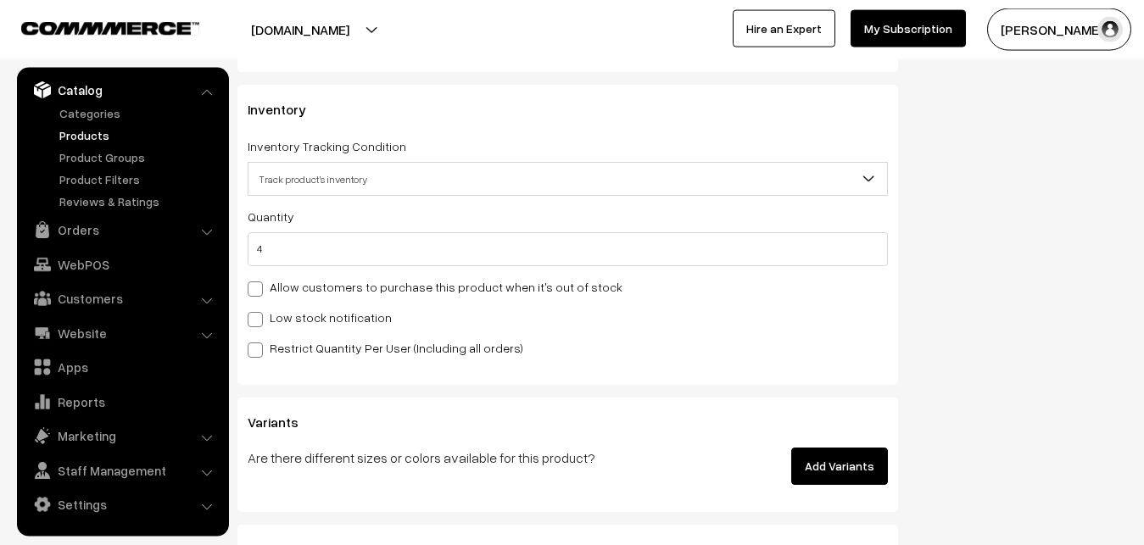
click at [266, 318] on label "Low stock notification" at bounding box center [320, 318] width 144 height 18
click at [259, 318] on input "Low stock notification" at bounding box center [253, 316] width 11 height 11
checkbox input "true"
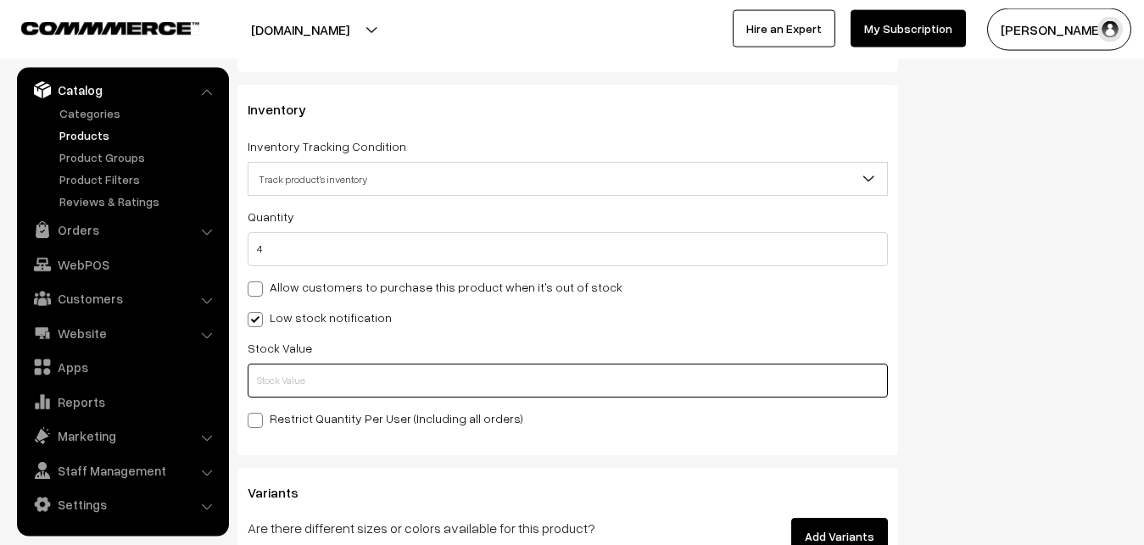
click at [276, 386] on input "text" at bounding box center [568, 381] width 640 height 34
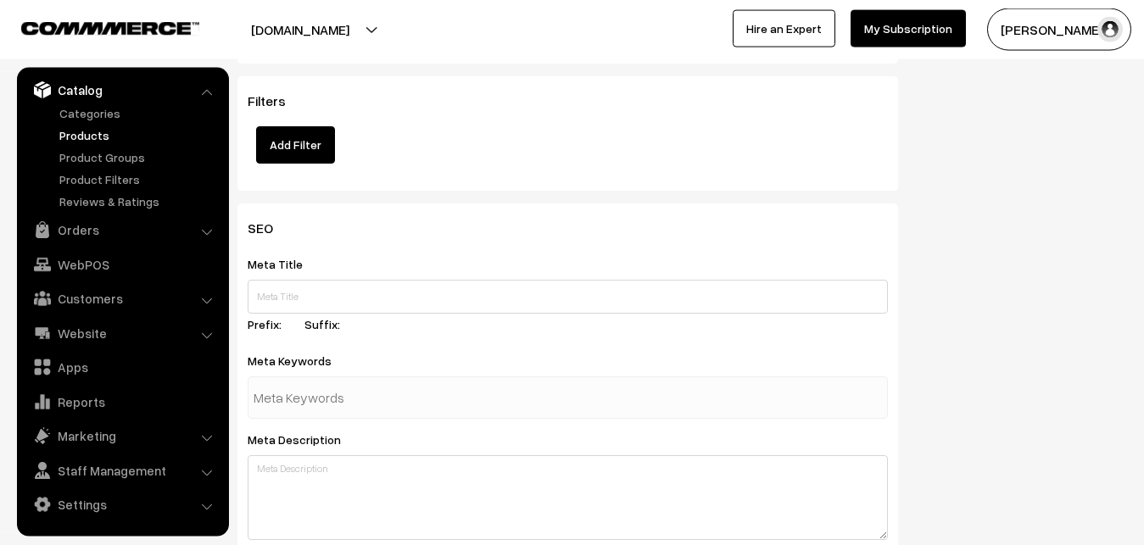
scroll to position [2524, 0]
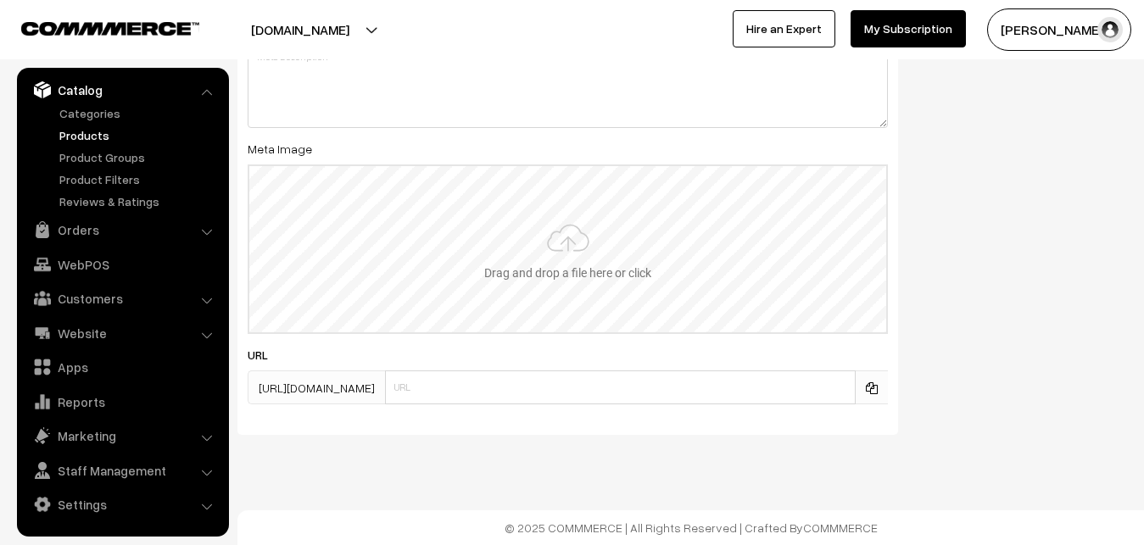
type input "2"
click at [570, 239] on input "file" at bounding box center [567, 249] width 637 height 166
type input "C:\fakepath\uppada-saree-va12694-sep.jpeg"
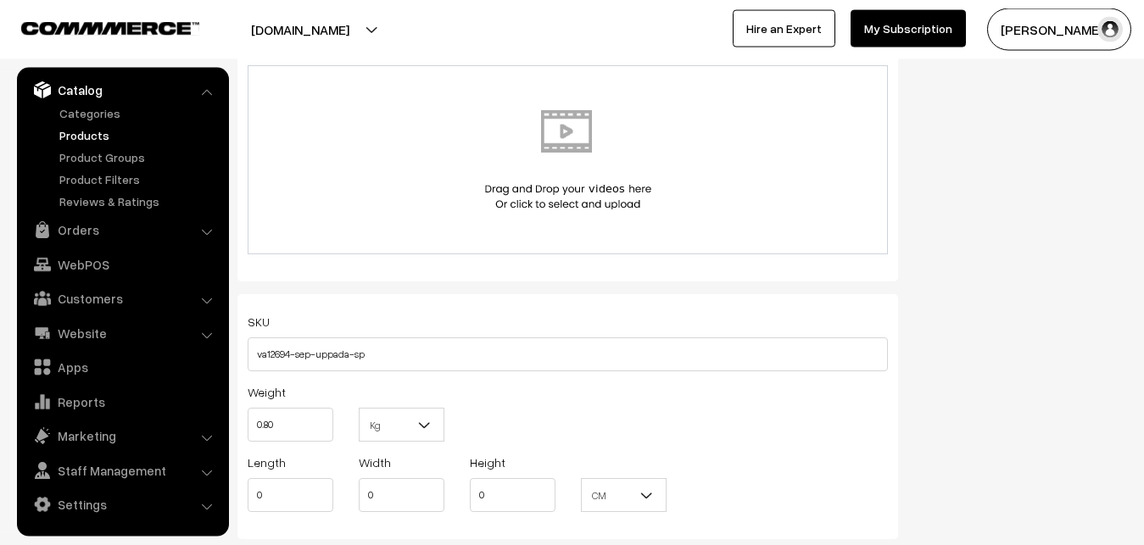
scroll to position [0, 0]
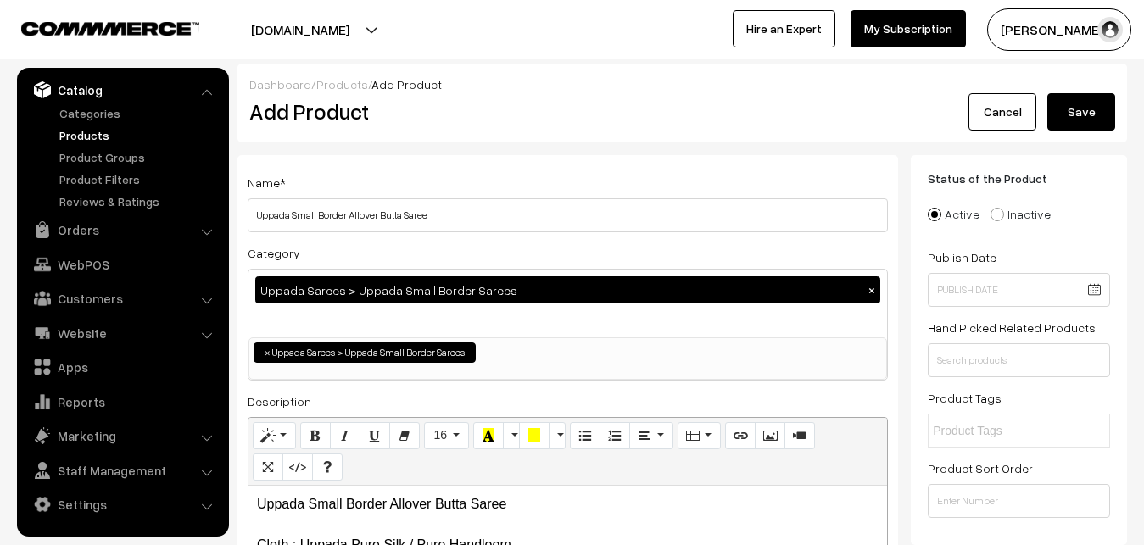
click at [1092, 102] on button "Save" at bounding box center [1081, 111] width 68 height 37
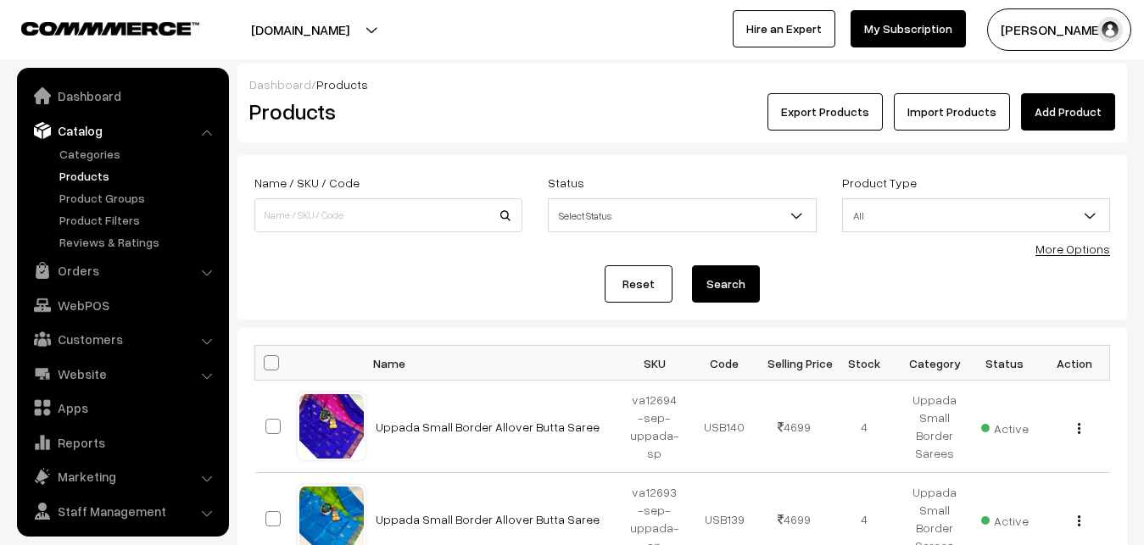
scroll to position [41, 0]
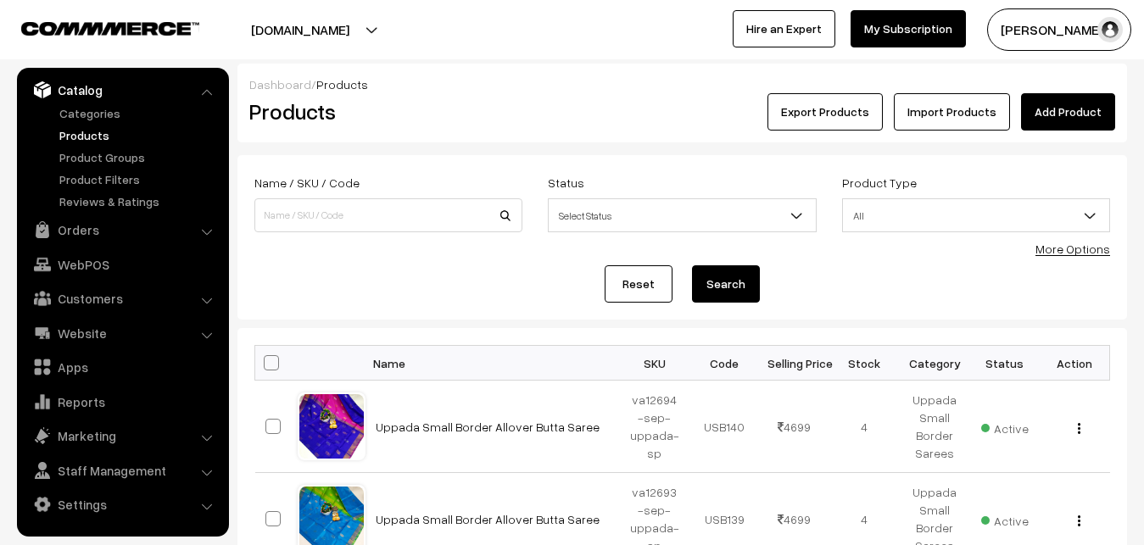
click at [494, 137] on div "Dashboard / Products Products Export Products Import Products Add Product" at bounding box center [681, 103] width 889 height 79
click at [1040, 128] on link "Add Product" at bounding box center [1068, 111] width 94 height 37
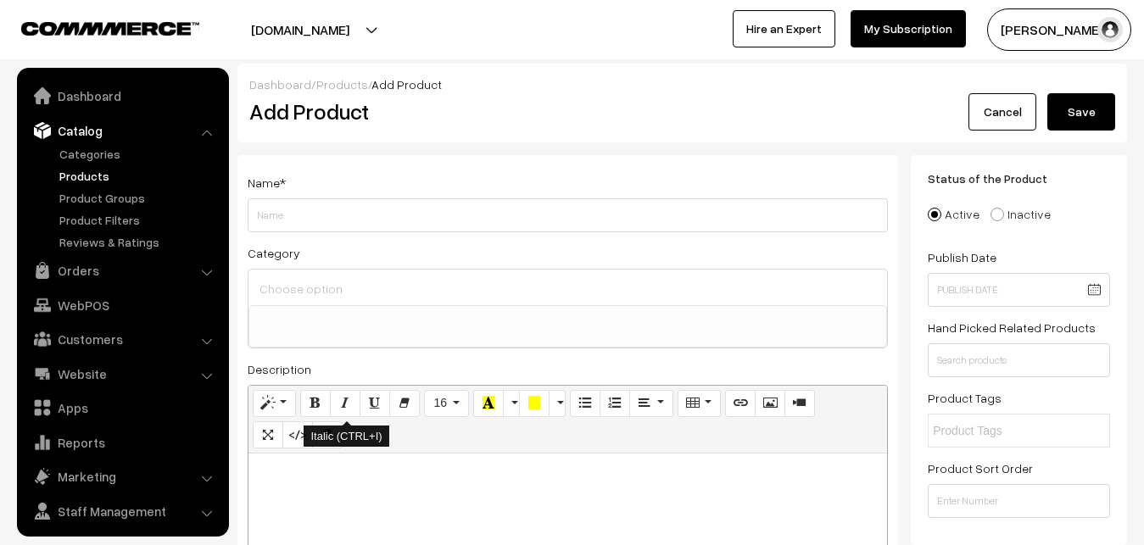
select select
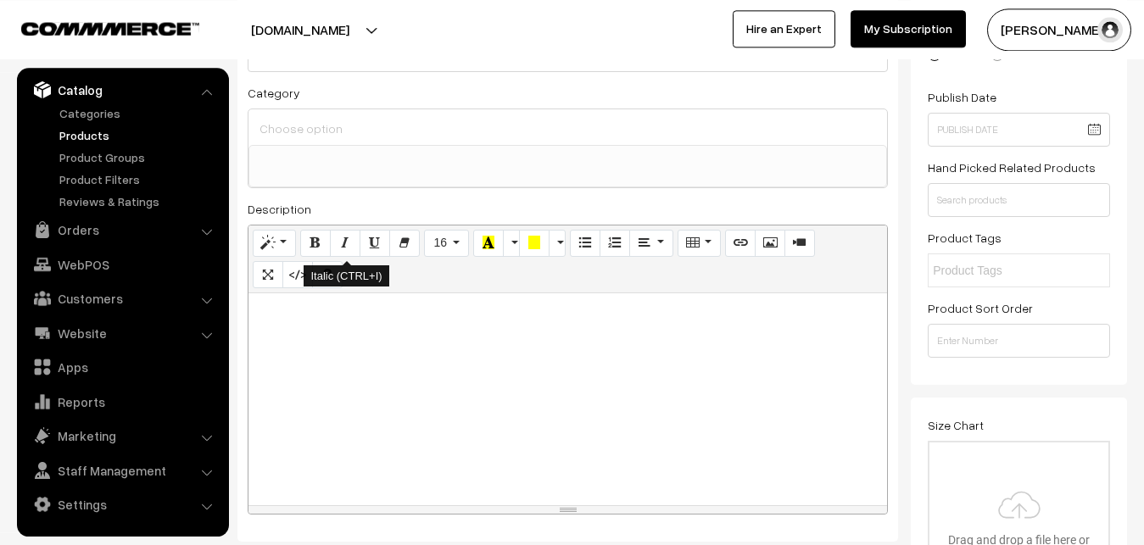
scroll to position [173, 0]
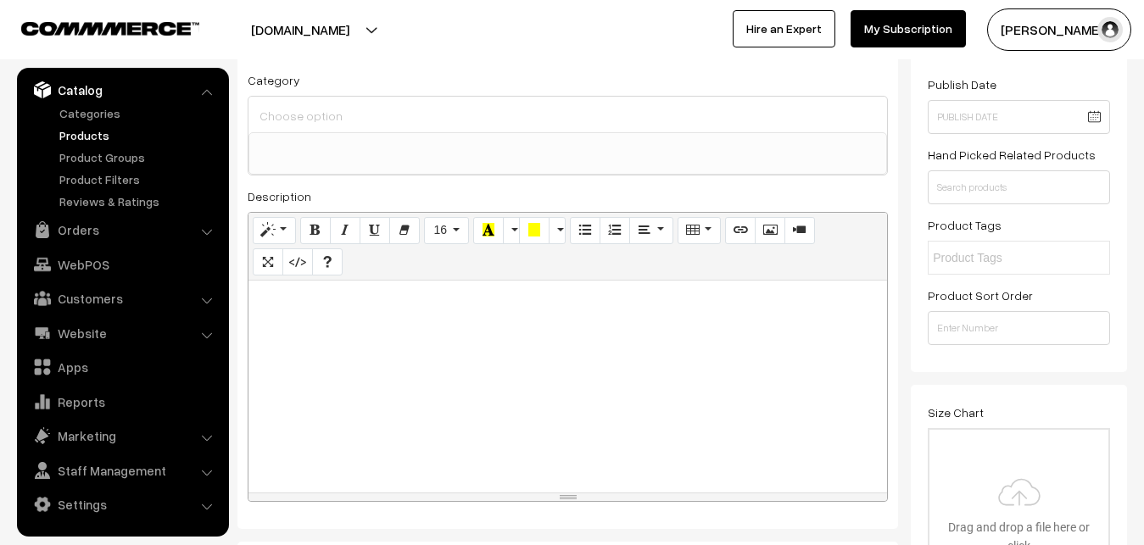
click at [342, 394] on div at bounding box center [567, 387] width 638 height 212
paste div
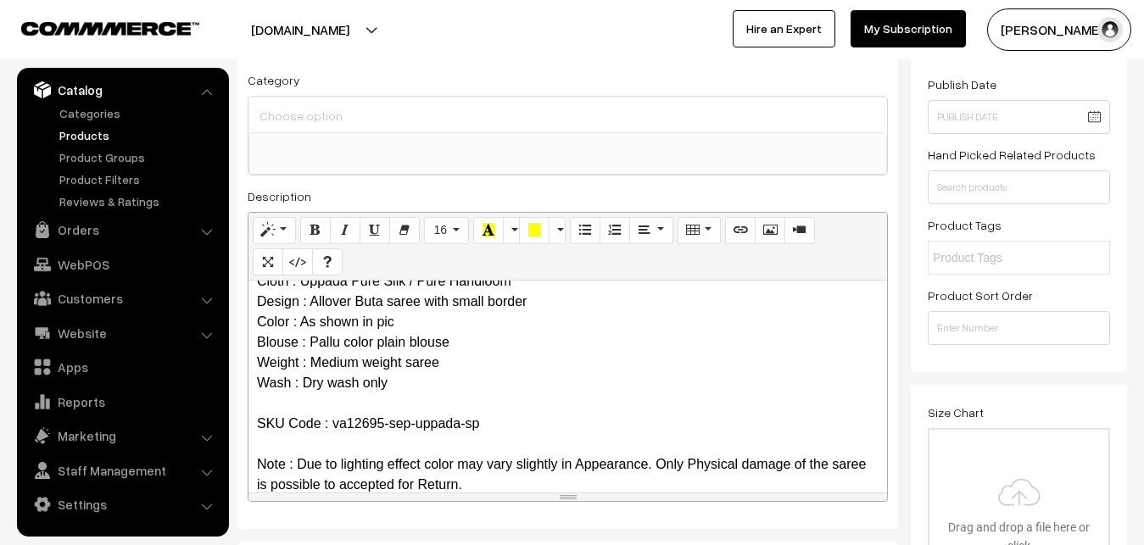
scroll to position [0, 0]
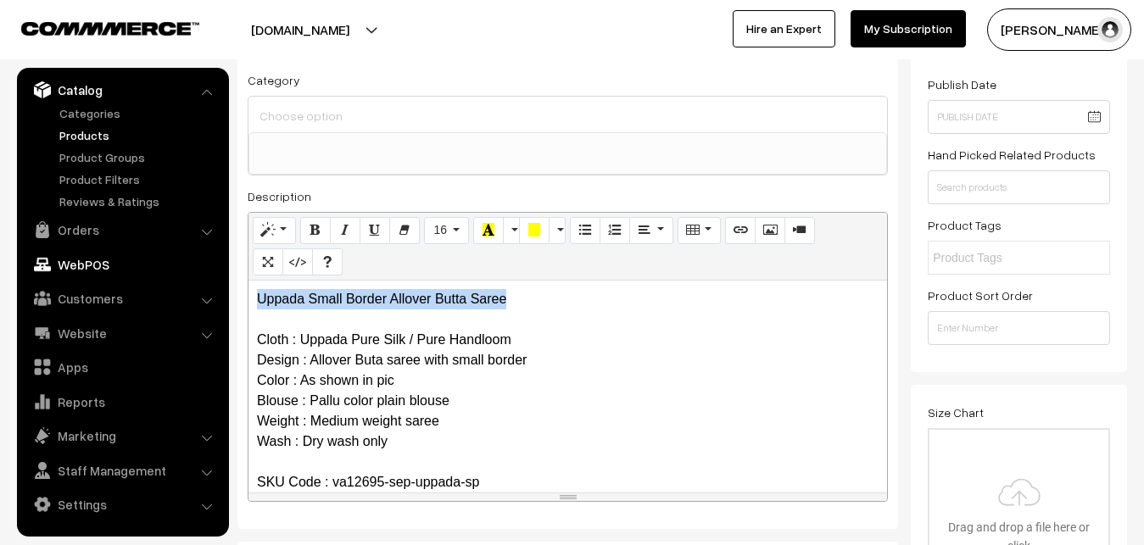
drag, startPoint x: 533, startPoint y: 307, endPoint x: 167, endPoint y: 277, distance: 367.5
click at [248, 281] on div "Uppada Small Border Allover Butta Saree Cloth : Uppada Pure Silk / Pure Handloo…" at bounding box center [567, 387] width 638 height 212
copy p "Uppada Small Border Allover Butta Saree"
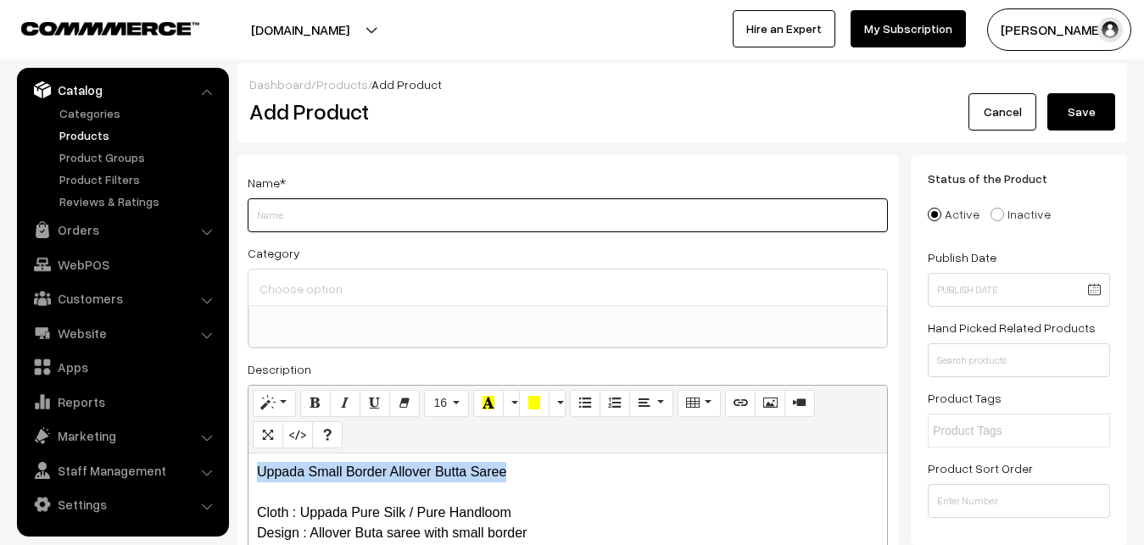
click at [307, 219] on input "Weight" at bounding box center [568, 215] width 640 height 34
paste input "Uppada Small Border Allover Butta Saree"
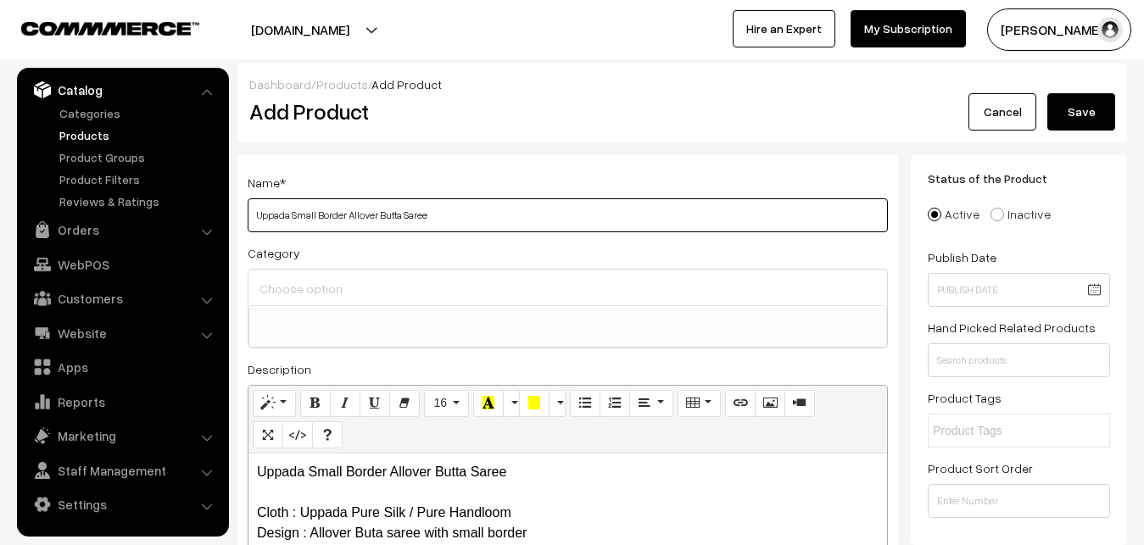
type input "Uppada Small Border Allover Butta Saree"
click at [323, 290] on input at bounding box center [567, 288] width 625 height 25
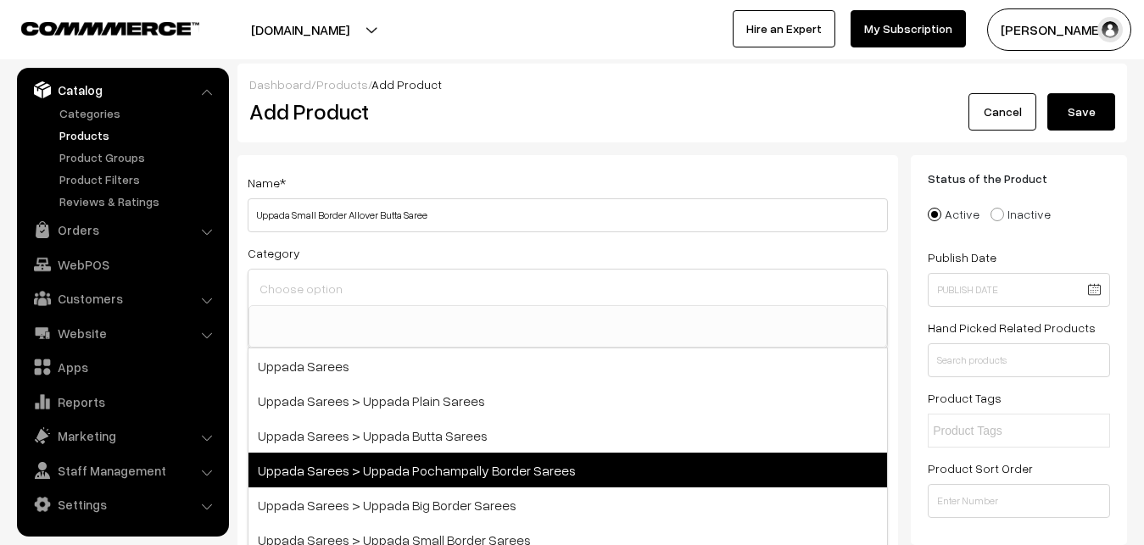
scroll to position [102, 0]
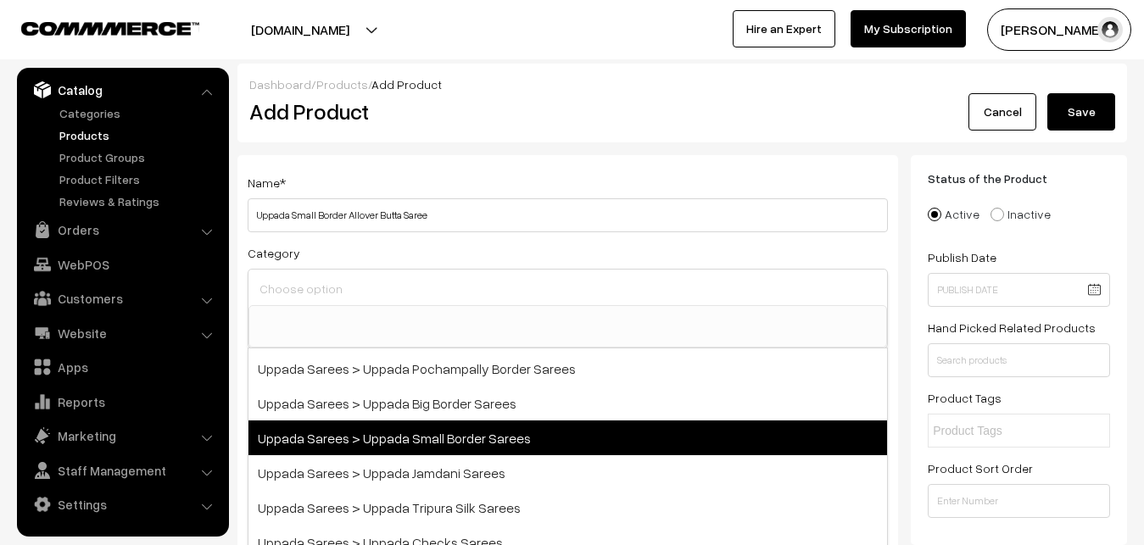
click at [433, 443] on span "Uppada Sarees > Uppada Small Border Sarees" at bounding box center [567, 438] width 638 height 35
select select "68"
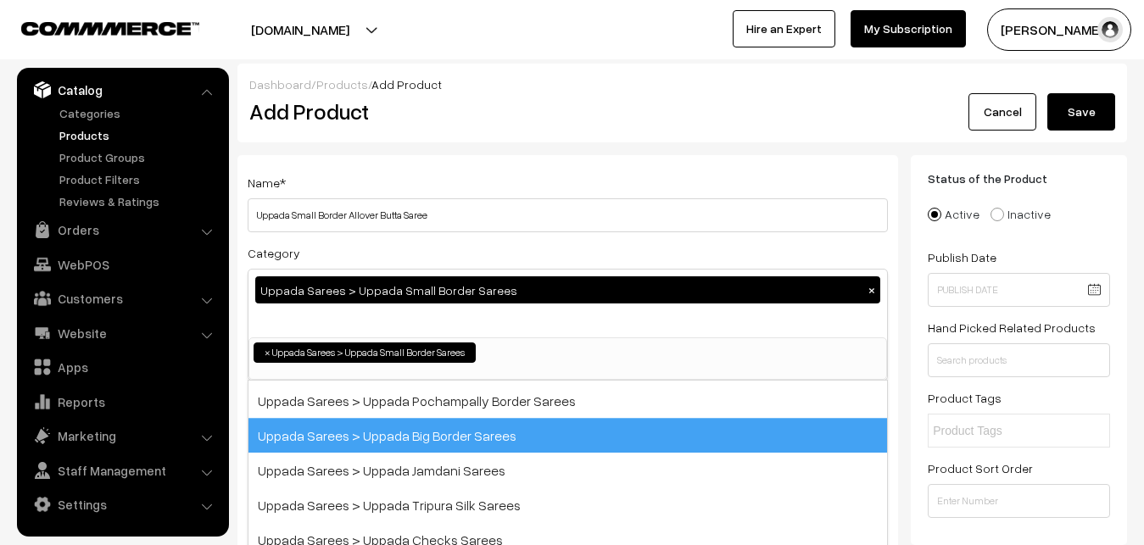
scroll to position [36, 0]
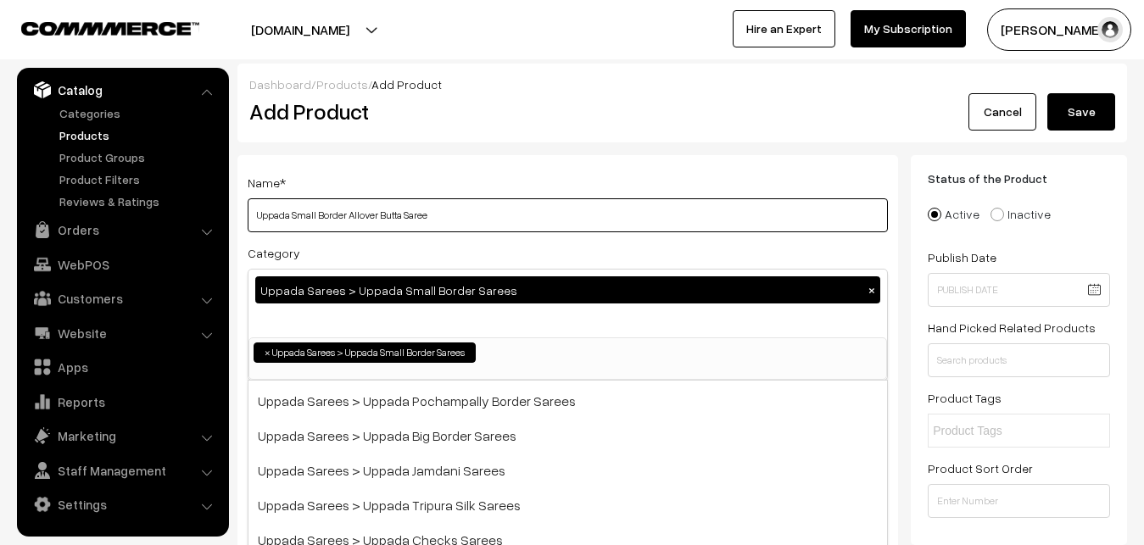
click at [464, 215] on input "Uppada Small Border Allover Butta Saree" at bounding box center [568, 215] width 640 height 34
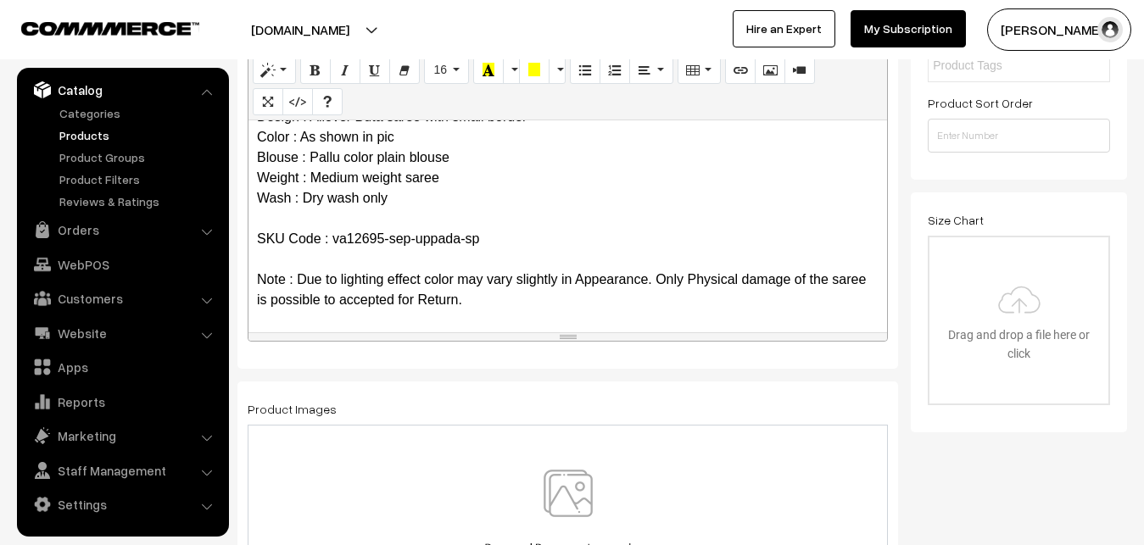
scroll to position [432, 0]
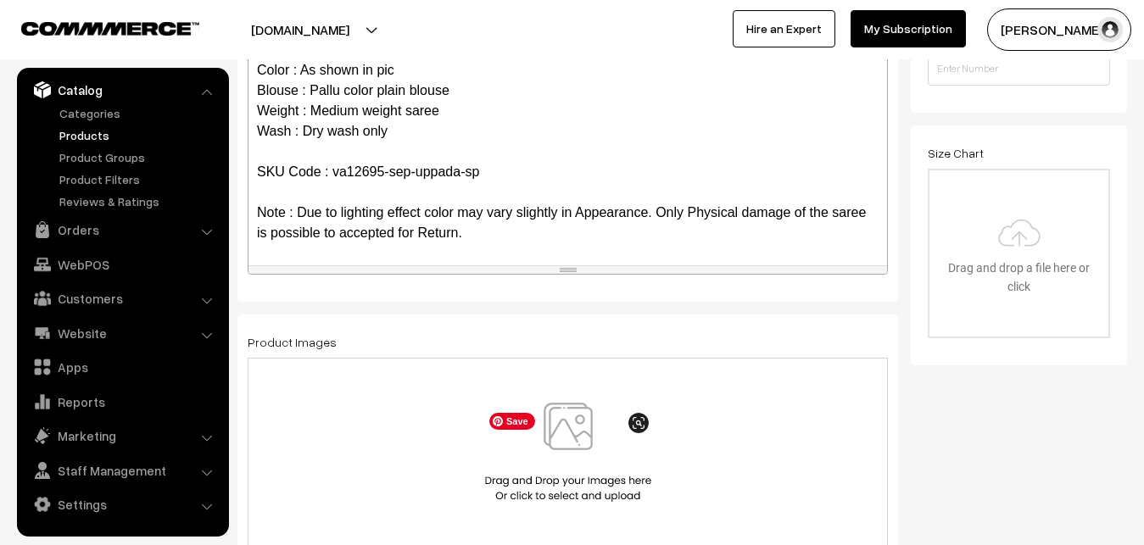
click at [575, 430] on img at bounding box center [568, 452] width 175 height 99
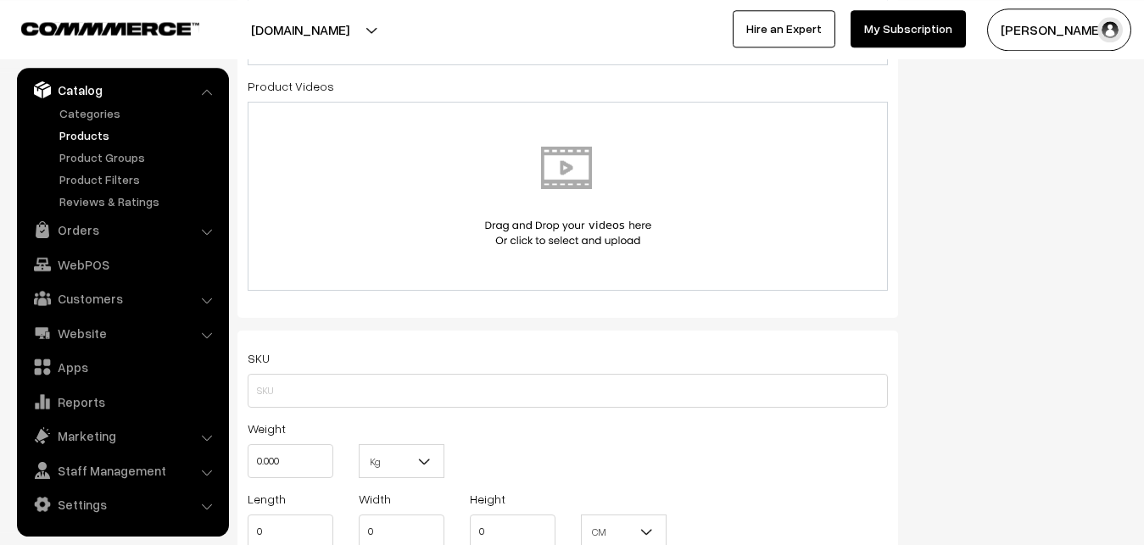
scroll to position [951, 0]
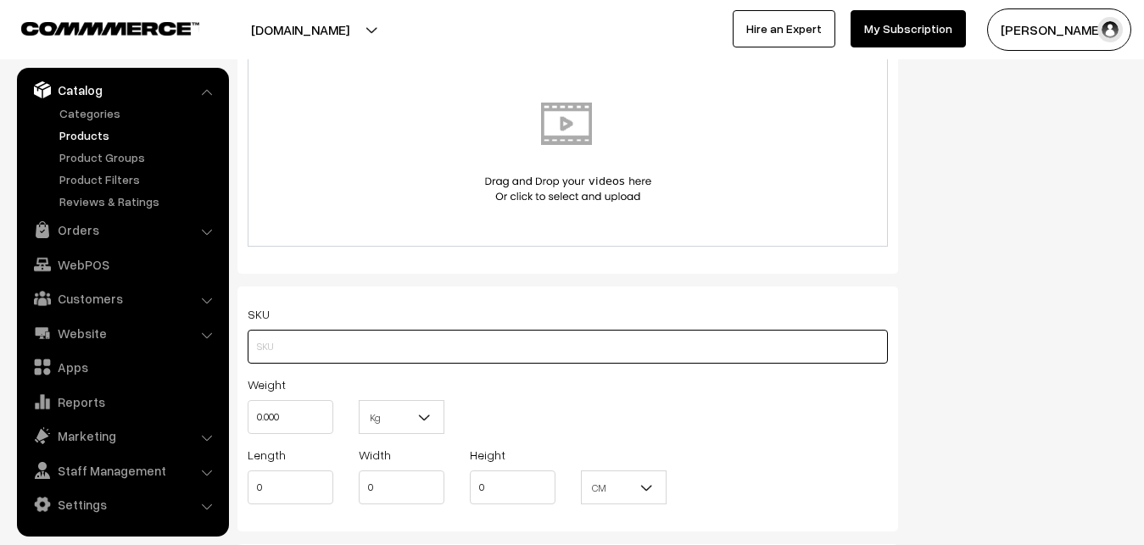
click at [265, 354] on input "text" at bounding box center [568, 347] width 640 height 34
paste input "va12695-sep-uppada-sp"
type input "va12695-sep-uppada-sp"
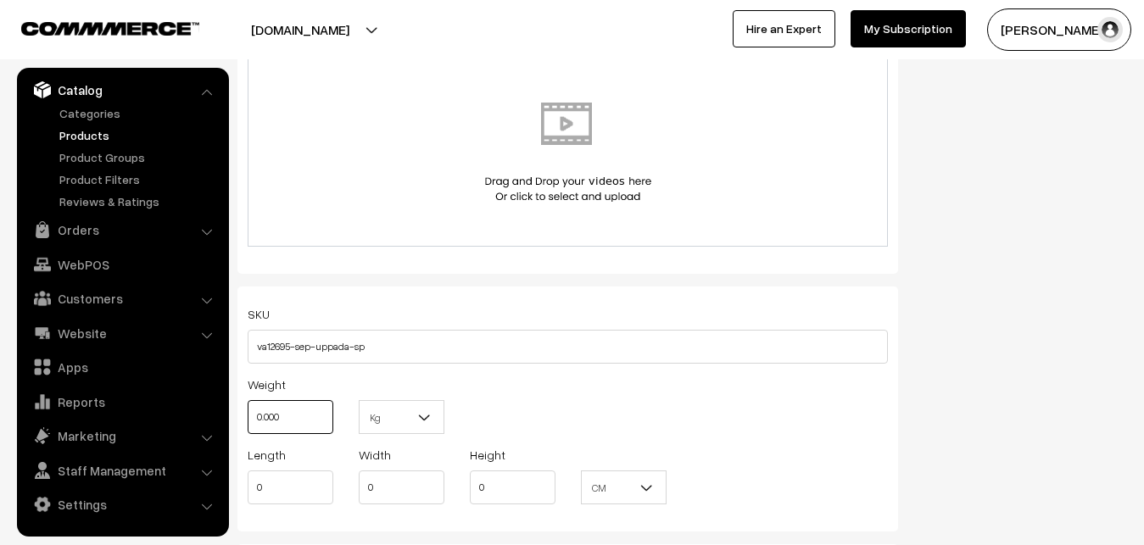
drag, startPoint x: 287, startPoint y: 406, endPoint x: 249, endPoint y: 406, distance: 38.2
click at [249, 406] on input "0.000" at bounding box center [291, 417] width 86 height 34
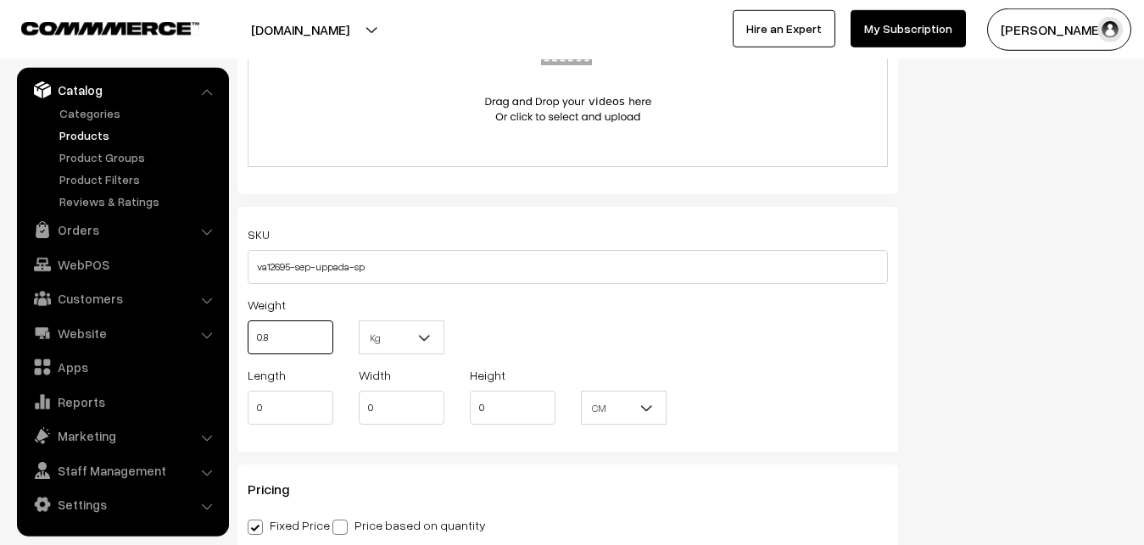
scroll to position [1297, 0]
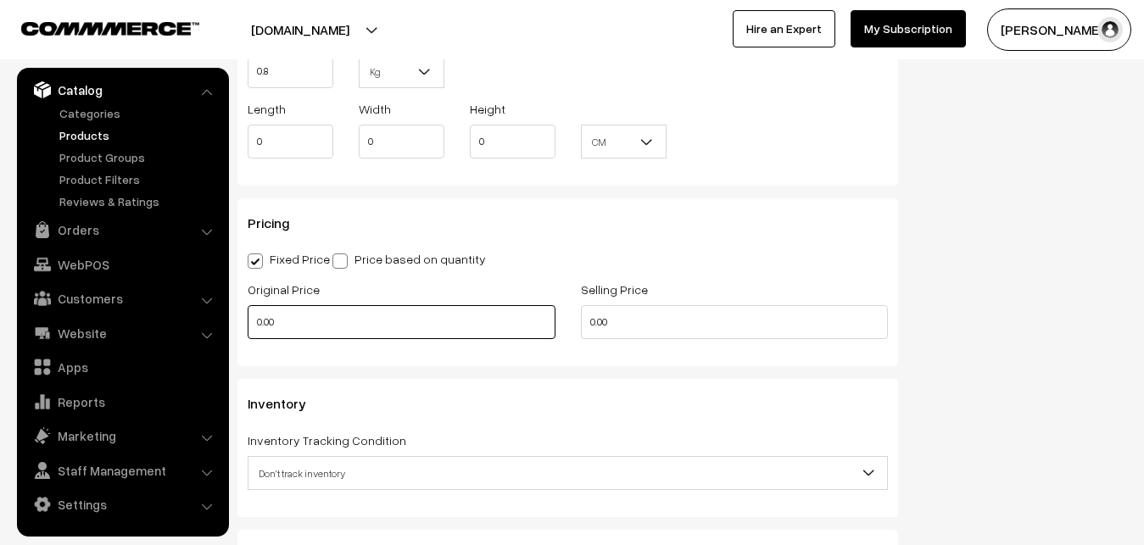
type input "0.80"
drag, startPoint x: 290, startPoint y: 322, endPoint x: 237, endPoint y: 328, distance: 53.7
click at [248, 328] on input "0.00" at bounding box center [402, 322] width 308 height 34
type input "3700"
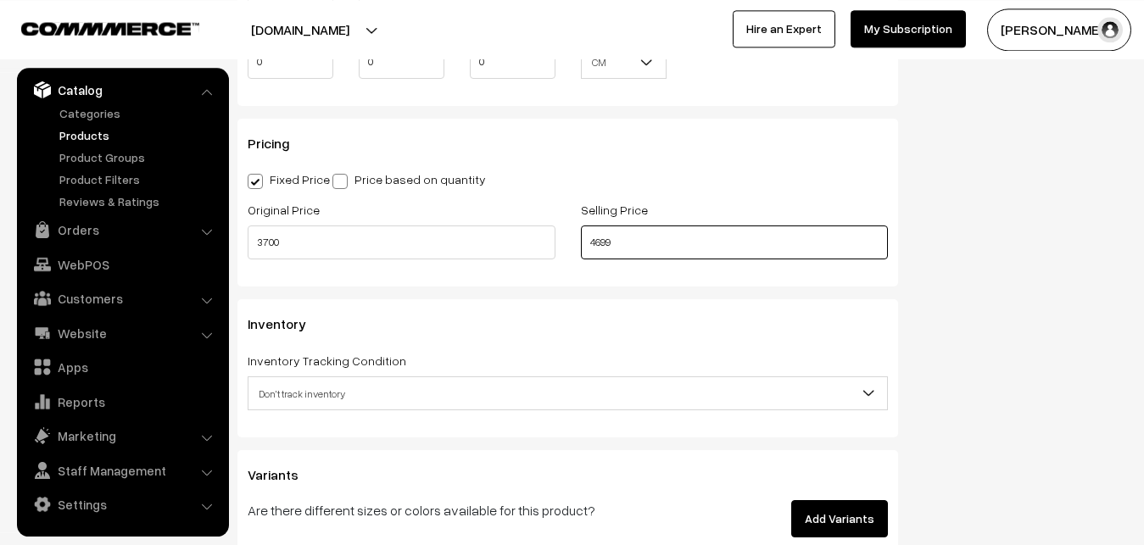
scroll to position [1557, 0]
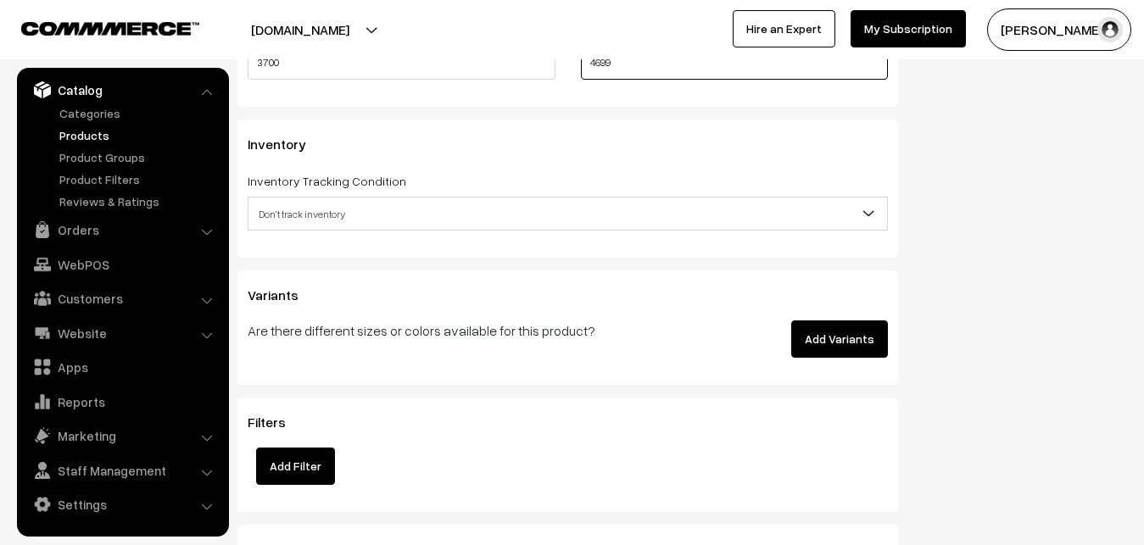
type input "4699"
click at [293, 209] on span "Don't track inventory" at bounding box center [567, 214] width 638 height 30
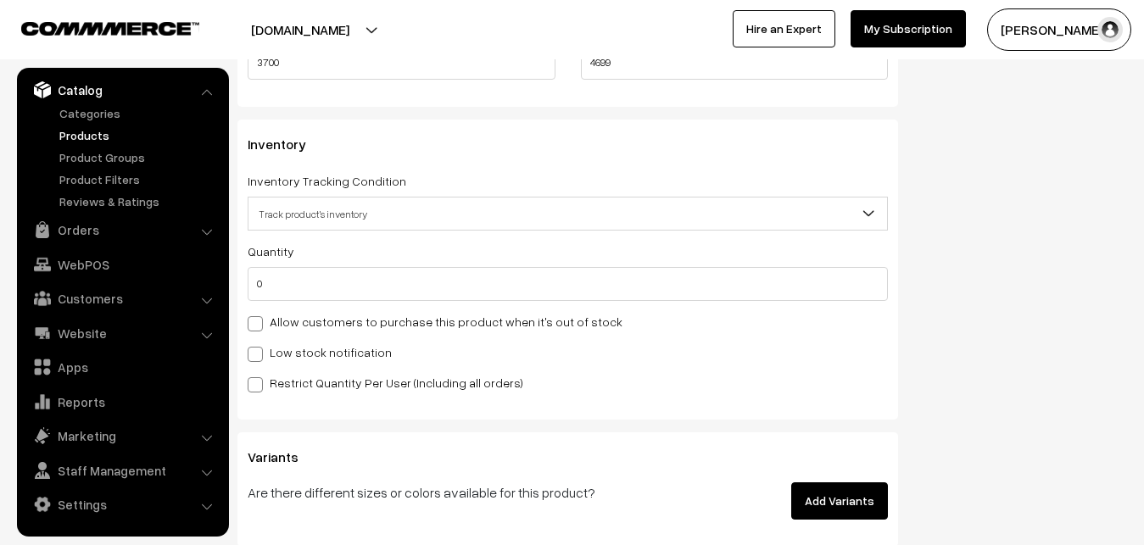
select select "2"
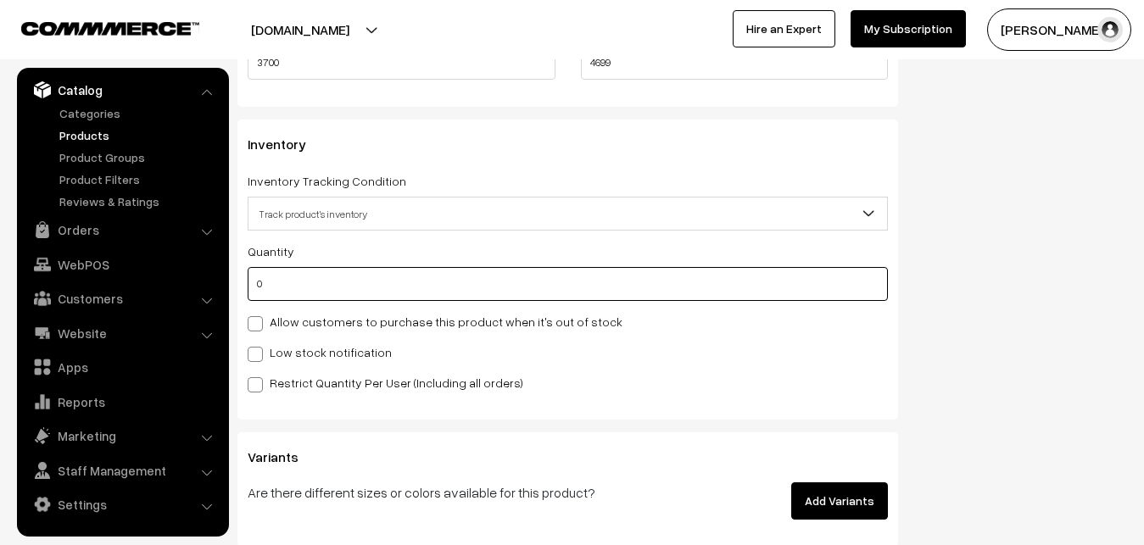
click at [293, 289] on input "0" at bounding box center [568, 284] width 640 height 34
type input "4"
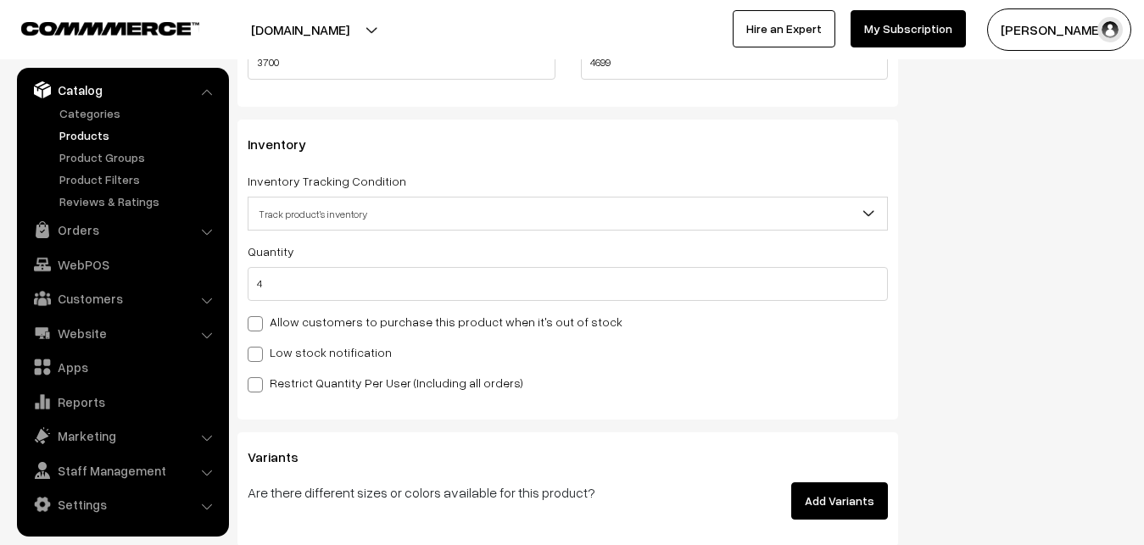
click at [275, 356] on label "Low stock notification" at bounding box center [320, 352] width 144 height 18
click at [259, 356] on input "Low stock notification" at bounding box center [253, 351] width 11 height 11
checkbox input "true"
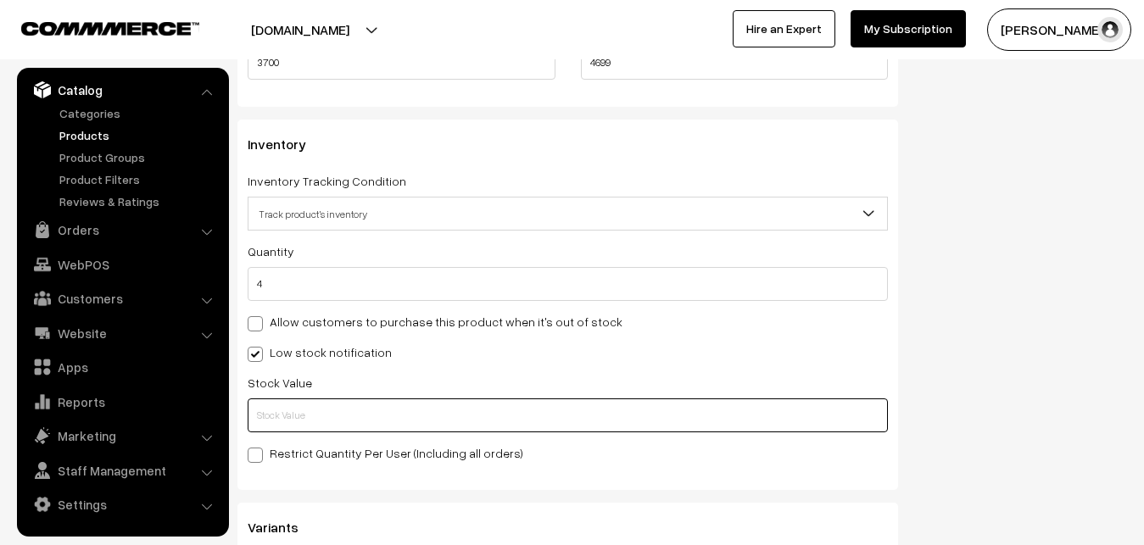
click at [270, 419] on input "text" at bounding box center [568, 416] width 640 height 34
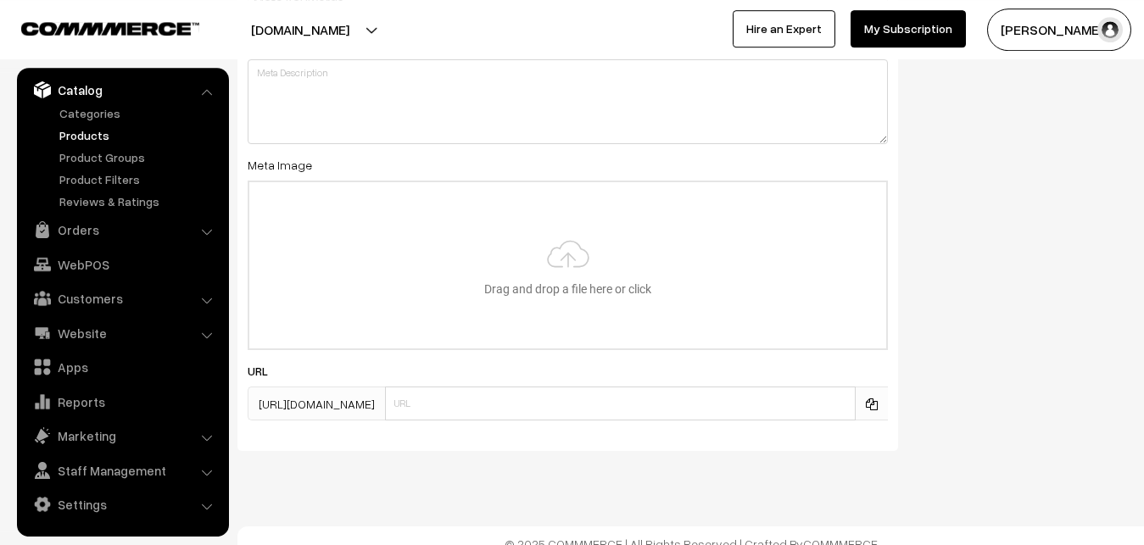
scroll to position [2508, 0]
type input "2"
click at [540, 283] on input "file" at bounding box center [567, 264] width 637 height 166
type input "C:\fakepath\uppada-saree-va12695-sep.jpeg"
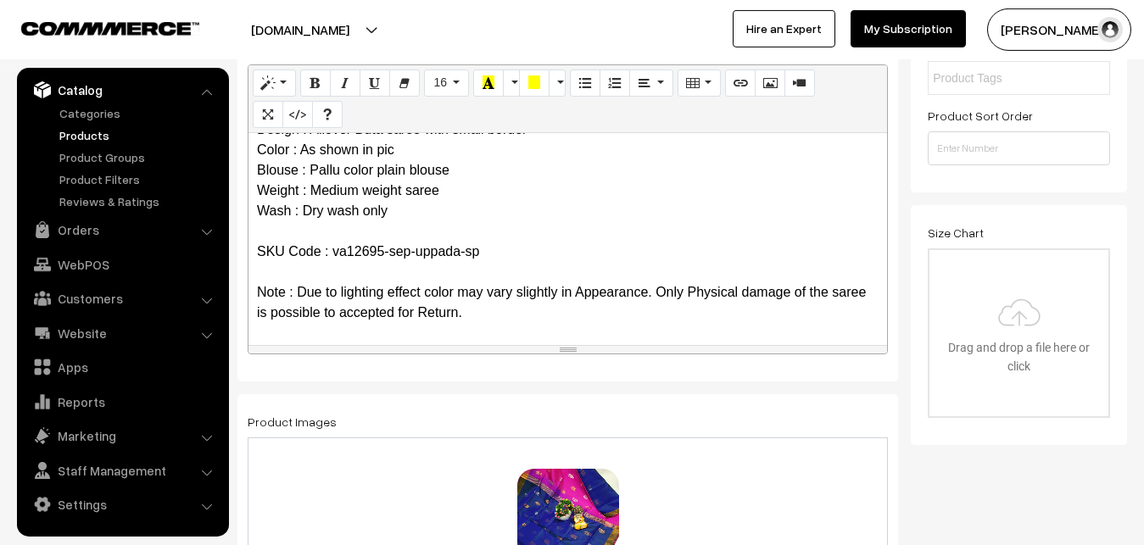
scroll to position [0, 0]
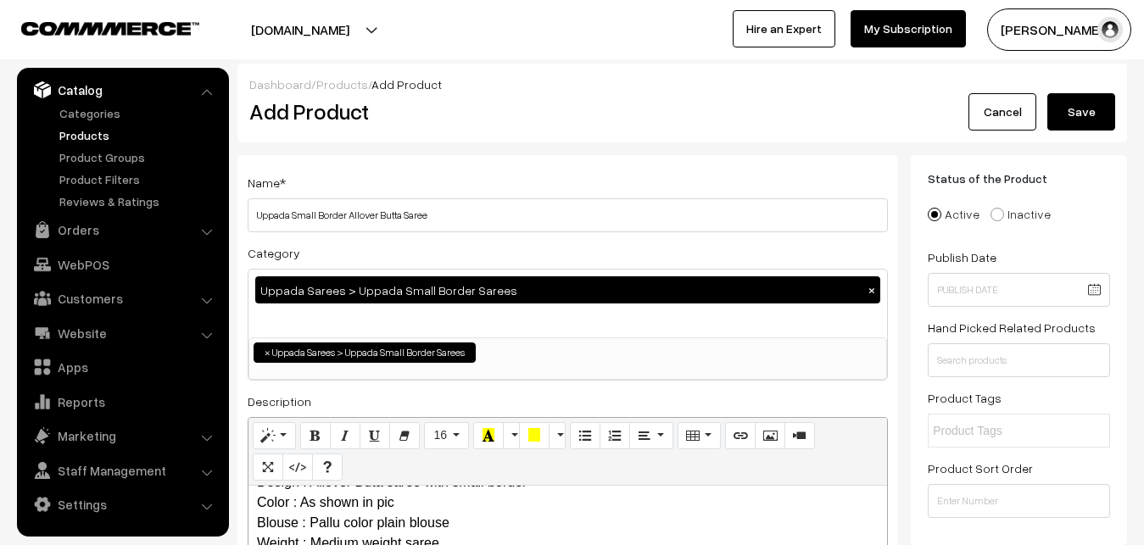
click at [1107, 120] on button "Save" at bounding box center [1081, 111] width 68 height 37
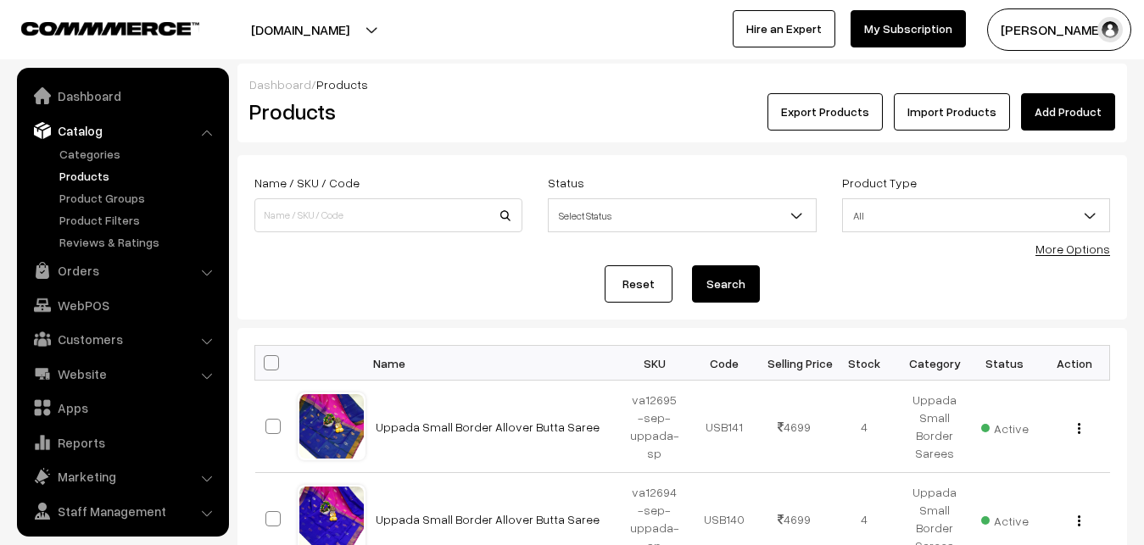
scroll to position [41, 0]
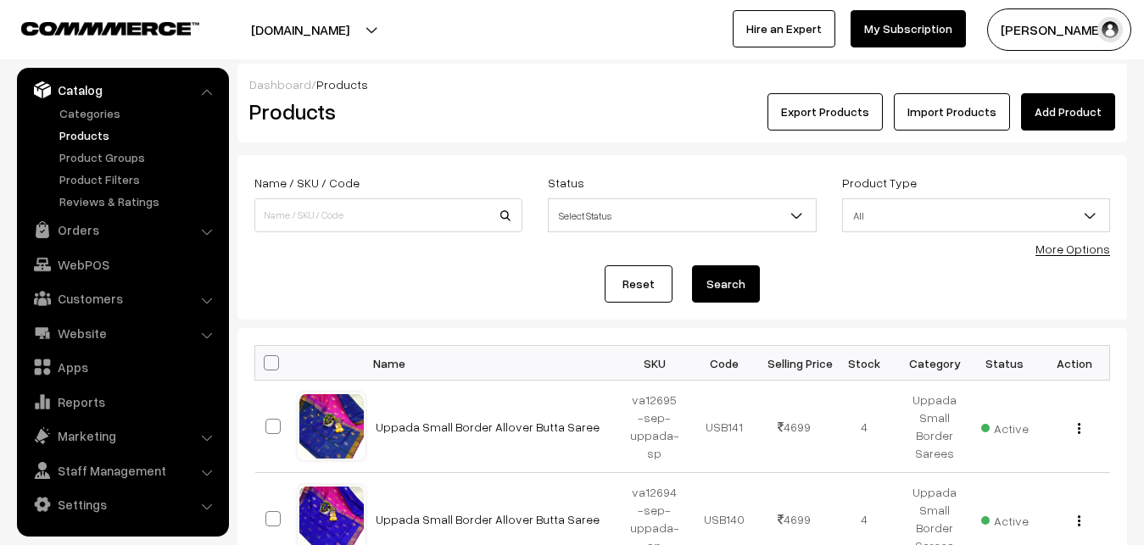
click at [534, 109] on div "Export Products Import Products Add Product" at bounding box center [830, 111] width 594 height 37
click at [1086, 111] on link "Add Product" at bounding box center [1068, 111] width 94 height 37
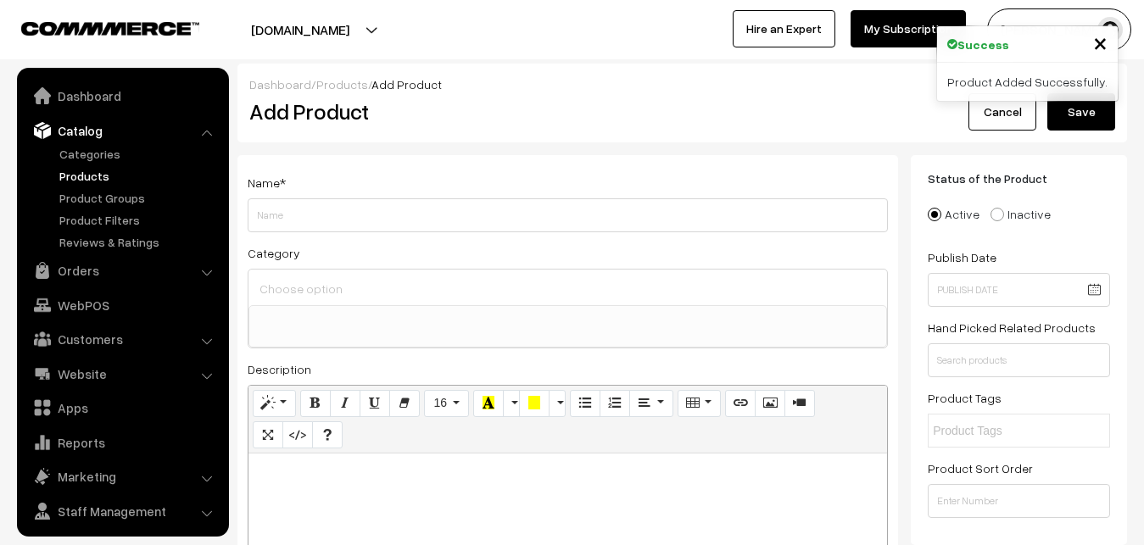
select select
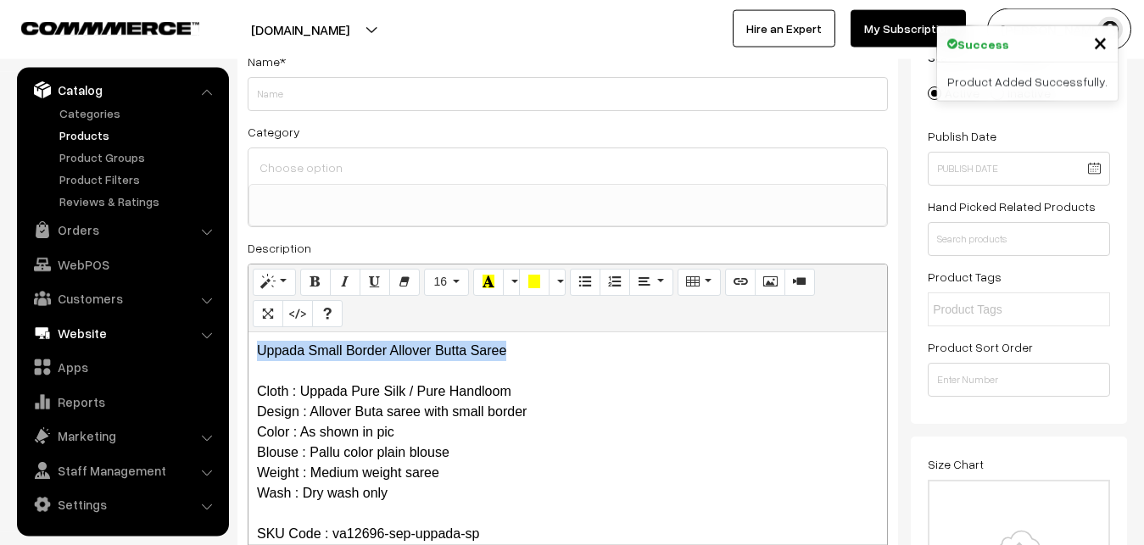
drag, startPoint x: 506, startPoint y: 345, endPoint x: 190, endPoint y: 320, distance: 317.2
click at [248, 332] on div "Uppada Small Border Allover Butta Saree Cloth : Uppada Pure Silk / Pure Handloo…" at bounding box center [567, 438] width 638 height 212
copy p "Uppada Small Border Allover Butta Saree"
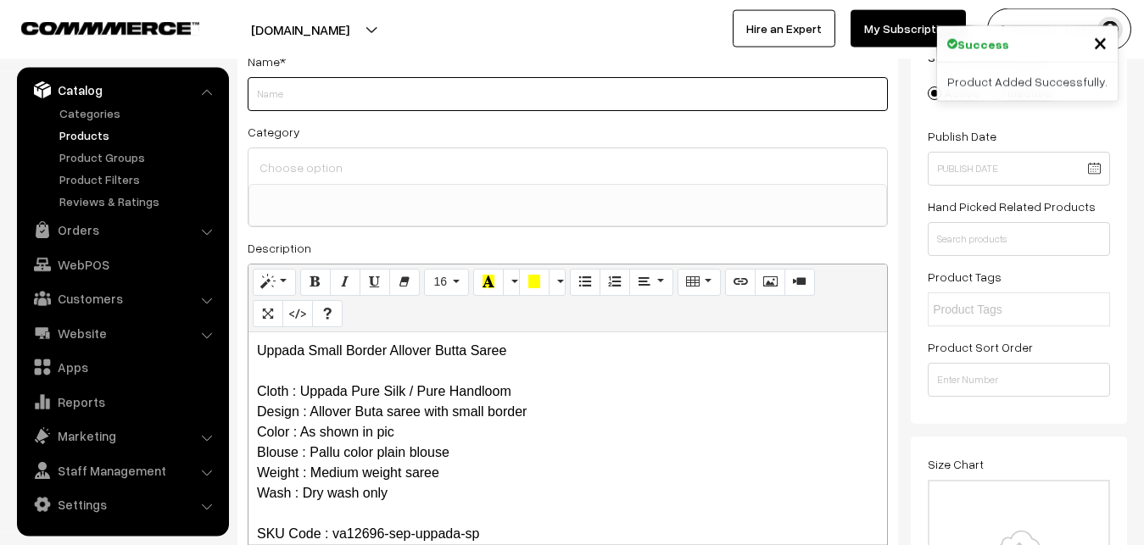
click at [332, 93] on input "Weight" at bounding box center [568, 94] width 640 height 34
paste input "Uppada Small Border Allover Butta Saree"
type input "Uppada Small Border Allover Butta Saree"
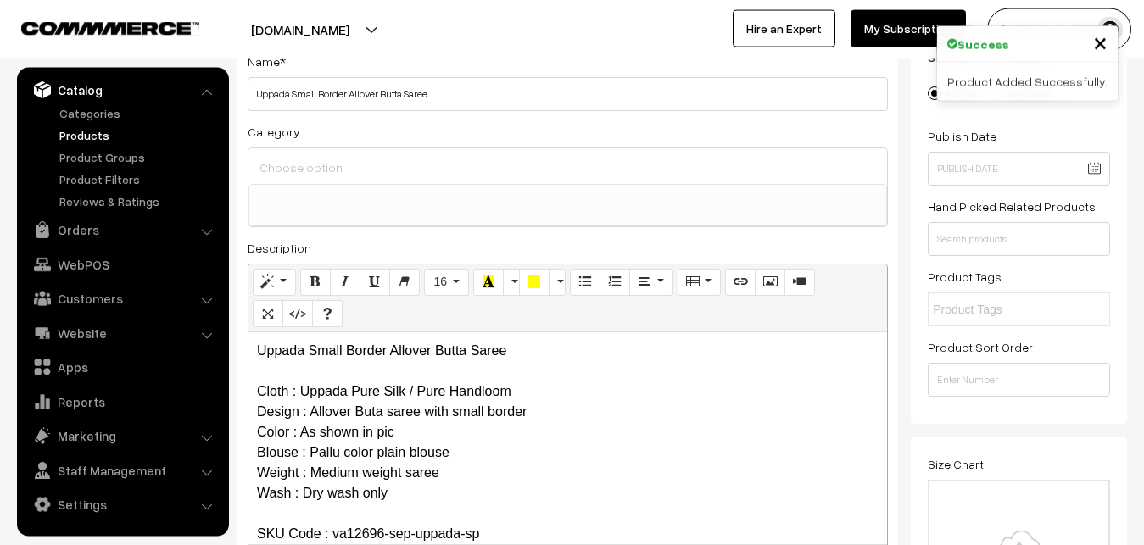
click at [336, 163] on input at bounding box center [567, 167] width 625 height 25
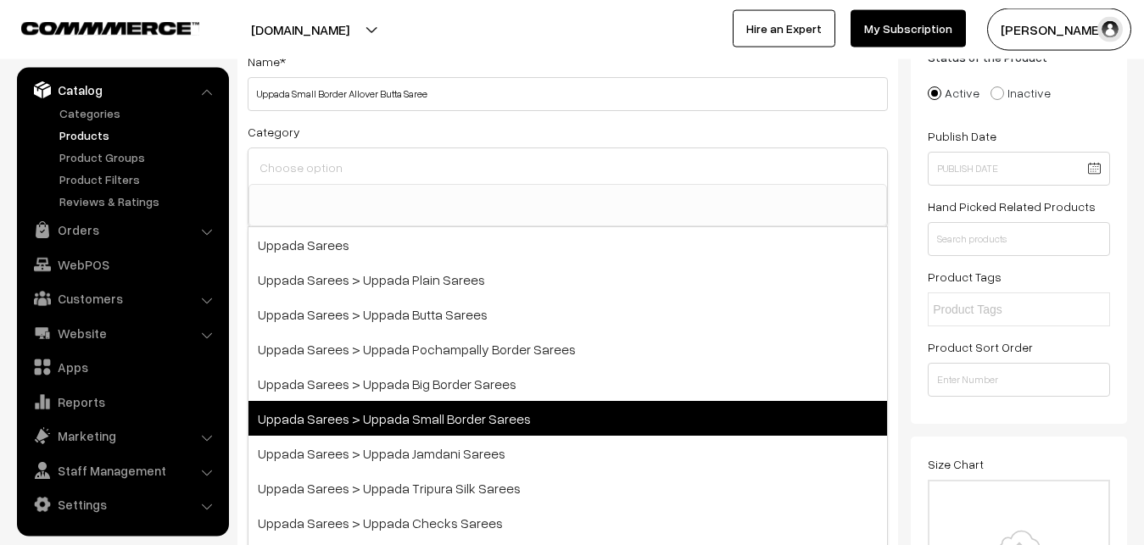
click at [432, 421] on span "Uppada Sarees > Uppada Small Border Sarees" at bounding box center [567, 418] width 638 height 35
select select "68"
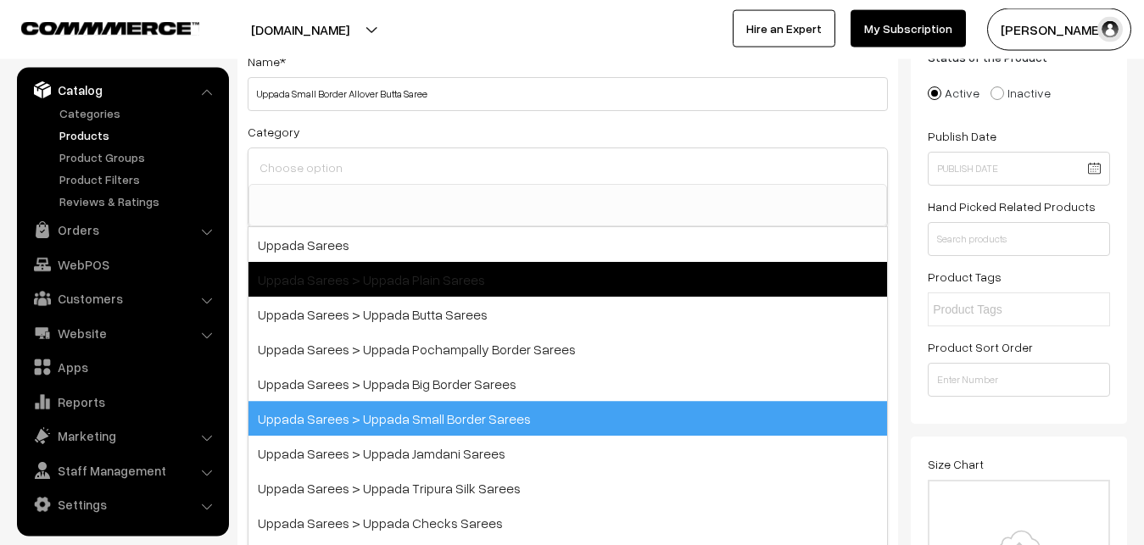
scroll to position [36, 0]
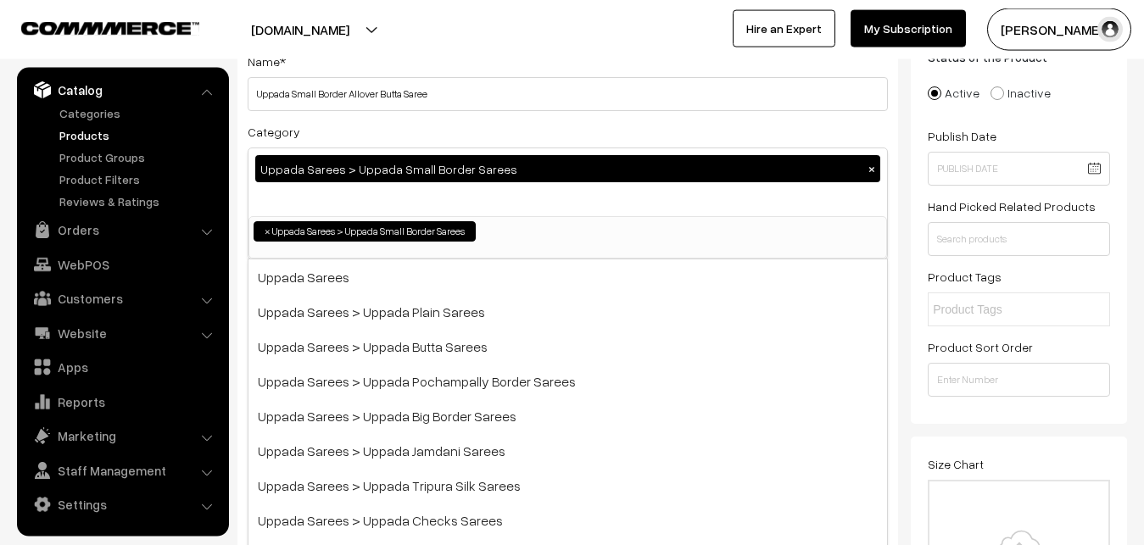
click at [469, 122] on div "Category Uppada Sarees > Uppada Small Border Sarees × Uppada Sarees Uppada Sare…" at bounding box center [568, 190] width 640 height 138
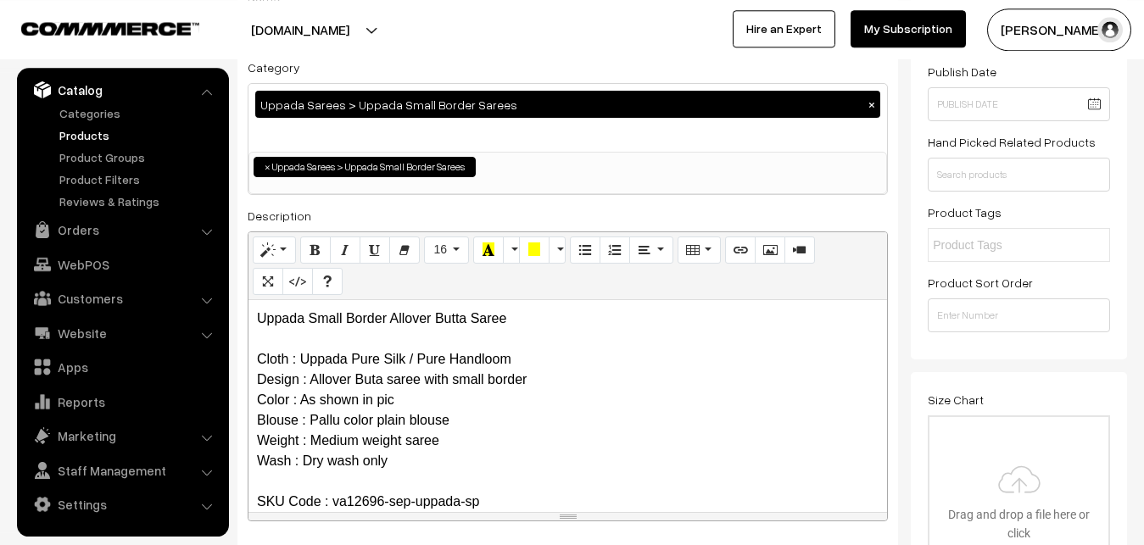
scroll to position [467, 0]
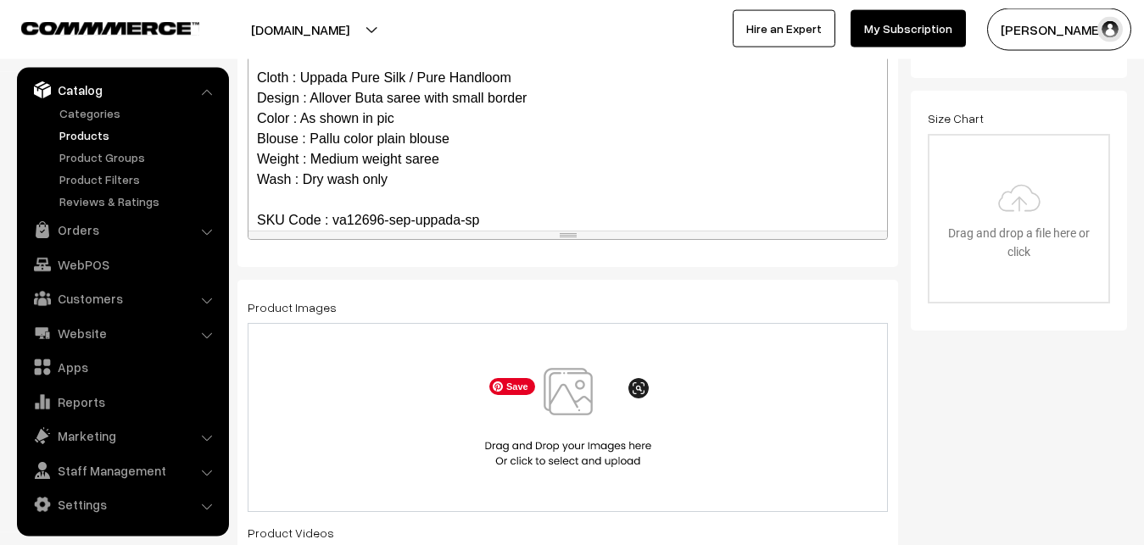
click at [586, 416] on img at bounding box center [568, 417] width 175 height 99
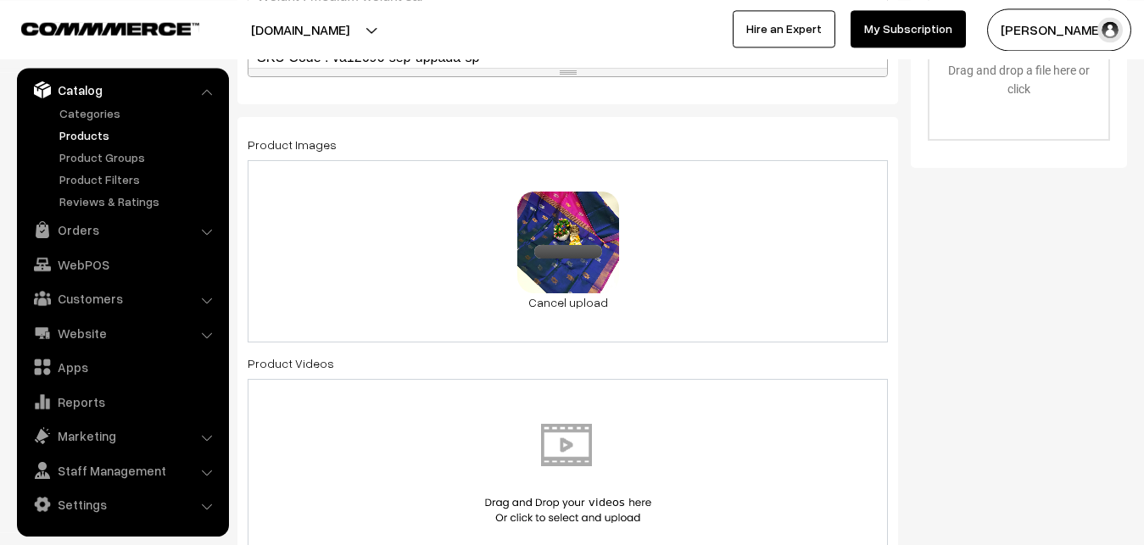
scroll to position [900, 0]
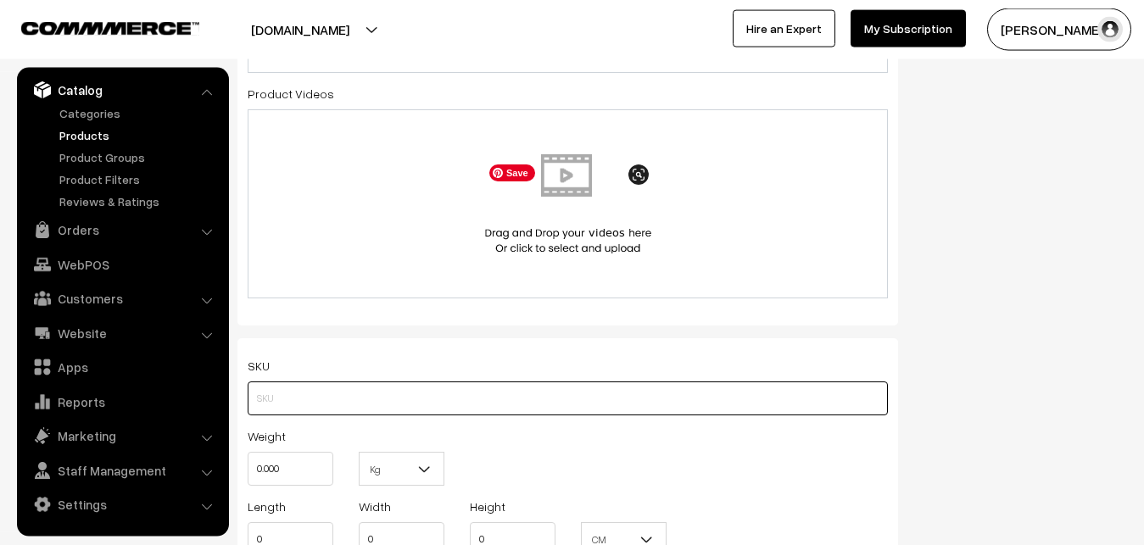
click at [285, 404] on input "text" at bounding box center [568, 399] width 640 height 34
paste input "va12696-sep-uppada-sp"
type input "va12696-sep-uppada-sp"
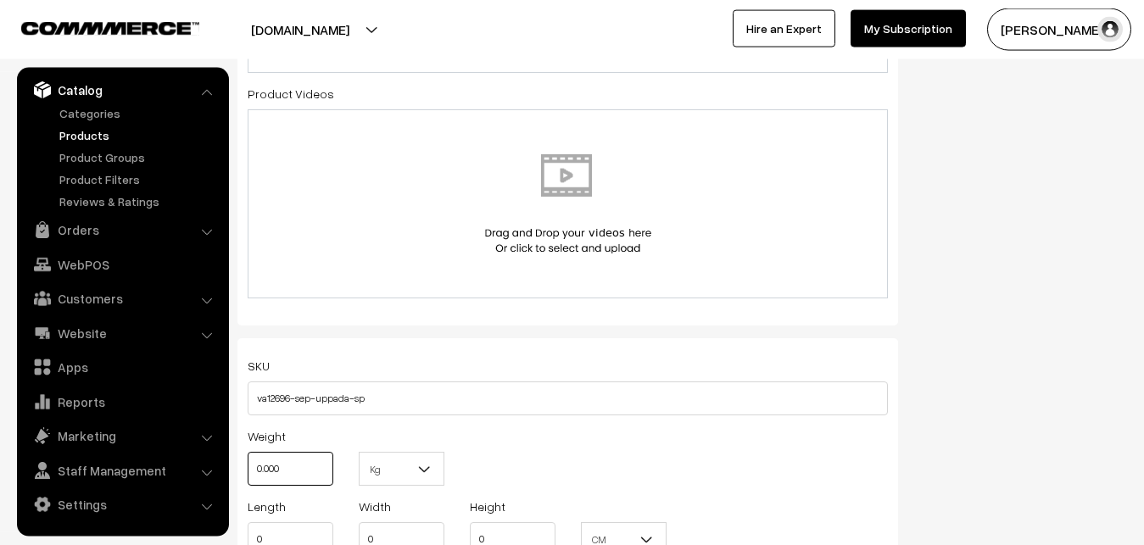
drag, startPoint x: 287, startPoint y: 466, endPoint x: 226, endPoint y: 466, distance: 61.0
click at [248, 466] on input "0.000" at bounding box center [291, 469] width 86 height 34
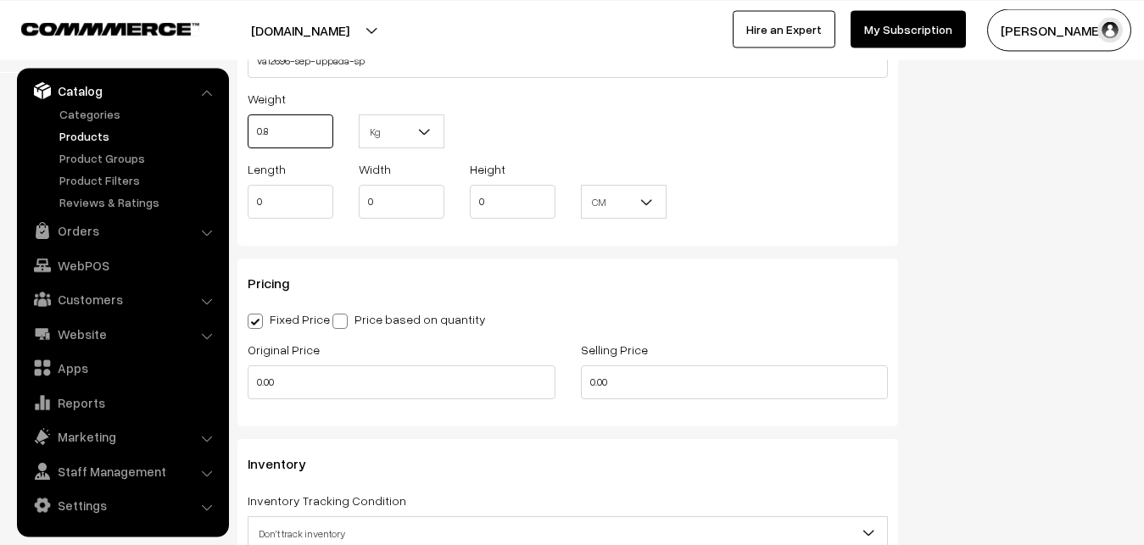
scroll to position [1246, 0]
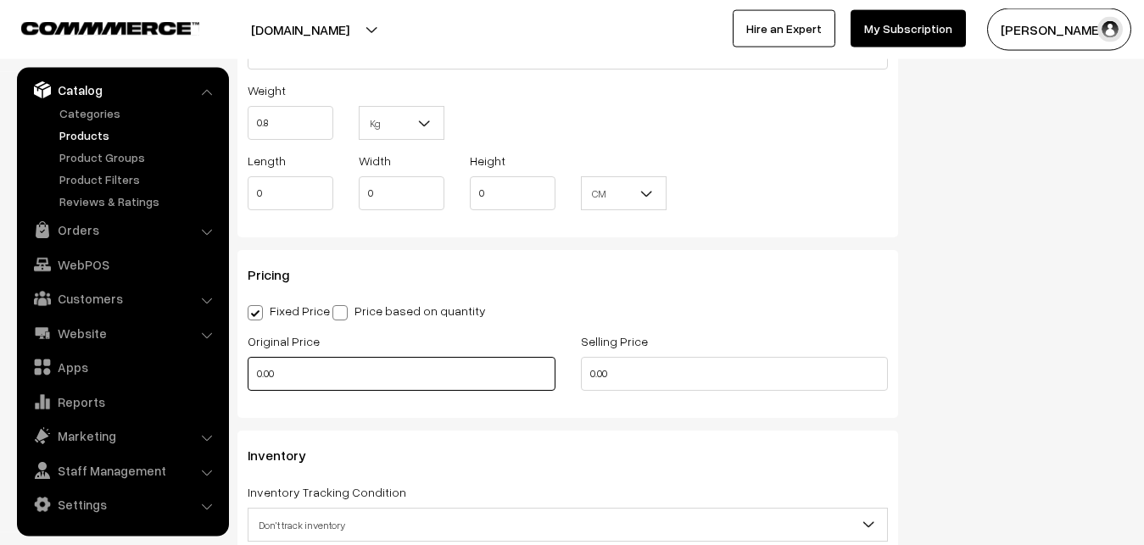
type input "0.80"
drag, startPoint x: 282, startPoint y: 365, endPoint x: 237, endPoint y: 365, distance: 45.8
click at [248, 365] on input "0.00" at bounding box center [402, 374] width 308 height 34
type input "3700"
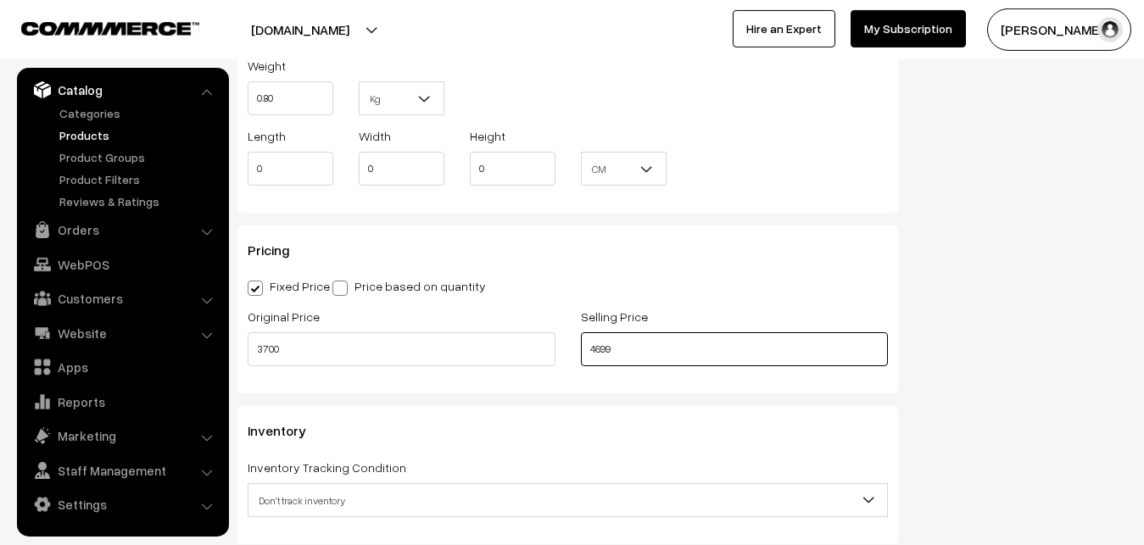
scroll to position [1505, 0]
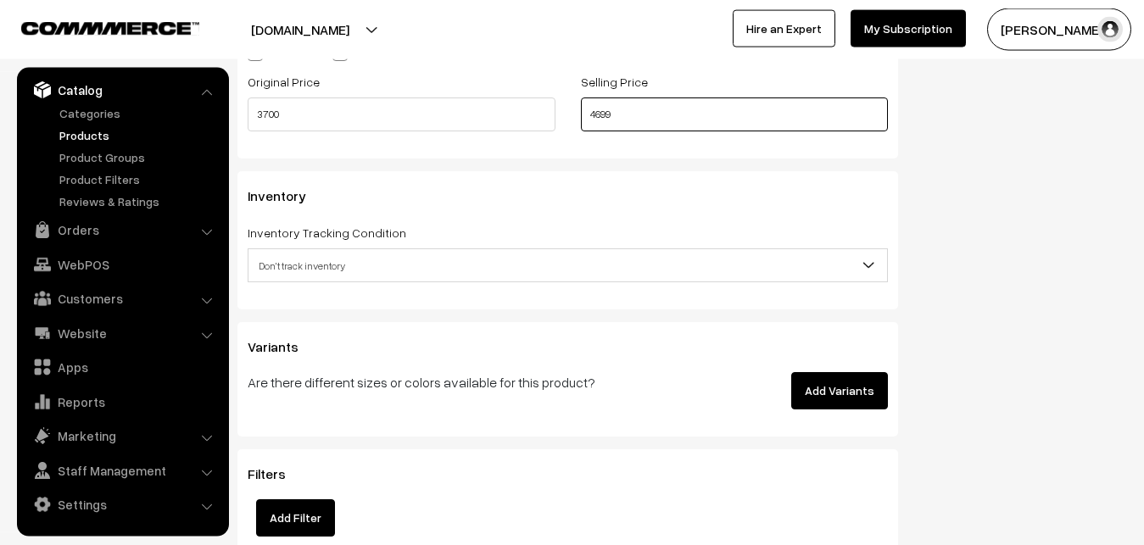
type input "4699"
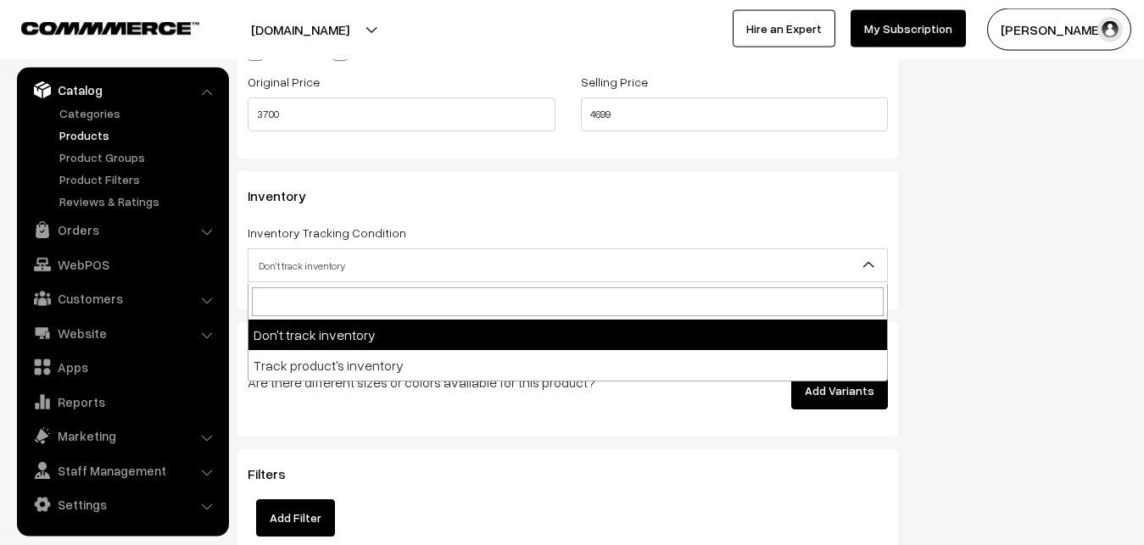
click at [285, 270] on span "Don't track inventory" at bounding box center [567, 266] width 638 height 30
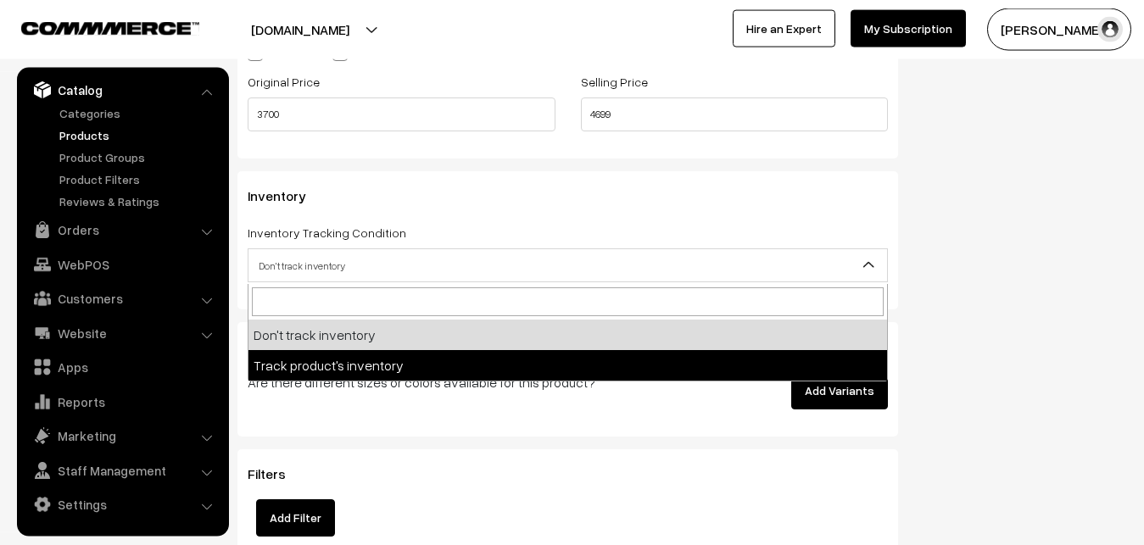
select select "2"
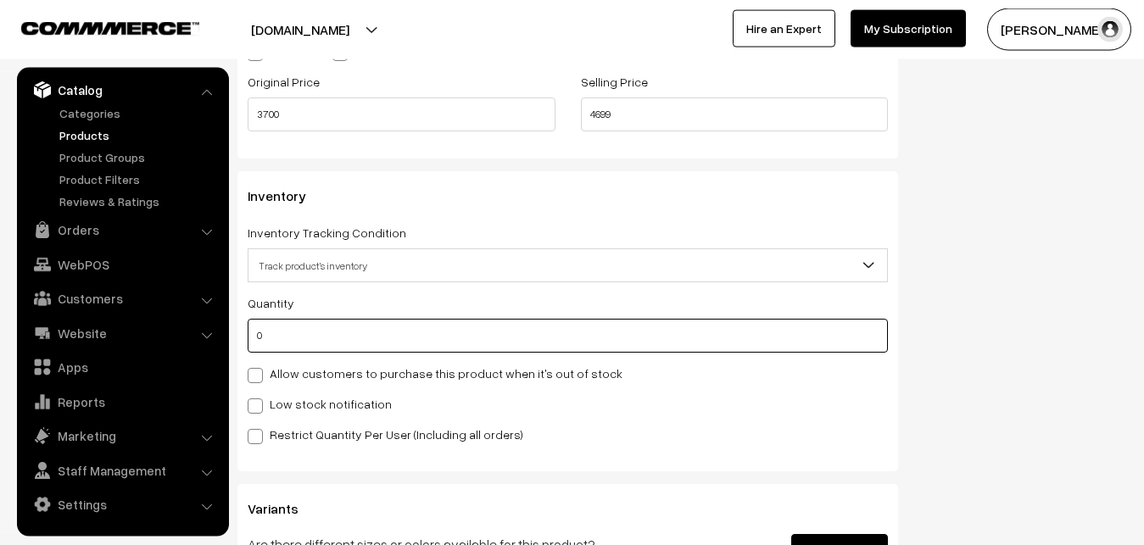
click at [281, 336] on input "0" at bounding box center [568, 336] width 640 height 34
type input "4"
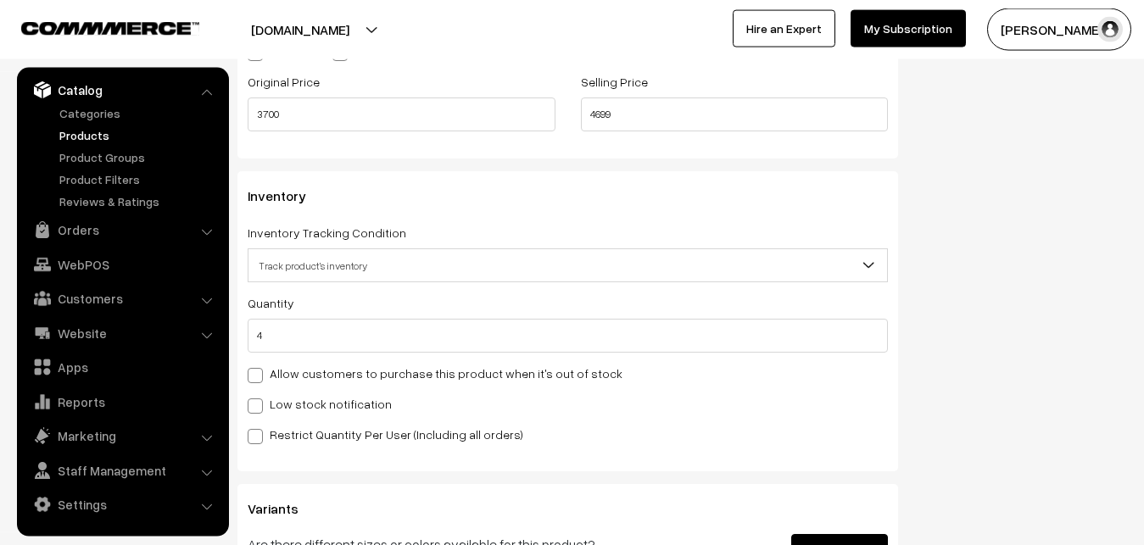
click at [270, 409] on label "Low stock notification" at bounding box center [320, 404] width 144 height 18
click at [259, 409] on input "Low stock notification" at bounding box center [253, 403] width 11 height 11
checkbox input "true"
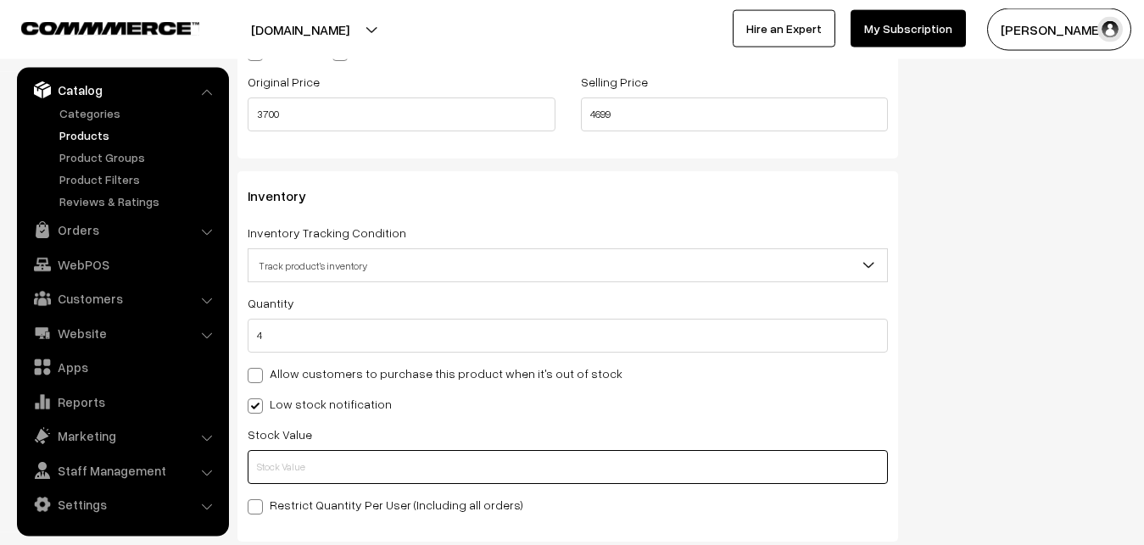
click at [272, 462] on input "text" at bounding box center [568, 467] width 640 height 34
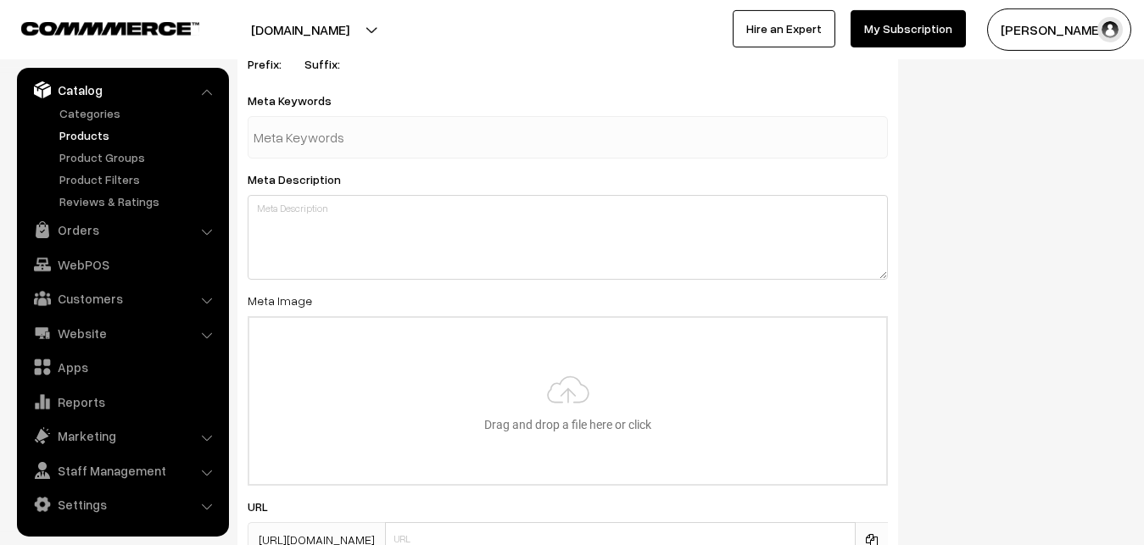
scroll to position [2524, 0]
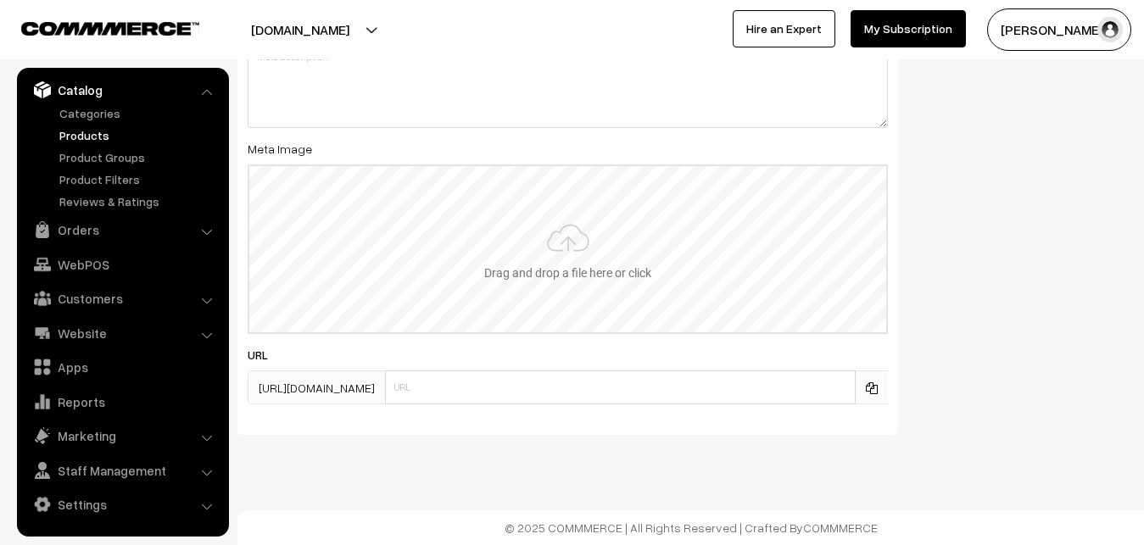
type input "2"
click at [565, 279] on input "file" at bounding box center [567, 249] width 637 height 166
type input "C:\fakepath\uppada-saree-va12696-sep.jpeg"
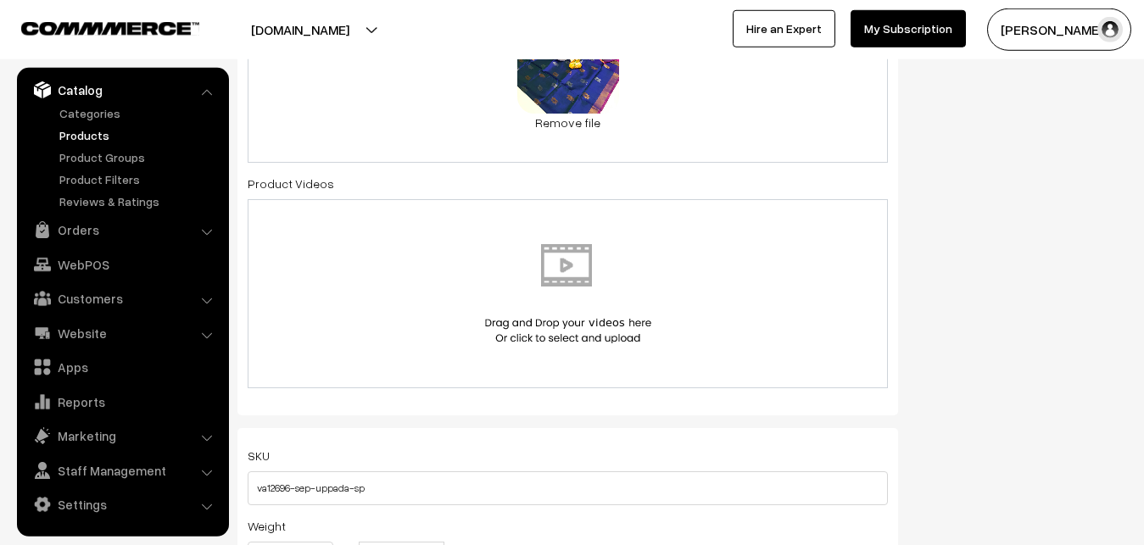
scroll to position [0, 0]
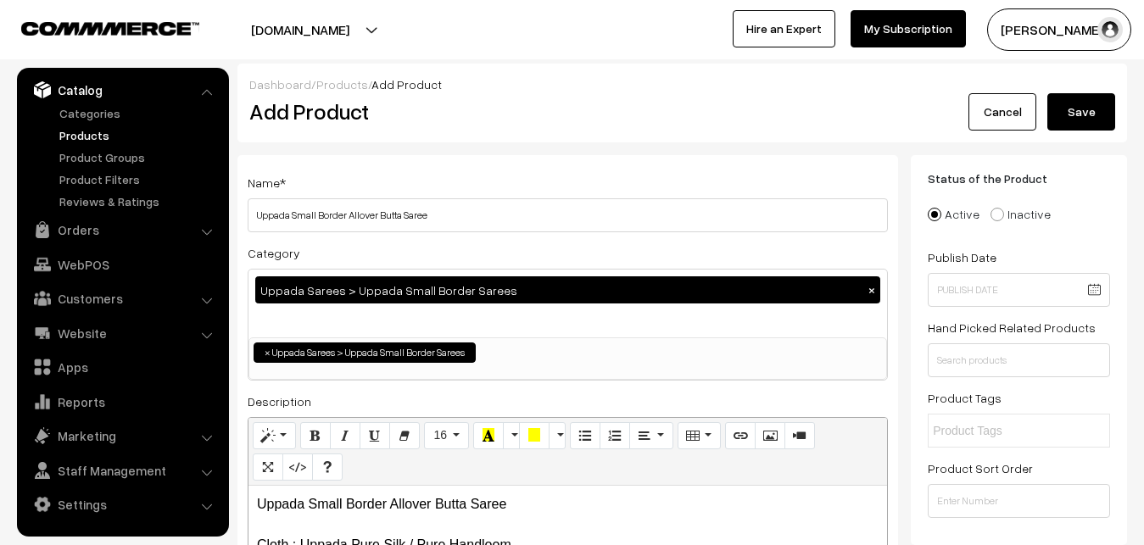
click at [1078, 118] on button "Save" at bounding box center [1081, 111] width 68 height 37
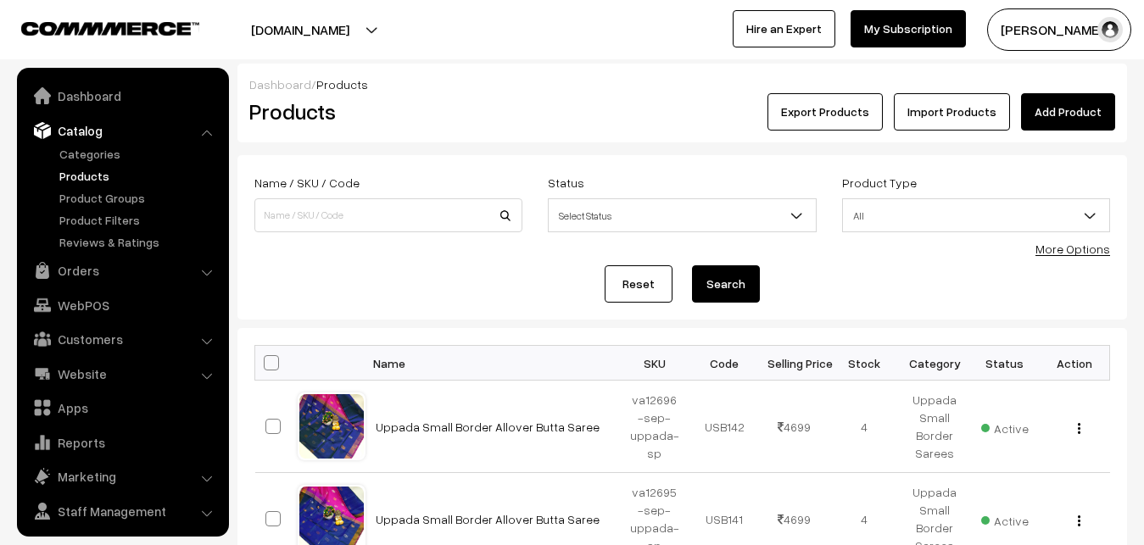
scroll to position [41, 0]
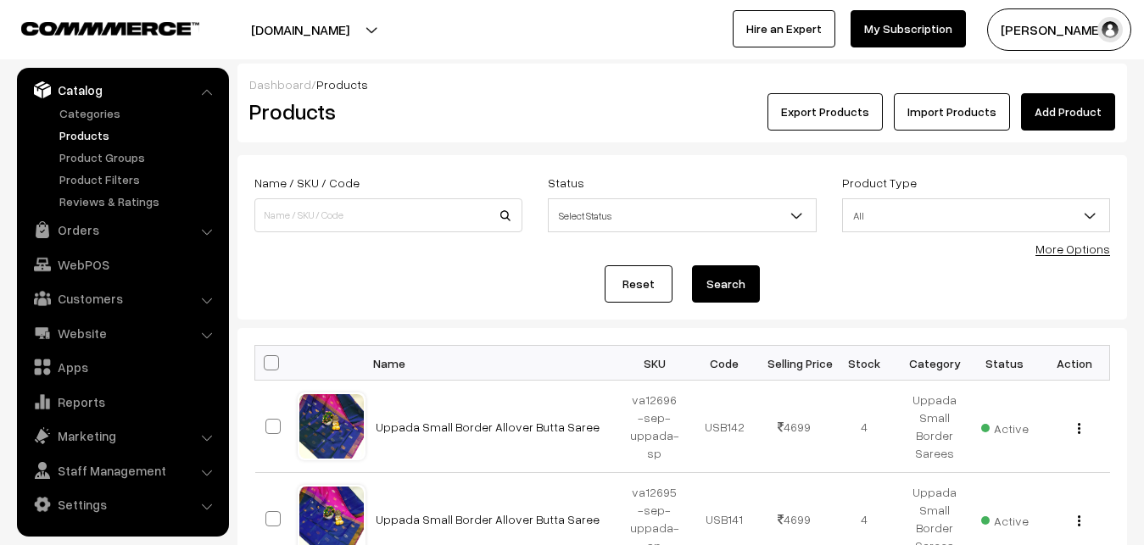
click at [502, 117] on h2 "Products" at bounding box center [384, 111] width 271 height 26
click at [1045, 105] on link "Add Product" at bounding box center [1068, 111] width 94 height 37
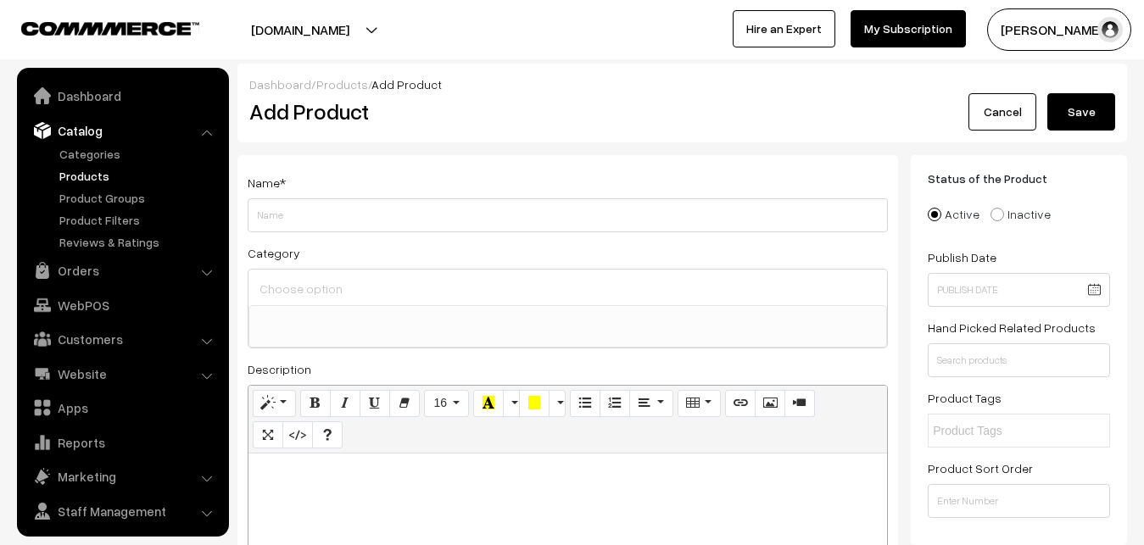
select select
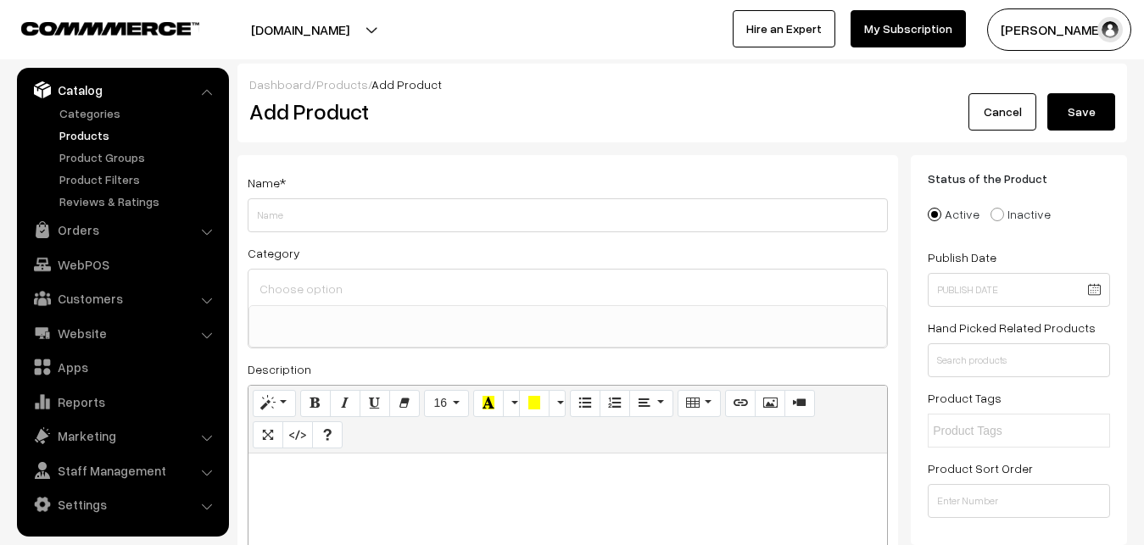
paste div
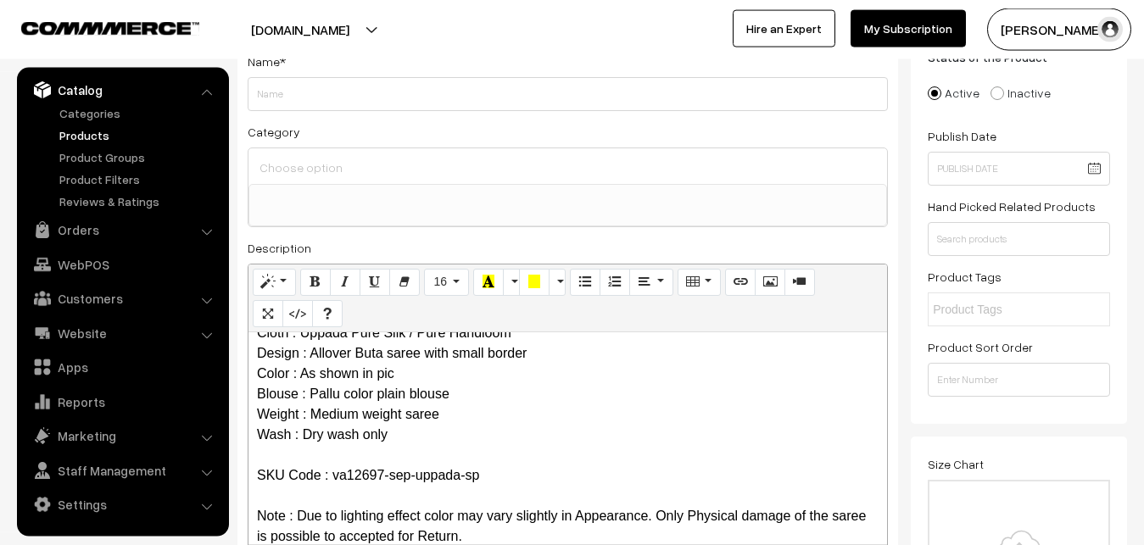
scroll to position [0, 0]
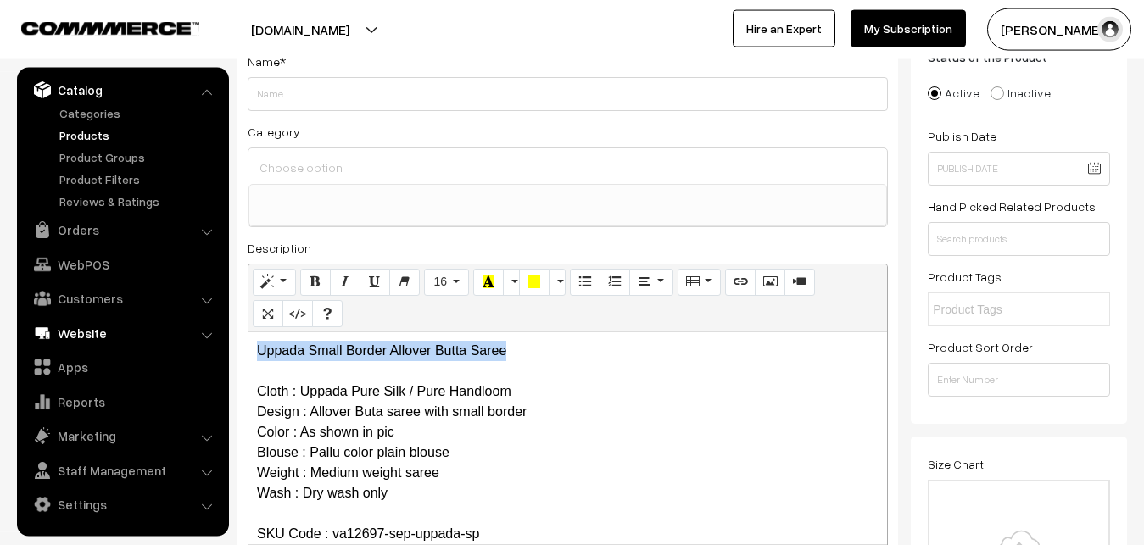
drag, startPoint x: 537, startPoint y: 347, endPoint x: 209, endPoint y: 324, distance: 328.1
click at [248, 332] on div "Uppada Small Border Allover Butta Saree Cloth : Uppada Pure Silk / Pure Handloo…" at bounding box center [567, 438] width 638 height 212
copy p "Uppada Small Border Allover Butta Saree"
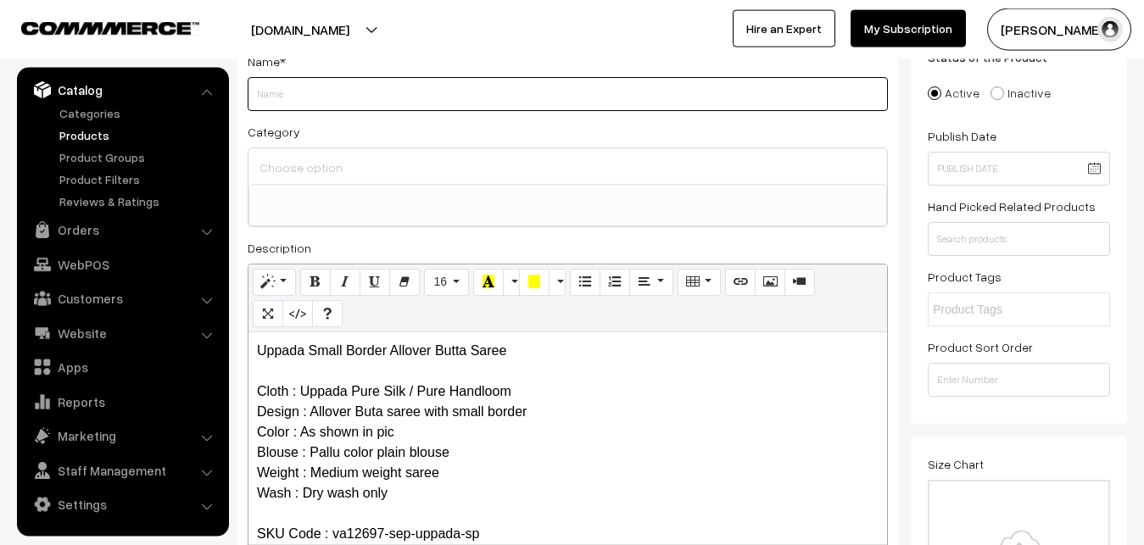
click at [319, 95] on input "Weight" at bounding box center [568, 94] width 640 height 34
paste input "Uppada Small Border Allover Butta Saree"
type input "Uppada Small Border Allover Butta Saree"
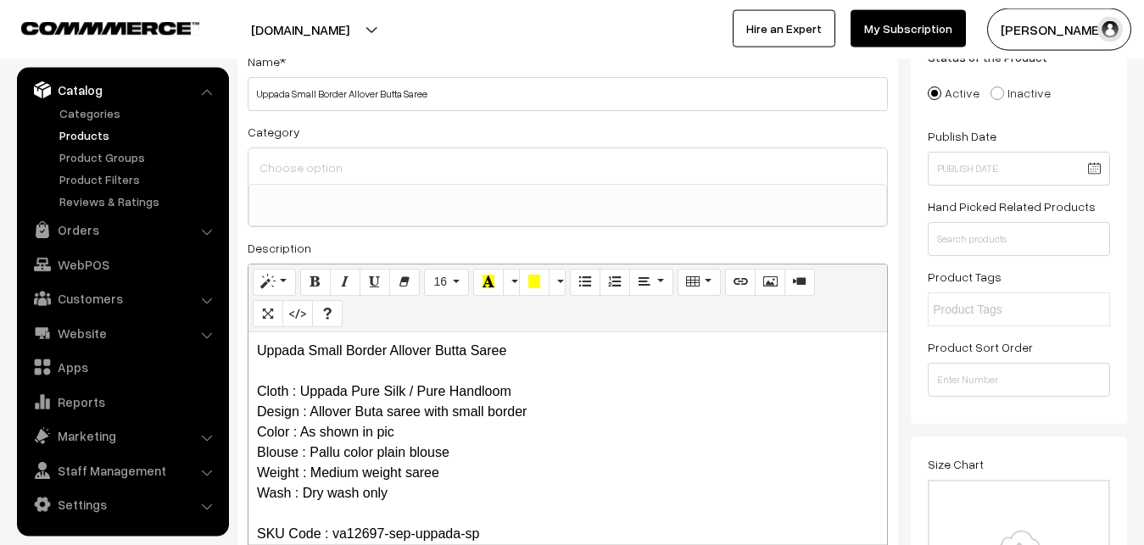
click at [327, 169] on input at bounding box center [567, 167] width 625 height 25
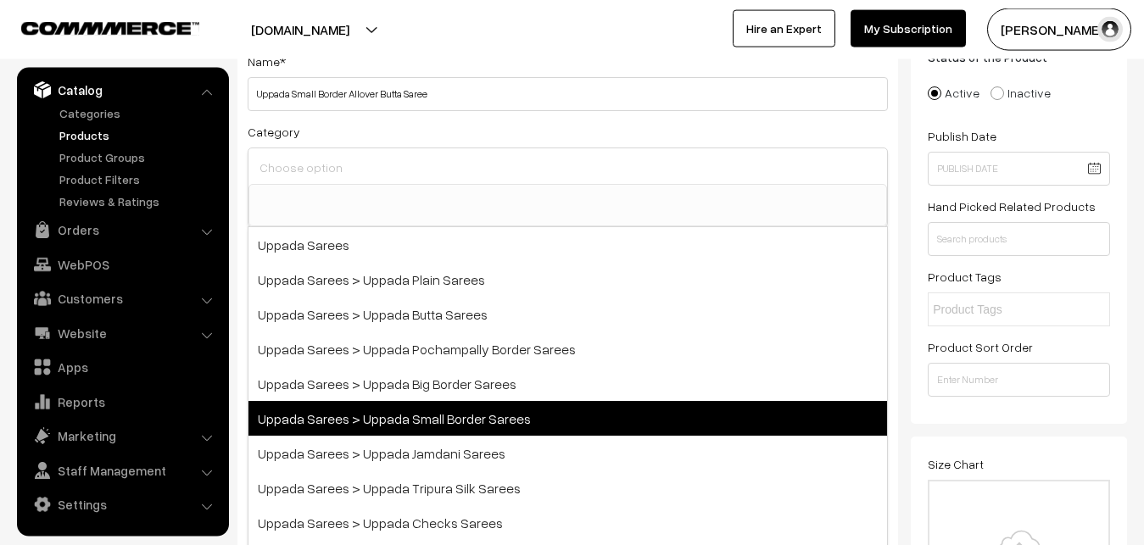
click at [432, 420] on span "Uppada Sarees > Uppada Small Border Sarees" at bounding box center [567, 418] width 638 height 35
select select "68"
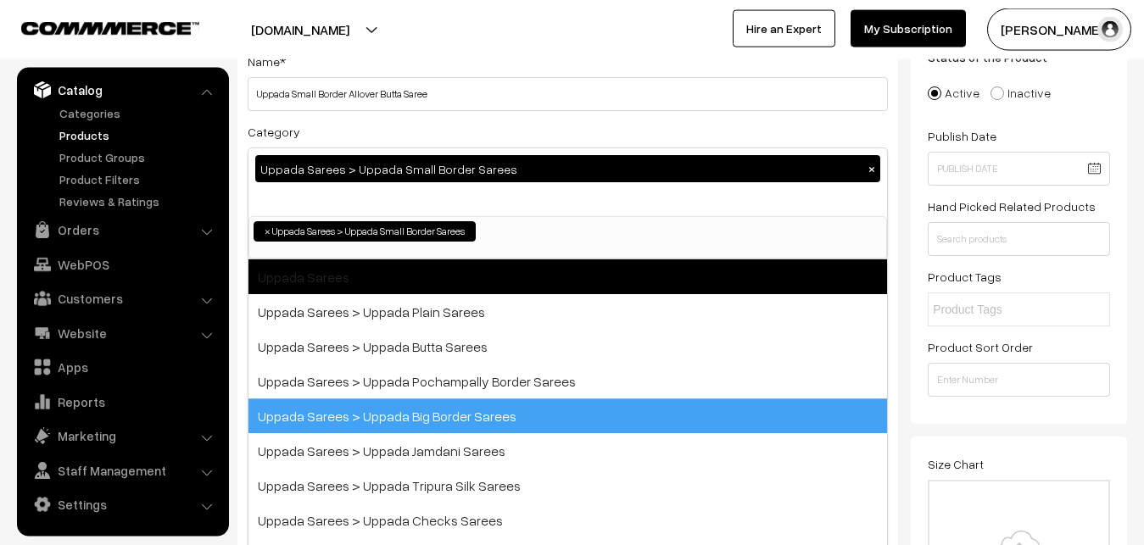
scroll to position [36, 0]
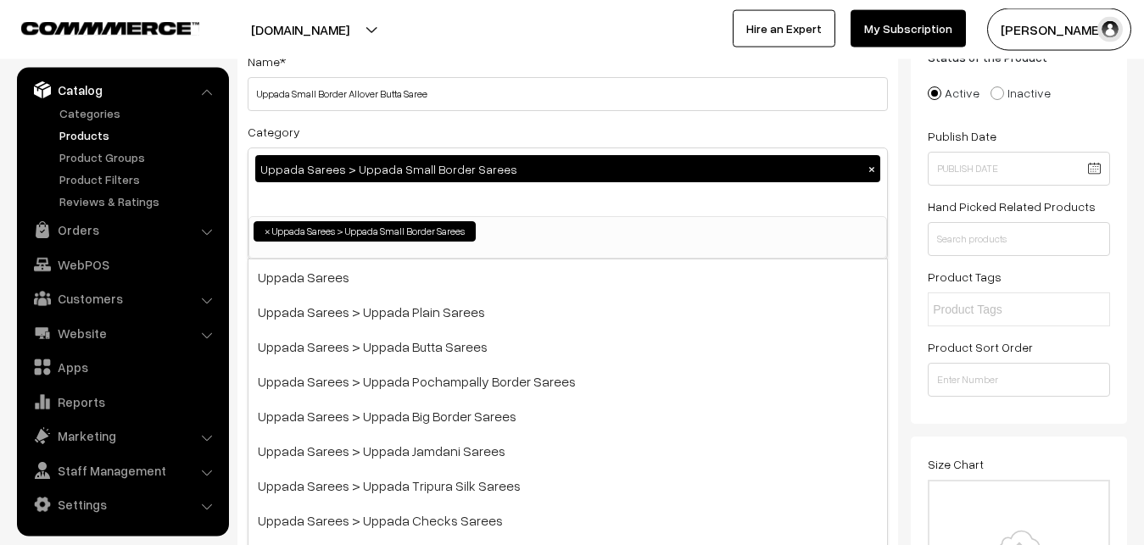
click at [479, 124] on div "Category Uppada Sarees > Uppada Small Border Sarees × Uppada Sarees Uppada Sare…" at bounding box center [568, 190] width 640 height 138
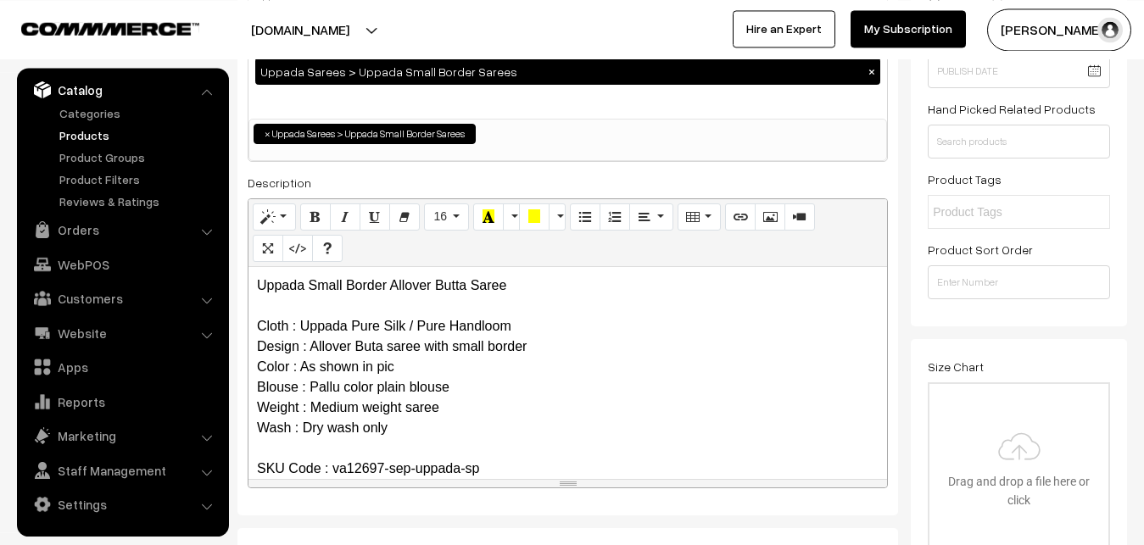
scroll to position [381, 0]
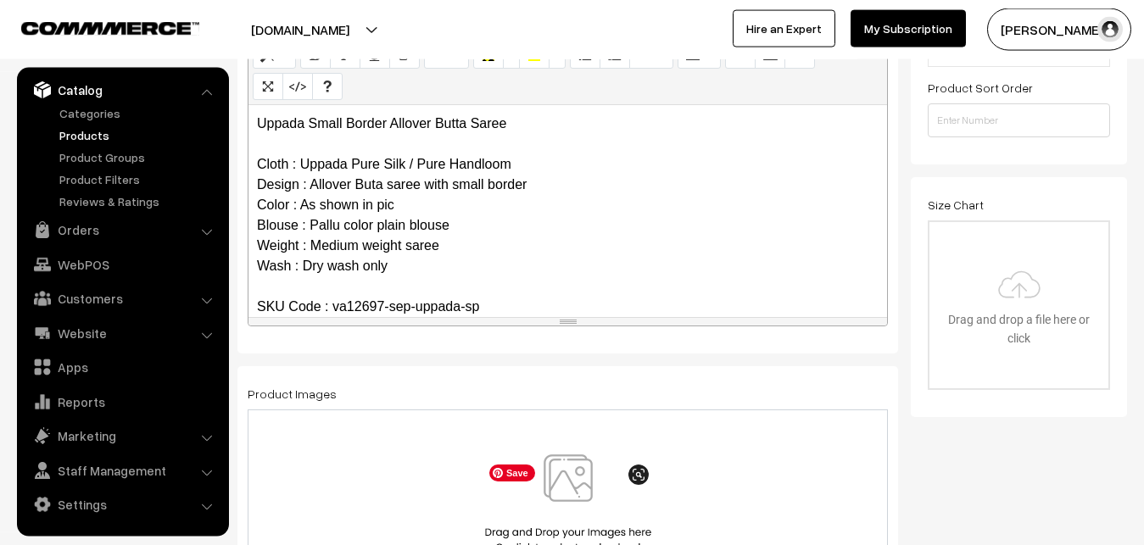
click at [571, 504] on img at bounding box center [568, 503] width 175 height 99
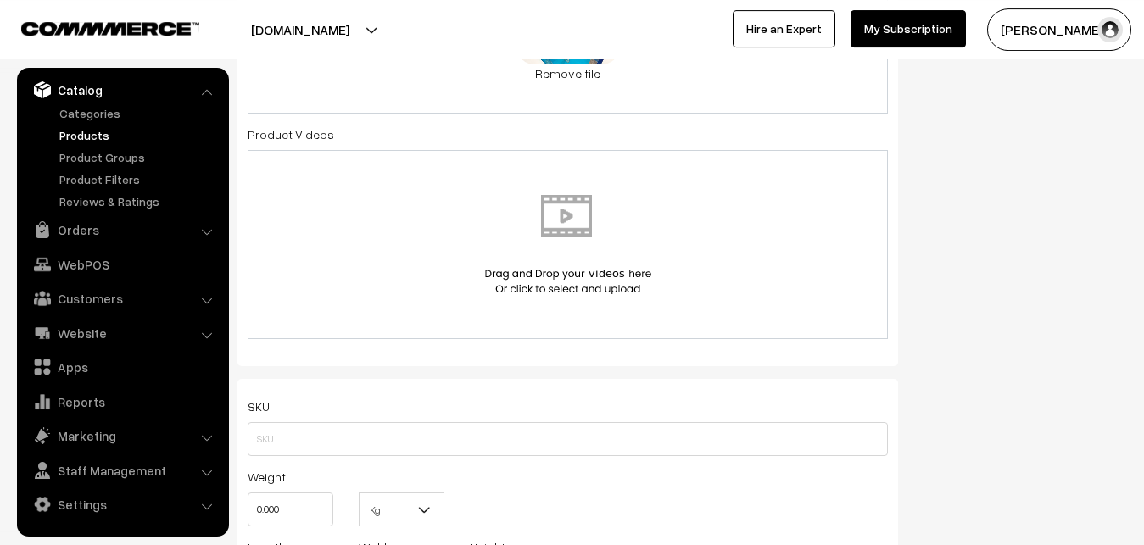
scroll to position [986, 0]
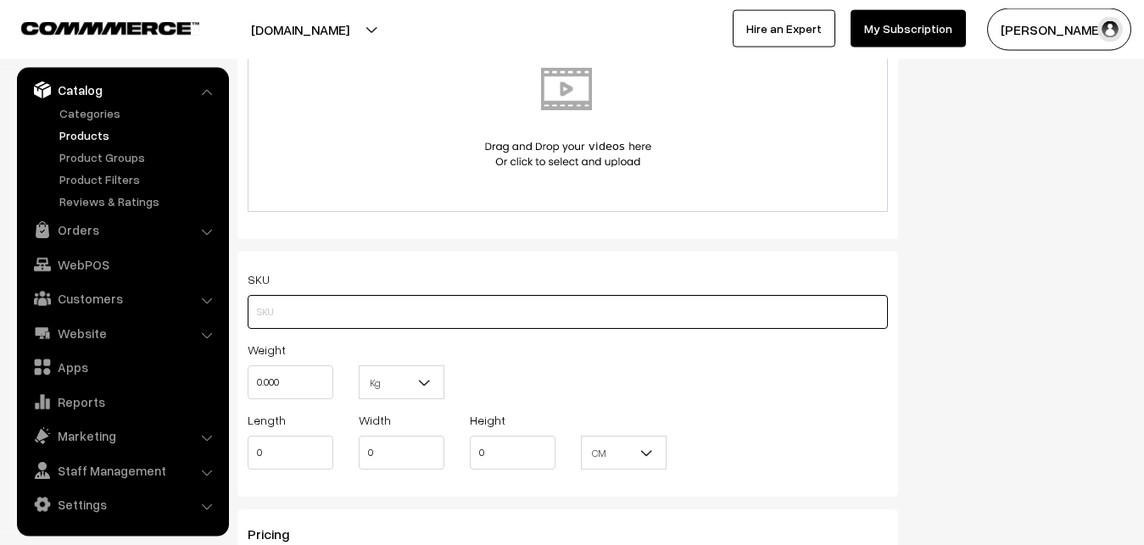
click at [276, 311] on input "text" at bounding box center [568, 312] width 640 height 34
paste input "va12697-sep-uppada-sp"
type input "va12697-sep-uppada-sp"
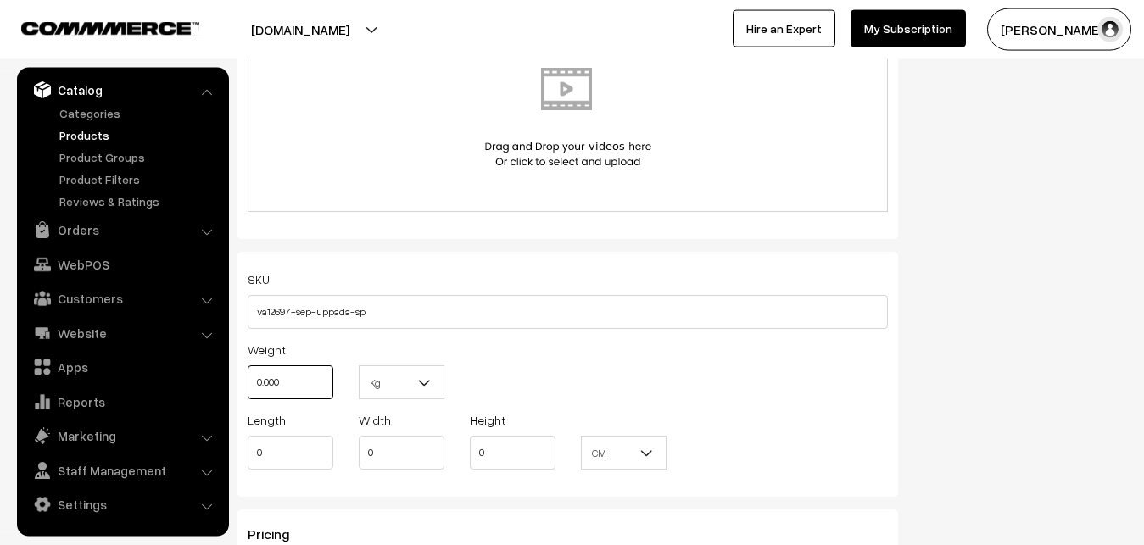
drag, startPoint x: 294, startPoint y: 376, endPoint x: 237, endPoint y: 372, distance: 56.9
click at [248, 372] on input "0.000" at bounding box center [291, 382] width 86 height 34
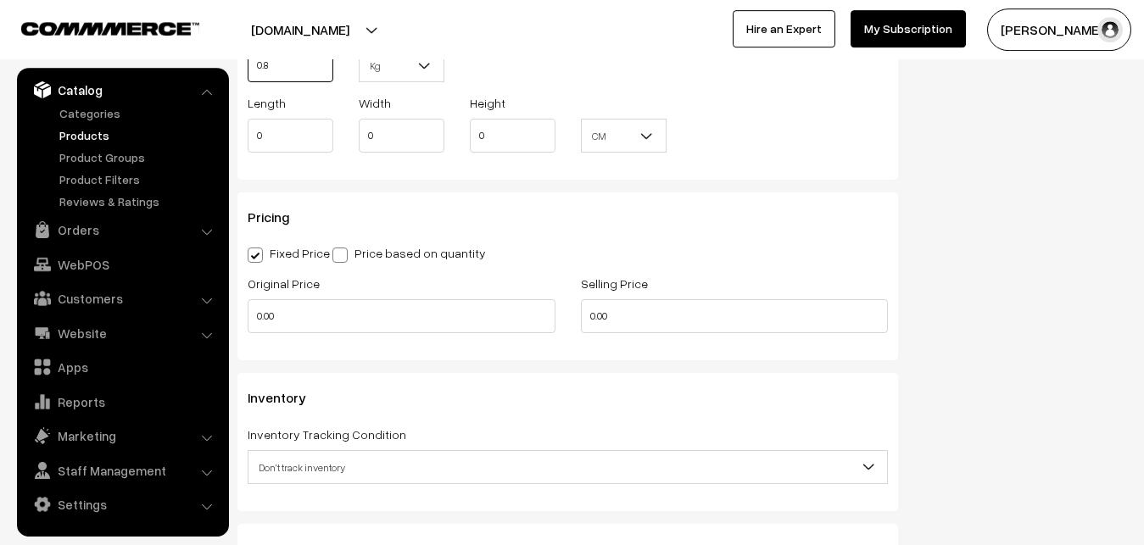
scroll to position [1332, 0]
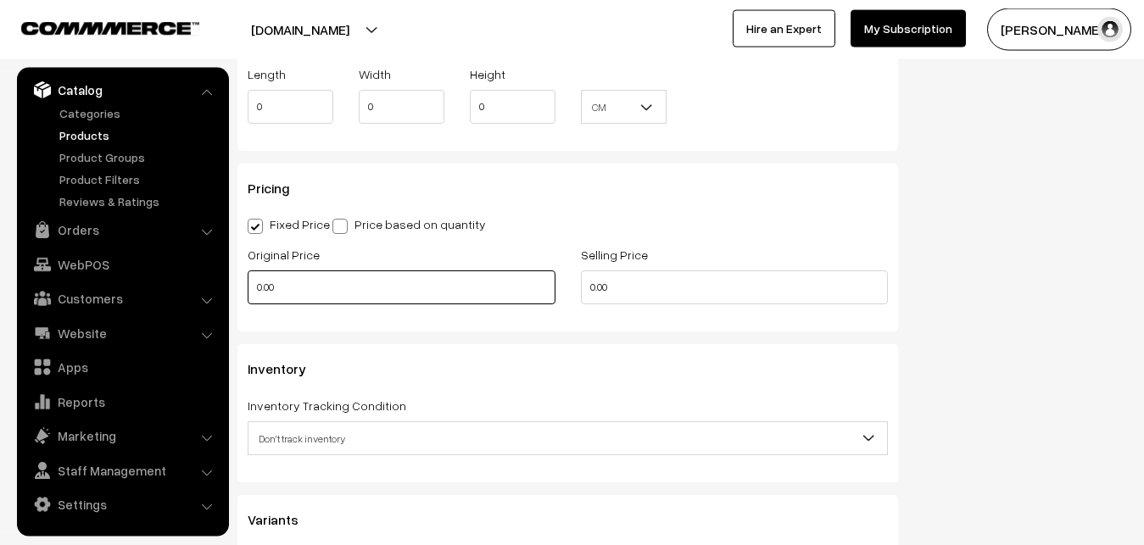
type input "0.80"
drag, startPoint x: 280, startPoint y: 276, endPoint x: 247, endPoint y: 282, distance: 33.6
click at [248, 282] on input "0.00" at bounding box center [402, 287] width 308 height 34
type input "3700"
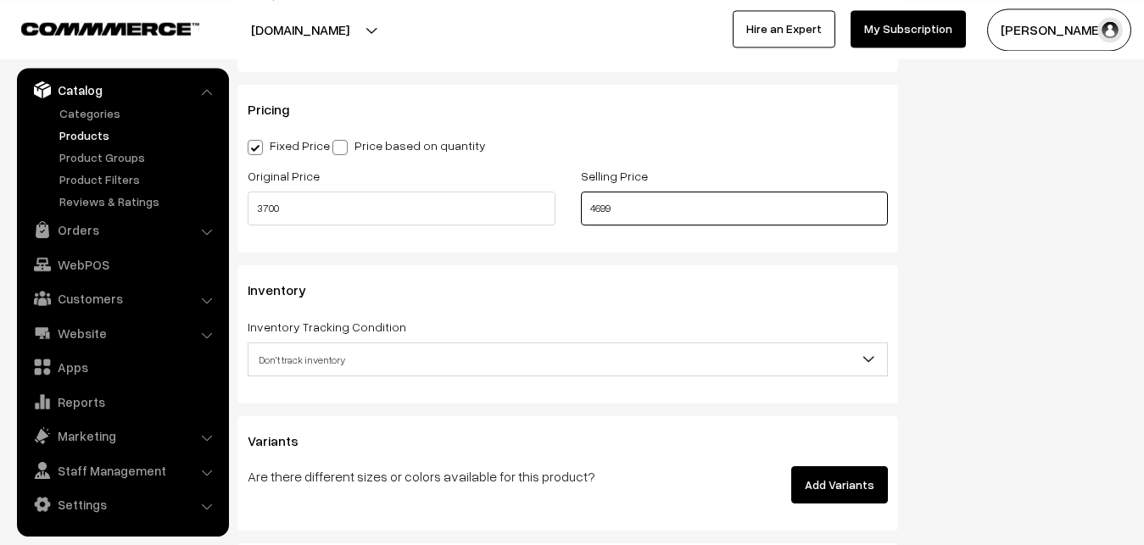
scroll to position [1505, 0]
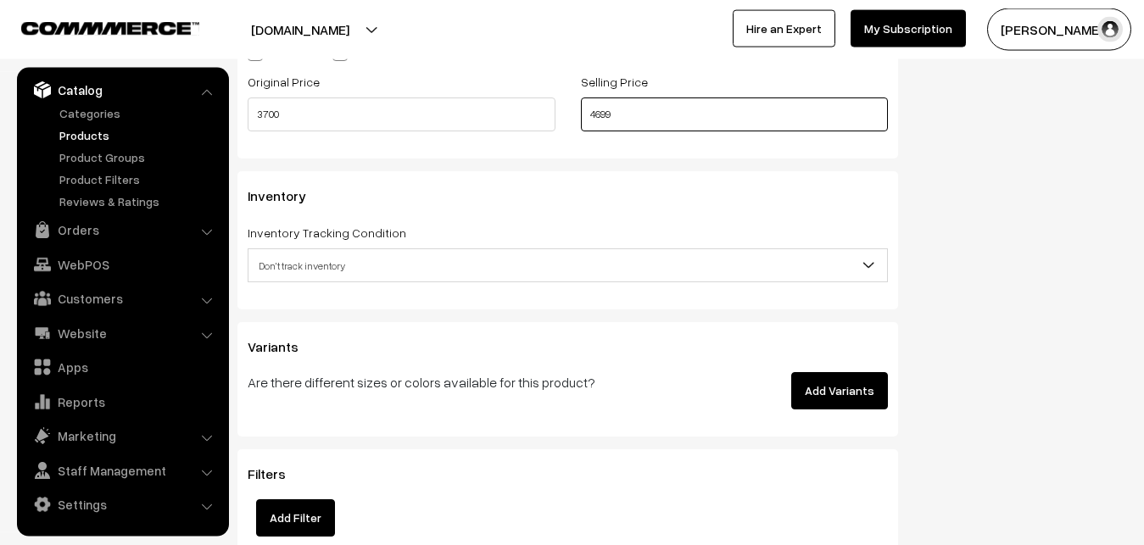
type input "4699"
click at [336, 265] on span "Don't track inventory" at bounding box center [567, 266] width 638 height 30
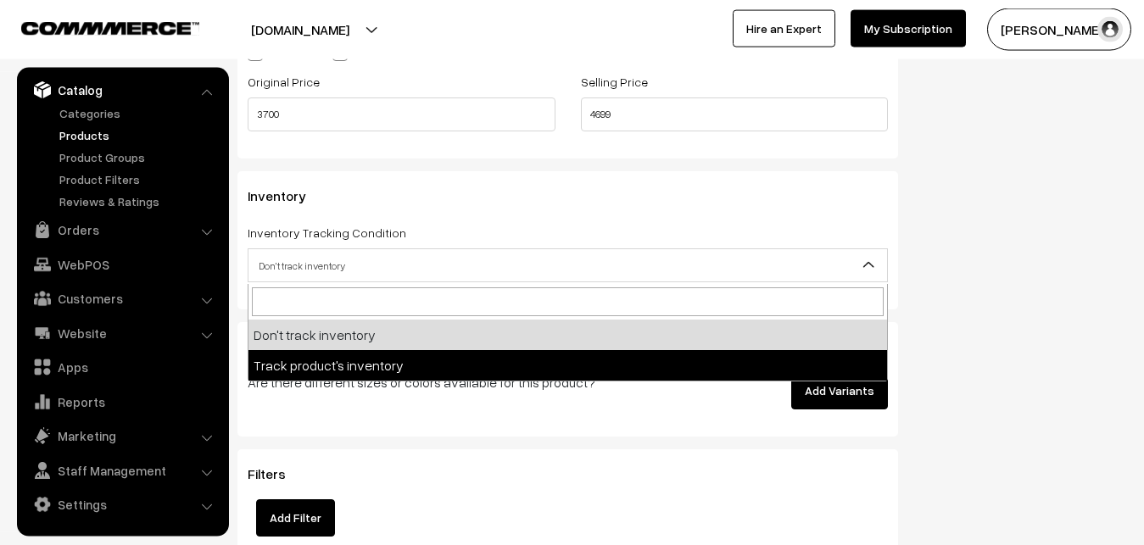
select select "2"
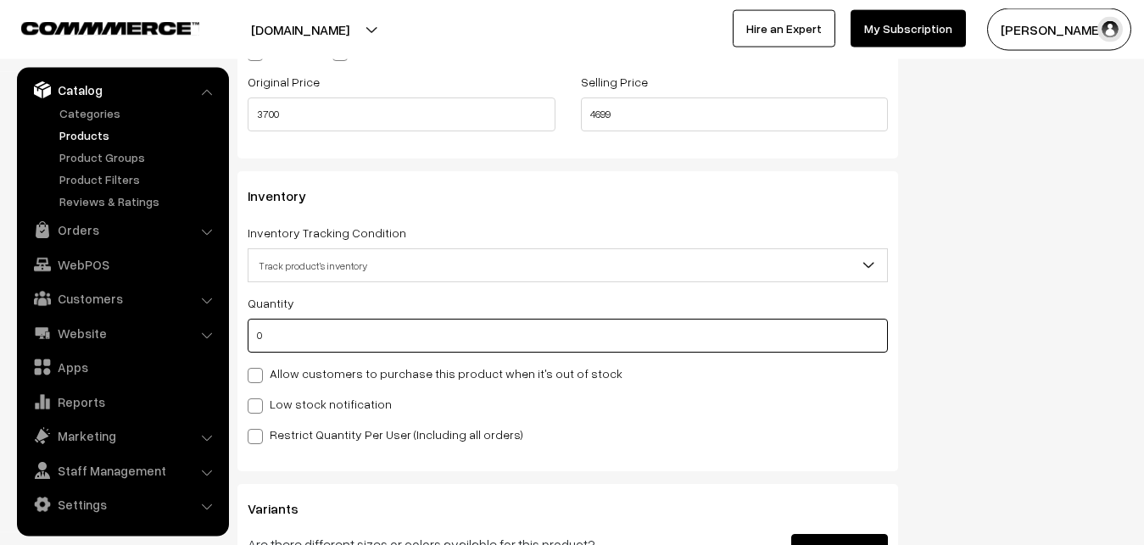
click at [293, 324] on input "0" at bounding box center [568, 336] width 640 height 34
type input "4"
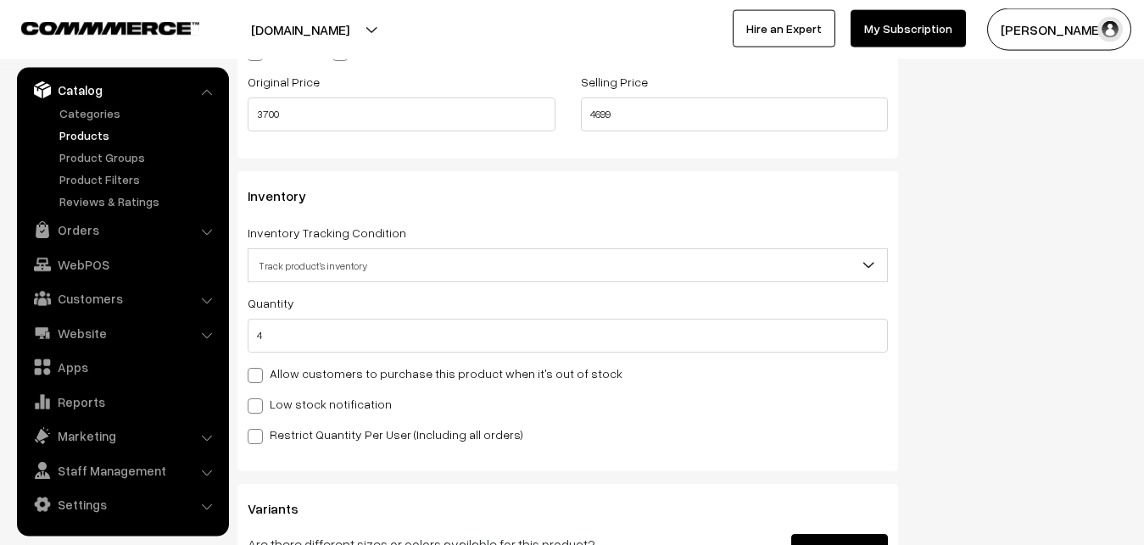
click at [270, 404] on label "Low stock notification" at bounding box center [320, 404] width 144 height 18
click at [259, 404] on input "Low stock notification" at bounding box center [253, 403] width 11 height 11
checkbox input "true"
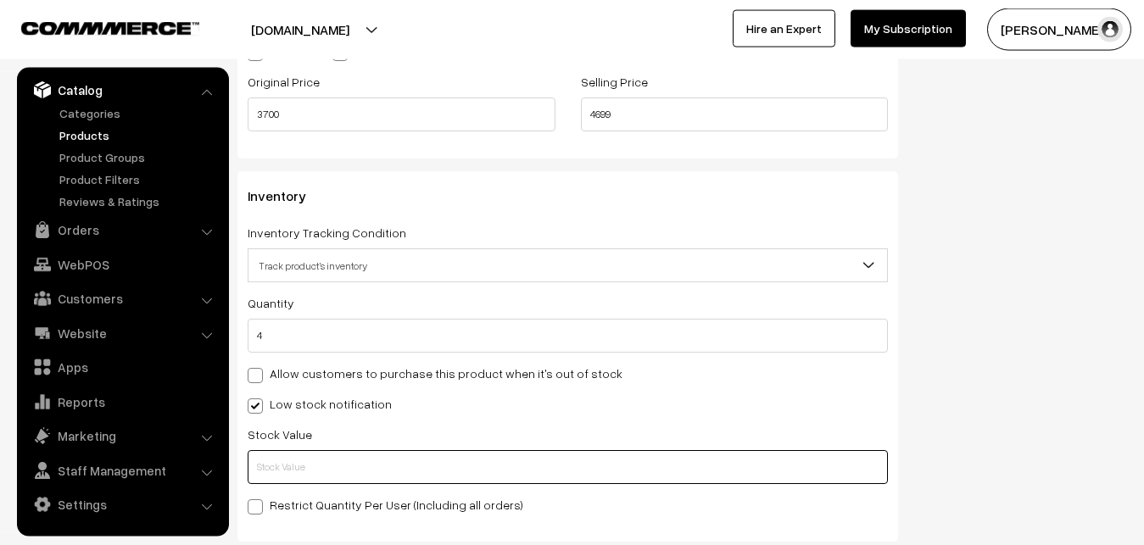
click at [271, 466] on input "text" at bounding box center [568, 467] width 640 height 34
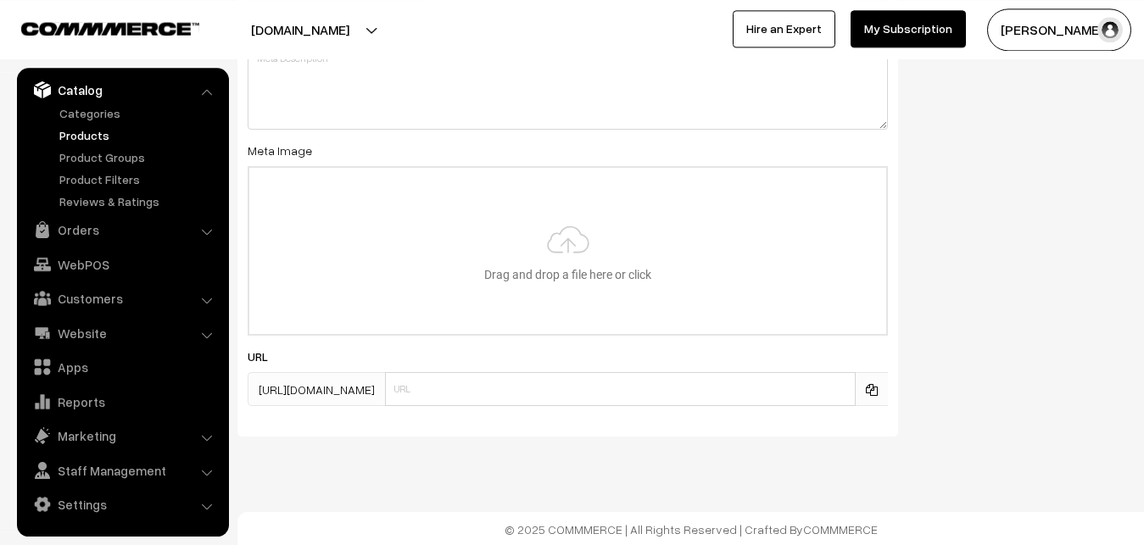
scroll to position [2524, 0]
type input "2"
click at [571, 255] on input "file" at bounding box center [567, 249] width 637 height 166
type input "C:\fakepath\uppada-saree-va12697-sep.jpeg"
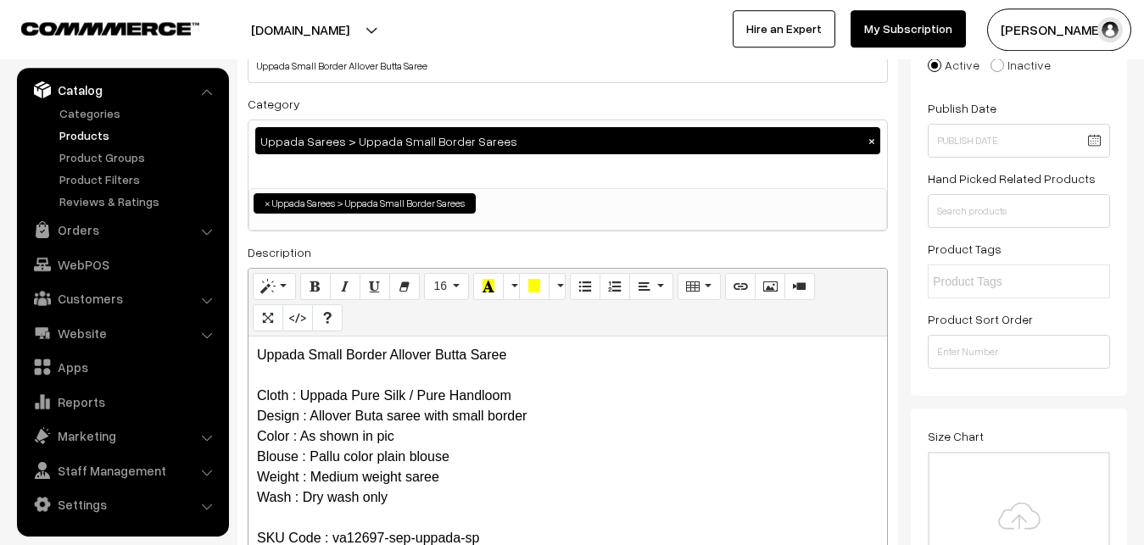
scroll to position [0, 0]
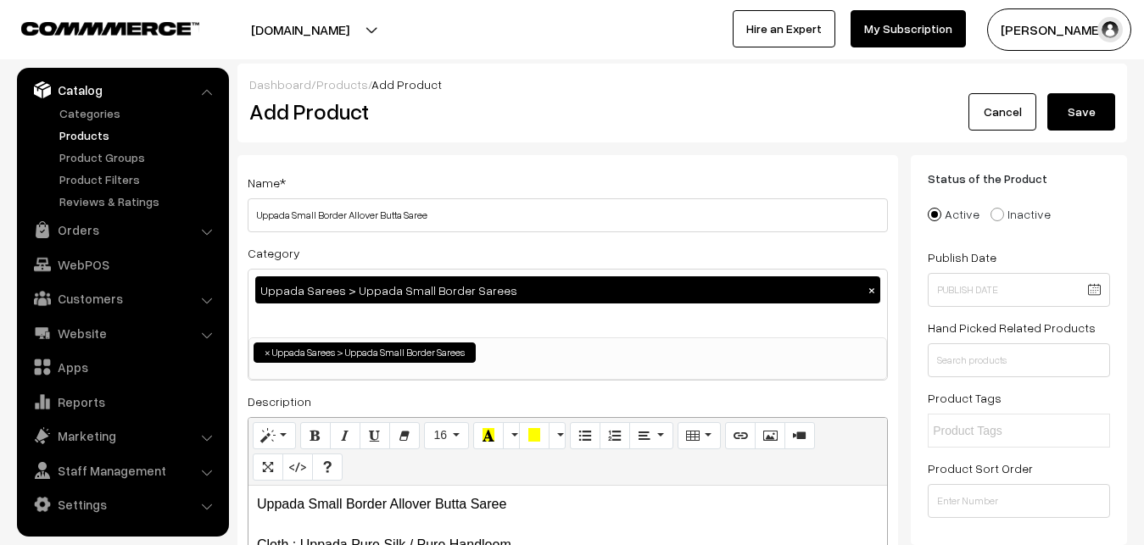
click at [1065, 122] on button "Save" at bounding box center [1081, 111] width 68 height 37
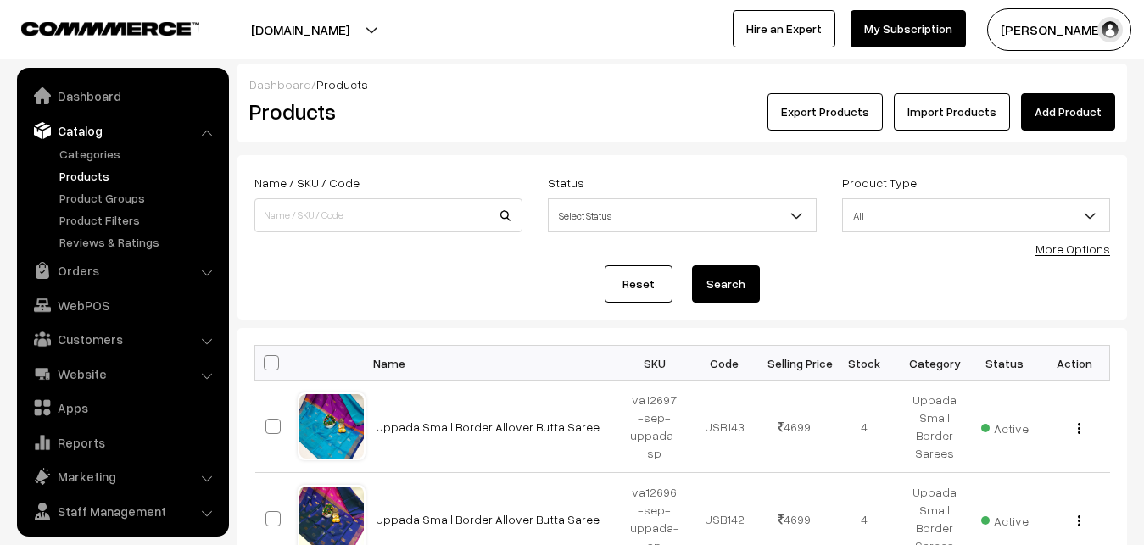
scroll to position [41, 0]
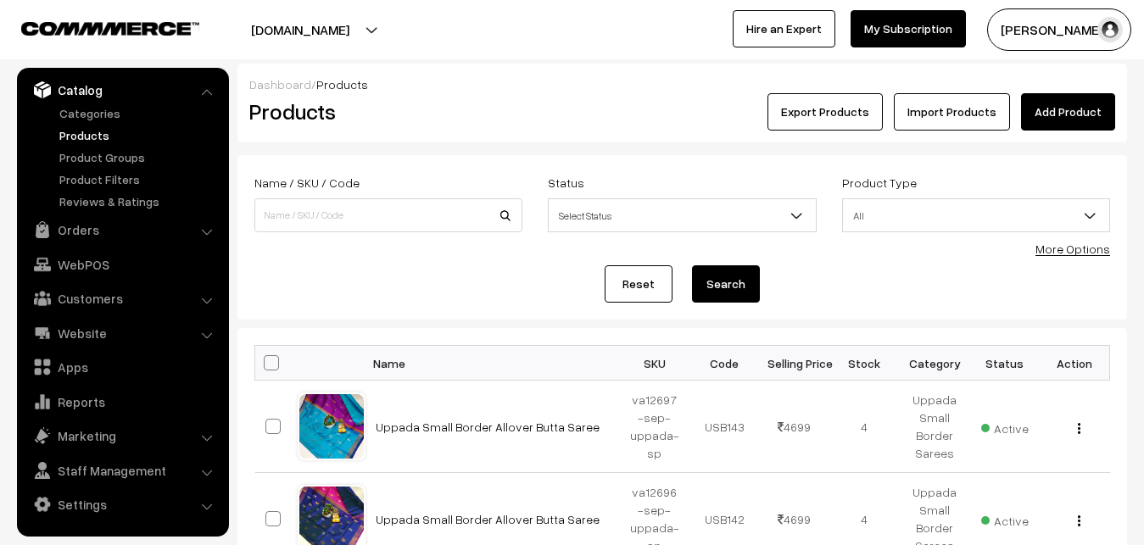
click at [546, 125] on div "Export Products Import Products Add Product" at bounding box center [830, 111] width 594 height 37
click at [1062, 109] on link "Add Product" at bounding box center [1068, 111] width 94 height 37
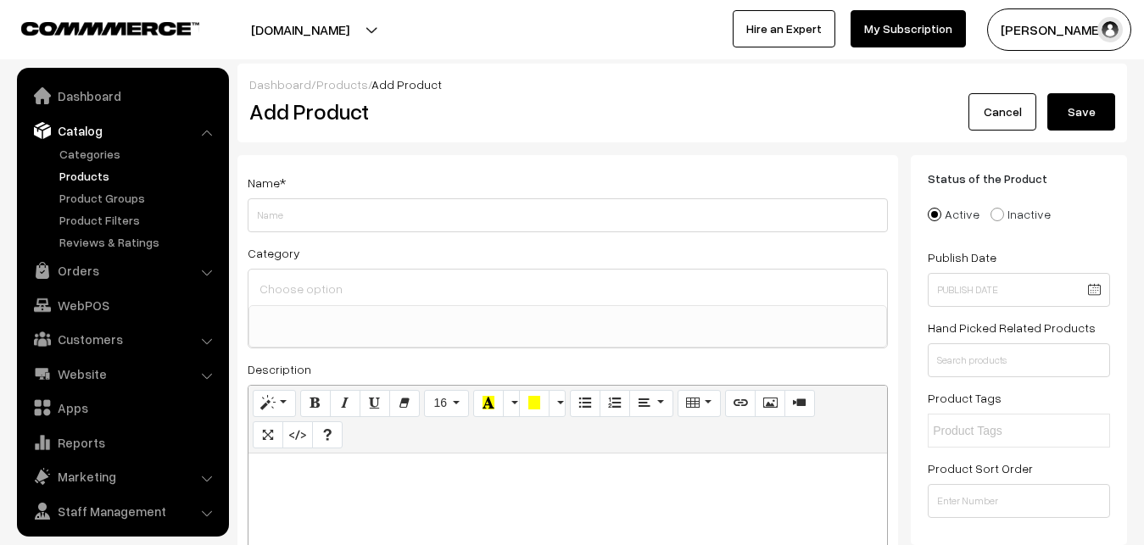
select select
click at [325, 475] on p at bounding box center [567, 472] width 621 height 20
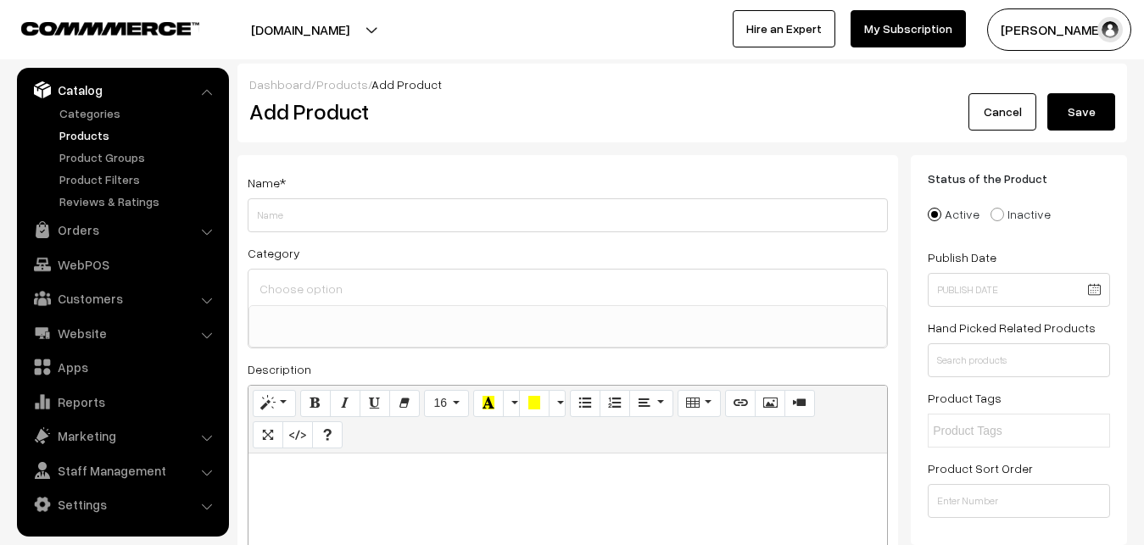
paste div
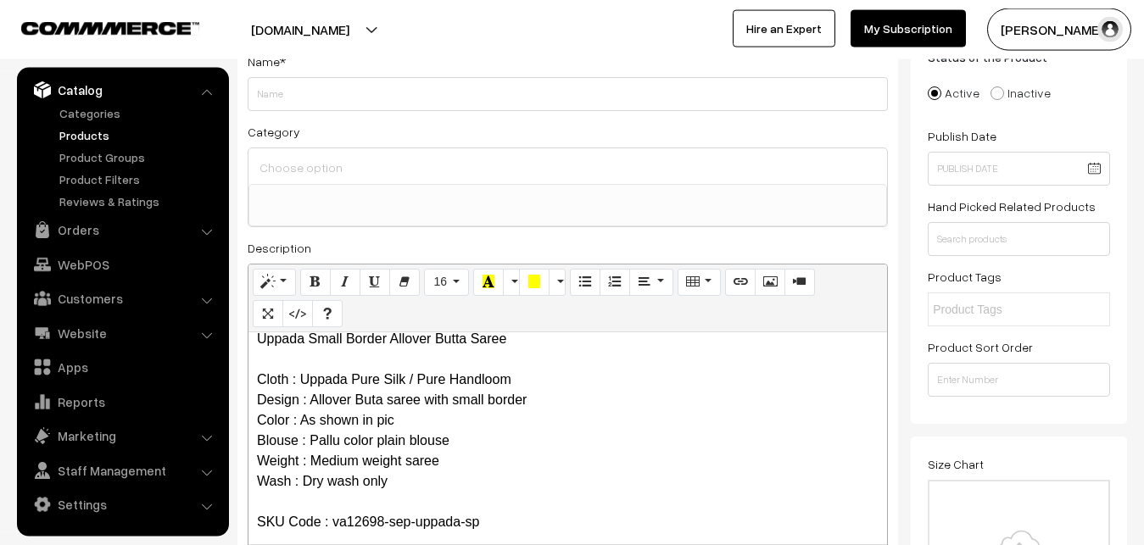
scroll to position [0, 0]
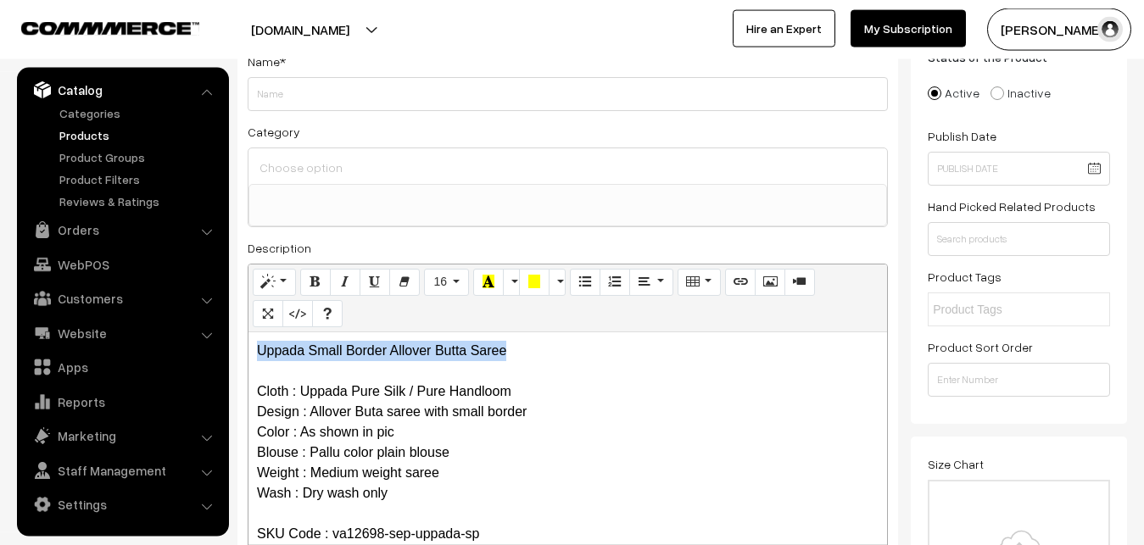
drag, startPoint x: 544, startPoint y: 362, endPoint x: 184, endPoint y: 332, distance: 361.6
click at [248, 332] on div "Uppada Small Border Allover Butta Saree Cloth : Uppada Pure Silk / Pure Handloo…" at bounding box center [567, 438] width 638 height 212
copy p "Uppada Small Border Allover Butta Saree"
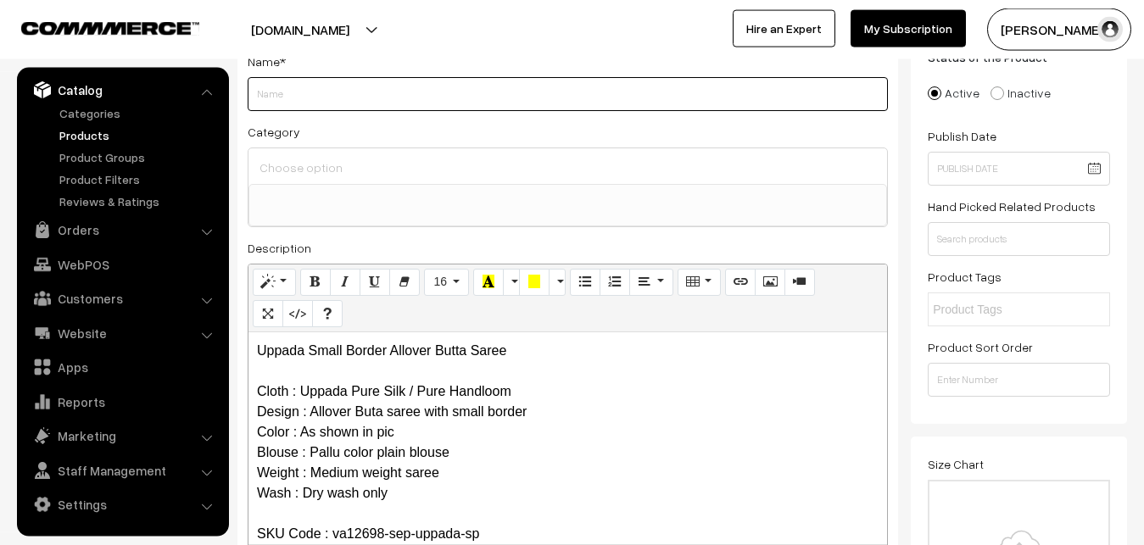
click at [320, 94] on input "Weight" at bounding box center [568, 94] width 640 height 34
paste input "Uppada Small Border Allover Butta Saree"
type input "Uppada Small Border Allover Butta Saree"
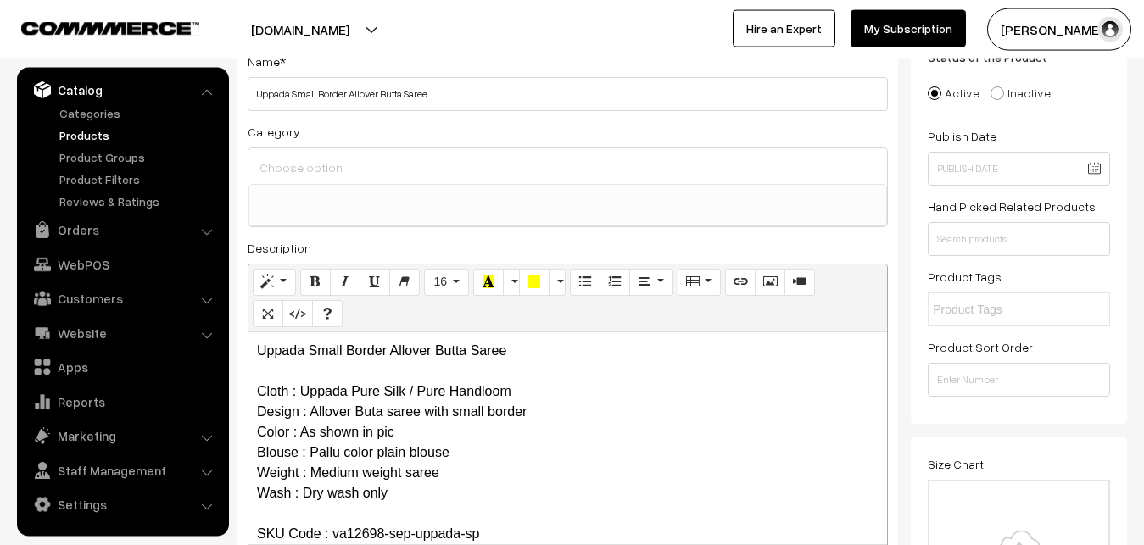
click at [332, 171] on input at bounding box center [567, 167] width 625 height 25
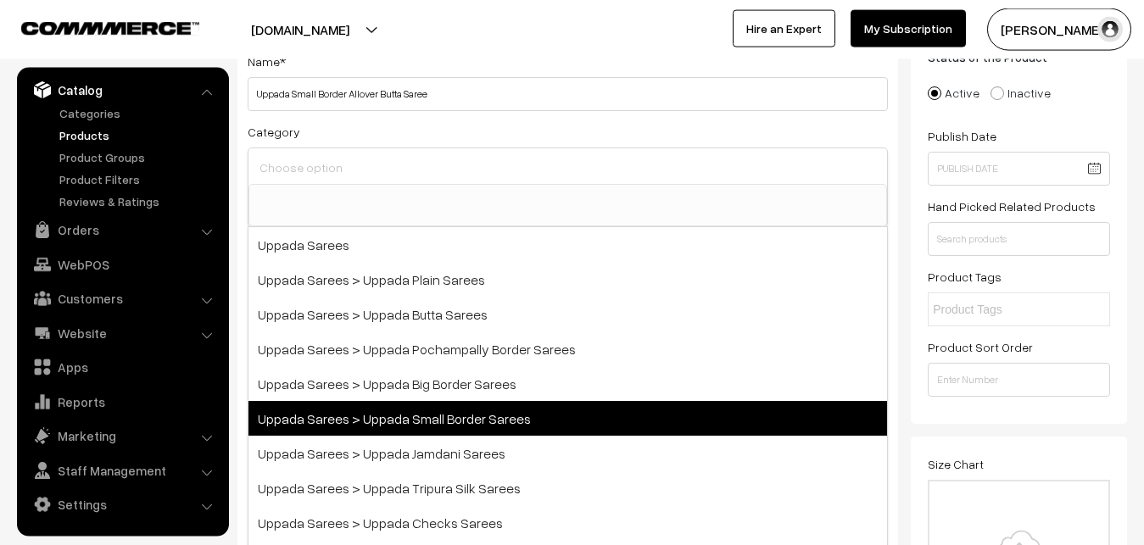
click at [427, 404] on span "Uppada Sarees > Uppada Small Border Sarees" at bounding box center [567, 418] width 638 height 35
select select "68"
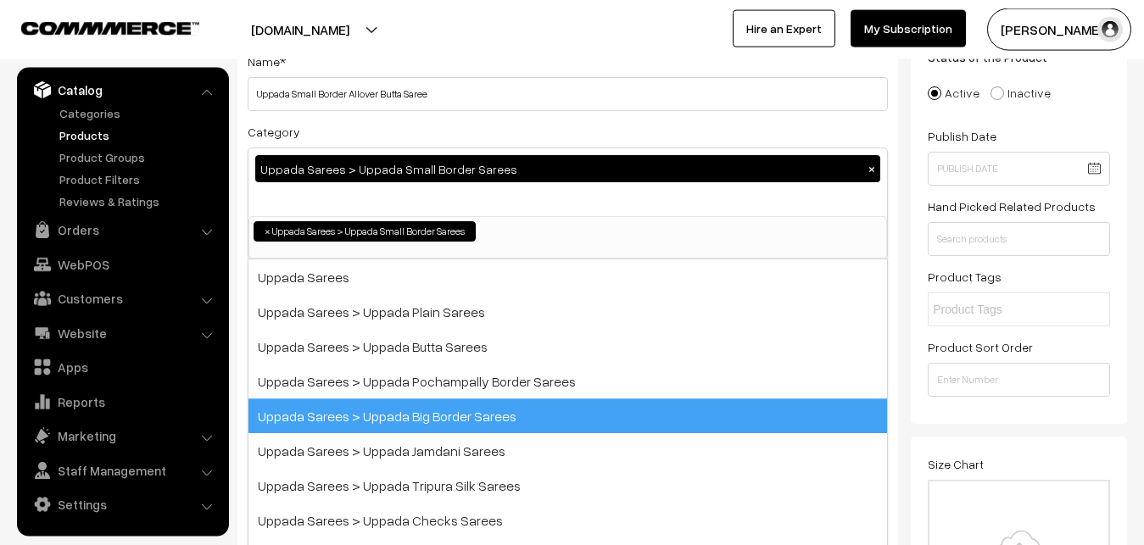
scroll to position [36, 0]
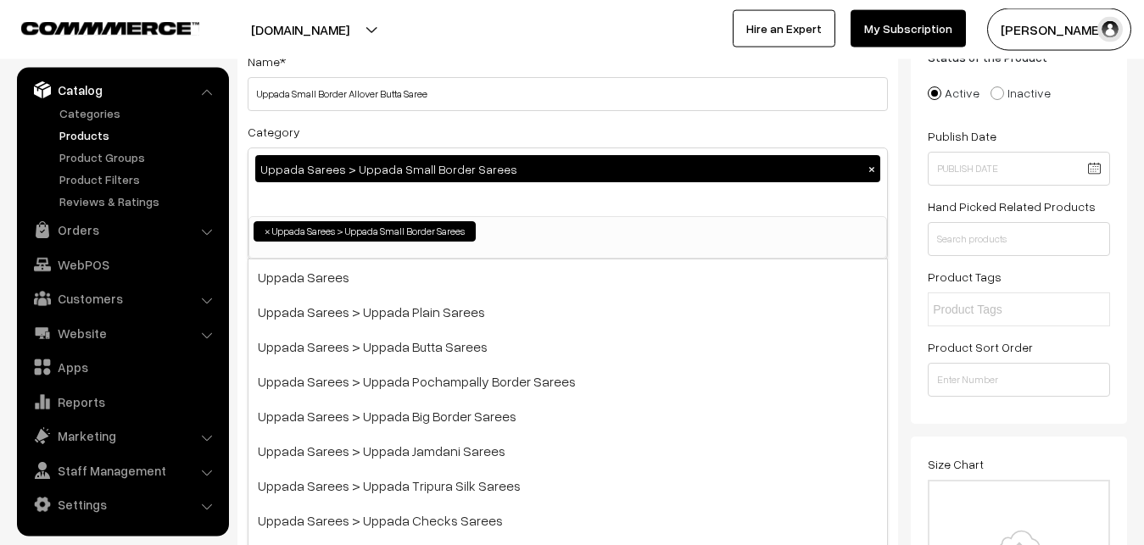
click at [460, 131] on div "Category Uppada Sarees > Uppada Small Border Sarees × Uppada Sarees Uppada Sare…" at bounding box center [568, 190] width 640 height 138
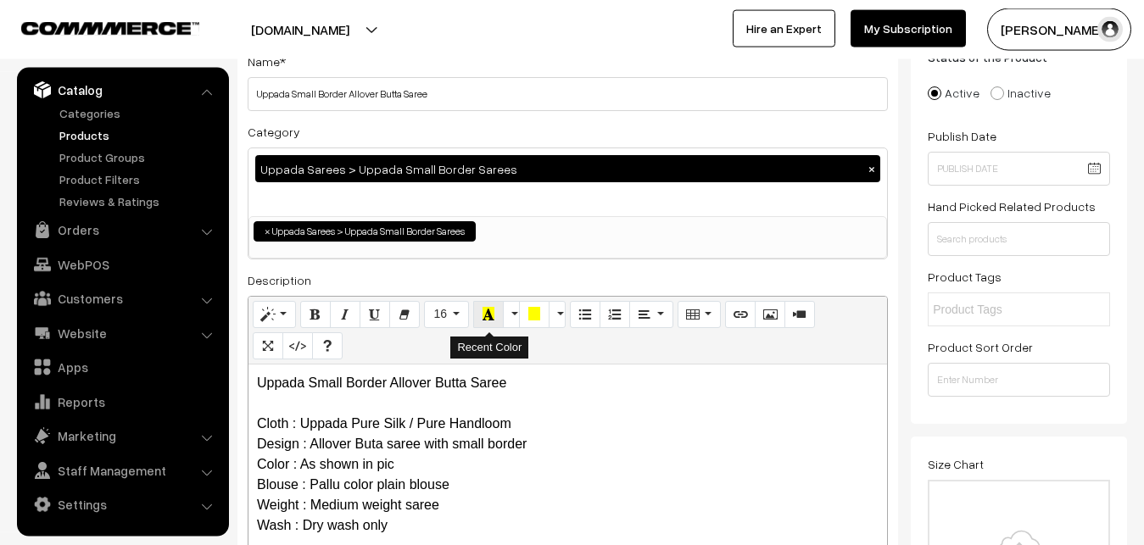
scroll to position [381, 0]
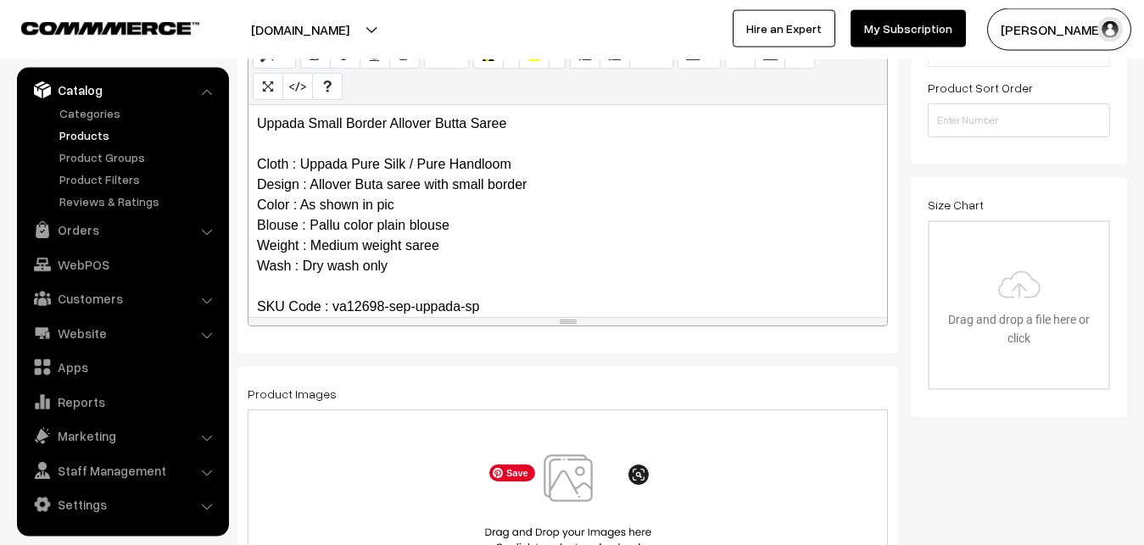
click at [566, 487] on img at bounding box center [568, 503] width 175 height 99
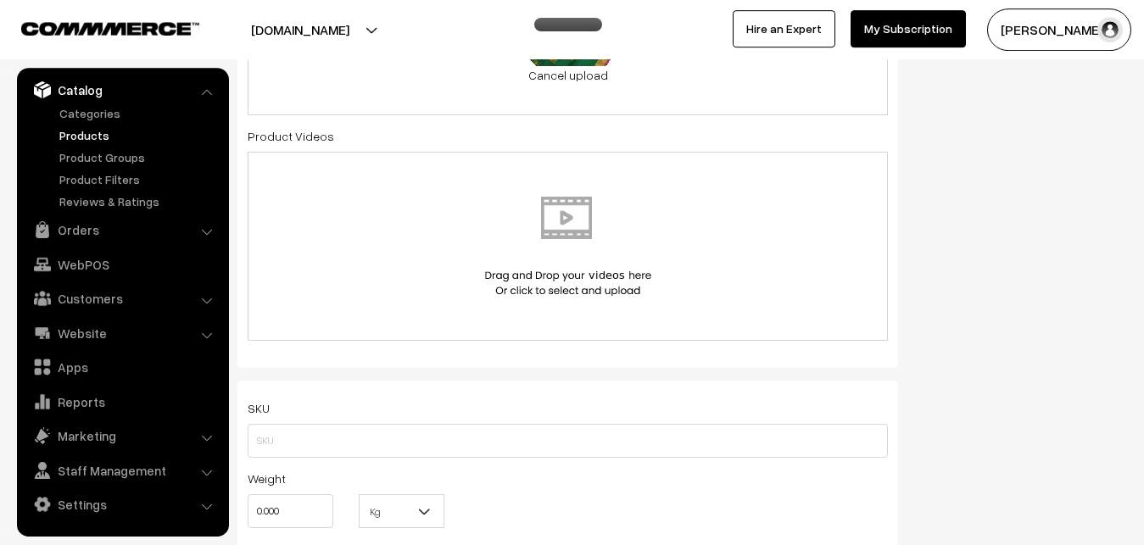
scroll to position [900, 0]
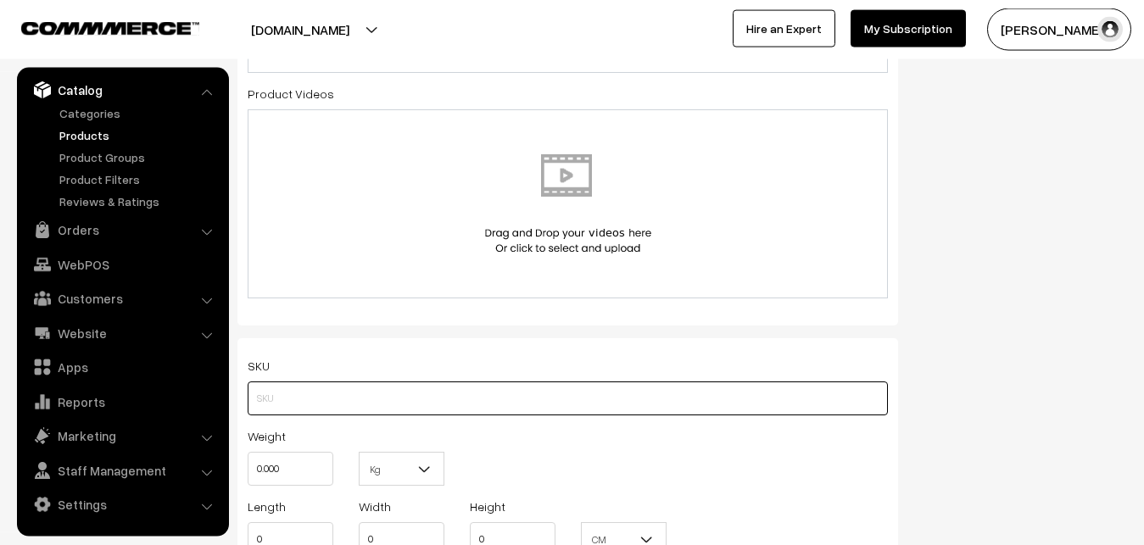
click at [264, 394] on input "text" at bounding box center [568, 399] width 640 height 34
paste input "va12698-sep-uppada-sp"
type input "va12698-sep-uppada-sp"
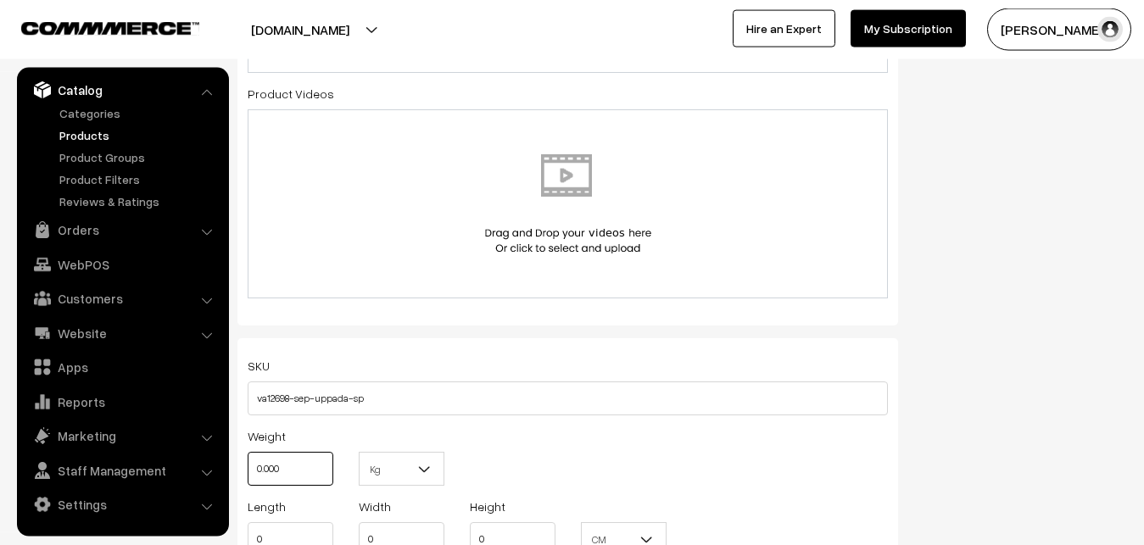
drag, startPoint x: 303, startPoint y: 465, endPoint x: 181, endPoint y: 454, distance: 121.7
click at [248, 465] on input "0.000" at bounding box center [291, 469] width 86 height 34
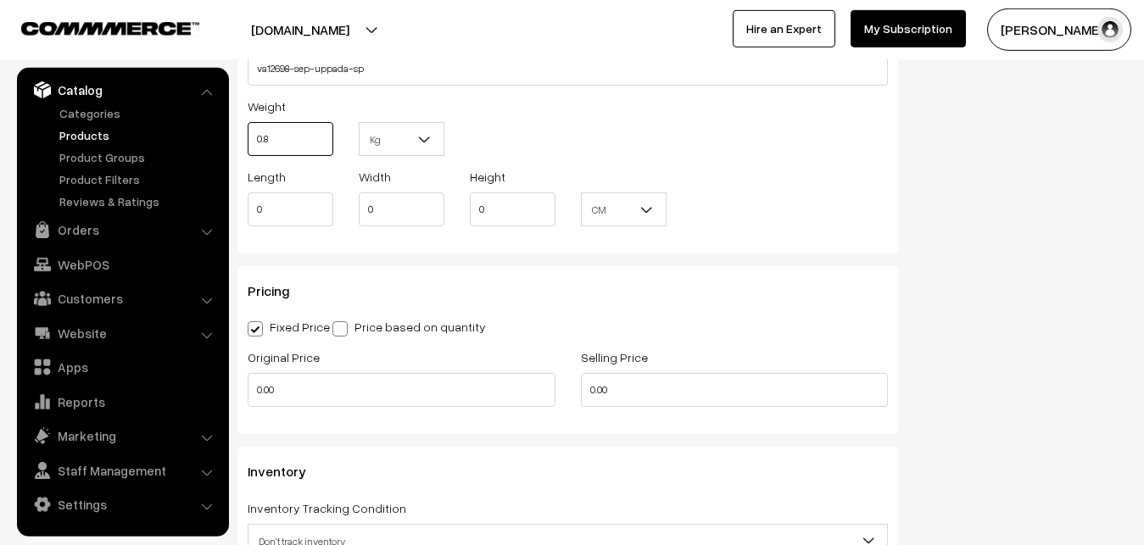
scroll to position [1246, 0]
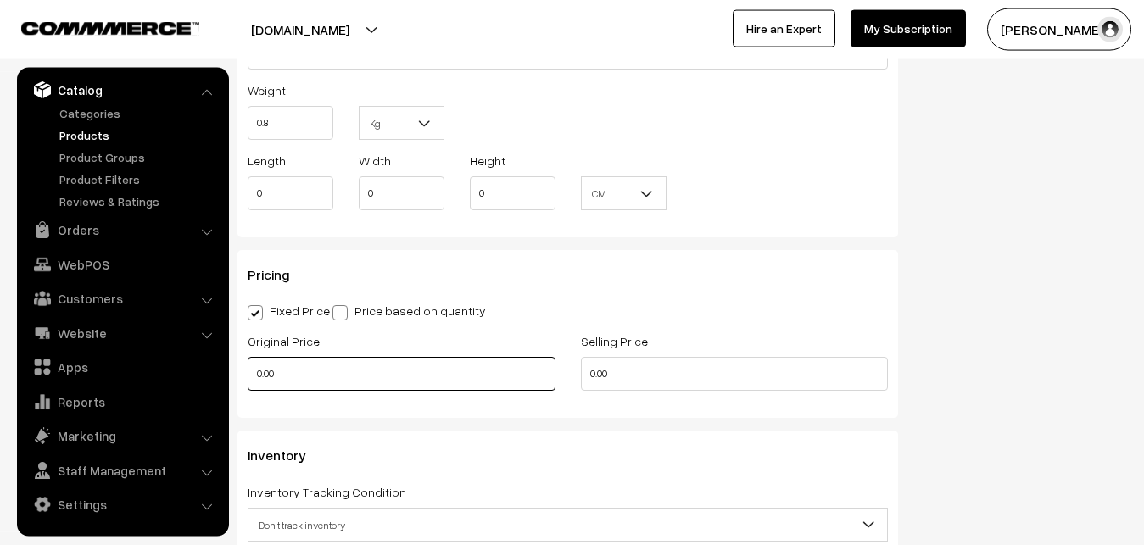
type input "0.80"
drag, startPoint x: 291, startPoint y: 372, endPoint x: 237, endPoint y: 372, distance: 54.3
click at [248, 372] on input "0.00" at bounding box center [402, 374] width 308 height 34
type input "3700"
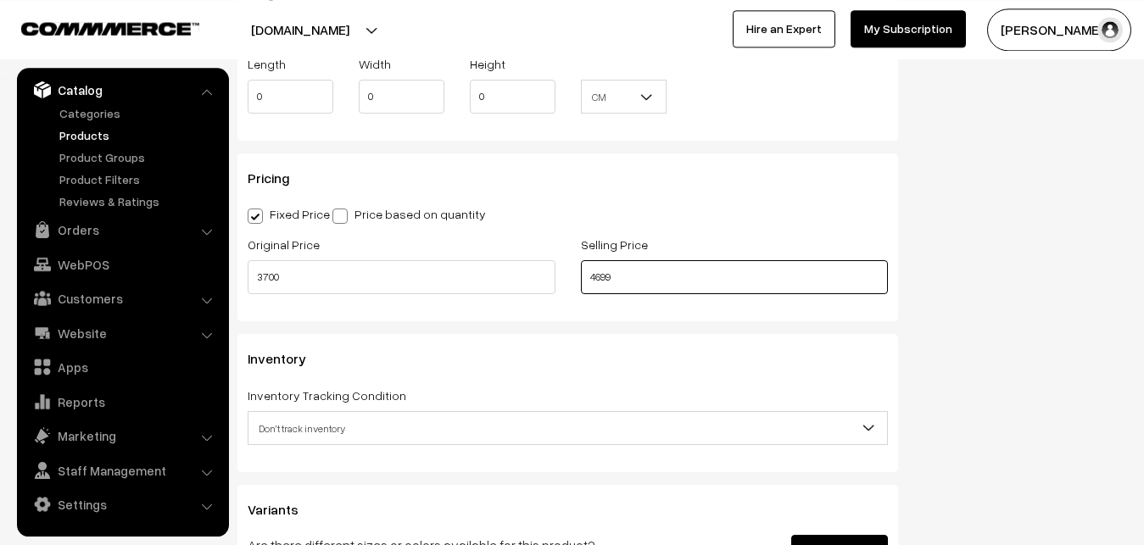
scroll to position [1505, 0]
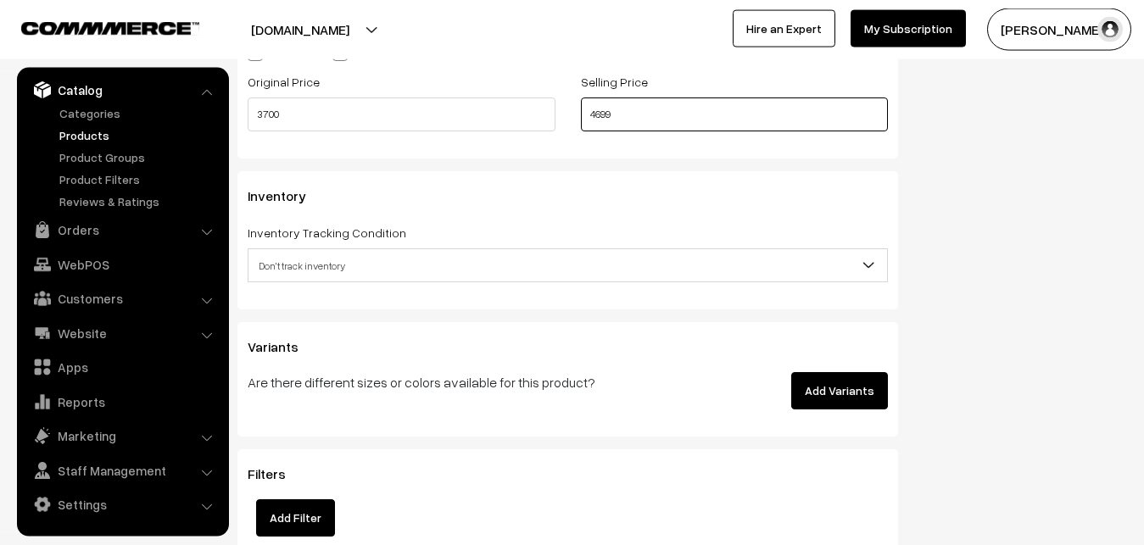
type input "4699"
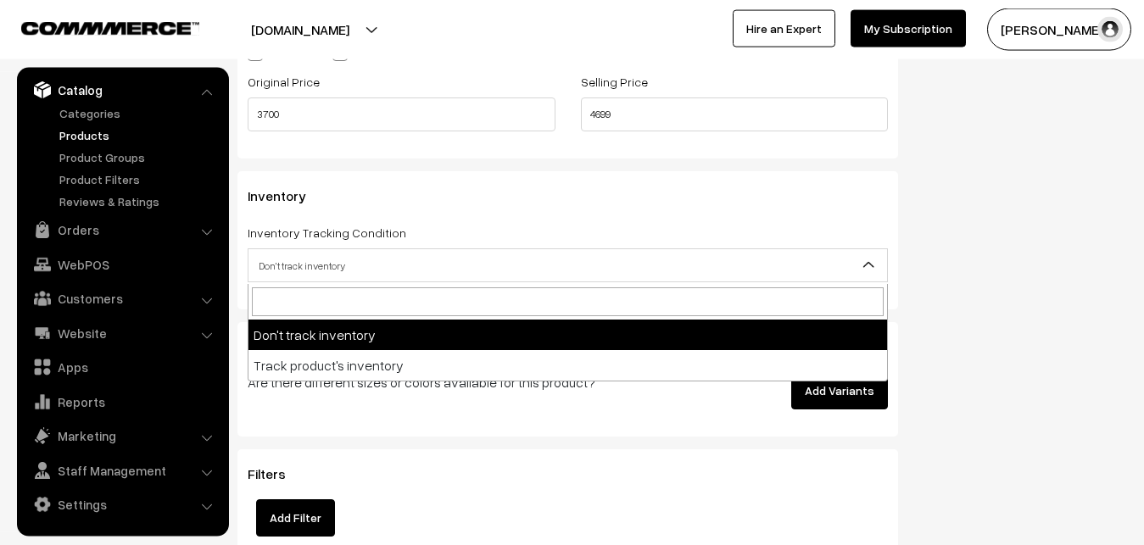
click at [280, 258] on span "Don't track inventory" at bounding box center [567, 266] width 638 height 30
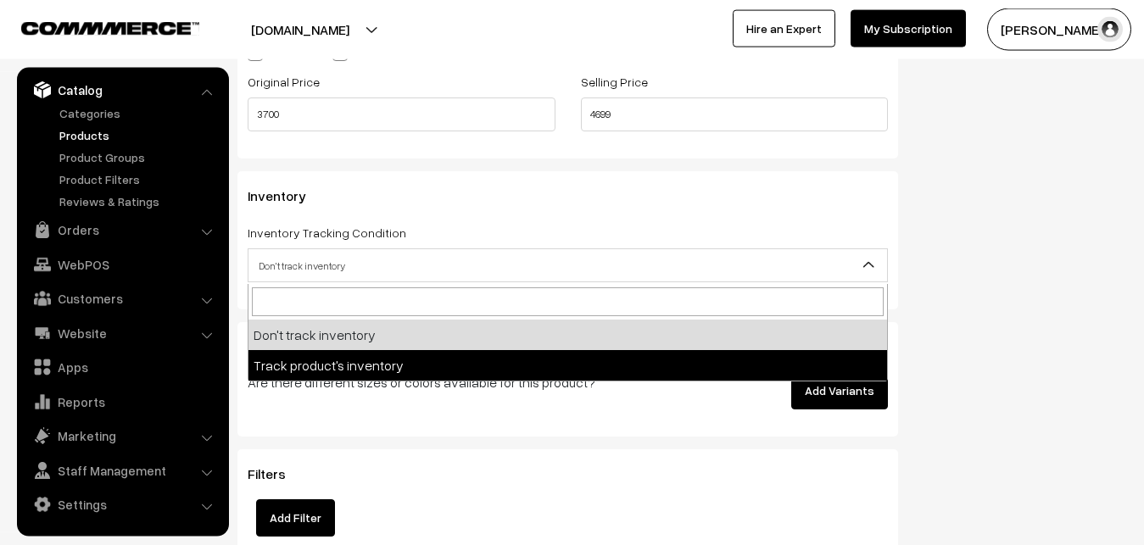
select select "2"
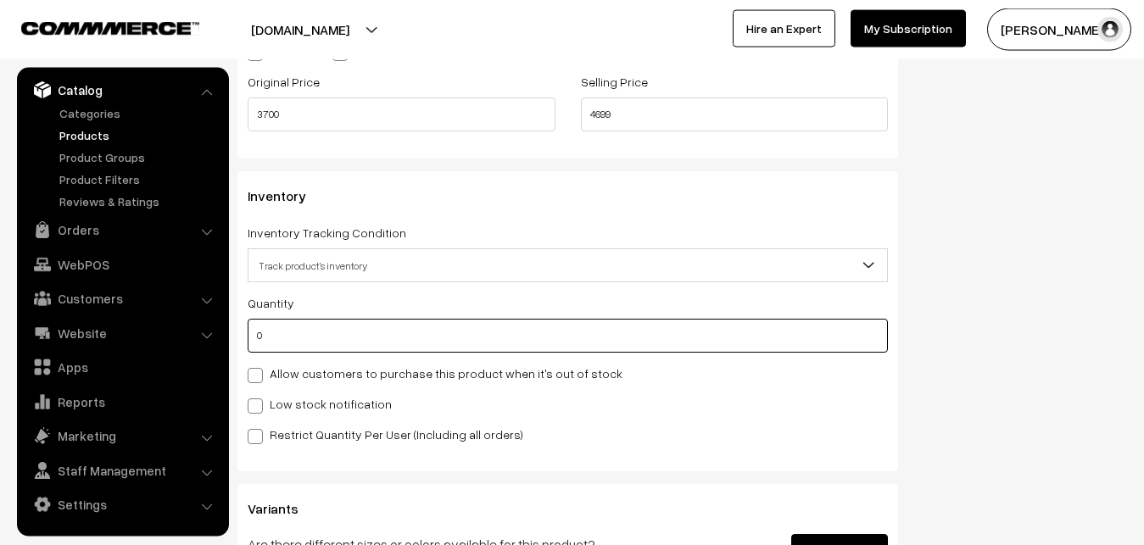
click at [287, 339] on input "0" at bounding box center [568, 336] width 640 height 34
type input "4"
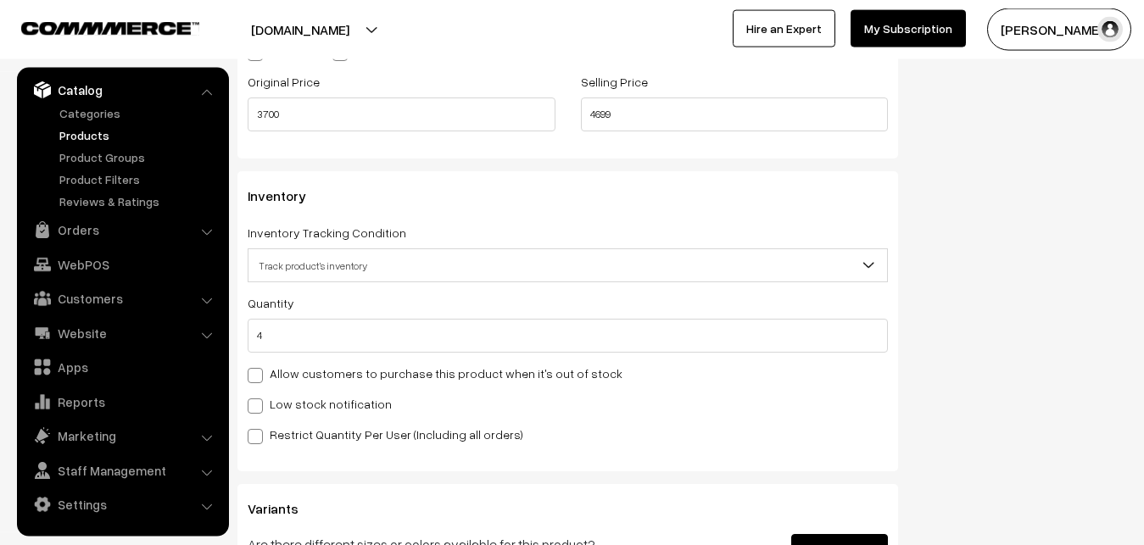
click at [288, 410] on label "Low stock notification" at bounding box center [320, 404] width 144 height 18
click at [259, 409] on input "Low stock notification" at bounding box center [253, 403] width 11 height 11
checkbox input "true"
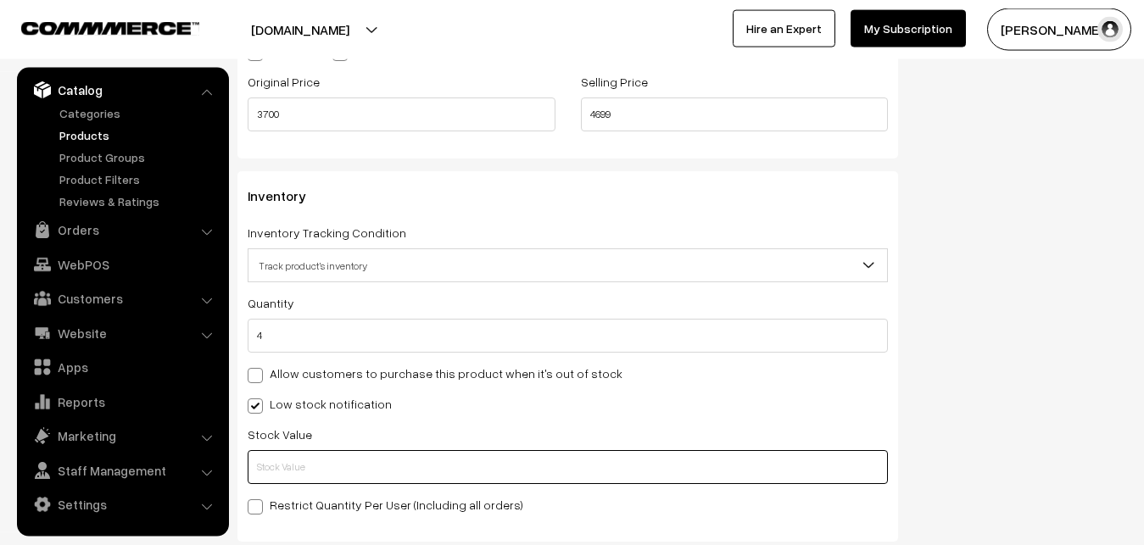
click at [285, 480] on input "text" at bounding box center [568, 467] width 640 height 34
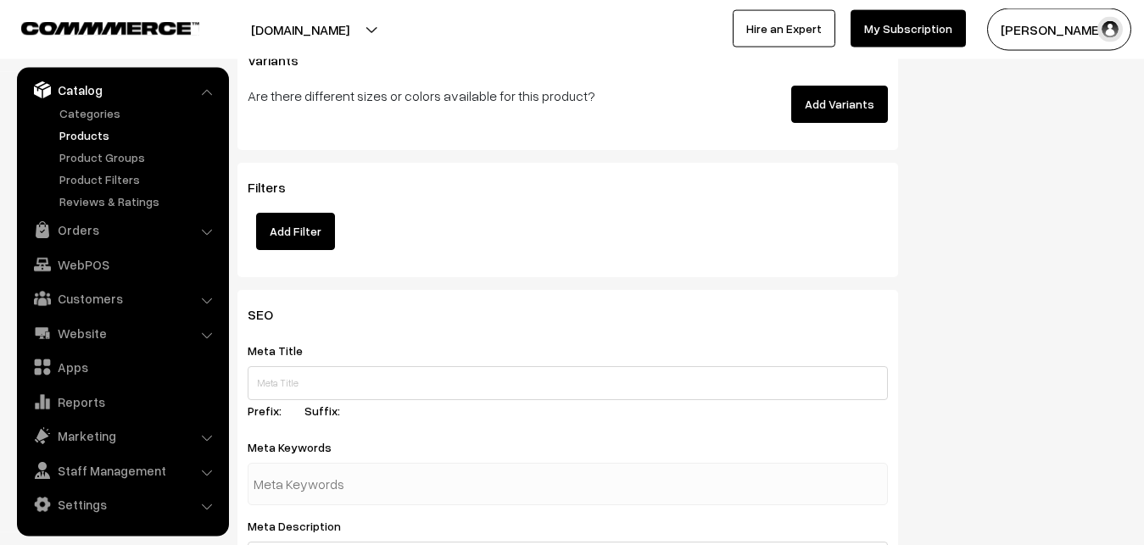
scroll to position [2524, 0]
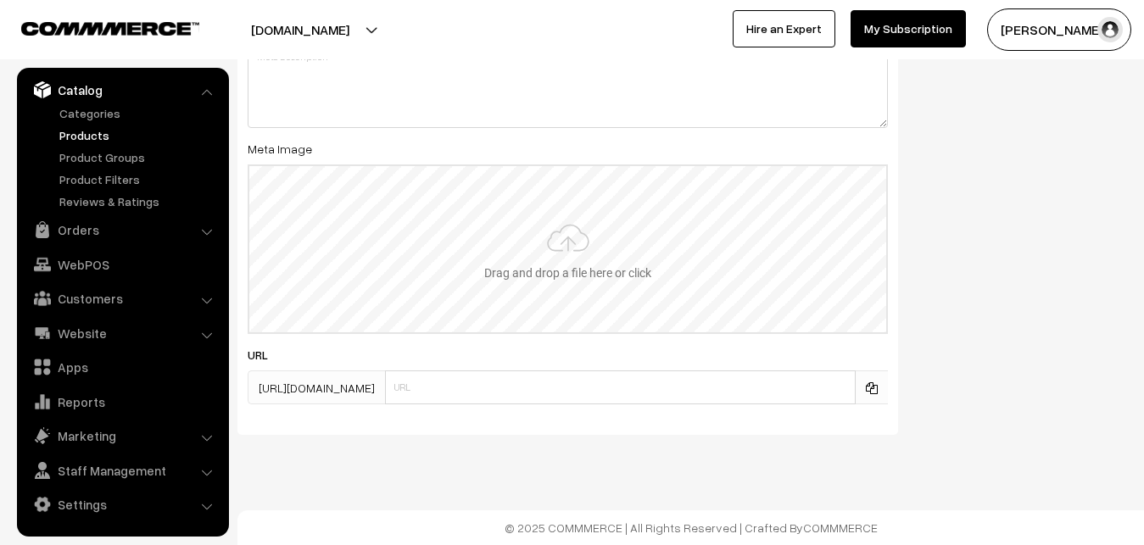
type input "2"
click at [552, 268] on input "file" at bounding box center [567, 249] width 637 height 166
type input "C:\fakepath\uppada-saree-va12698-sep.jpeg"
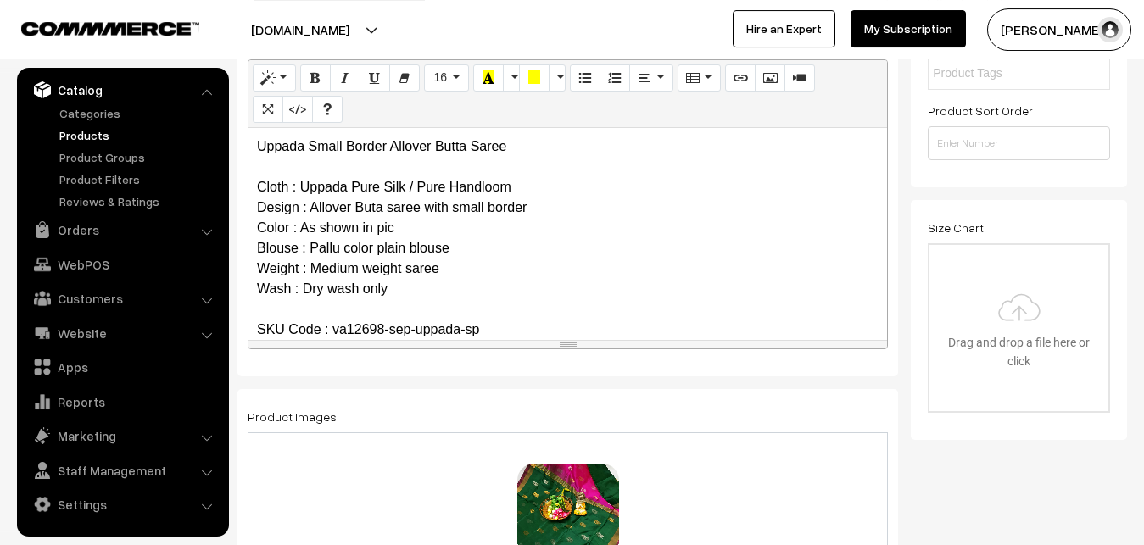
scroll to position [0, 0]
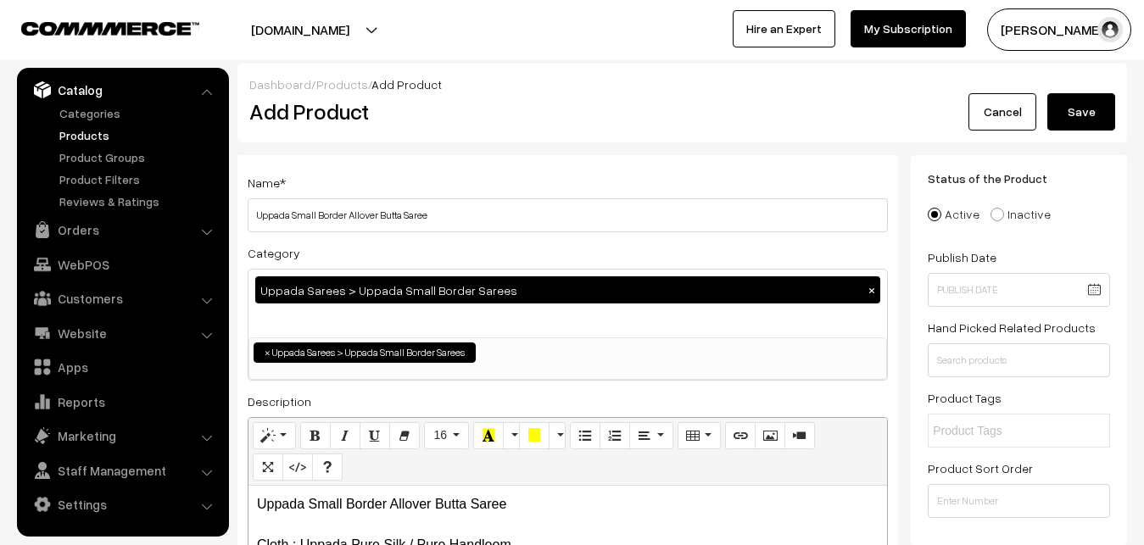
click at [1070, 101] on button "Save" at bounding box center [1081, 111] width 68 height 37
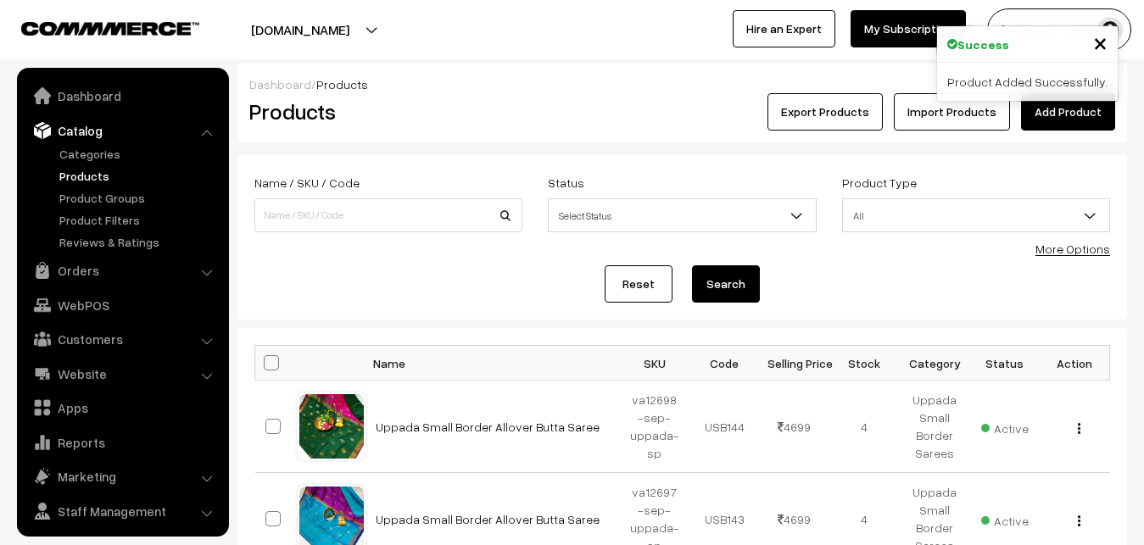
scroll to position [41, 0]
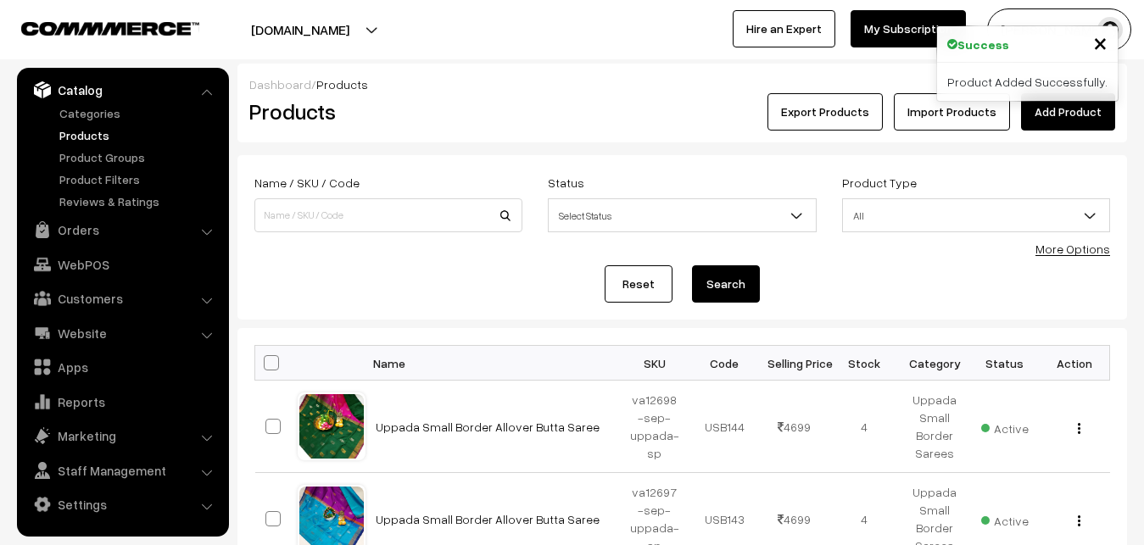
click at [517, 100] on h2 "Products" at bounding box center [384, 111] width 271 height 26
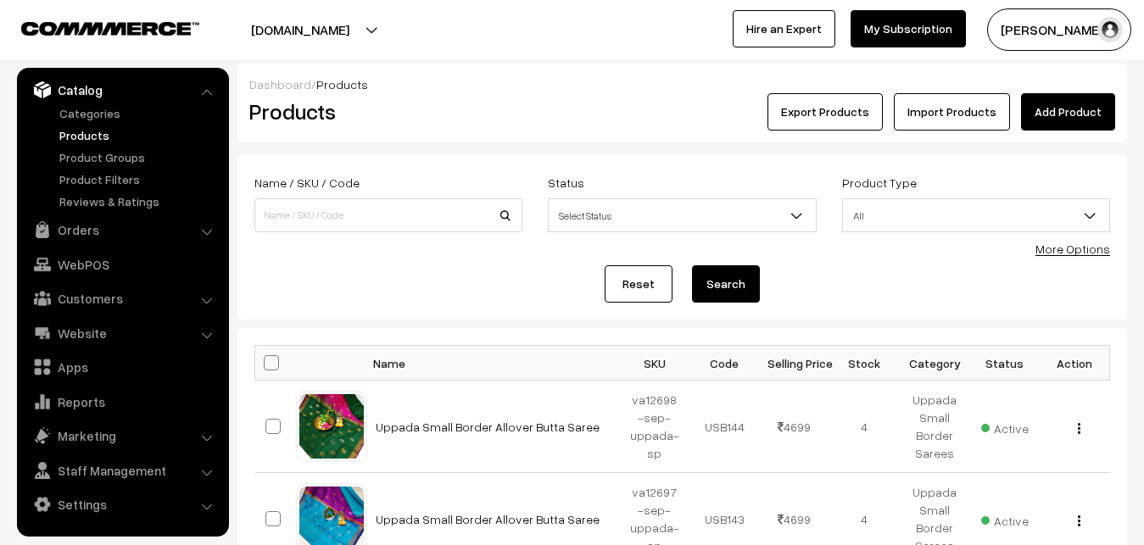
click at [1065, 111] on link "Add Product" at bounding box center [1068, 111] width 94 height 37
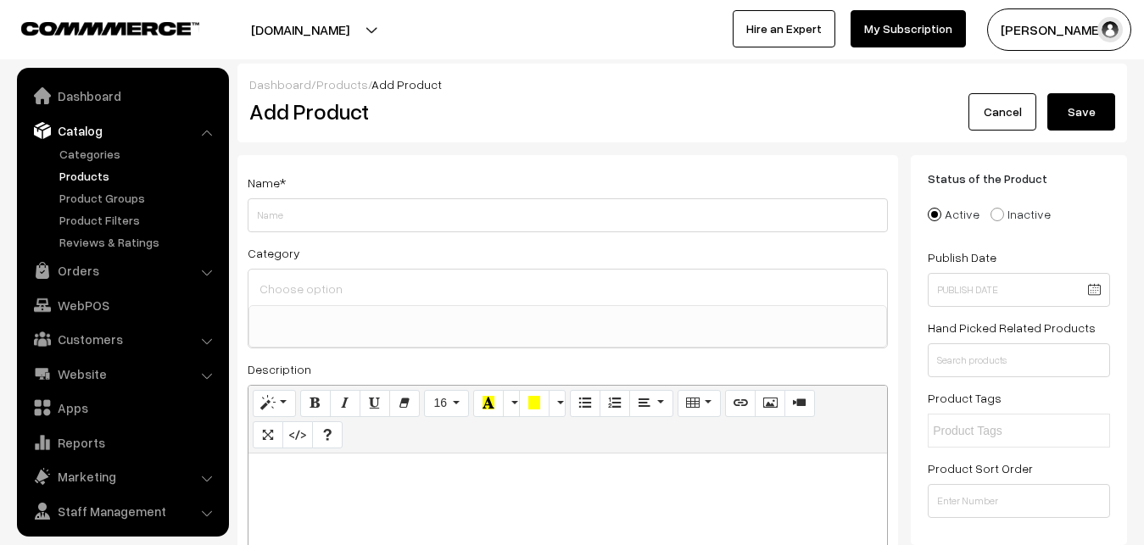
select select
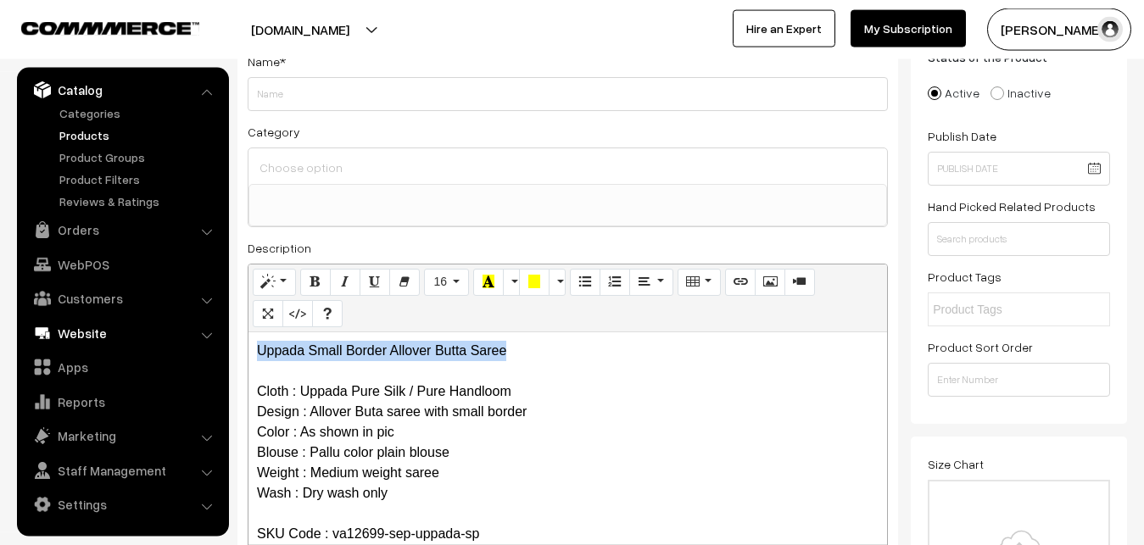
drag, startPoint x: 555, startPoint y: 349, endPoint x: 169, endPoint y: 343, distance: 385.8
click at [248, 343] on div "Uppada Small Border Allover Butta Saree Cloth : Uppada Pure Silk / Pure Handloo…" at bounding box center [567, 438] width 638 height 212
copy p "Uppada Small Border Allover Butta Saree"
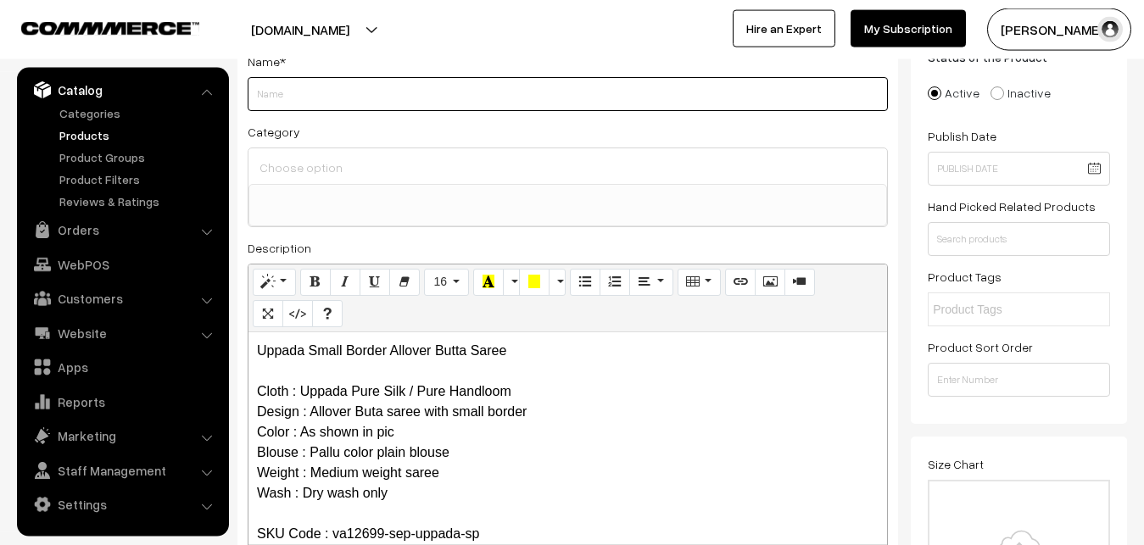
click at [291, 90] on input "Weight" at bounding box center [568, 94] width 640 height 34
paste input "Uppada Small Border Allover Butta Saree"
type input "Uppada Small Border Allover Butta Saree"
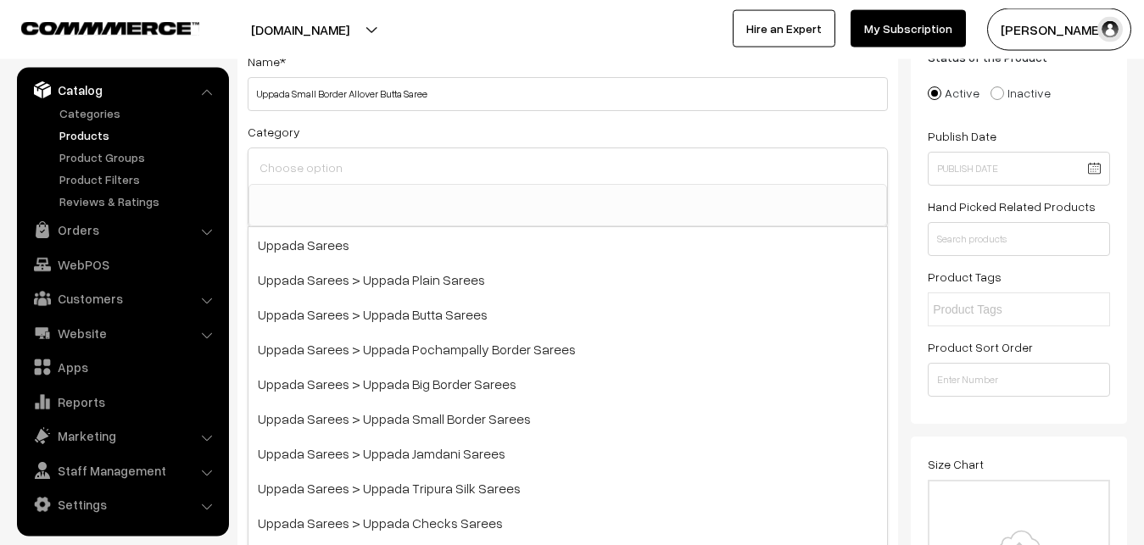
click at [313, 164] on input at bounding box center [567, 167] width 625 height 25
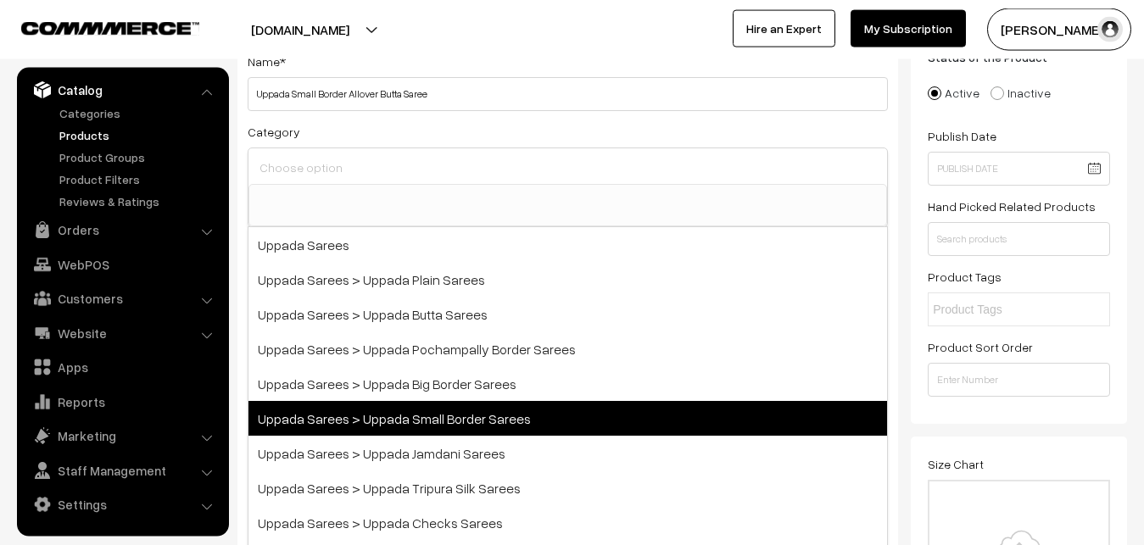
click at [420, 413] on span "Uppada Sarees > Uppada Small Border Sarees" at bounding box center [567, 418] width 638 height 35
select select "68"
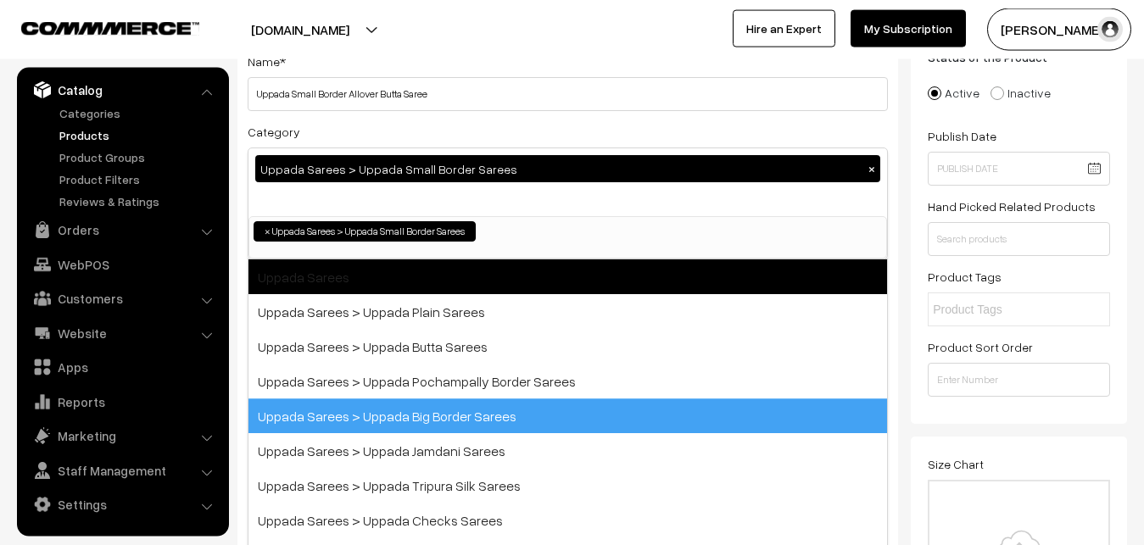
scroll to position [36, 0]
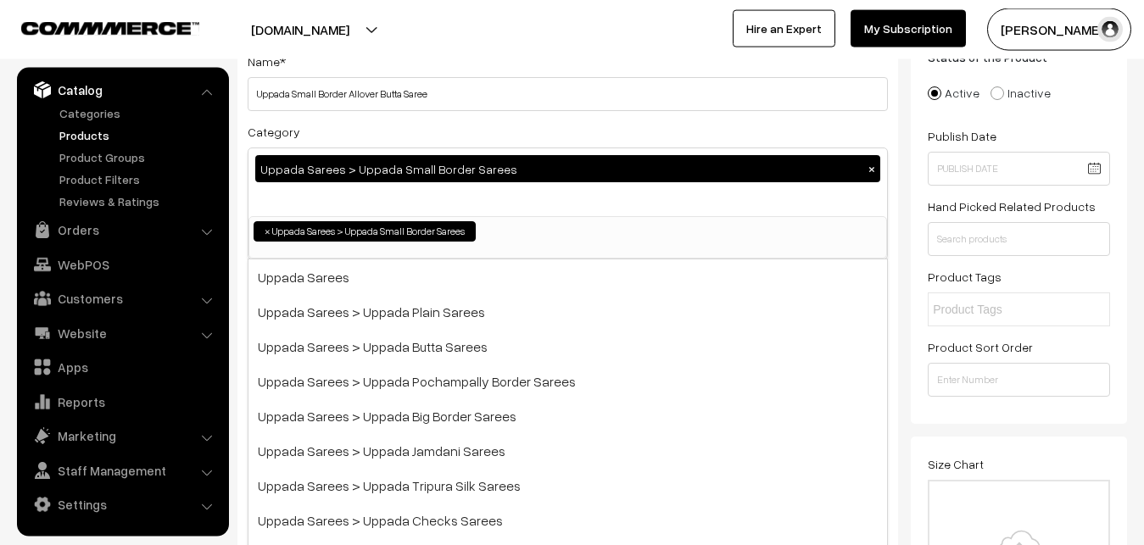
click at [430, 124] on div "Category Uppada Sarees > Uppada Small Border Sarees × Uppada Sarees Uppada Sare…" at bounding box center [568, 190] width 640 height 138
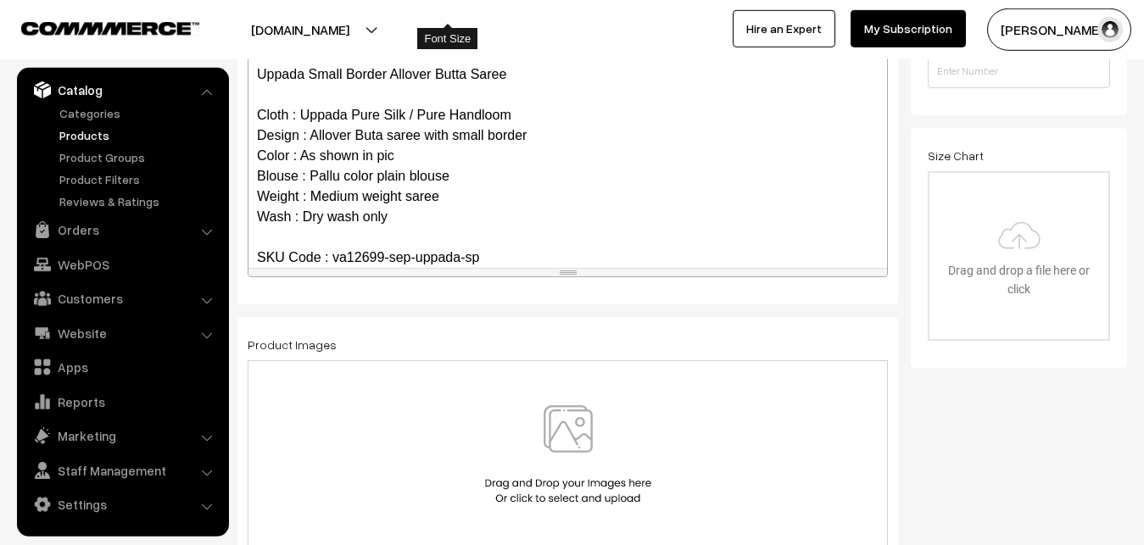
scroll to position [467, 0]
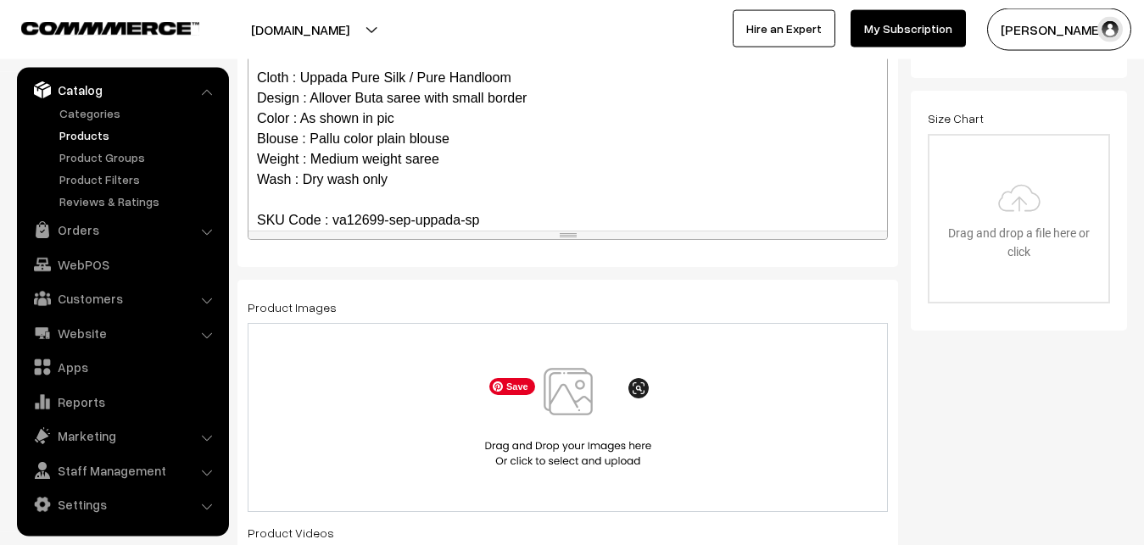
click at [550, 391] on img at bounding box center [568, 417] width 175 height 99
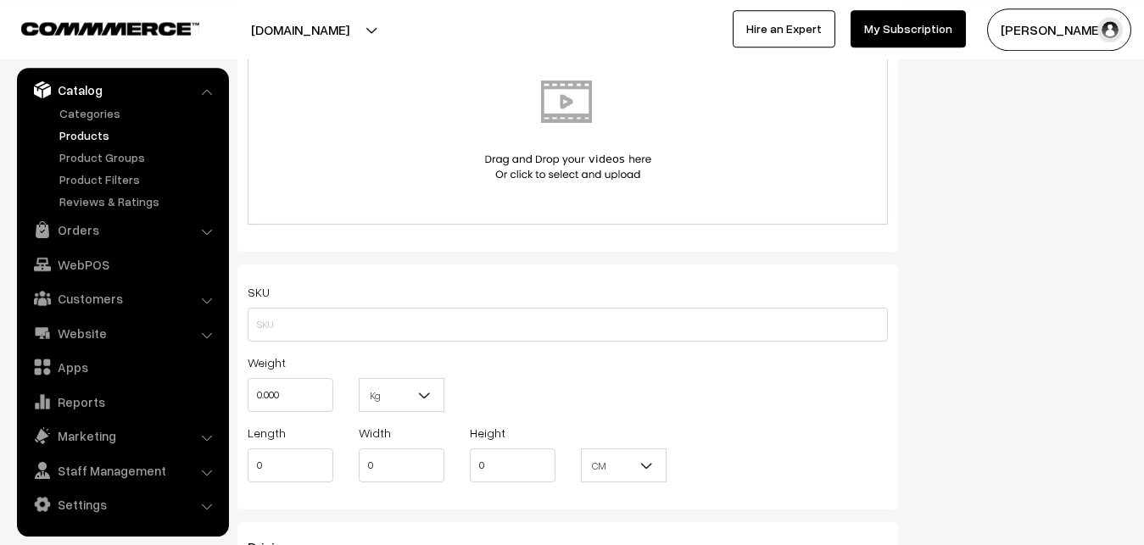
scroll to position [986, 0]
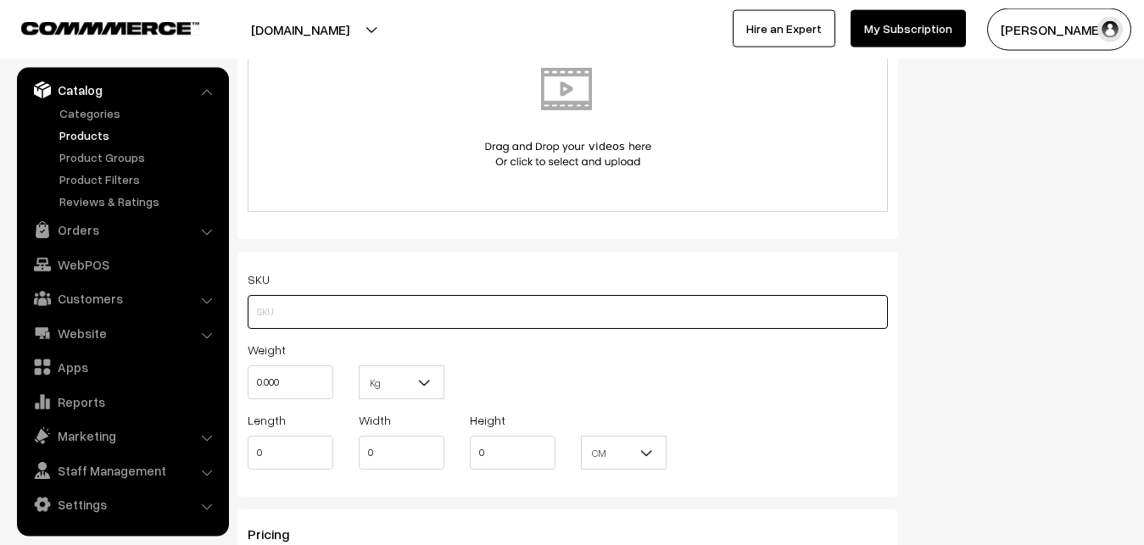
click at [326, 316] on input "text" at bounding box center [568, 312] width 640 height 34
paste input "va12699-sep-uppada-sp"
type input "va12699-sep-uppada-sp"
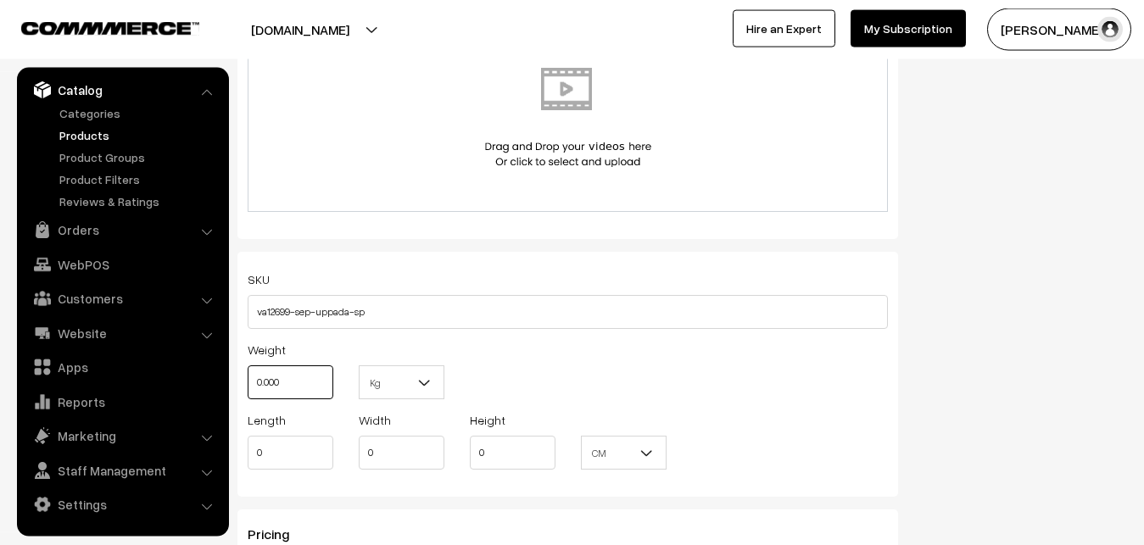
drag, startPoint x: 302, startPoint y: 376, endPoint x: 226, endPoint y: 376, distance: 75.5
click at [248, 376] on input "0.000" at bounding box center [291, 382] width 86 height 34
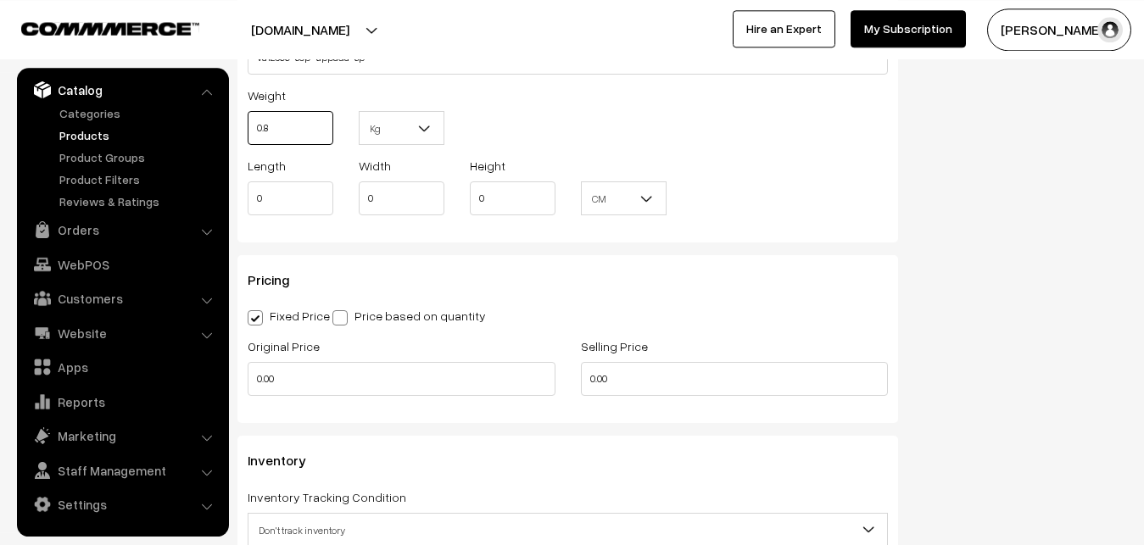
scroll to position [1246, 0]
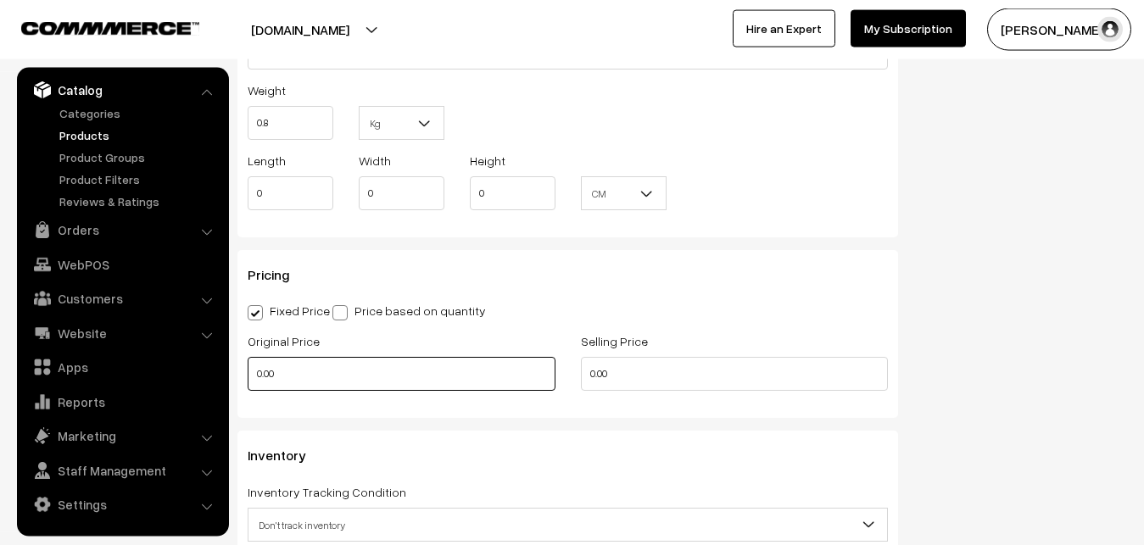
type input "0.80"
drag, startPoint x: 282, startPoint y: 376, endPoint x: 240, endPoint y: 378, distance: 42.4
click at [248, 378] on input "0.00" at bounding box center [402, 374] width 308 height 34
type input "3700"
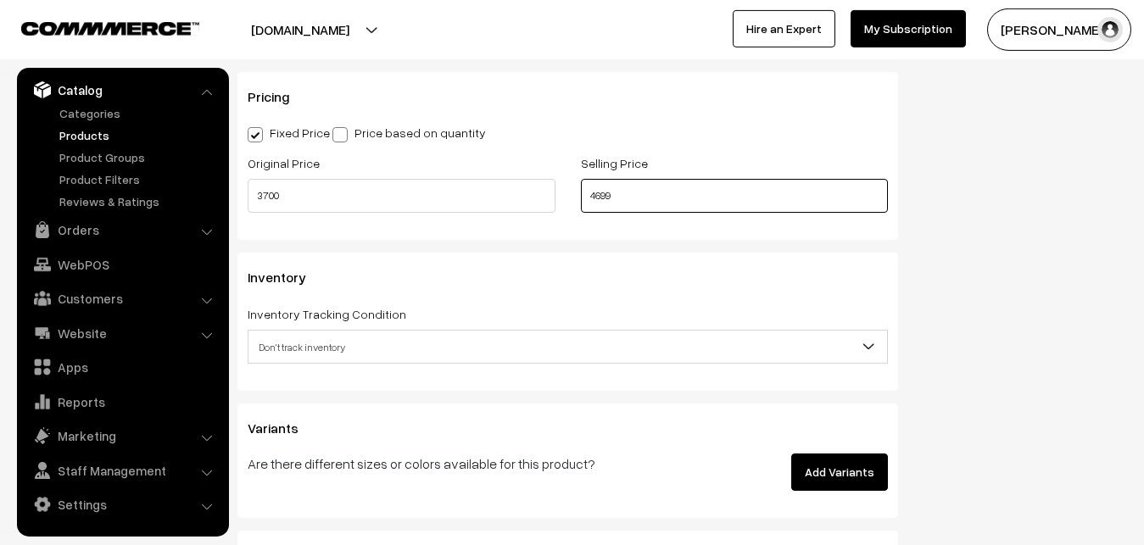
scroll to position [1505, 0]
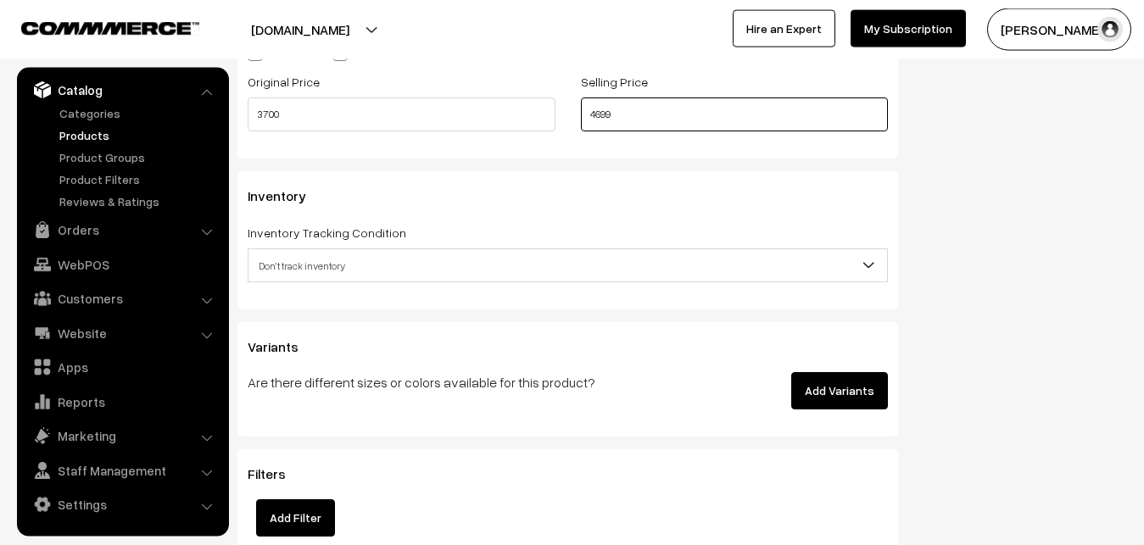
type input "4699"
click at [276, 259] on span "Don't track inventory" at bounding box center [567, 266] width 638 height 30
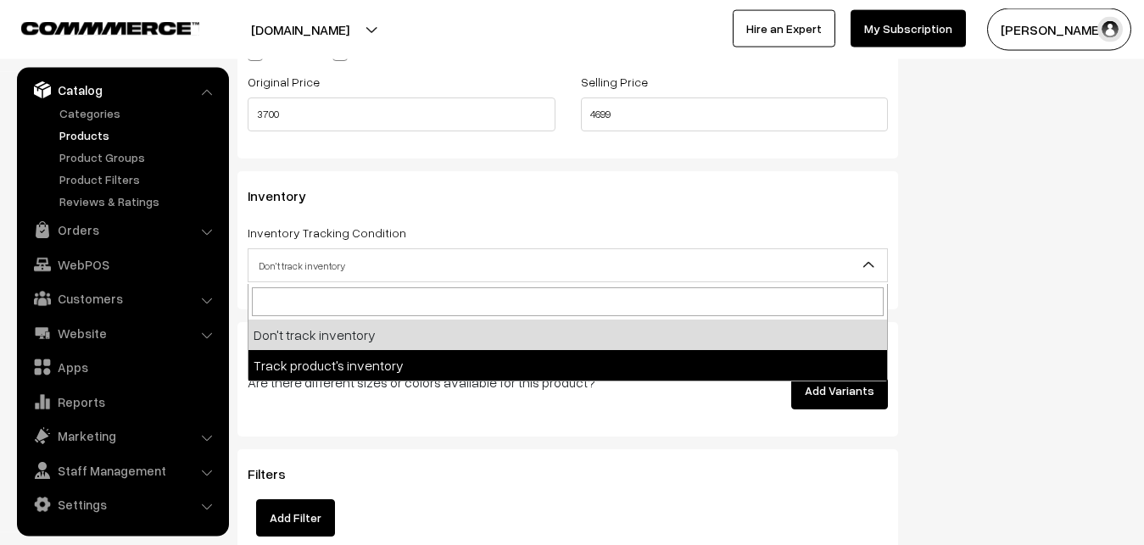
select select "2"
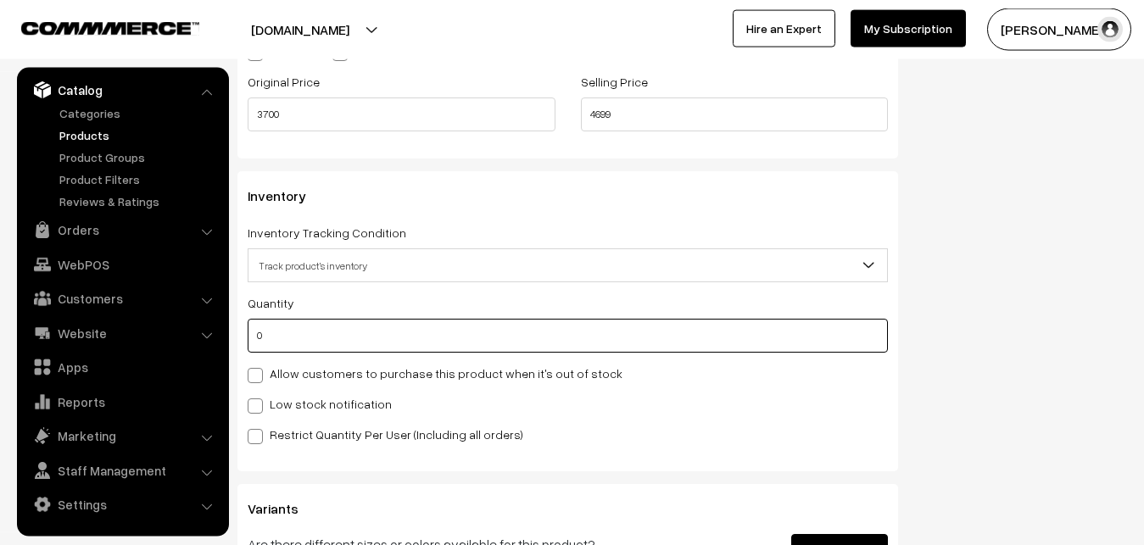
click at [276, 338] on input "0" at bounding box center [568, 336] width 640 height 34
type input "4"
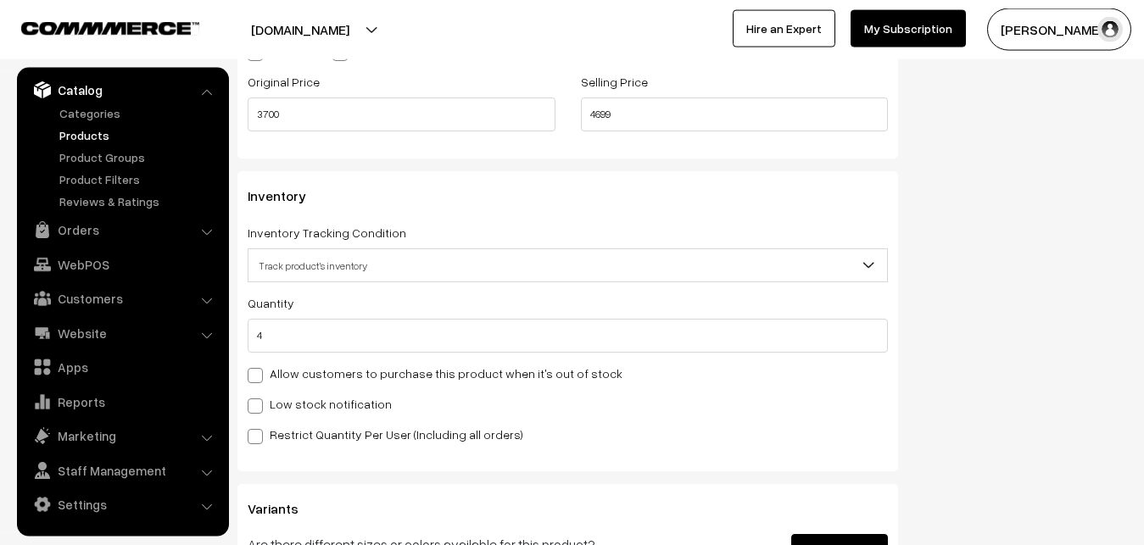
click at [288, 402] on label "Low stock notification" at bounding box center [320, 404] width 144 height 18
click at [259, 402] on input "Low stock notification" at bounding box center [253, 403] width 11 height 11
checkbox input "true"
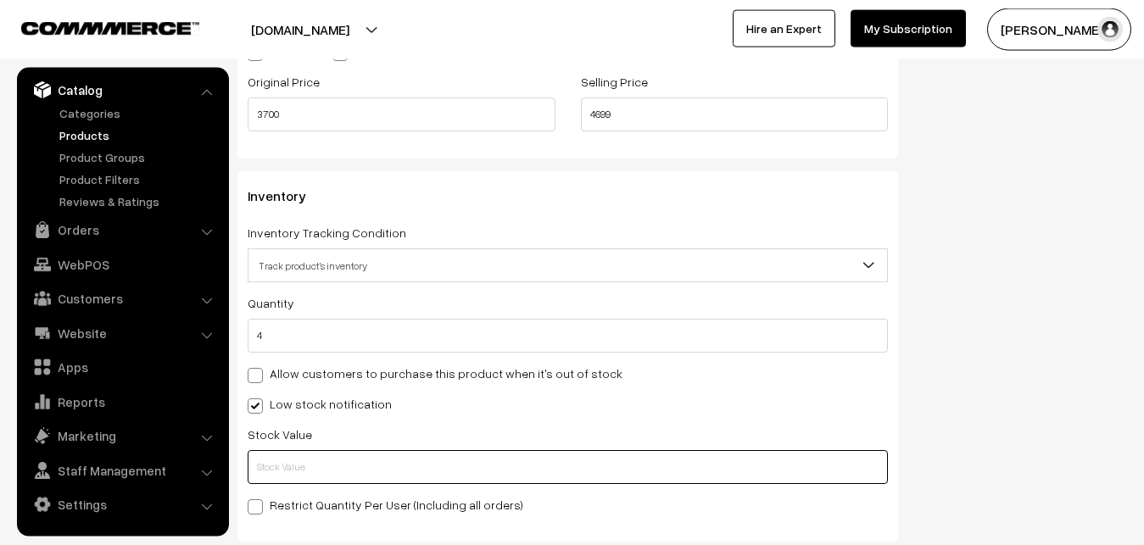
click at [279, 457] on input "text" at bounding box center [568, 467] width 640 height 34
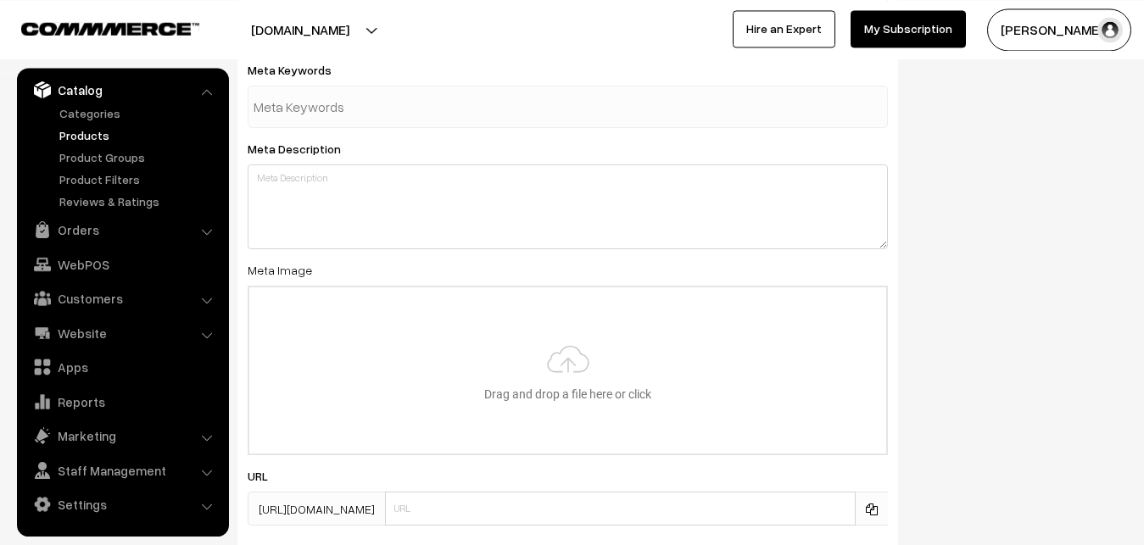
scroll to position [2524, 0]
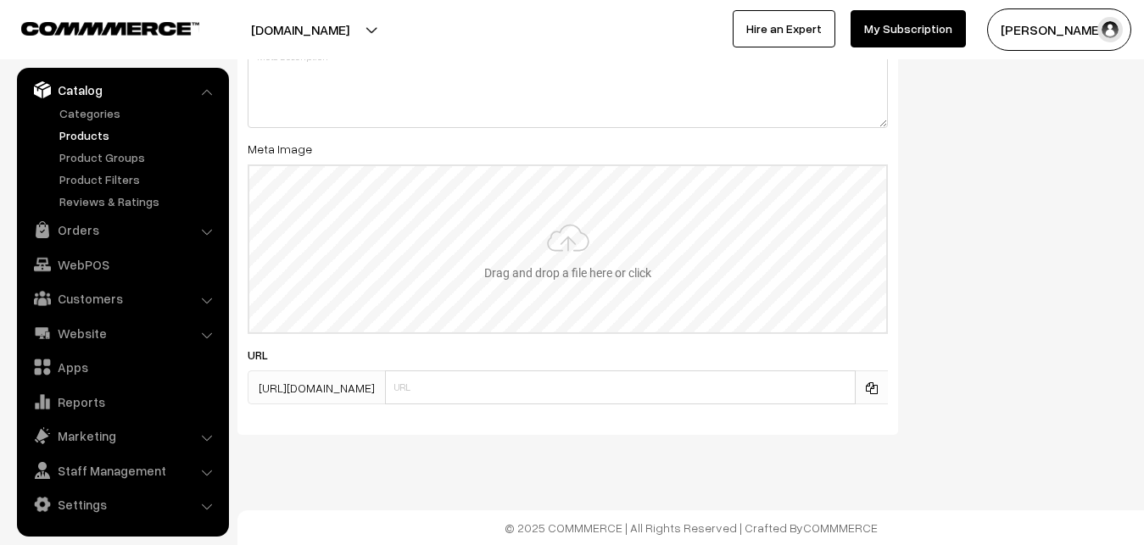
type input "2"
click at [532, 257] on input "file" at bounding box center [567, 249] width 637 height 166
type input "C:\fakepath\uppada-saree-va12699-sep.jpeg"
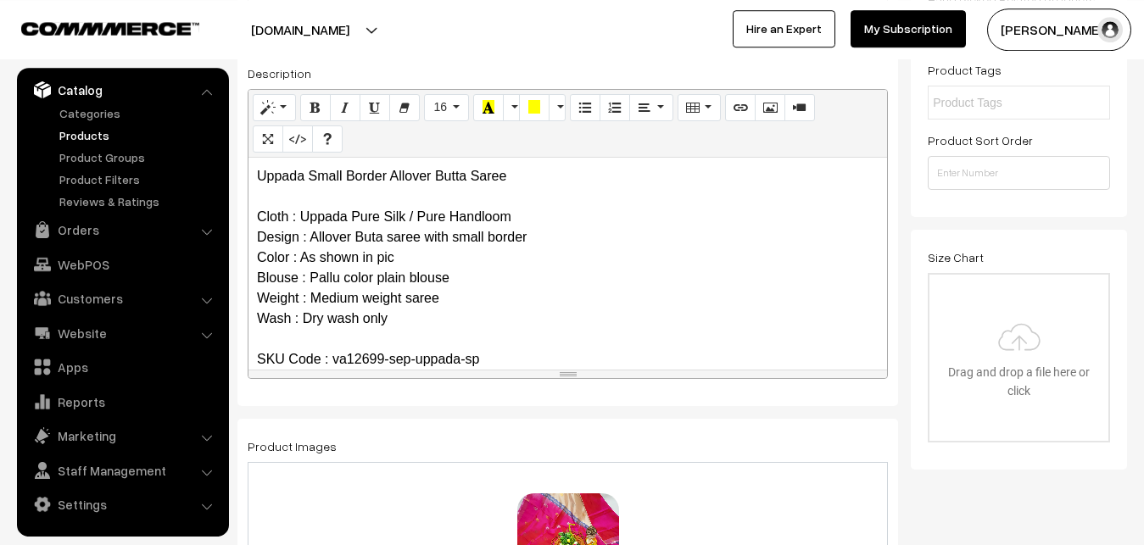
scroll to position [0, 0]
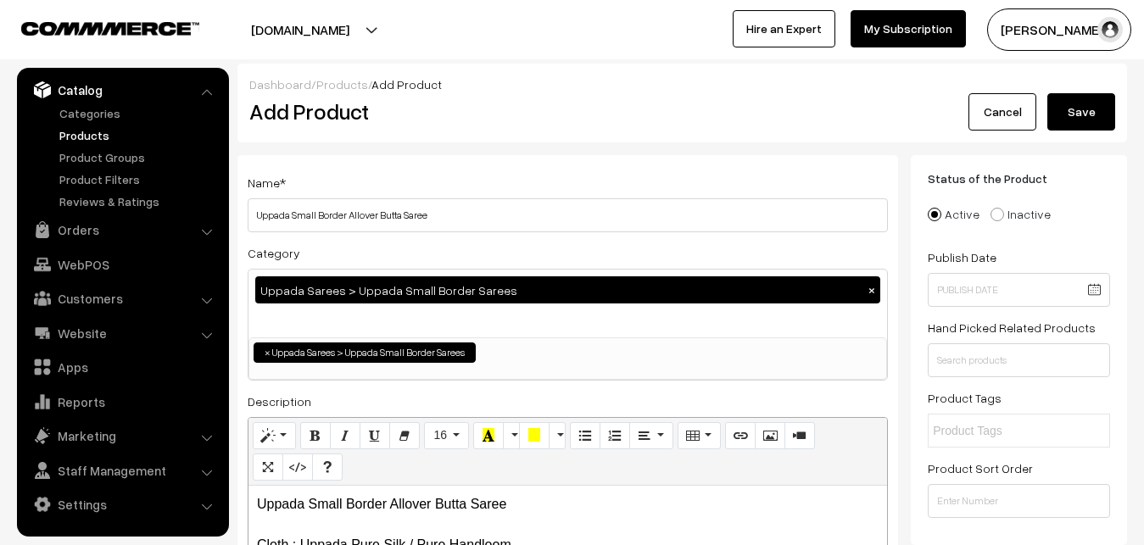
click at [1100, 102] on button "Save" at bounding box center [1081, 111] width 68 height 37
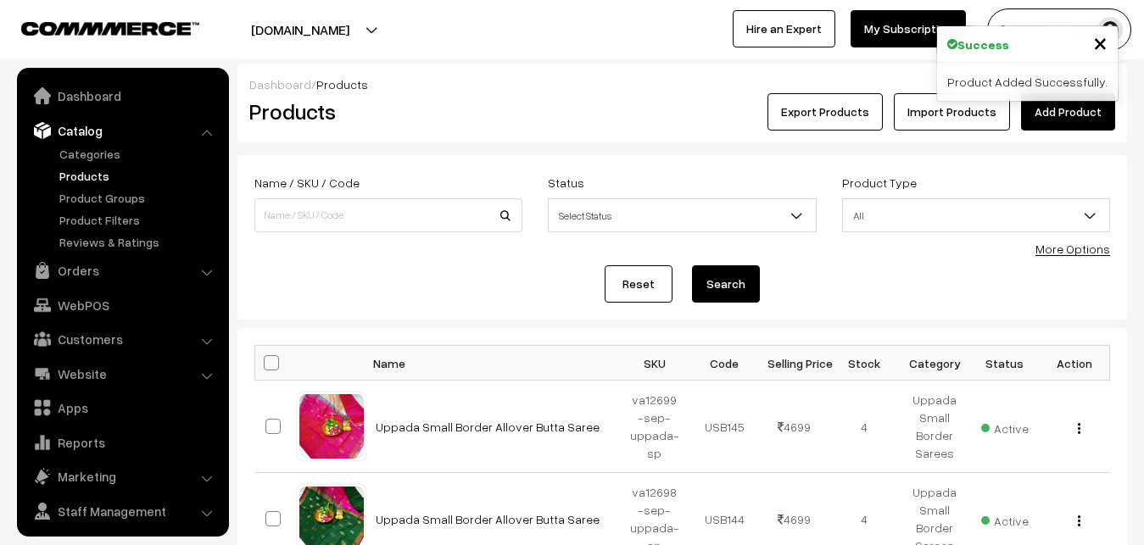
scroll to position [41, 0]
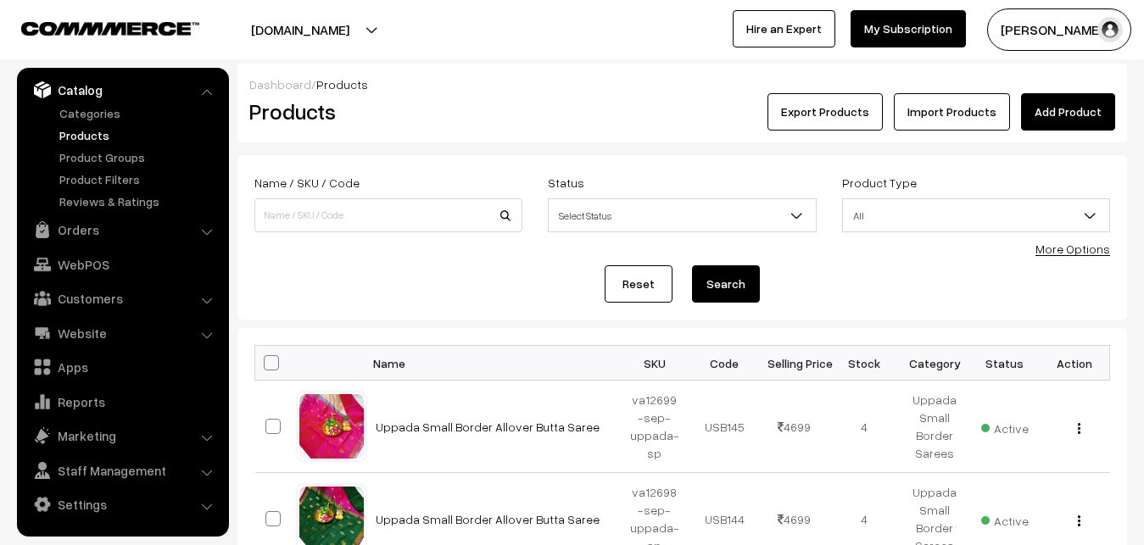
click at [482, 119] on h2 "Products" at bounding box center [384, 111] width 271 height 26
click at [1042, 114] on link "Add Product" at bounding box center [1068, 111] width 94 height 37
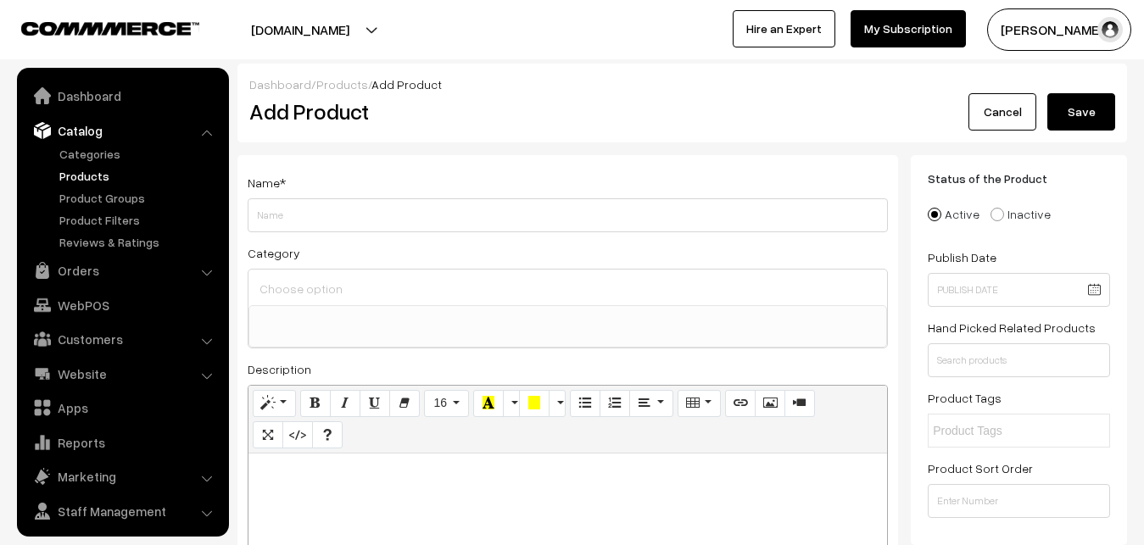
select select
click at [287, 468] on p at bounding box center [567, 472] width 621 height 20
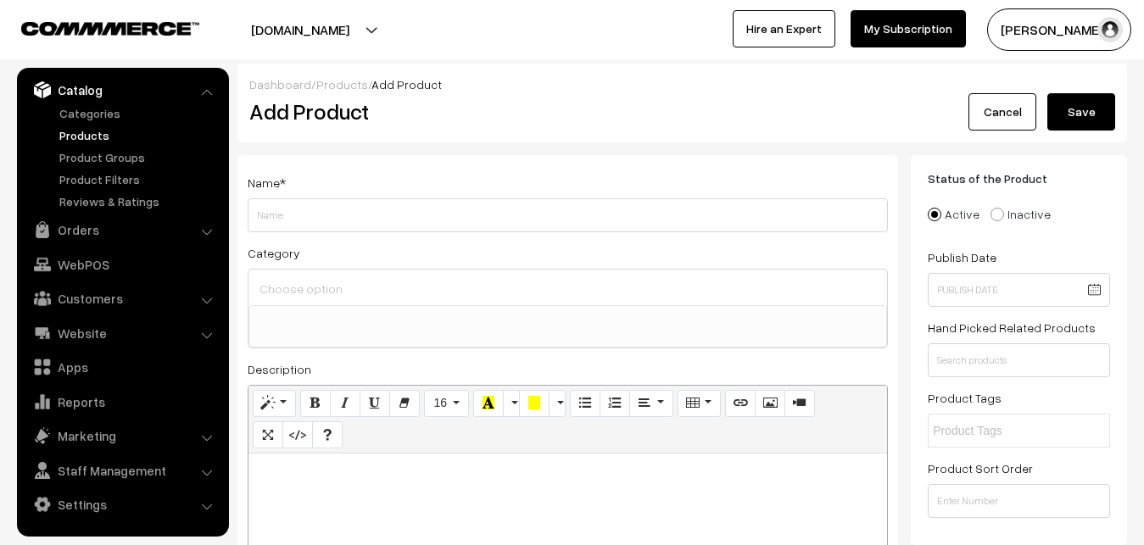
paste div
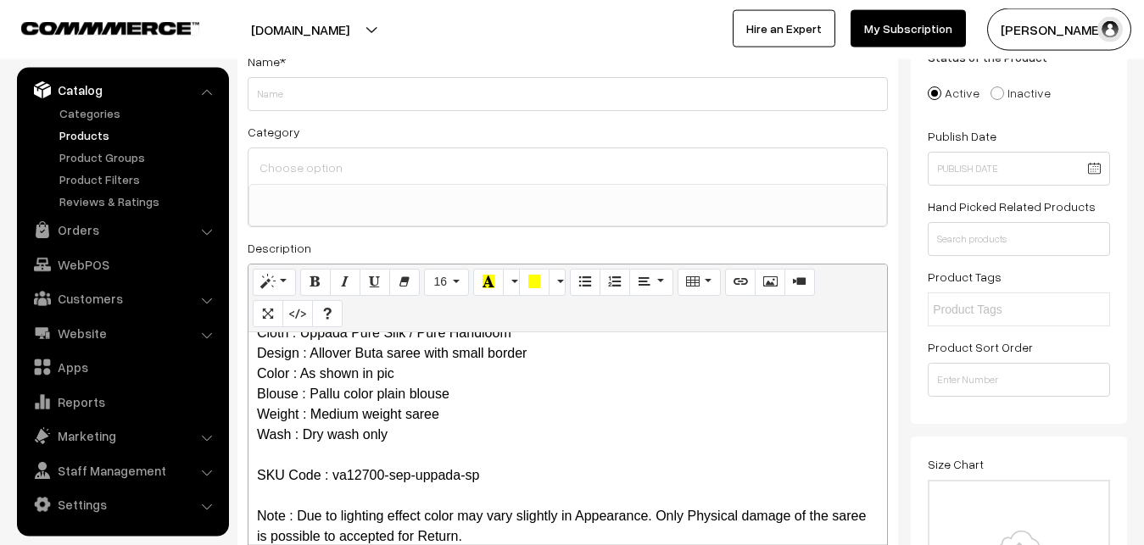
scroll to position [0, 0]
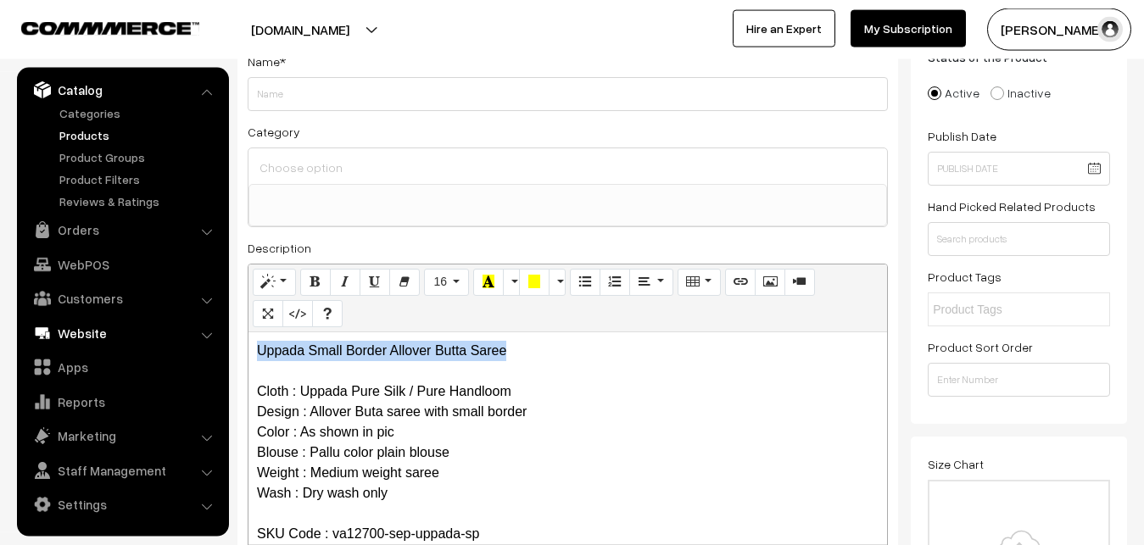
drag, startPoint x: 536, startPoint y: 351, endPoint x: 152, endPoint y: 329, distance: 384.7
click at [248, 332] on div "Uppada Small Border Allover Butta Saree Cloth : Uppada Pure Silk / Pure Handloo…" at bounding box center [567, 438] width 638 height 212
copy p "Uppada Small Border Allover Butta Saree"
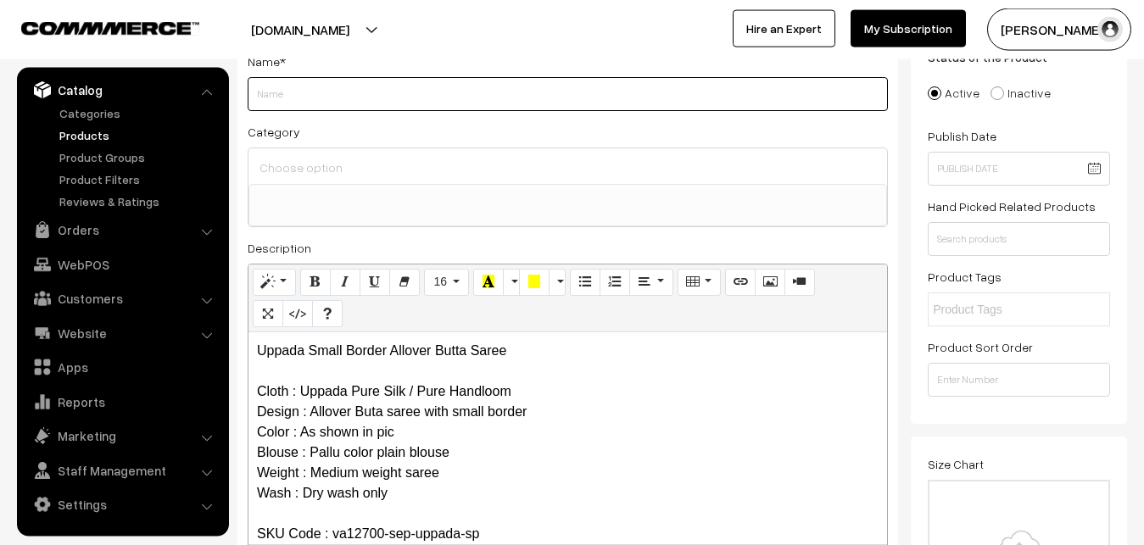
click at [292, 94] on input "Weight" at bounding box center [568, 94] width 640 height 34
paste input "Uppada Small Border Allover Butta Saree"
type input "Uppada Small Border Allover Butta Saree"
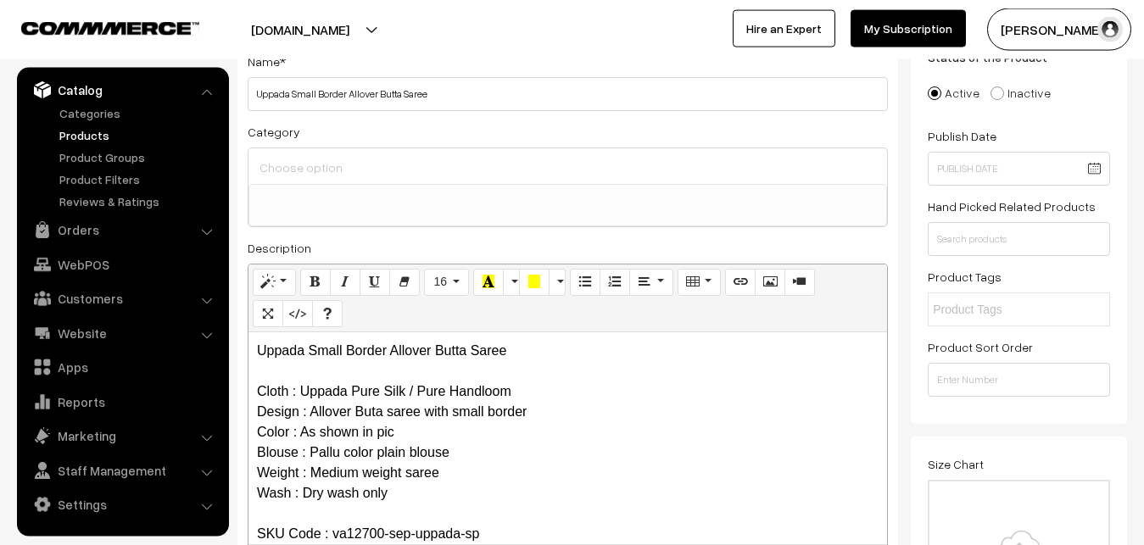
click at [305, 180] on div at bounding box center [567, 166] width 638 height 36
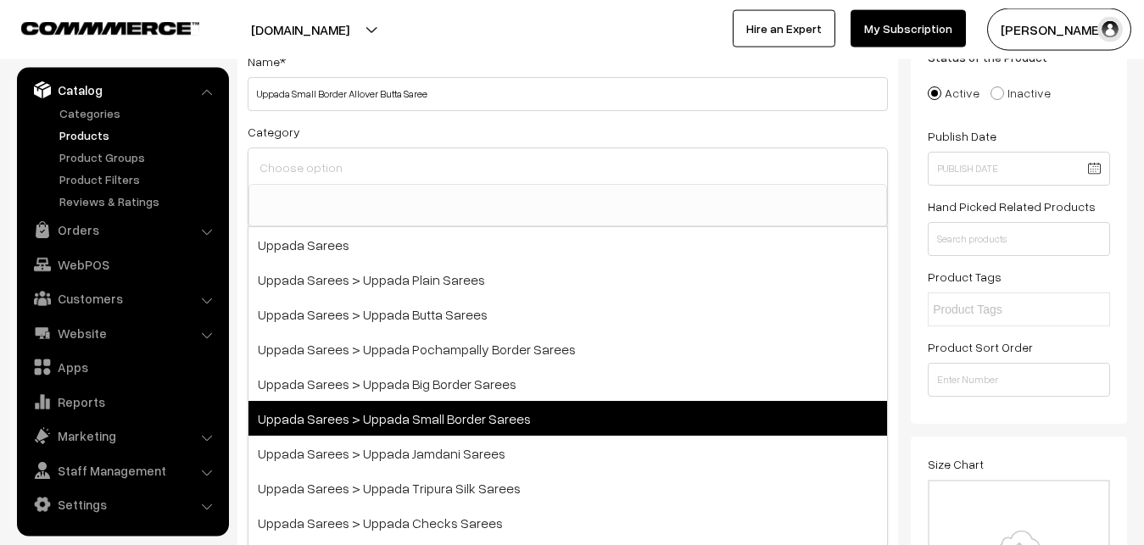
click at [447, 419] on span "Uppada Sarees > Uppada Small Border Sarees" at bounding box center [567, 418] width 638 height 35
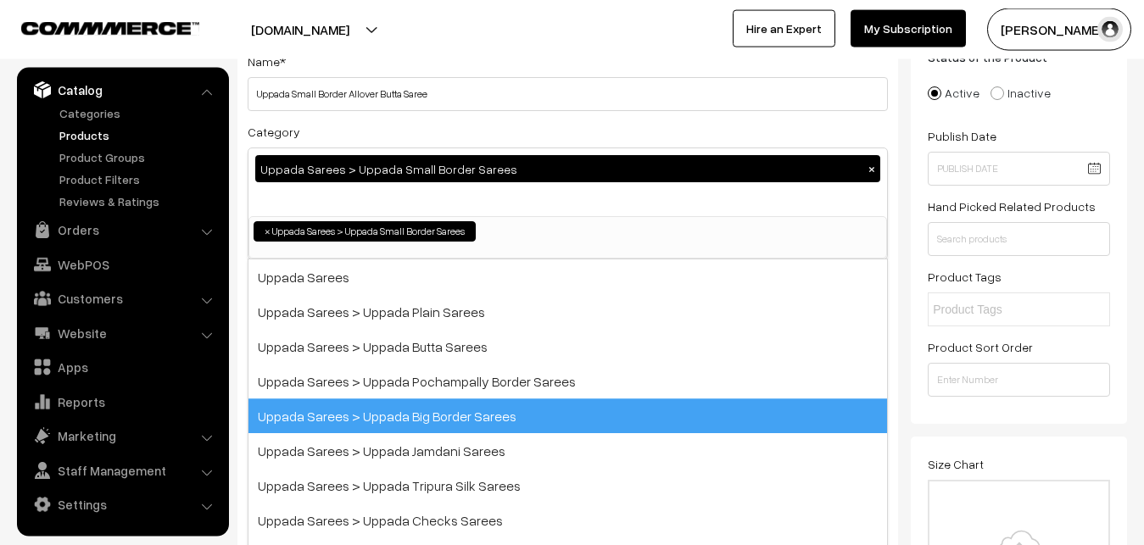
select select "68"
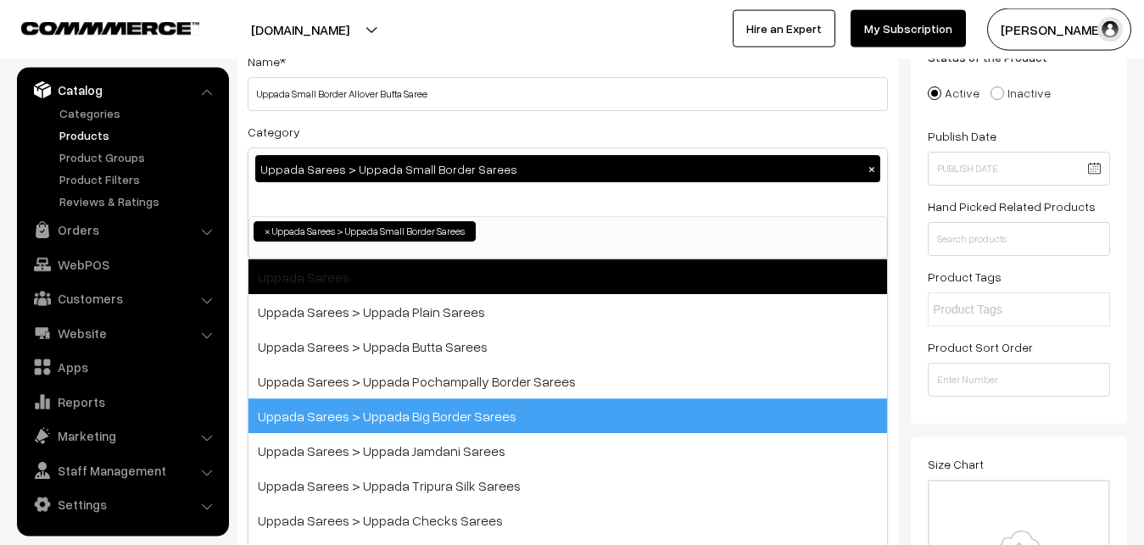
scroll to position [36, 0]
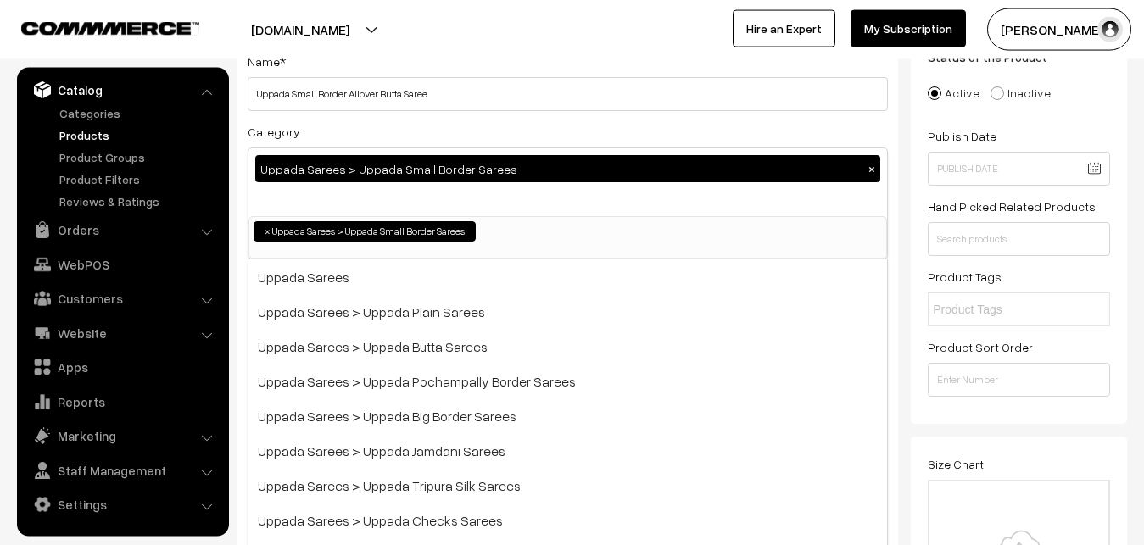
click at [464, 134] on div "Category Uppada Sarees > Uppada Small Border Sarees × Uppada Sarees Uppada Sare…" at bounding box center [568, 190] width 640 height 138
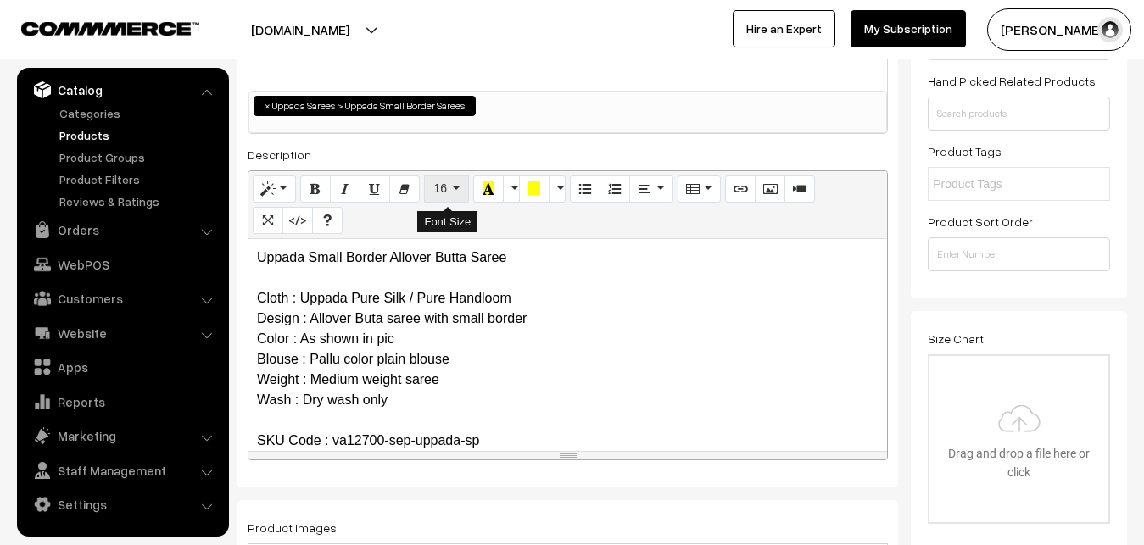
scroll to position [381, 0]
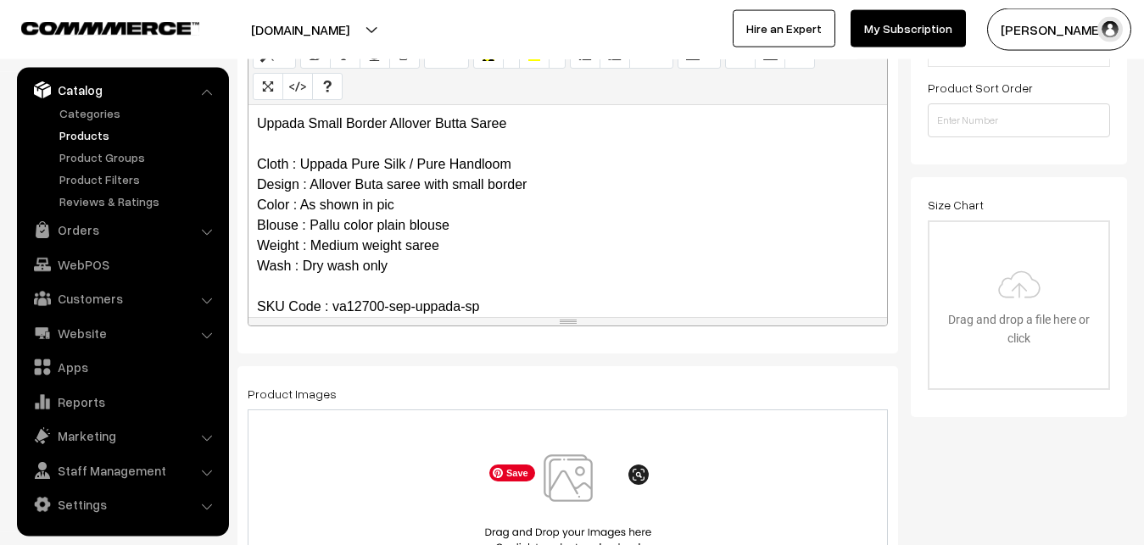
click at [569, 477] on img at bounding box center [568, 503] width 175 height 99
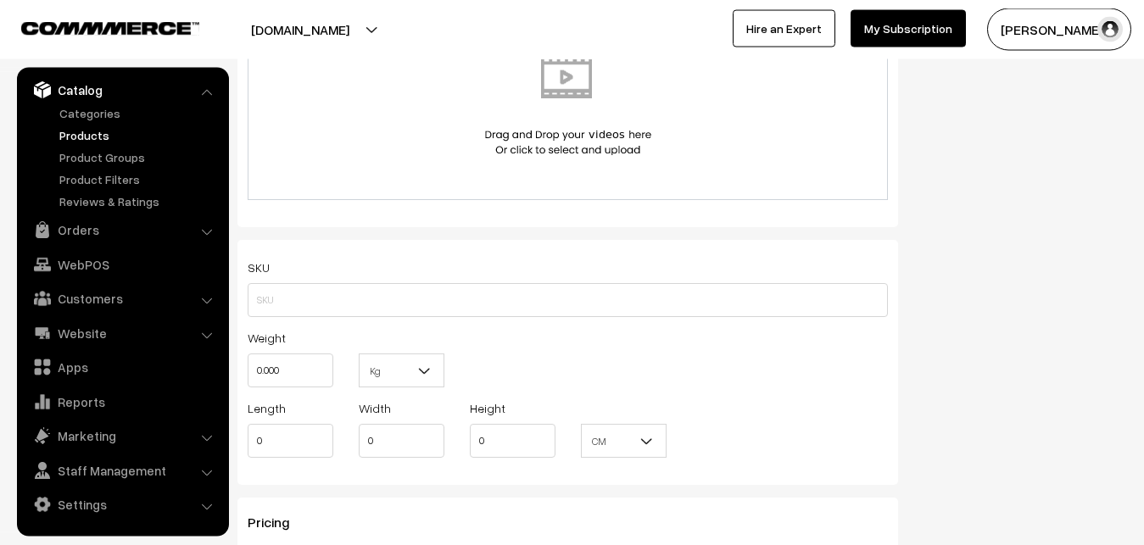
scroll to position [1073, 0]
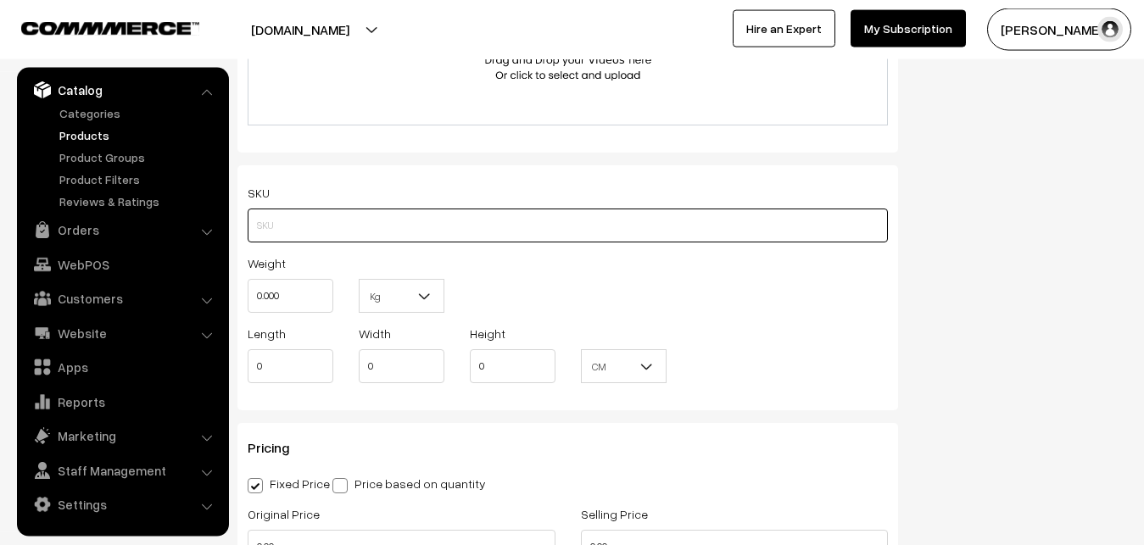
click at [262, 227] on input "text" at bounding box center [568, 226] width 640 height 34
paste input "va12700-sep-uppada-sp"
type input "va12700-sep-uppada-sp"
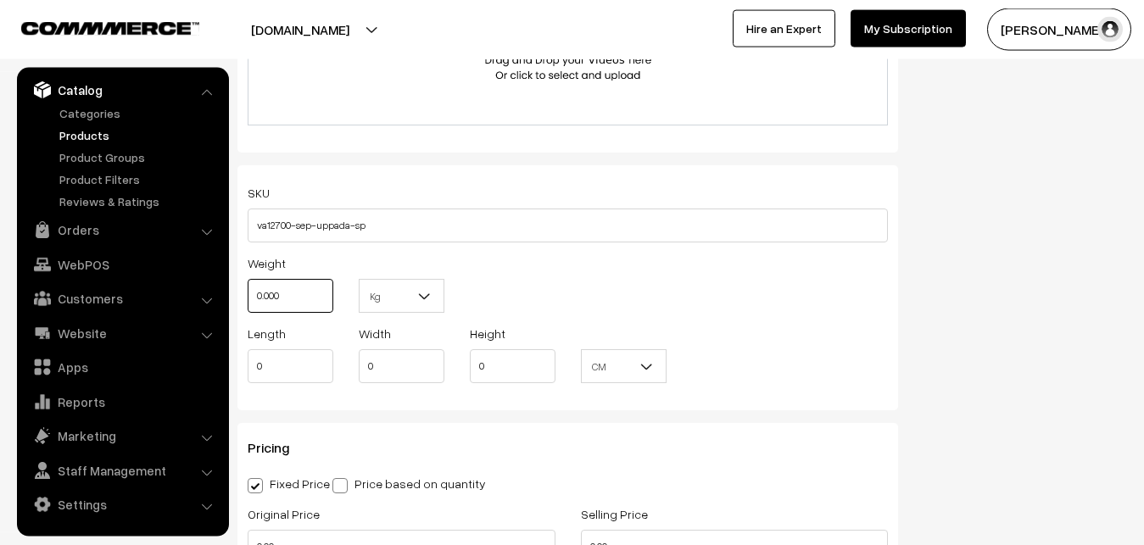
drag, startPoint x: 288, startPoint y: 305, endPoint x: 232, endPoint y: 303, distance: 56.0
click at [248, 303] on input "0.000" at bounding box center [291, 296] width 86 height 34
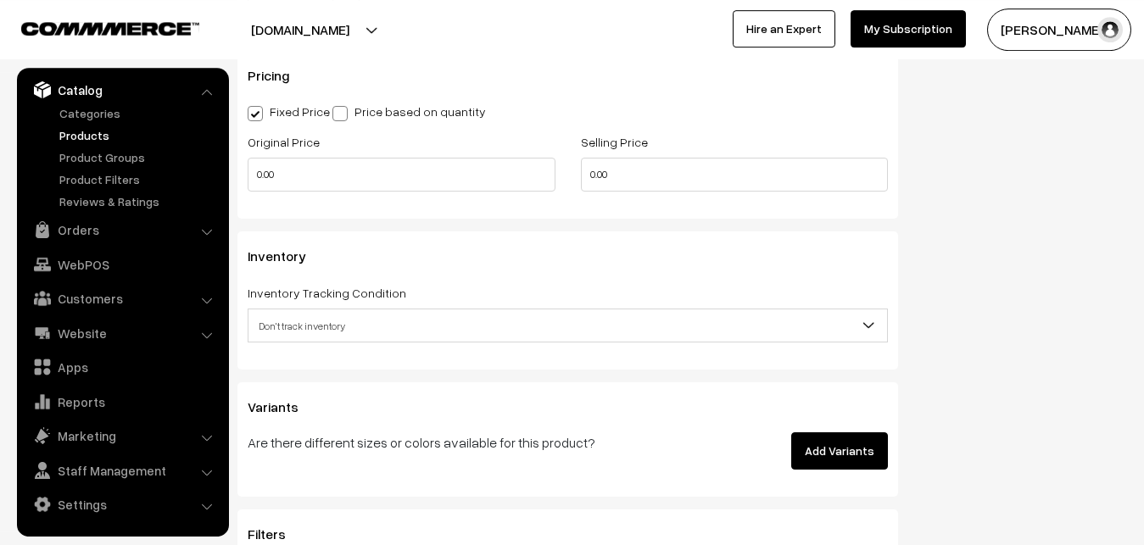
scroll to position [1505, 0]
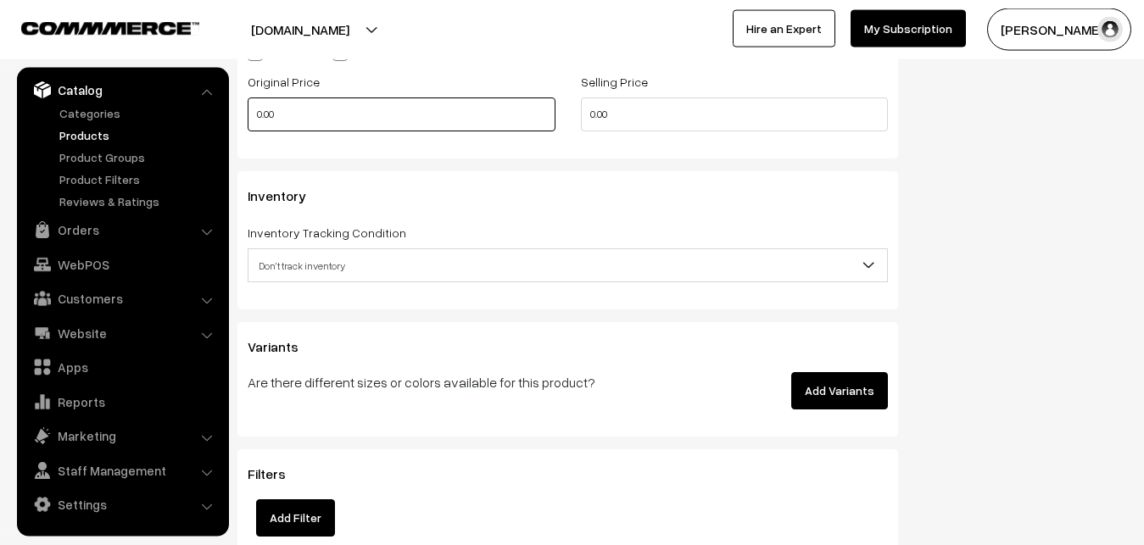
type input "0.80"
drag, startPoint x: 303, startPoint y: 125, endPoint x: 202, endPoint y: 125, distance: 100.9
click at [248, 125] on input "0.00" at bounding box center [402, 115] width 308 height 34
type input "3700"
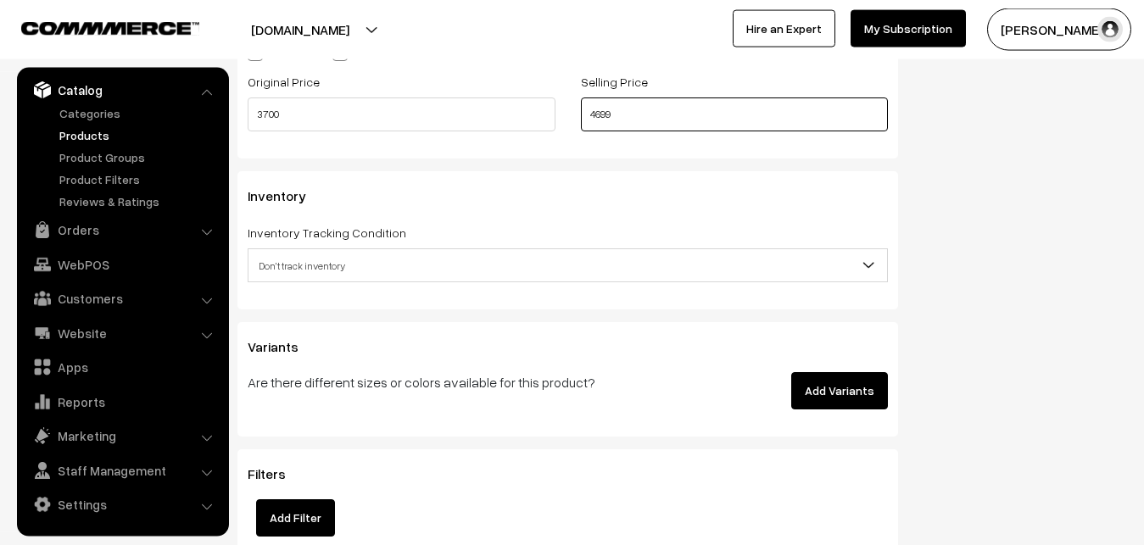
type input "4699"
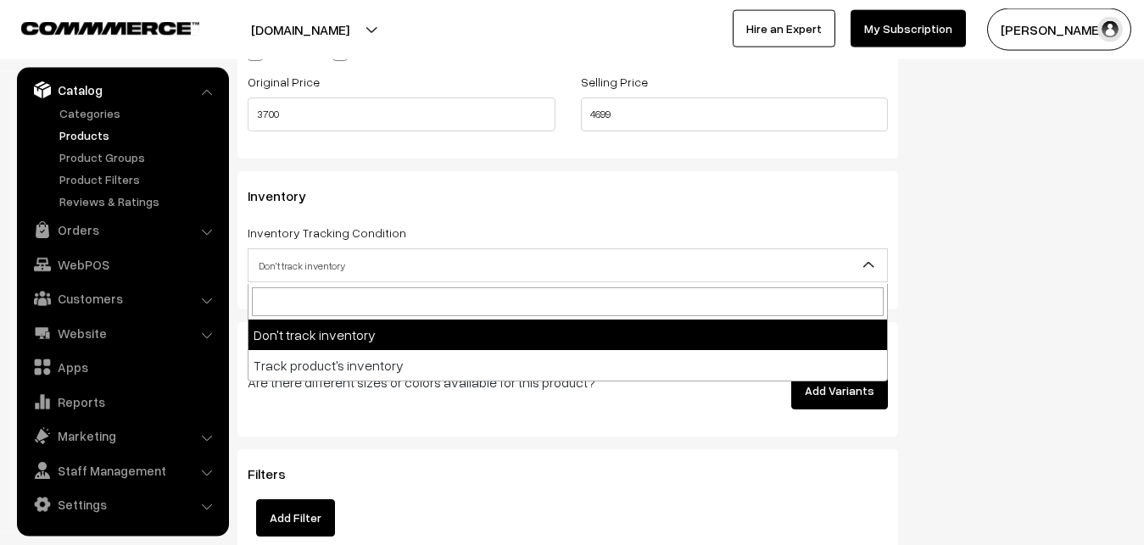
click at [343, 264] on span "Don't track inventory" at bounding box center [567, 266] width 638 height 30
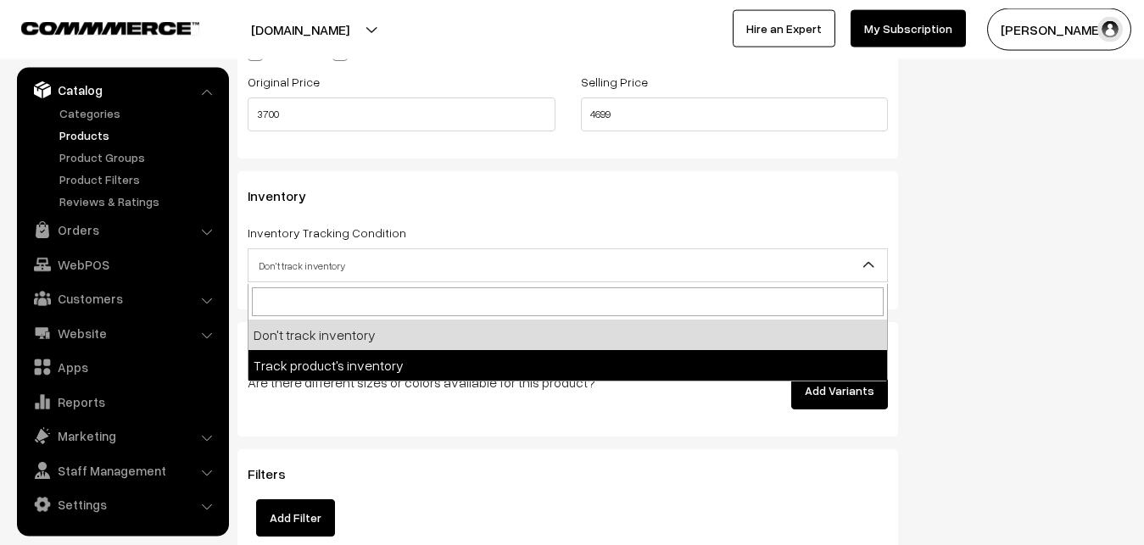
select select "2"
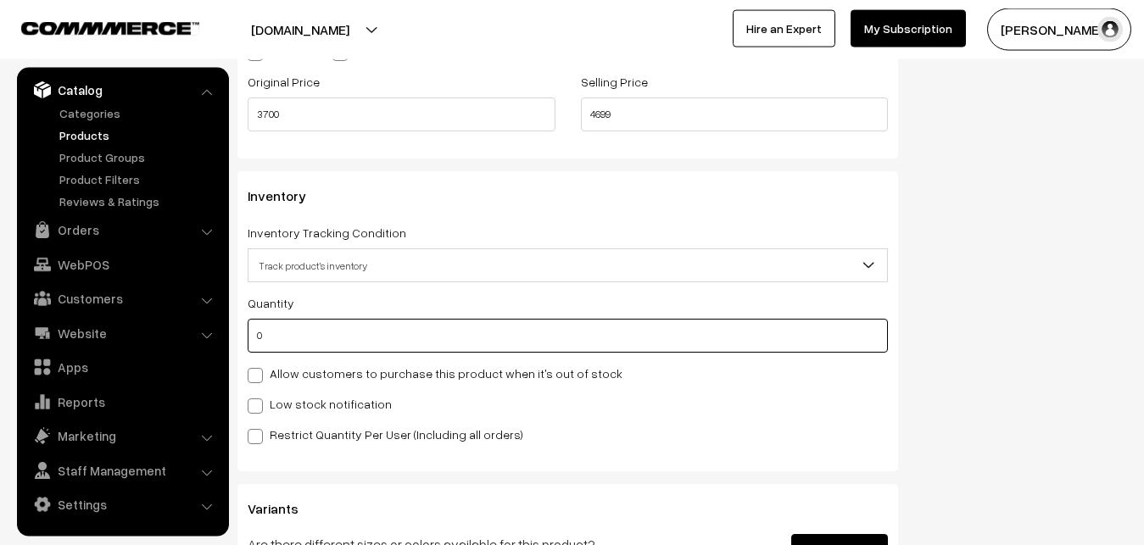
click at [318, 326] on input "0" at bounding box center [568, 336] width 640 height 34
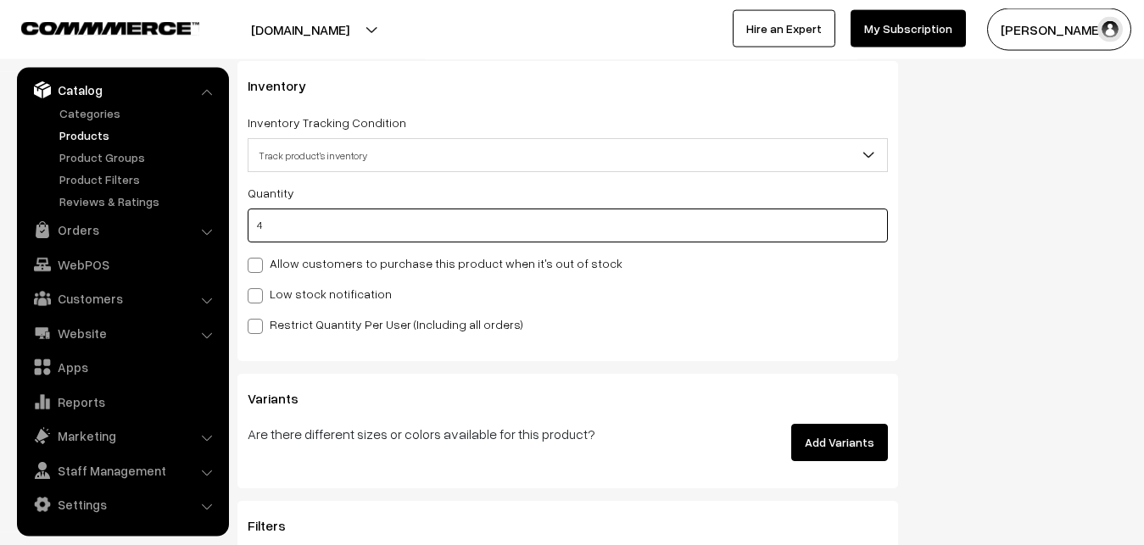
scroll to position [1678, 0]
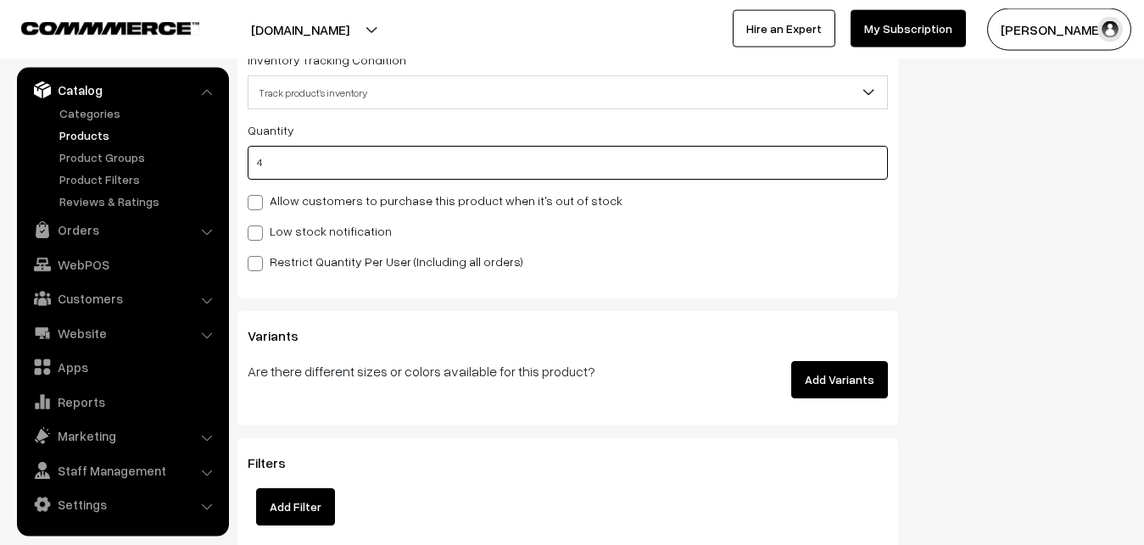
type input "4"
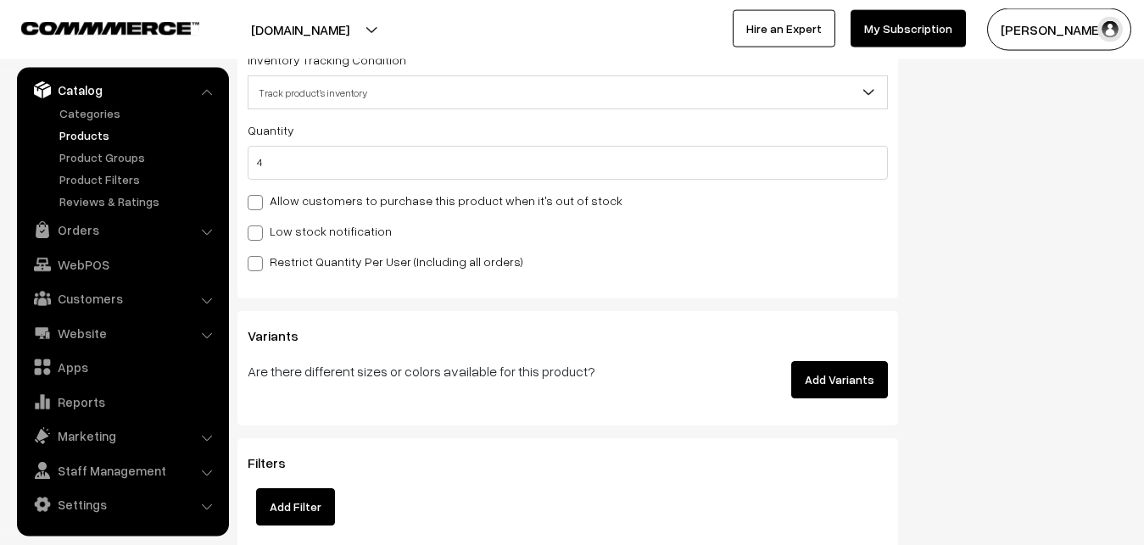
click at [269, 234] on label "Low stock notification" at bounding box center [320, 231] width 144 height 18
click at [259, 234] on input "Low stock notification" at bounding box center [253, 230] width 11 height 11
checkbox input "true"
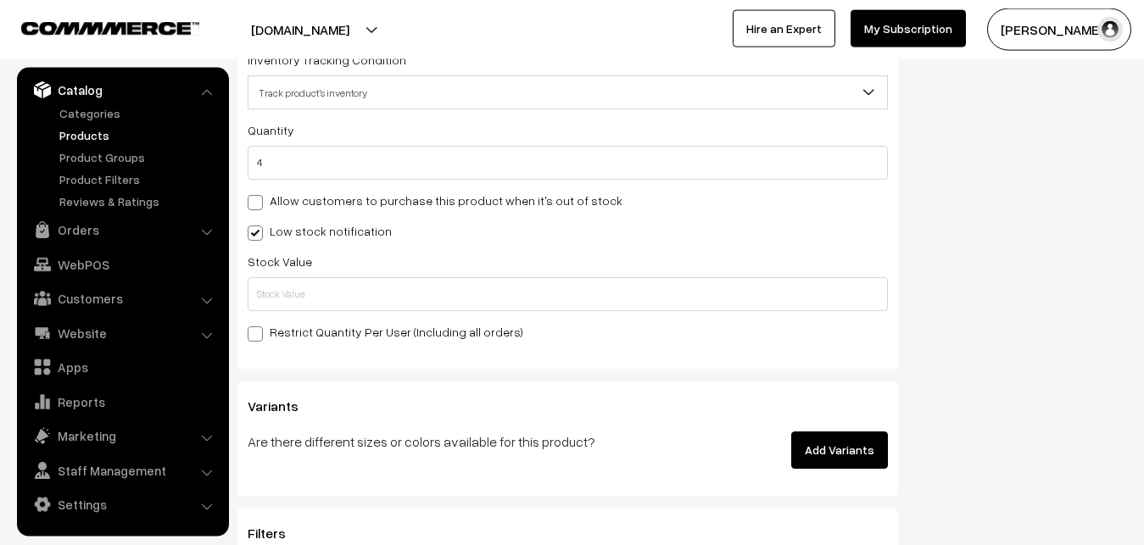
click at [258, 273] on div "Stock Value" at bounding box center [568, 281] width 640 height 60
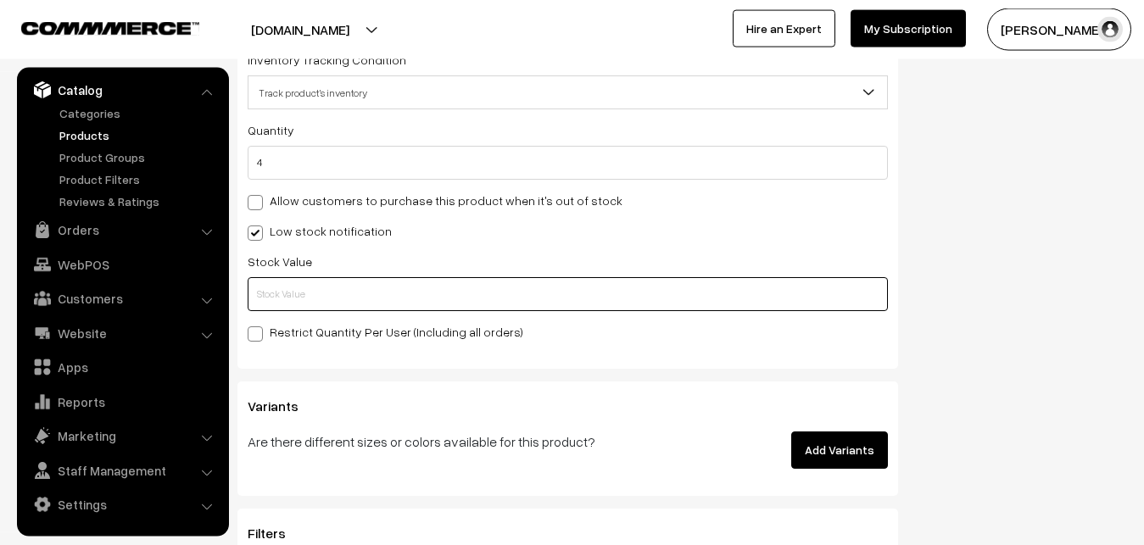
click at [258, 284] on input "text" at bounding box center [568, 294] width 640 height 34
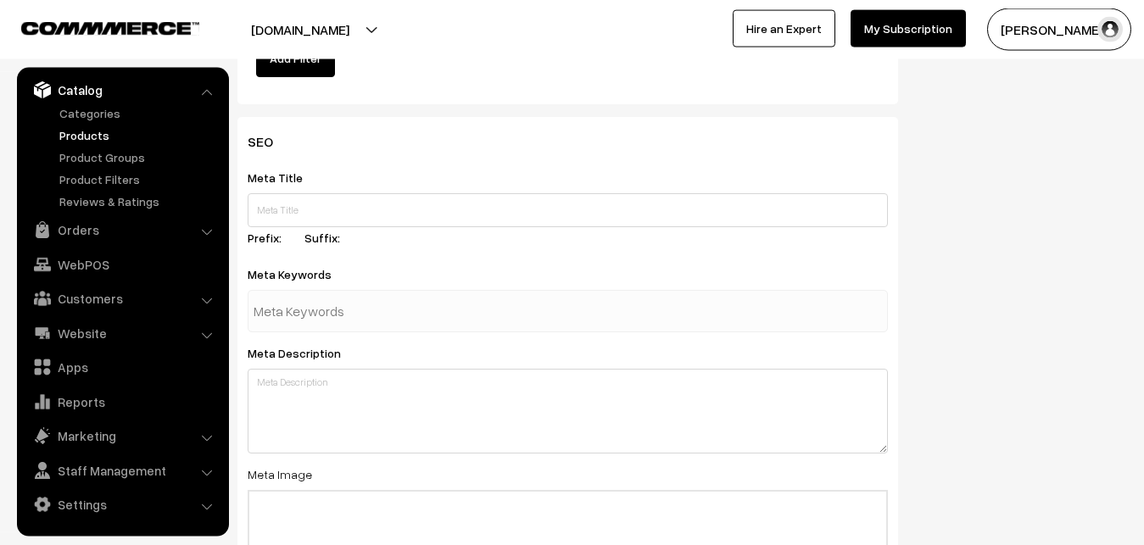
scroll to position [2524, 0]
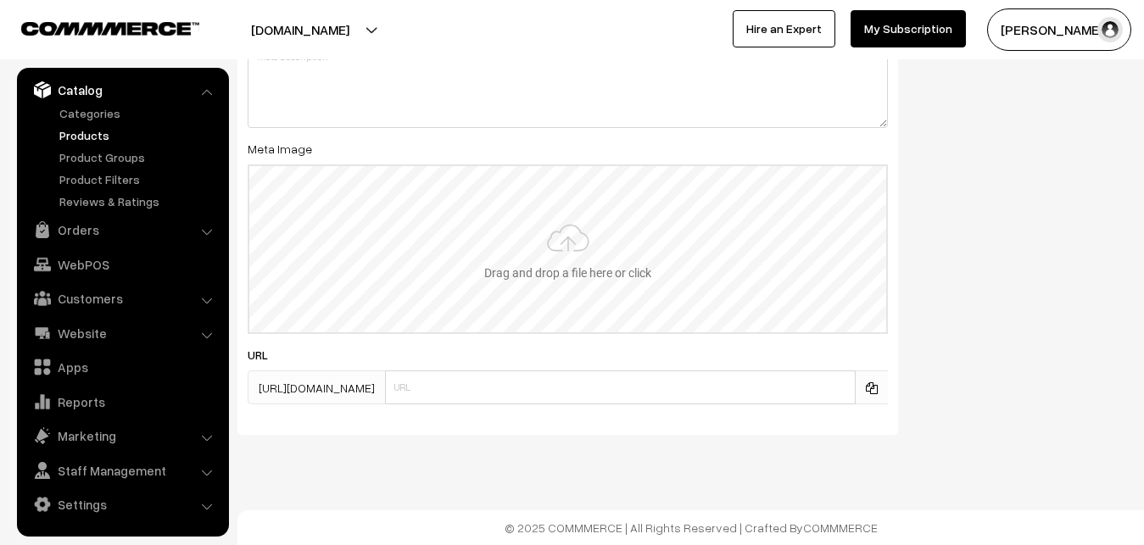
type input "2"
click at [588, 236] on input "file" at bounding box center [567, 249] width 637 height 166
type input "C:\fakepath\uppada-saree-va12700-sep.jpeg"
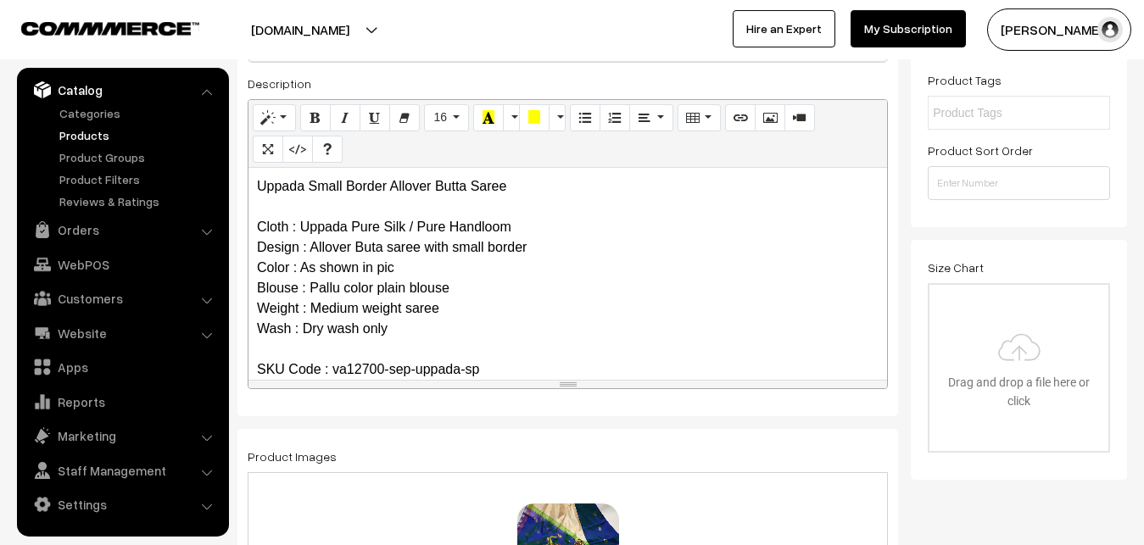
scroll to position [0, 0]
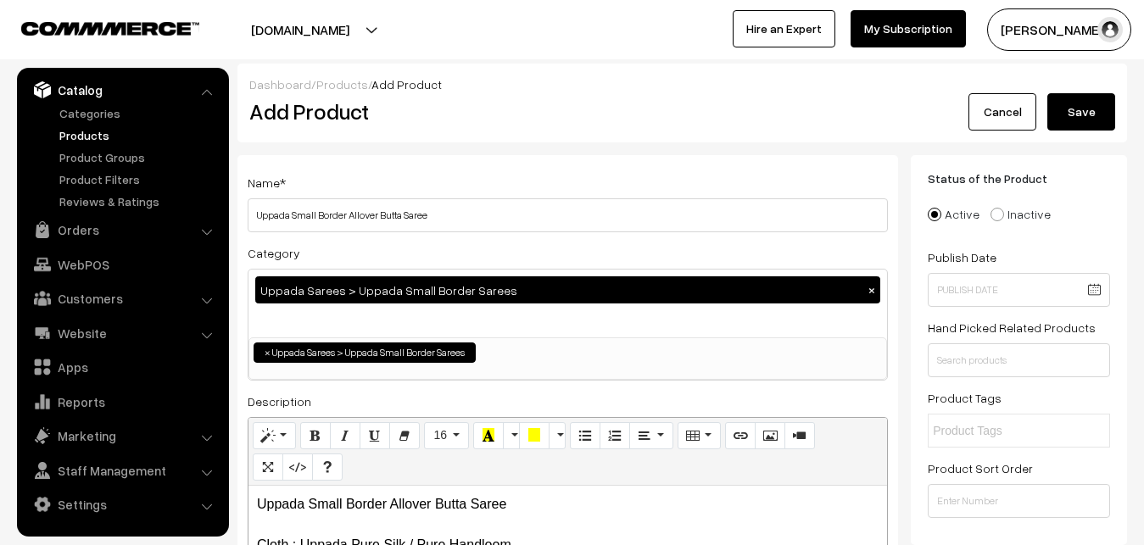
click at [1079, 102] on button "Save" at bounding box center [1081, 111] width 68 height 37
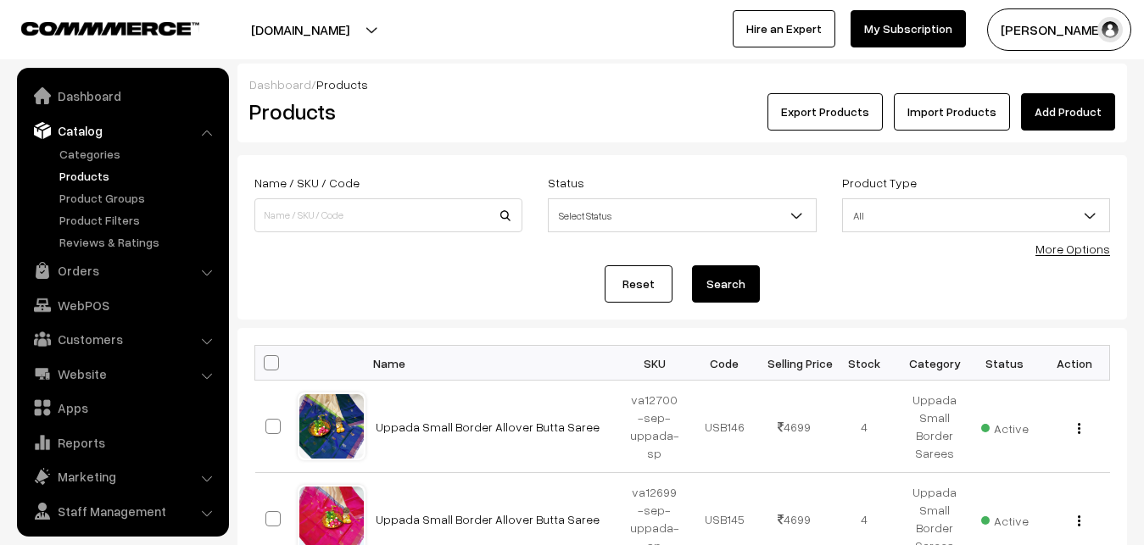
scroll to position [41, 0]
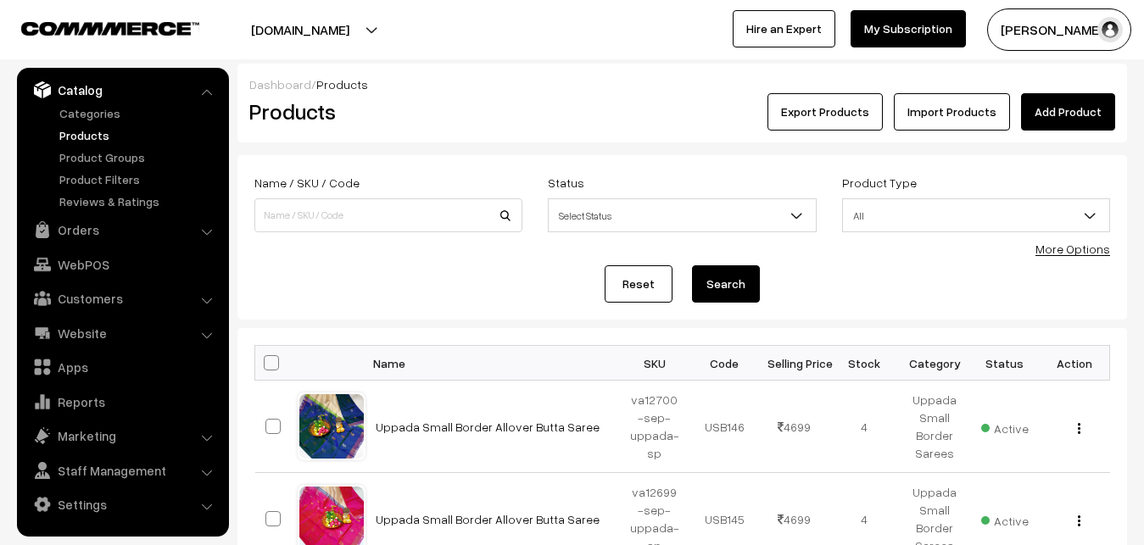
click at [467, 275] on div "Reset Search" at bounding box center [682, 283] width 856 height 37
click at [1077, 112] on link "Add Product" at bounding box center [1068, 111] width 94 height 37
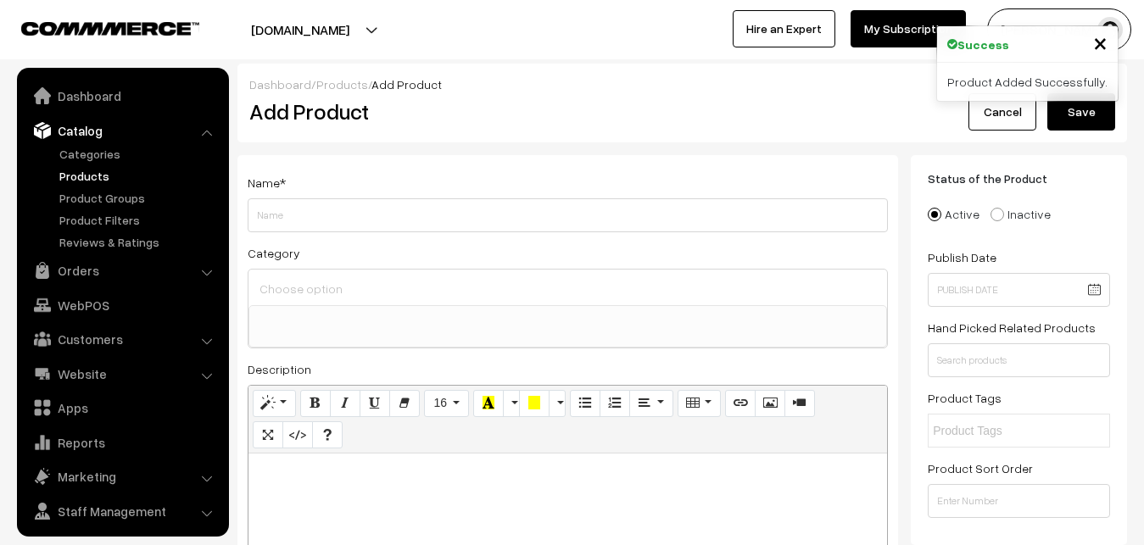
select select
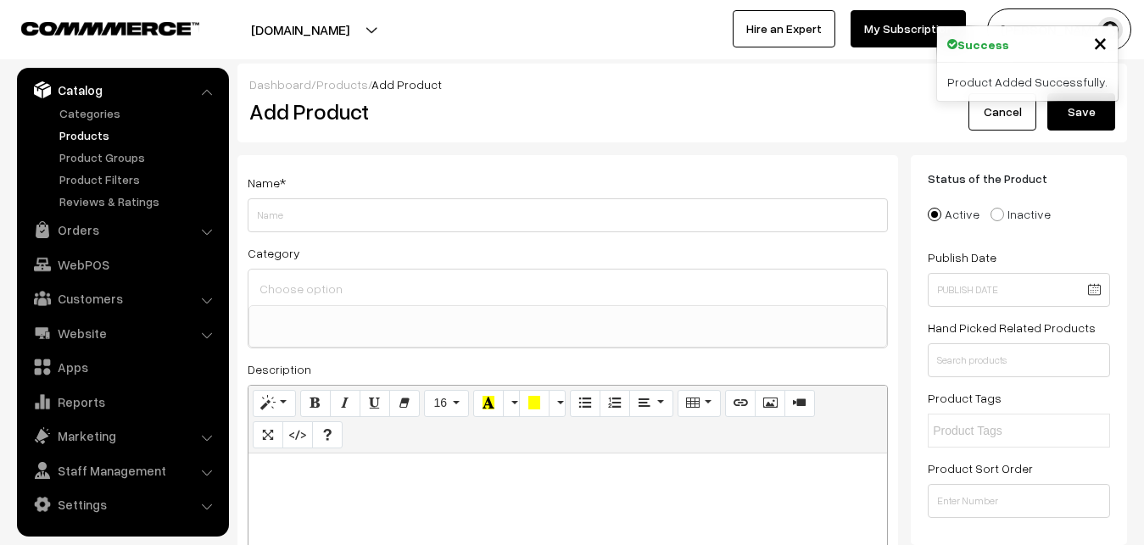
paste div
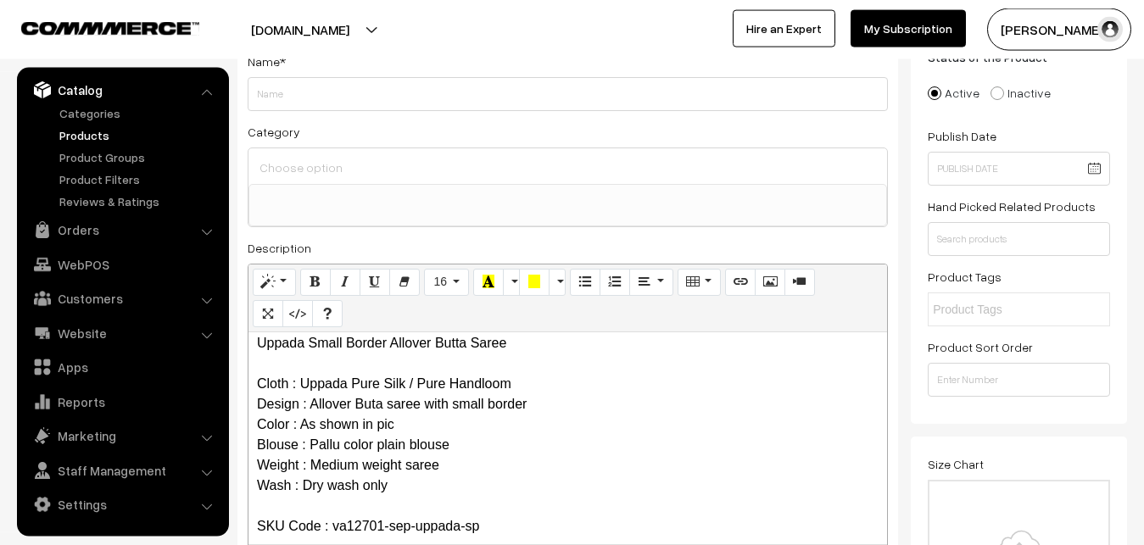
scroll to position [0, 0]
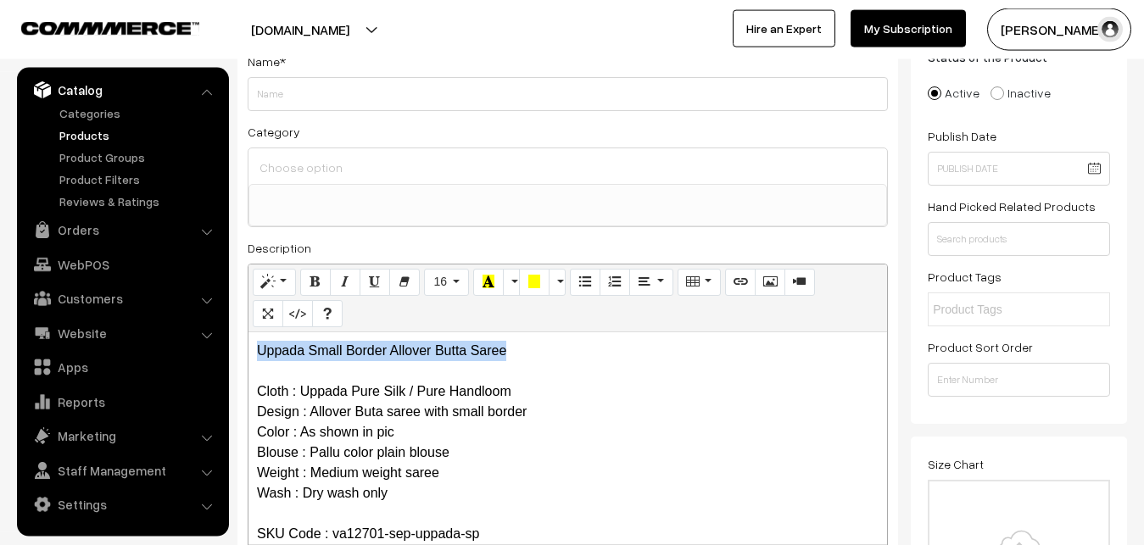
drag, startPoint x: 522, startPoint y: 348, endPoint x: 191, endPoint y: 347, distance: 331.5
click at [248, 347] on div "Uppada Small Border Allover Butta Saree Cloth : Uppada Pure Silk / Pure Handloo…" at bounding box center [567, 438] width 638 height 212
copy p "Uppada Small Border Allover Butta Saree"
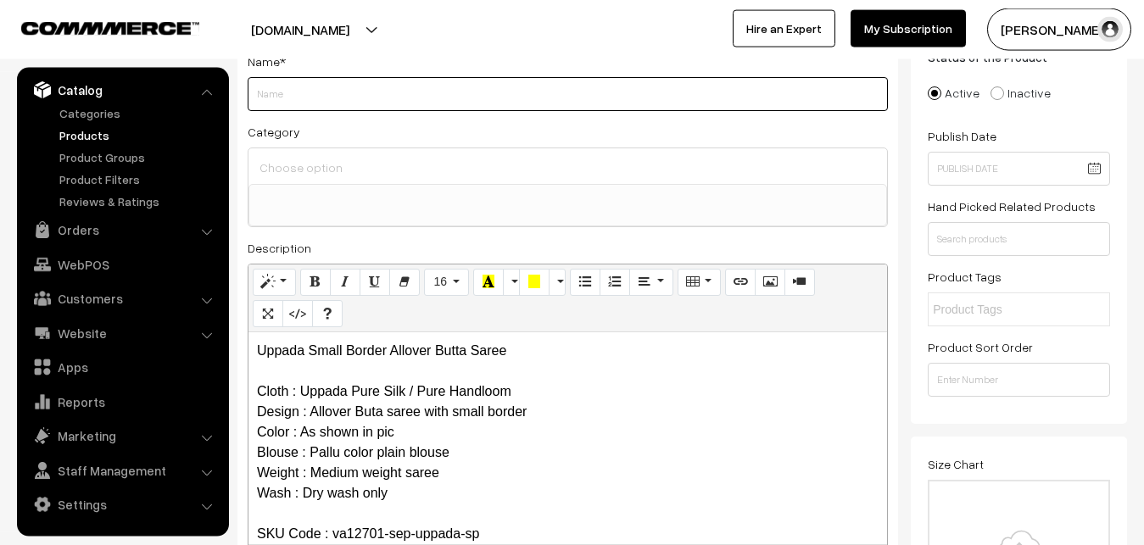
paste input "Uppada Small Border Allover Butta Saree"
type input "Uppada Small Border Allover Butta Saree"
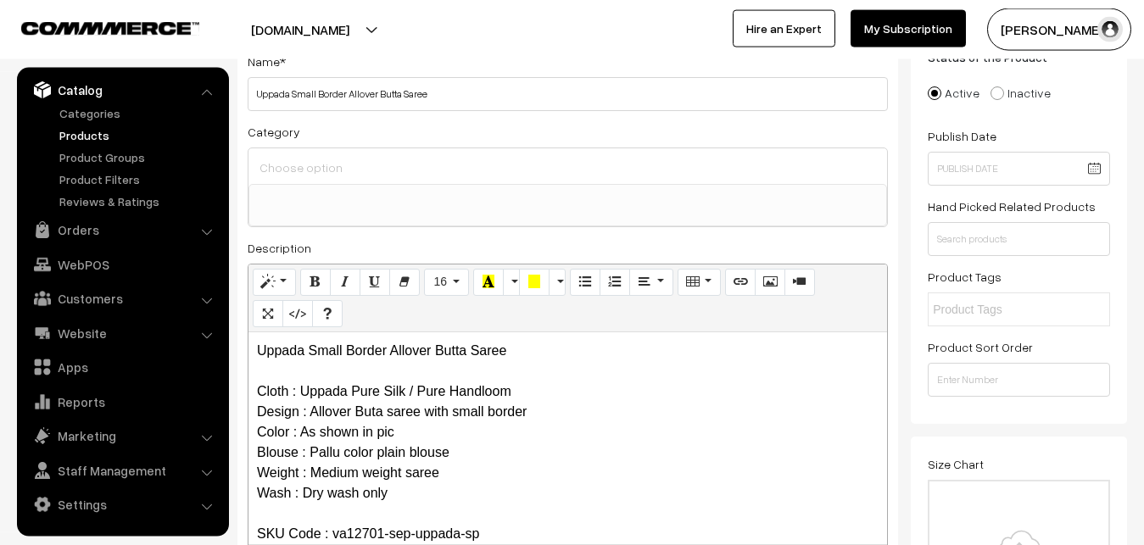
click at [321, 164] on input at bounding box center [567, 167] width 625 height 25
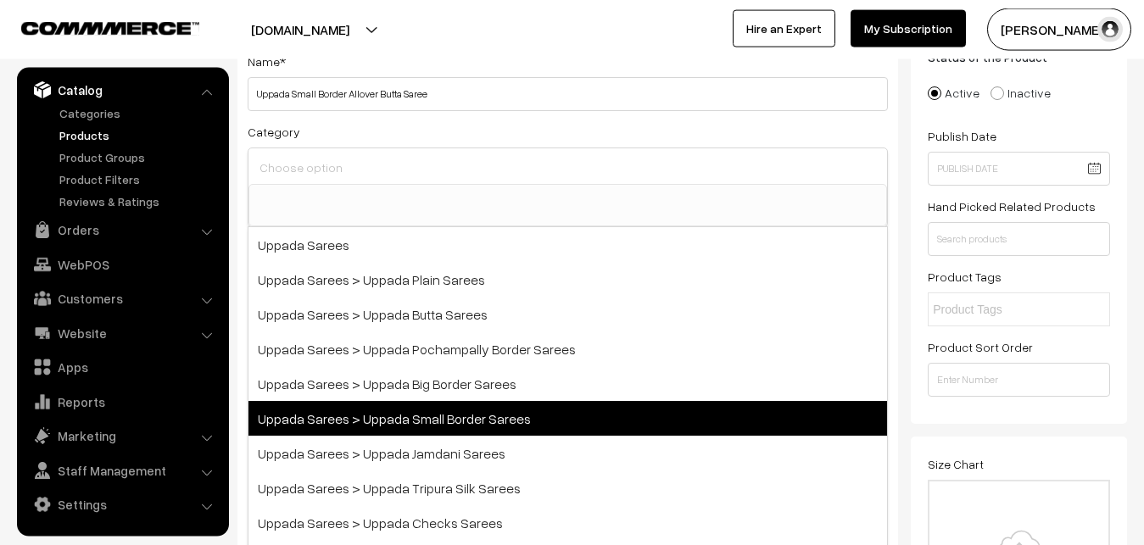
click at [414, 427] on span "Uppada Sarees > Uppada Small Border Sarees" at bounding box center [567, 418] width 638 height 35
select select "68"
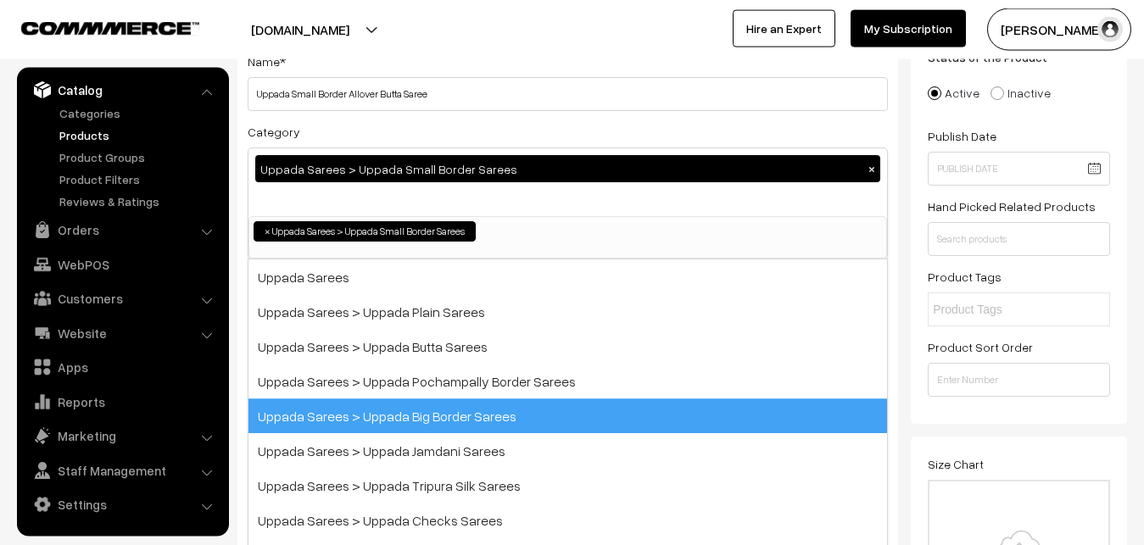
scroll to position [36, 0]
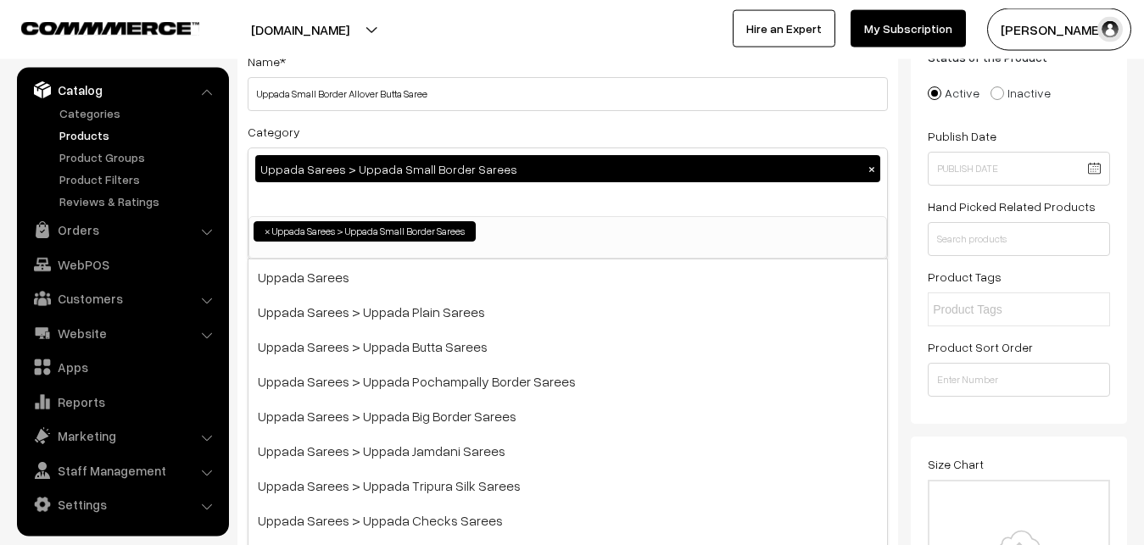
click at [449, 126] on div "Category Uppada Sarees > Uppada Small Border Sarees × Uppada Sarees Uppada Sare…" at bounding box center [568, 190] width 640 height 138
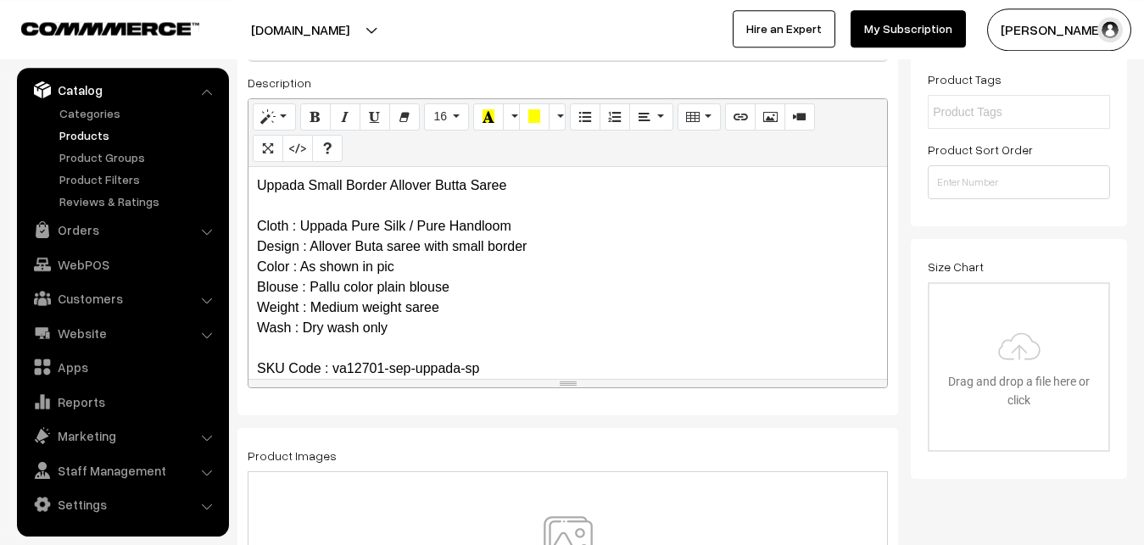
scroll to position [467, 0]
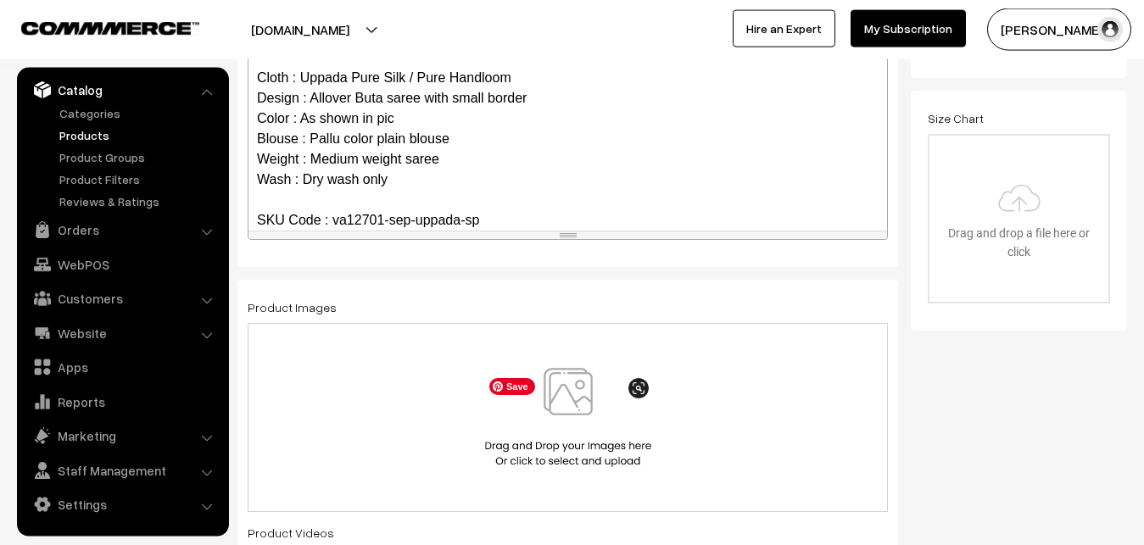
click at [575, 402] on img at bounding box center [568, 417] width 175 height 99
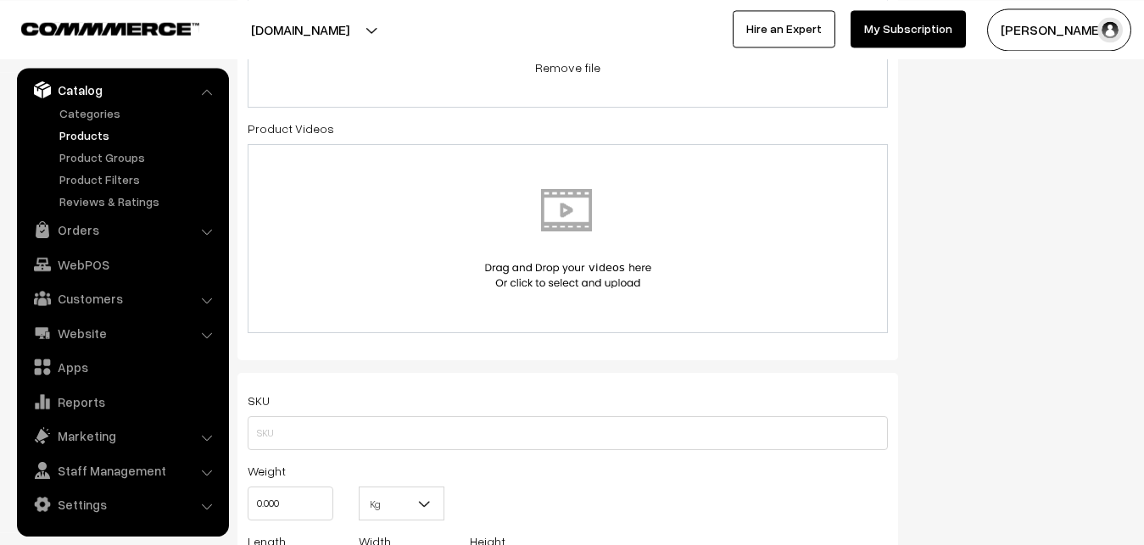
scroll to position [900, 0]
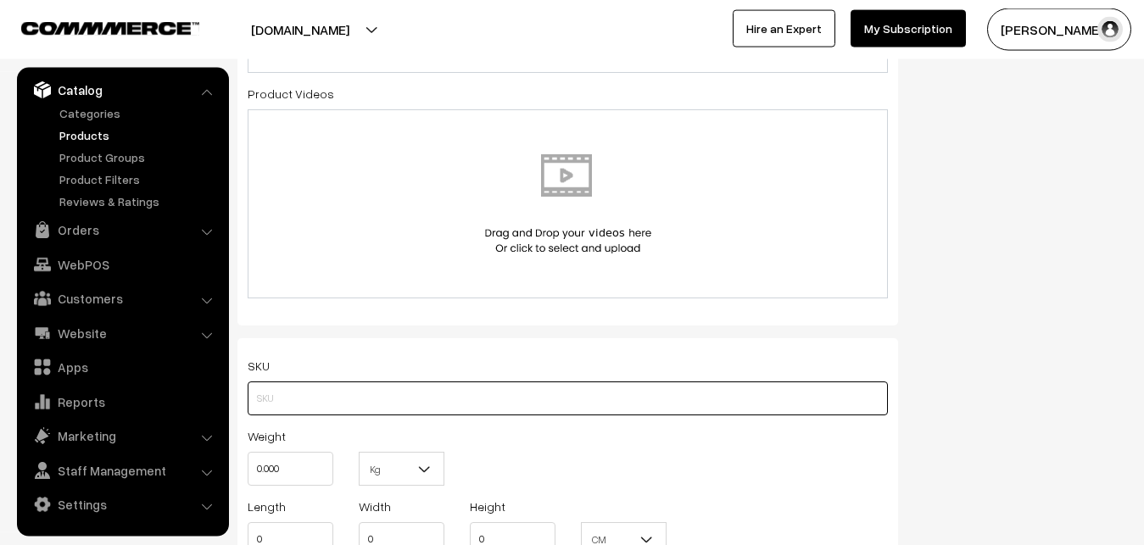
paste input "va12701-sep-uppada-sp"
type input "va12701-sep-uppada-sp"
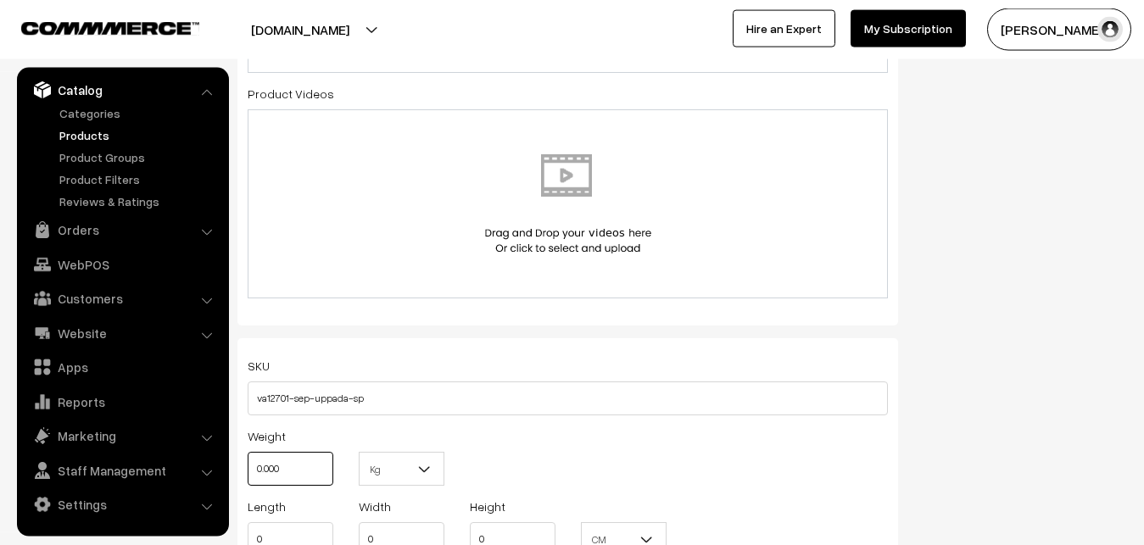
drag, startPoint x: 290, startPoint y: 463, endPoint x: 242, endPoint y: 464, distance: 47.5
click at [248, 464] on input "0.000" at bounding box center [291, 469] width 86 height 34
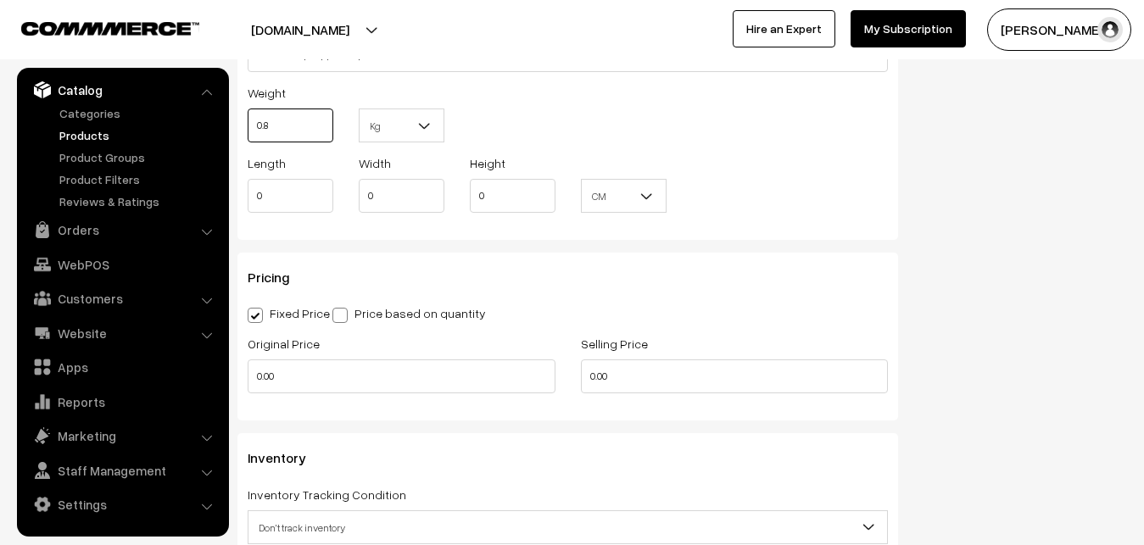
scroll to position [1246, 0]
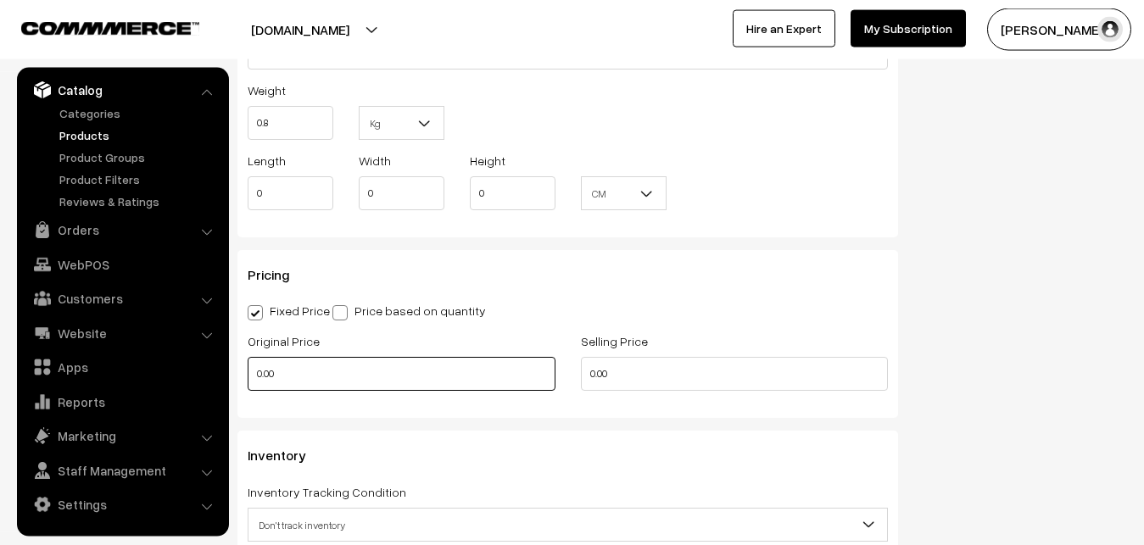
type input "0.80"
drag, startPoint x: 343, startPoint y: 377, endPoint x: 186, endPoint y: 377, distance: 157.7
click at [248, 377] on input "0.00" at bounding box center [402, 374] width 308 height 34
type input "3700"
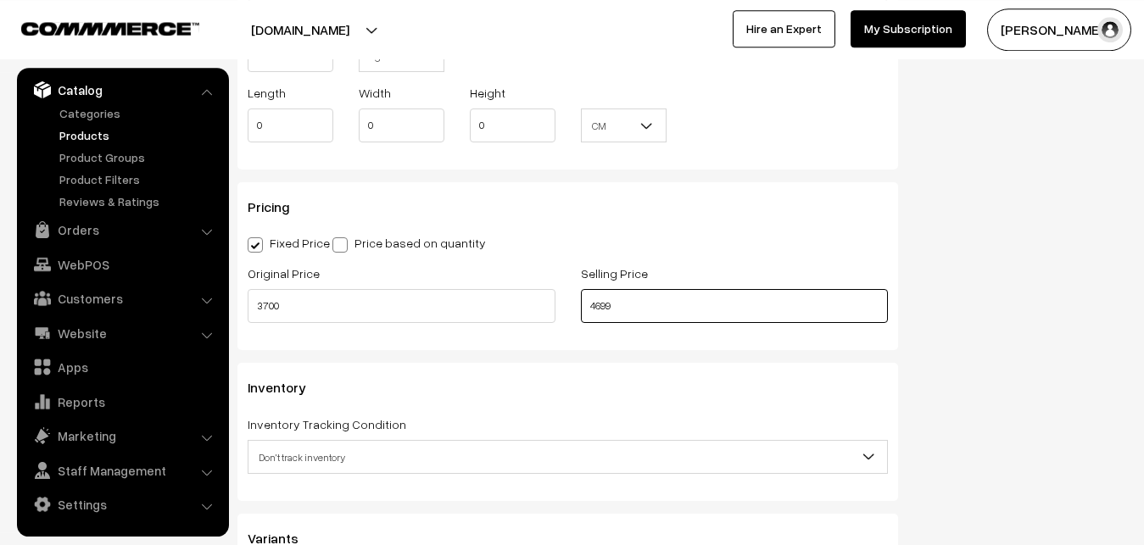
scroll to position [1332, 0]
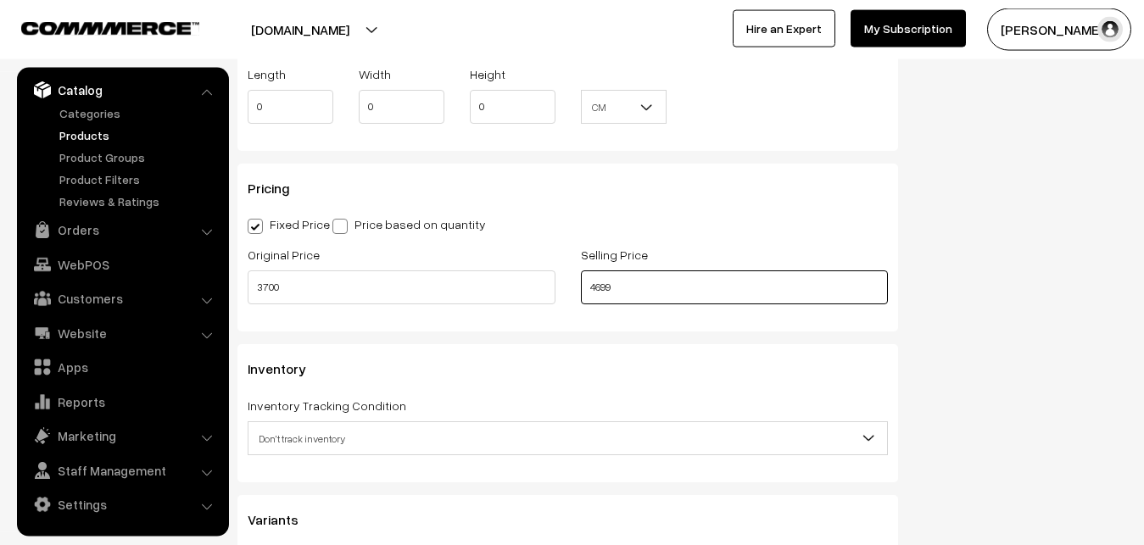
type input "4699"
click at [310, 432] on span "Don't track inventory" at bounding box center [567, 439] width 638 height 30
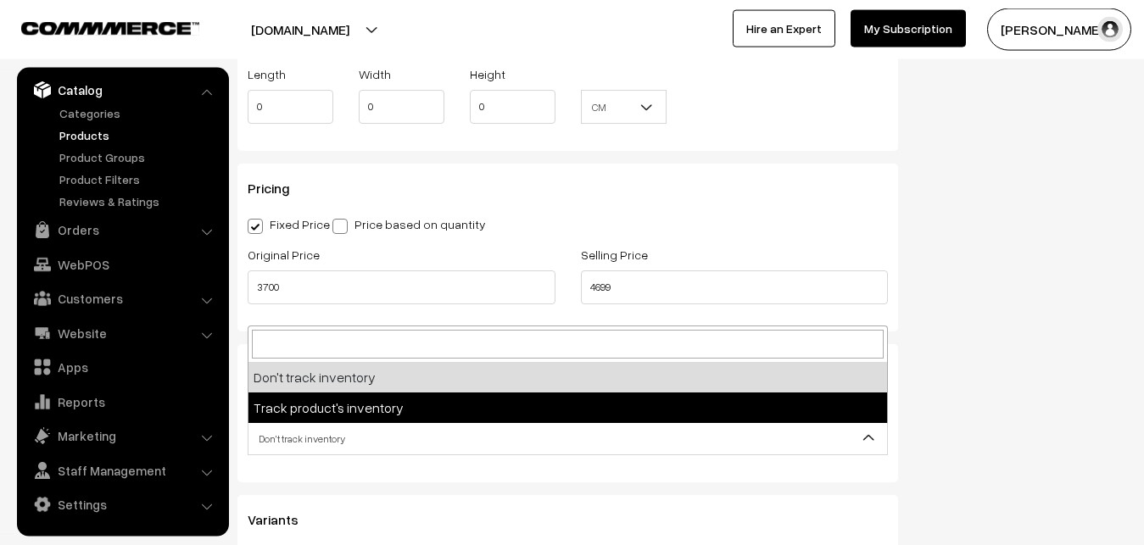
select select "2"
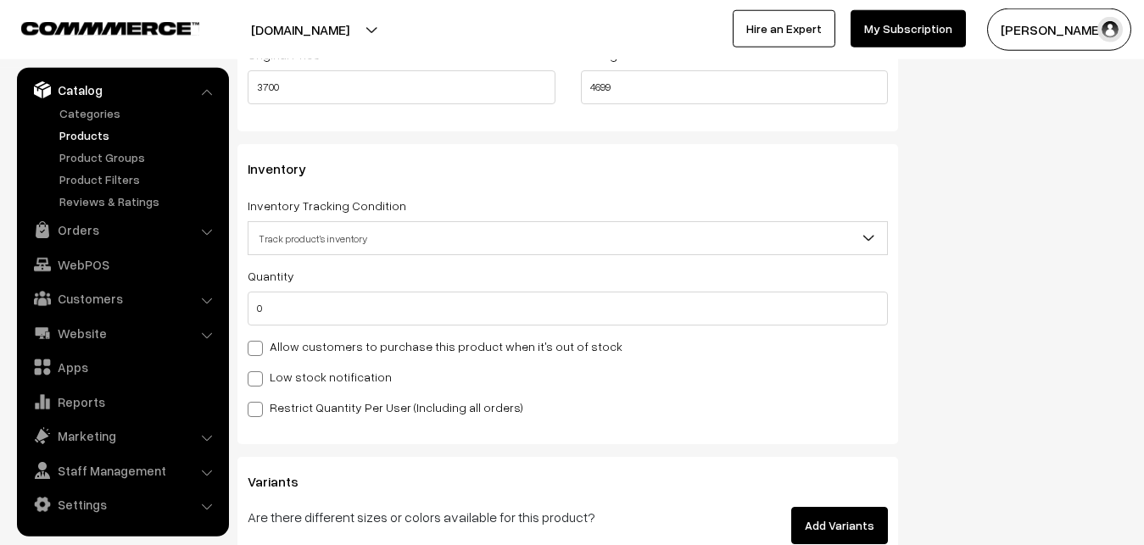
scroll to position [1591, 0]
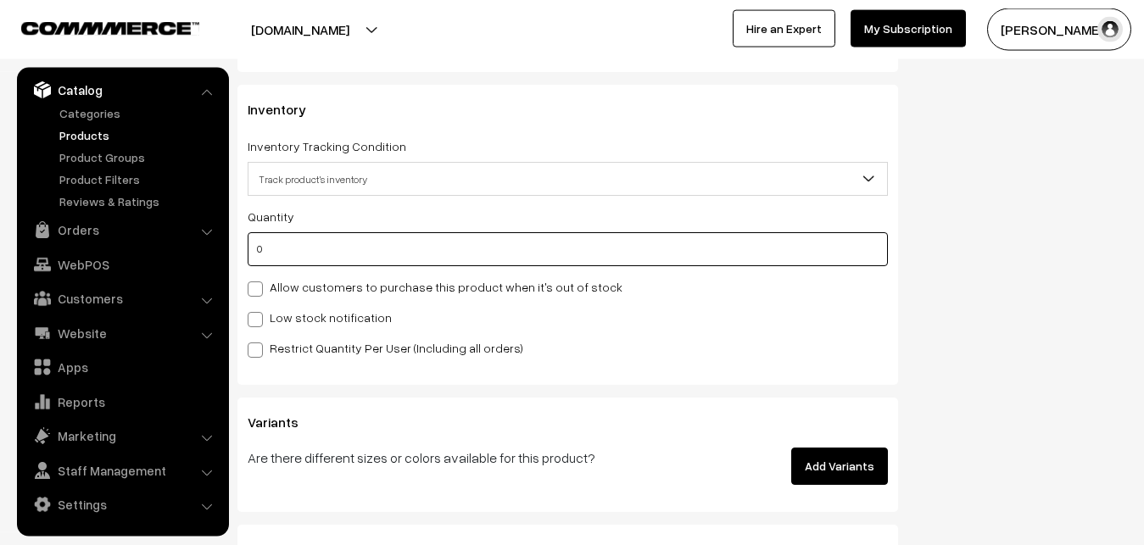
drag, startPoint x: 283, startPoint y: 242, endPoint x: 201, endPoint y: 244, distance: 82.3
click at [248, 244] on input "0" at bounding box center [568, 249] width 640 height 34
type input "4"
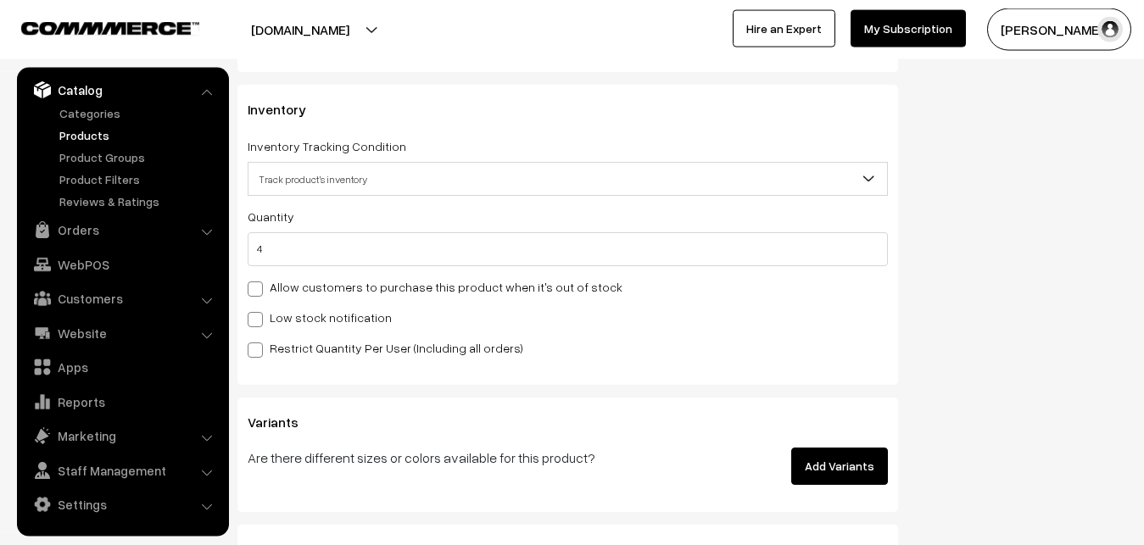
click at [254, 324] on span at bounding box center [255, 319] width 15 height 15
click at [254, 322] on input "Low stock notification" at bounding box center [253, 316] width 11 height 11
checkbox input "true"
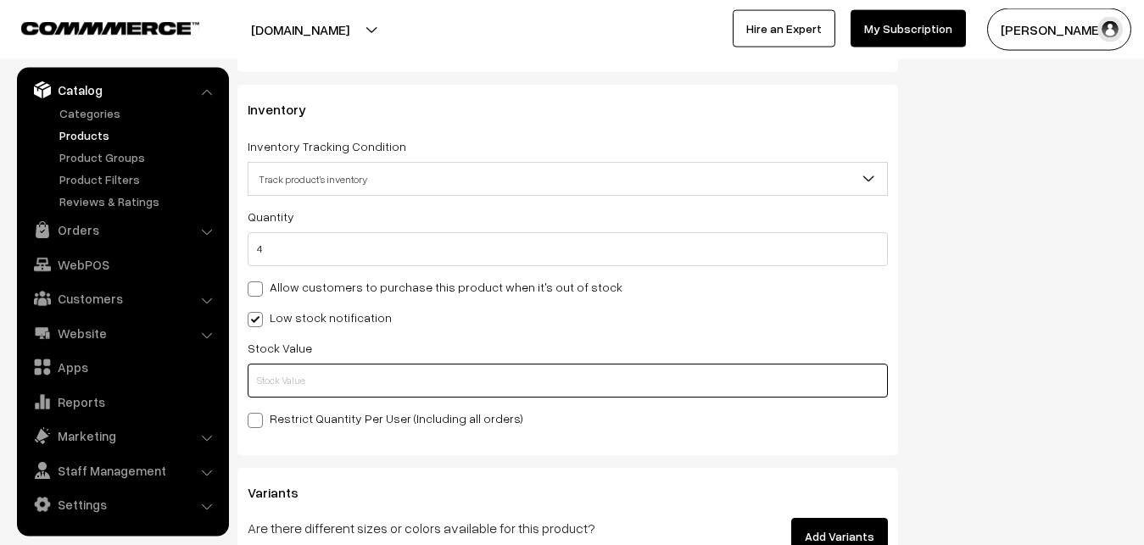
click at [270, 375] on input "text" at bounding box center [568, 381] width 640 height 34
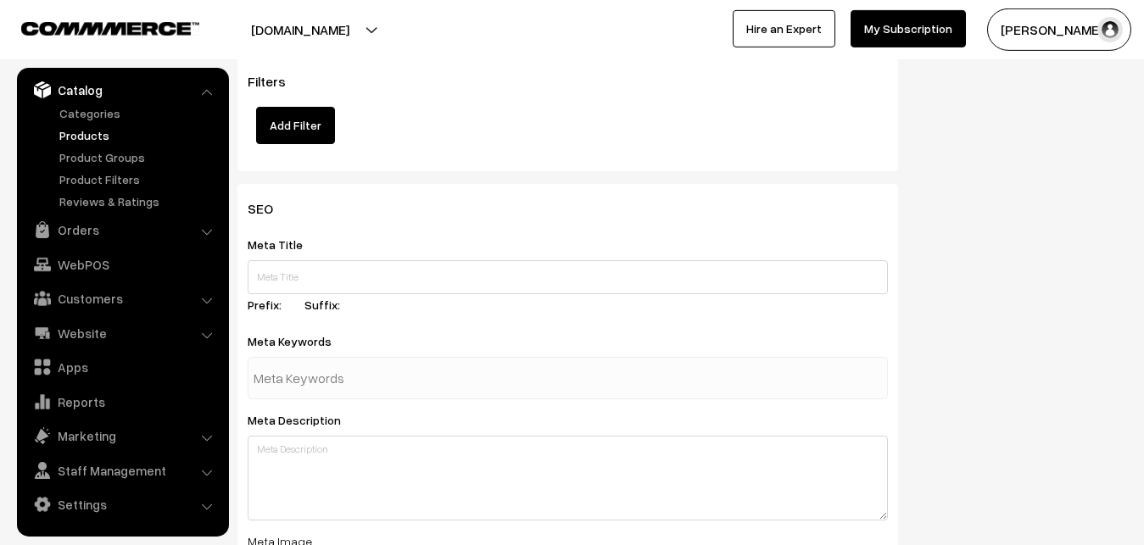
scroll to position [2524, 0]
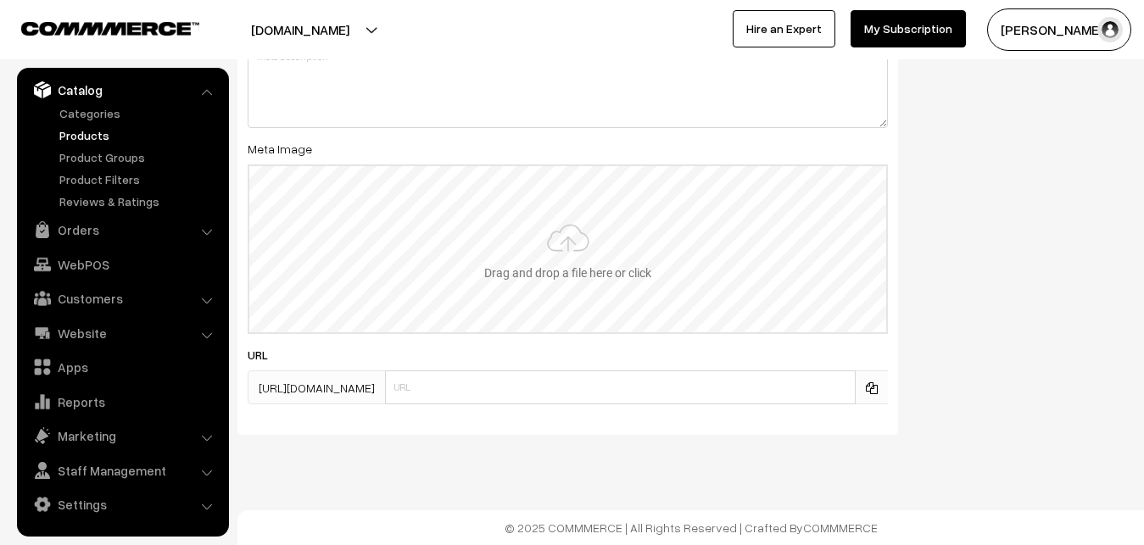
type input "2"
click at [562, 238] on input "file" at bounding box center [567, 249] width 637 height 166
type input "C:\fakepath\uppada-saree-va12701-sep.jpeg"
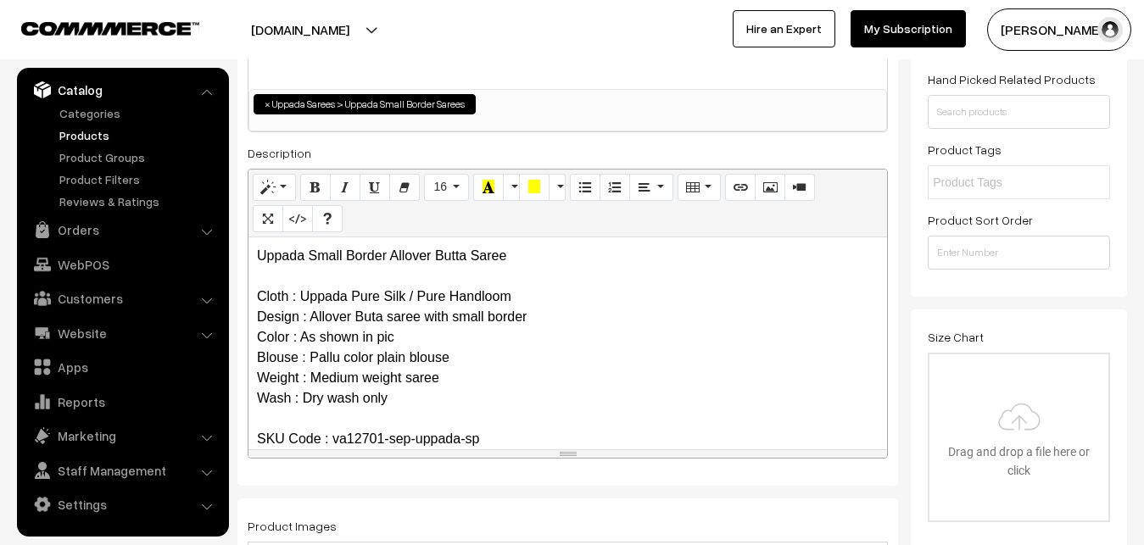
scroll to position [0, 0]
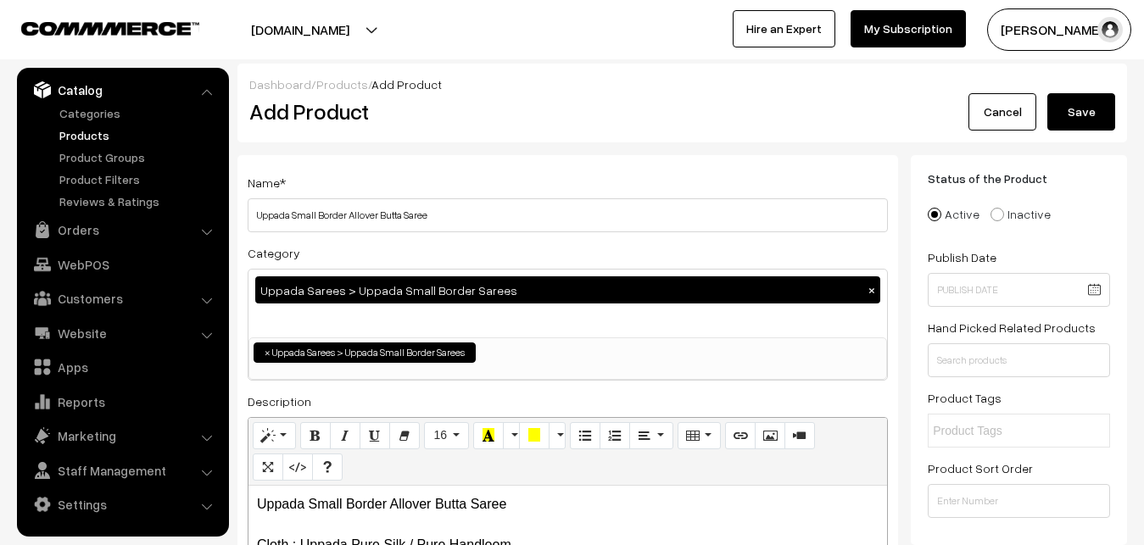
click at [1087, 109] on button "Save" at bounding box center [1081, 111] width 68 height 37
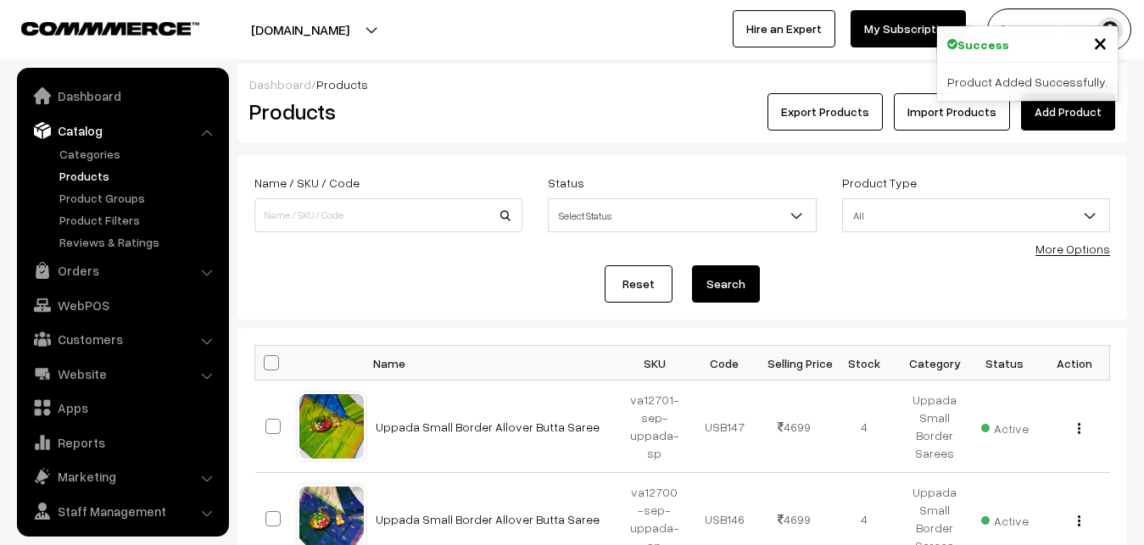
scroll to position [41, 0]
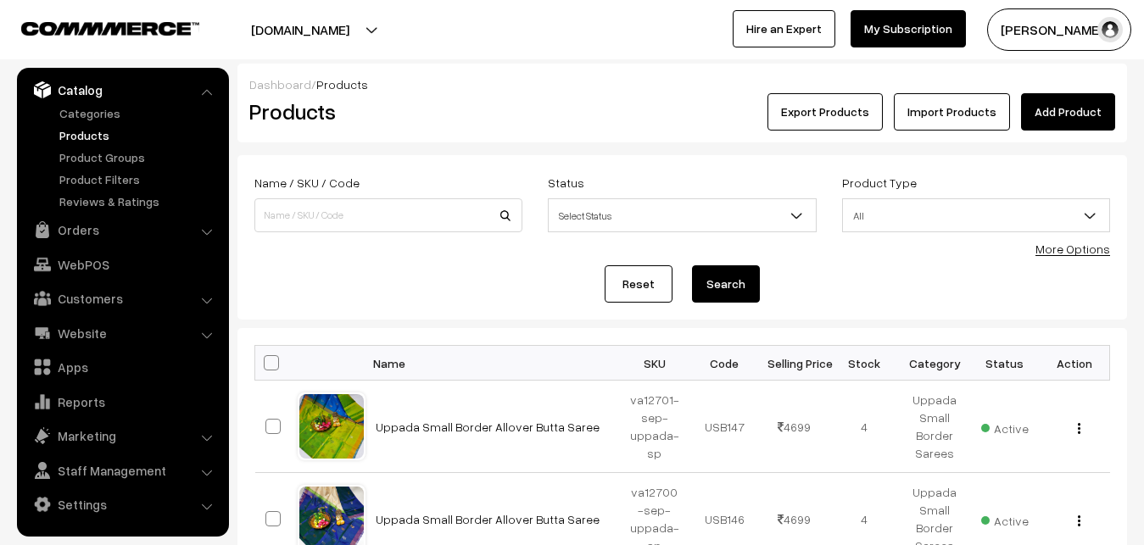
click at [541, 92] on div "Dashboard / Products" at bounding box center [682, 84] width 866 height 18
click at [1067, 102] on link "Add Product" at bounding box center [1068, 111] width 94 height 37
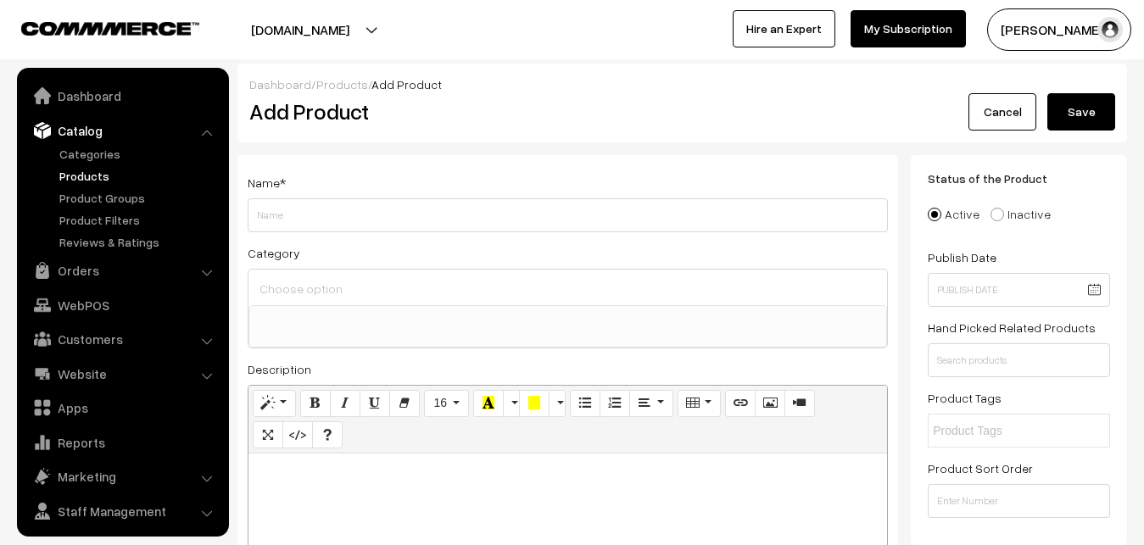
select select
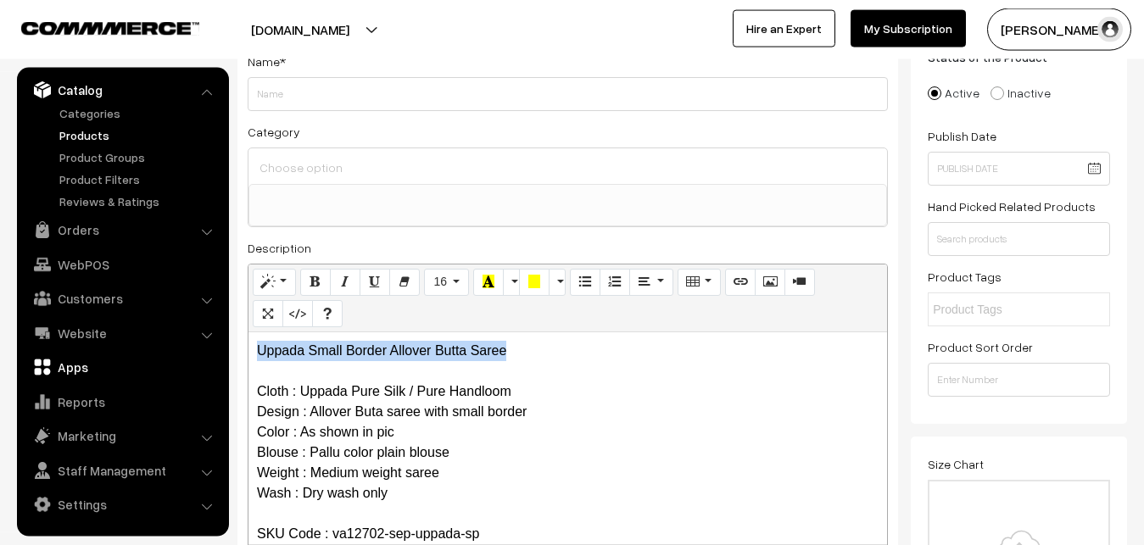
drag, startPoint x: 529, startPoint y: 356, endPoint x: 195, endPoint y: 356, distance: 334.1
click at [248, 356] on div "Uppada Small Border Allover Butta Saree Cloth : Uppada Pure Silk / Pure Handloo…" at bounding box center [567, 438] width 638 height 212
copy p "Uppada Small Border Allover Butta Saree"
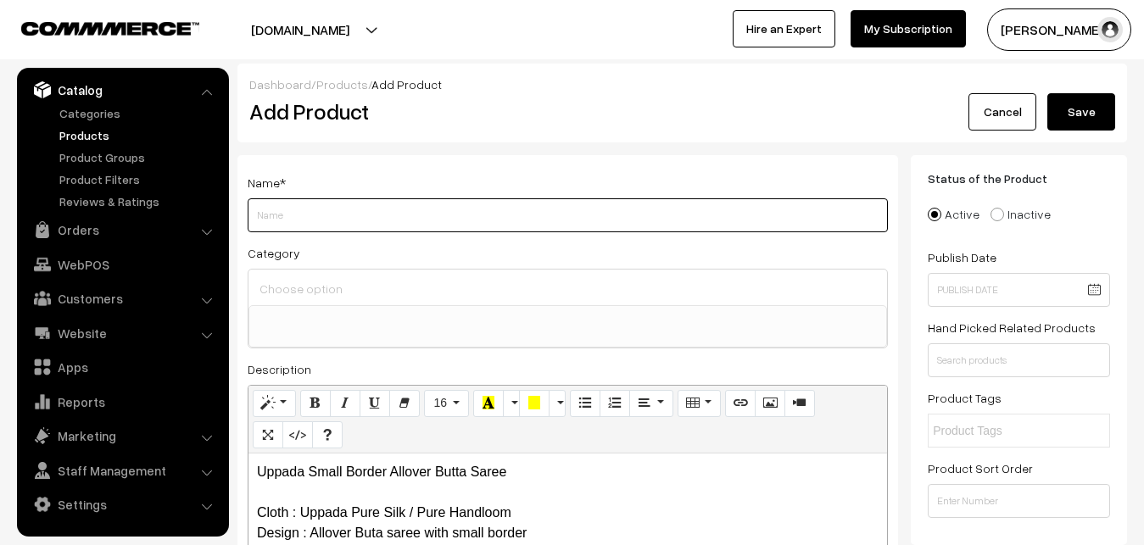
paste input "Uppada Small Border Allover Butta Saree"
type input "Uppada Small Border Allover Butta Saree"
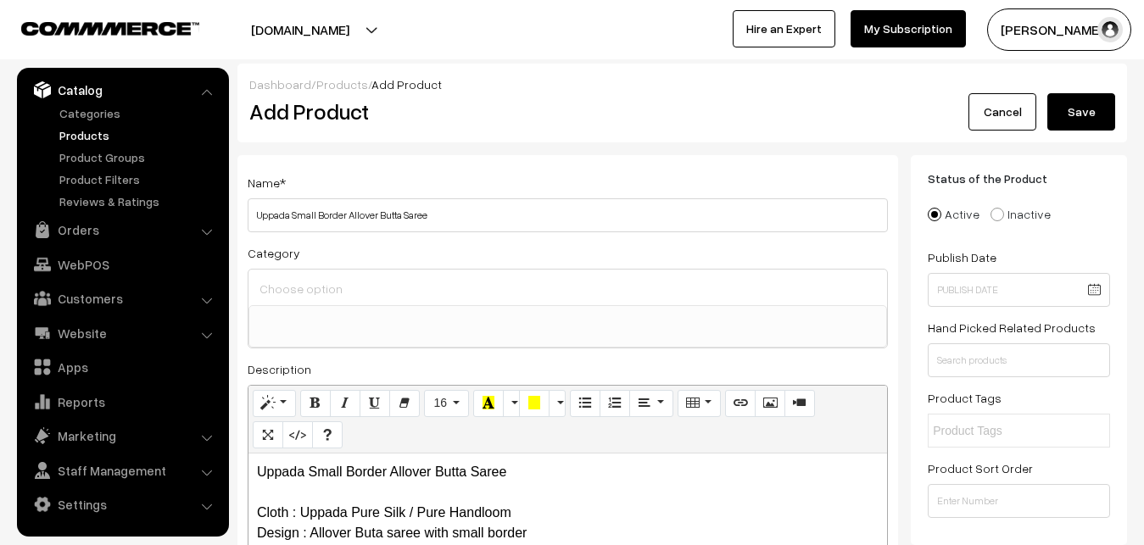
click at [305, 284] on input at bounding box center [567, 288] width 625 height 25
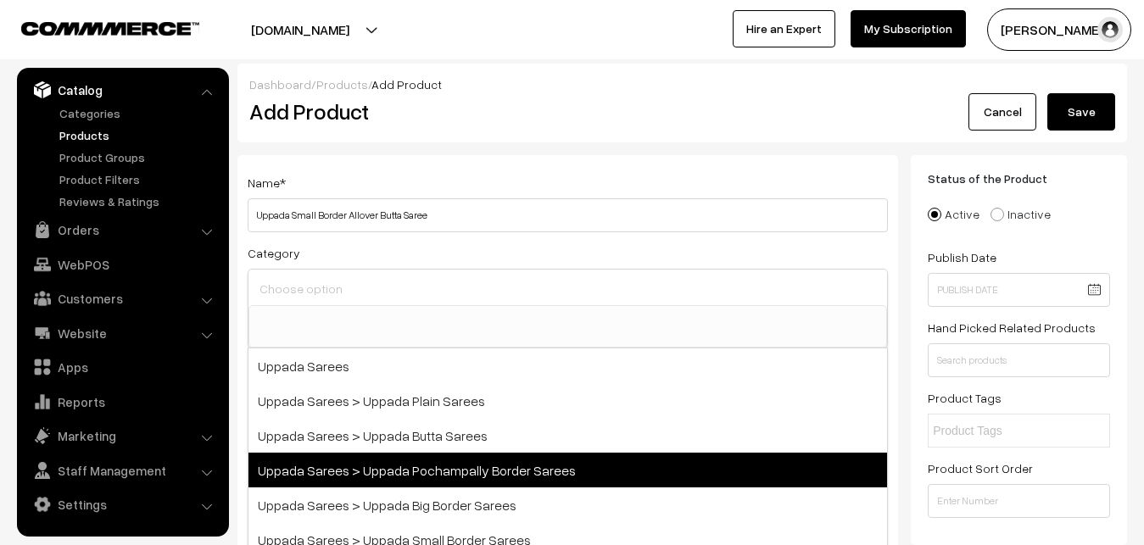
scroll to position [102, 0]
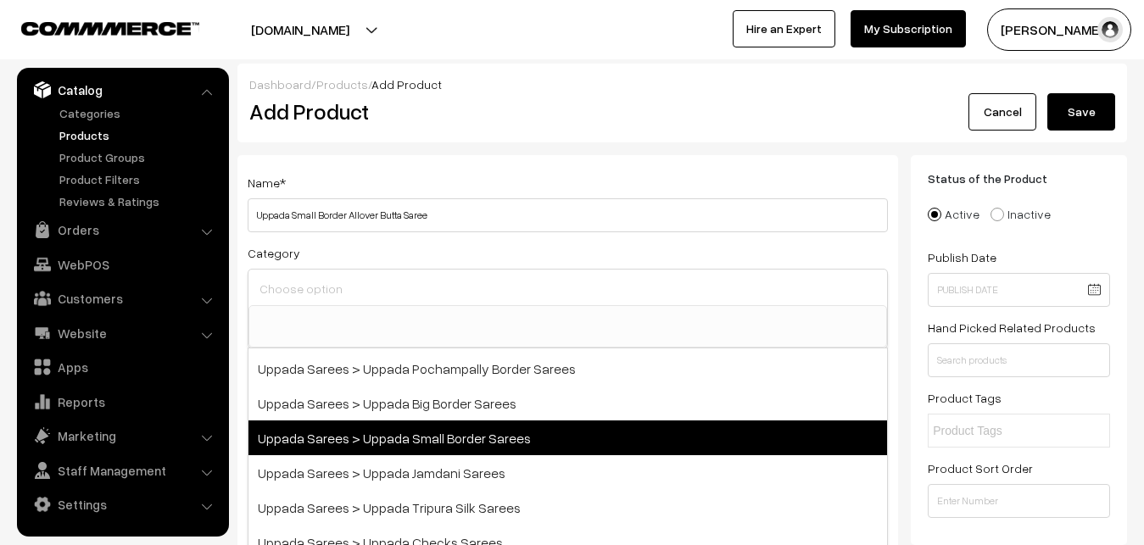
click at [441, 439] on span "Uppada Sarees > Uppada Small Border Sarees" at bounding box center [567, 438] width 638 height 35
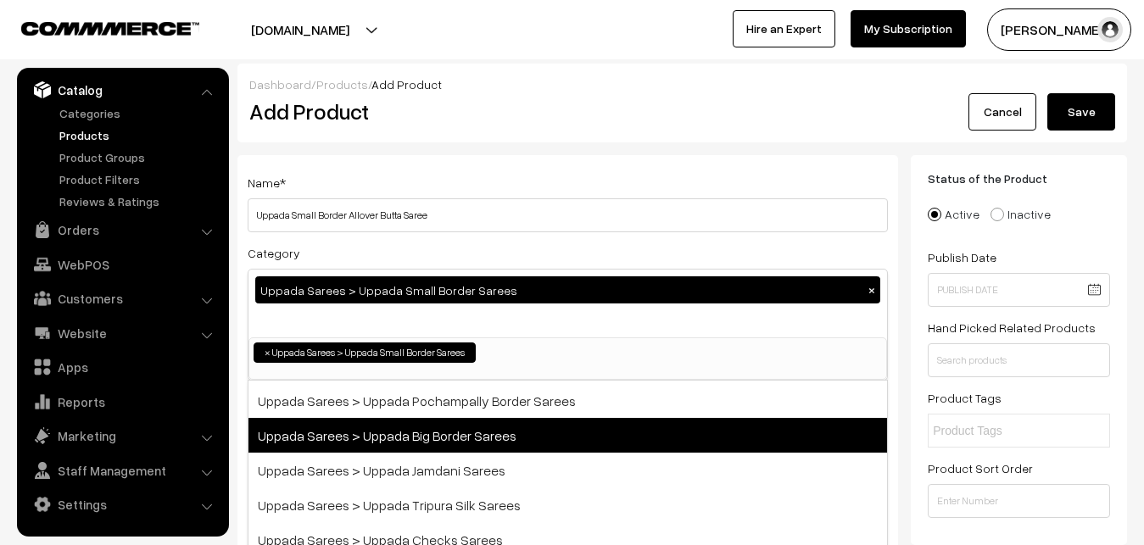
select select "68"
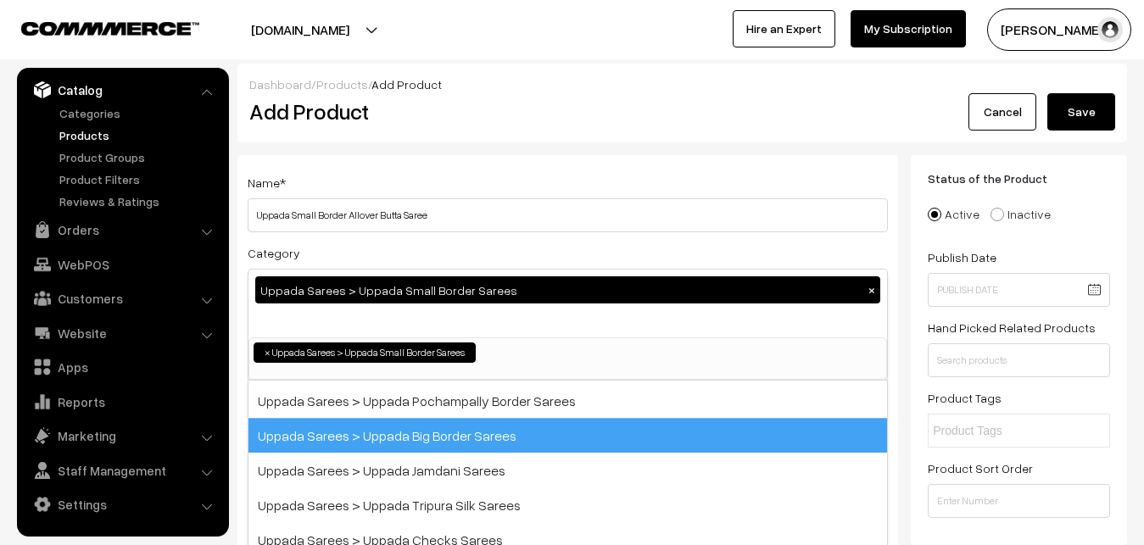
scroll to position [36, 0]
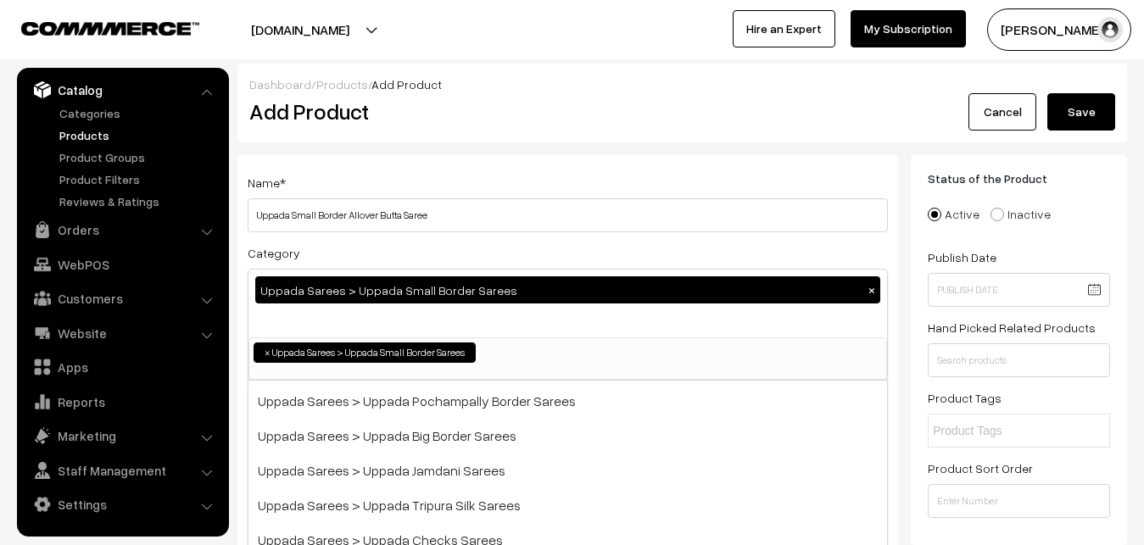
click at [536, 190] on div "Name * Uppada Small Border Allover Butta Saree" at bounding box center [568, 202] width 640 height 60
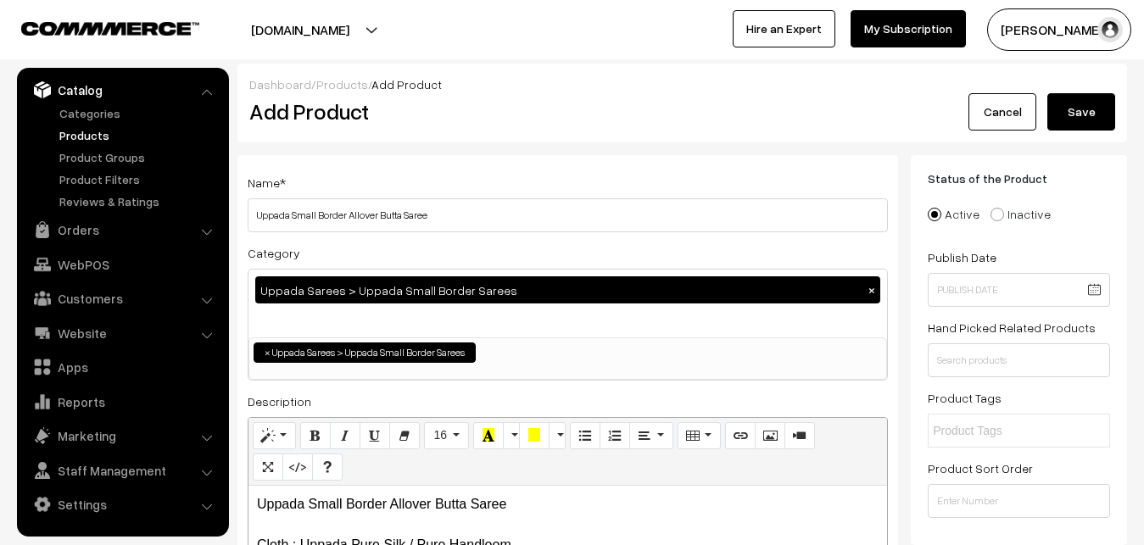
scroll to position [346, 0]
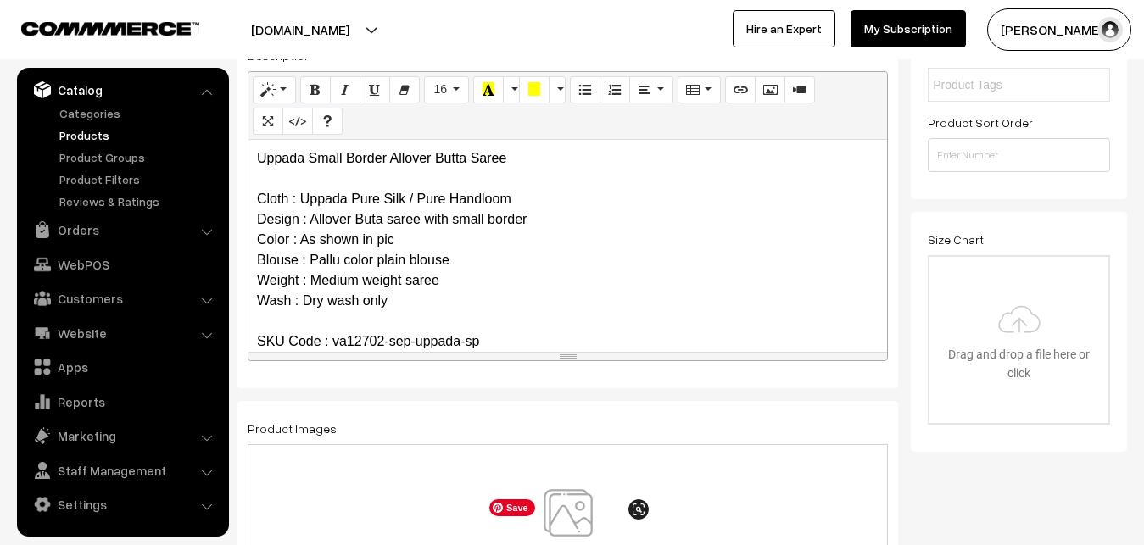
click at [572, 503] on img at bounding box center [568, 538] width 175 height 99
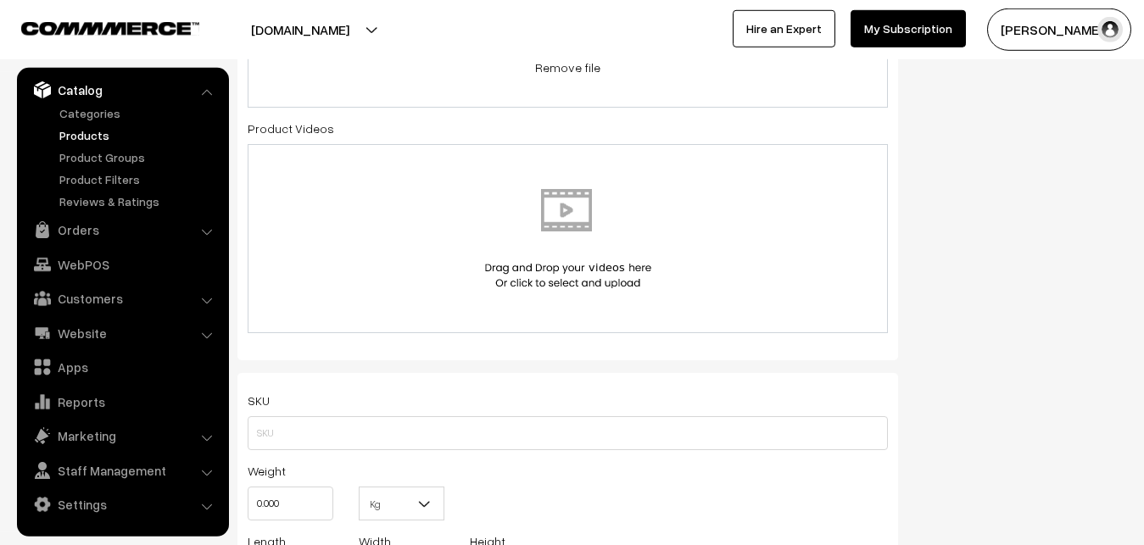
scroll to position [951, 0]
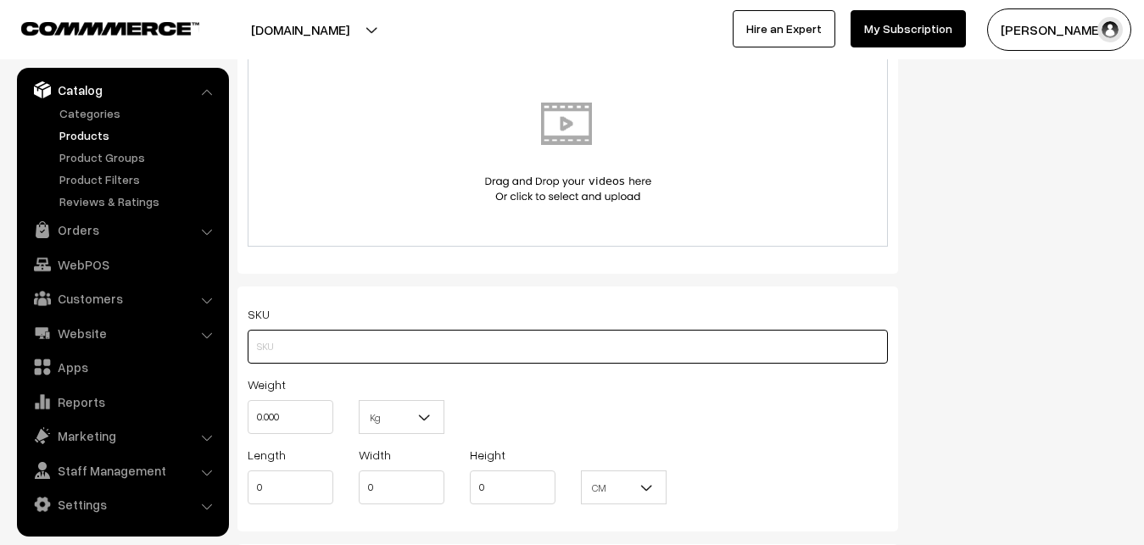
paste input "va12702-sep-uppada-sp"
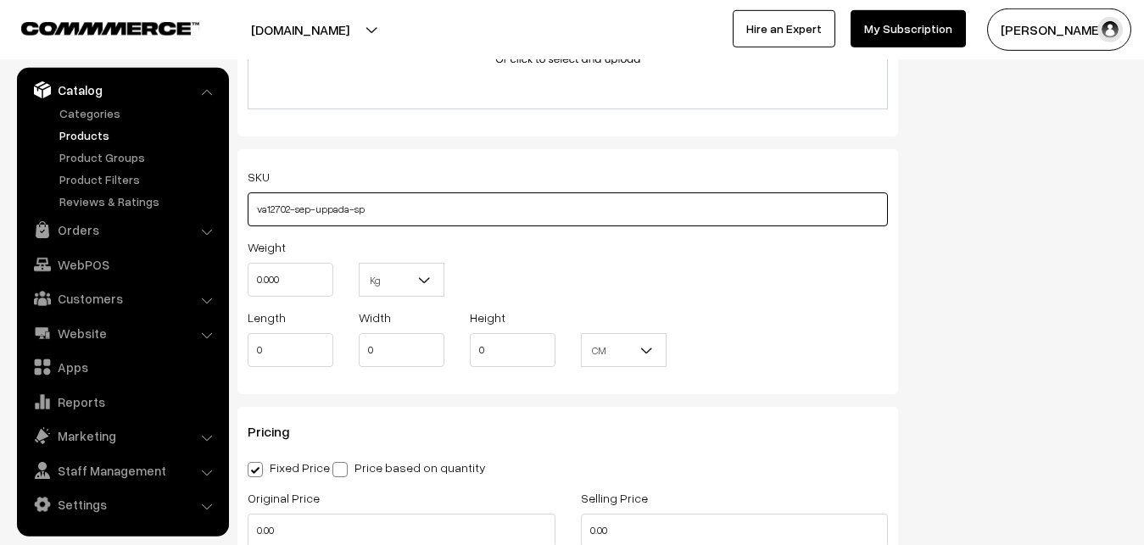
scroll to position [1124, 0]
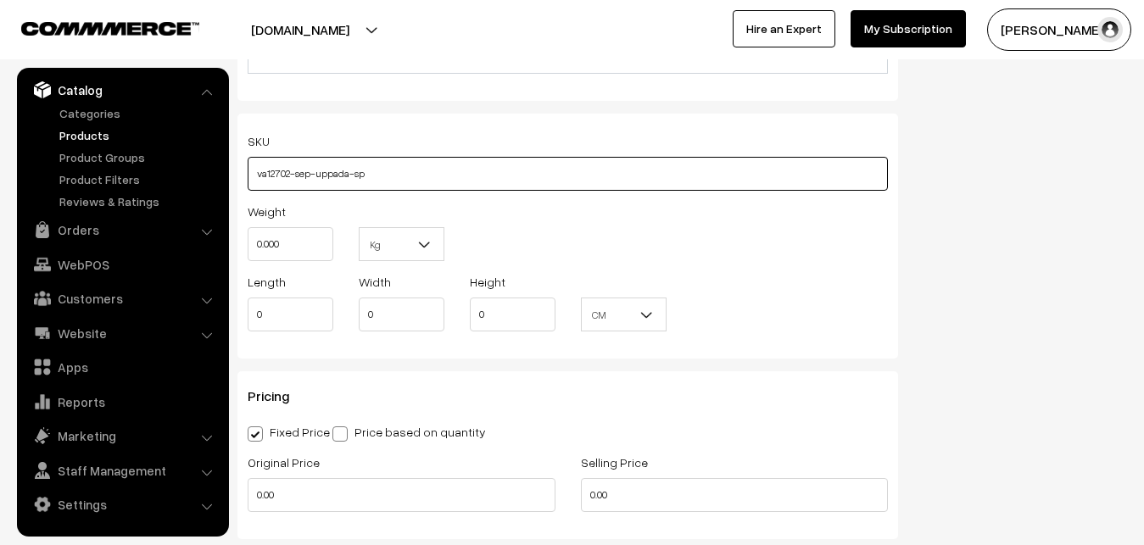
type input "va12702-sep-uppada-sp"
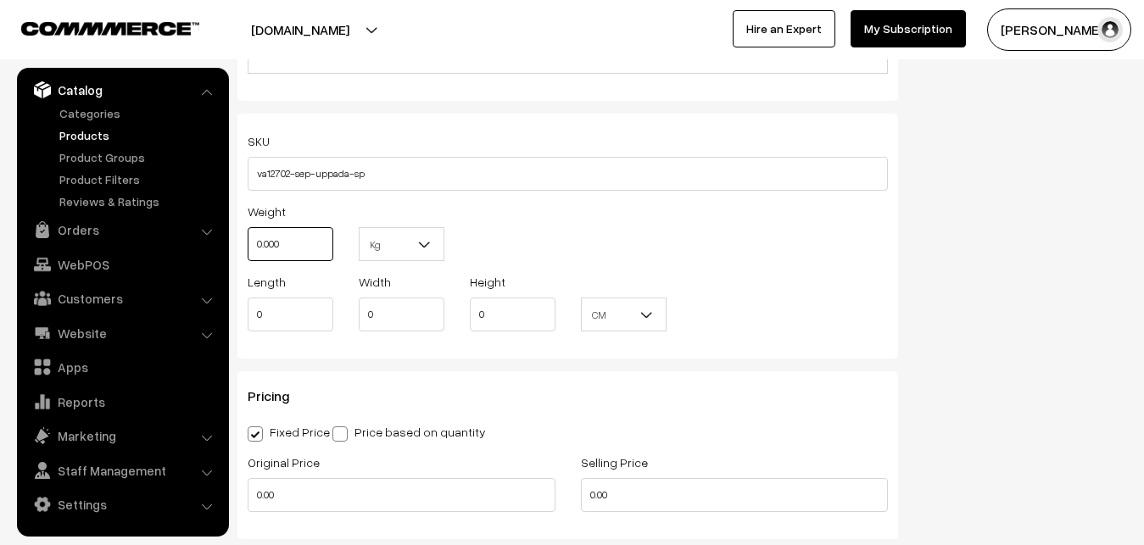
drag, startPoint x: 315, startPoint y: 252, endPoint x: 248, endPoint y: 258, distance: 67.2
click at [248, 253] on input "0.000" at bounding box center [291, 244] width 86 height 34
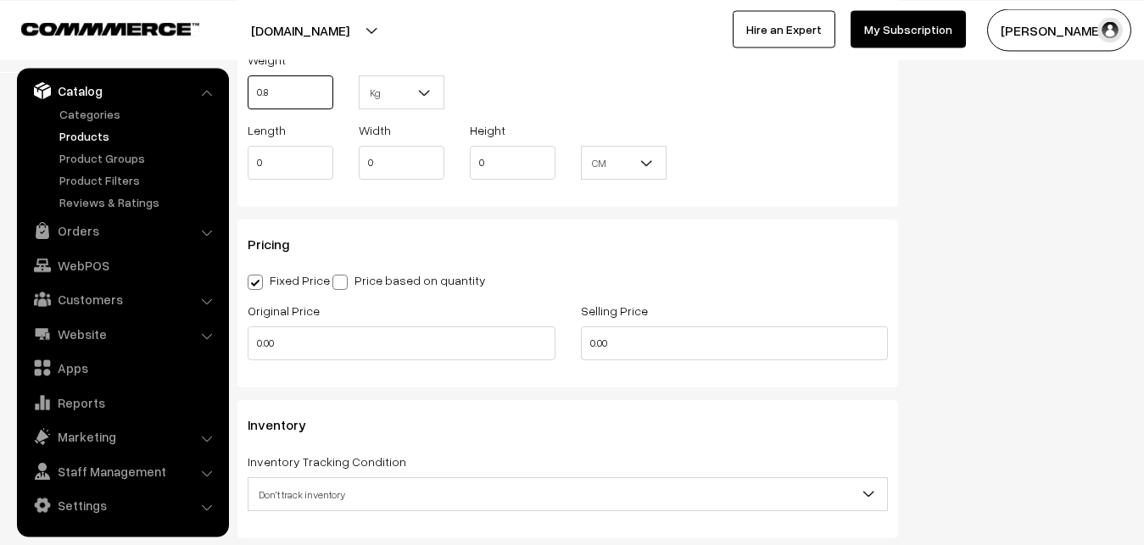
scroll to position [1297, 0]
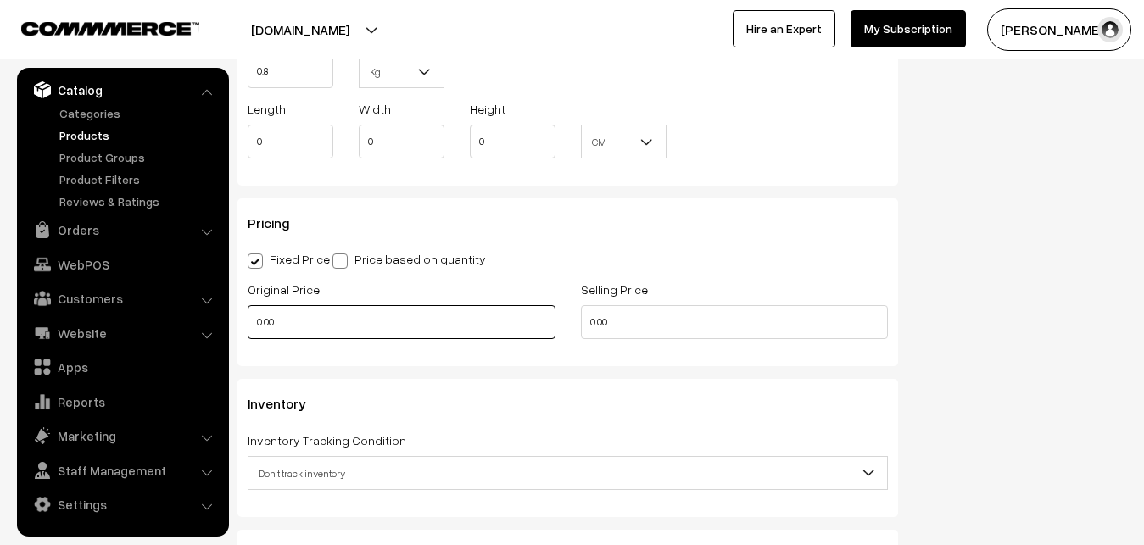
type input "0.80"
drag, startPoint x: 291, startPoint y: 325, endPoint x: 237, endPoint y: 333, distance: 54.9
click at [248, 333] on input "0.00" at bounding box center [402, 322] width 308 height 34
type input "3700"
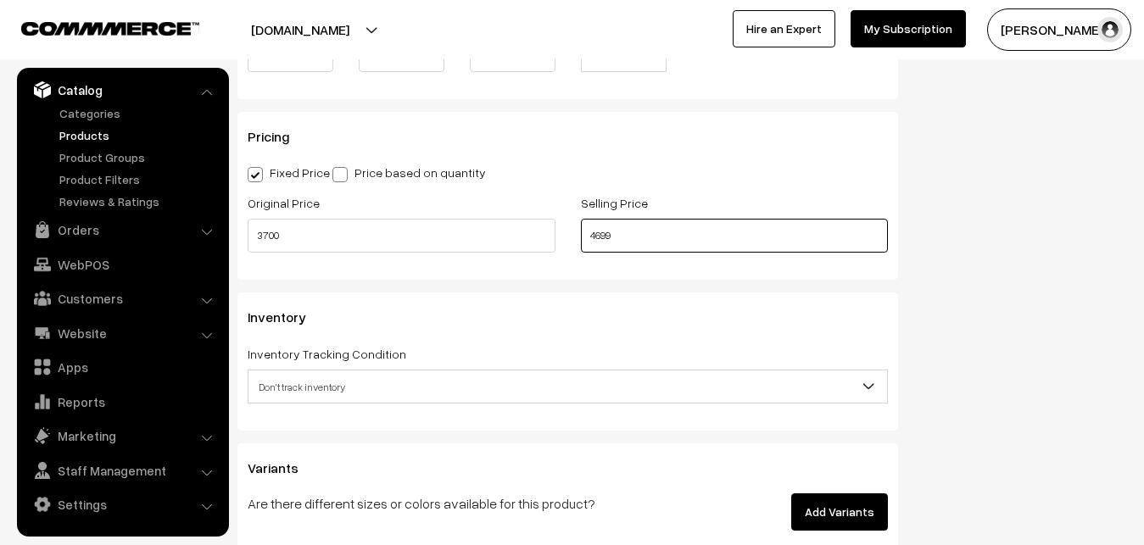
scroll to position [1470, 0]
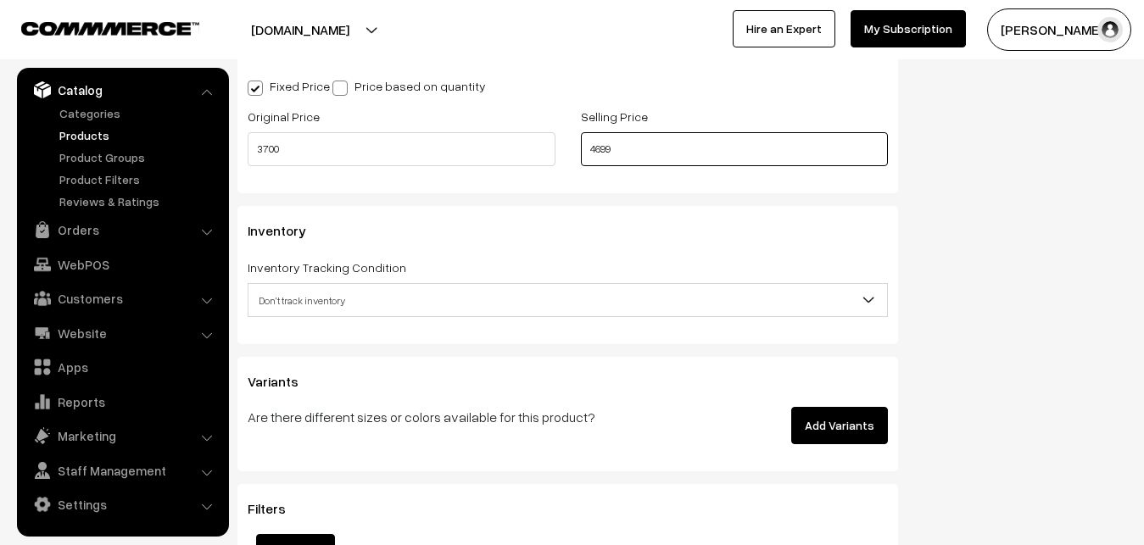
type input "4699"
click at [340, 301] on span "Don't track inventory" at bounding box center [567, 301] width 638 height 30
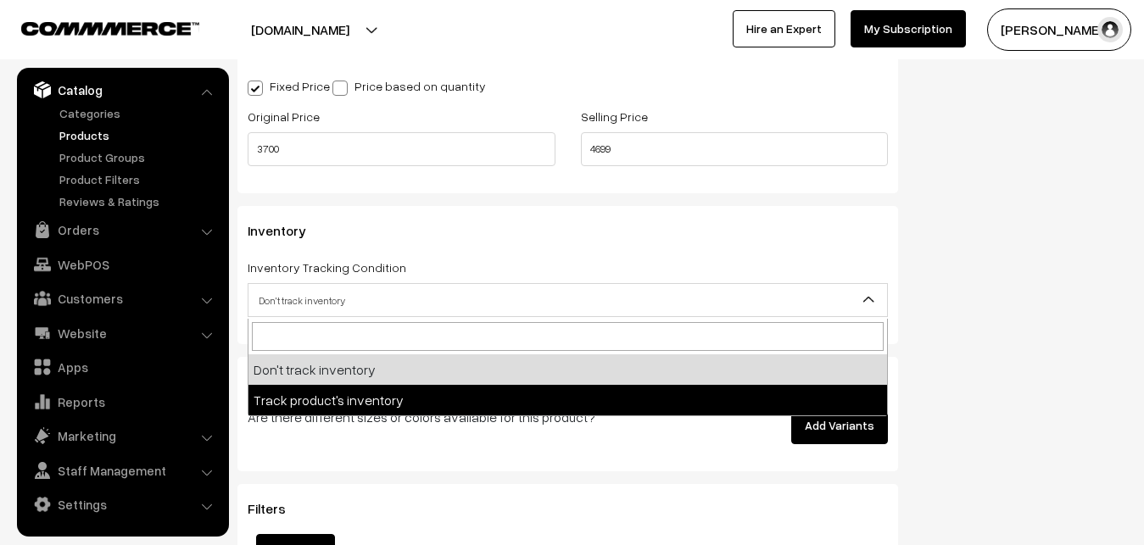
select select "2"
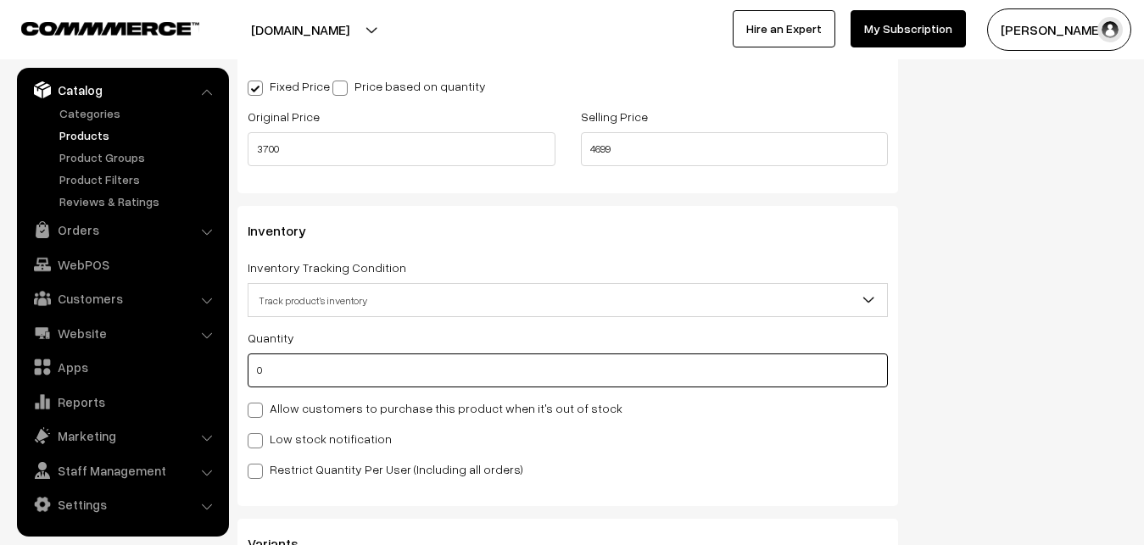
click at [314, 365] on input "0" at bounding box center [568, 371] width 640 height 34
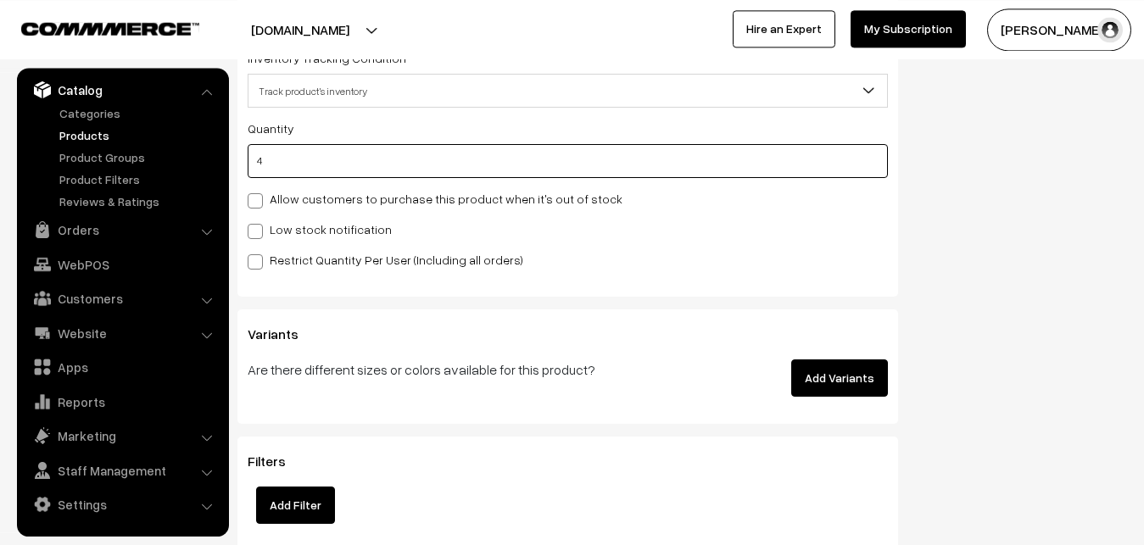
scroll to position [1730, 0]
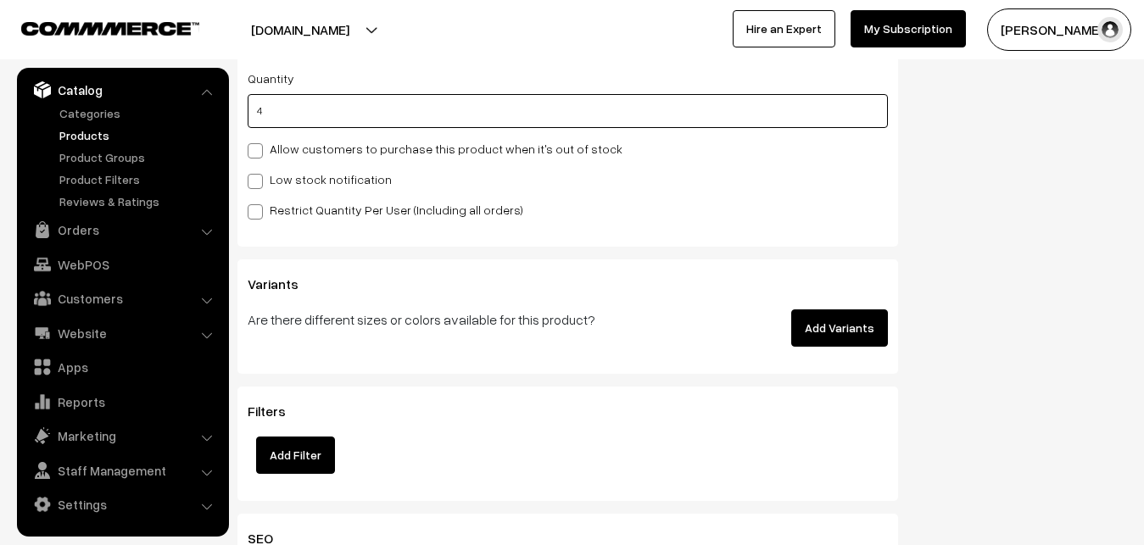
type input "4"
click at [256, 187] on span at bounding box center [255, 181] width 15 height 15
click at [256, 184] on input "Low stock notification" at bounding box center [253, 178] width 11 height 11
checkbox input "true"
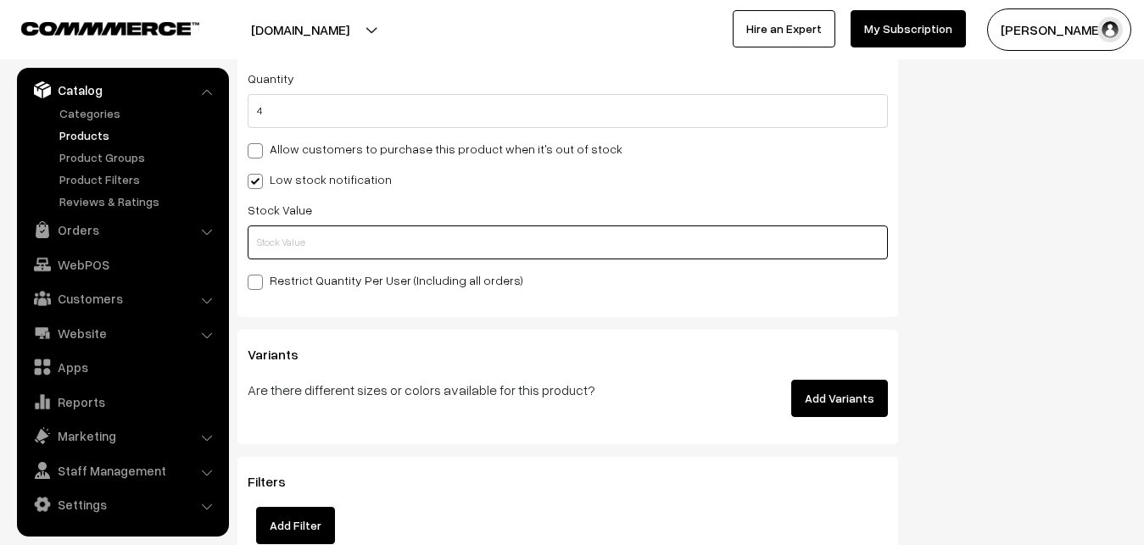
click at [263, 254] on input "text" at bounding box center [568, 243] width 640 height 34
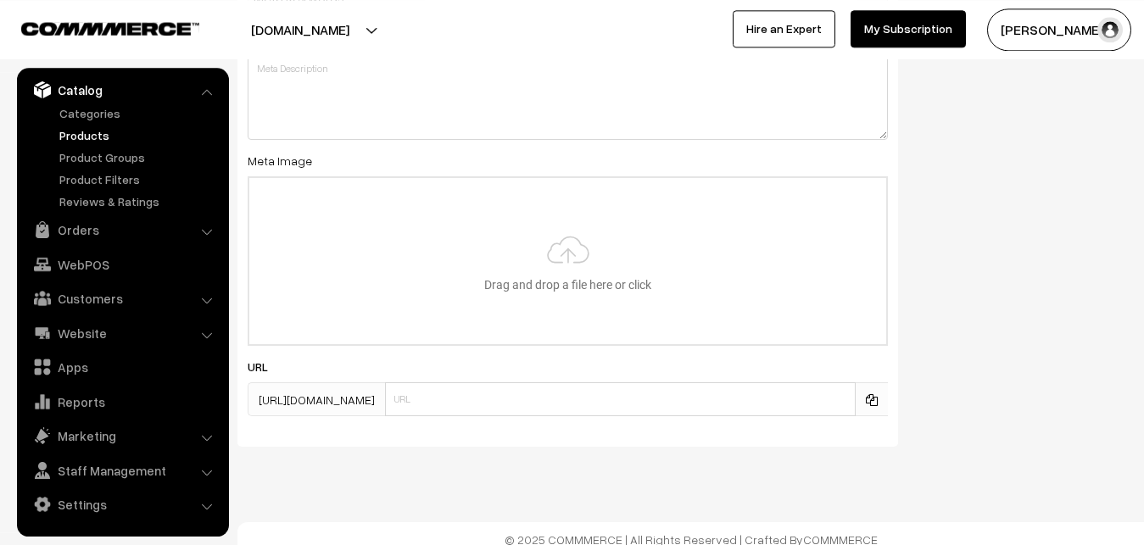
scroll to position [2524, 0]
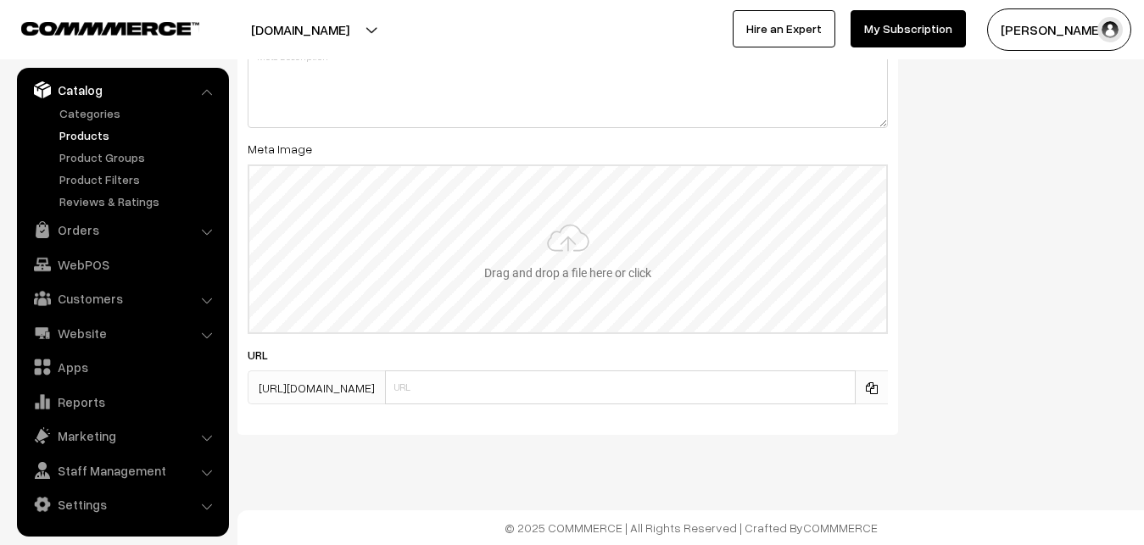
type input "2"
click at [599, 277] on input "file" at bounding box center [567, 249] width 637 height 166
type input "C:\fakepath\uppada-saree-va12702-sep.jpeg"
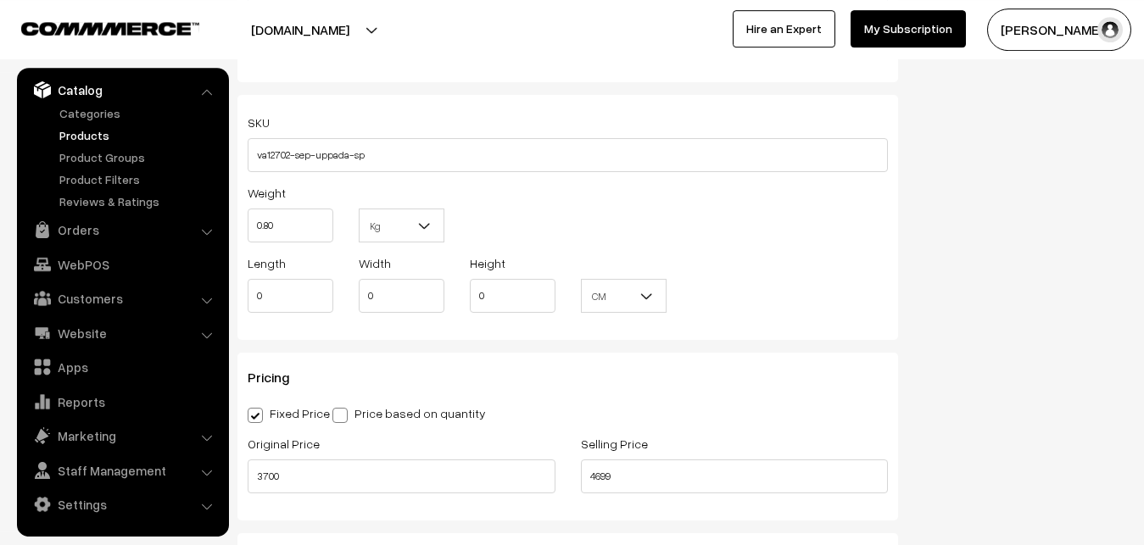
scroll to position [0, 0]
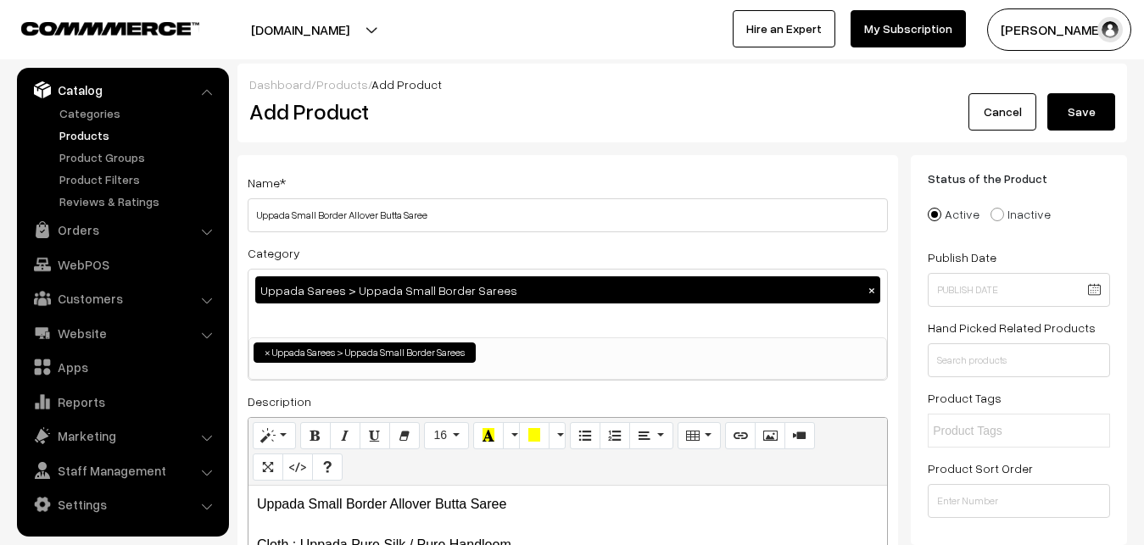
click at [1075, 113] on button "Save" at bounding box center [1081, 111] width 68 height 37
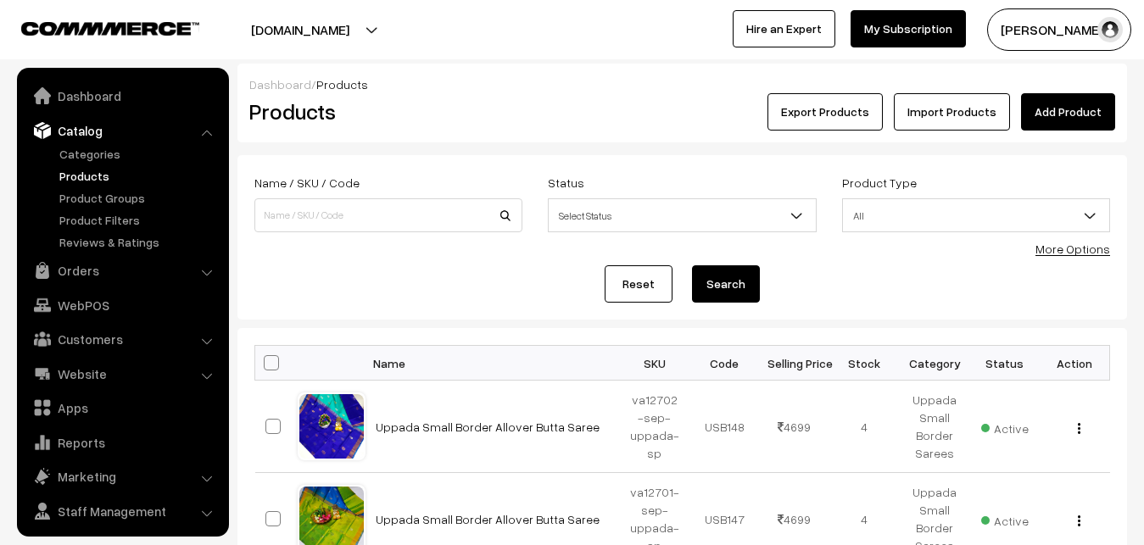
scroll to position [41, 0]
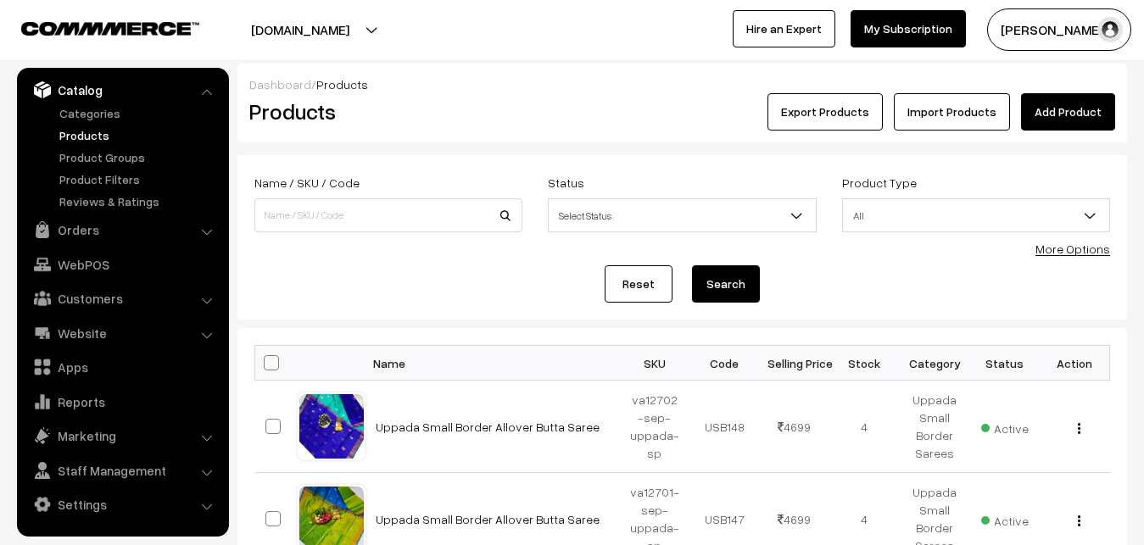
click at [1073, 123] on link "Add Product" at bounding box center [1068, 111] width 94 height 37
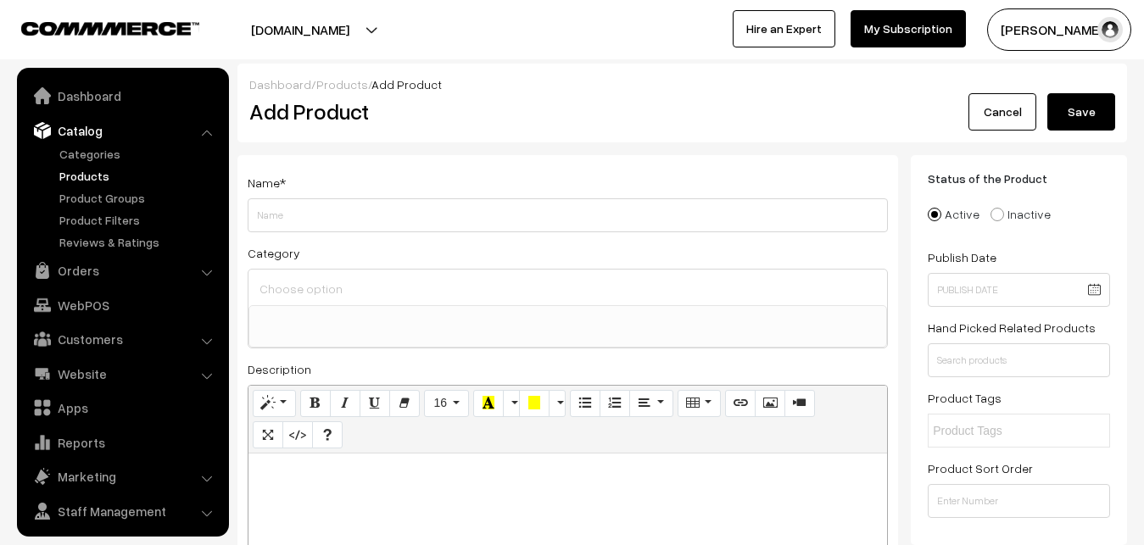
select select
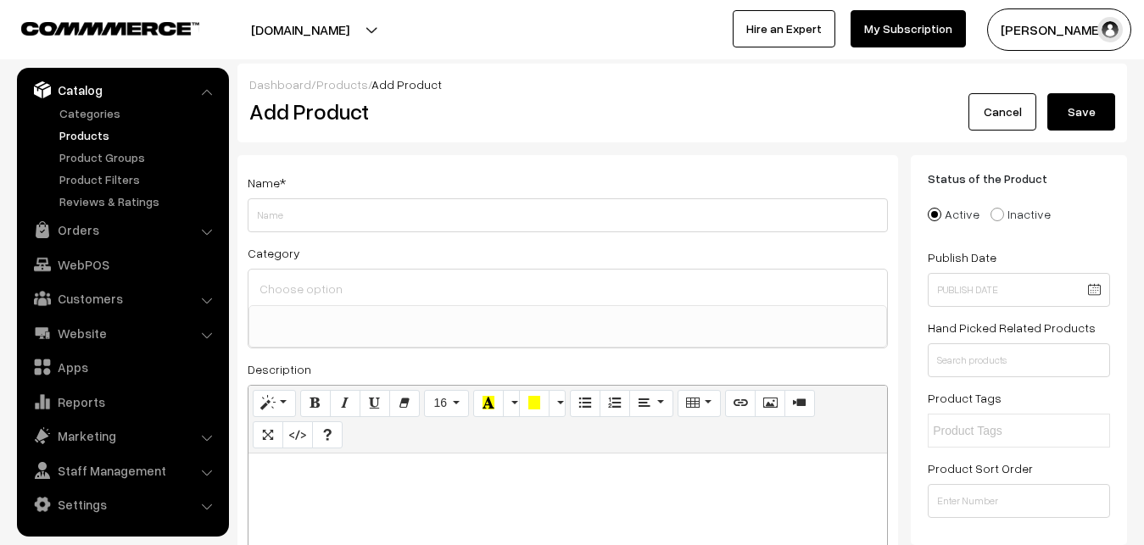
click at [94, 137] on link "Products" at bounding box center [139, 135] width 168 height 18
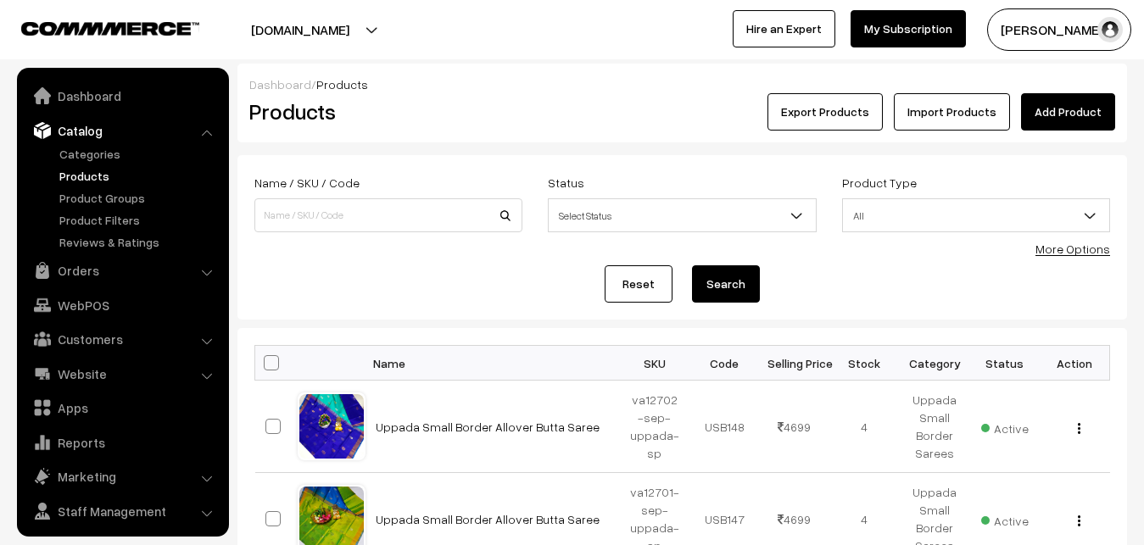
scroll to position [41, 0]
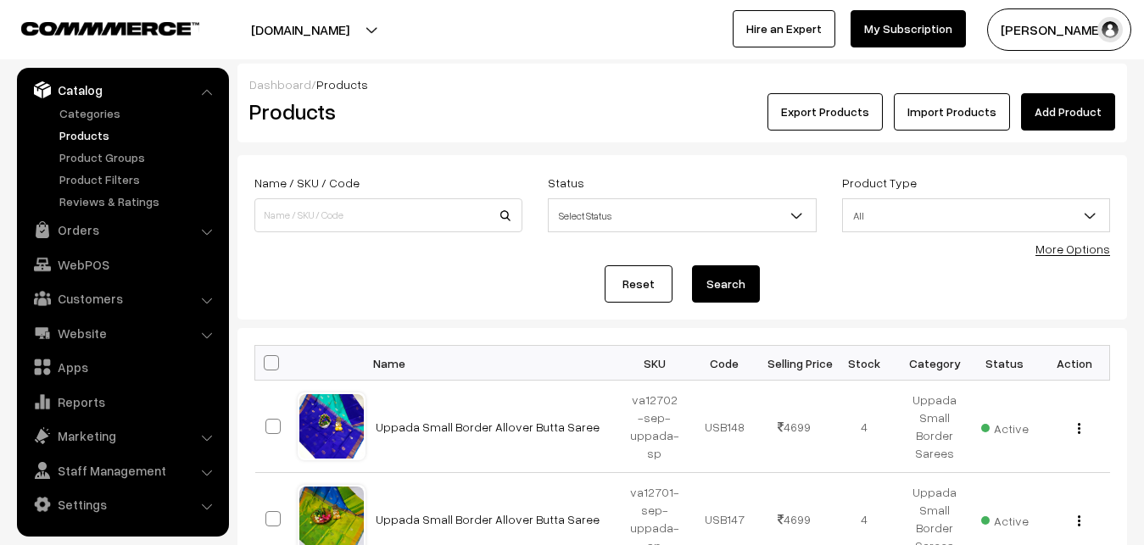
click at [1062, 109] on link "Add Product" at bounding box center [1068, 111] width 94 height 37
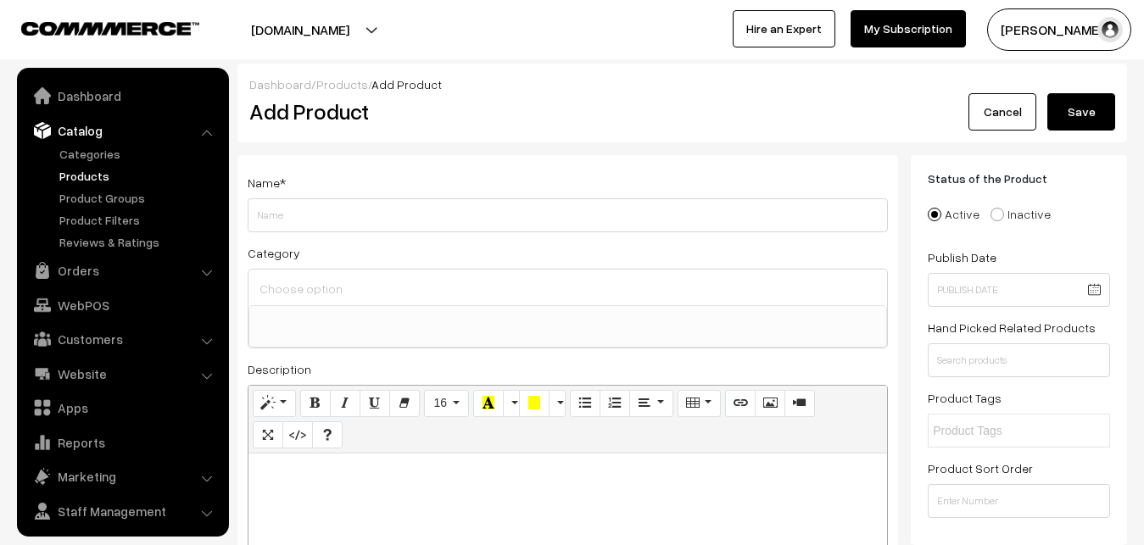
select select
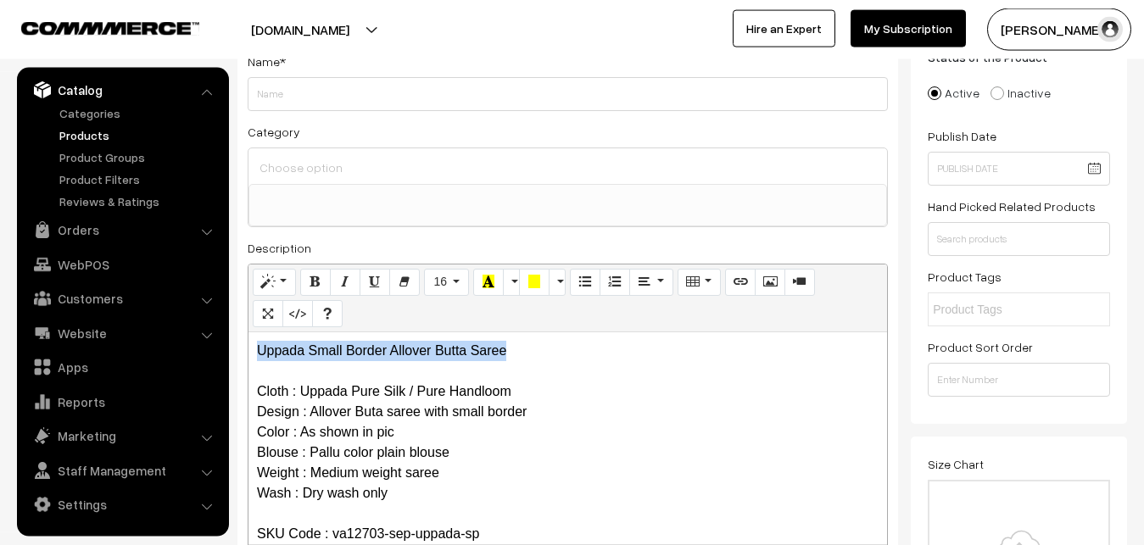
drag, startPoint x: 510, startPoint y: 353, endPoint x: 242, endPoint y: 332, distance: 268.7
click at [248, 332] on div "Uppada Small Border Allover Butta Saree Cloth : Uppada Pure Silk / Pure Handloo…" at bounding box center [567, 438] width 638 height 212
copy p "Uppada Small Border Allover Butta Saree"
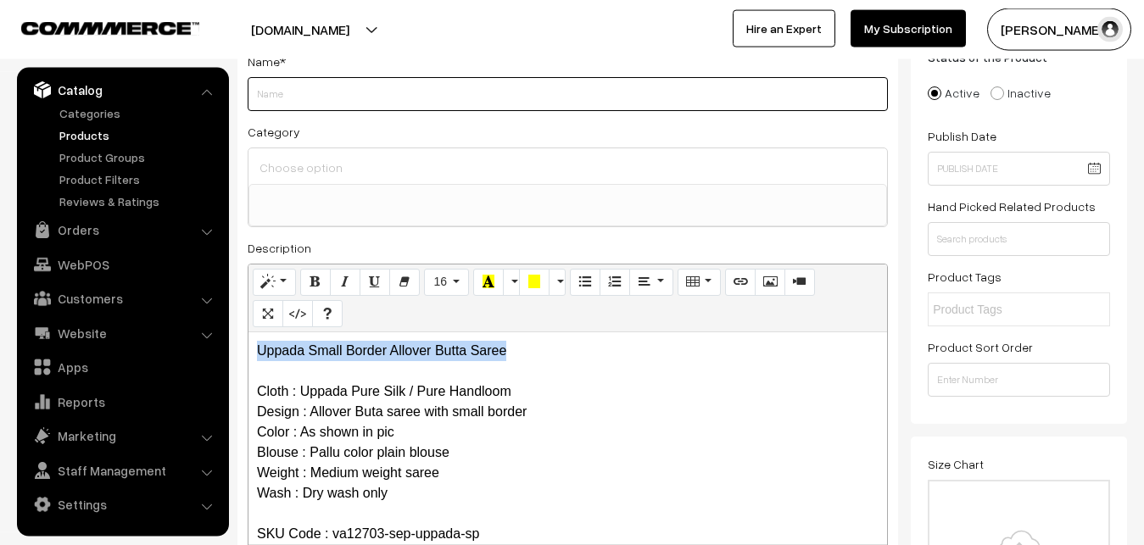
click at [323, 95] on input "Weight" at bounding box center [568, 94] width 640 height 34
paste input "Uppada Small Border Allover Butta Saree"
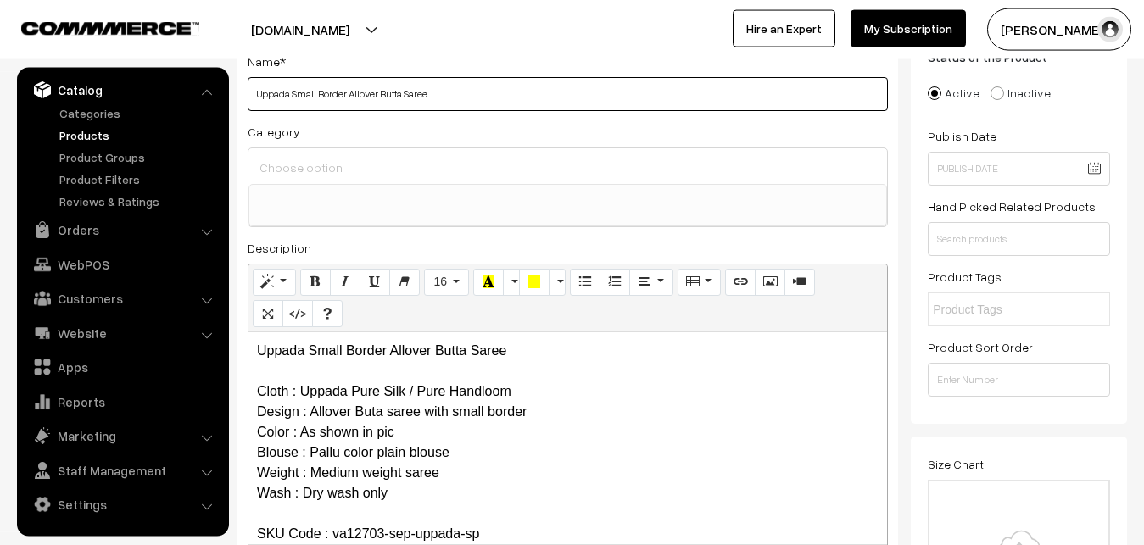
type input "Uppada Small Border Allover Butta Saree"
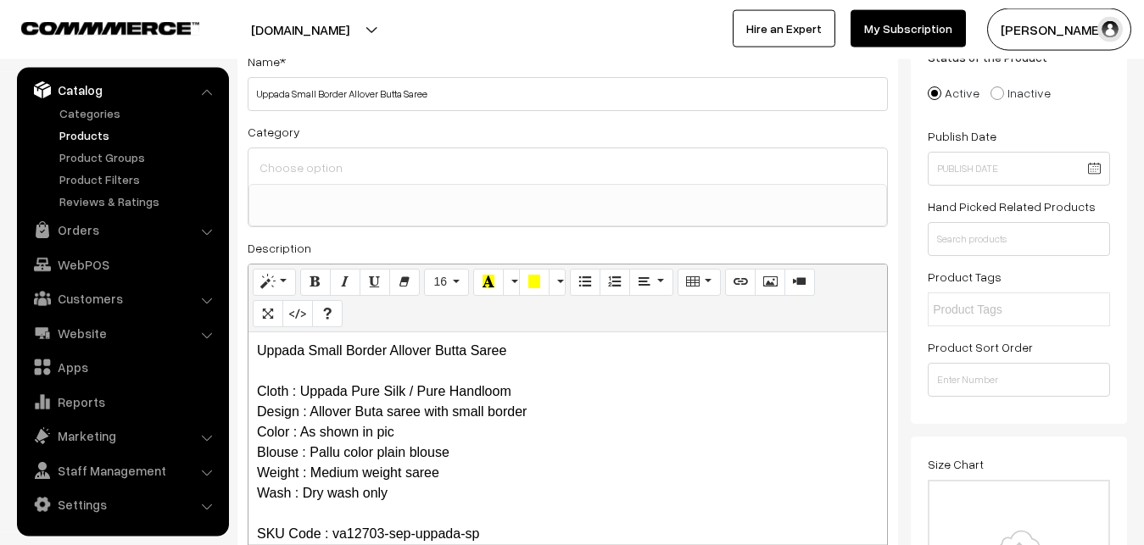
click at [348, 179] on input at bounding box center [567, 167] width 625 height 25
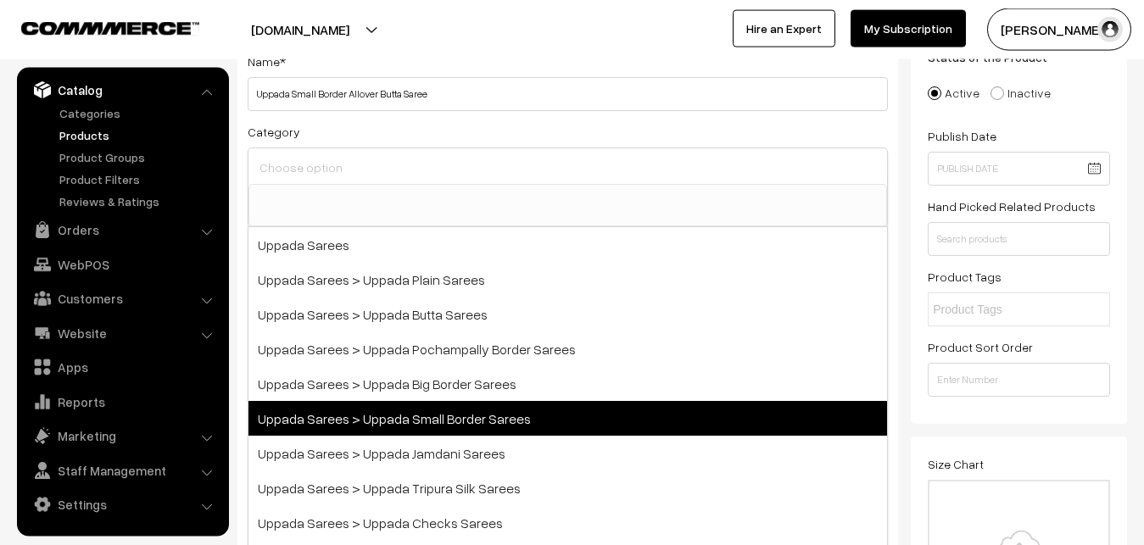
click at [418, 422] on span "Uppada Sarees > Uppada Small Border Sarees" at bounding box center [567, 418] width 638 height 35
select select "68"
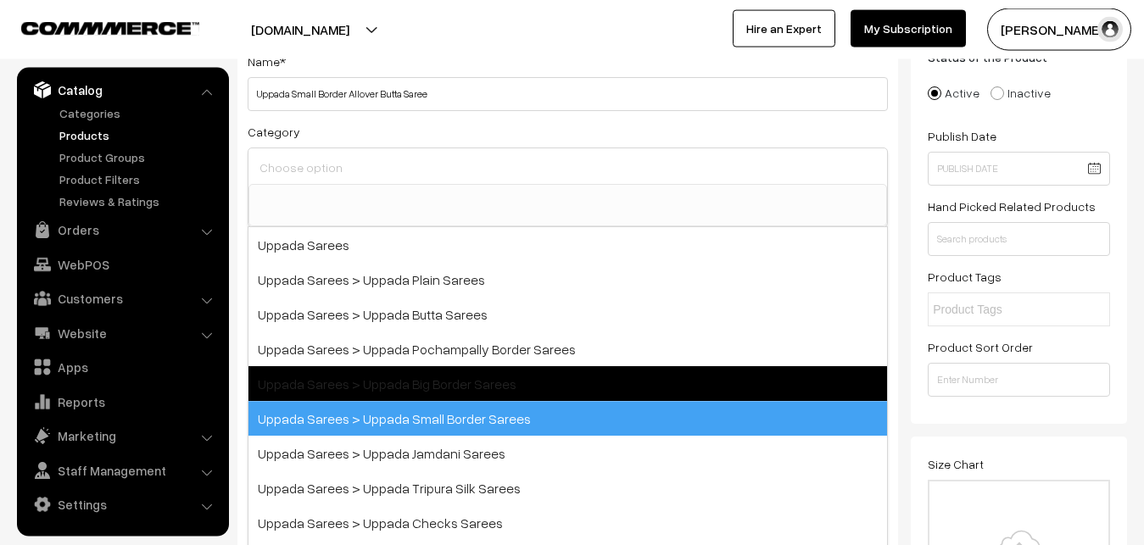
scroll to position [36, 0]
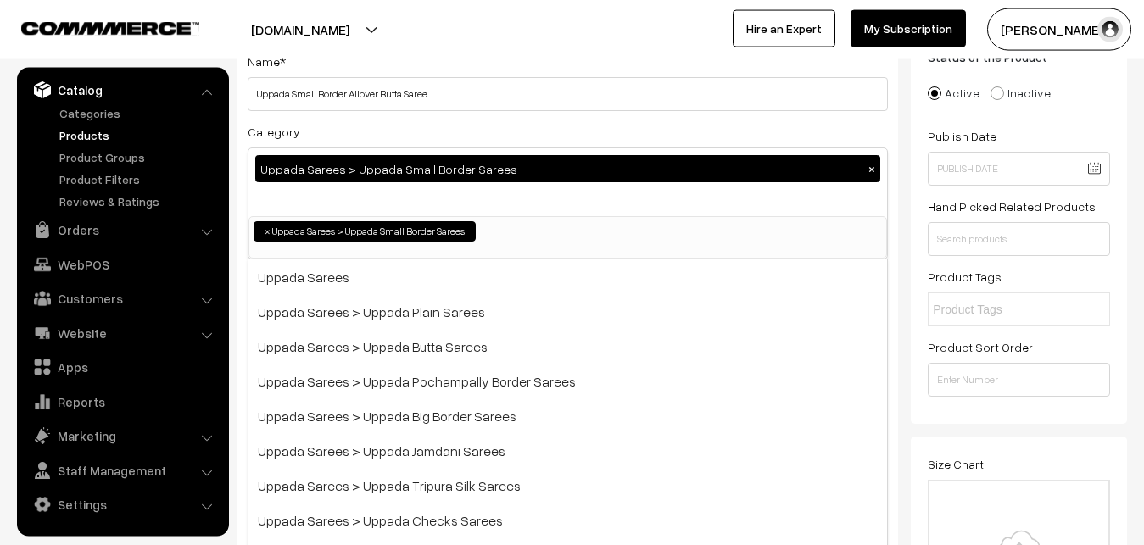
click at [432, 111] on div "Name * Uppada Small Border Allover [PERSON_NAME] Category Uppada Sarees > Uppad…" at bounding box center [567, 323] width 661 height 579
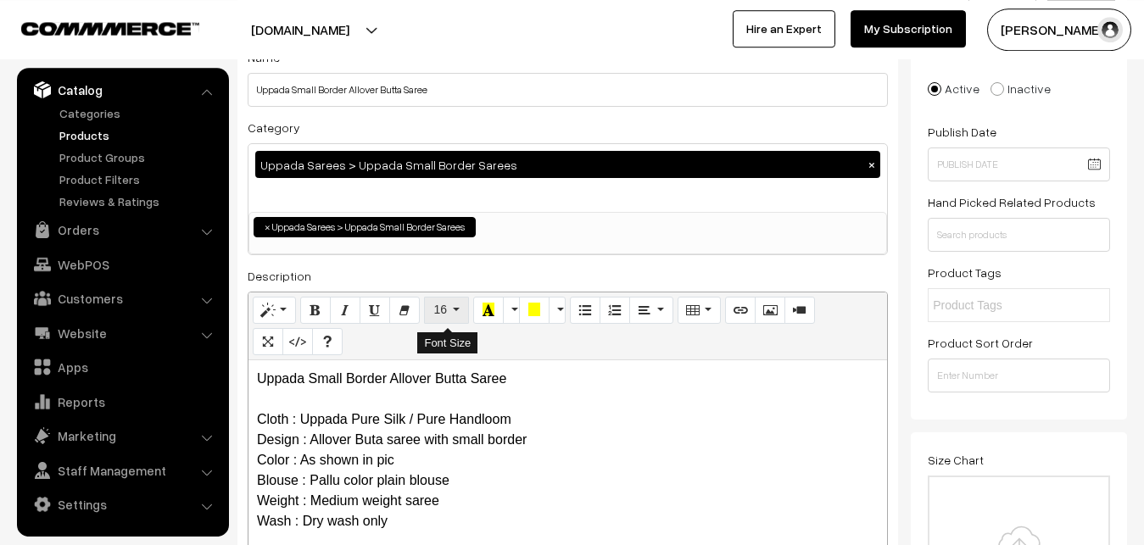
scroll to position [467, 0]
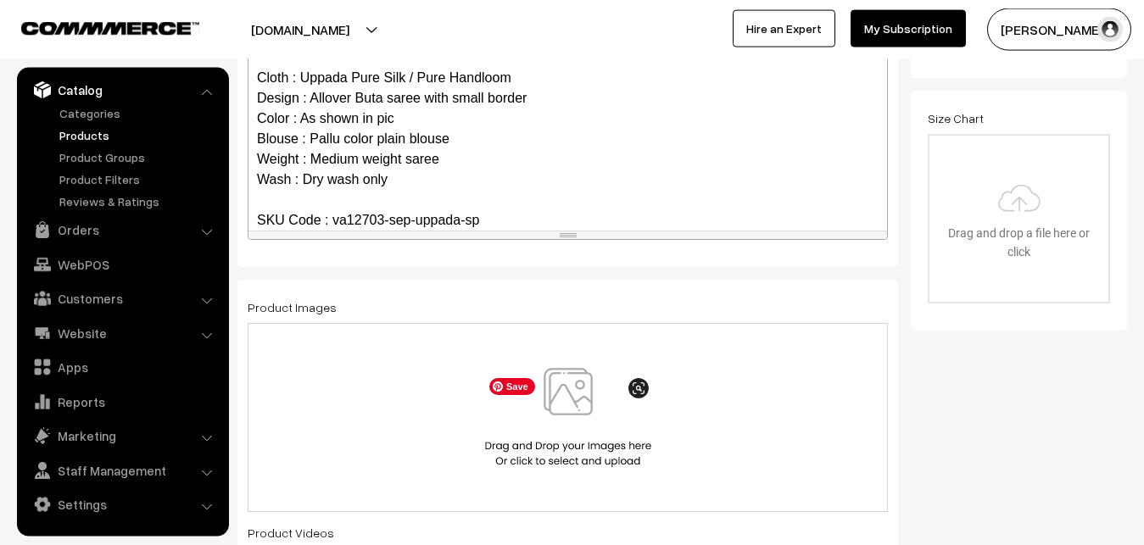
click at [564, 399] on img at bounding box center [568, 417] width 175 height 99
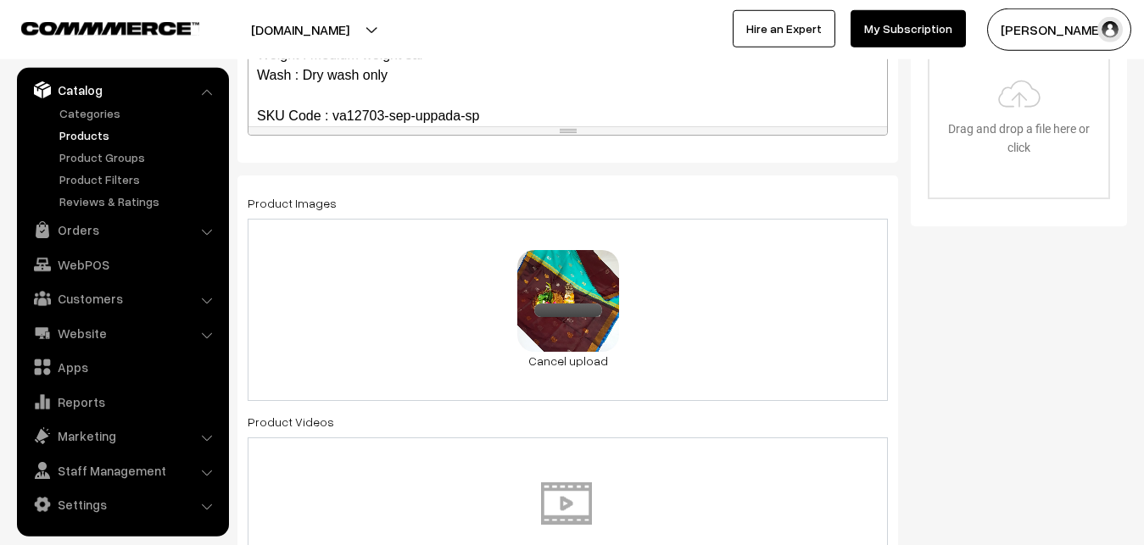
scroll to position [986, 0]
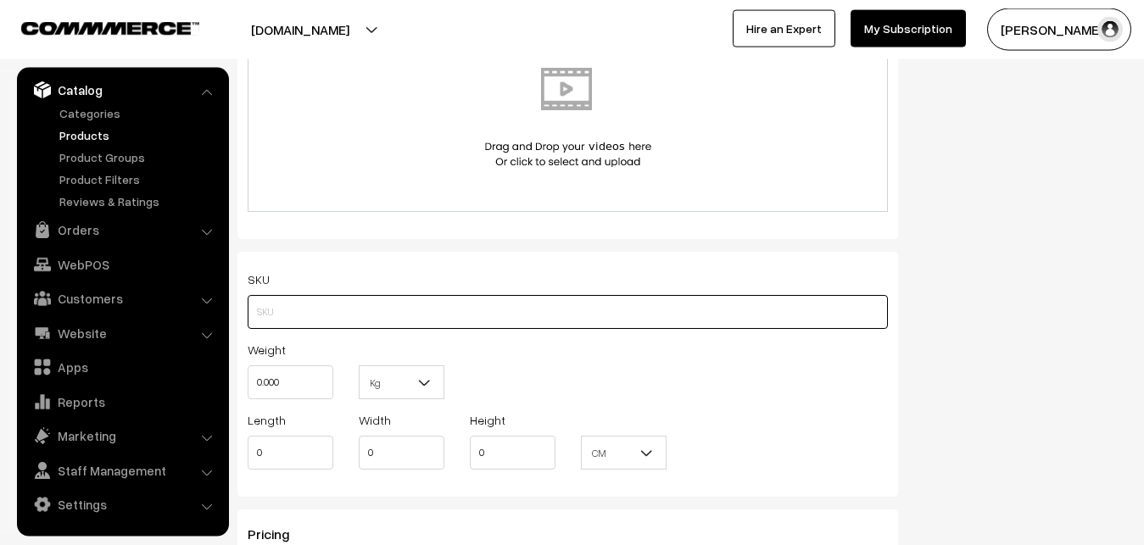
paste input "va12703-sep-uppada-sp"
type input "va12703-sep-uppada-sp"
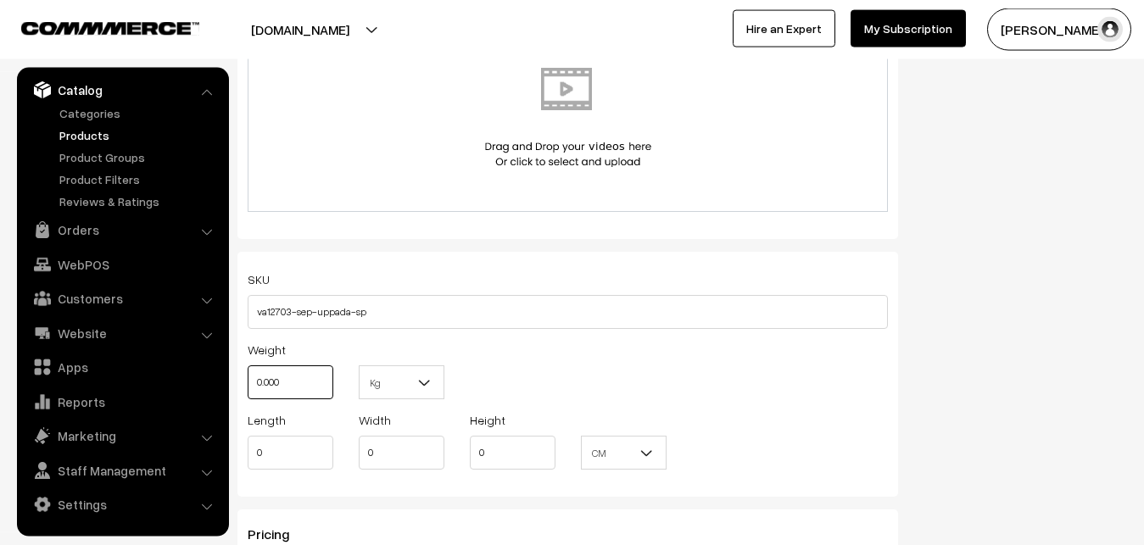
drag, startPoint x: 302, startPoint y: 376, endPoint x: 223, endPoint y: 377, distance: 78.9
click at [248, 377] on input "0.000" at bounding box center [291, 382] width 86 height 34
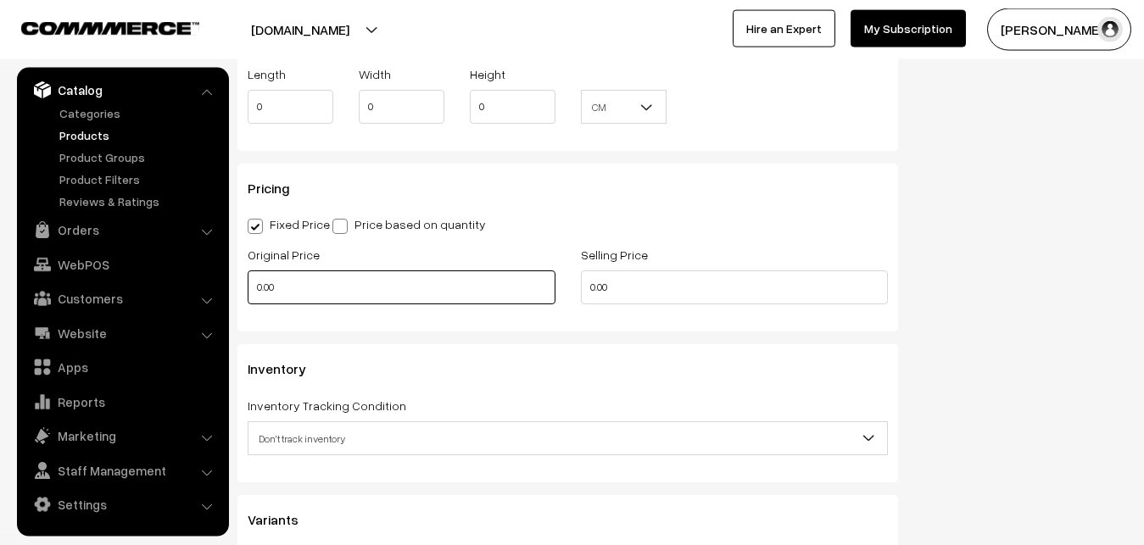
type input "0.80"
drag, startPoint x: 308, startPoint y: 303, endPoint x: 185, endPoint y: 295, distance: 123.2
click at [248, 295] on input "0.00" at bounding box center [402, 287] width 308 height 34
type input "3700"
drag, startPoint x: 634, startPoint y: 290, endPoint x: 520, endPoint y: 278, distance: 115.1
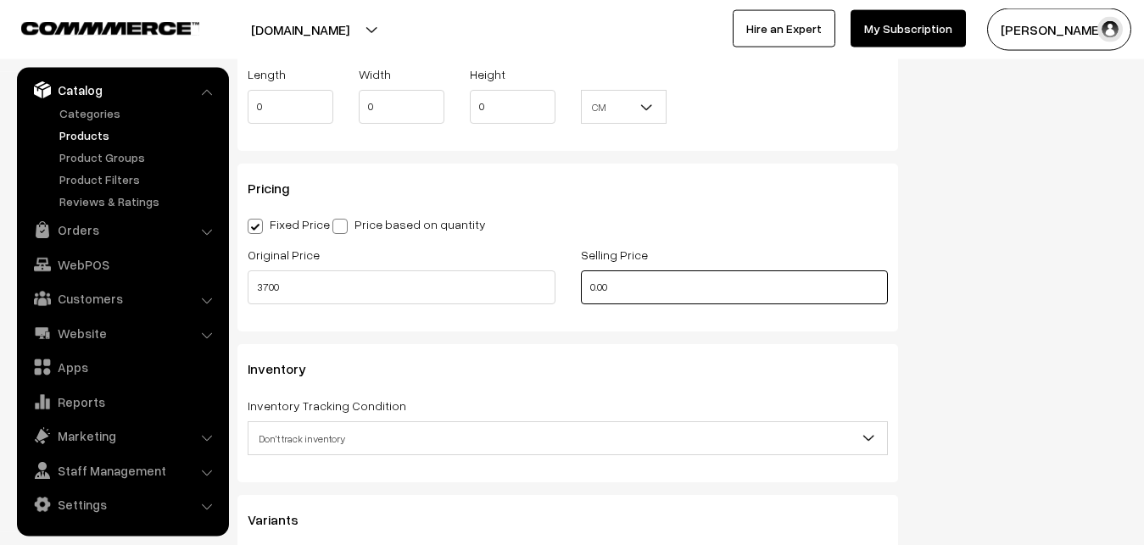
click at [581, 278] on input "0.00" at bounding box center [735, 287] width 308 height 34
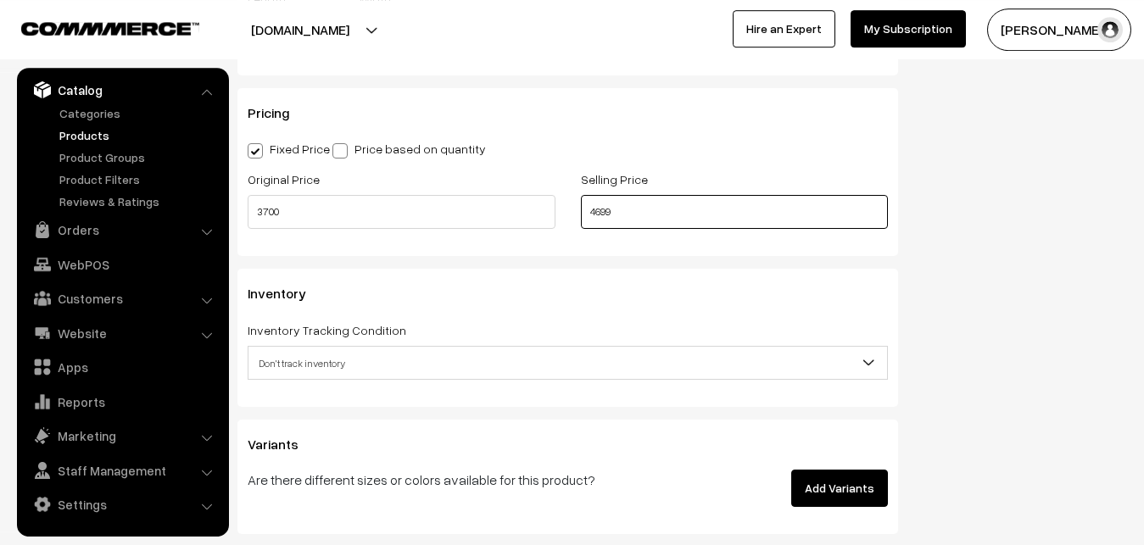
scroll to position [1505, 0]
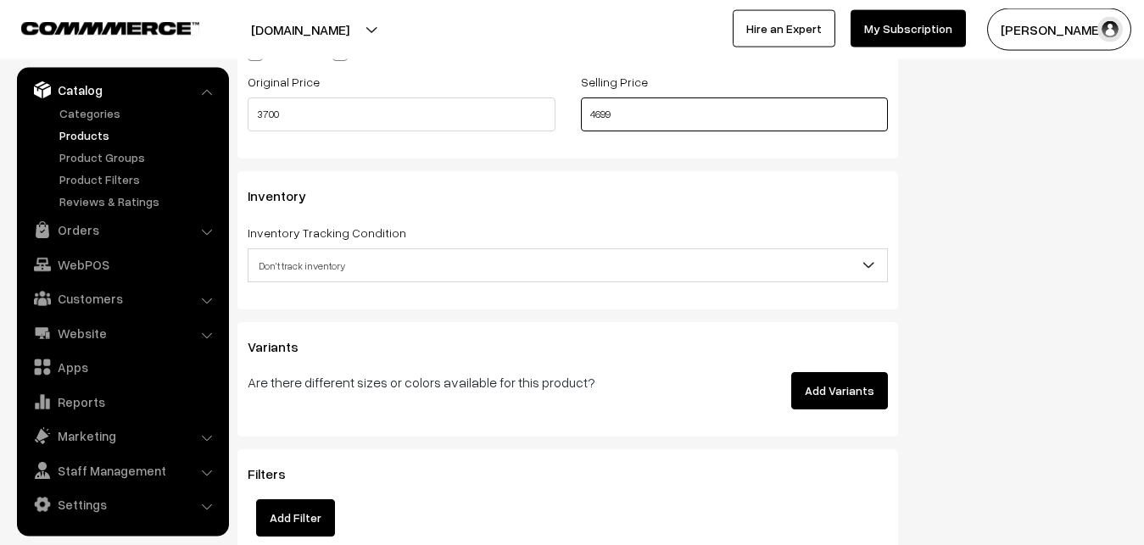
type input "4699"
click at [289, 259] on span "Don't track inventory" at bounding box center [567, 266] width 638 height 30
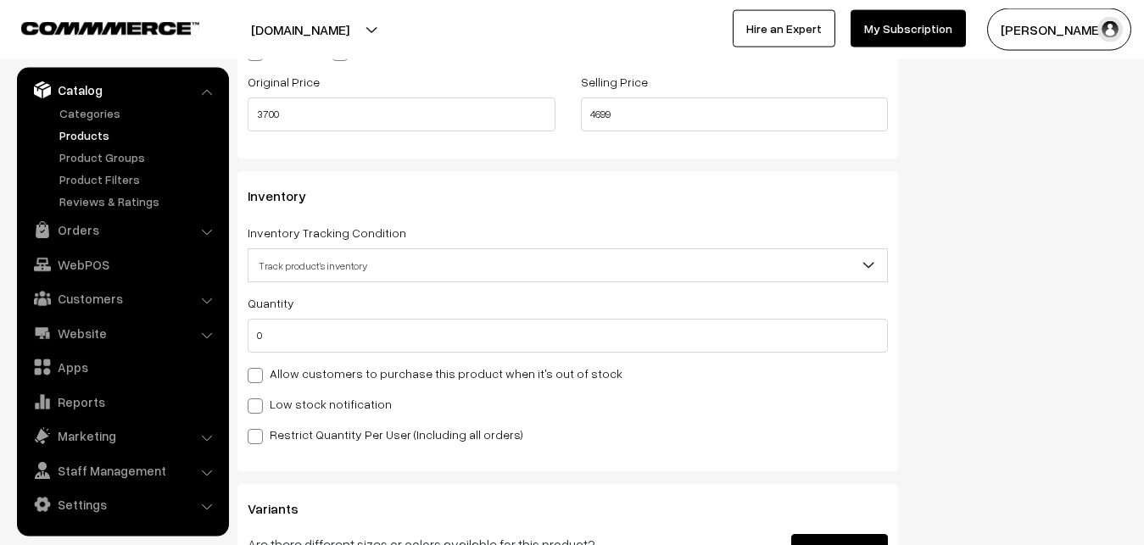
select select "2"
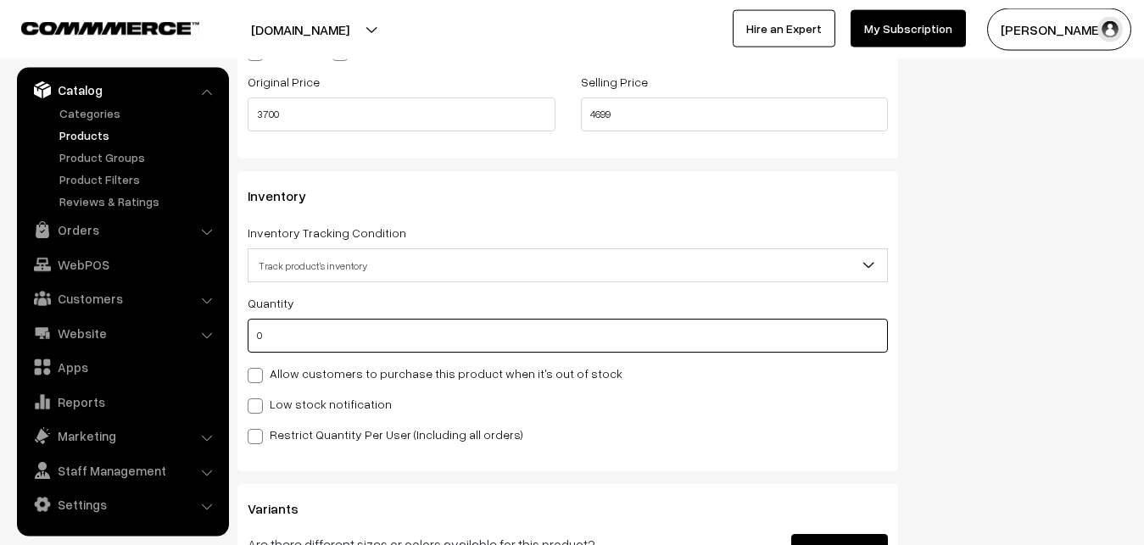
click at [298, 338] on input "0" at bounding box center [568, 336] width 640 height 34
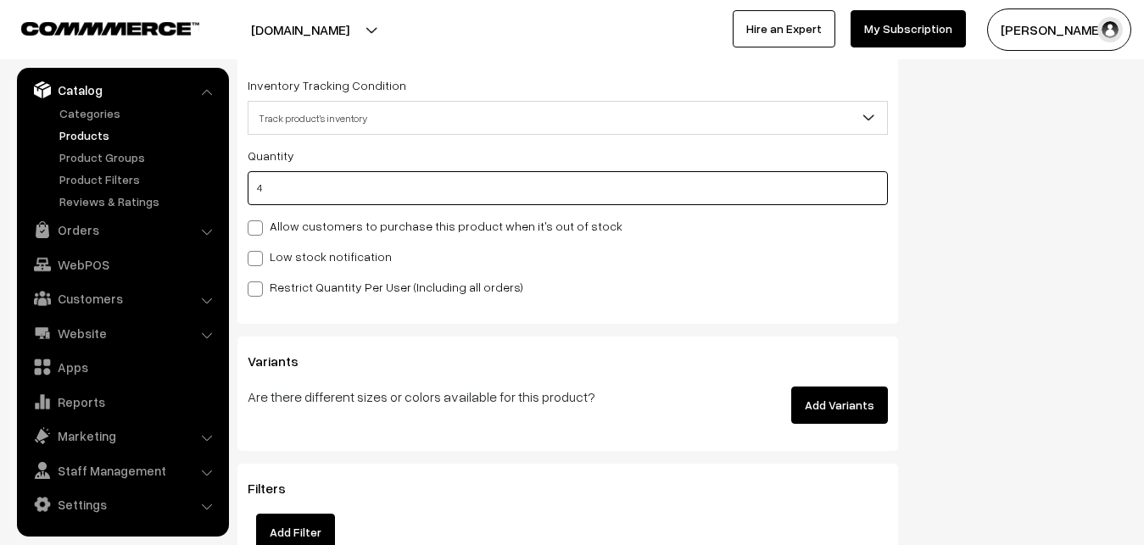
scroll to position [1764, 0]
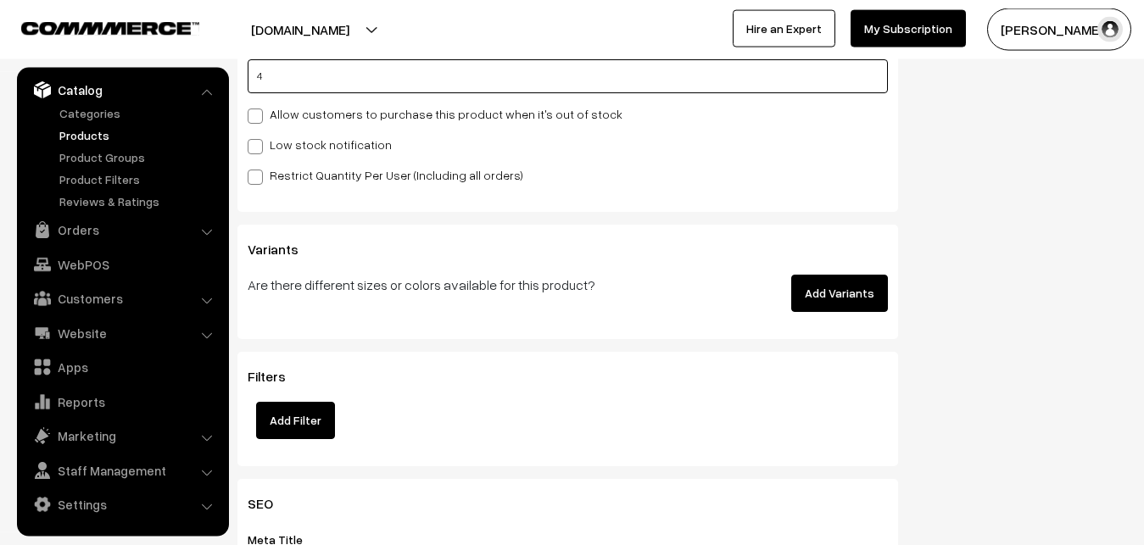
type input "4"
click at [259, 147] on span at bounding box center [255, 146] width 15 height 15
click at [259, 147] on input "Low stock notification" at bounding box center [253, 143] width 11 height 11
checkbox input "true"
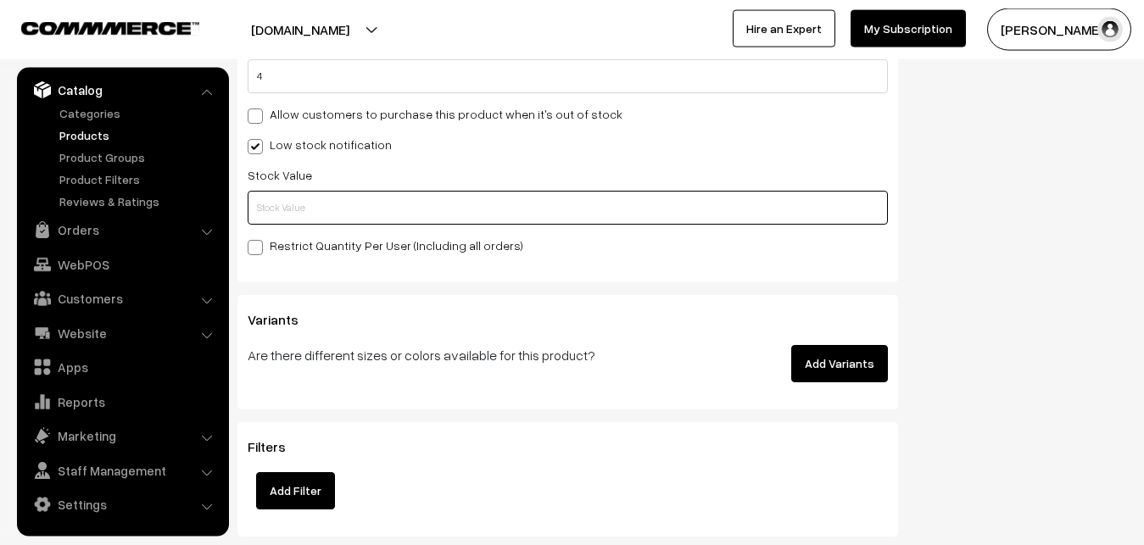
click at [253, 215] on input "text" at bounding box center [568, 208] width 640 height 34
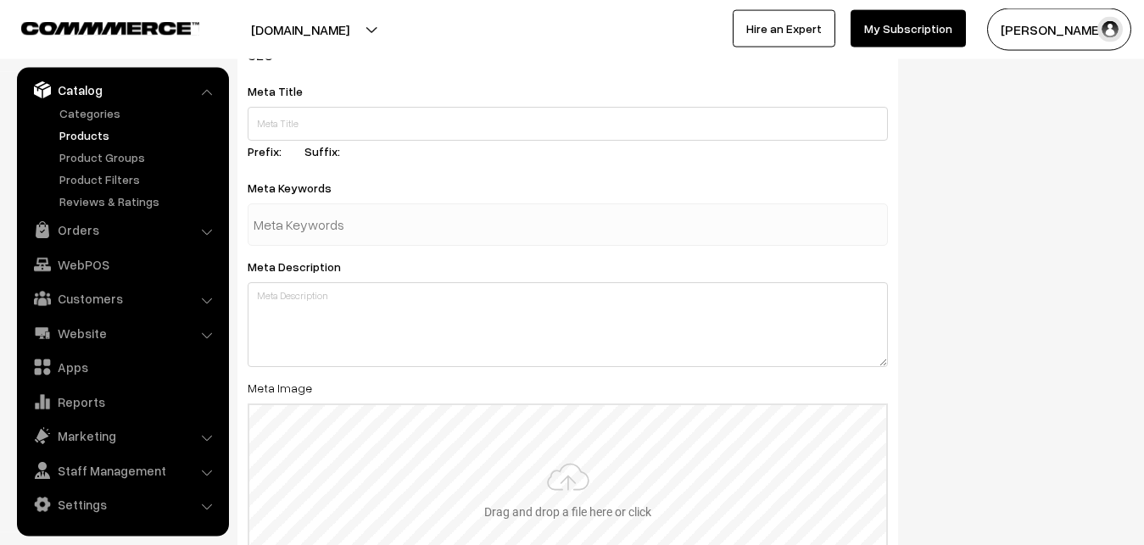
scroll to position [2524, 0]
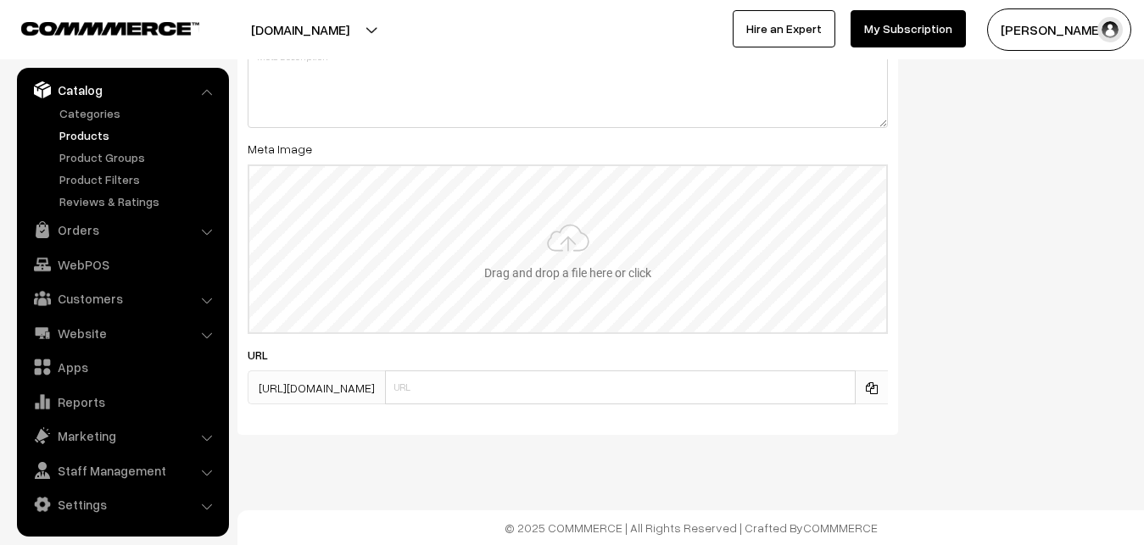
type input "2"
click at [571, 258] on input "file" at bounding box center [567, 249] width 637 height 166
type input "C:\fakepath\uppada-saree-va12703-sep.jpeg"
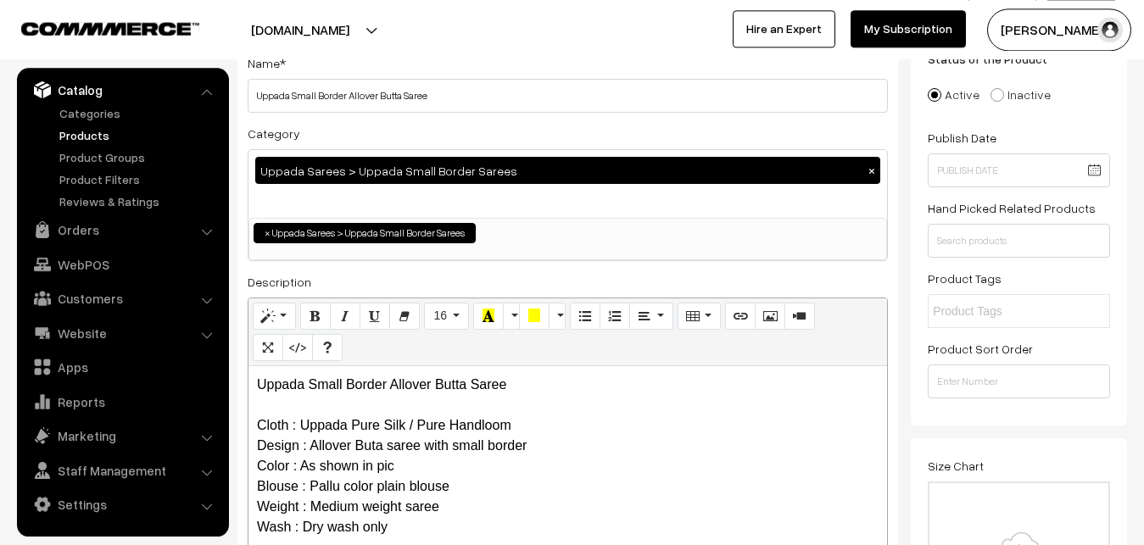
scroll to position [0, 0]
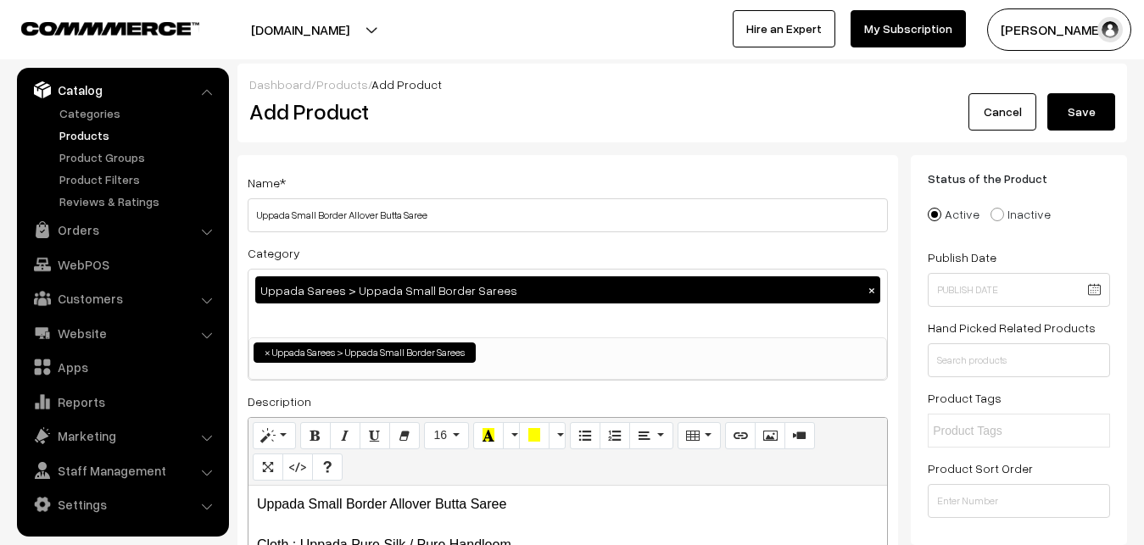
click at [1073, 103] on button "Save" at bounding box center [1081, 111] width 68 height 37
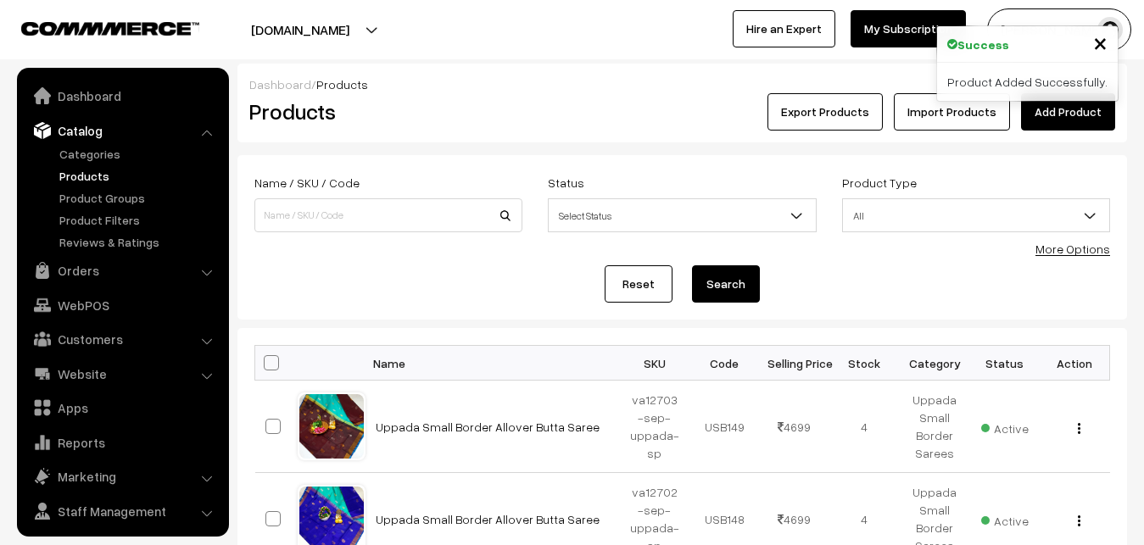
scroll to position [41, 0]
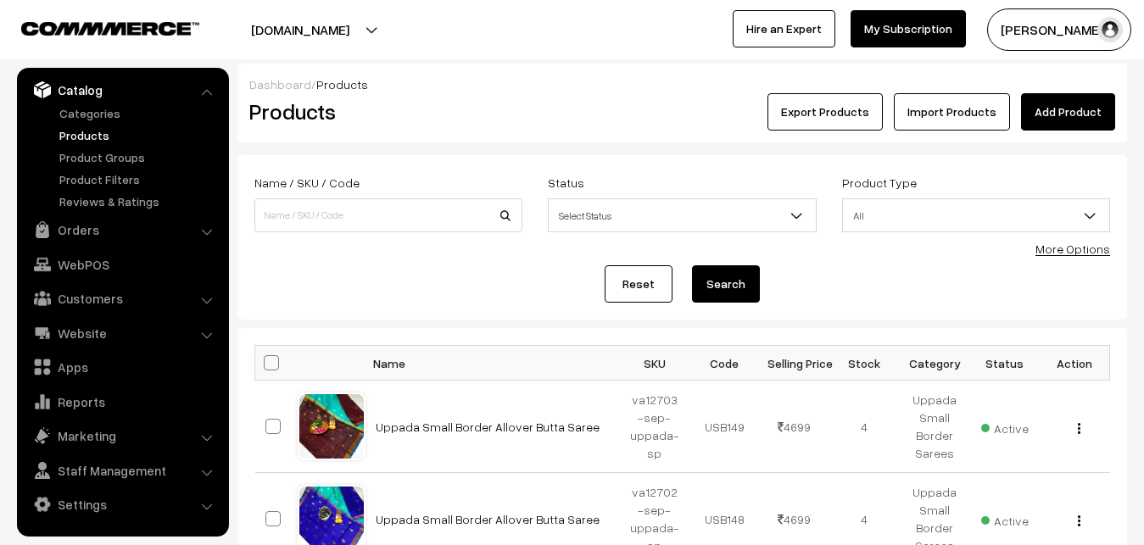
click at [486, 126] on div "Products" at bounding box center [385, 111] width 297 height 37
click at [1009, 114] on link "Import Products" at bounding box center [952, 111] width 116 height 37
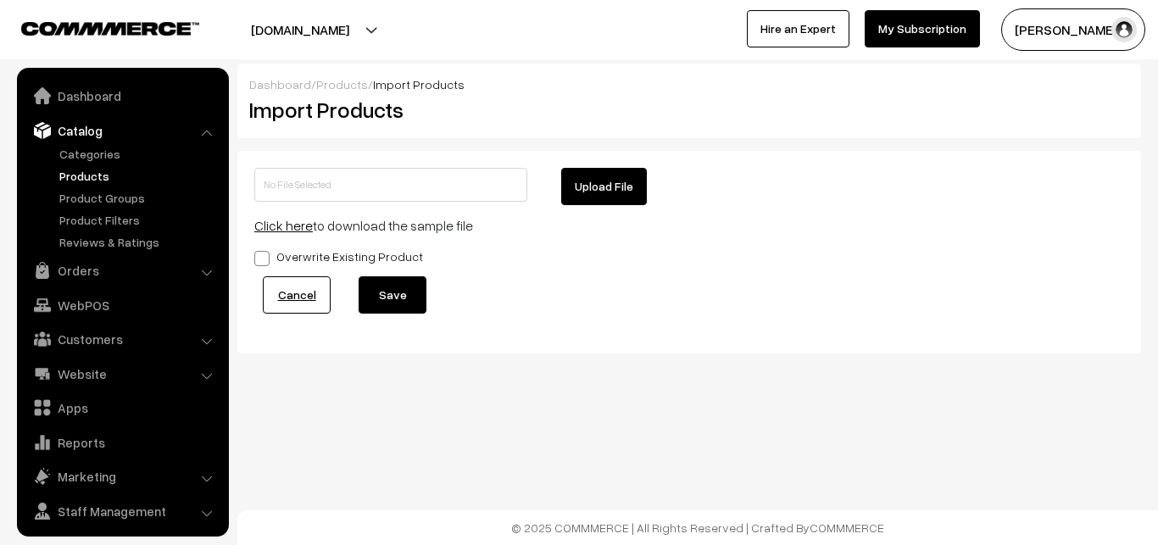
scroll to position [41, 0]
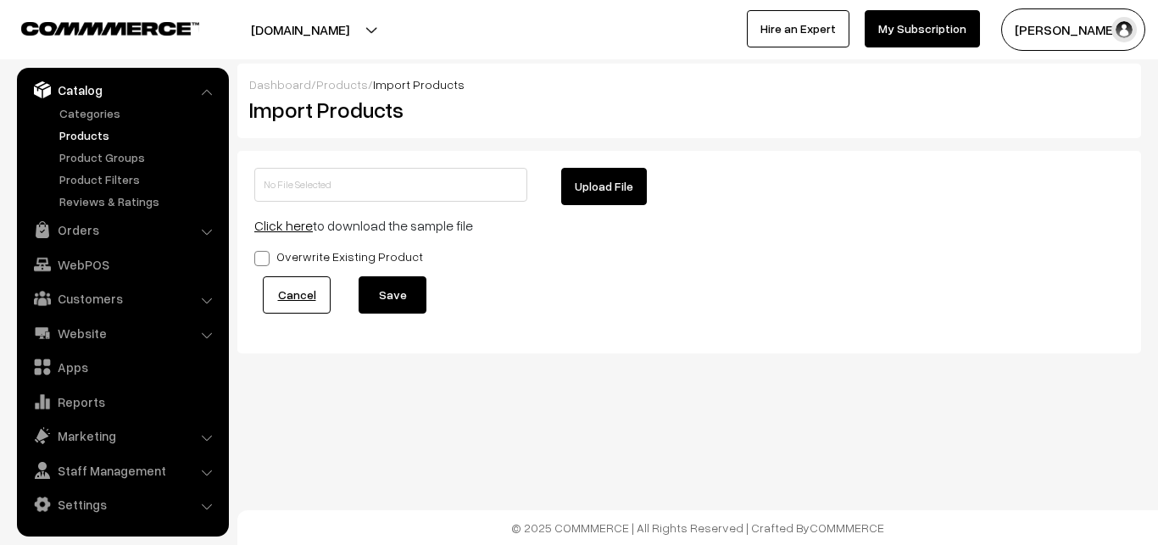
click at [81, 139] on link "Products" at bounding box center [139, 135] width 168 height 18
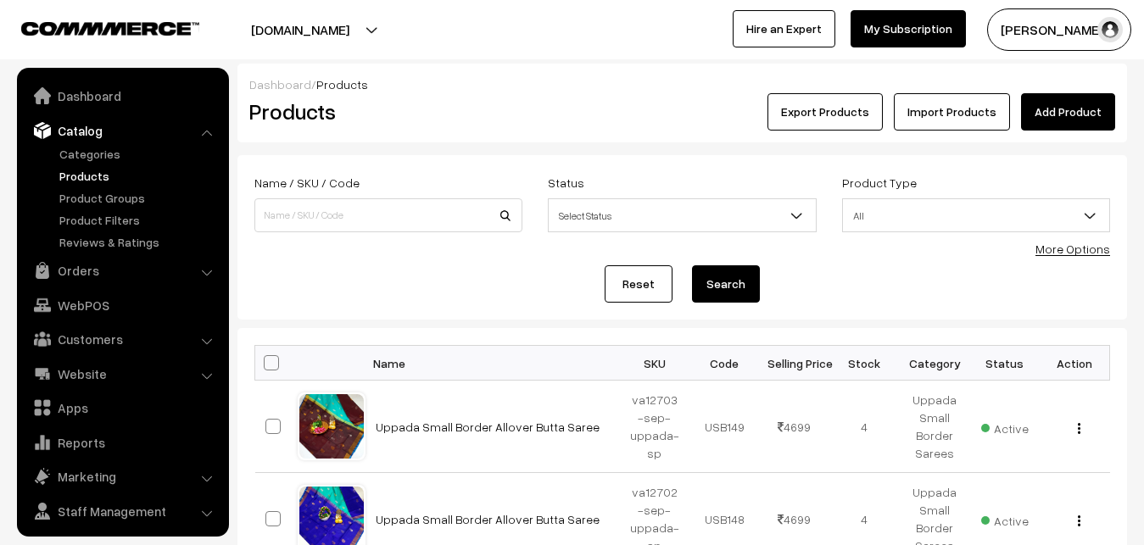
scroll to position [41, 0]
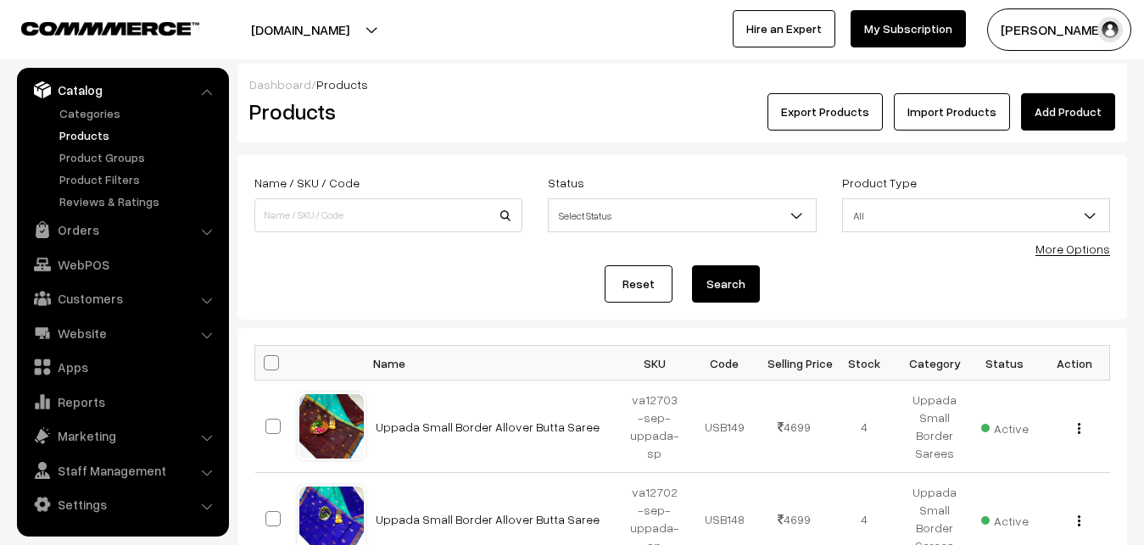
click at [1065, 102] on link "Add Product" at bounding box center [1068, 111] width 94 height 37
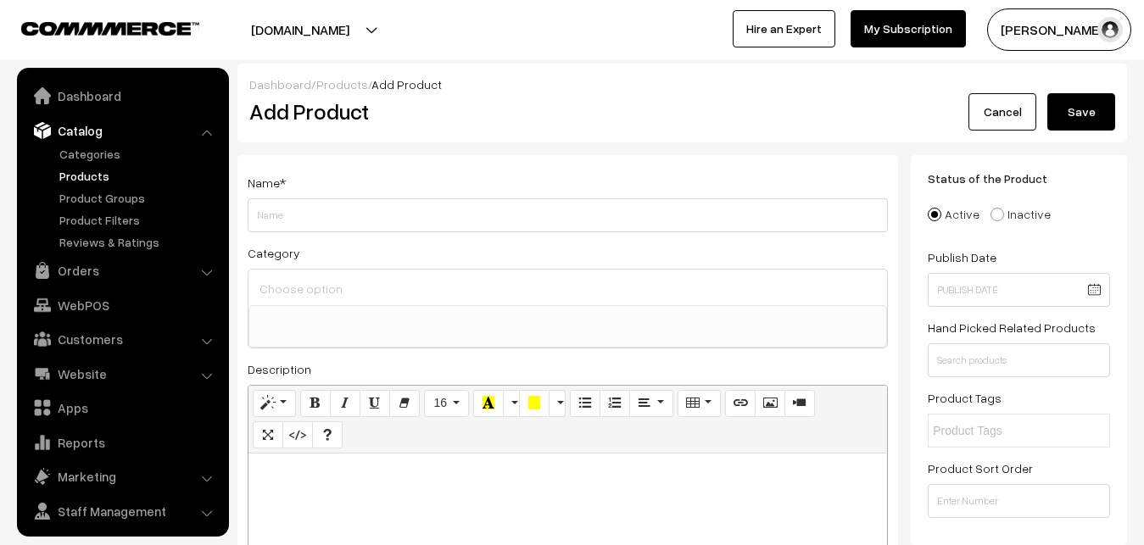
select select
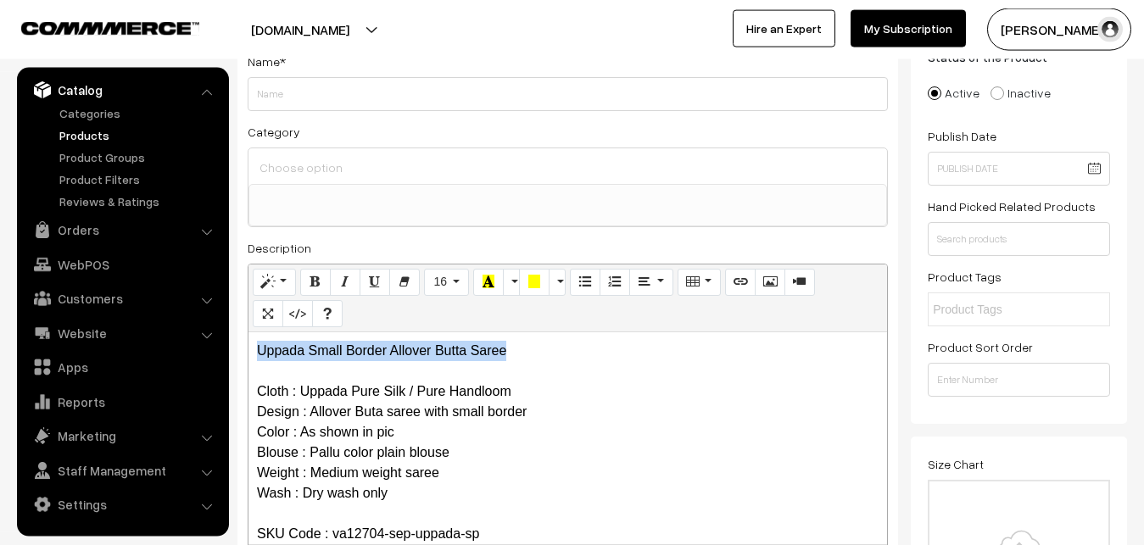
drag, startPoint x: 516, startPoint y: 353, endPoint x: 223, endPoint y: 336, distance: 293.9
click at [248, 336] on div "Uppada Small Border Allover Butta Saree Cloth : Uppada Pure Silk / Pure Handloo…" at bounding box center [567, 438] width 638 height 212
copy p "Uppada Small Border Allover Butta Saree"
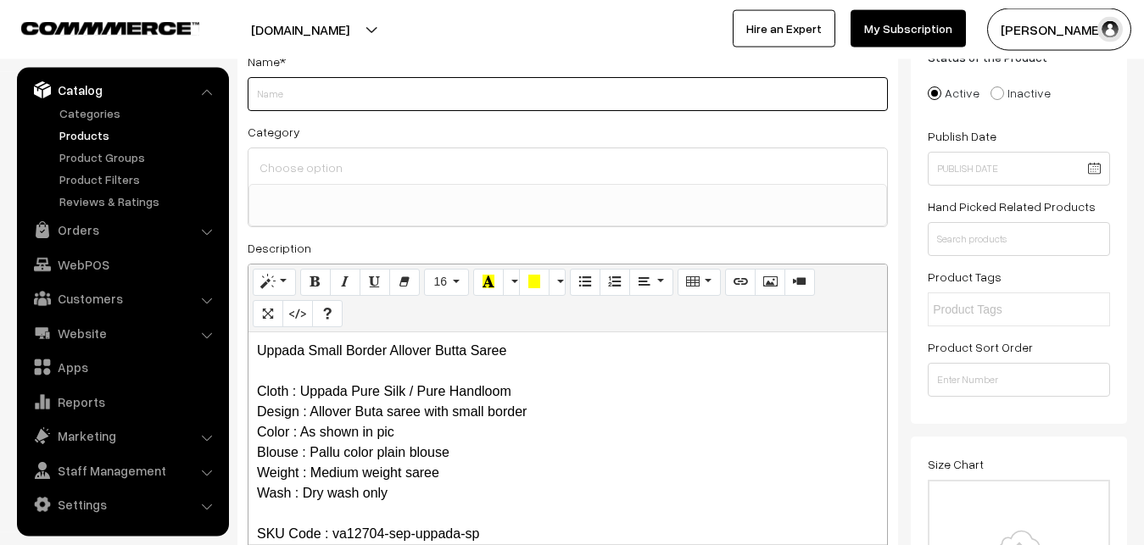
paste input "Uppada Small Border Allover Butta Saree"
type input "Uppada Small Border Allover Butta Saree"
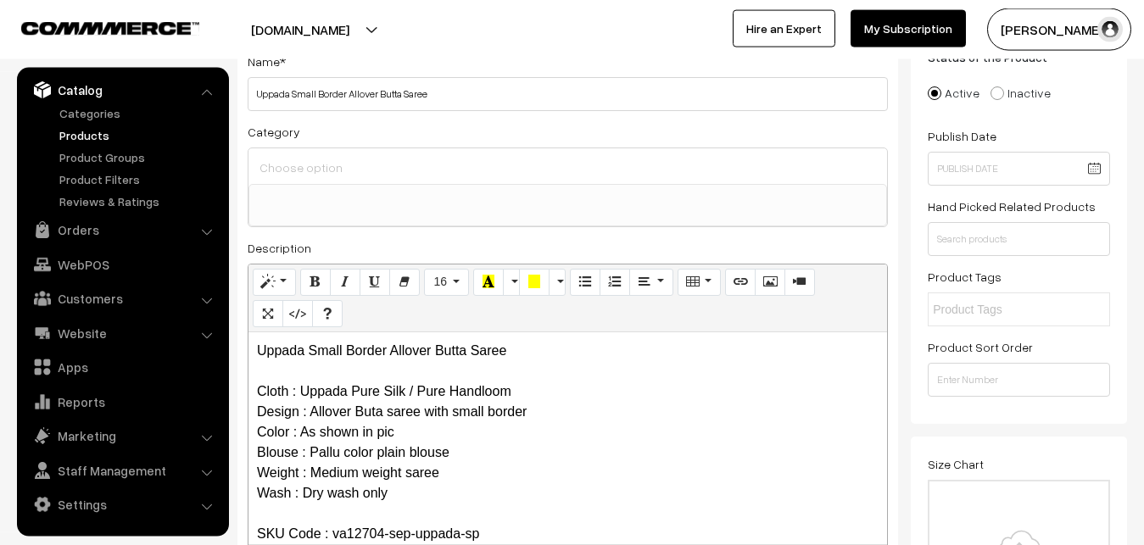
click at [341, 176] on input at bounding box center [567, 167] width 625 height 25
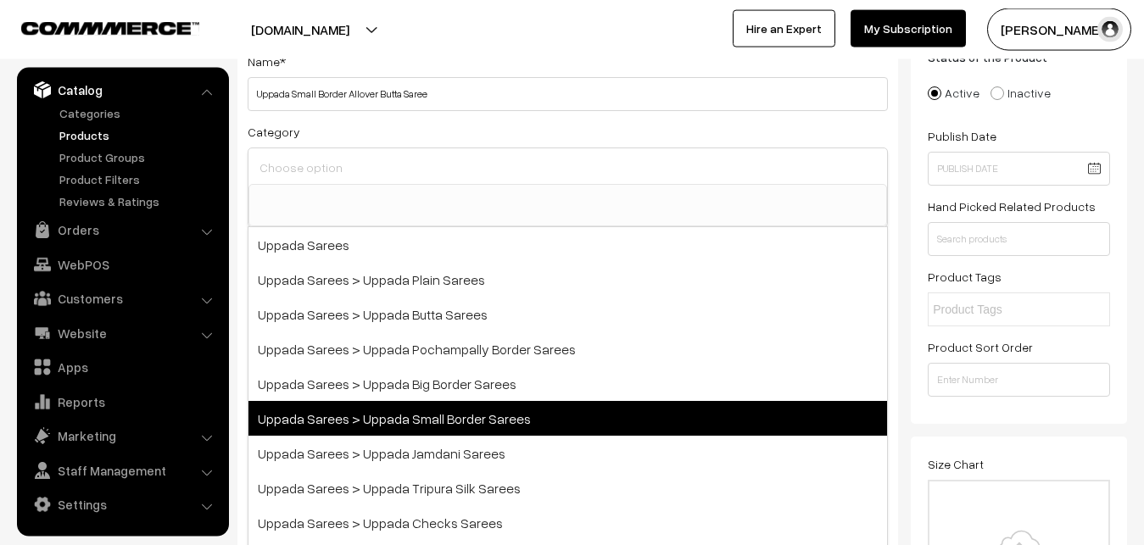
click at [432, 417] on span "Uppada Sarees > Uppada Small Border Sarees" at bounding box center [567, 418] width 638 height 35
select select "68"
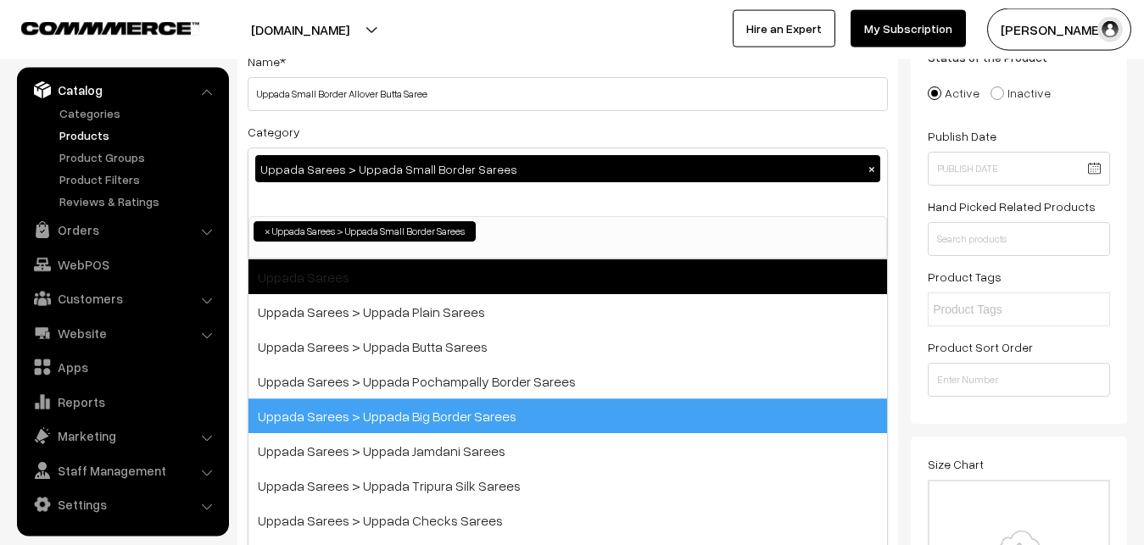
scroll to position [36, 0]
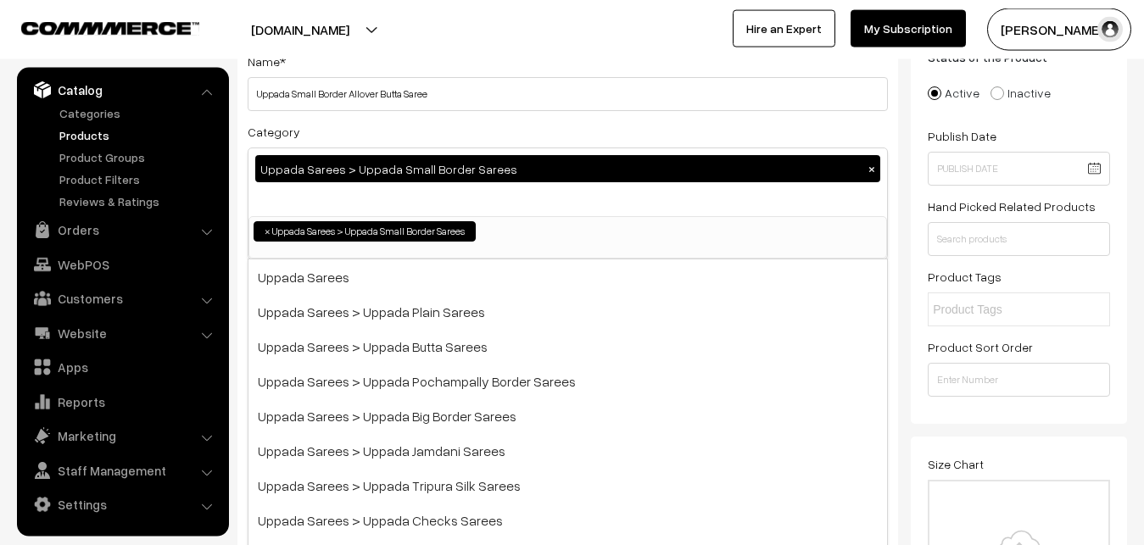
click at [472, 135] on div "Category Uppada Sarees > Uppada Small Border Sarees × Uppada Sarees Uppada Sare…" at bounding box center [568, 190] width 640 height 138
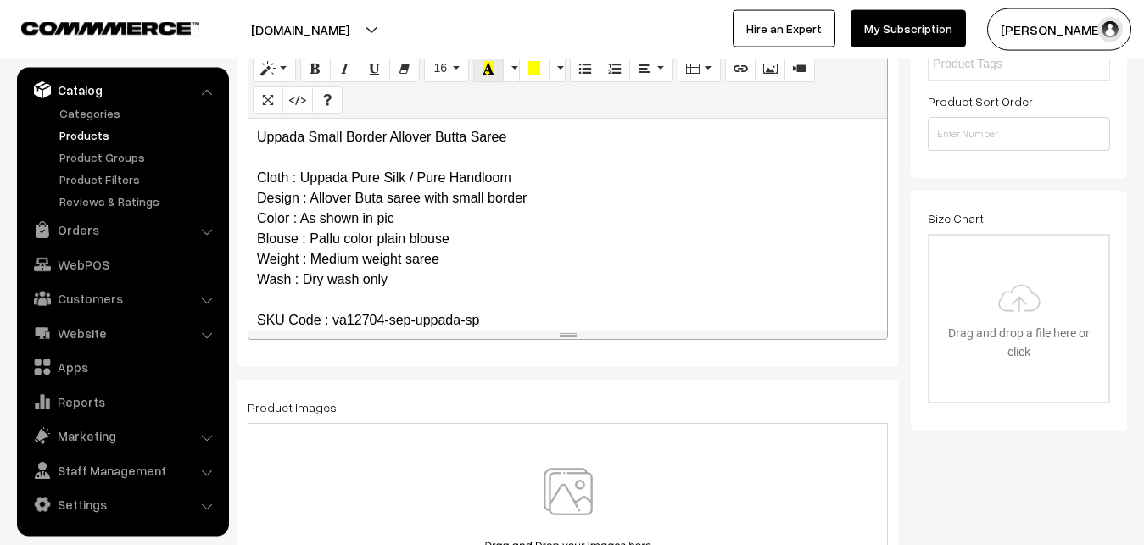
scroll to position [381, 0]
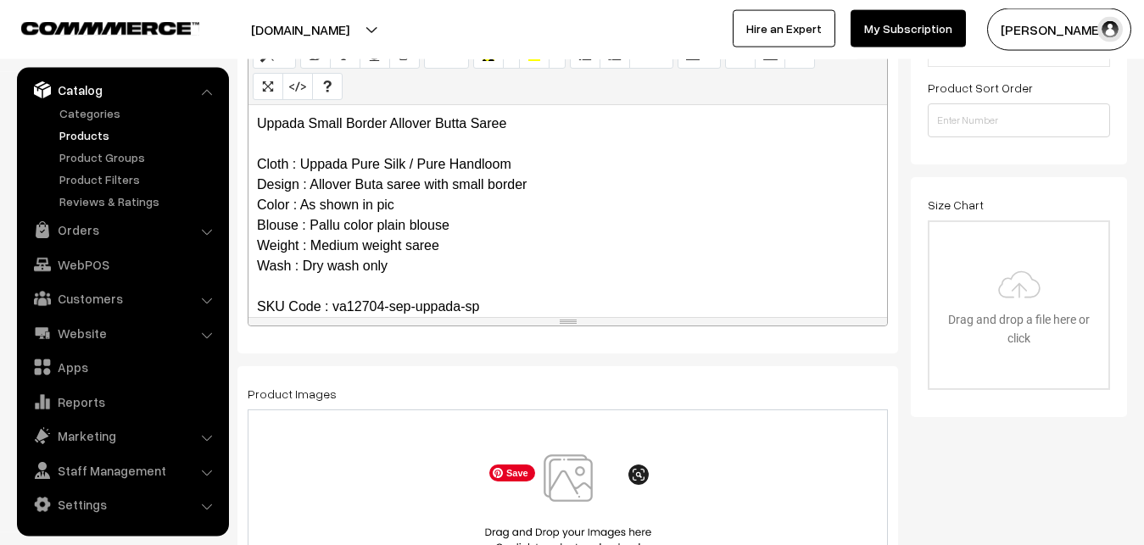
click at [571, 488] on img at bounding box center [568, 503] width 175 height 99
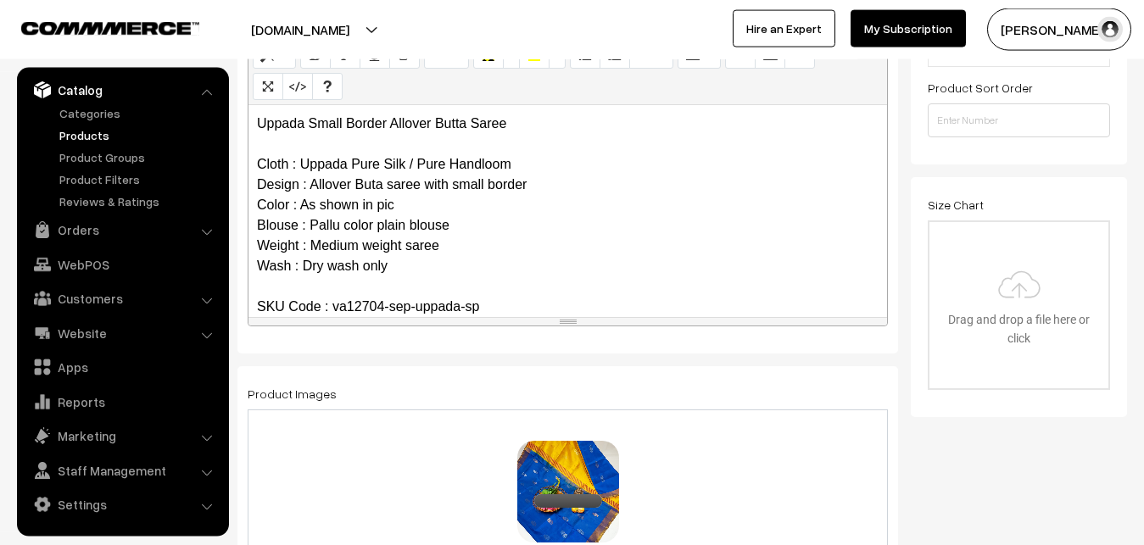
scroll to position [813, 0]
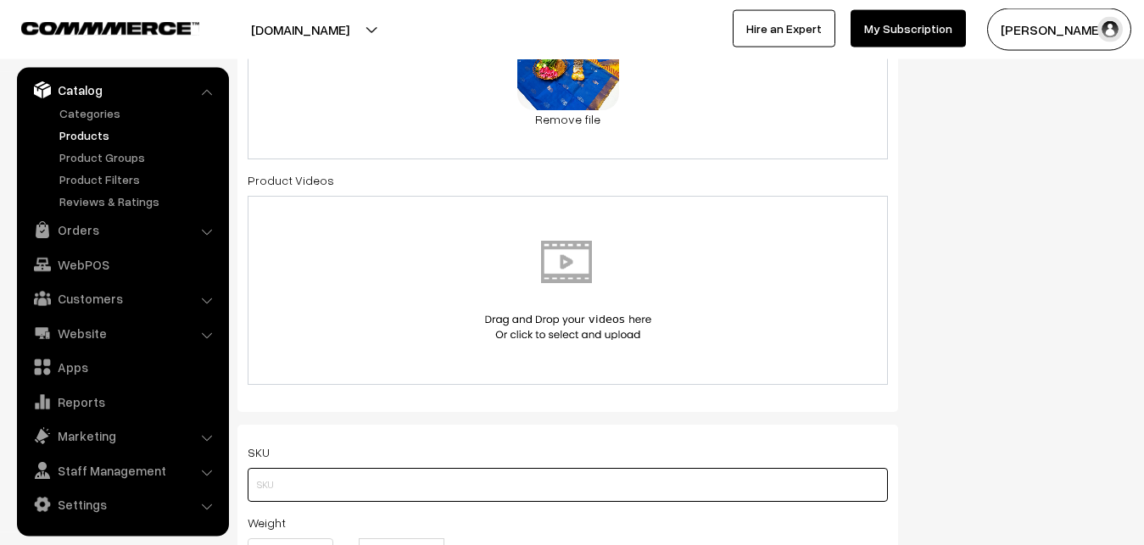
click at [344, 493] on input "text" at bounding box center [568, 485] width 640 height 34
paste input "va12704-sep-uppada-sp"
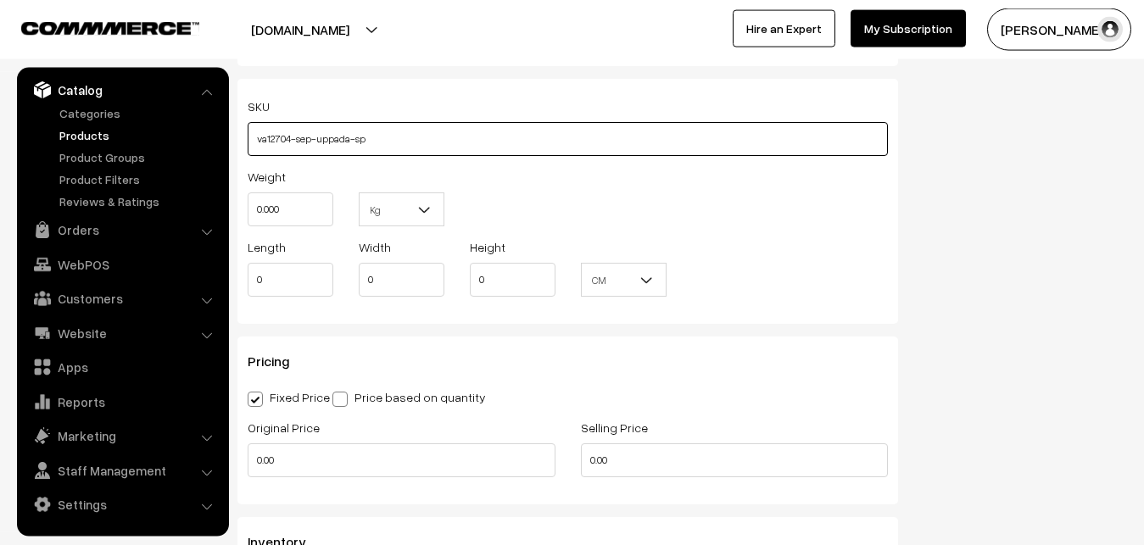
type input "va12704-sep-uppada-sp"
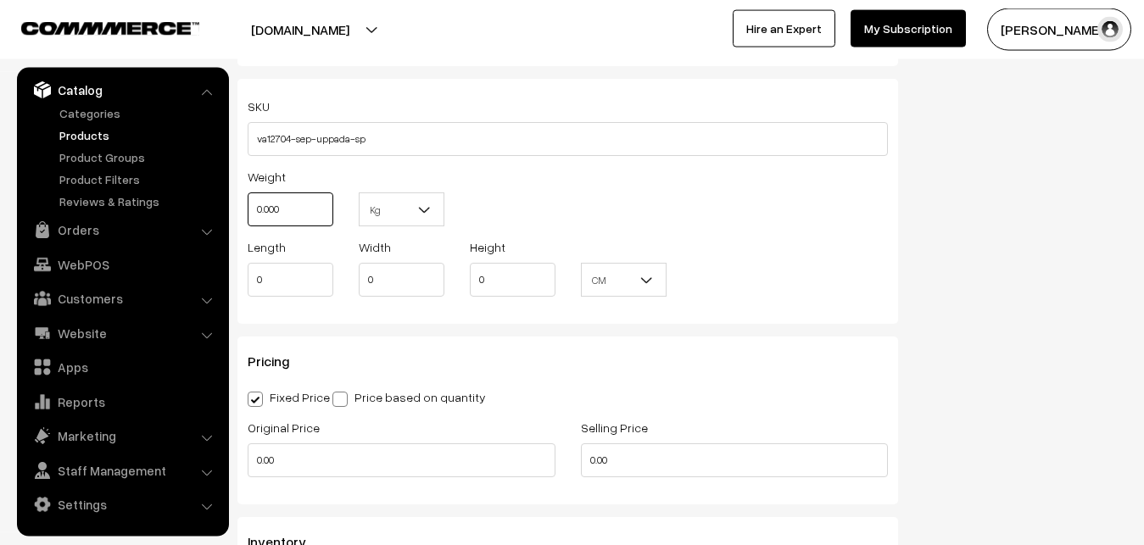
drag, startPoint x: 285, startPoint y: 203, endPoint x: 205, endPoint y: 212, distance: 80.2
click at [248, 212] on input "0.000" at bounding box center [291, 209] width 86 height 34
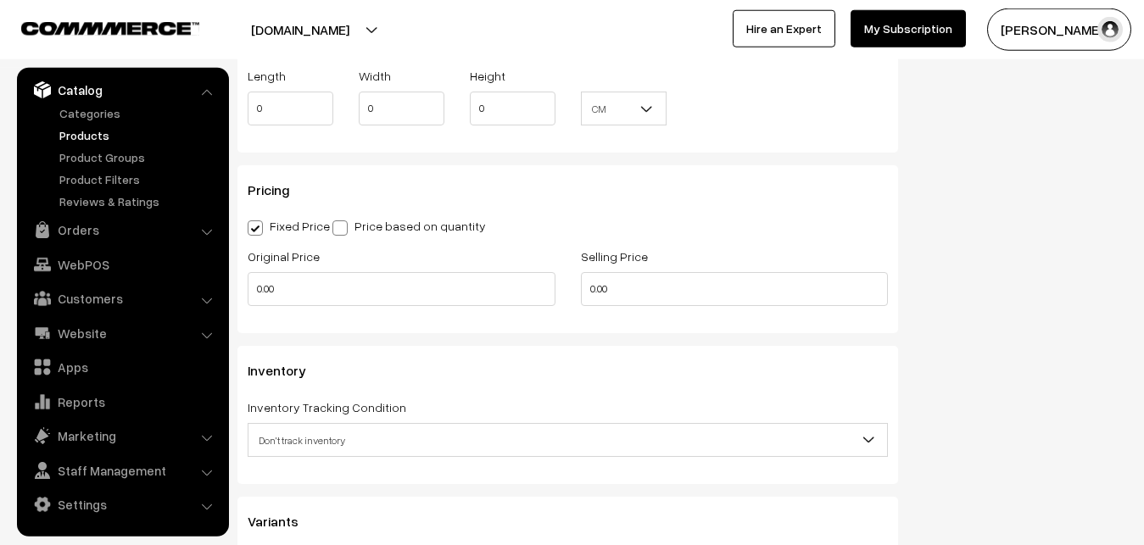
scroll to position [1332, 0]
type input "0.80"
drag, startPoint x: 309, startPoint y: 293, endPoint x: 226, endPoint y: 293, distance: 82.2
click at [248, 293] on input "0.00" at bounding box center [402, 287] width 308 height 34
type input "3700"
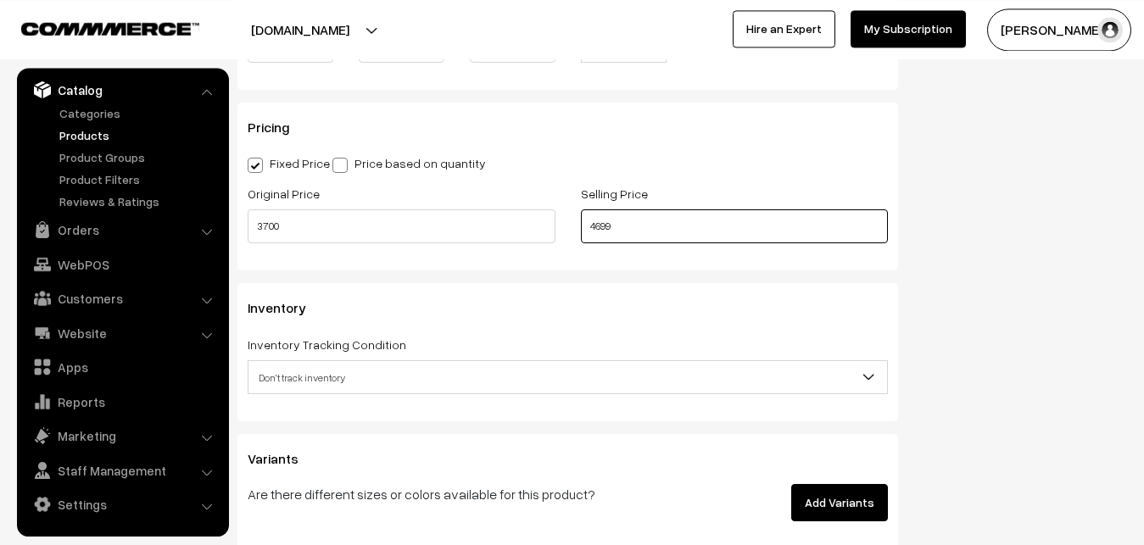
scroll to position [1505, 0]
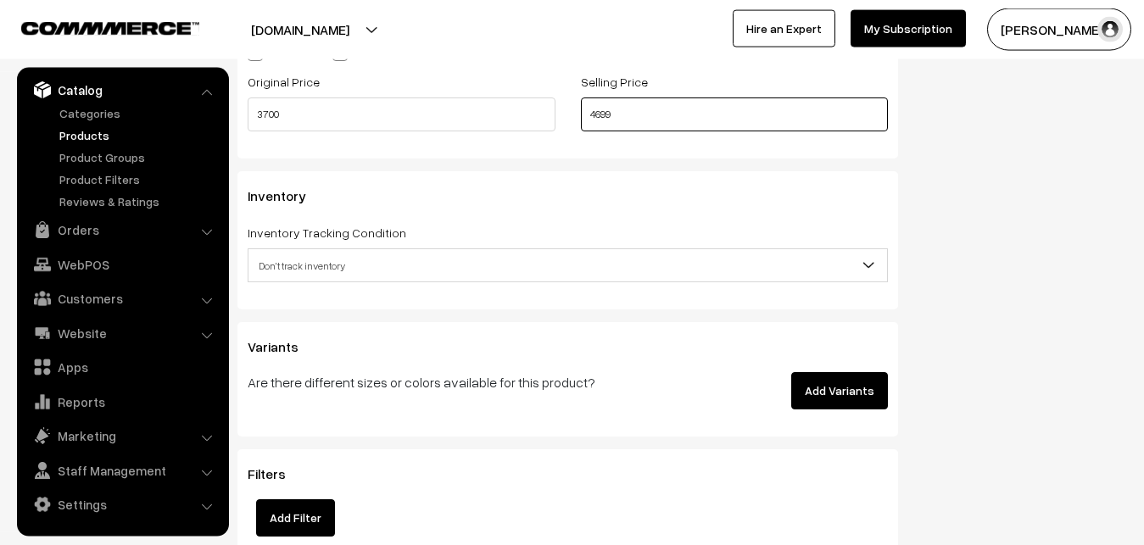
type input "4699"
click at [329, 269] on span "Don't track inventory" at bounding box center [567, 266] width 638 height 30
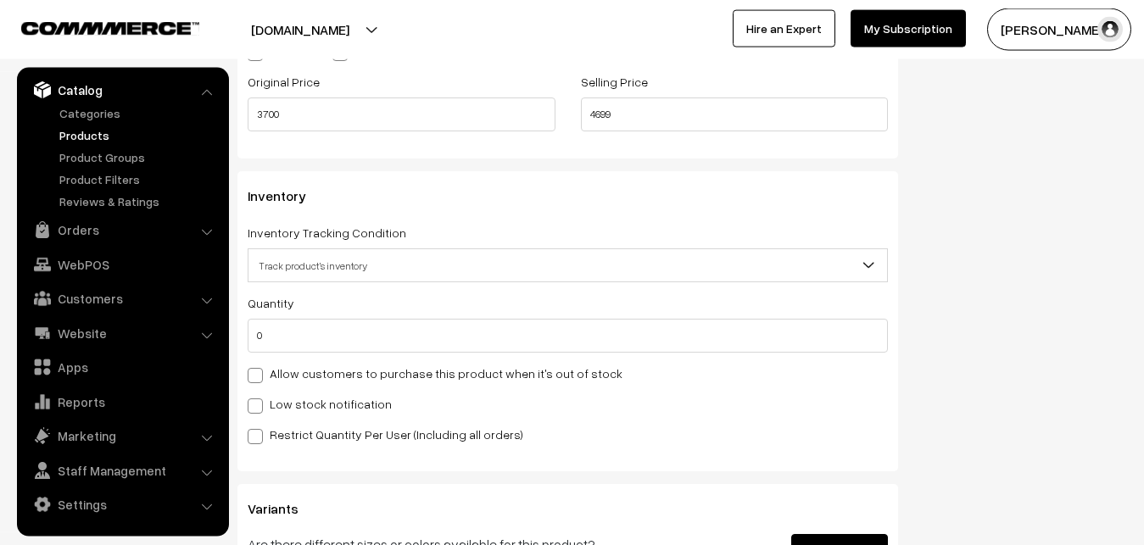
select select "2"
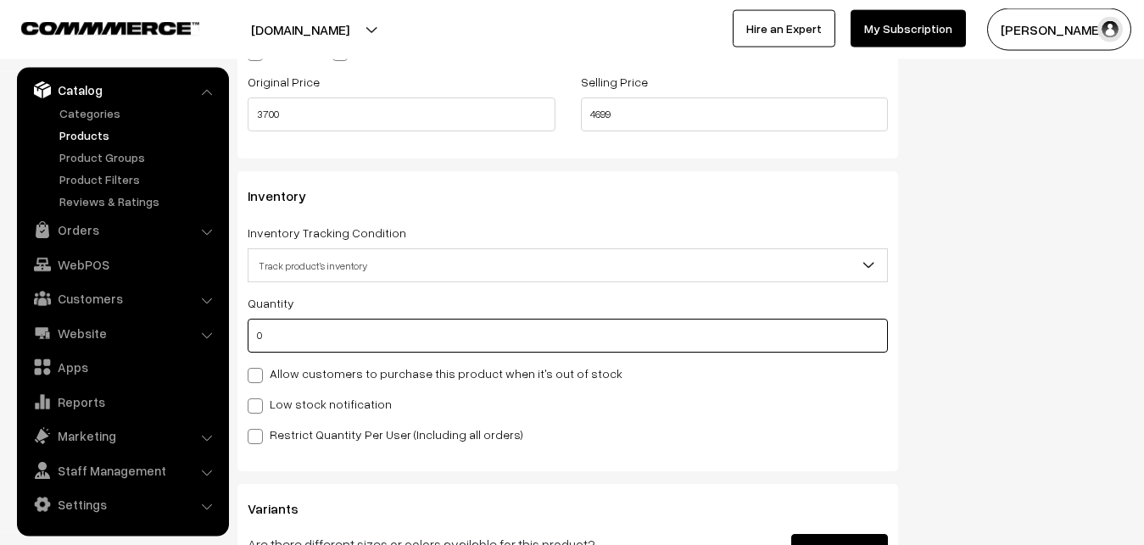
click at [330, 330] on input "0" at bounding box center [568, 336] width 640 height 34
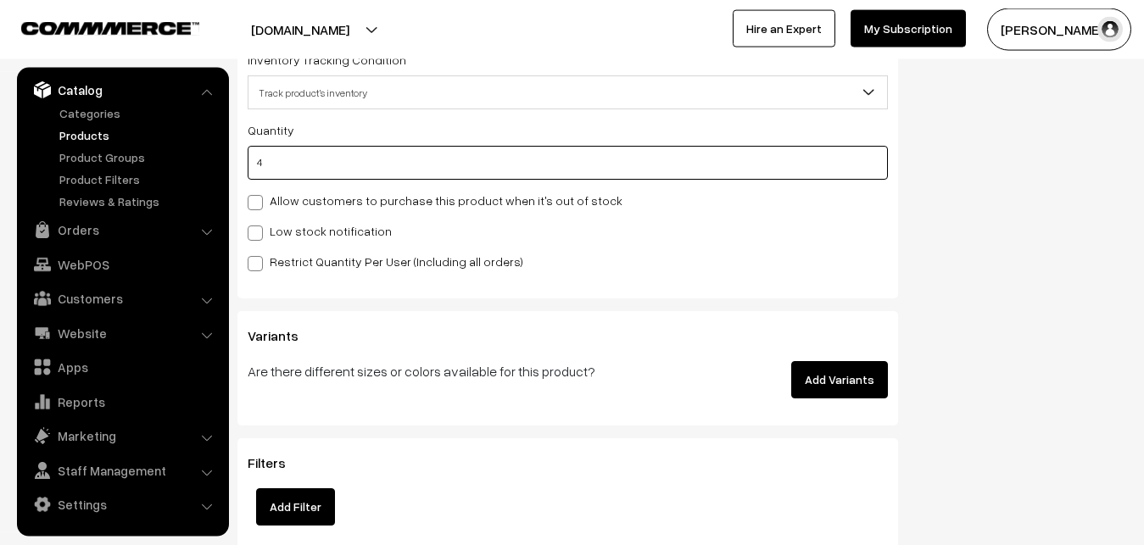
type input "4"
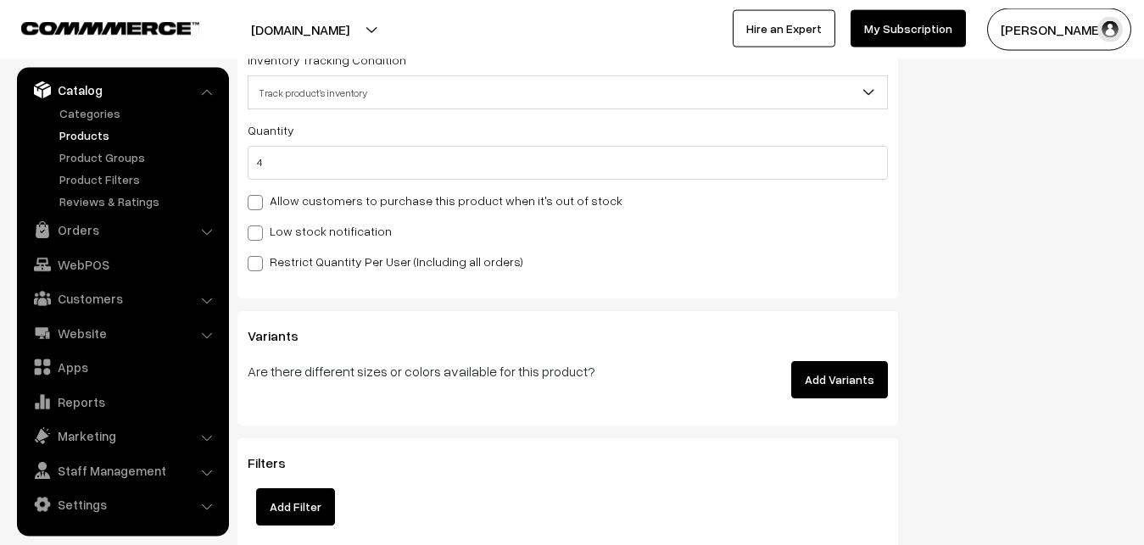
click at [288, 232] on label "Low stock notification" at bounding box center [320, 231] width 144 height 18
click at [259, 232] on input "Low stock notification" at bounding box center [253, 230] width 11 height 11
checkbox input "true"
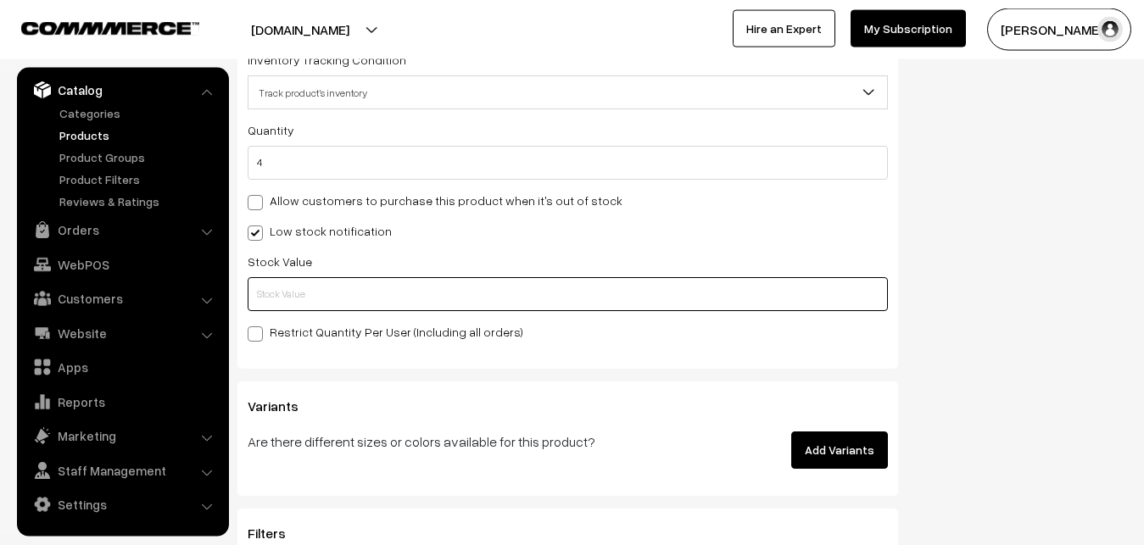
click at [288, 297] on input "text" at bounding box center [568, 294] width 640 height 34
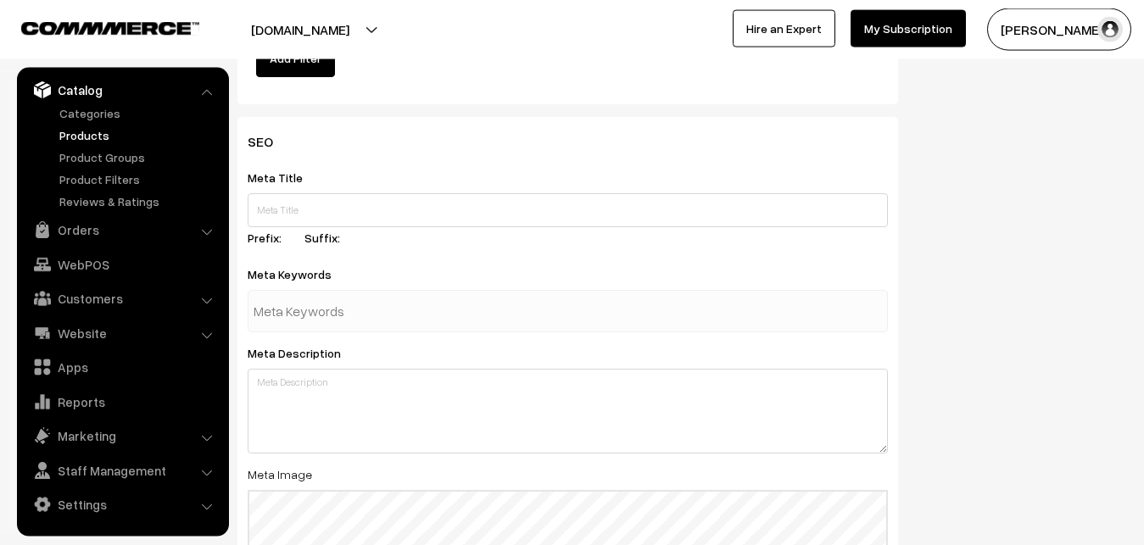
scroll to position [2524, 0]
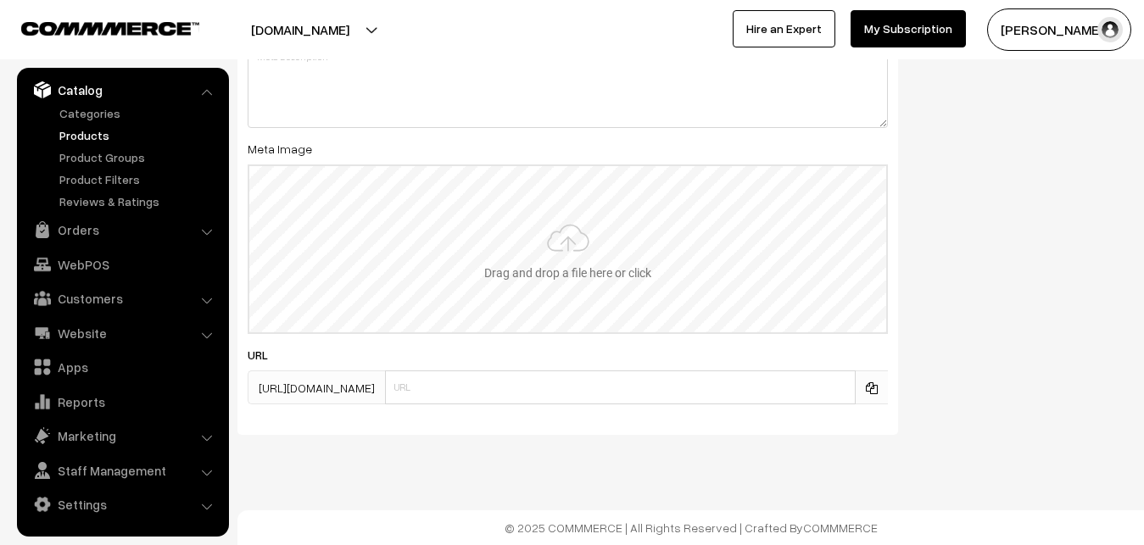
type input "2"
click at [538, 251] on input "file" at bounding box center [567, 249] width 637 height 166
type input "C:\fakepath\uppada-saree-va12704-sep.jpeg"
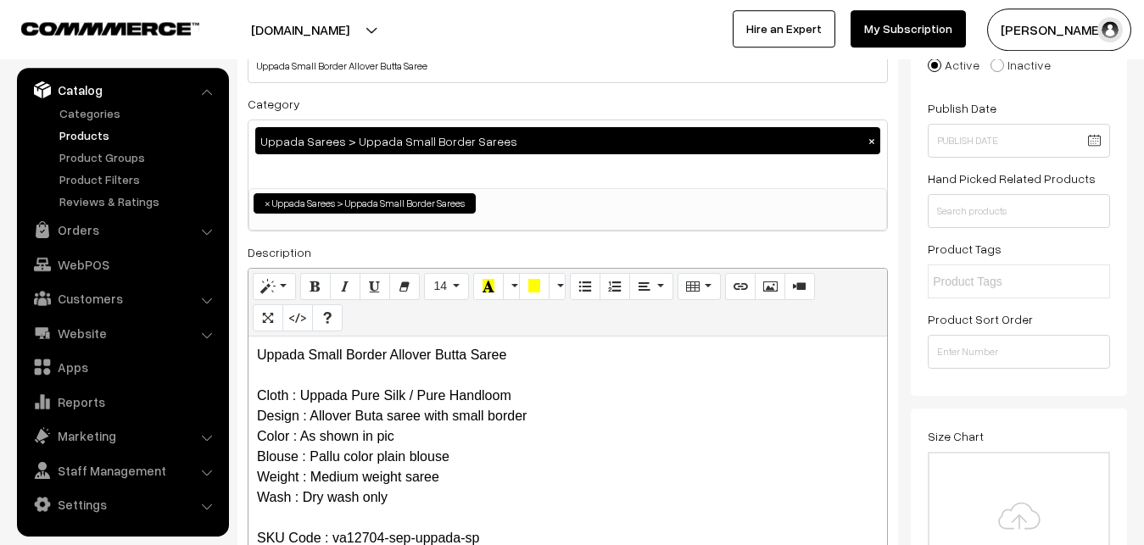
scroll to position [0, 0]
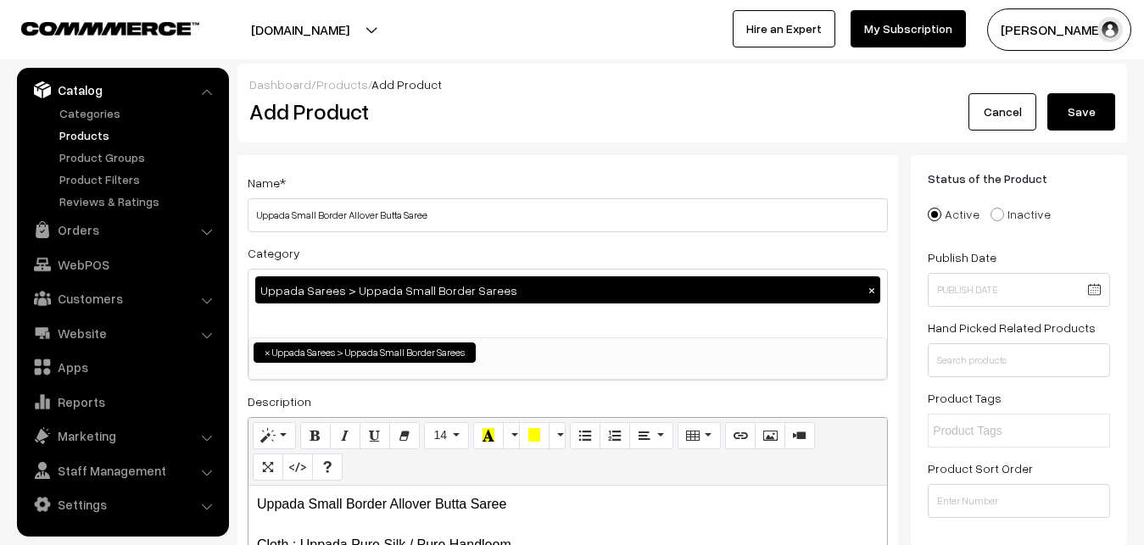
click at [1055, 137] on div "Dashboard / Products / Add Product Add Product Cancel Save" at bounding box center [681, 103] width 889 height 79
click at [1063, 119] on button "Save" at bounding box center [1081, 111] width 68 height 37
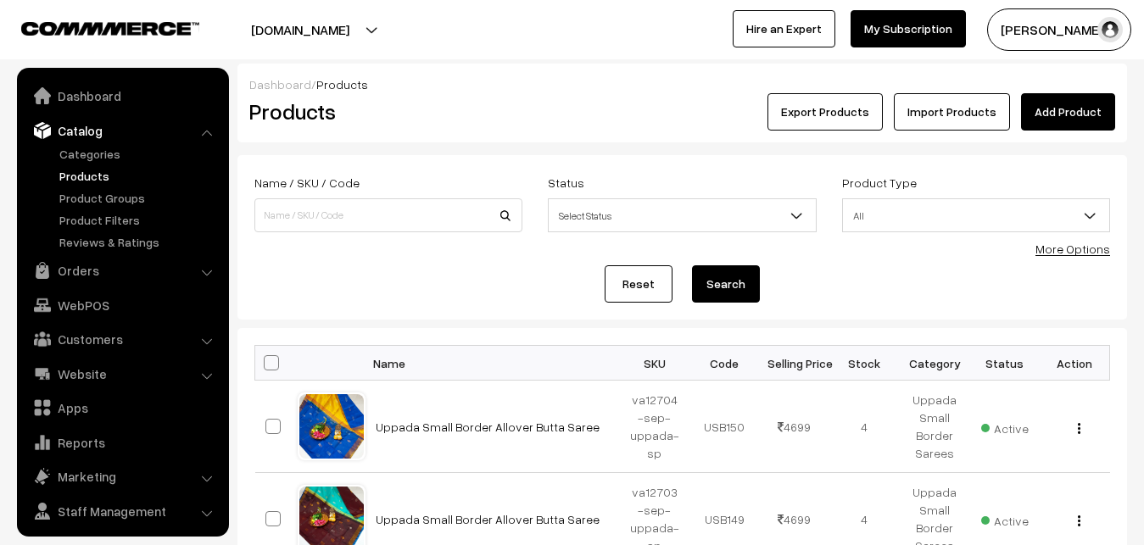
scroll to position [41, 0]
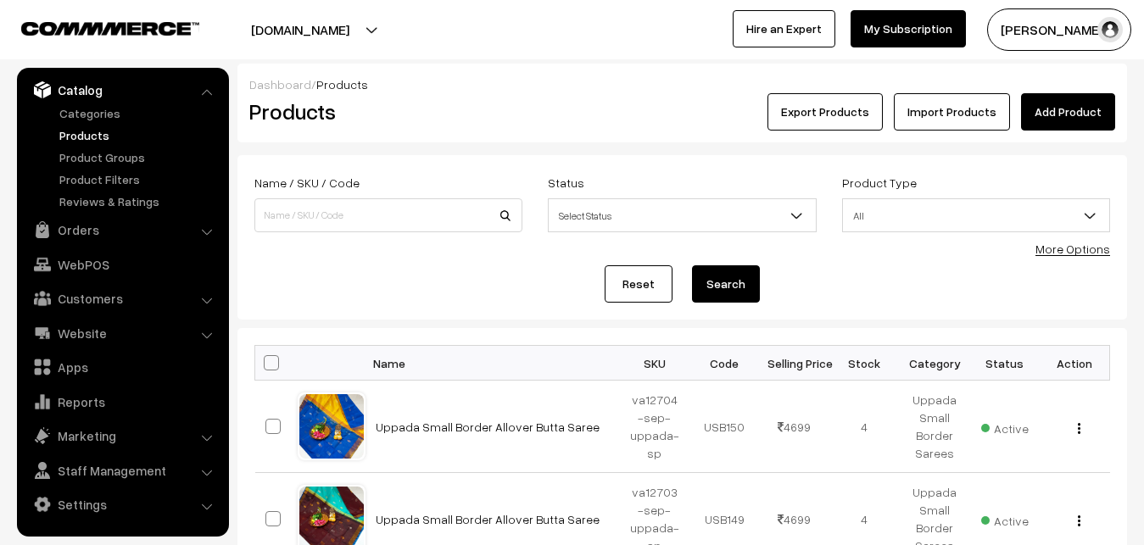
click at [1057, 92] on div "Dashboard / Products" at bounding box center [682, 84] width 866 height 18
click at [1059, 102] on link "Add Product" at bounding box center [1068, 111] width 94 height 37
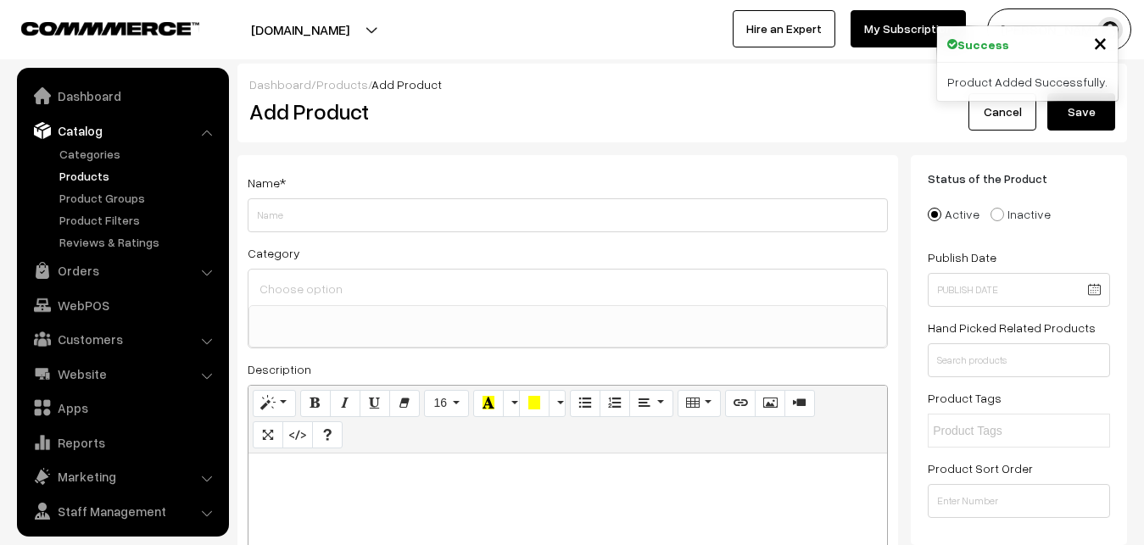
select select
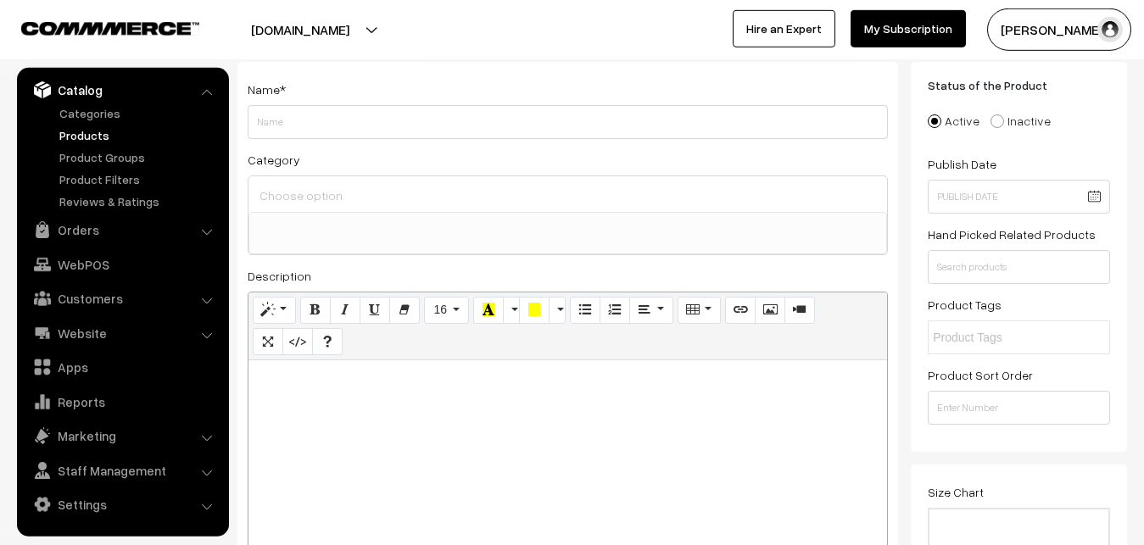
scroll to position [173, 0]
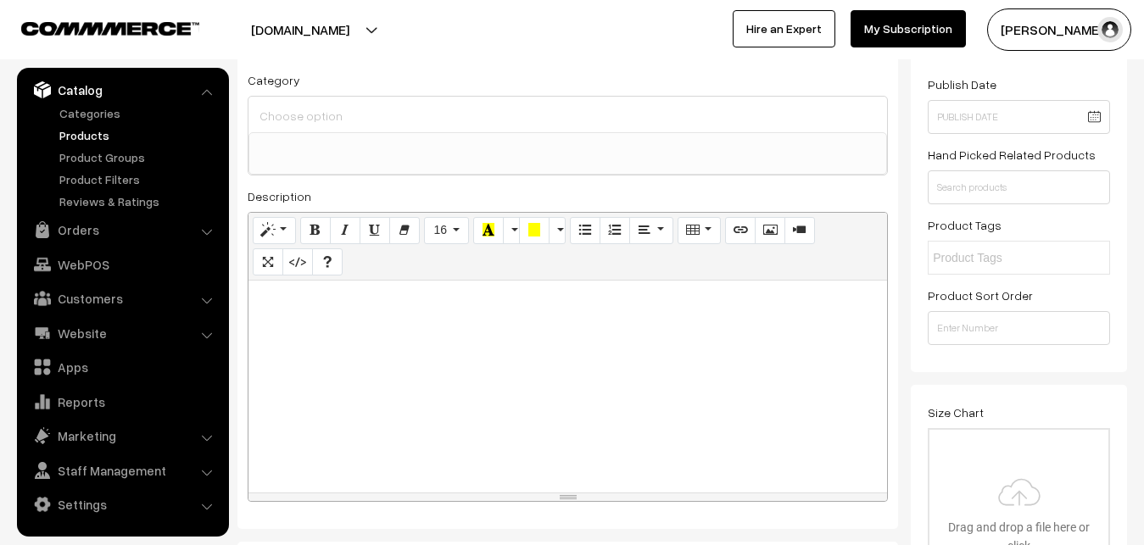
paste div
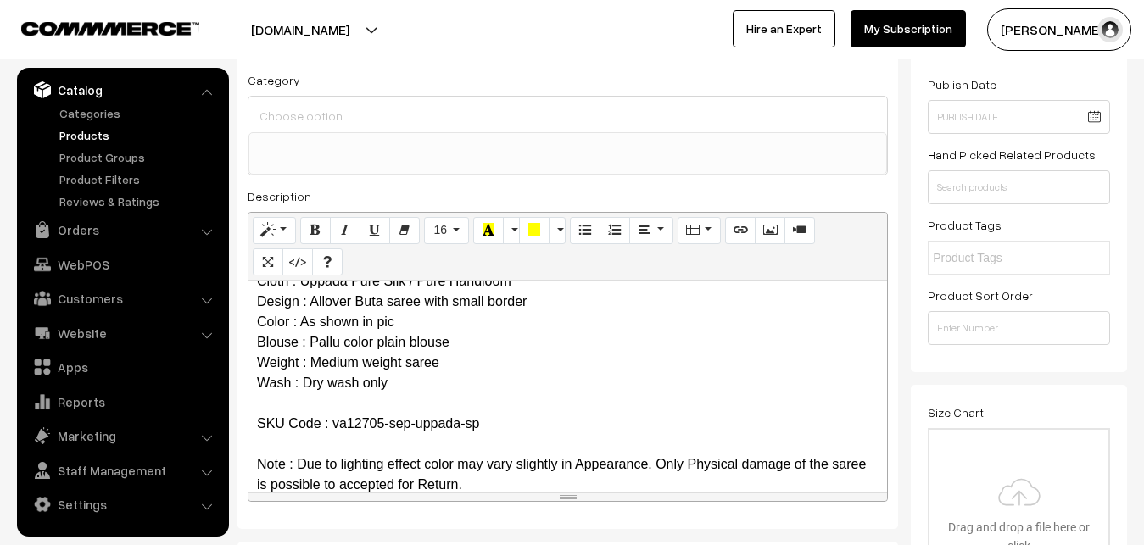
scroll to position [0, 0]
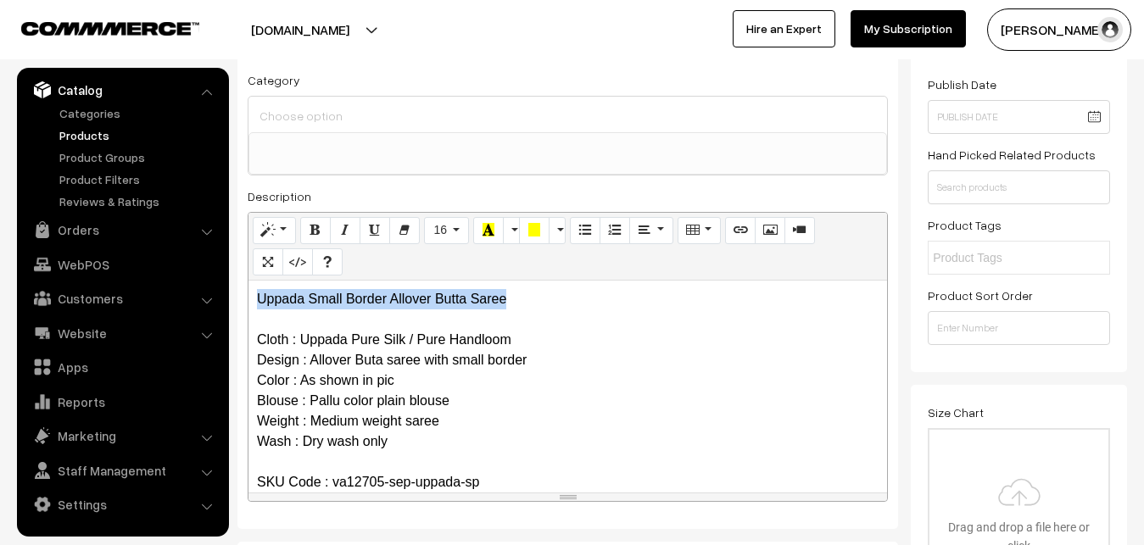
drag, startPoint x: 513, startPoint y: 298, endPoint x: 231, endPoint y: 303, distance: 281.5
click at [248, 303] on div "Uppada Small Border Allover Butta Saree Cloth : Uppada Pure Silk / Pure Handloo…" at bounding box center [567, 387] width 638 height 212
copy p "Uppada Small Border Allover Butta Saree"
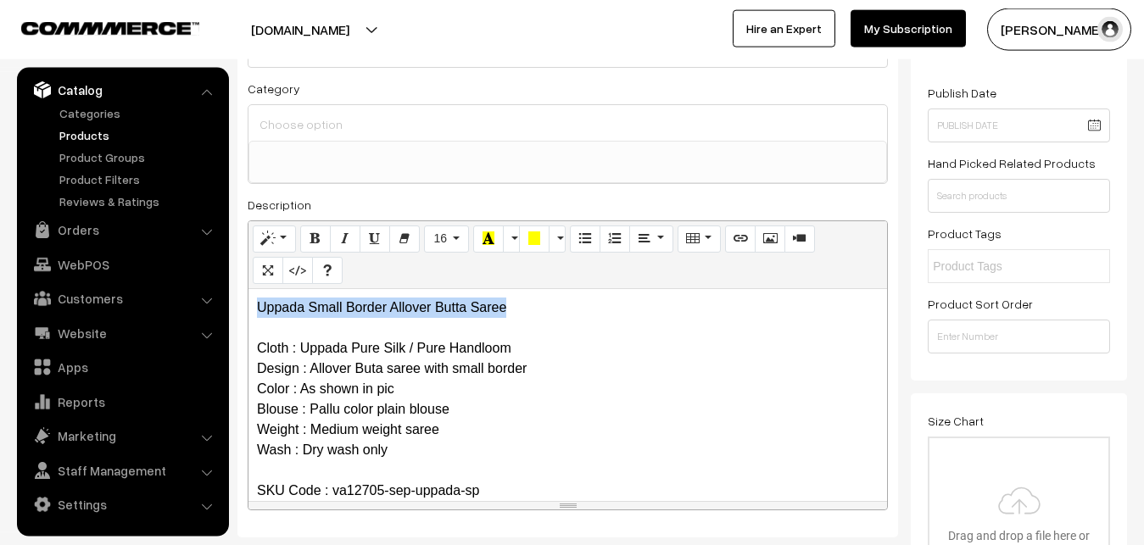
scroll to position [86, 0]
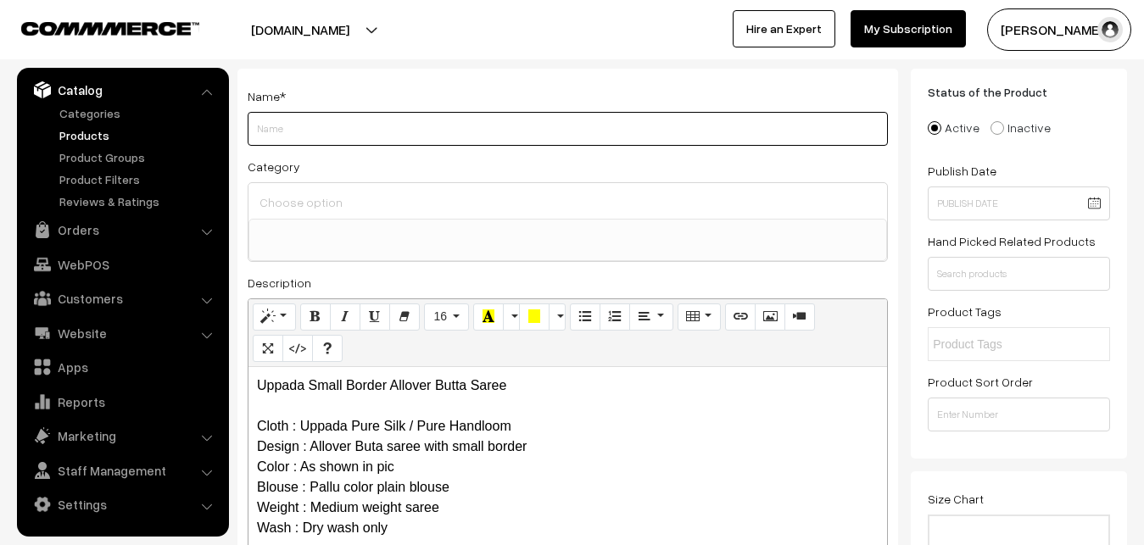
paste input "Uppada Small Border Allover Butta Saree"
type input "Uppada Small Border Allover Butta Saree"
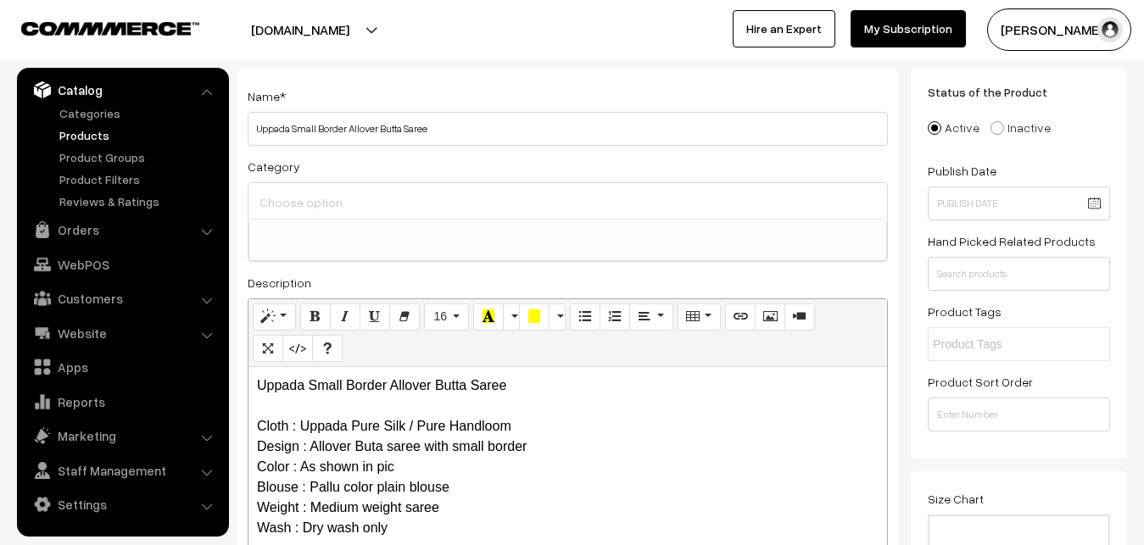
click at [311, 197] on input at bounding box center [567, 202] width 625 height 25
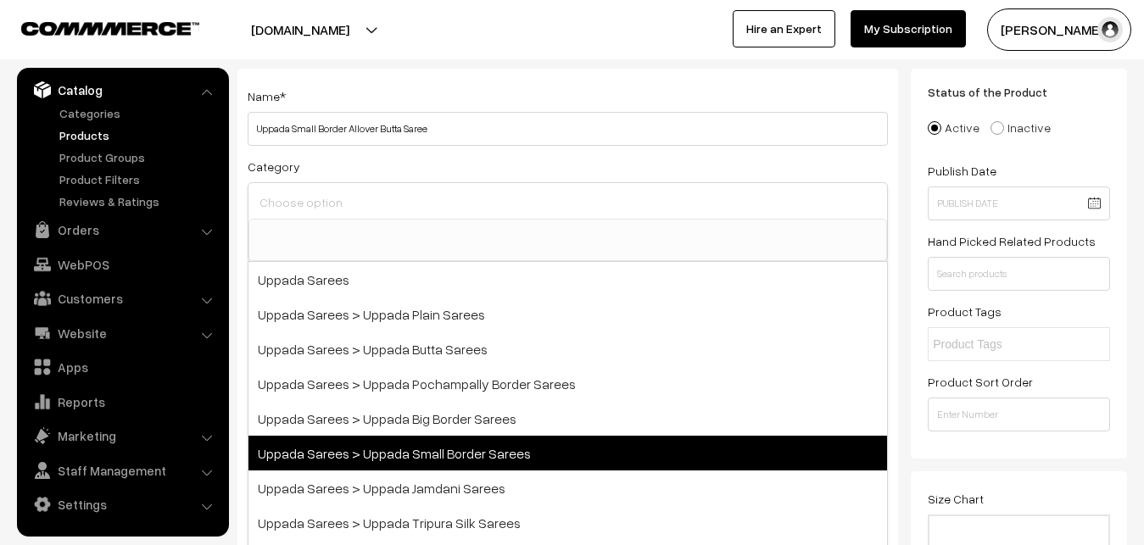
click at [438, 449] on span "Uppada Sarees > Uppada Small Border Sarees" at bounding box center [567, 453] width 638 height 35
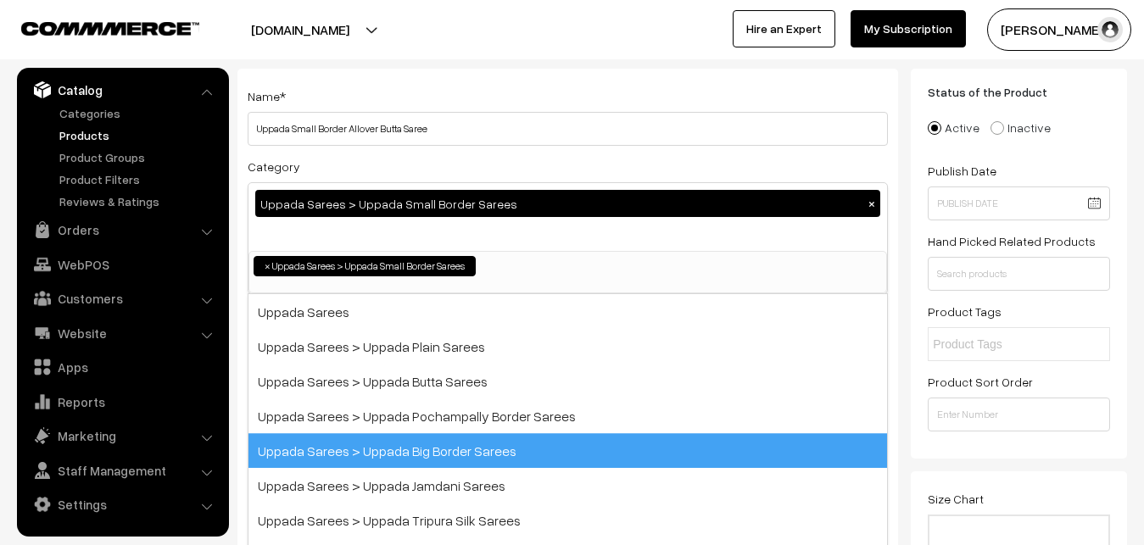
select select "68"
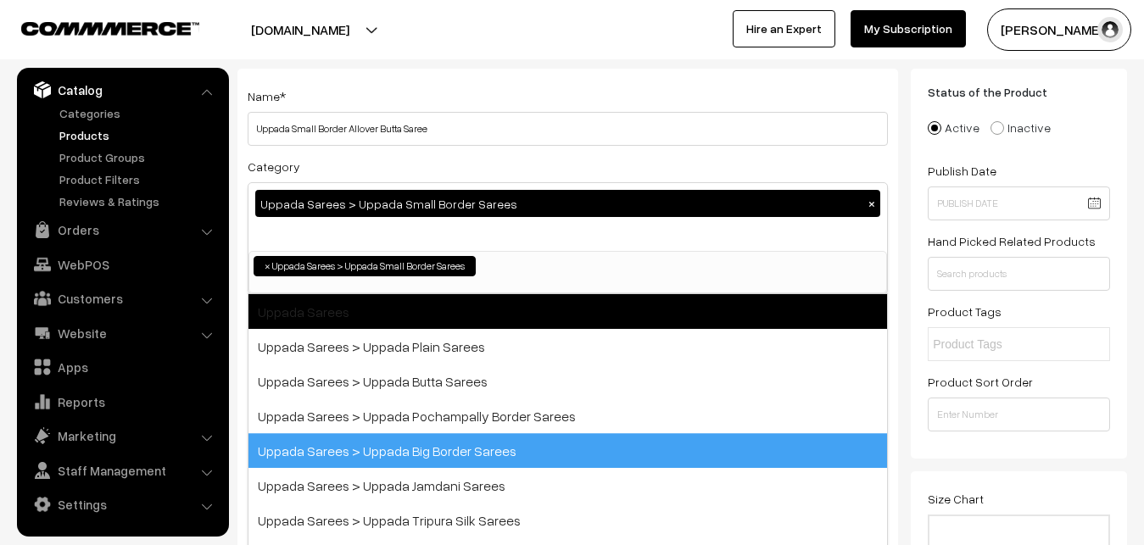
scroll to position [36, 0]
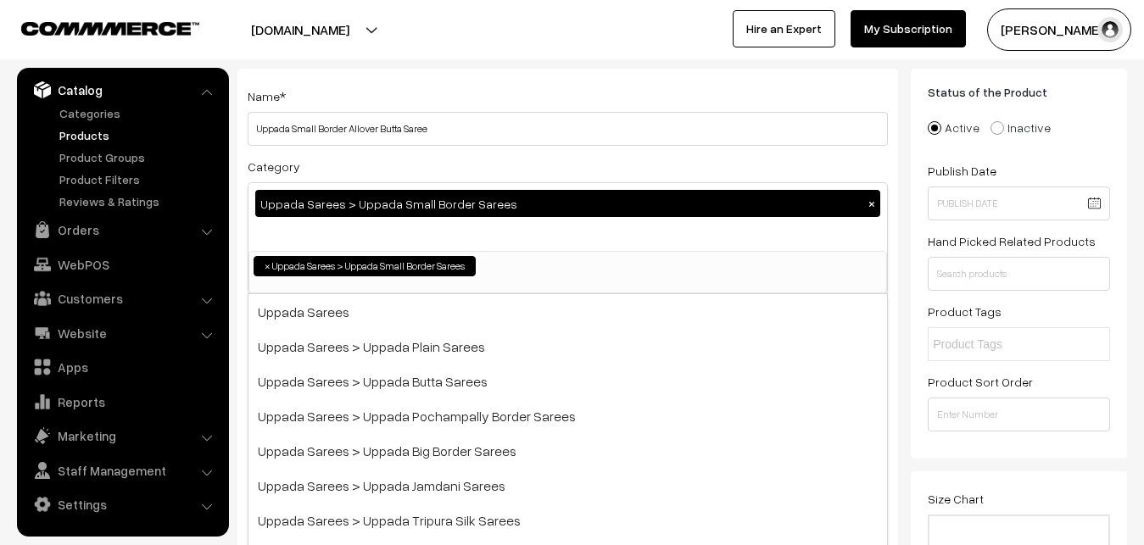
click at [423, 159] on div "Category Uppada Sarees > Uppada Small Border Sarees × Uppada Sarees Uppada Sare…" at bounding box center [568, 225] width 640 height 138
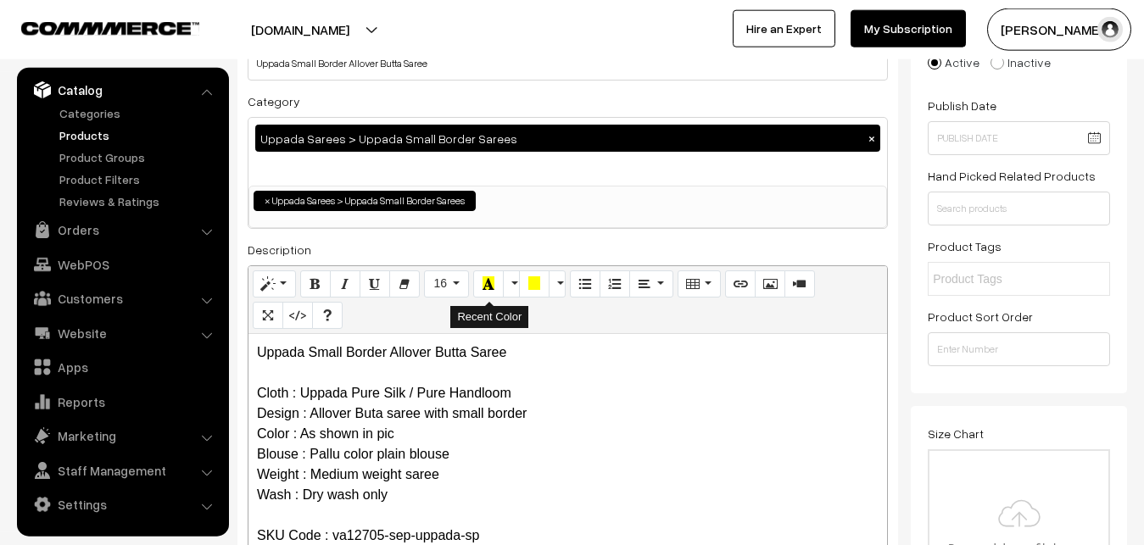
scroll to position [432, 0]
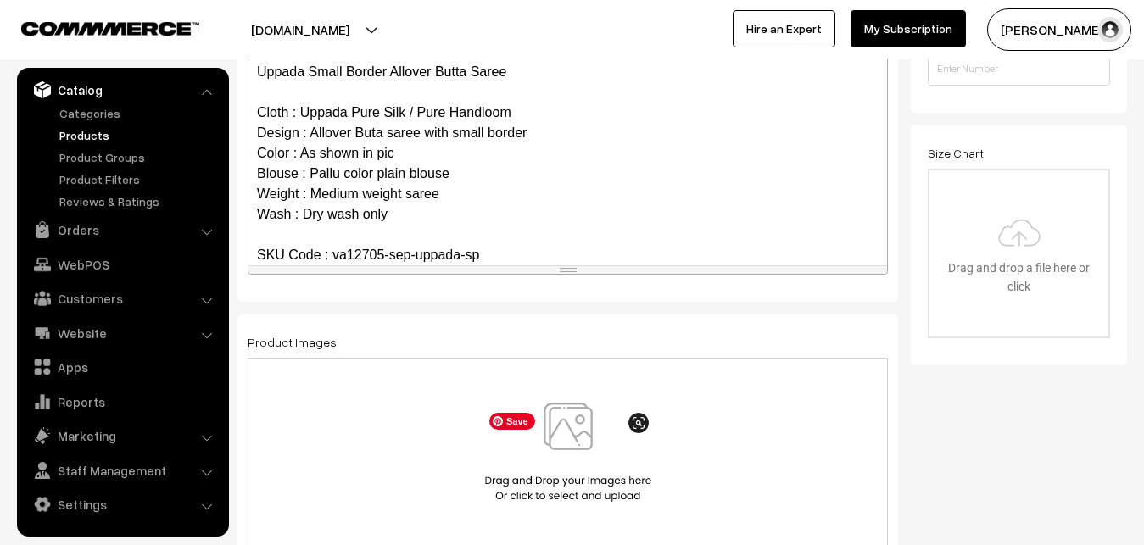
click at [572, 457] on img at bounding box center [568, 452] width 175 height 99
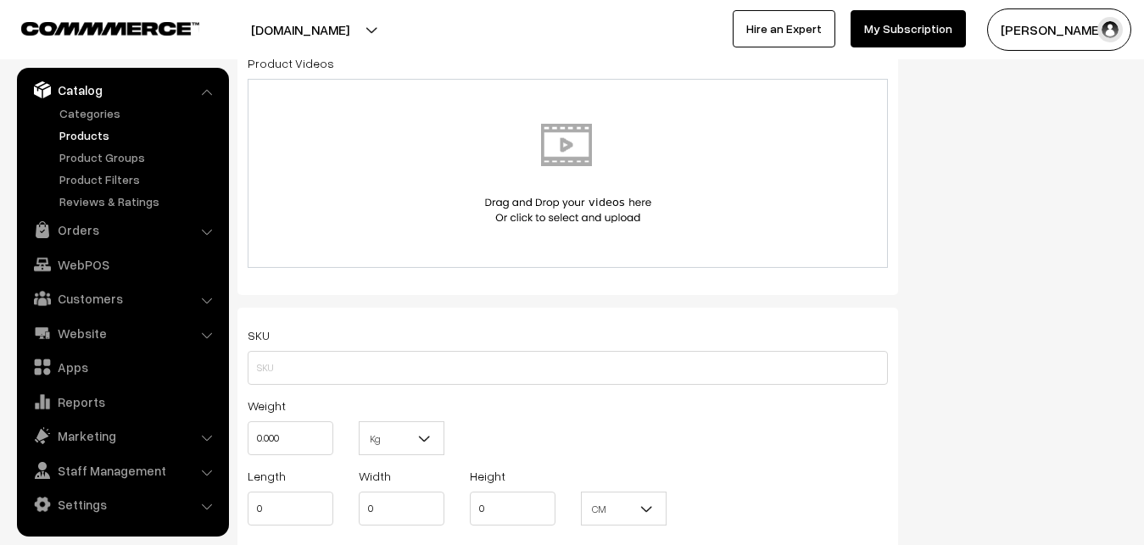
scroll to position [951, 0]
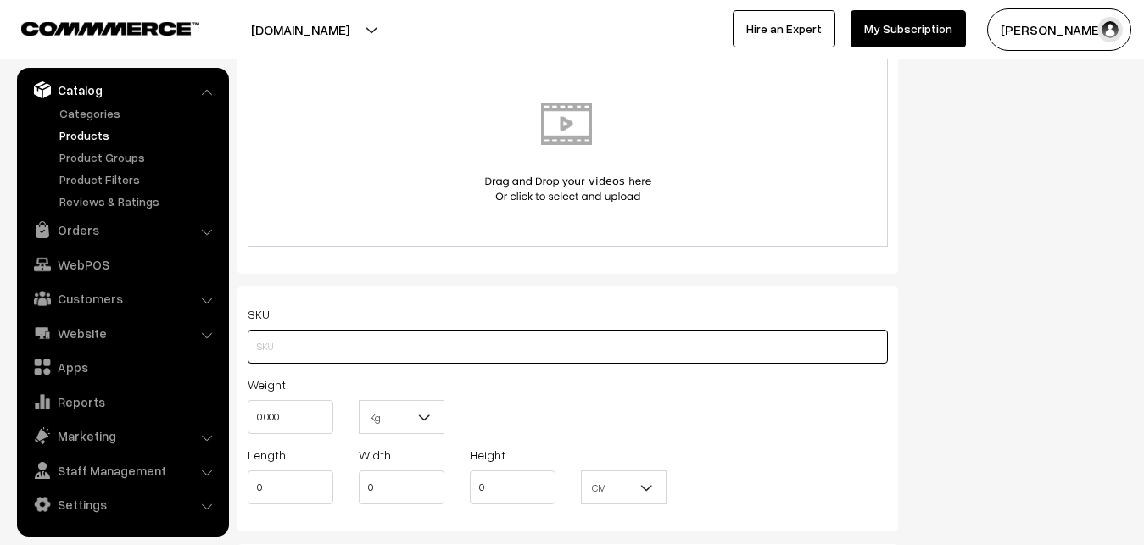
paste input "va12705-sep-uppada-sp"
type input "va12705-sep-uppada-sp"
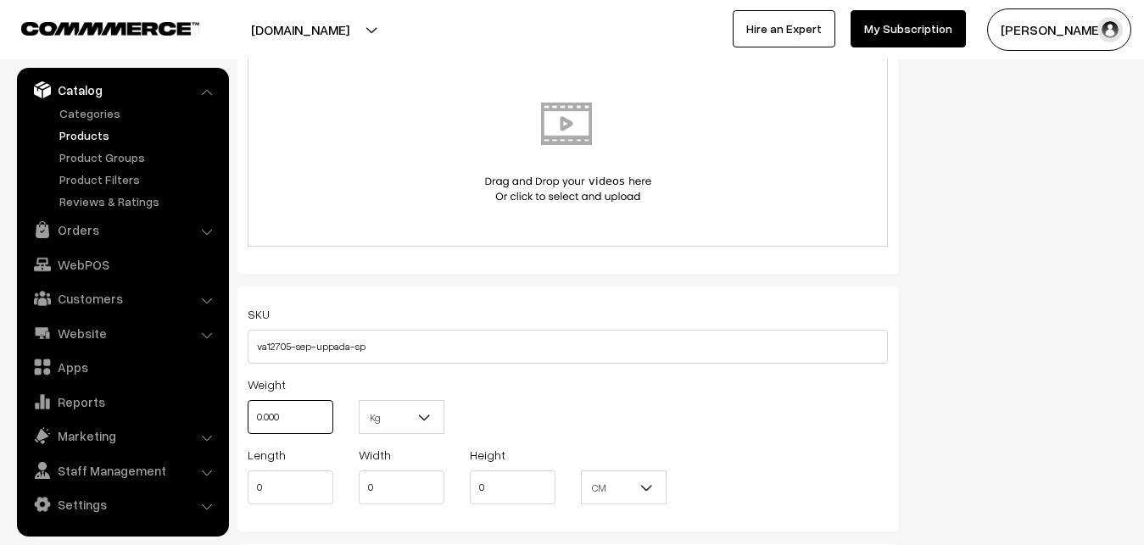
drag, startPoint x: 313, startPoint y: 416, endPoint x: 231, endPoint y: 417, distance: 82.2
click at [248, 417] on input "0.000" at bounding box center [291, 417] width 86 height 34
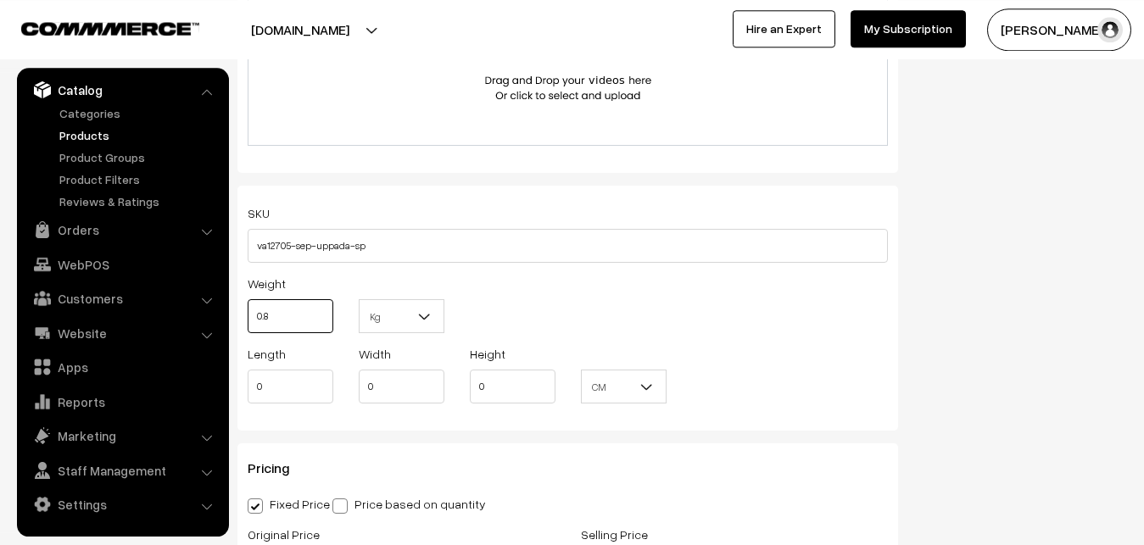
scroll to position [1211, 0]
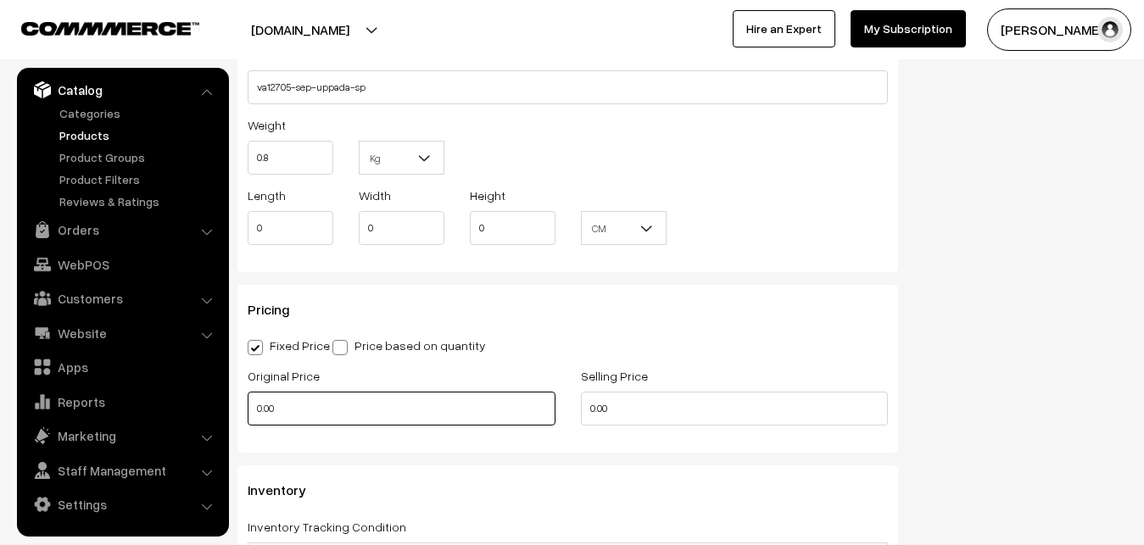
type input "0.80"
drag, startPoint x: 290, startPoint y: 402, endPoint x: 211, endPoint y: 415, distance: 80.0
click at [248, 415] on input "0.00" at bounding box center [402, 409] width 308 height 34
type input "3700"
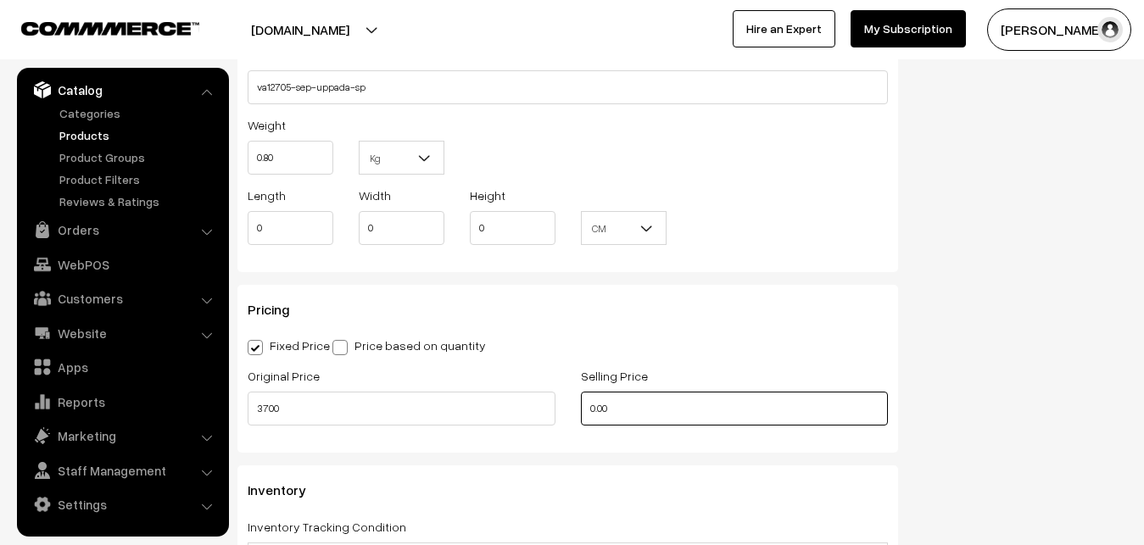
drag, startPoint x: 633, startPoint y: 401, endPoint x: 553, endPoint y: 412, distance: 80.5
click at [581, 412] on input "0.00" at bounding box center [735, 409] width 308 height 34
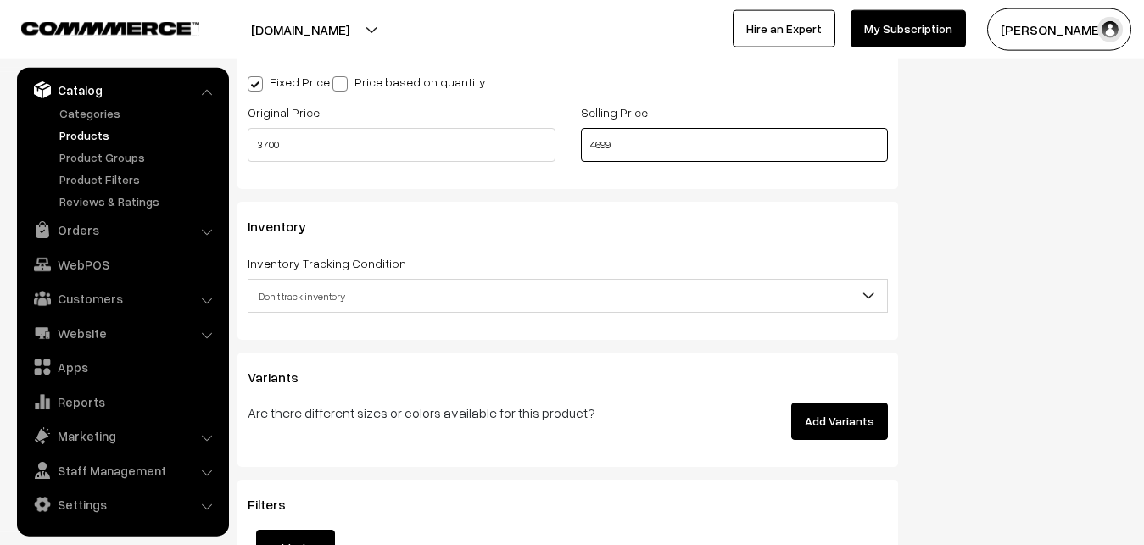
scroll to position [1557, 0]
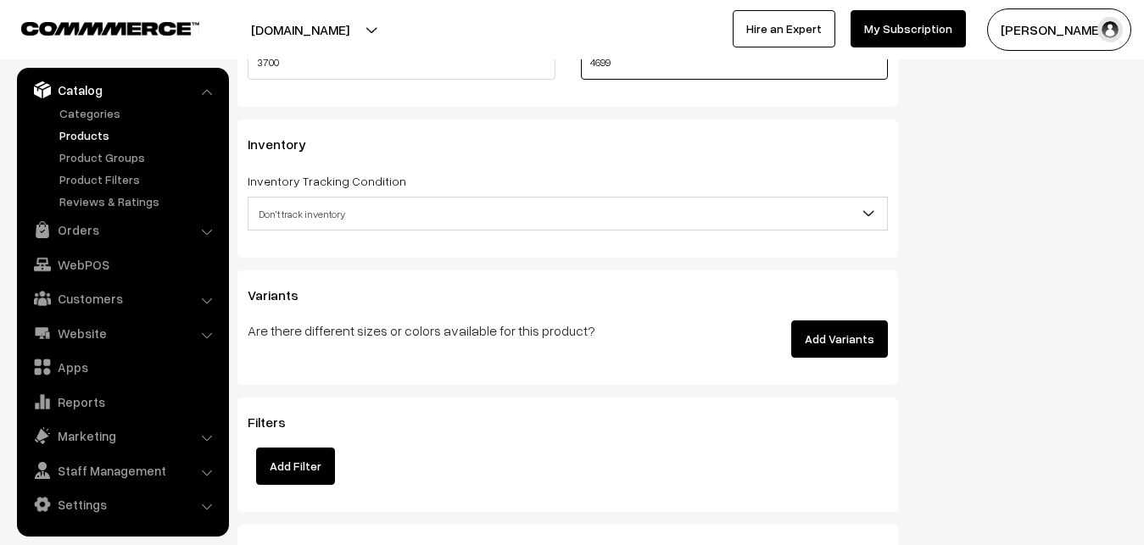
type input "4699"
click at [302, 213] on span "Don't track inventory" at bounding box center [567, 214] width 638 height 30
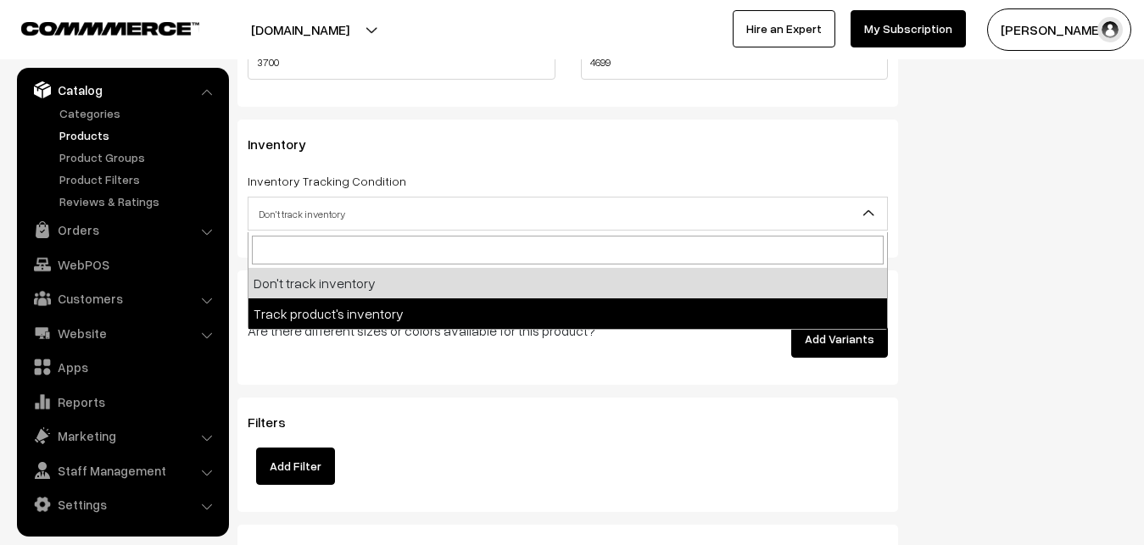
select select "2"
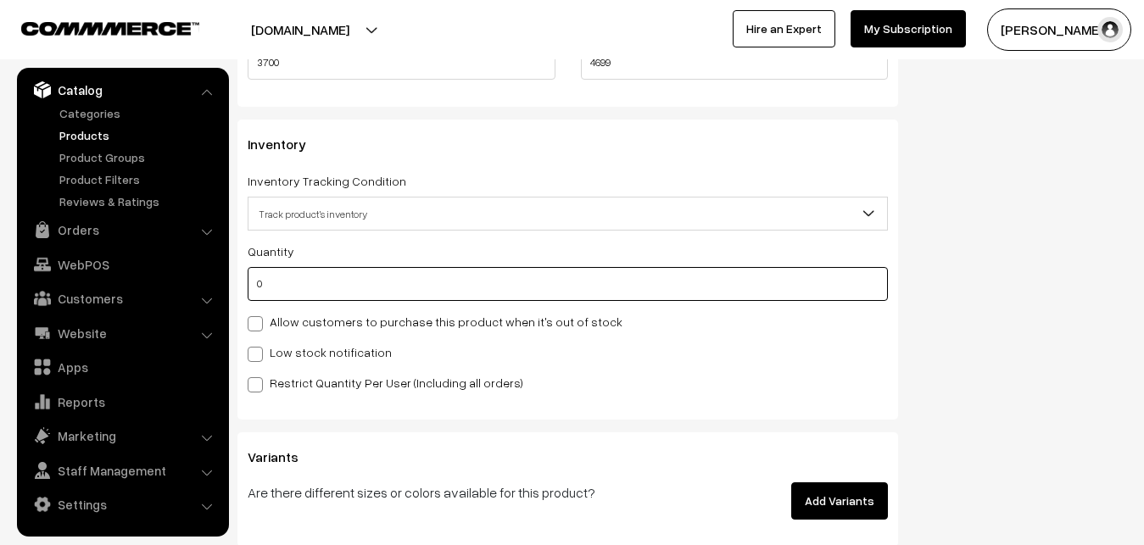
click at [299, 282] on input "0" at bounding box center [568, 284] width 640 height 34
type input "4"
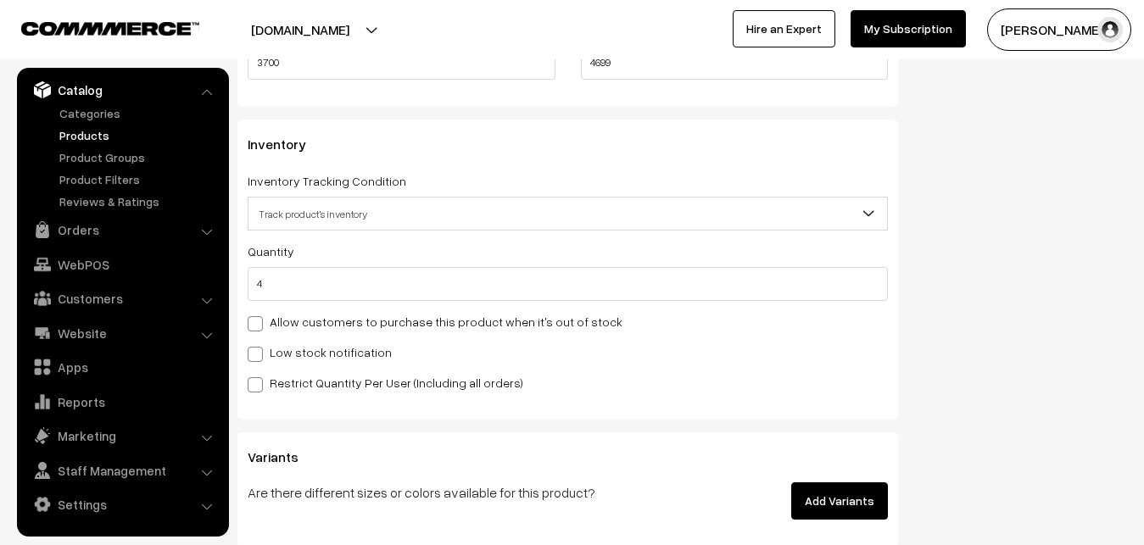
click at [324, 360] on label "Low stock notification" at bounding box center [320, 352] width 144 height 18
click at [259, 357] on input "Low stock notification" at bounding box center [253, 351] width 11 height 11
checkbox input "true"
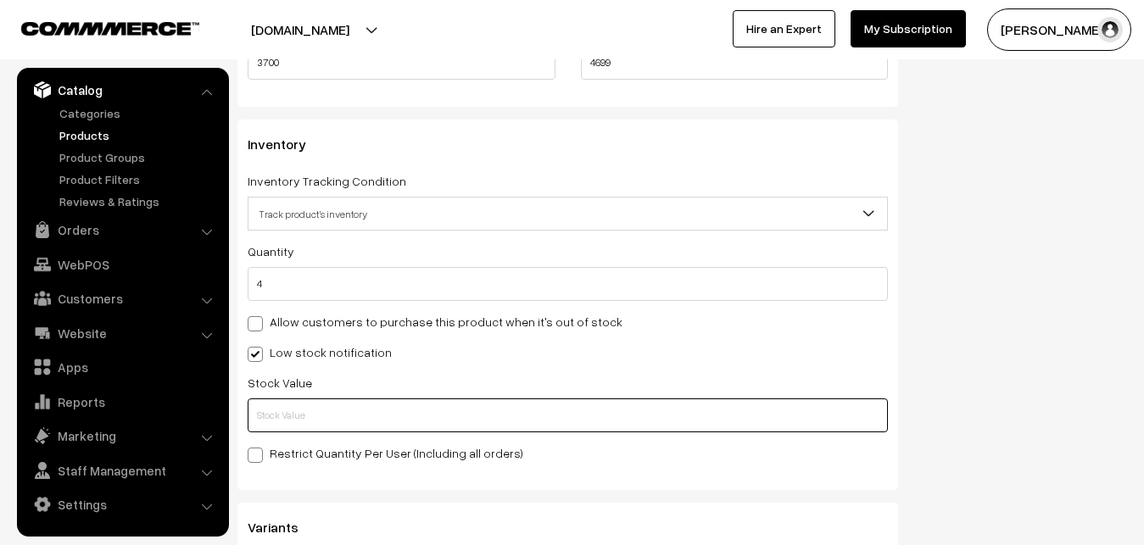
click at [307, 415] on input "text" at bounding box center [568, 416] width 640 height 34
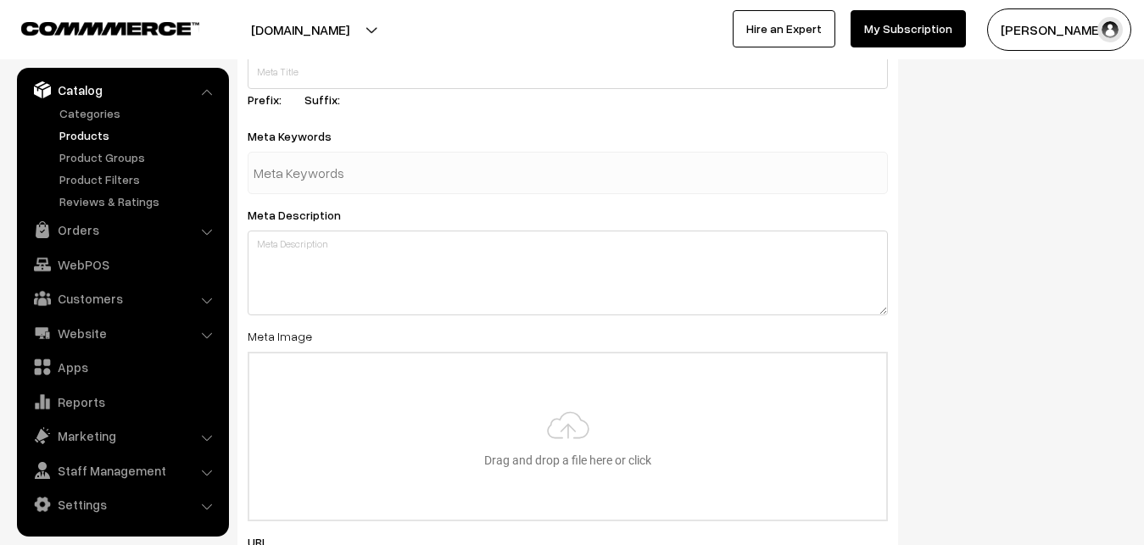
scroll to position [2524, 0]
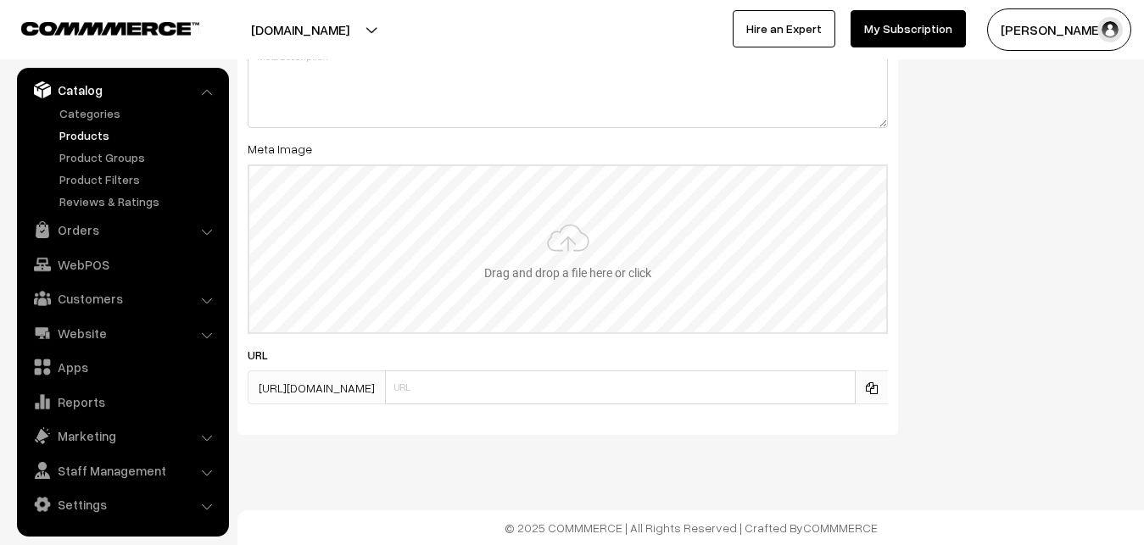
type input "2"
click at [573, 237] on input "file" at bounding box center [567, 249] width 637 height 166
type input "C:\fakepath\uppada-saree-va12705-sep.jpeg"
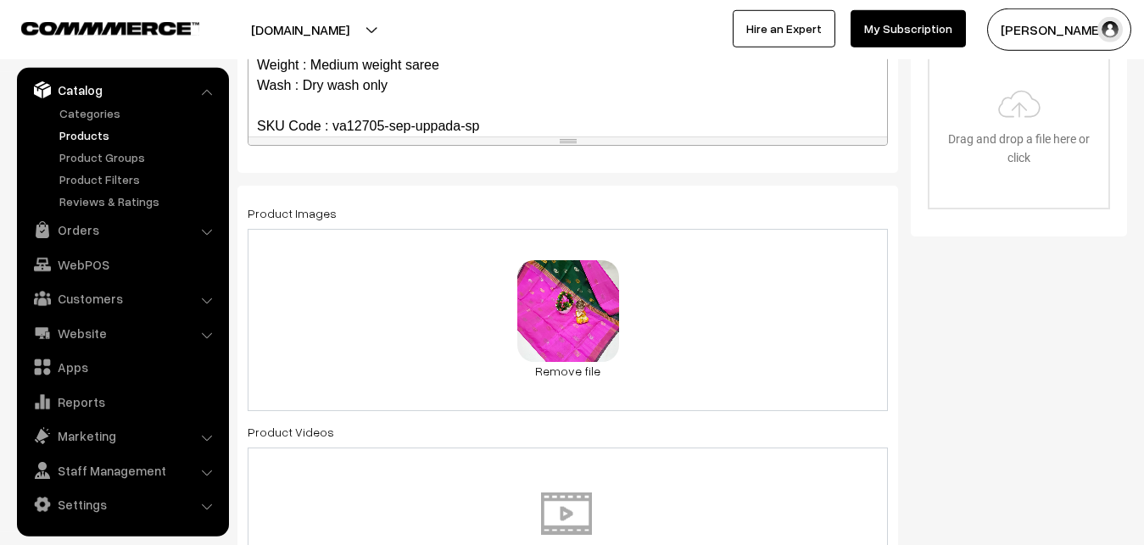
scroll to position [0, 0]
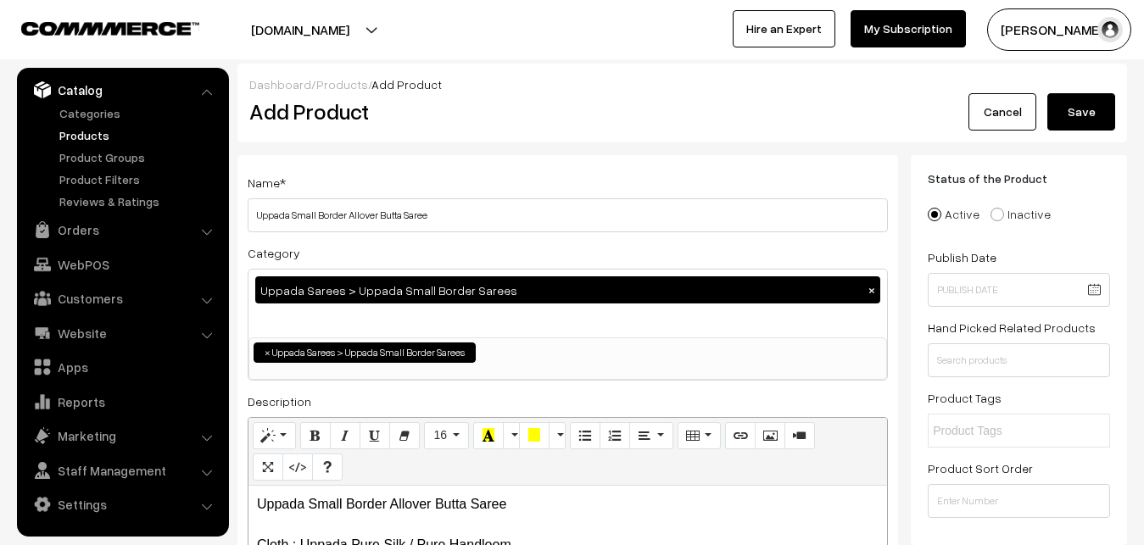
click at [1095, 114] on button "Save" at bounding box center [1081, 111] width 68 height 37
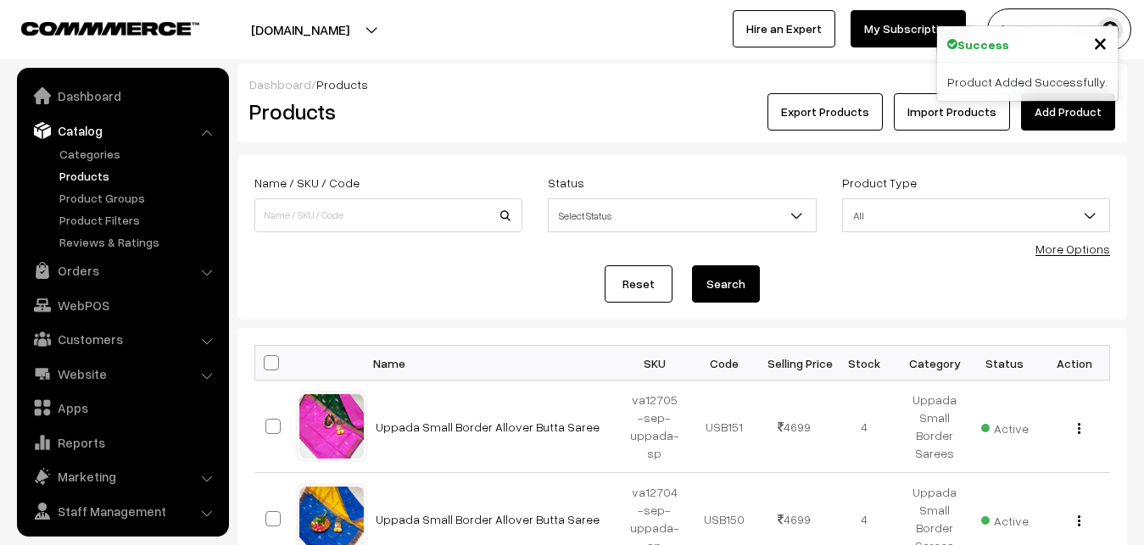
scroll to position [41, 0]
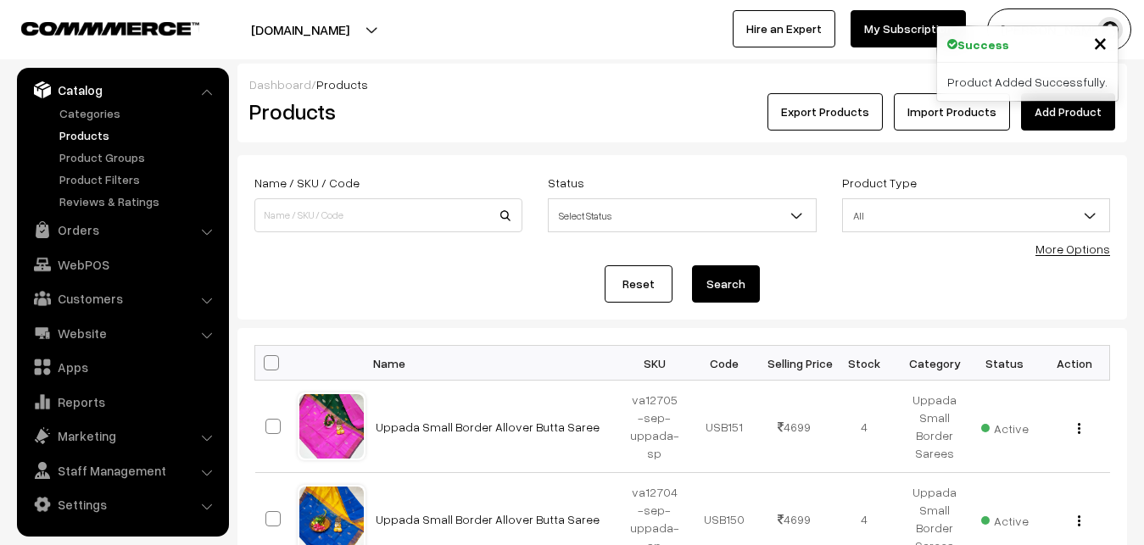
click at [1060, 109] on link "Add Product" at bounding box center [1068, 111] width 94 height 37
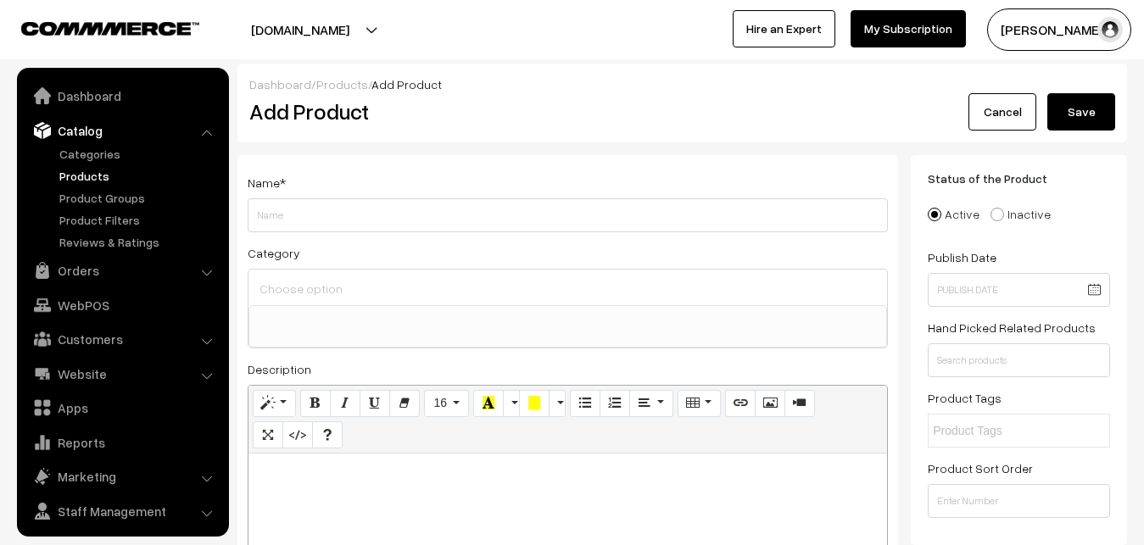
select select
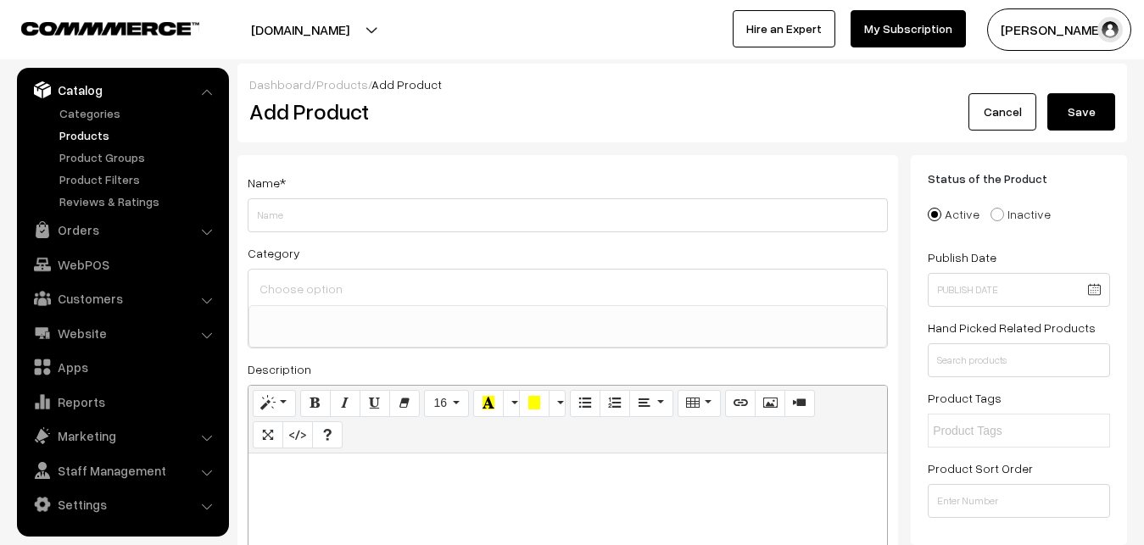
paste div
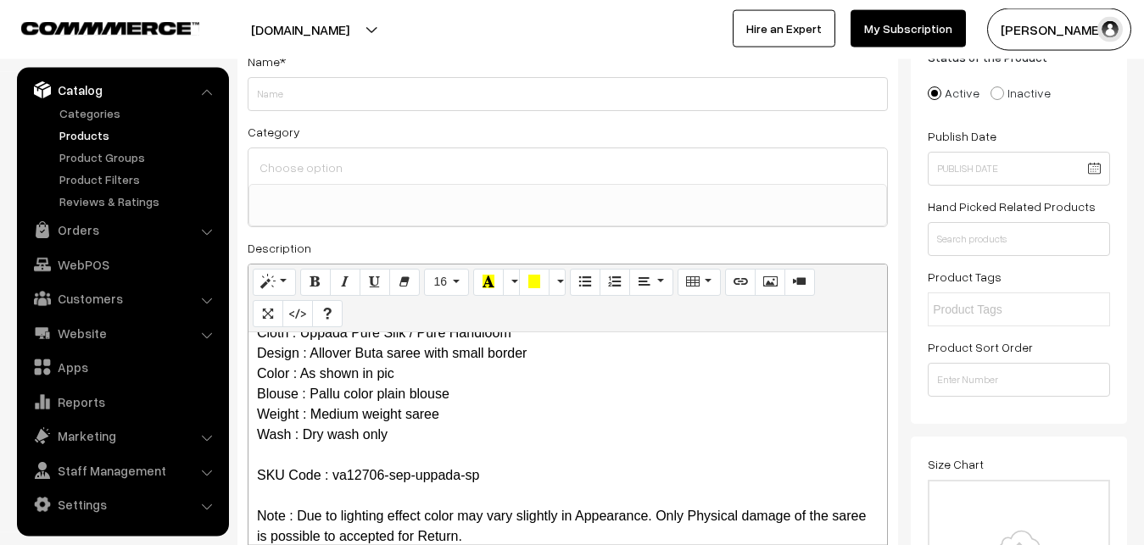
scroll to position [0, 0]
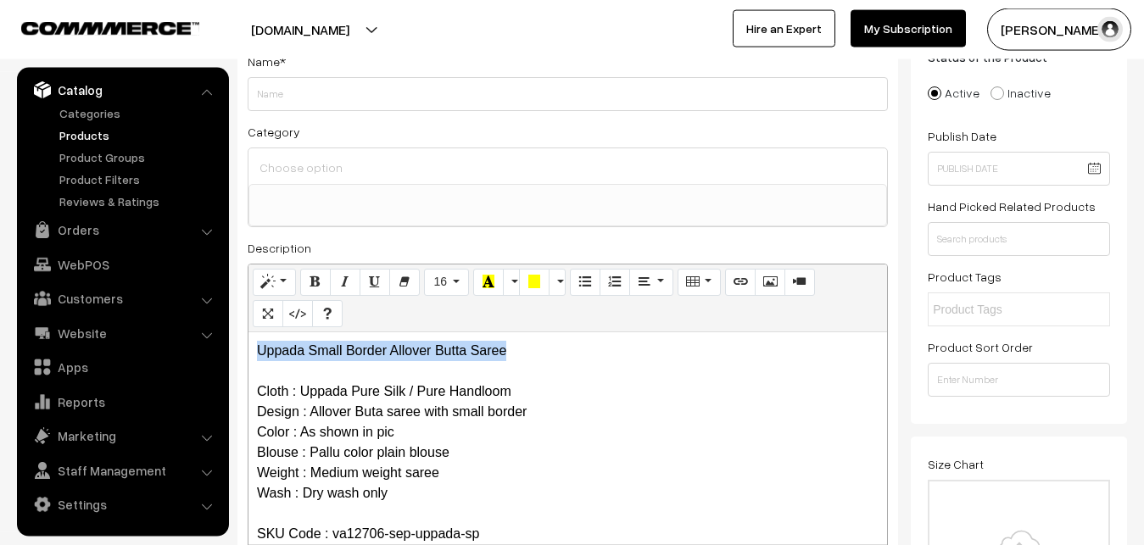
drag, startPoint x: 529, startPoint y: 360, endPoint x: 221, endPoint y: 359, distance: 307.8
click at [248, 359] on div "Uppada Small Border Allover Butta Saree Cloth : Uppada Pure Silk / Pure Handloo…" at bounding box center [567, 438] width 638 height 212
copy p "Uppada Small Border Allover Butta Saree"
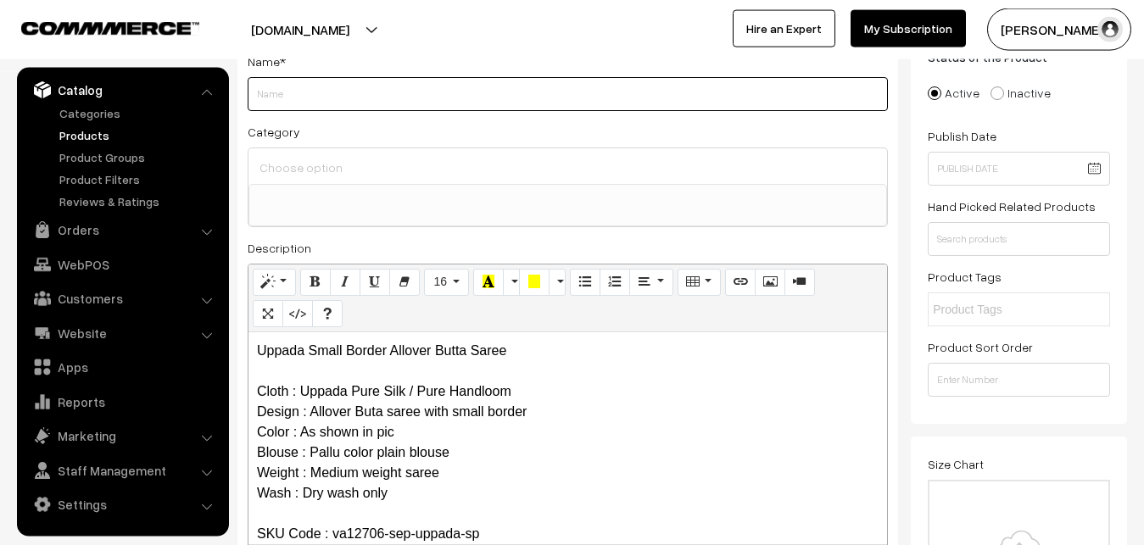
paste input "Uppada Small Border Allover Butta Saree"
type input "Uppada Small Border Allover Butta Saree"
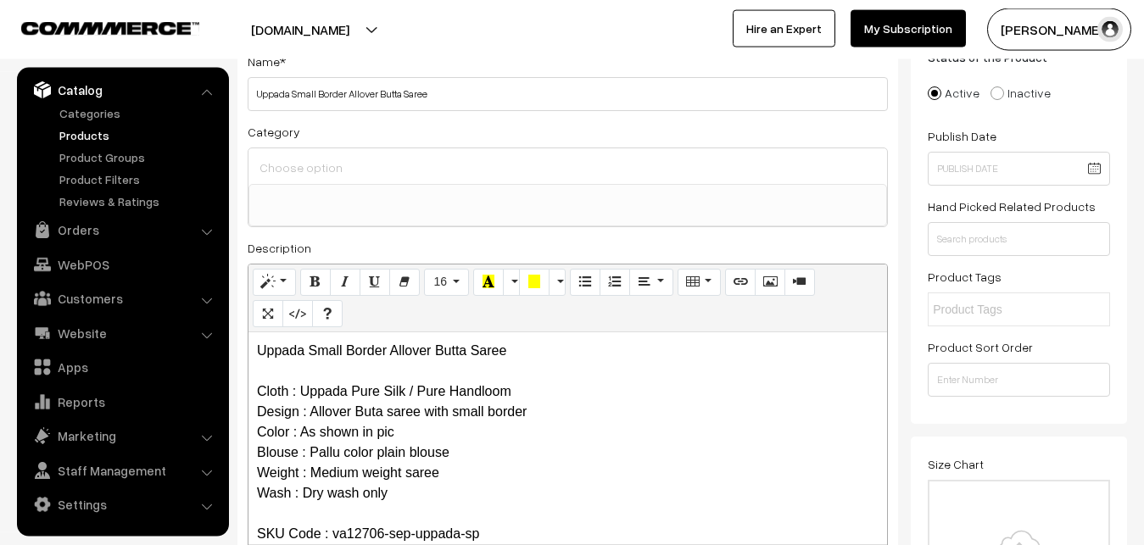
click at [297, 144] on div "Category Uppada Sarees Uppada Sarees > Uppada Plain Sarees Uppada Sarees > Uppa…" at bounding box center [568, 174] width 640 height 106
click at [297, 154] on div at bounding box center [567, 166] width 638 height 36
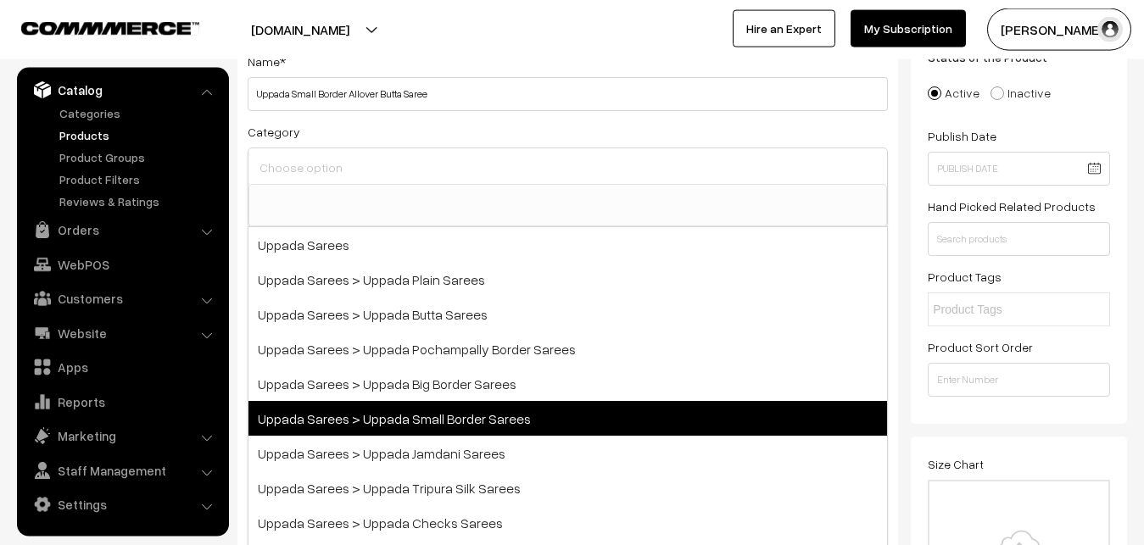
click at [484, 419] on span "Uppada Sarees > Uppada Small Border Sarees" at bounding box center [567, 418] width 638 height 35
select select "68"
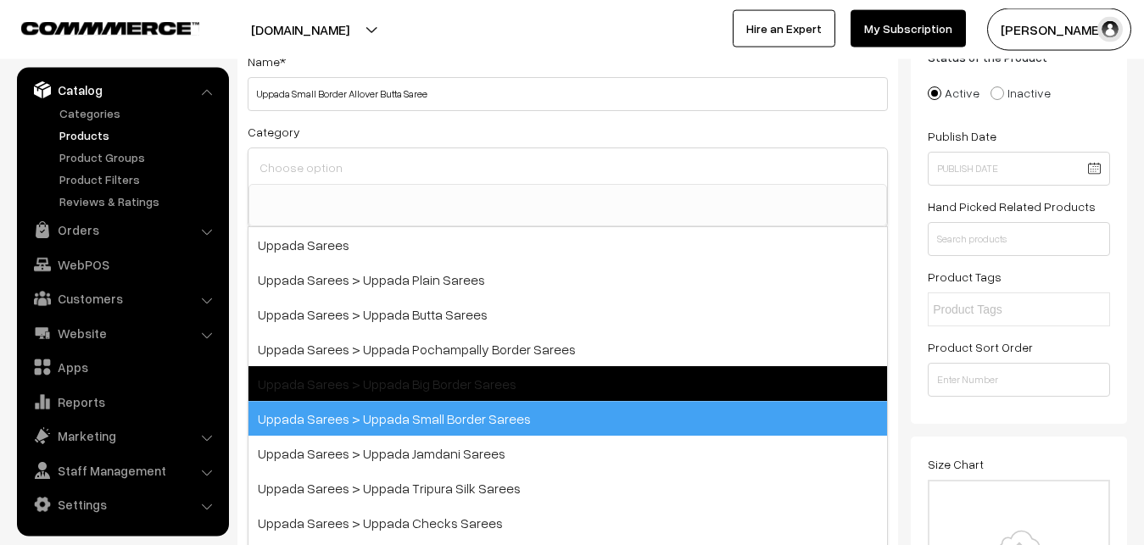
scroll to position [36, 0]
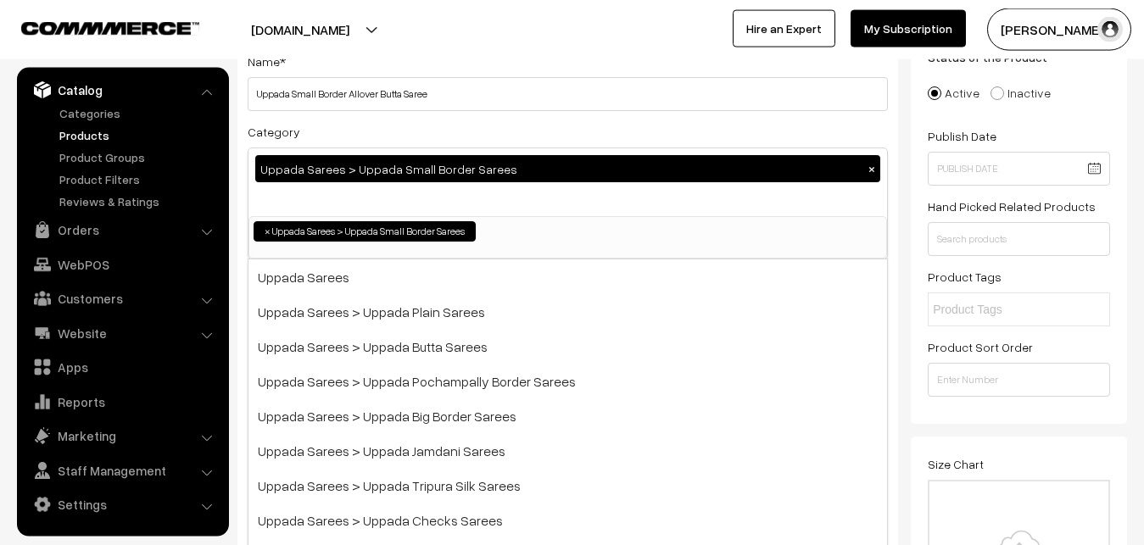
click at [495, 124] on div "Category Uppada Sarees > Uppada Small Border Sarees × Uppada Sarees Uppada Sare…" at bounding box center [568, 190] width 640 height 138
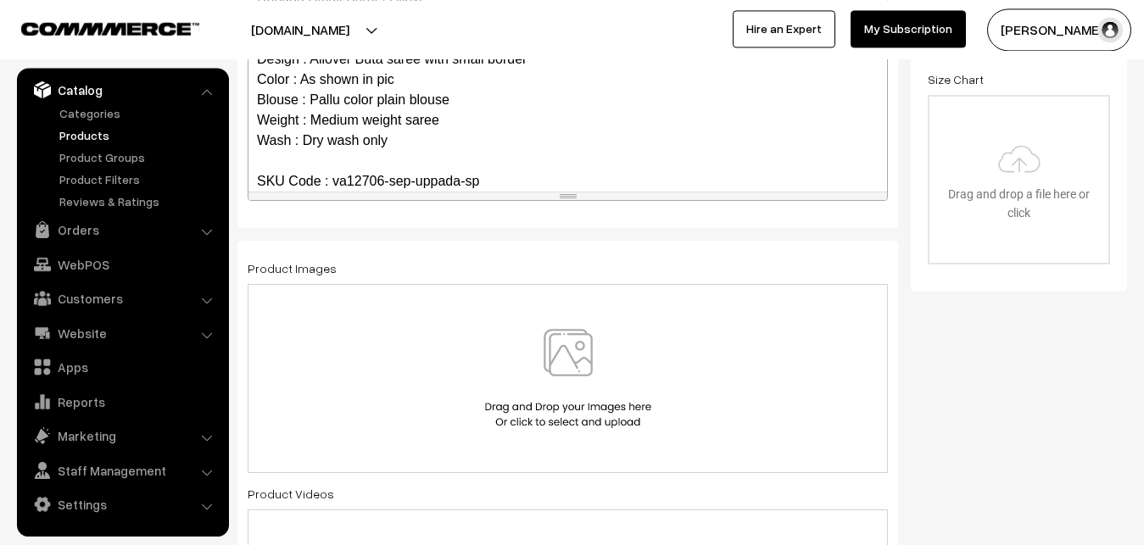
scroll to position [554, 0]
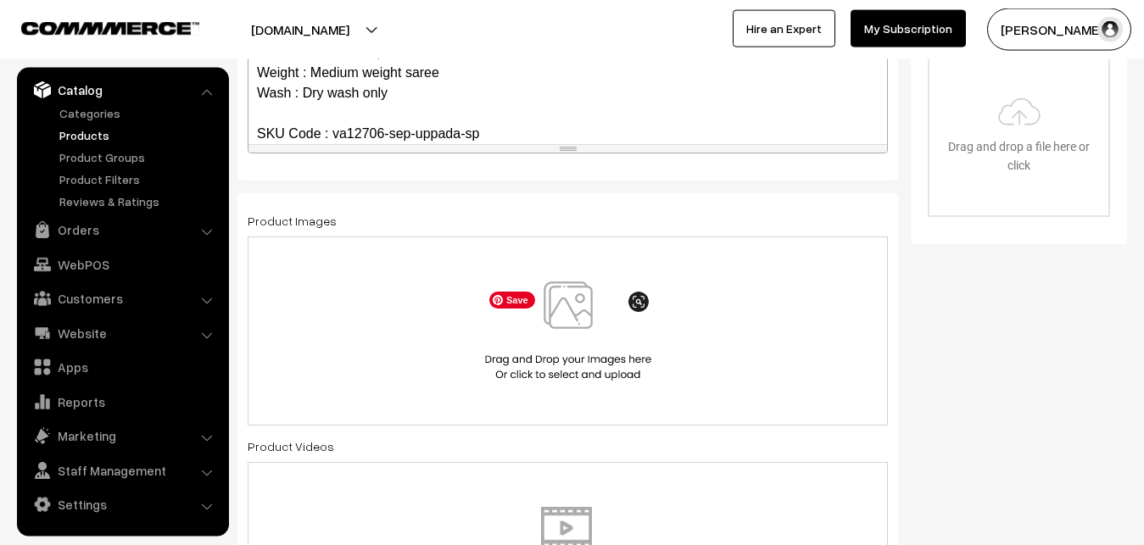
click at [582, 309] on img at bounding box center [568, 330] width 175 height 99
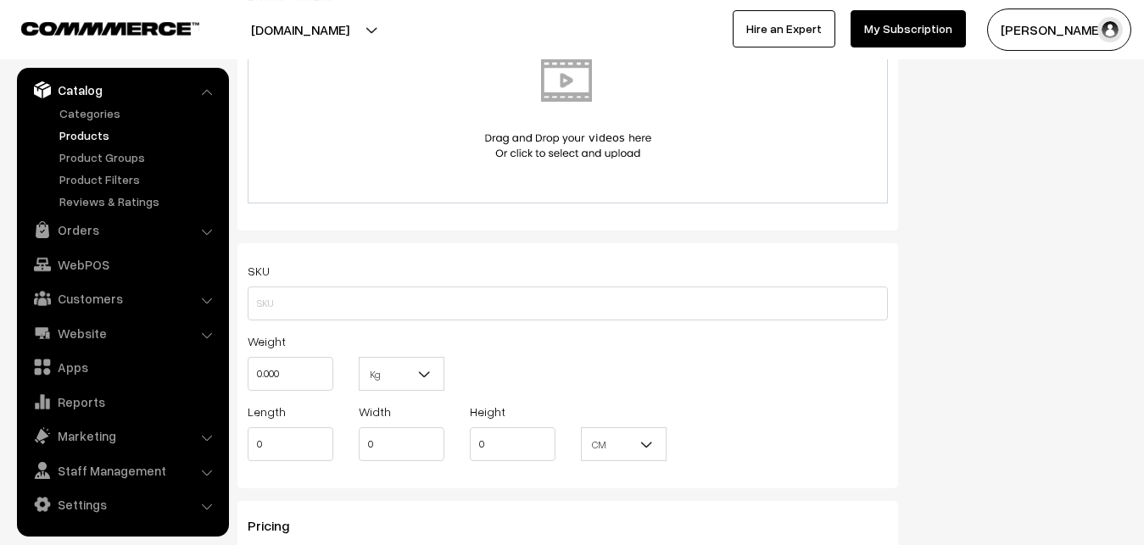
scroll to position [1073, 0]
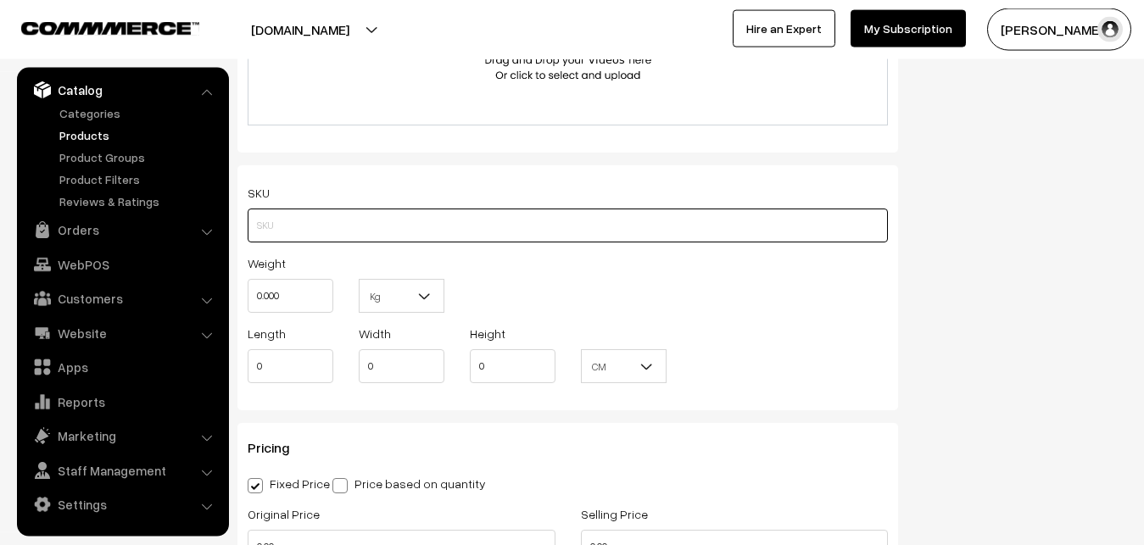
paste input "va12706-sep-uppada-sp"
type input "va12706-sep-uppada-sp"
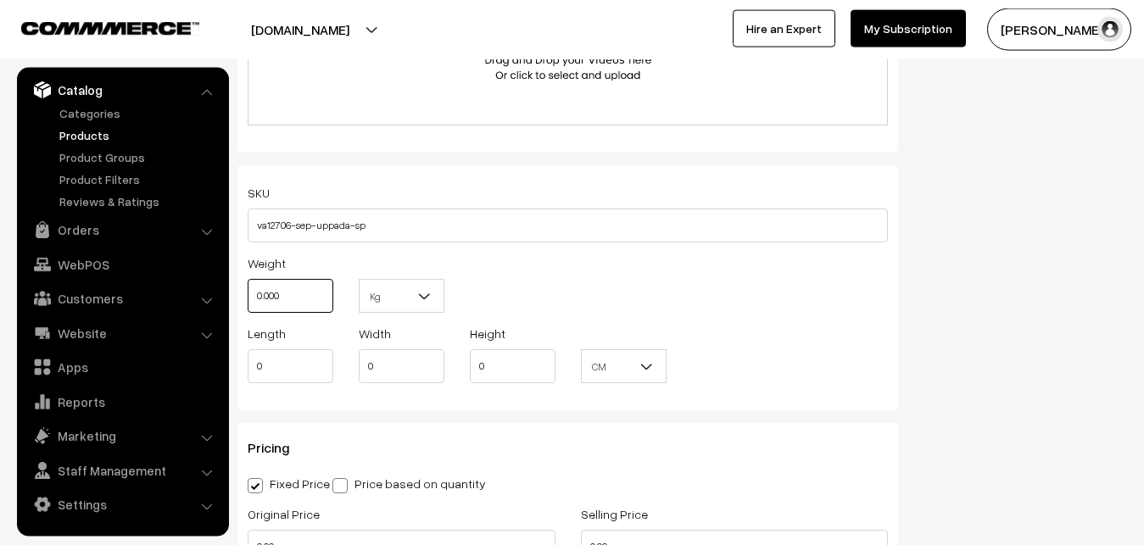
drag, startPoint x: 290, startPoint y: 298, endPoint x: 209, endPoint y: 298, distance: 80.6
click at [248, 298] on input "0.000" at bounding box center [291, 296] width 86 height 34
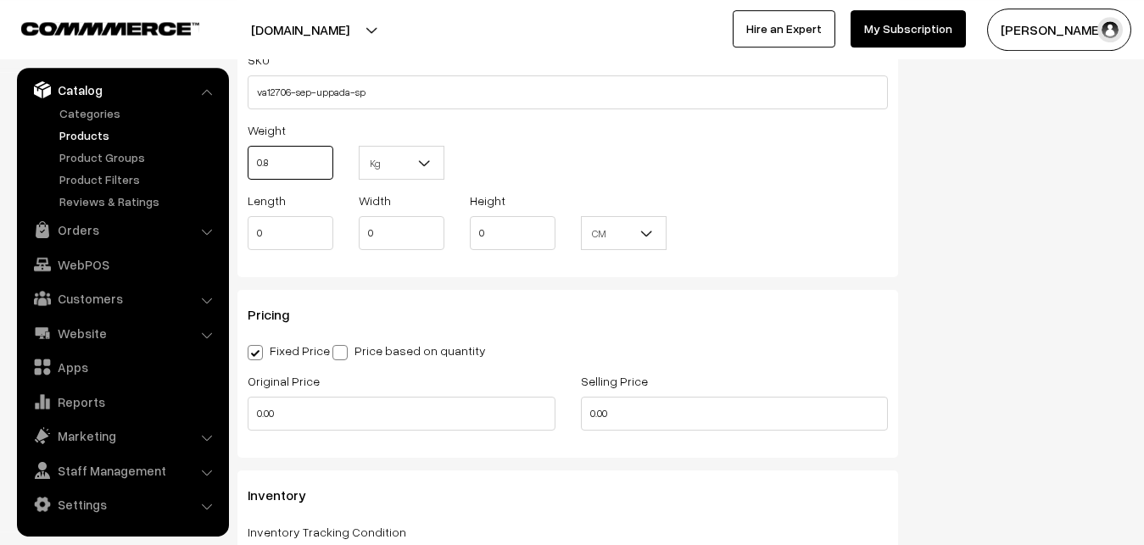
scroll to position [1332, 0]
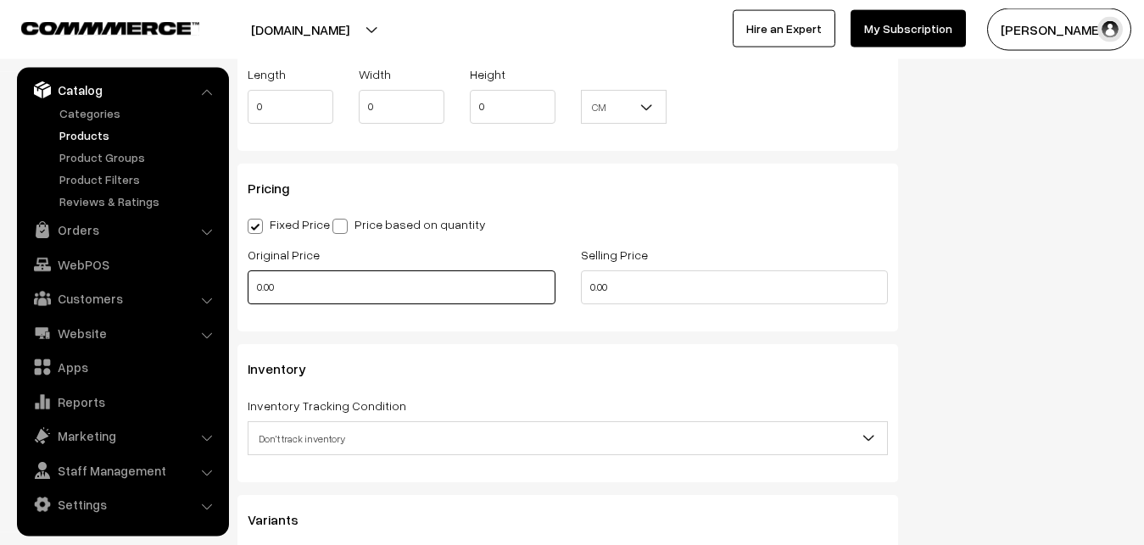
type input "0.80"
drag, startPoint x: 301, startPoint y: 279, endPoint x: 228, endPoint y: 288, distance: 73.5
click at [248, 288] on input "0.00" at bounding box center [402, 287] width 308 height 34
type input "3700"
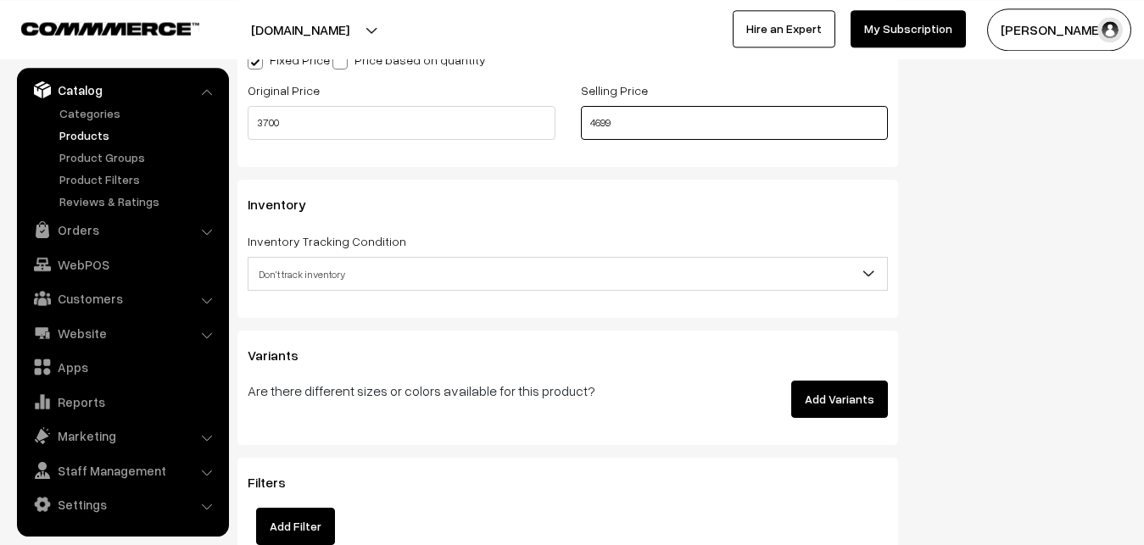
scroll to position [1505, 0]
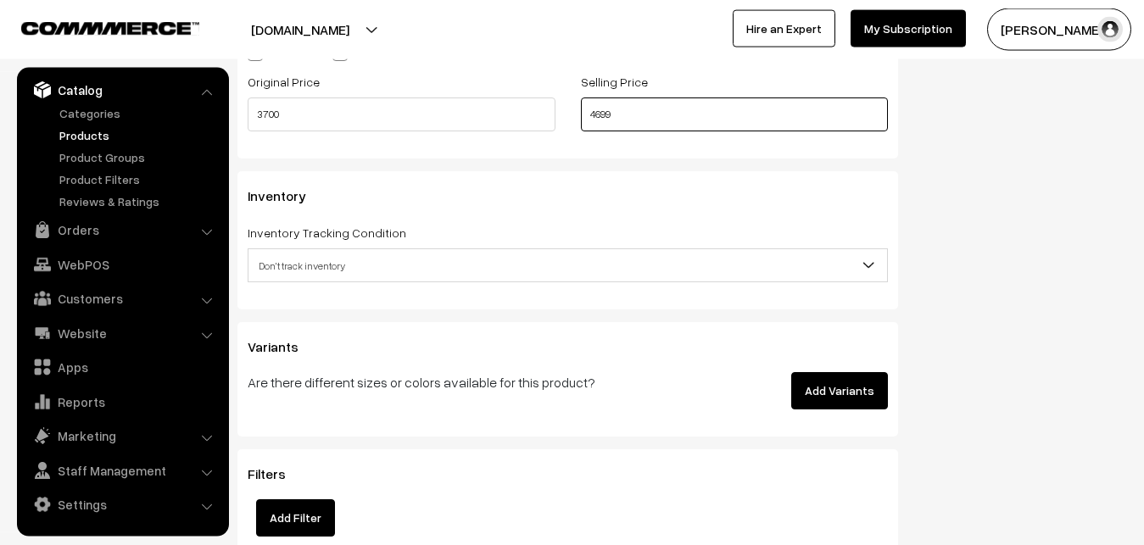
type input "4699"
click at [331, 255] on span "Don't track inventory" at bounding box center [567, 266] width 638 height 30
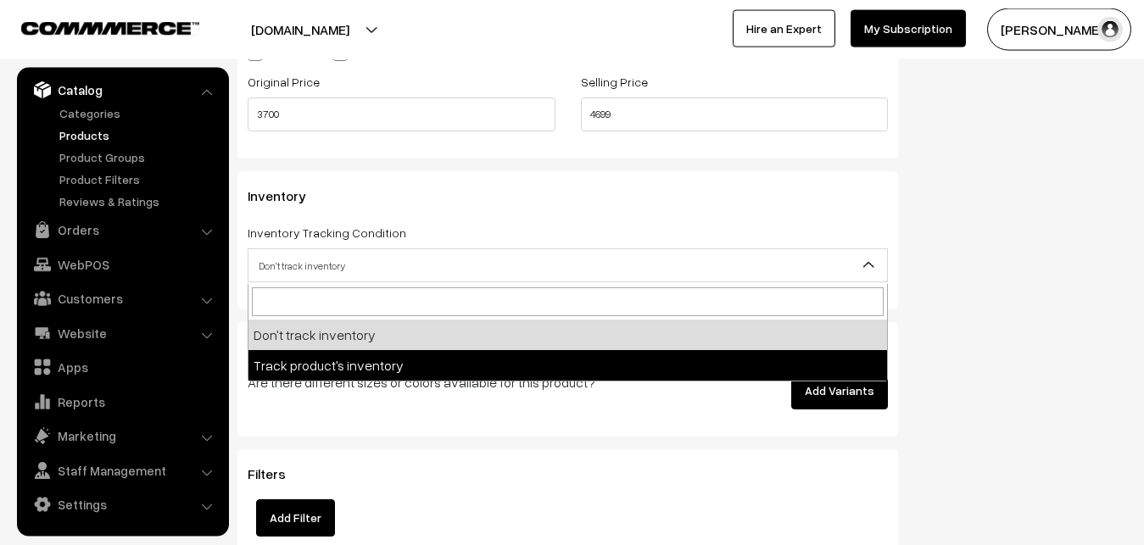
select select "2"
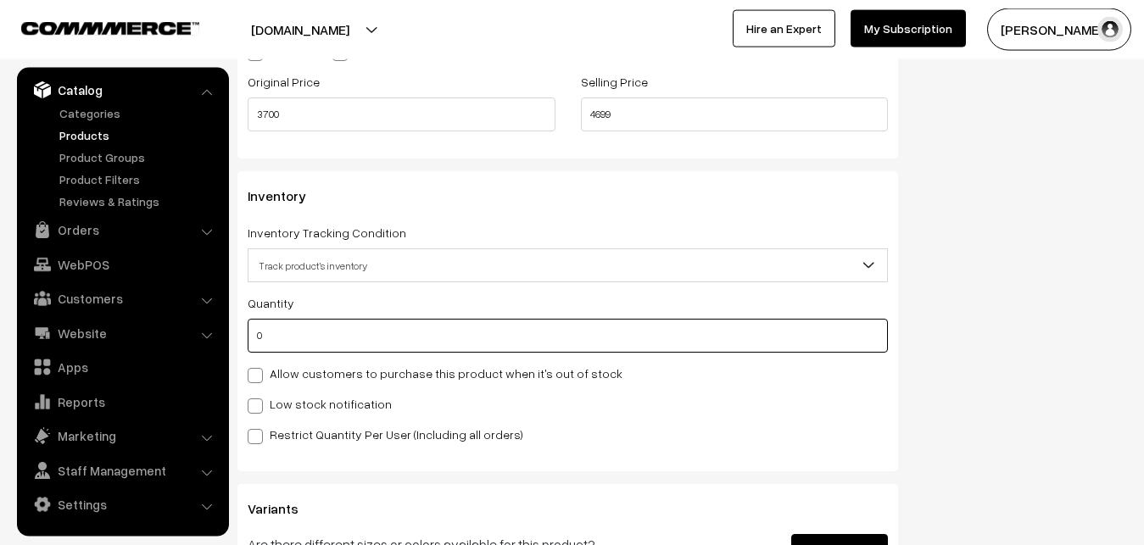
click at [324, 342] on input "0" at bounding box center [568, 336] width 640 height 34
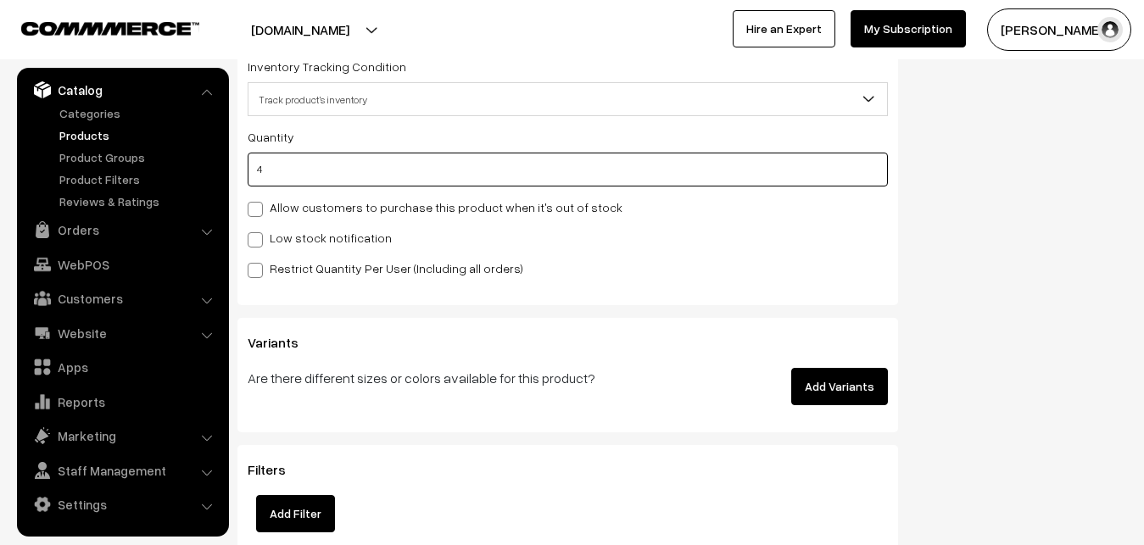
scroll to position [1678, 0]
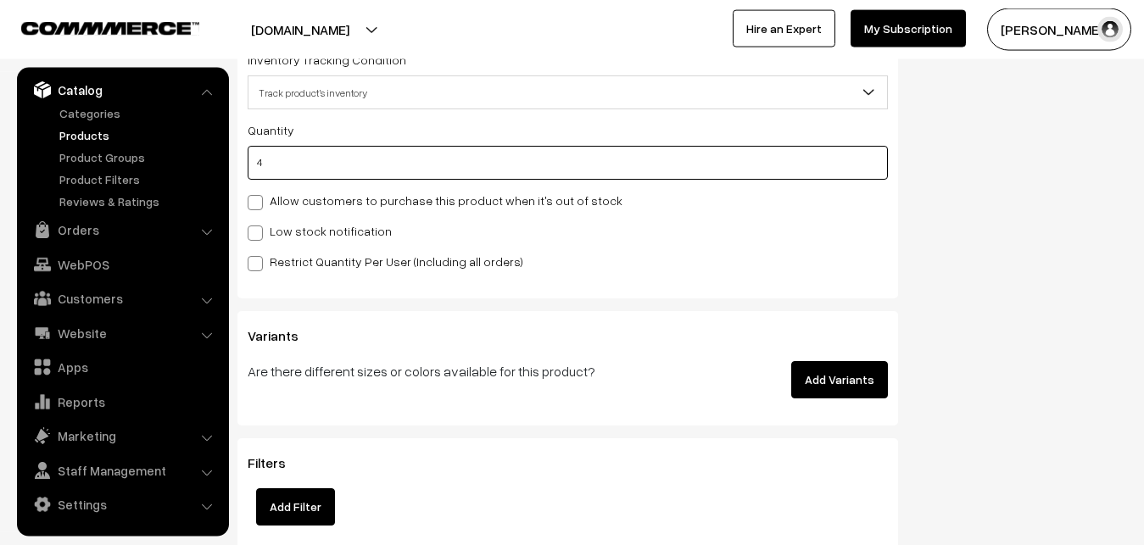
type input "4"
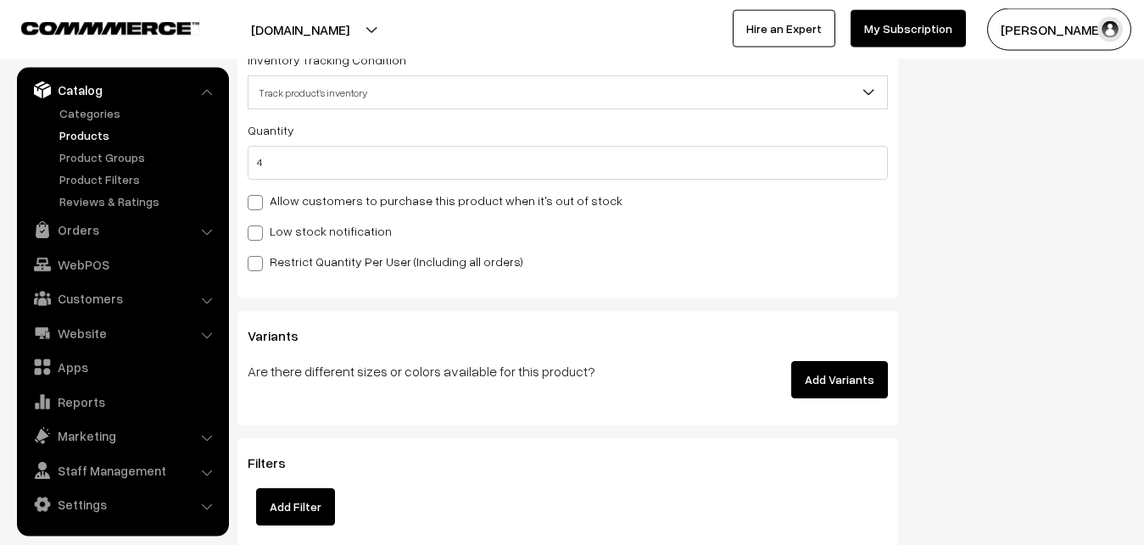
click at [265, 235] on label "Low stock notification" at bounding box center [320, 231] width 144 height 18
click at [259, 235] on input "Low stock notification" at bounding box center [253, 230] width 11 height 11
checkbox input "true"
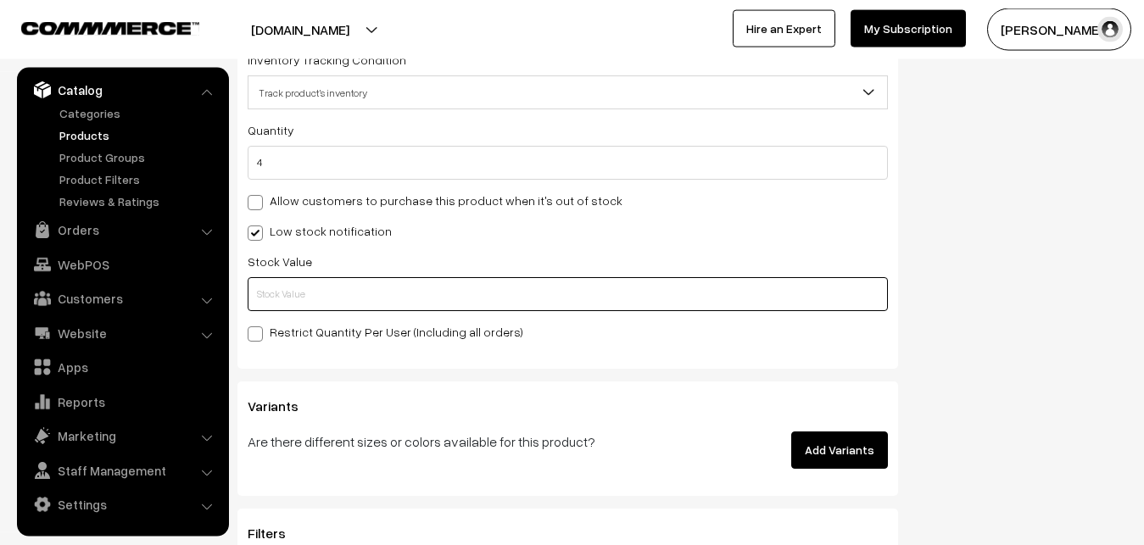
click at [265, 301] on input "text" at bounding box center [568, 294] width 640 height 34
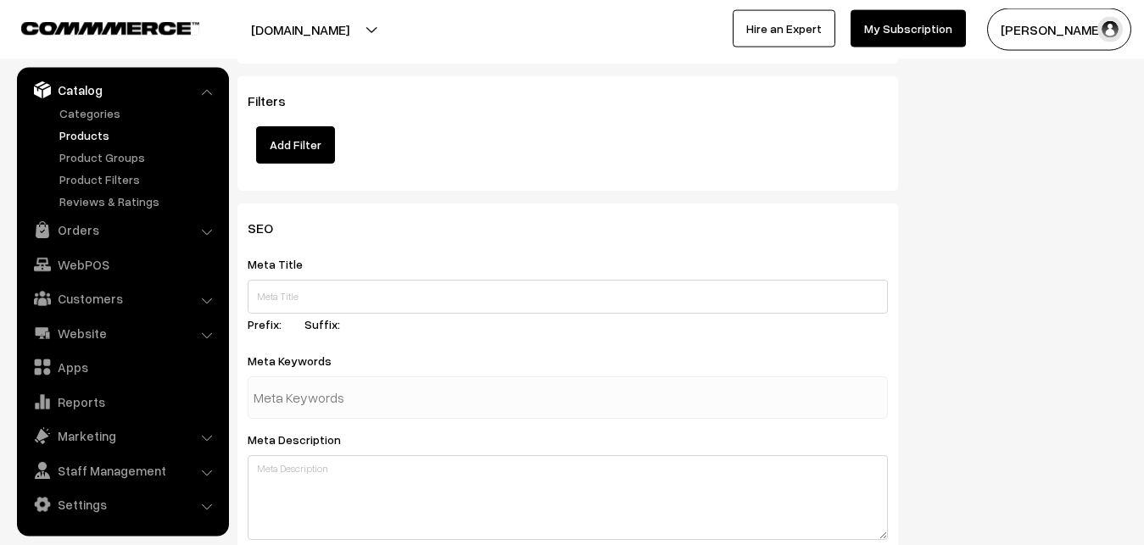
scroll to position [2524, 0]
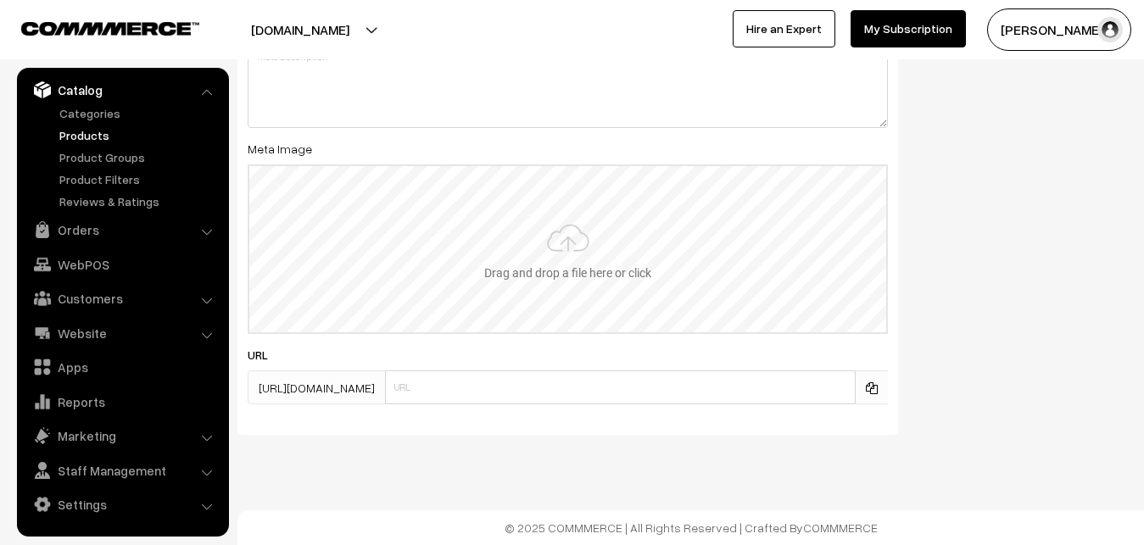
type input "2"
click at [591, 270] on input "file" at bounding box center [567, 249] width 637 height 166
type input "C:\fakepath\uppada-saree-va12706-sep.jpeg"
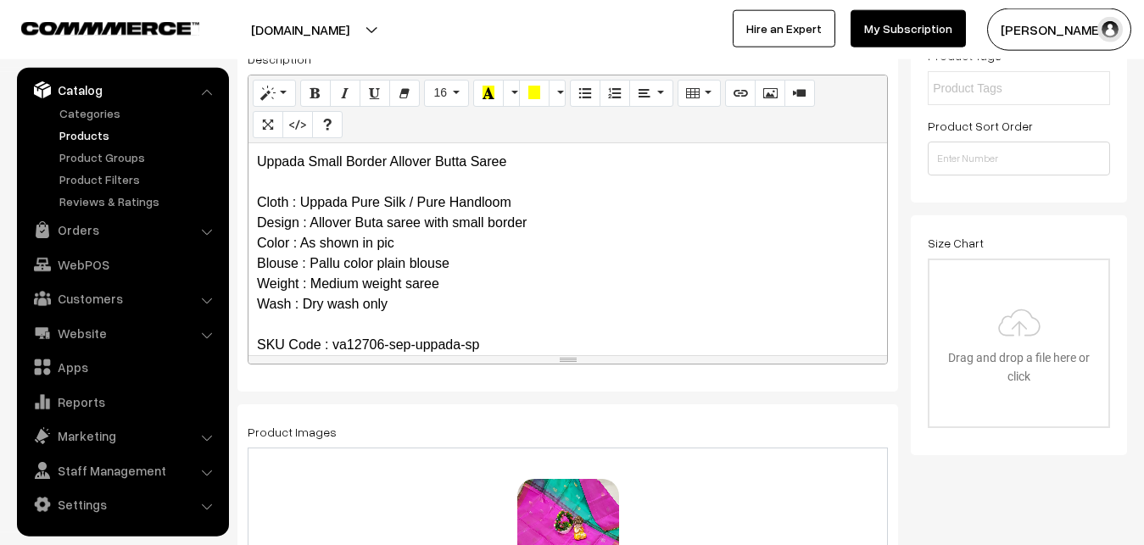
scroll to position [0, 0]
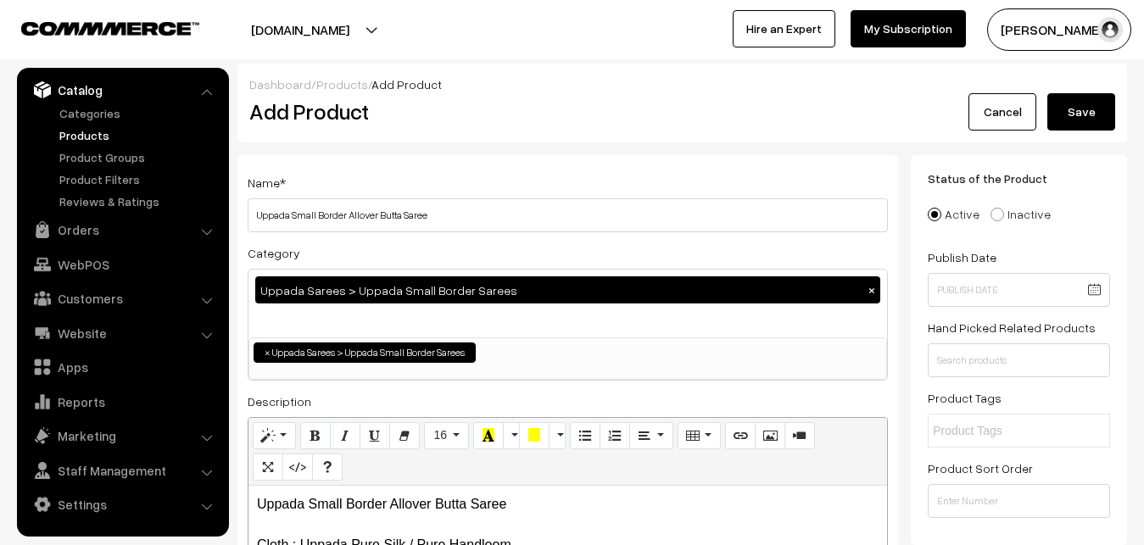
click at [1102, 116] on button "Save" at bounding box center [1081, 111] width 68 height 37
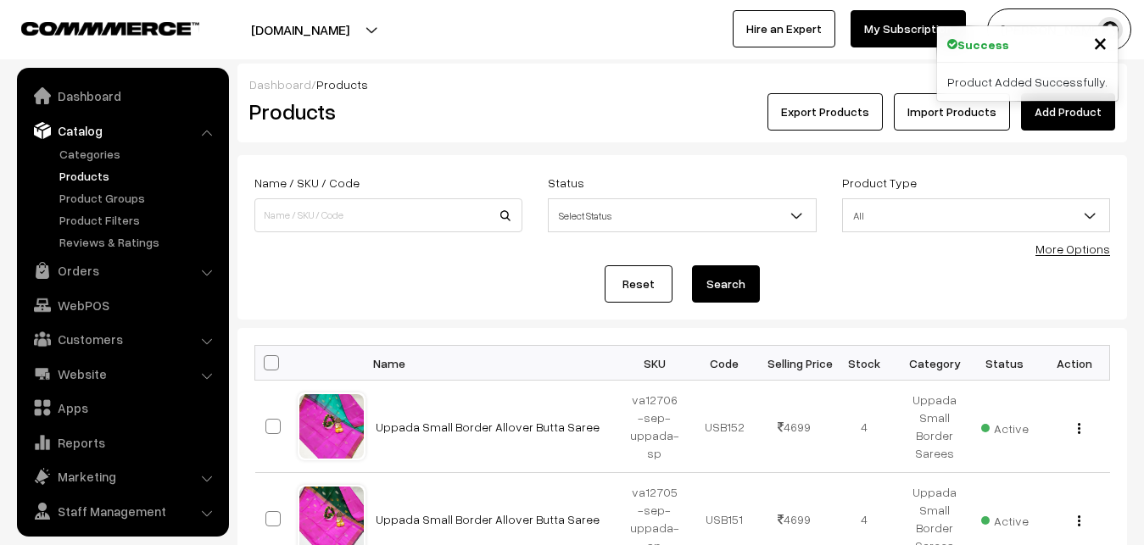
scroll to position [41, 0]
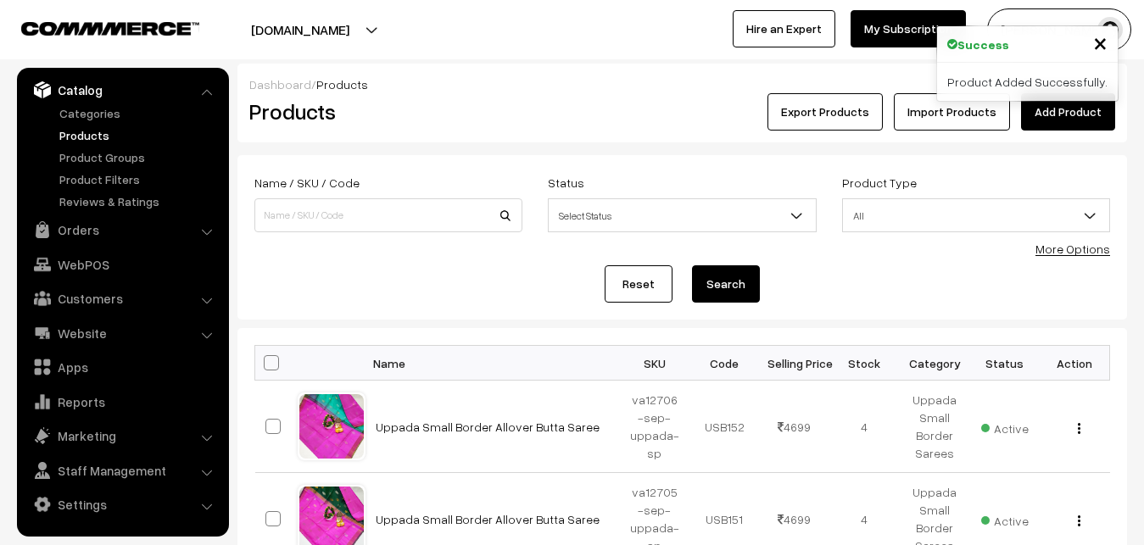
click at [1067, 111] on link "Add Product" at bounding box center [1068, 111] width 94 height 37
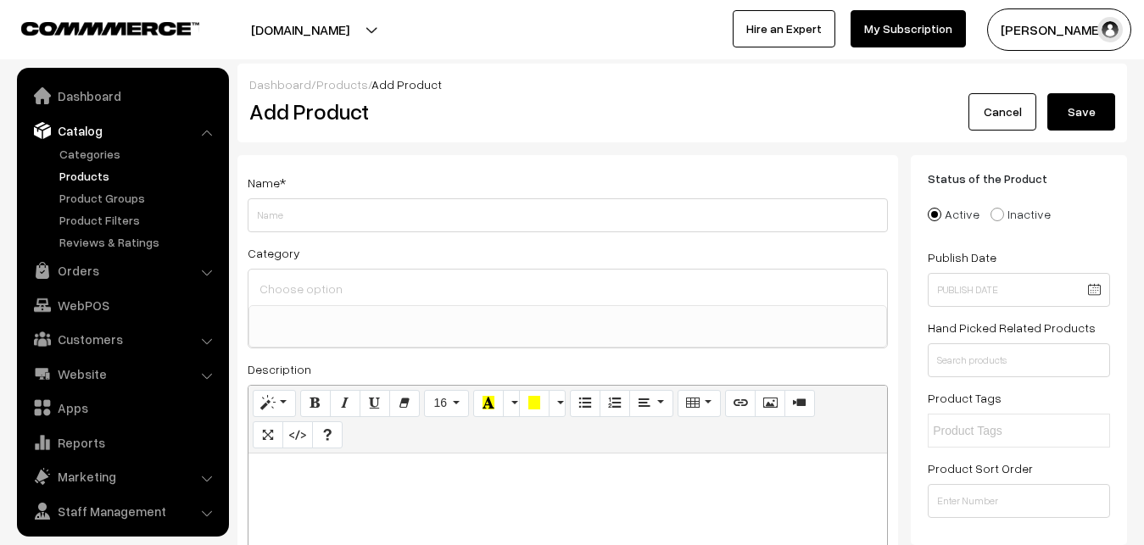
select select
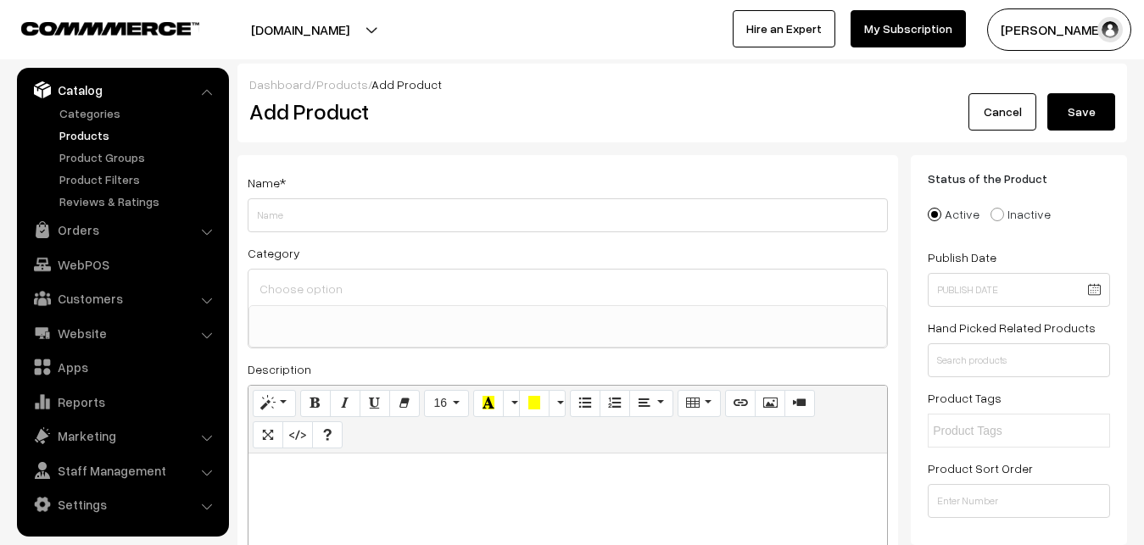
paste div
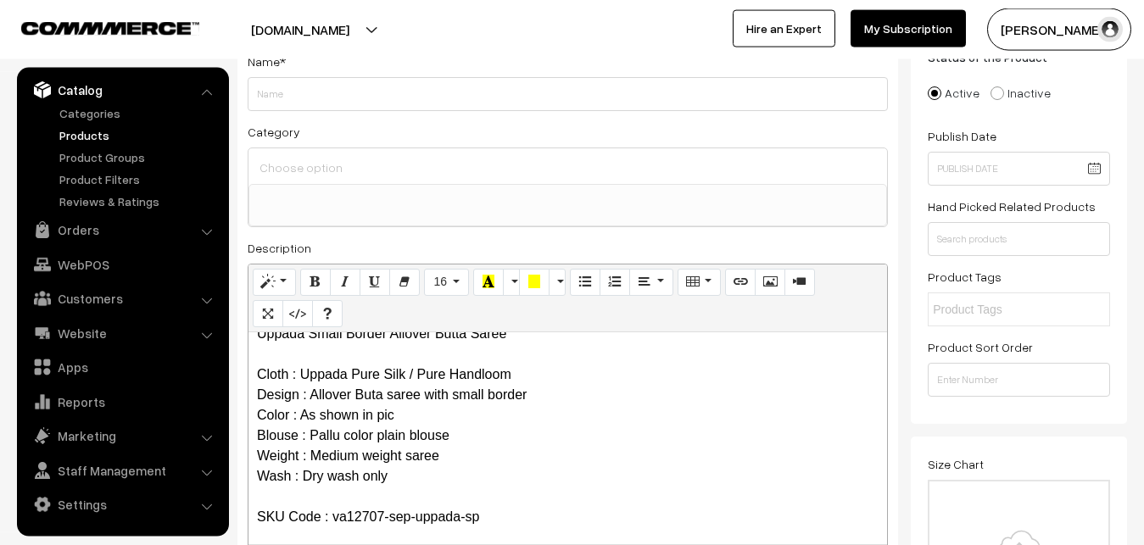
scroll to position [0, 0]
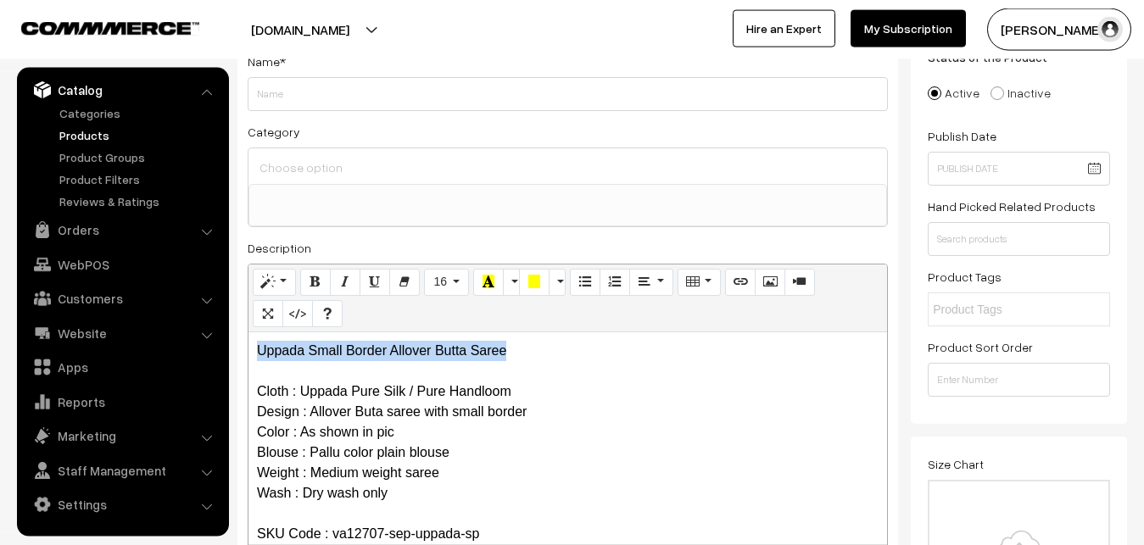
drag, startPoint x: 549, startPoint y: 347, endPoint x: 260, endPoint y: 337, distance: 288.4
click at [260, 337] on div "Uppada Small Border Allover Butta Saree Cloth : Uppada Pure Silk / Pure Handloo…" at bounding box center [567, 438] width 638 height 212
copy p "Uppada Small Border Allover Butta Saree"
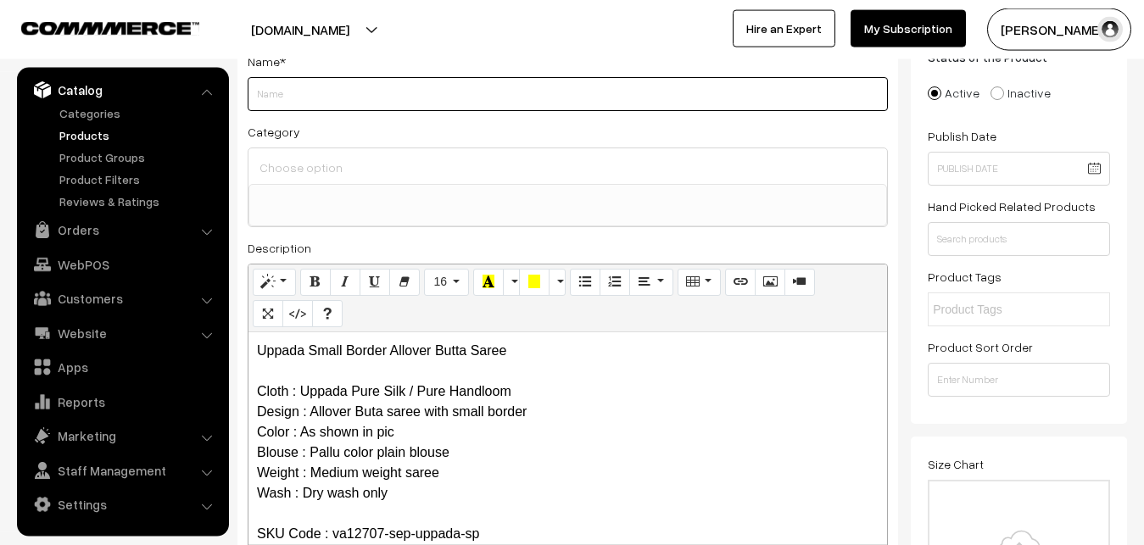
paste input "Uppada Small Border Allover Butta Saree"
type input "Uppada Small Border Allover Butta Saree"
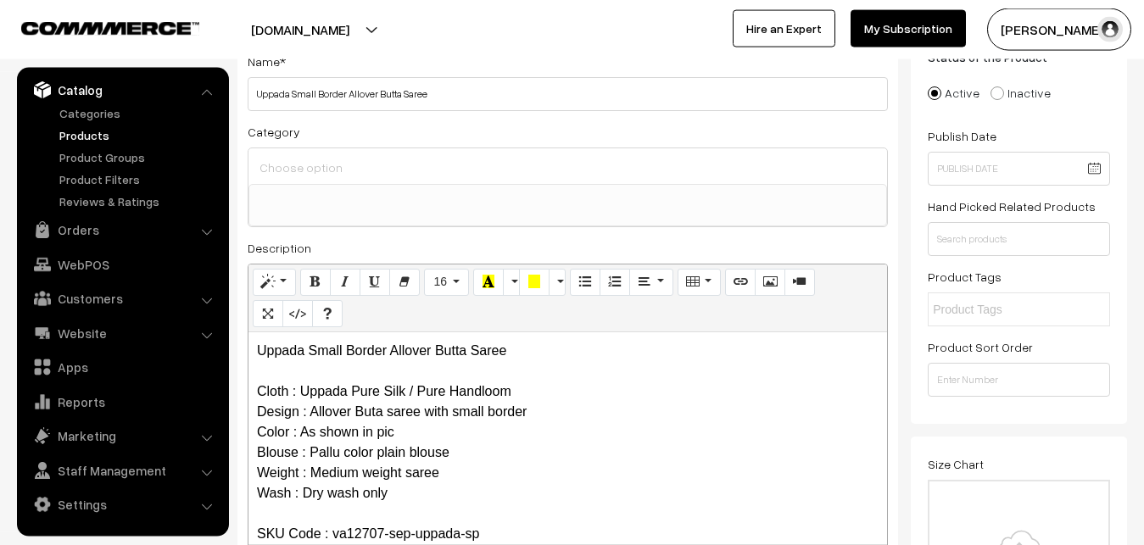
click at [338, 165] on input at bounding box center [567, 167] width 625 height 25
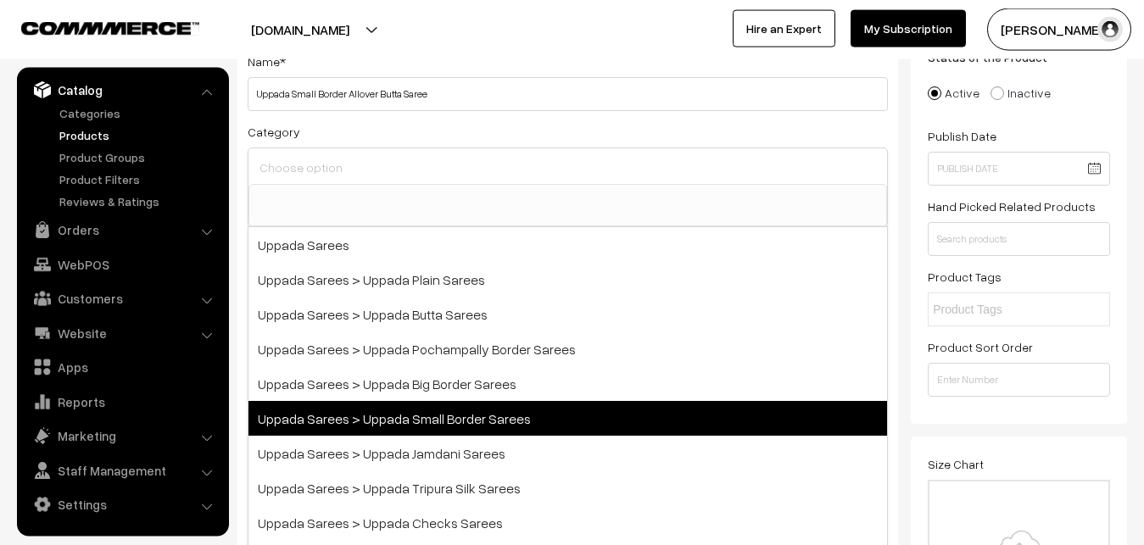
click at [421, 412] on span "Uppada Sarees > Uppada Small Border Sarees" at bounding box center [567, 418] width 638 height 35
select select "68"
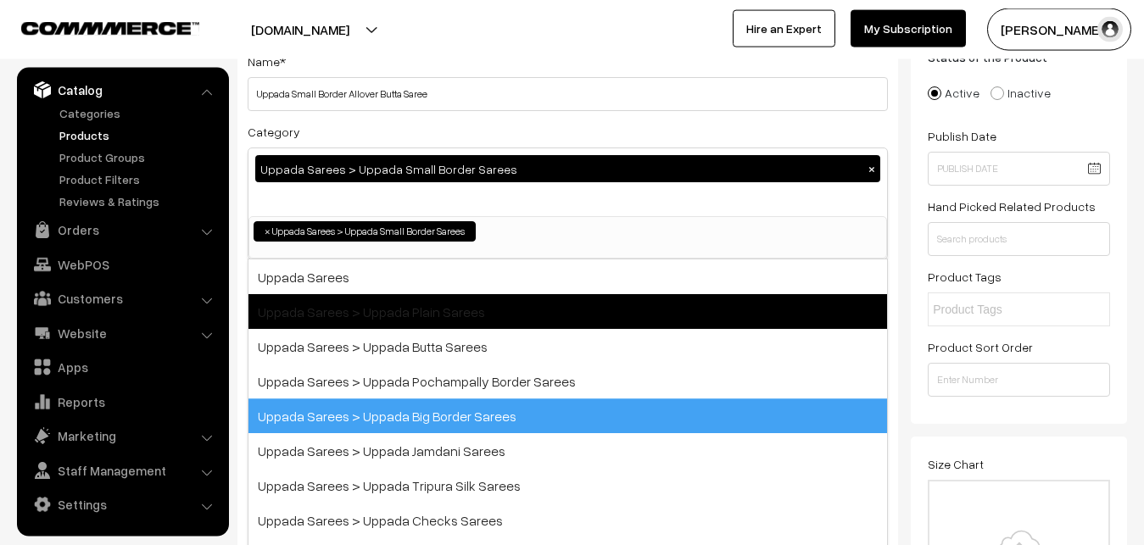
scroll to position [36, 0]
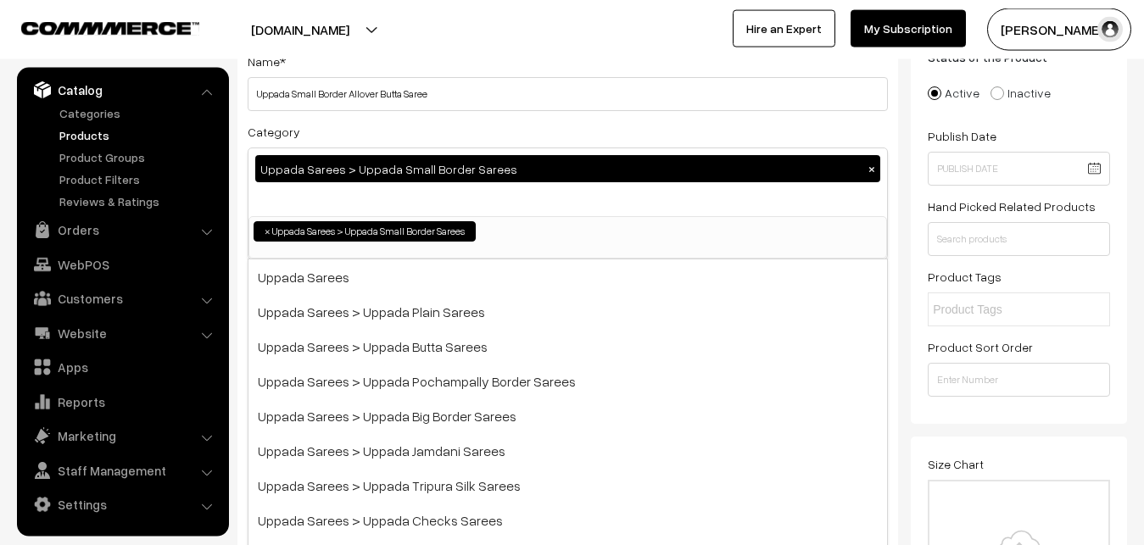
click at [443, 69] on div "Name * Uppada Small Border Allover [PERSON_NAME]" at bounding box center [568, 81] width 640 height 60
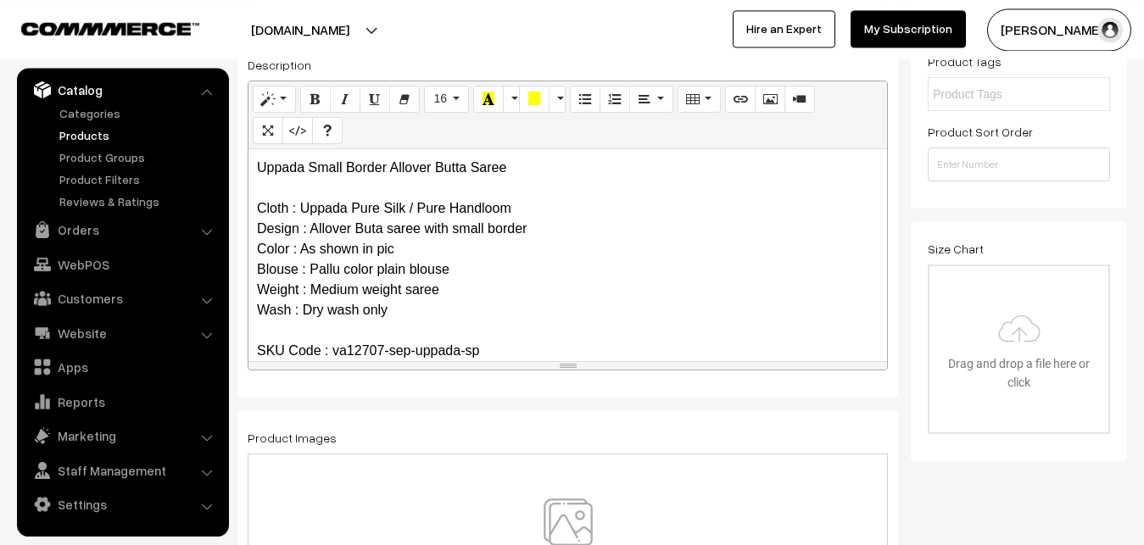
scroll to position [381, 0]
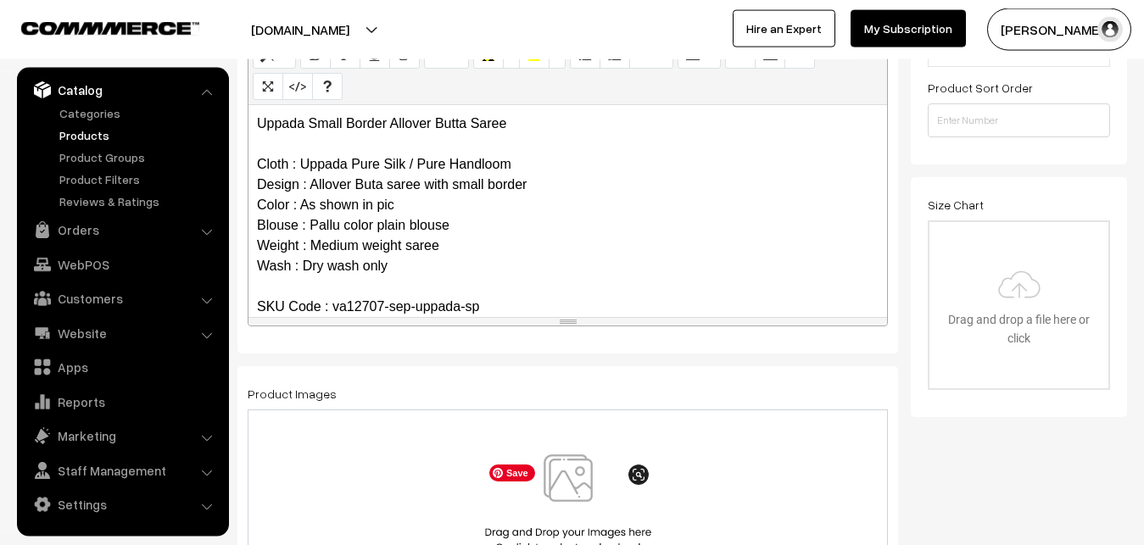
click at [555, 481] on img at bounding box center [568, 503] width 175 height 99
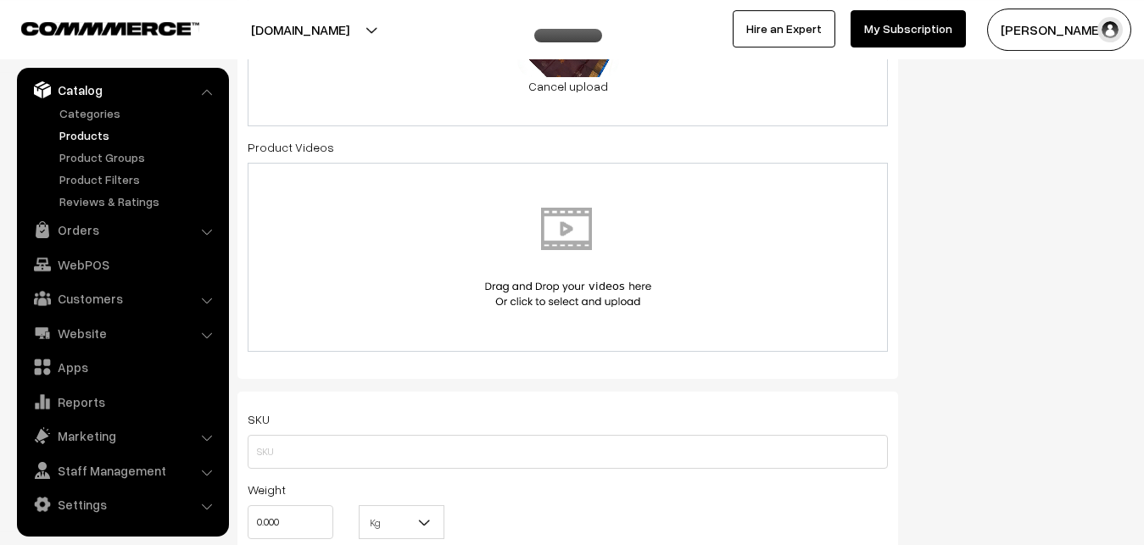
scroll to position [900, 0]
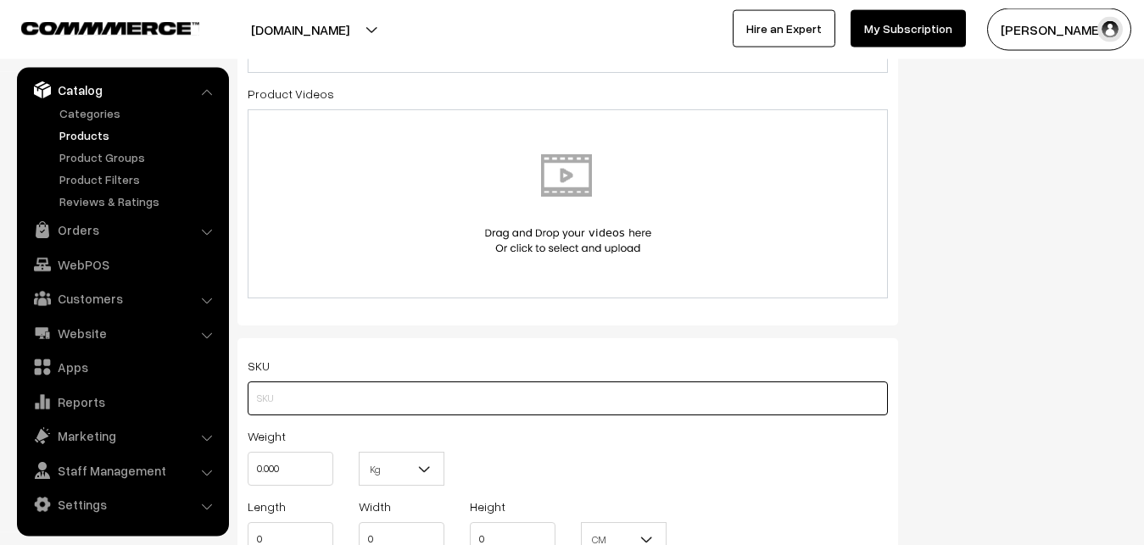
paste input "va12707-sep-uppada-sp"
type input "va12707-sep-uppada-sp"
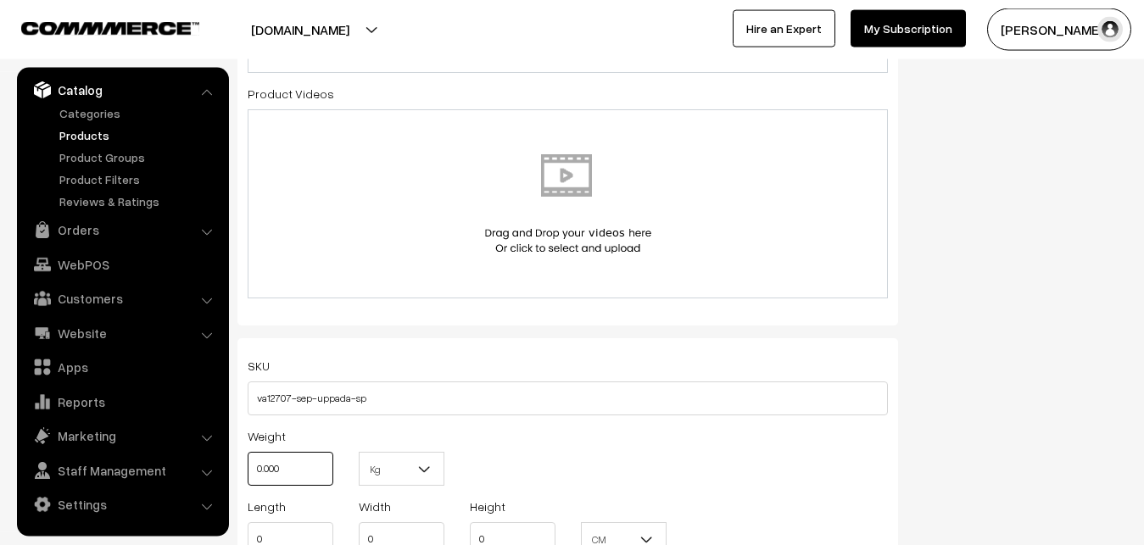
drag, startPoint x: 295, startPoint y: 459, endPoint x: 246, endPoint y: 459, distance: 49.2
click at [248, 459] on input "0.000" at bounding box center [291, 469] width 86 height 34
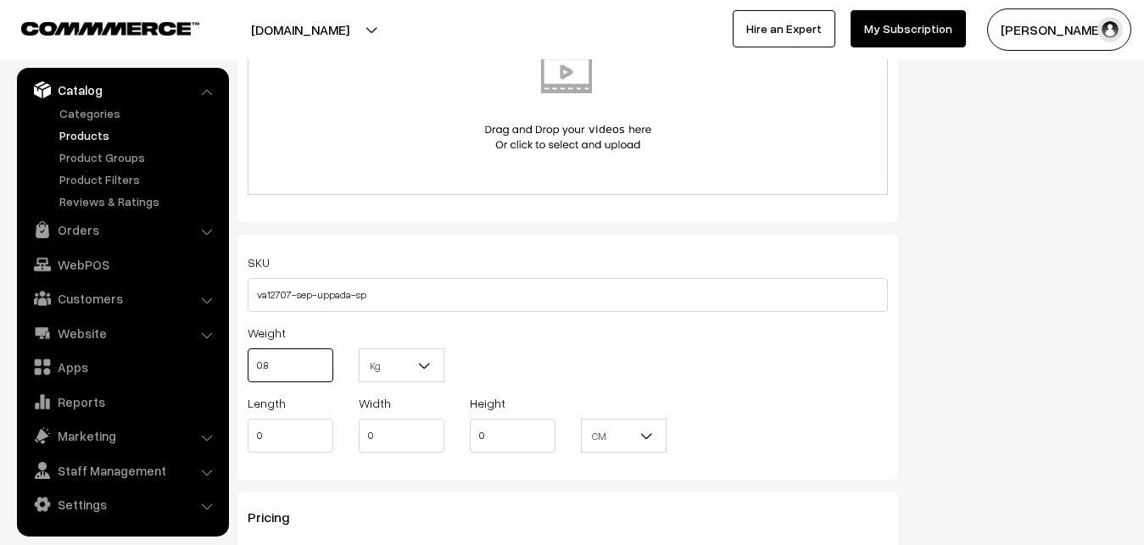
scroll to position [1159, 0]
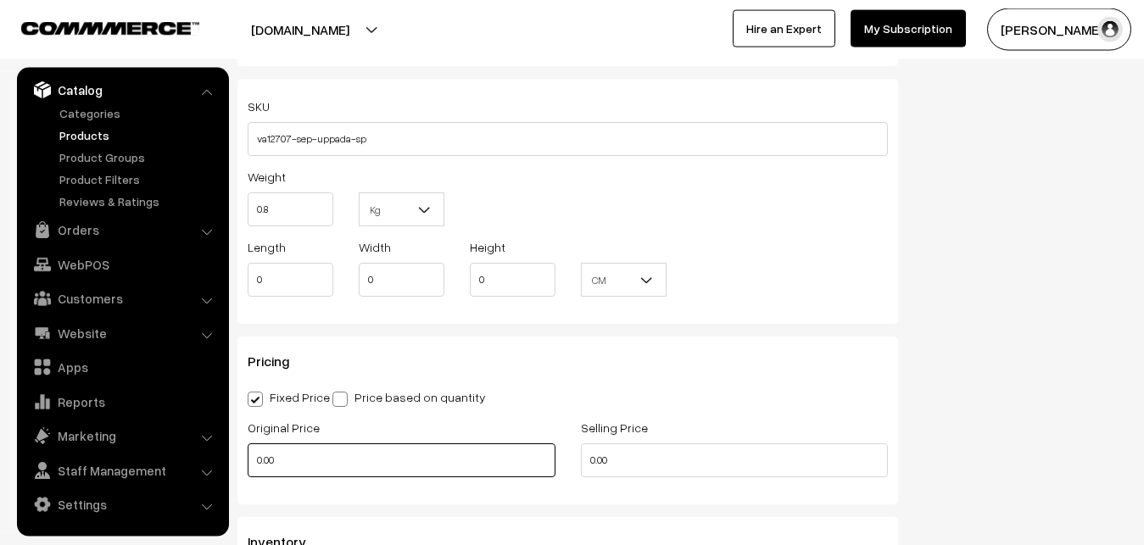
type input "0.80"
drag, startPoint x: 289, startPoint y: 467, endPoint x: 252, endPoint y: 467, distance: 37.3
click at [252, 467] on input "0.00" at bounding box center [402, 460] width 308 height 34
type input "3700"
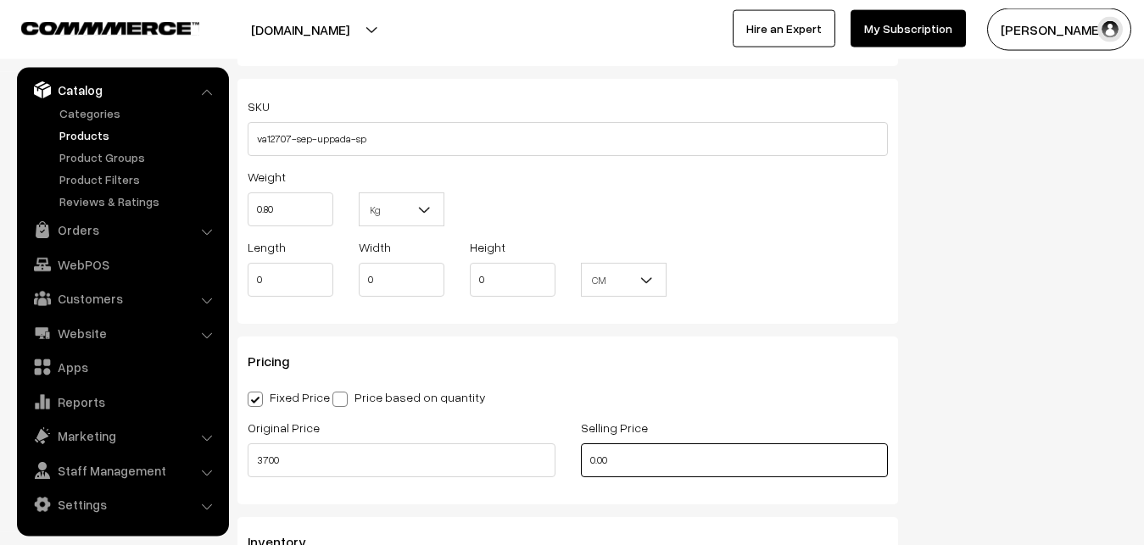
drag, startPoint x: 629, startPoint y: 451, endPoint x: 471, endPoint y: 477, distance: 160.7
click at [581, 477] on input "0.00" at bounding box center [735, 460] width 308 height 34
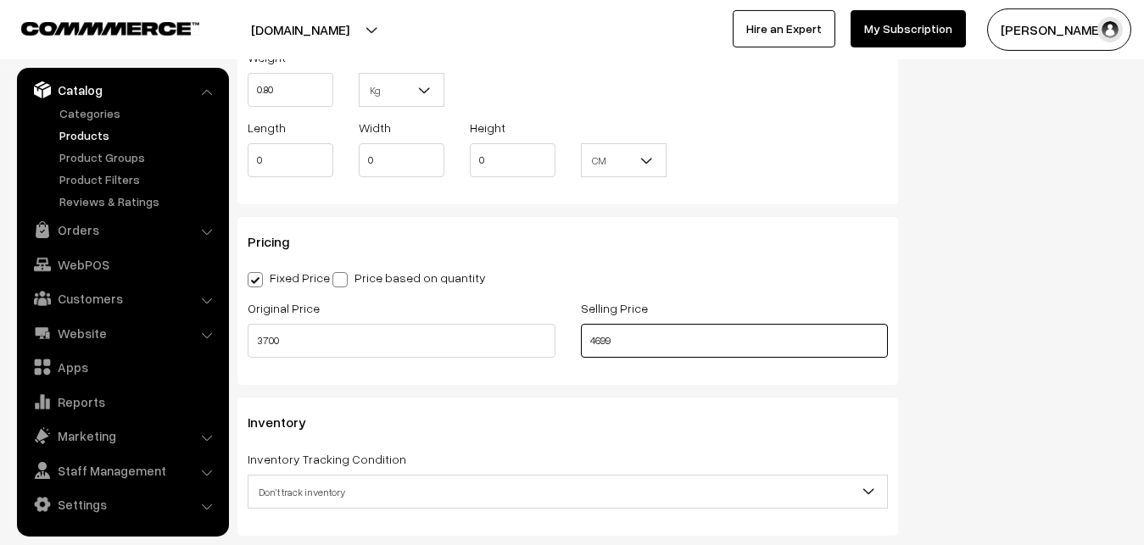
scroll to position [1591, 0]
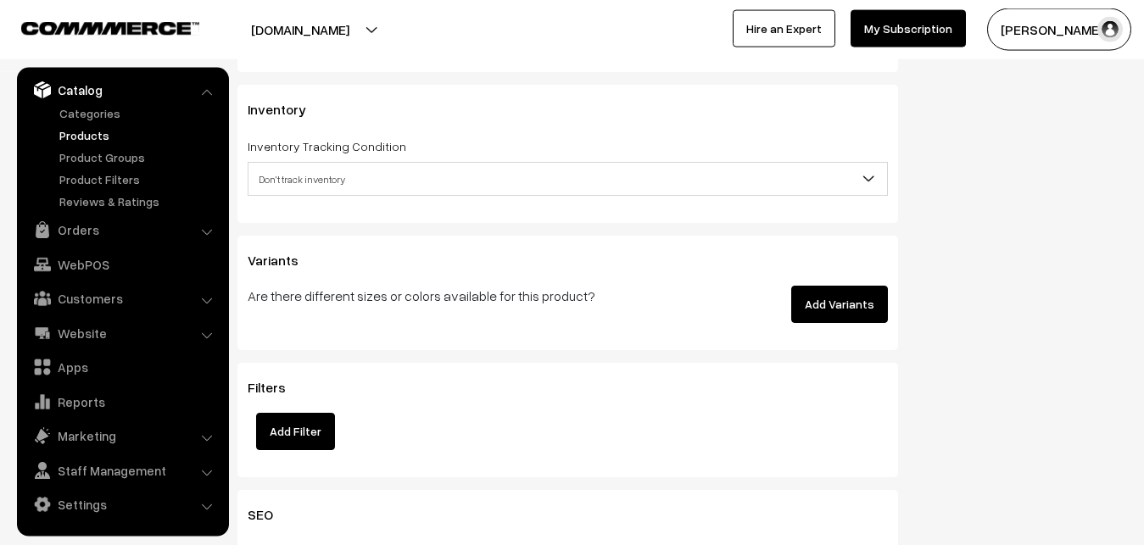
type input "4699"
click at [311, 174] on span "Don't track inventory" at bounding box center [567, 179] width 638 height 30
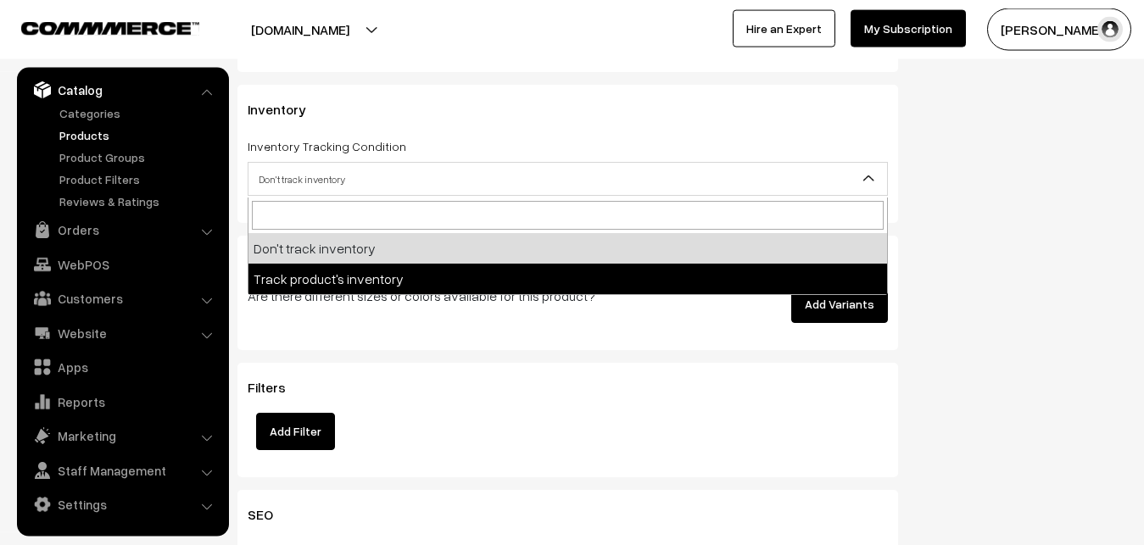
select select "2"
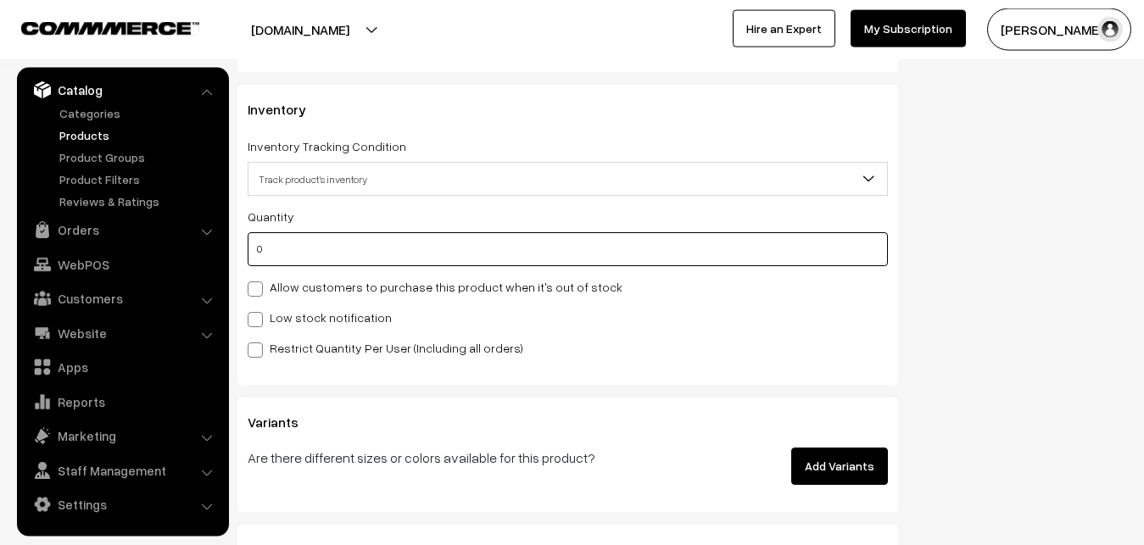
click at [315, 251] on input "0" at bounding box center [568, 249] width 640 height 34
type input "4"
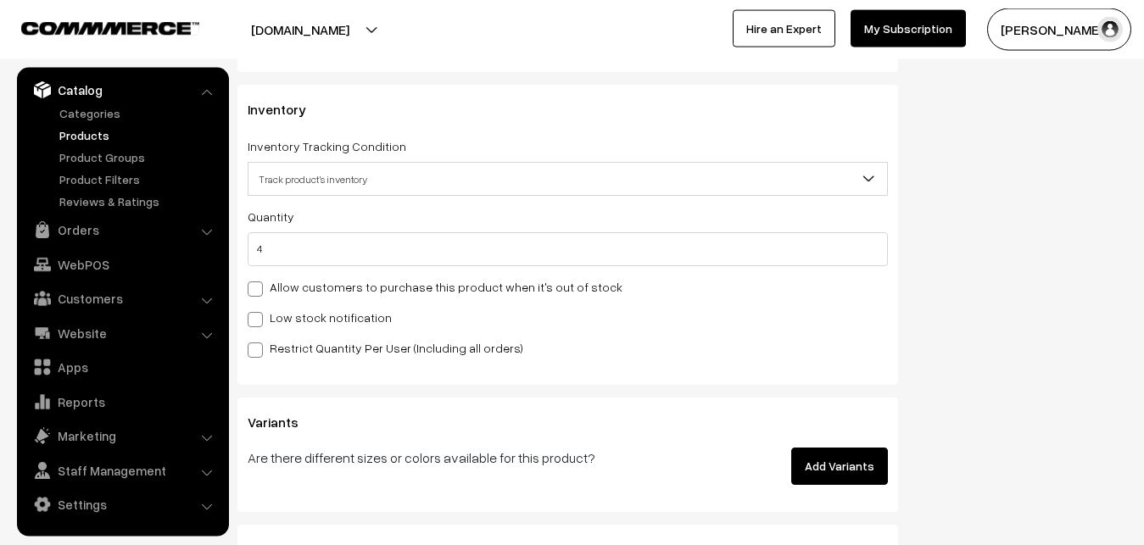
click at [316, 307] on div "Quantity 4 Allow customers to purchase this product when it's out of stock Low …" at bounding box center [568, 282] width 640 height 152
click at [316, 315] on label "Low stock notification" at bounding box center [320, 318] width 144 height 18
click at [259, 315] on input "Low stock notification" at bounding box center [253, 316] width 11 height 11
checkbox input "true"
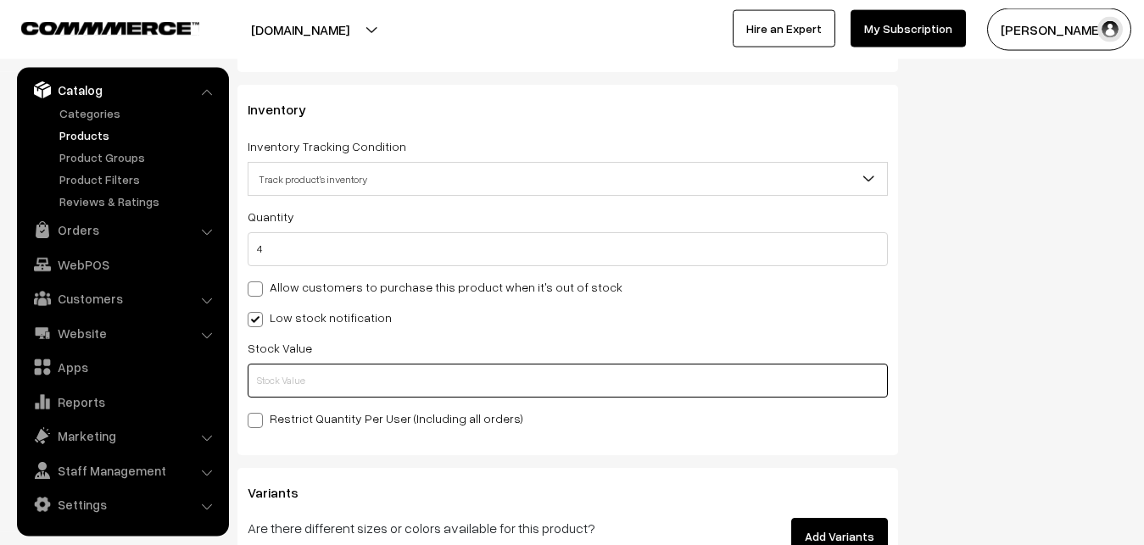
click at [305, 387] on input "text" at bounding box center [568, 381] width 640 height 34
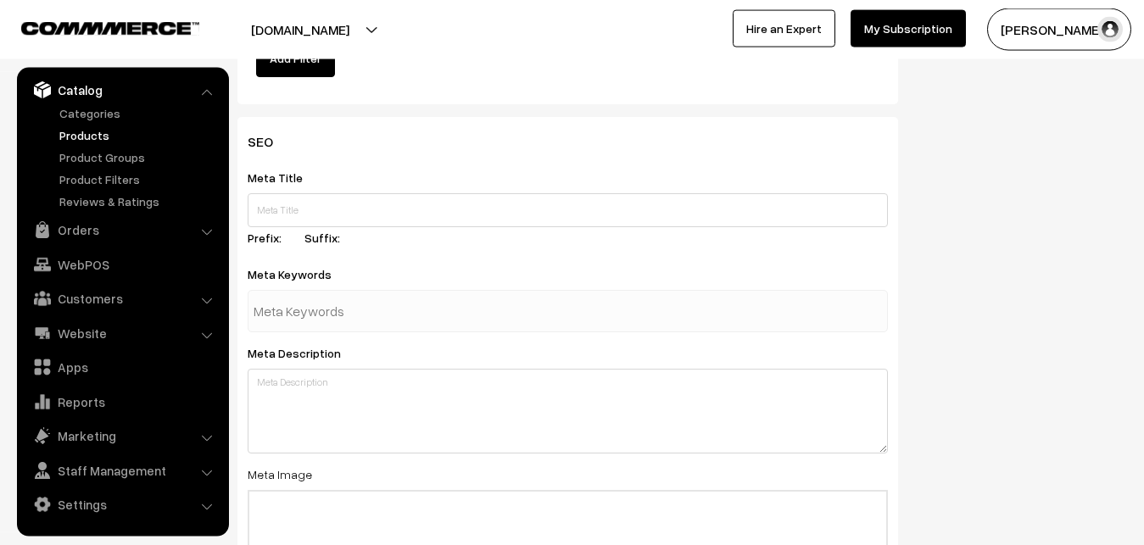
scroll to position [2524, 0]
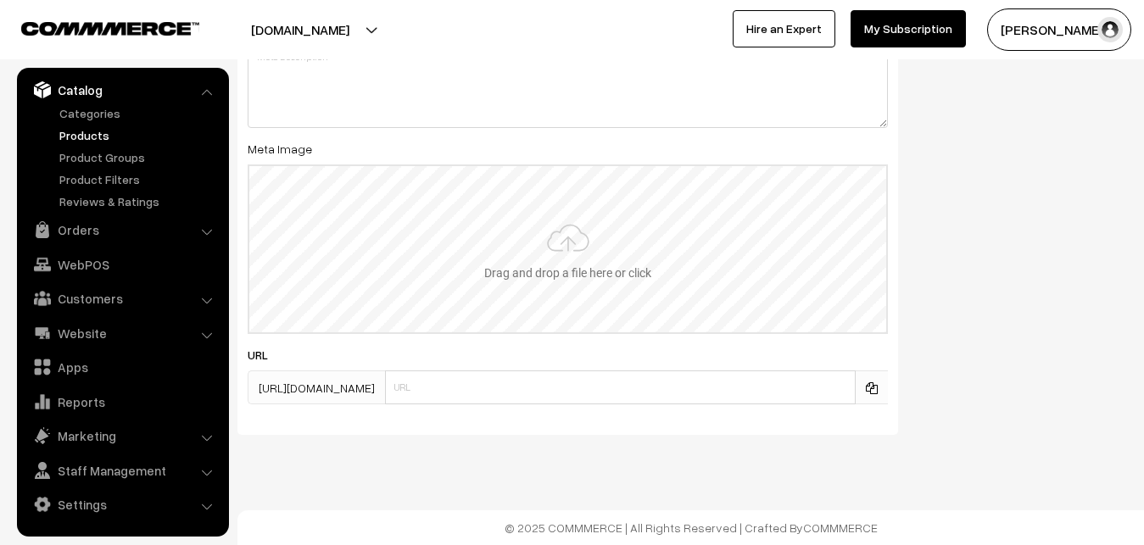
type input "2"
click at [582, 253] on input "file" at bounding box center [567, 249] width 637 height 166
type input "C:\fakepath\uppada-saree-va12707-sep.jpeg"
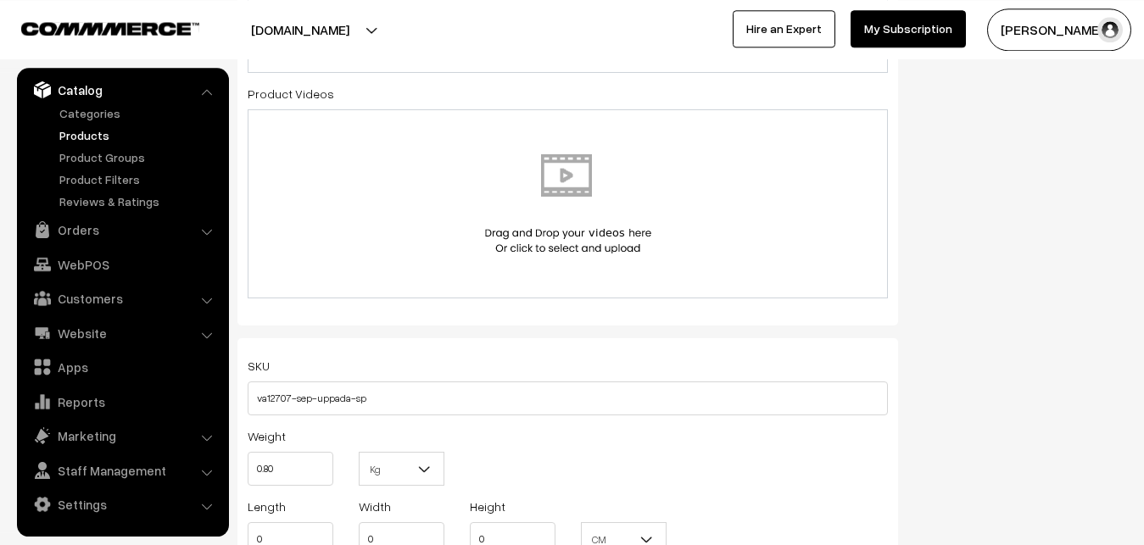
scroll to position [0, 0]
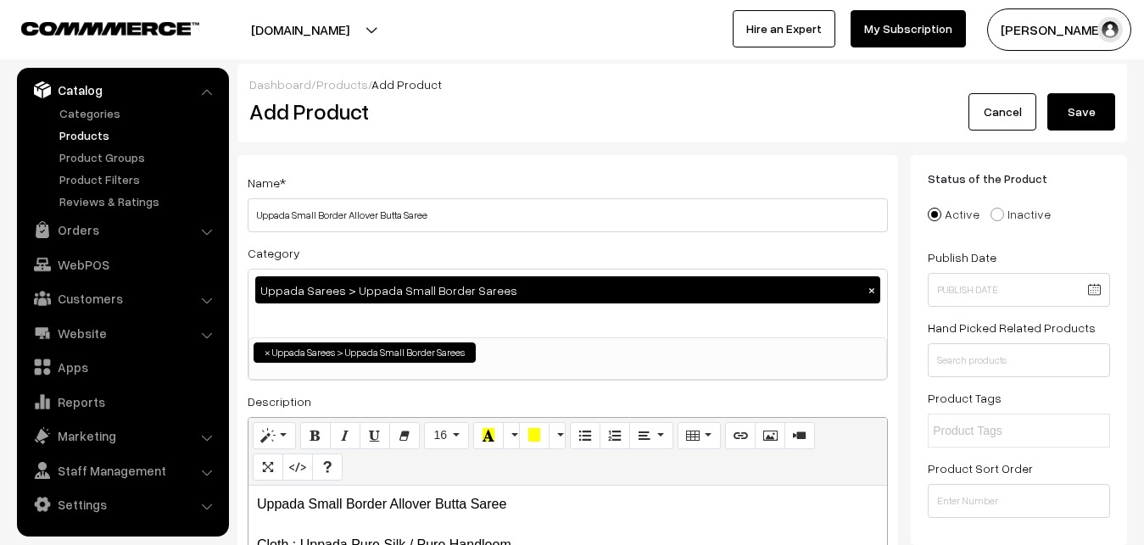
click at [1064, 106] on button "Save" at bounding box center [1081, 111] width 68 height 37
